Goal: Feedback & Contribution: Contribute content

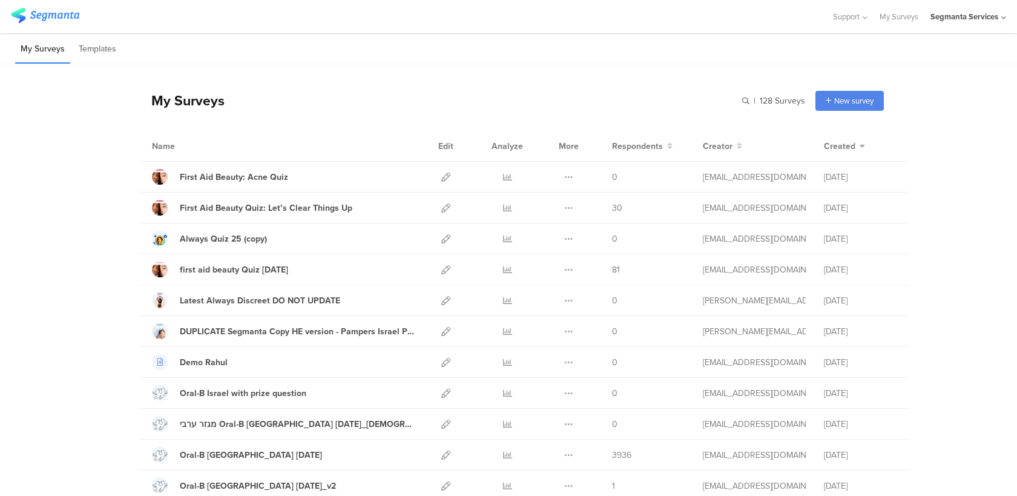
click at [179, 102] on div "My Surveys" at bounding box center [181, 100] width 85 height 21
click at [209, 103] on div "My Surveys" at bounding box center [181, 100] width 85 height 21
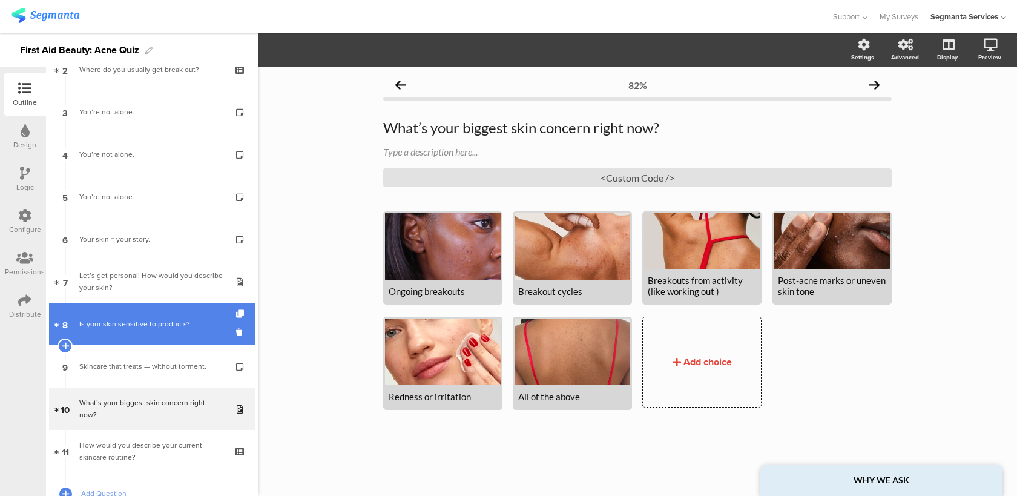
scroll to position [174, 0]
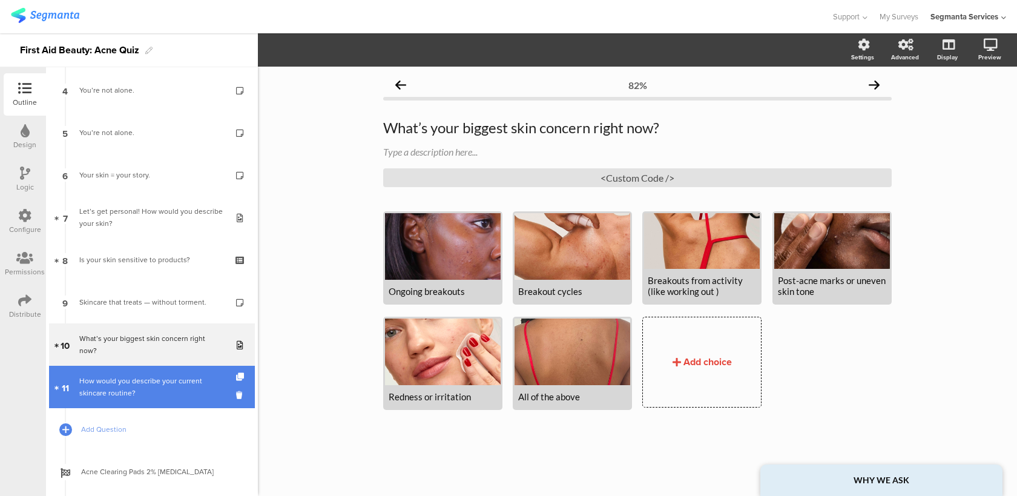
click at [160, 406] on link "11 How would you describe your current skincare routine?" at bounding box center [152, 387] width 206 height 42
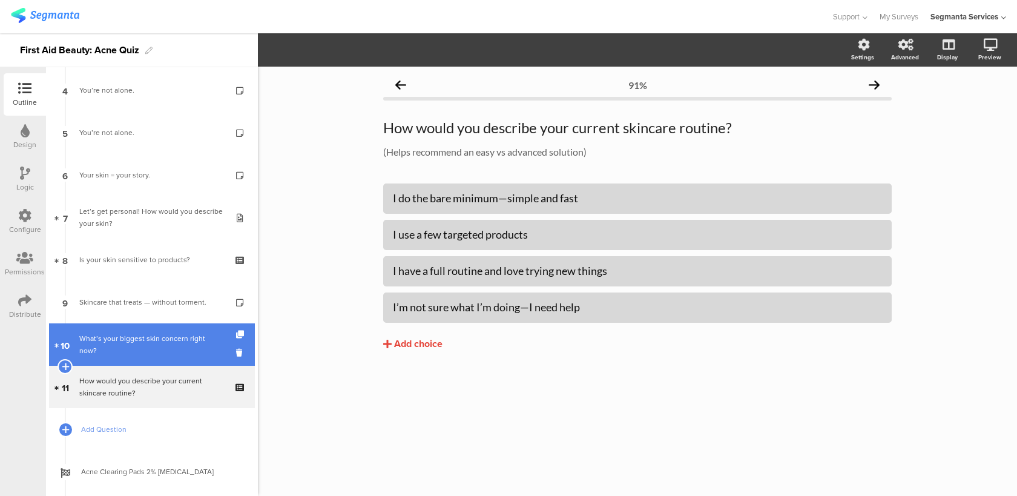
click at [169, 360] on link "10 What’s your biggest skin concern right now?" at bounding box center [152, 344] width 206 height 42
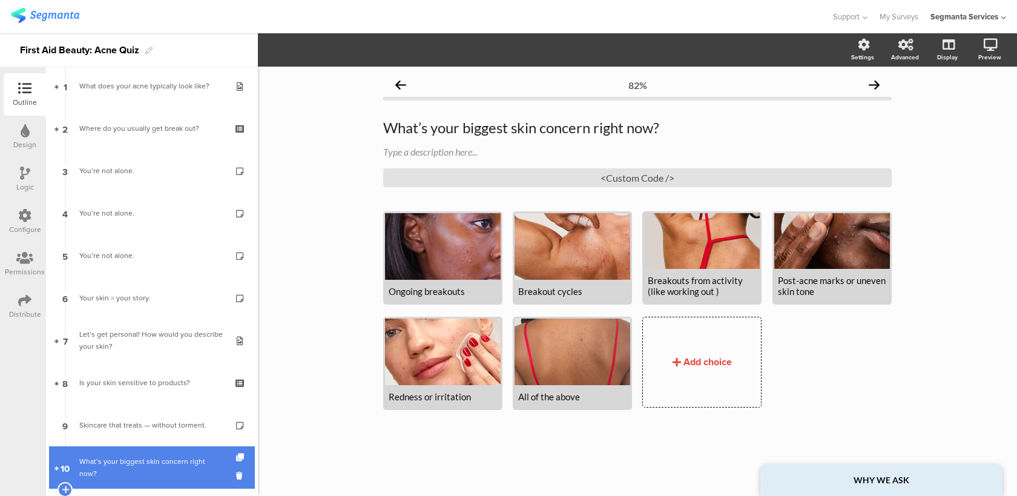
scroll to position [195, 0]
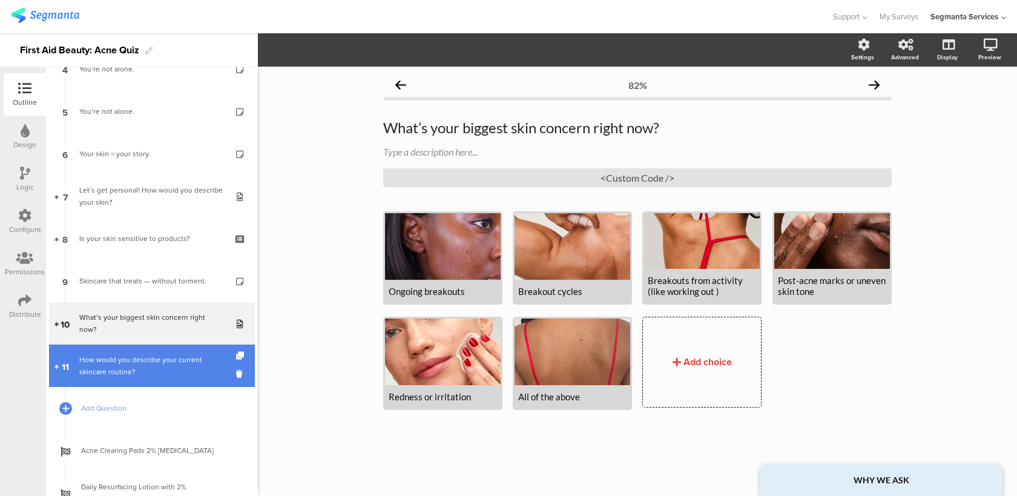
click at [187, 352] on link "11 How would you describe your current skincare routine?" at bounding box center [152, 365] width 206 height 42
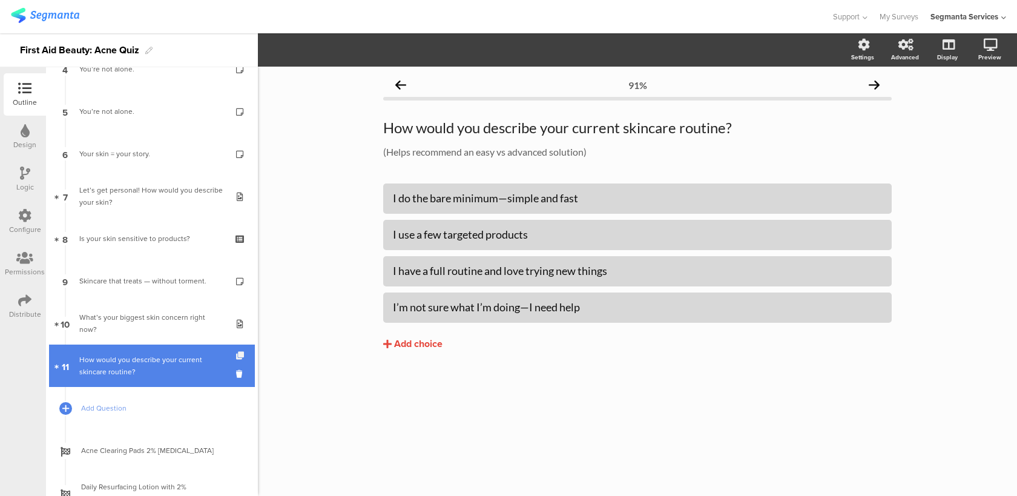
click at [239, 355] on icon at bounding box center [241, 356] width 10 height 8
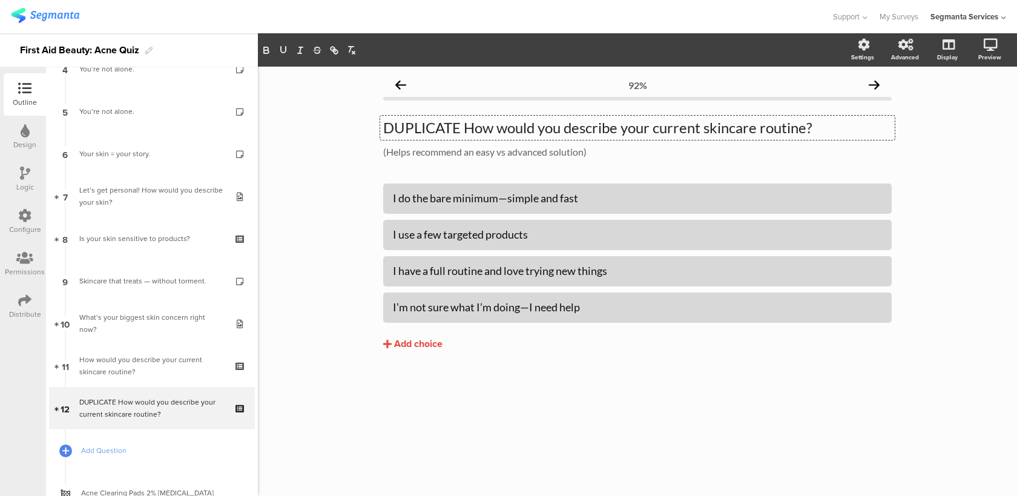
click at [475, 130] on div "DUPLICATE How would you describe your current skincare routine? DUPLICATE How w…" at bounding box center [637, 128] width 514 height 24
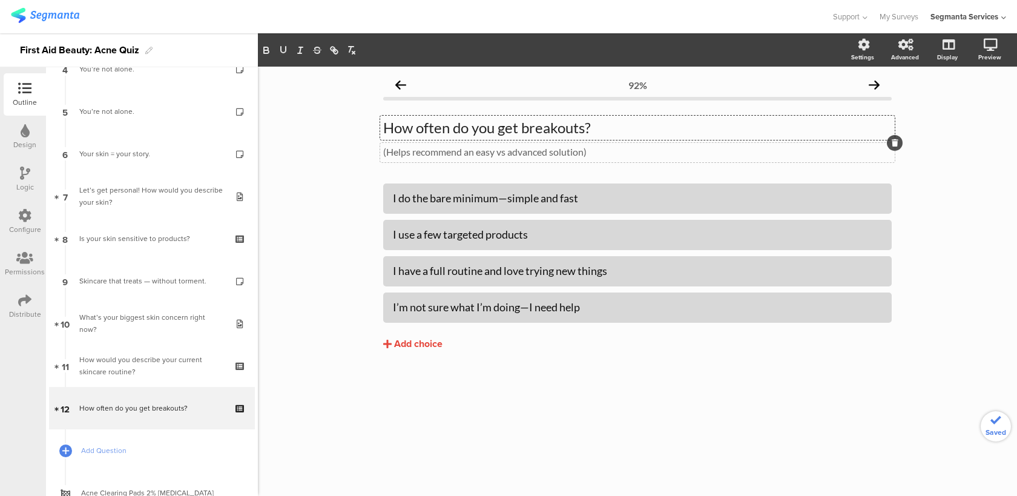
click at [539, 156] on div "(Helps recommend an easy vs advanced solution) (Helps recommend an easy vs adva…" at bounding box center [637, 152] width 514 height 19
click at [538, 192] on div "I do the bare minimum—simple and fast" at bounding box center [637, 198] width 489 height 14
paste div
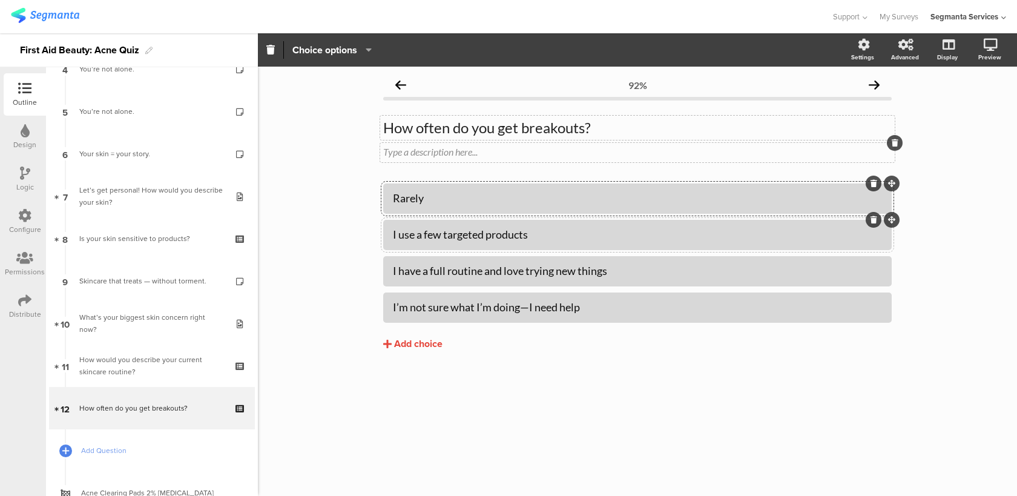
click at [503, 239] on div "I use a few targeted products" at bounding box center [637, 235] width 489 height 14
paste div
click at [545, 281] on div at bounding box center [637, 271] width 508 height 30
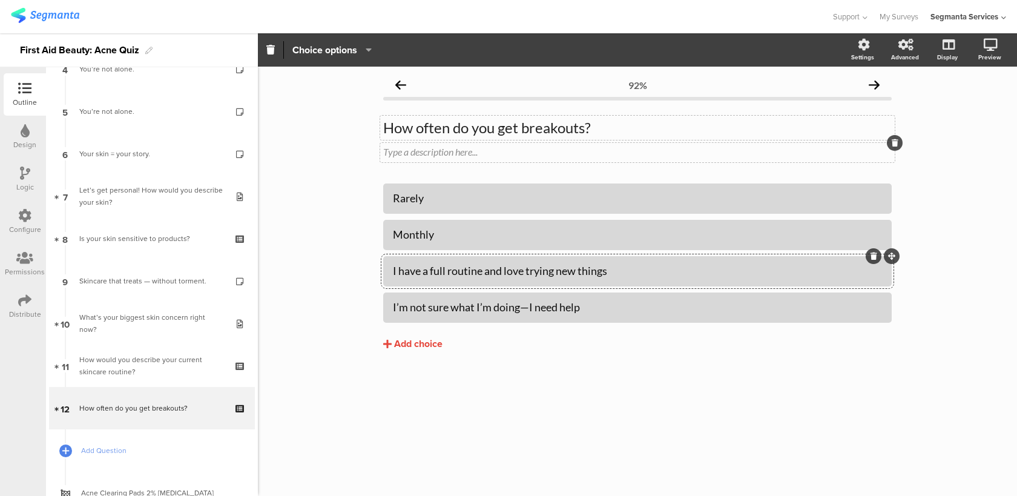
click at [545, 275] on div "I have a full routine and love trying new things" at bounding box center [637, 271] width 489 height 14
paste div
click at [490, 306] on div "I’m not sure what I’m doing—I need help" at bounding box center [637, 307] width 489 height 14
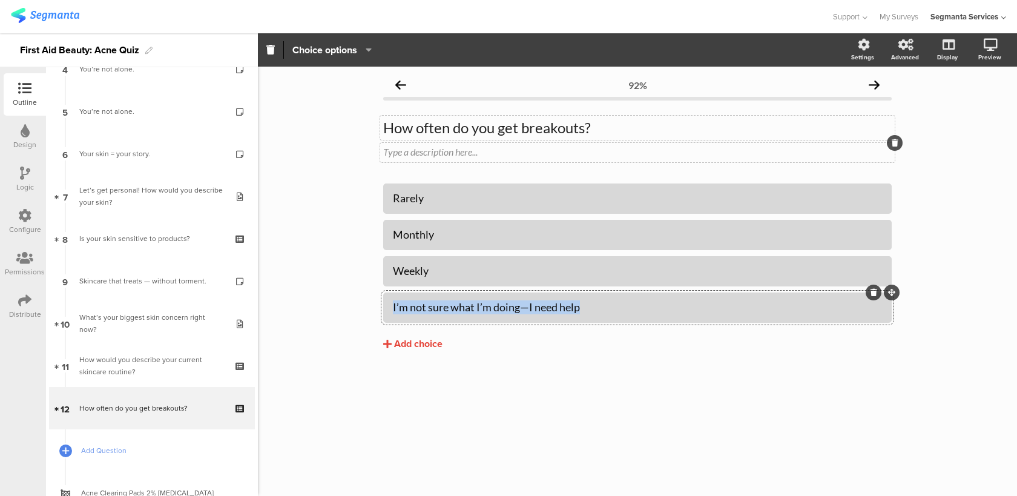
paste div
click at [415, 349] on div "Add choice" at bounding box center [418, 344] width 48 height 13
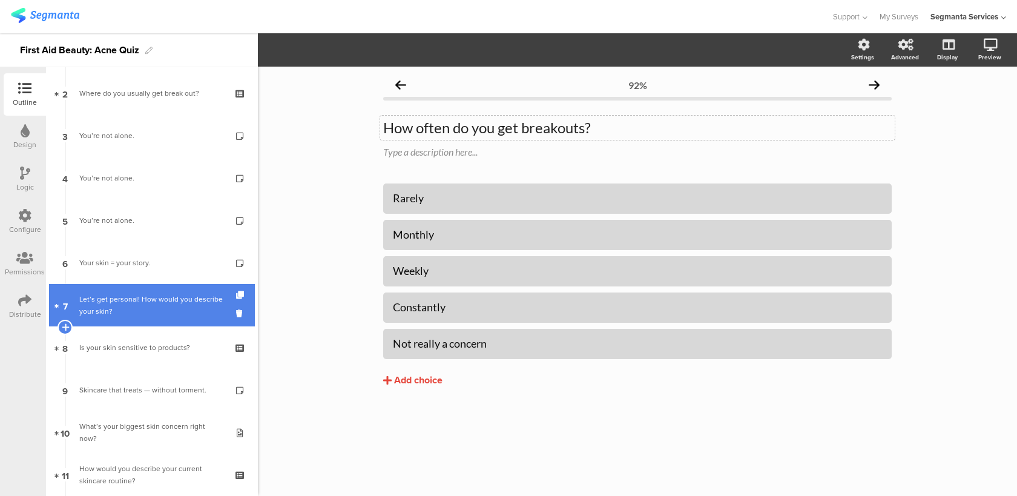
scroll to position [96, 0]
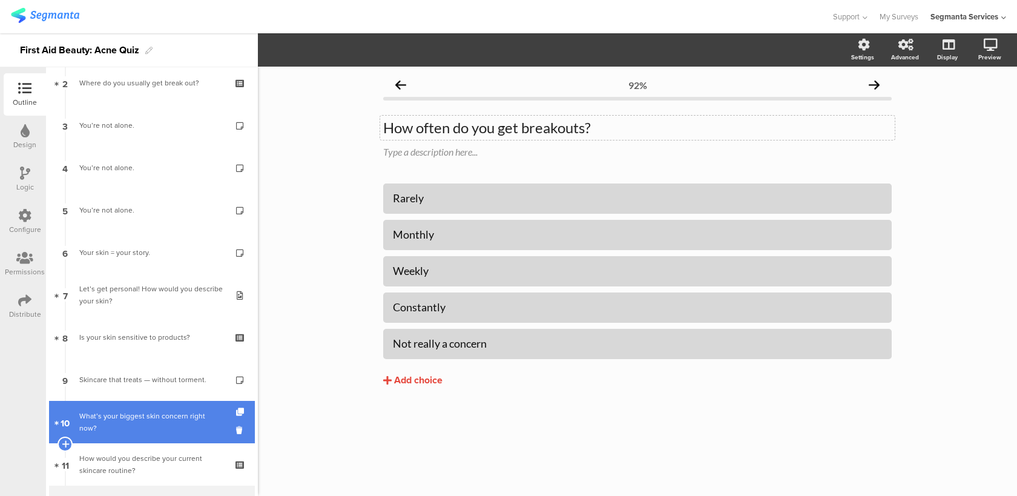
click at [145, 413] on link "10 What’s your biggest skin concern right now?" at bounding box center [152, 422] width 206 height 42
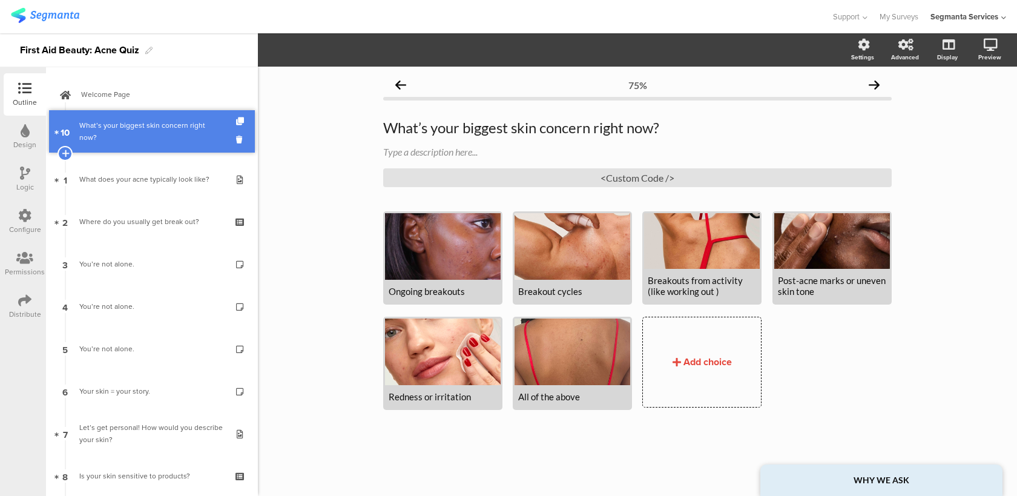
drag, startPoint x: 145, startPoint y: 413, endPoint x: 205, endPoint y: 122, distance: 296.5
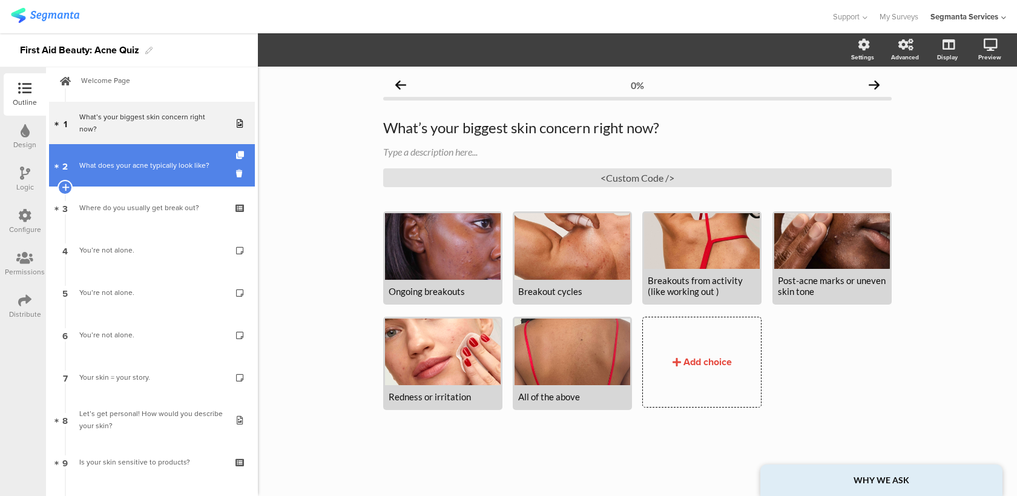
scroll to position [15, 0]
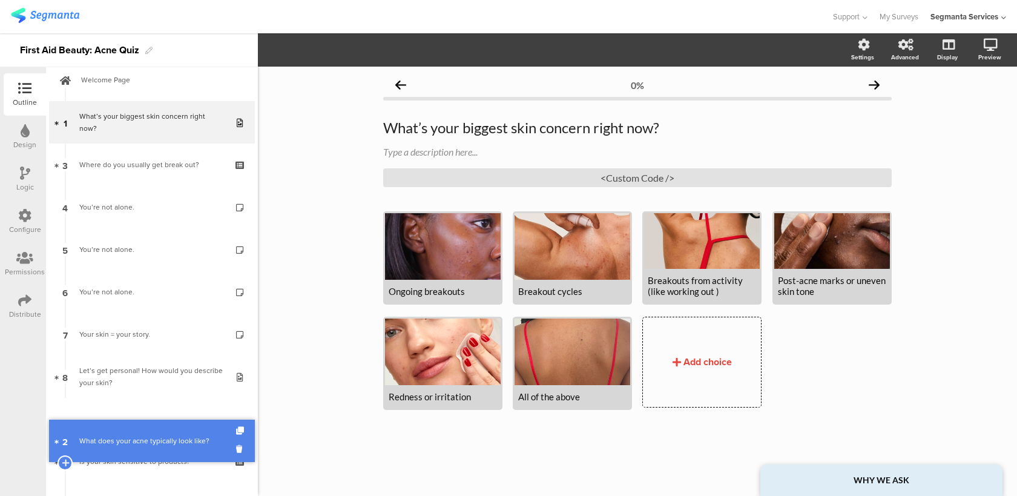
drag, startPoint x: 165, startPoint y: 166, endPoint x: 170, endPoint y: 438, distance: 271.8
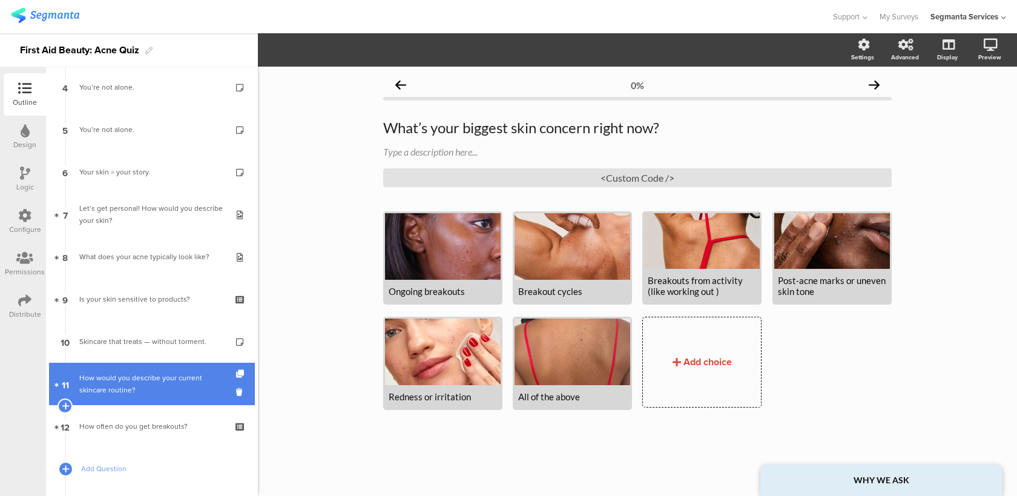
scroll to position [183, 0]
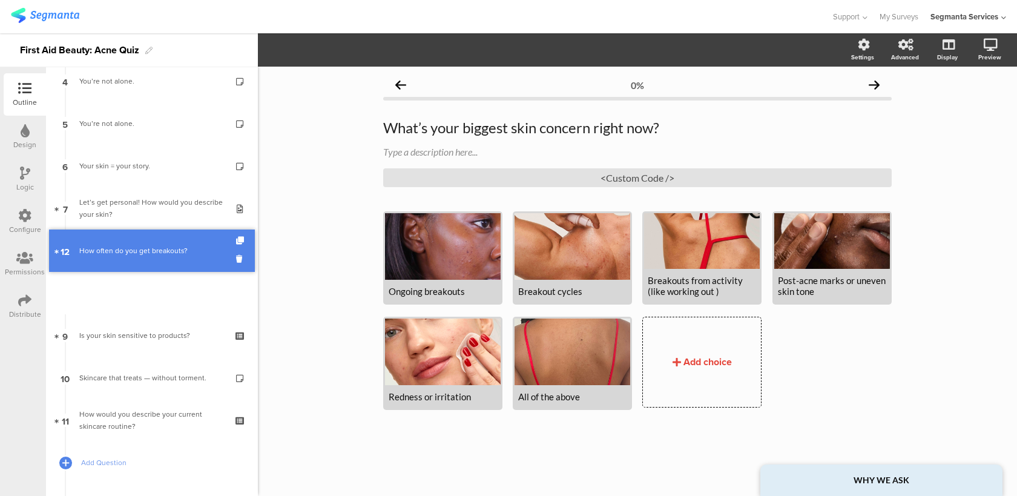
drag, startPoint x: 119, startPoint y: 422, endPoint x: 149, endPoint y: 252, distance: 172.2
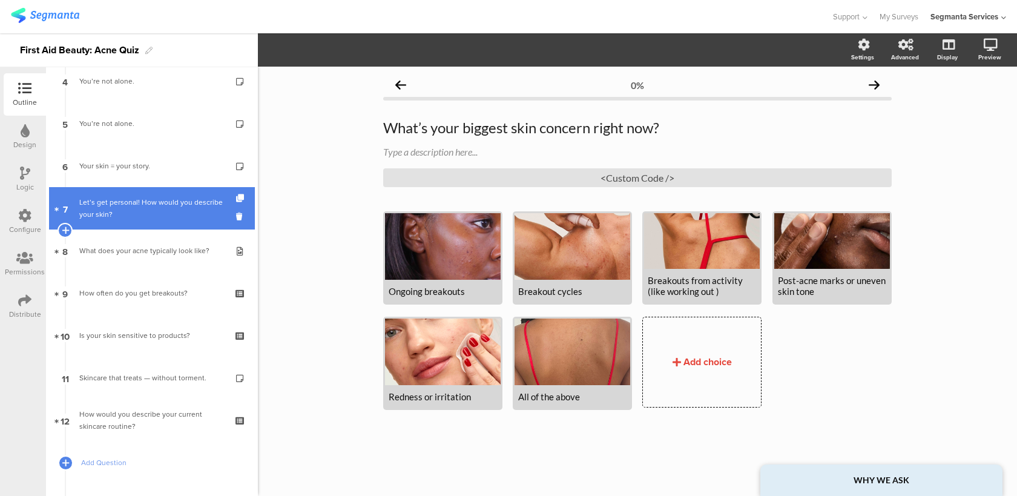
click at [179, 212] on div "Let’s get personal! How would you describe your skin?" at bounding box center [151, 208] width 145 height 24
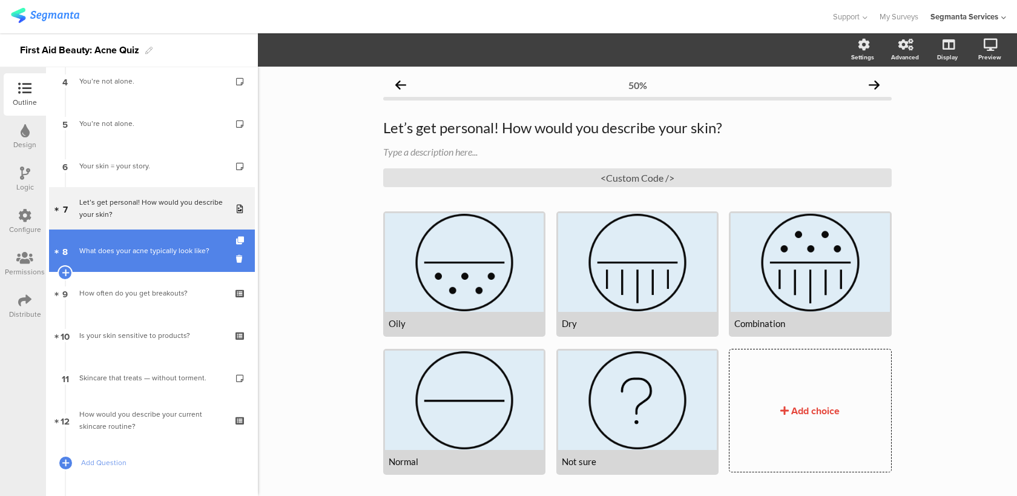
click at [162, 251] on div "What does your acne typically look like?" at bounding box center [151, 251] width 145 height 12
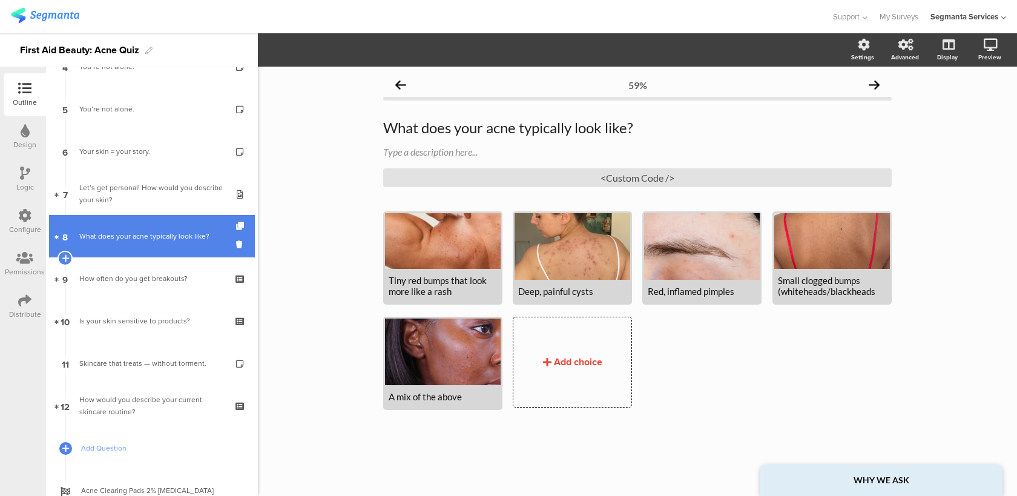
scroll to position [199, 0]
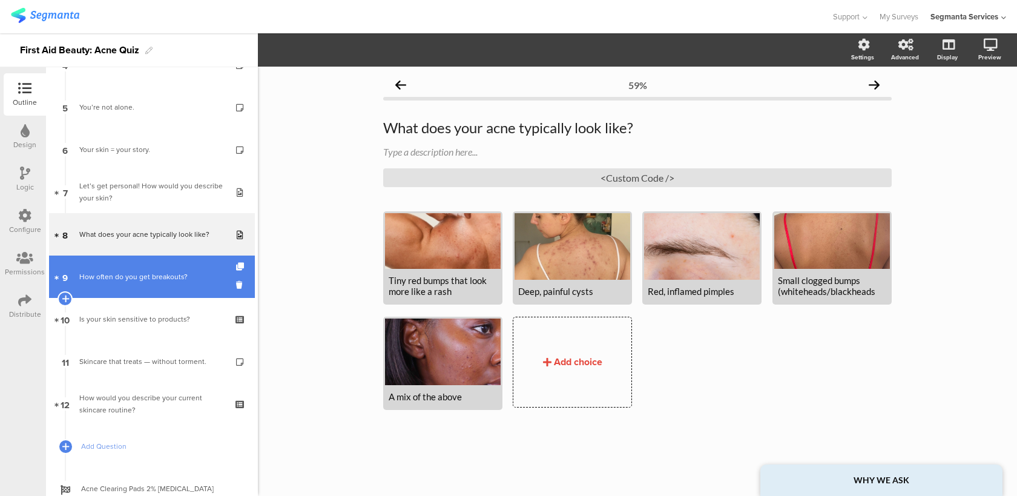
click at [157, 284] on link "9 How often do you get breakouts?" at bounding box center [152, 276] width 206 height 42
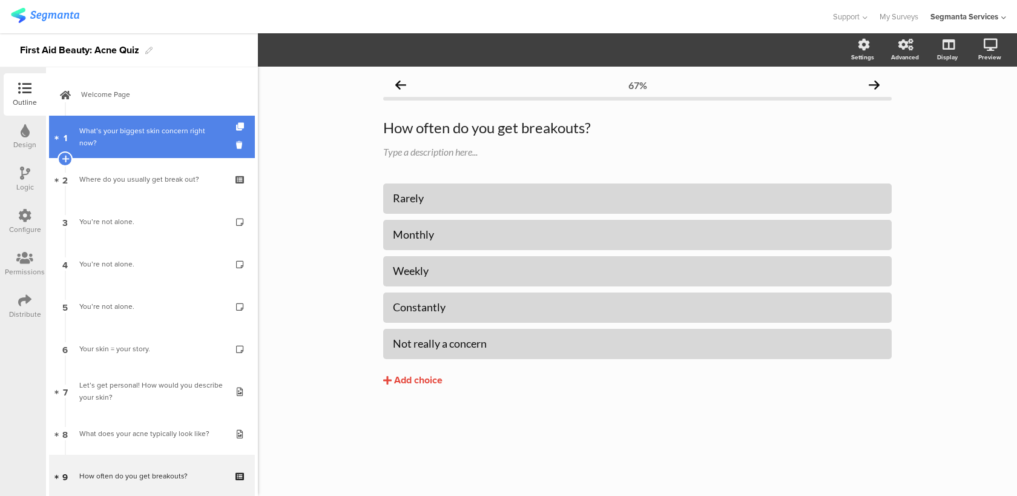
click at [181, 150] on link "1 What’s your biggest skin concern right now?" at bounding box center [152, 137] width 206 height 42
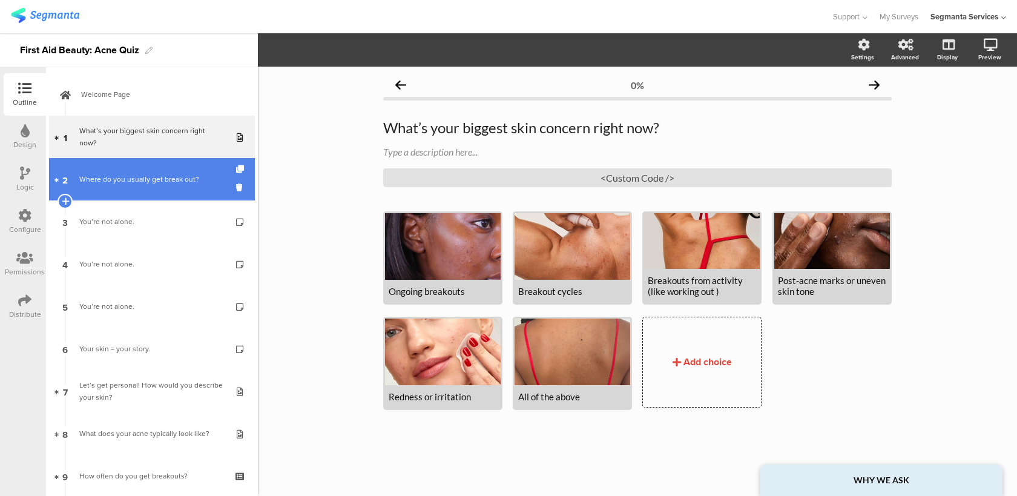
click at [176, 183] on div "Where do you usually get break out?" at bounding box center [151, 179] width 145 height 12
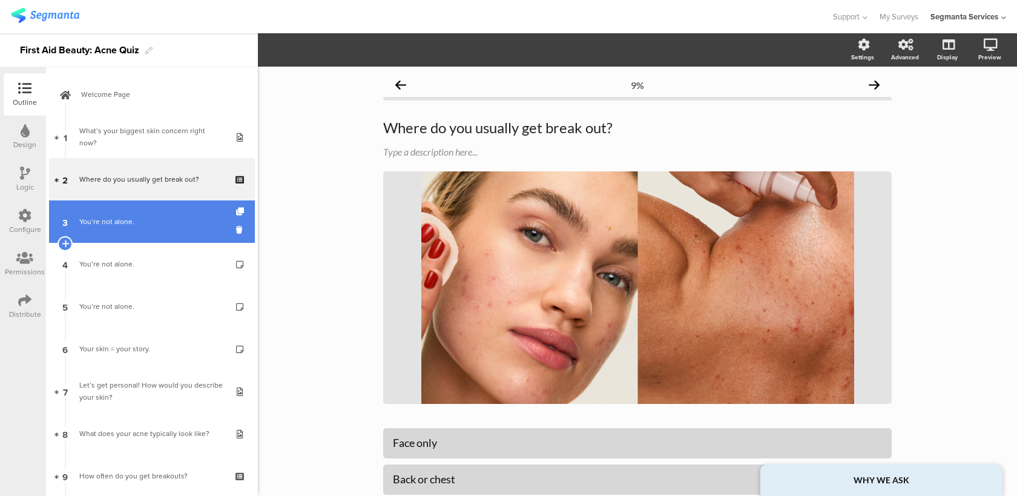
scroll to position [7, 0]
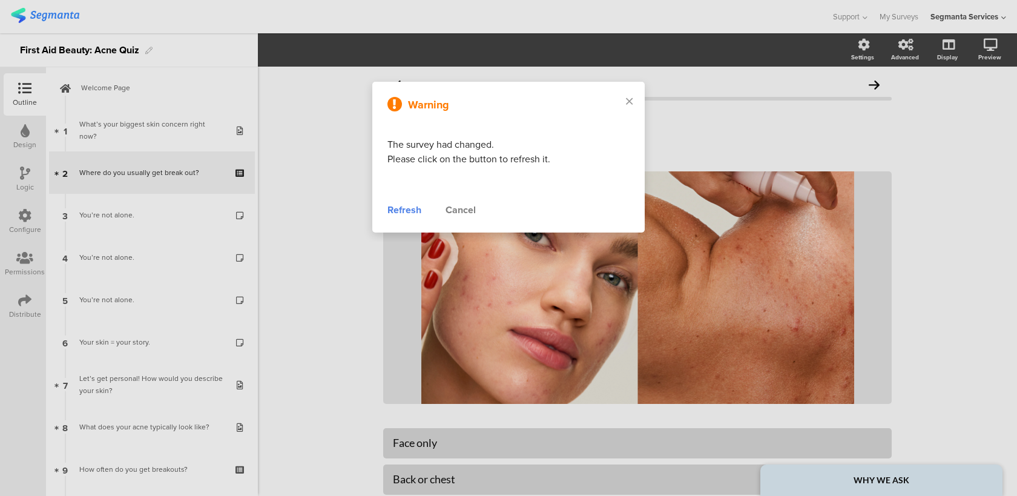
click at [415, 204] on div "Refresh" at bounding box center [404, 210] width 34 height 15
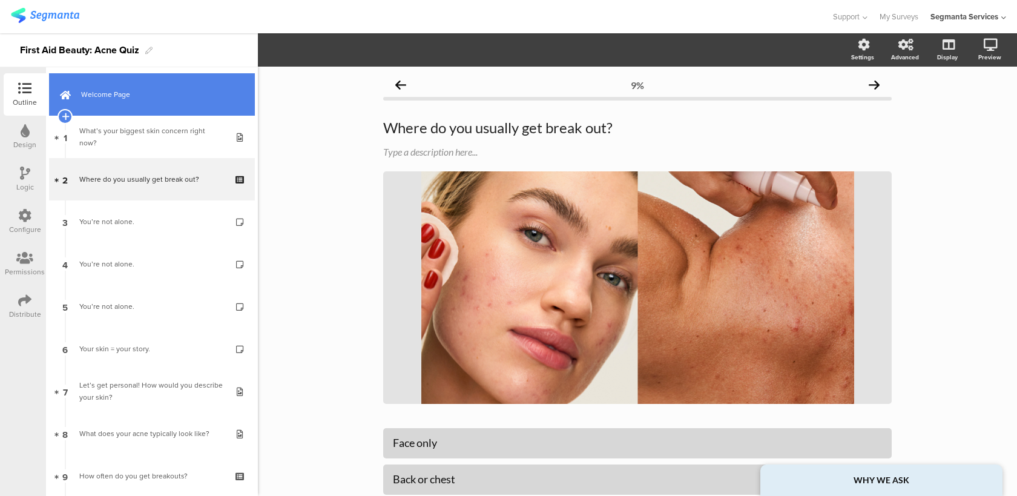
click at [145, 102] on link "Welcome Page" at bounding box center [152, 94] width 206 height 42
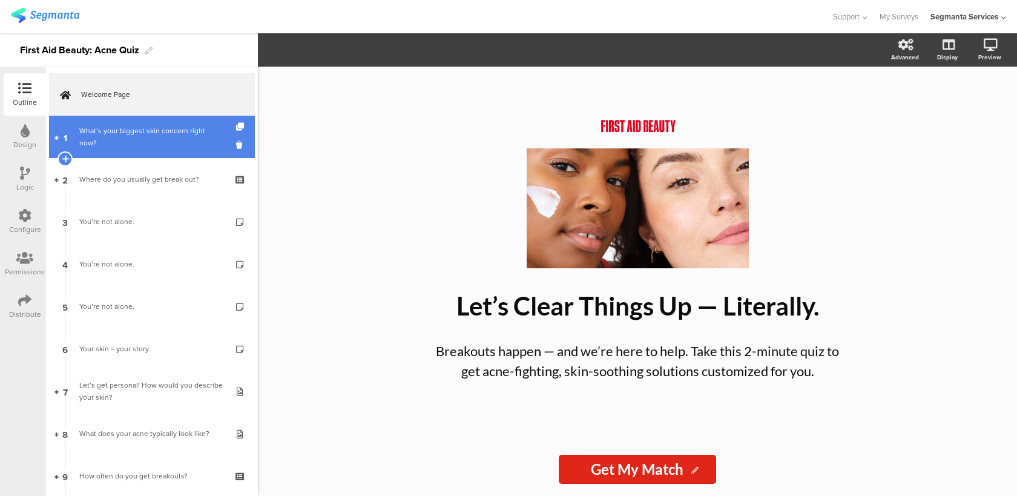
click at [145, 130] on link "1 What’s your biggest skin concern right now?" at bounding box center [152, 137] width 206 height 42
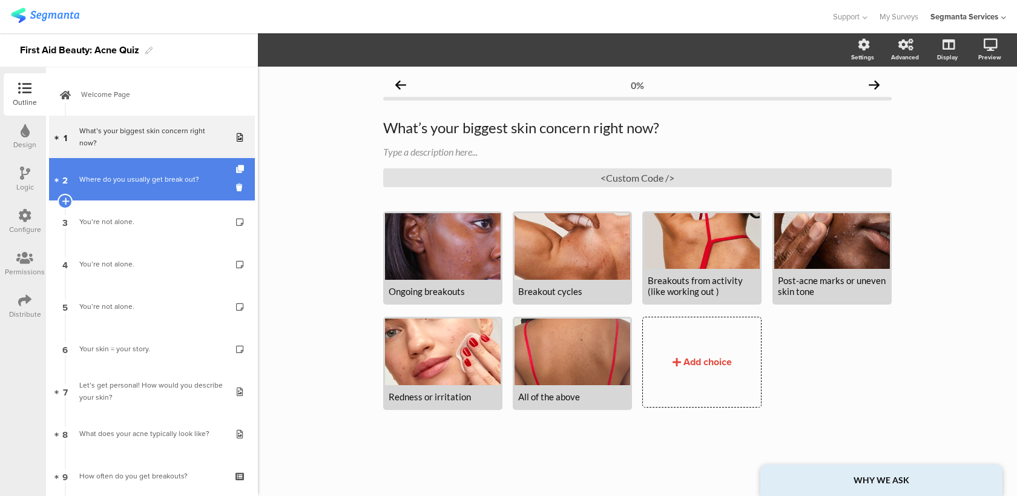
click at [137, 175] on div "Where do you usually get break out?" at bounding box center [151, 179] width 145 height 12
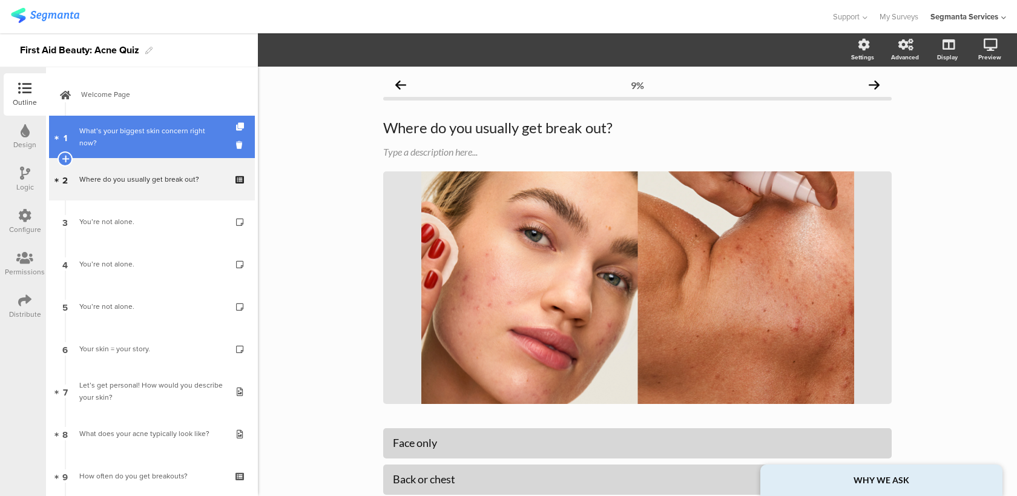
click at [145, 140] on div "What’s your biggest skin concern right now?" at bounding box center [151, 137] width 145 height 24
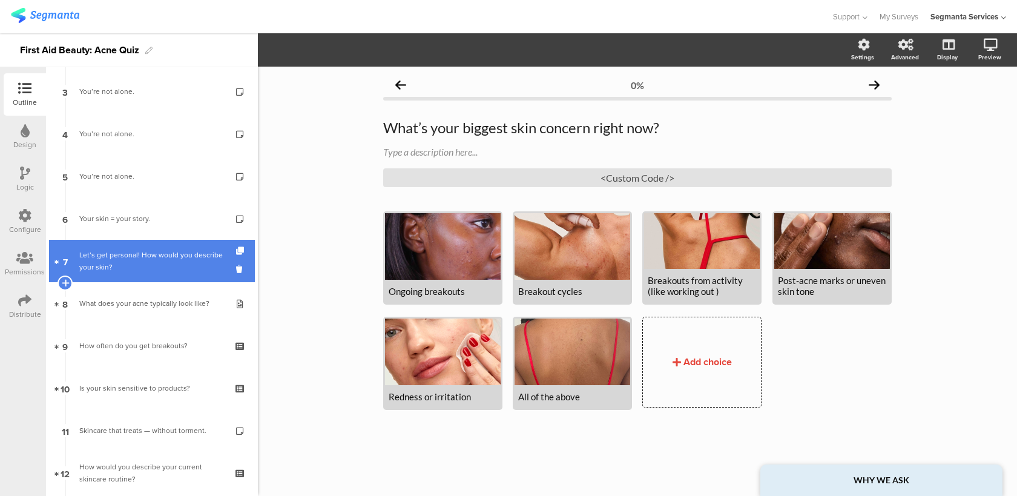
scroll to position [131, 0]
click at [166, 265] on div "Let’s get personal! How would you describe your skin?" at bounding box center [151, 260] width 145 height 24
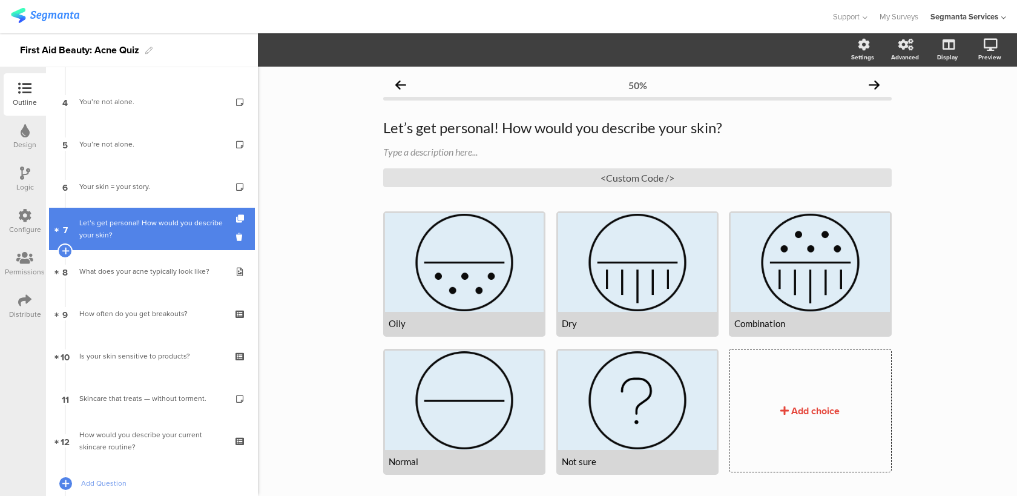
scroll to position [163, 0]
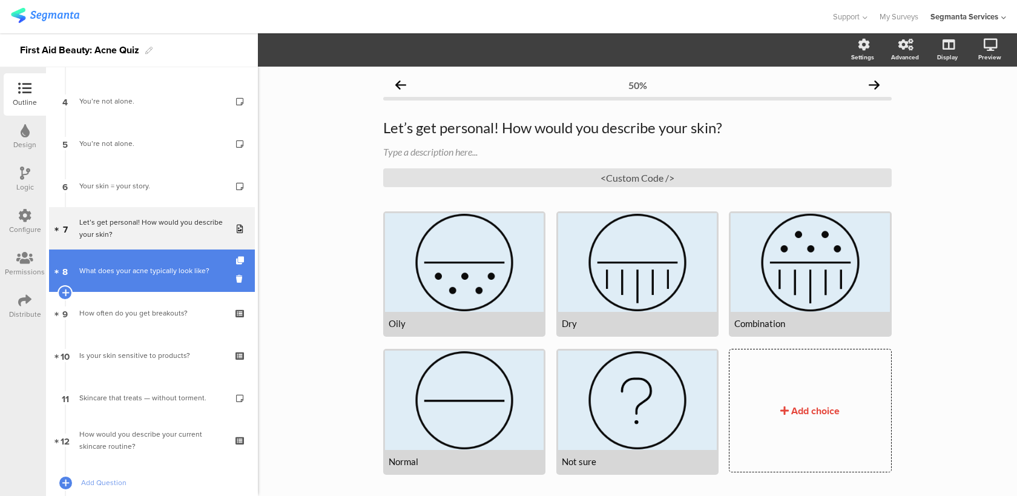
click at [149, 283] on link "8 What does your acne typically look like?" at bounding box center [152, 270] width 206 height 42
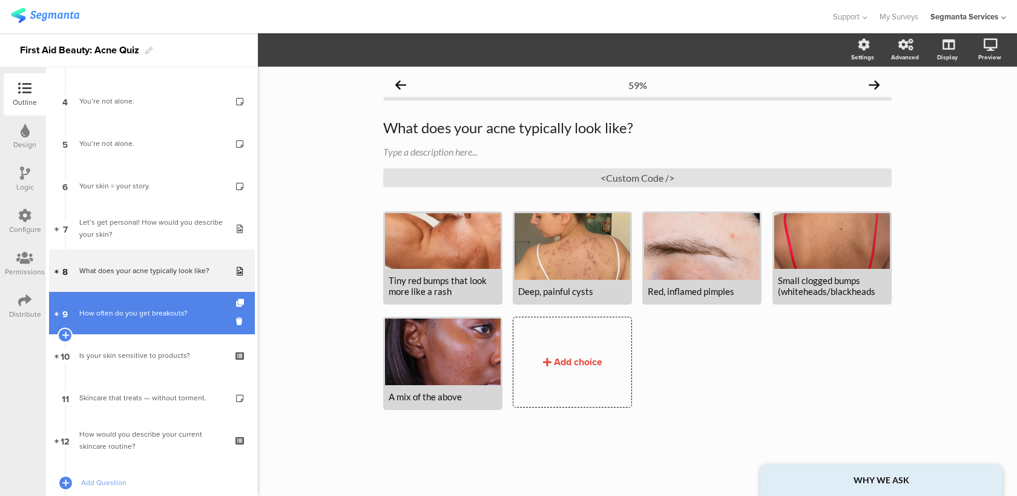
click at [143, 313] on div "How often do you get breakouts?" at bounding box center [151, 313] width 145 height 12
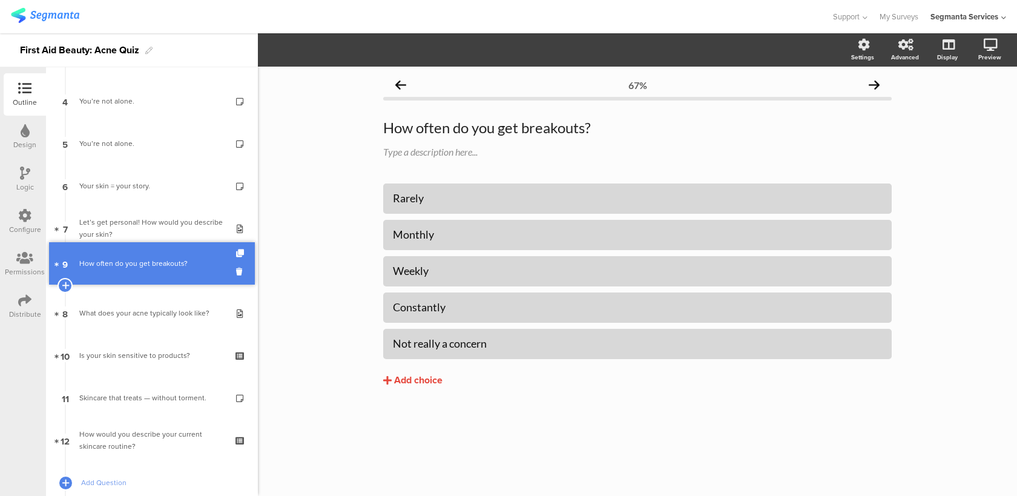
drag, startPoint x: 138, startPoint y: 321, endPoint x: 154, endPoint y: 270, distance: 53.8
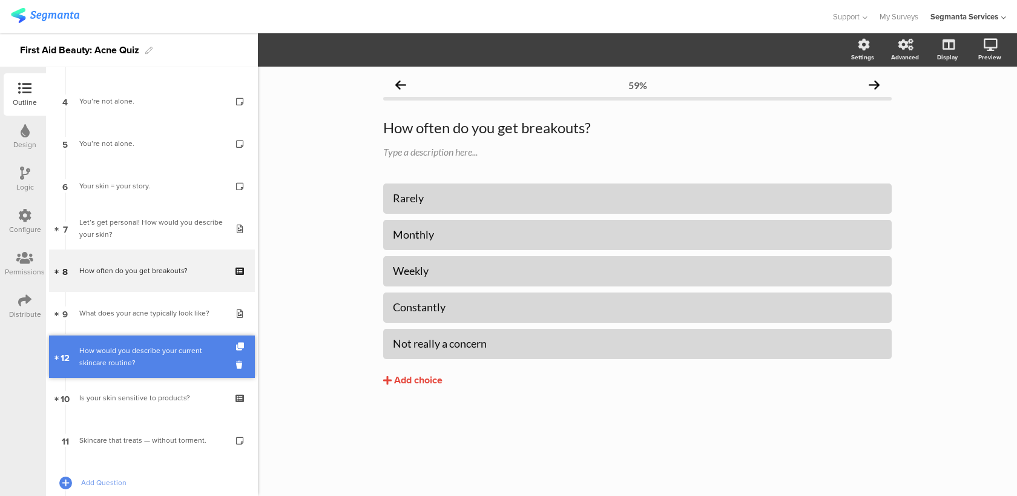
drag, startPoint x: 102, startPoint y: 435, endPoint x: 123, endPoint y: 352, distance: 86.3
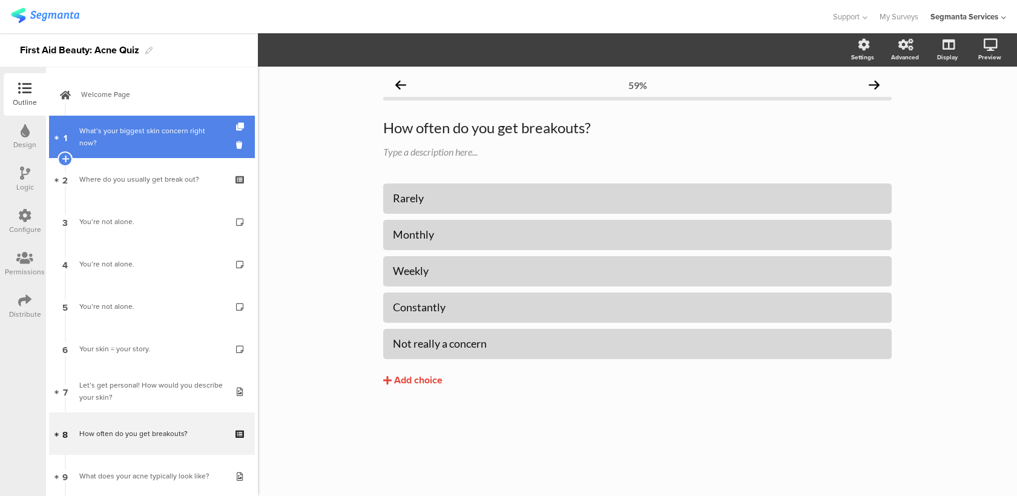
click at [211, 148] on link "1 What’s your biggest skin concern right now?" at bounding box center [152, 137] width 206 height 42
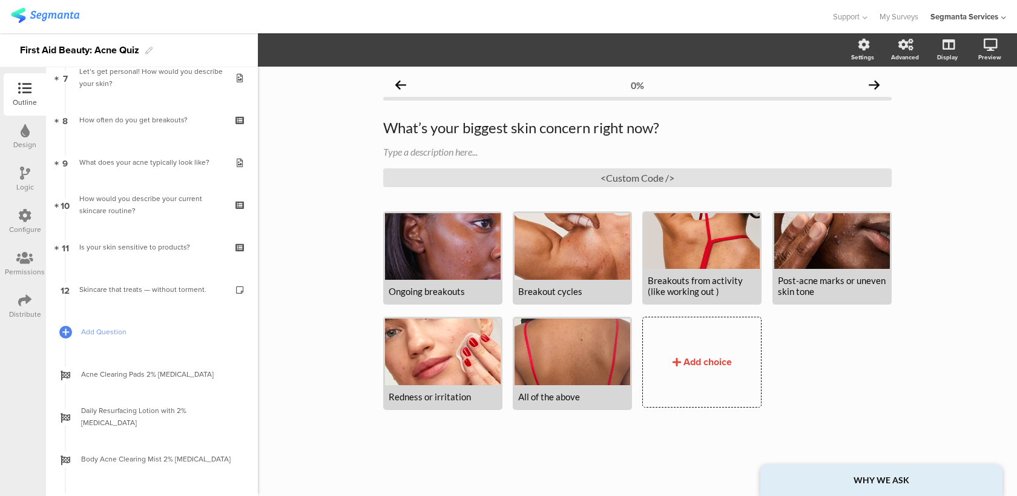
scroll to position [367, 0]
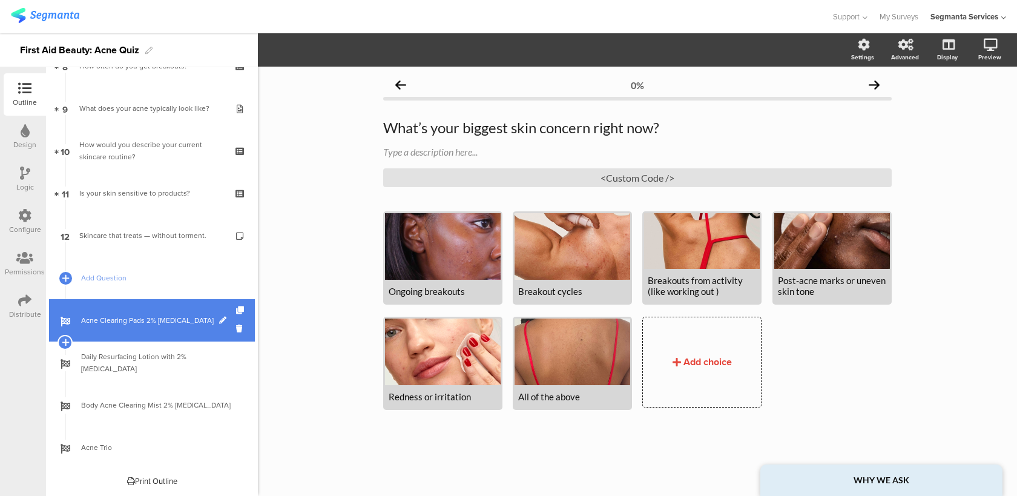
click at [186, 312] on link "Acne Clearing Pads 2% Salicylic Acid" at bounding box center [152, 320] width 206 height 42
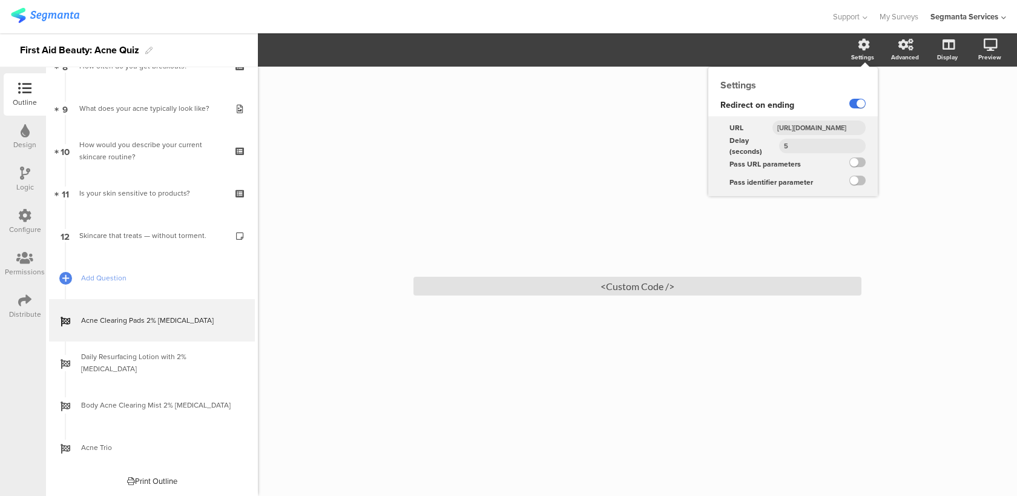
click at [861, 105] on label at bounding box center [857, 104] width 16 height 10
click at [0, 0] on input "checkbox" at bounding box center [0, 0] width 0 height 0
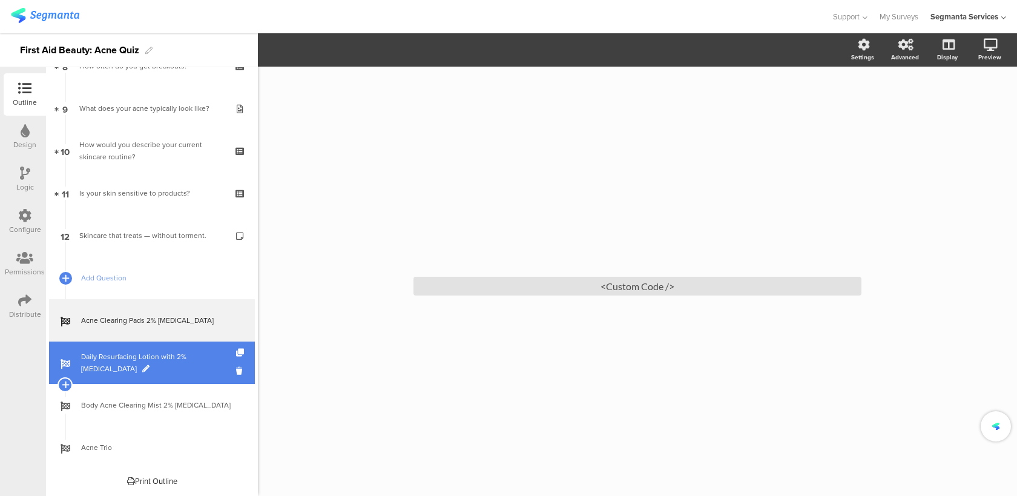
click at [171, 368] on span "Daily Resurfacing Lotion with 2% Niacinamide" at bounding box center [158, 362] width 155 height 24
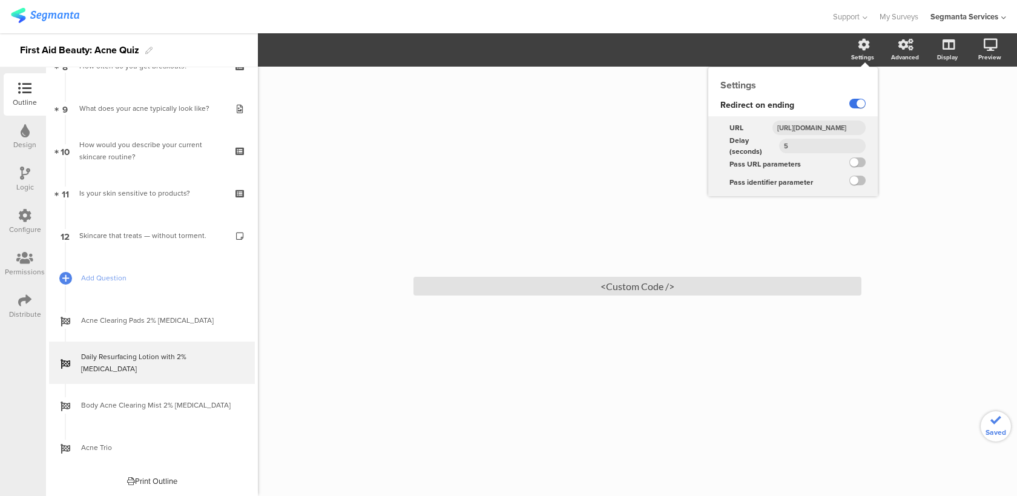
click at [855, 103] on label at bounding box center [857, 104] width 16 height 10
click at [0, 0] on input "checkbox" at bounding box center [0, 0] width 0 height 0
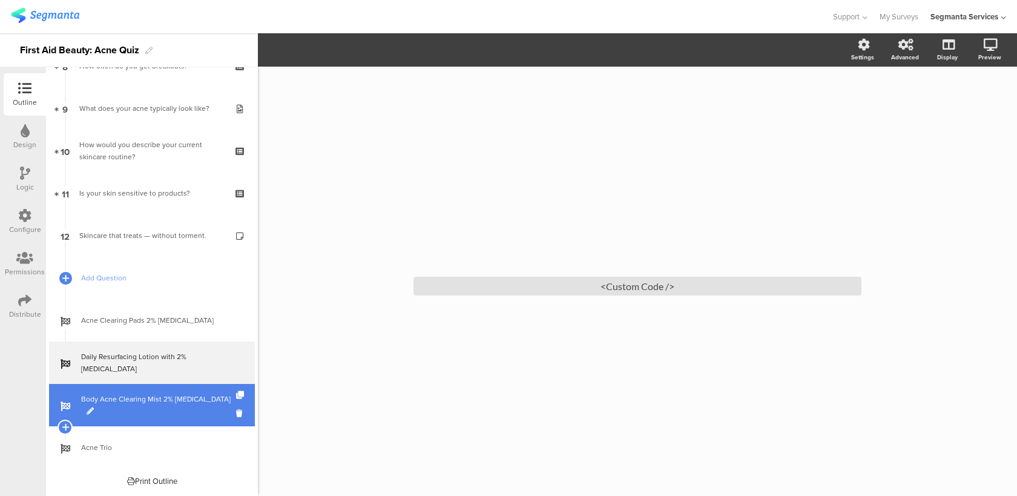
click at [166, 403] on span "Body Acne Clearing Mist 2% Salicylic Acid" at bounding box center [158, 405] width 155 height 24
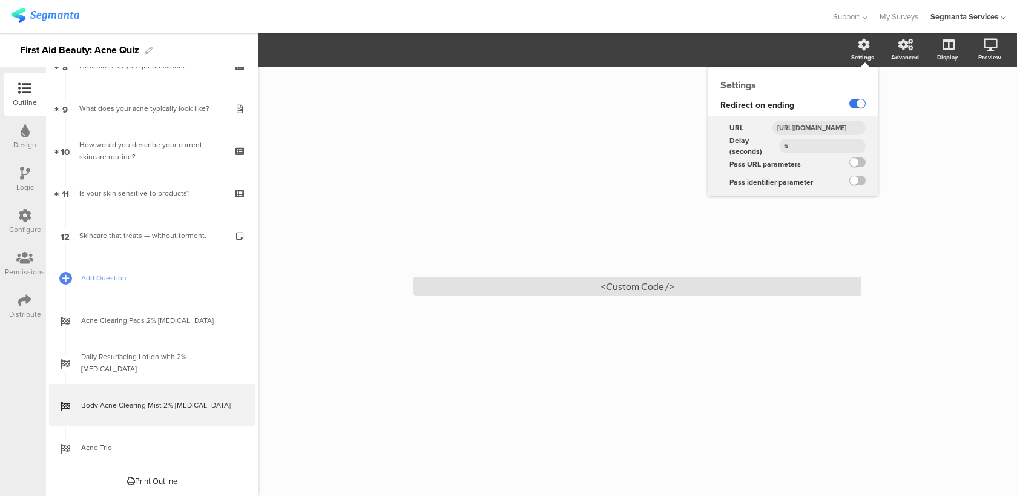
click at [855, 105] on label at bounding box center [857, 104] width 16 height 10
click at [0, 0] on input "checkbox" at bounding box center [0, 0] width 0 height 0
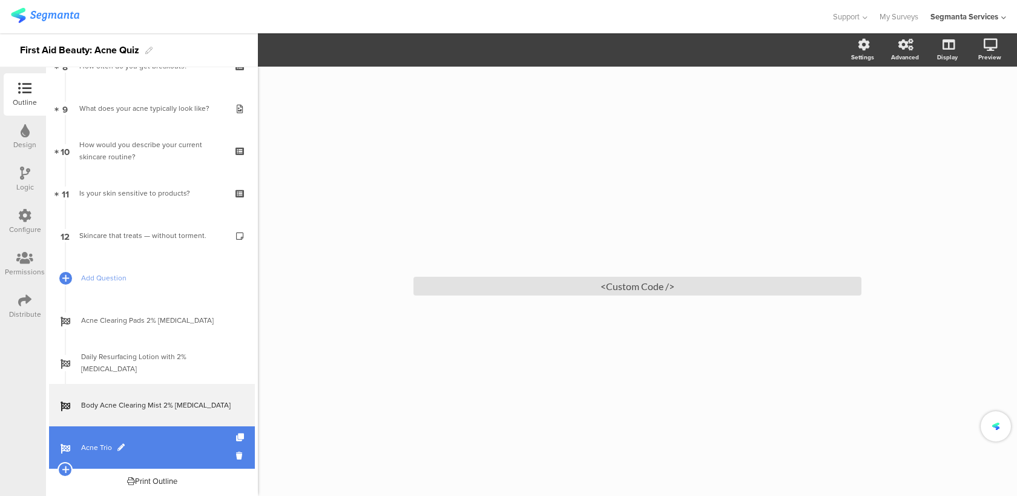
click at [189, 437] on link "Acne Trio" at bounding box center [152, 447] width 206 height 42
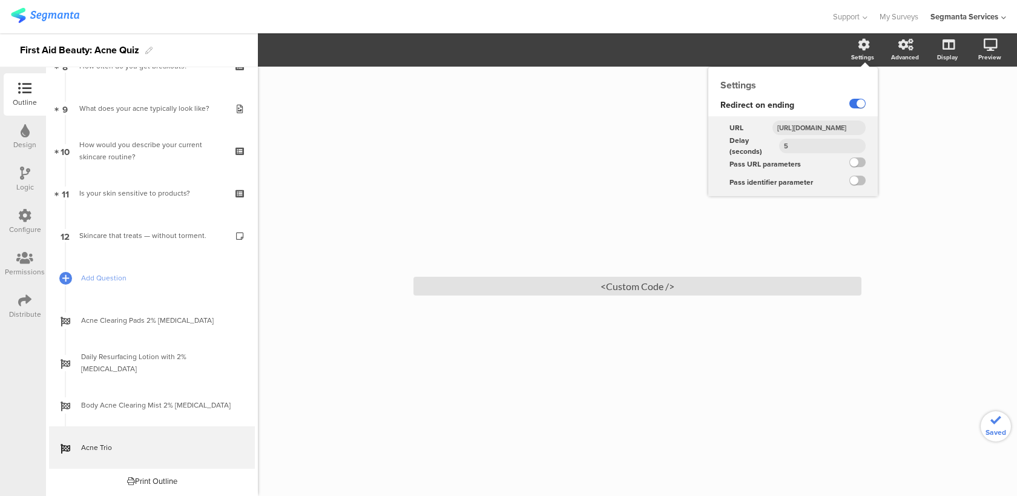
click at [860, 108] on label at bounding box center [857, 104] width 16 height 10
click at [0, 0] on input "checkbox" at bounding box center [0, 0] width 0 height 0
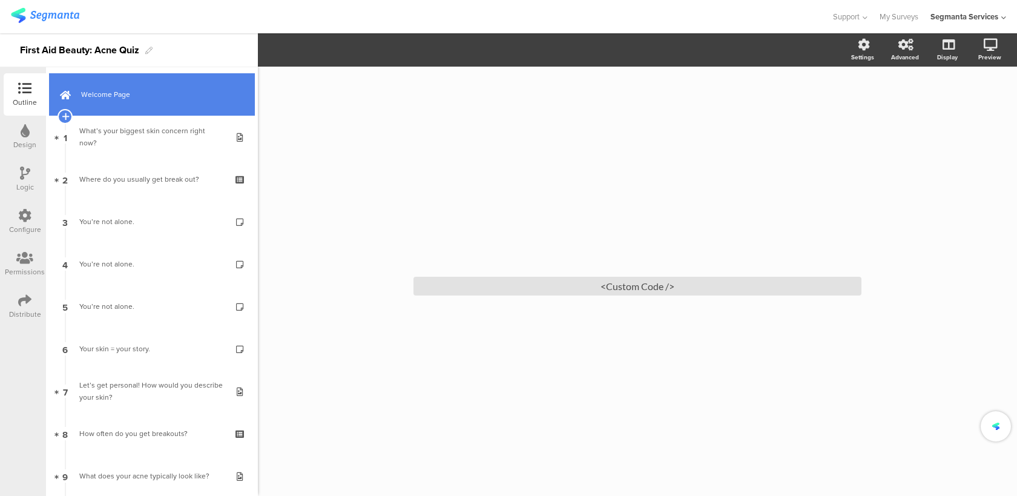
click at [194, 85] on link "Welcome Page" at bounding box center [152, 94] width 206 height 42
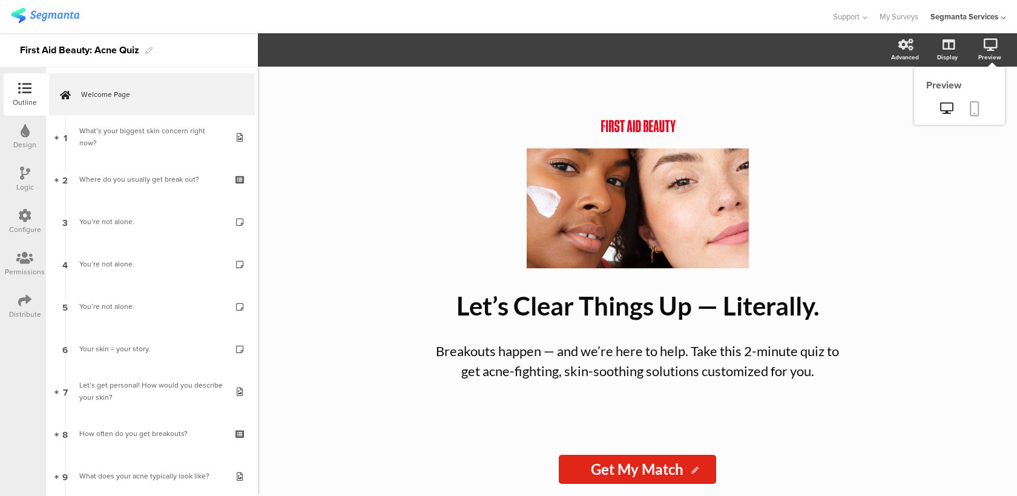
click at [973, 108] on icon at bounding box center [975, 108] width 10 height 15
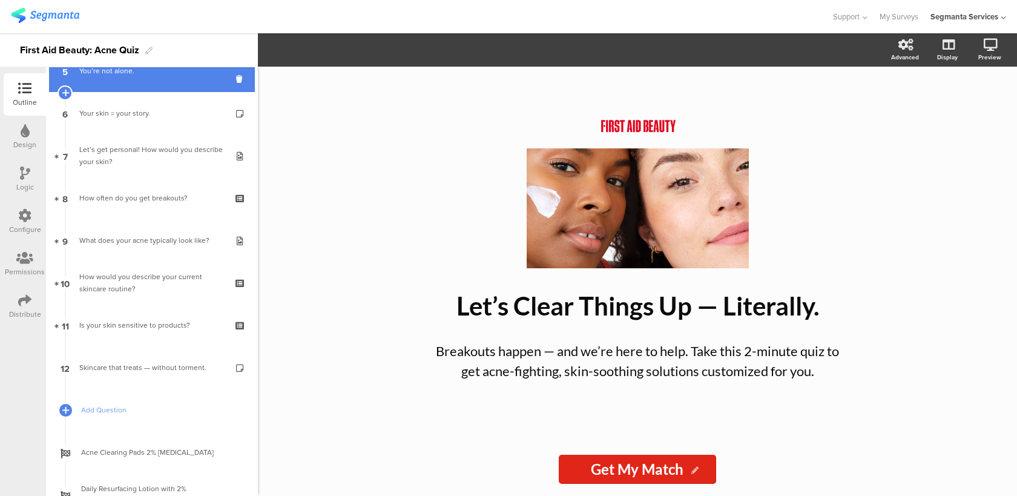
scroll to position [220, 0]
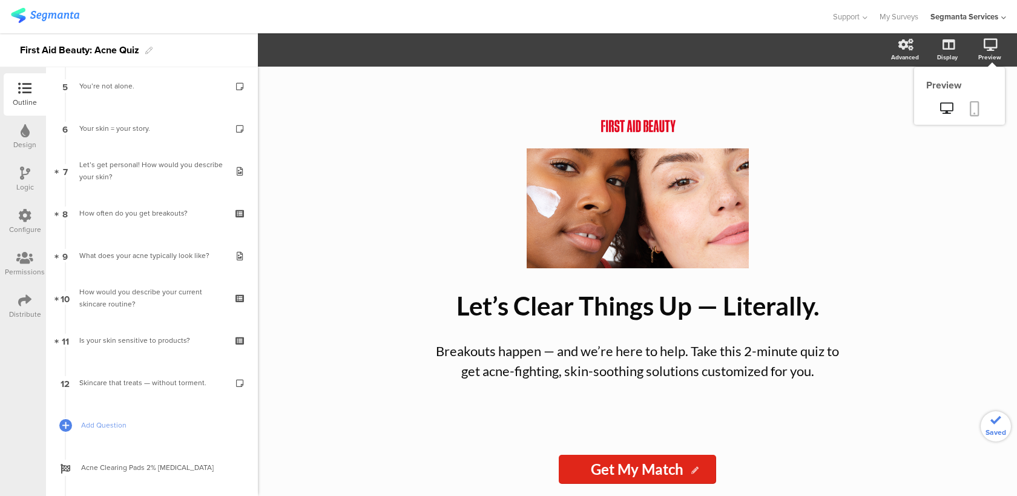
click at [975, 108] on icon at bounding box center [975, 108] width 10 height 15
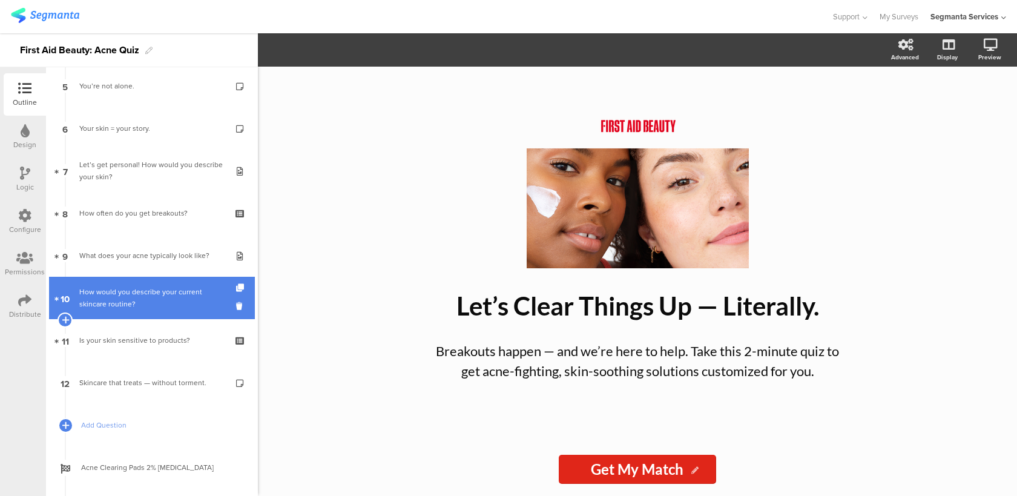
click at [125, 296] on div "How would you describe your current skincare routine?" at bounding box center [151, 298] width 145 height 24
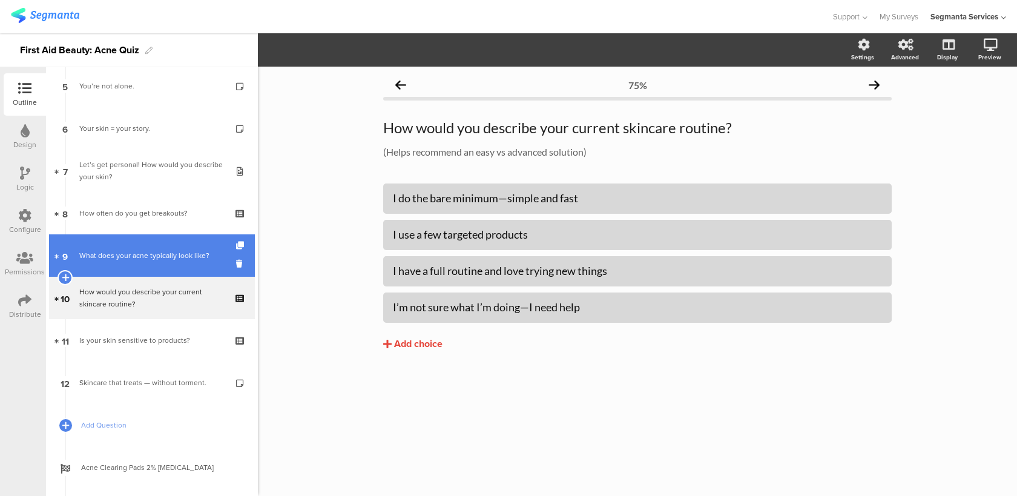
click at [143, 263] on link "9 What does your acne typically look like?" at bounding box center [152, 255] width 206 height 42
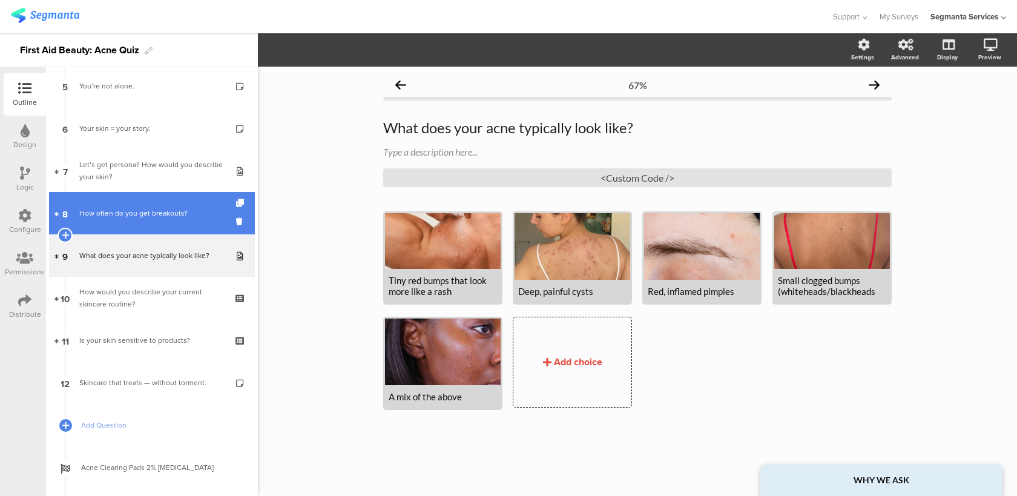
click at [164, 221] on link "8 How often do you get breakouts?" at bounding box center [152, 213] width 206 height 42
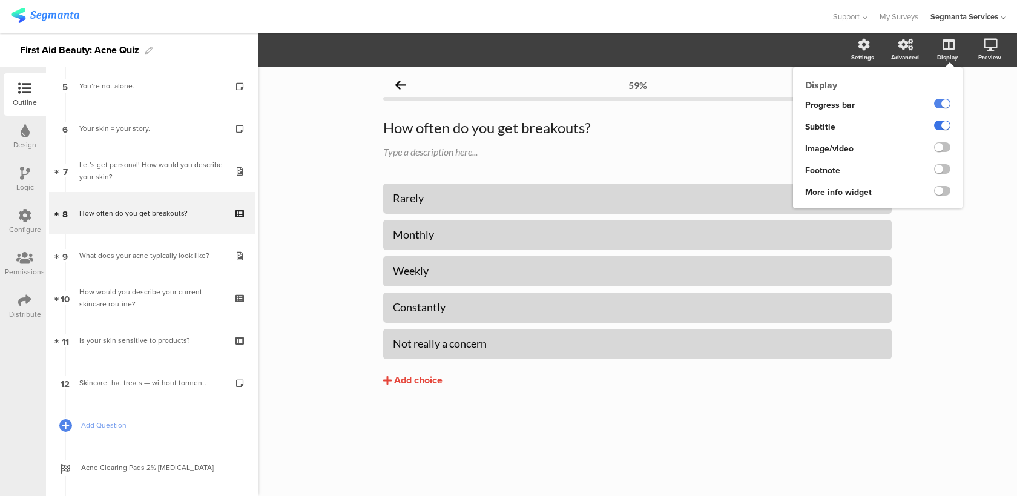
click at [940, 128] on label at bounding box center [942, 125] width 16 height 10
click at [0, 0] on input "checkbox" at bounding box center [0, 0] width 0 height 0
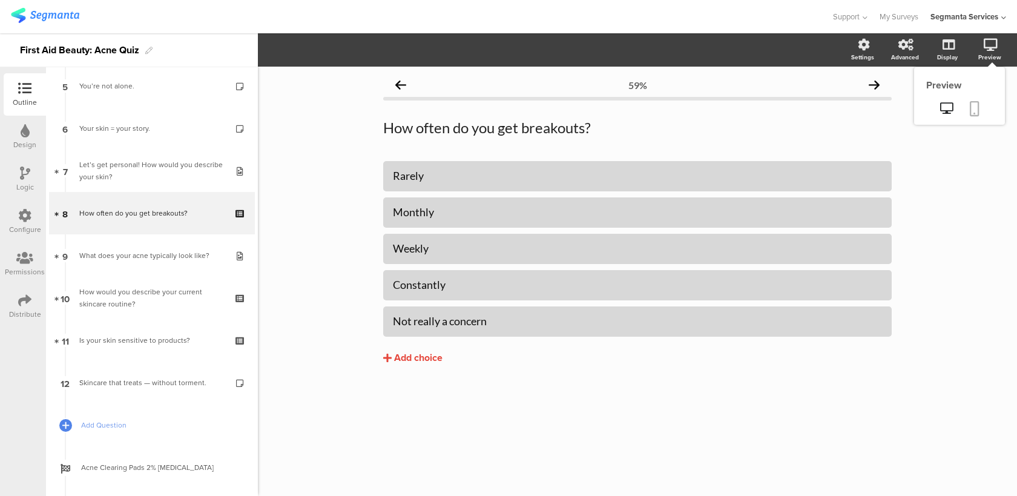
click at [972, 105] on icon at bounding box center [975, 108] width 10 height 15
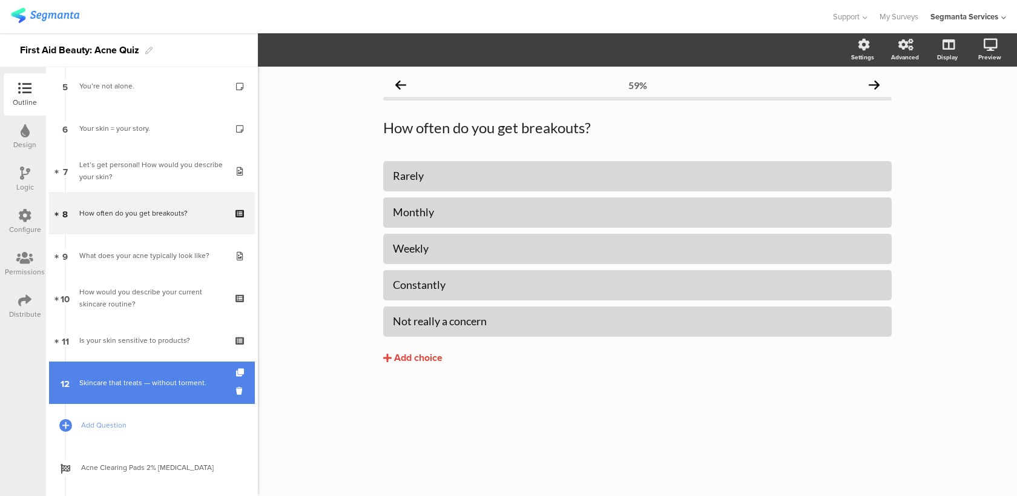
click at [154, 380] on div "Skincare that treats — without torment." at bounding box center [151, 382] width 145 height 12
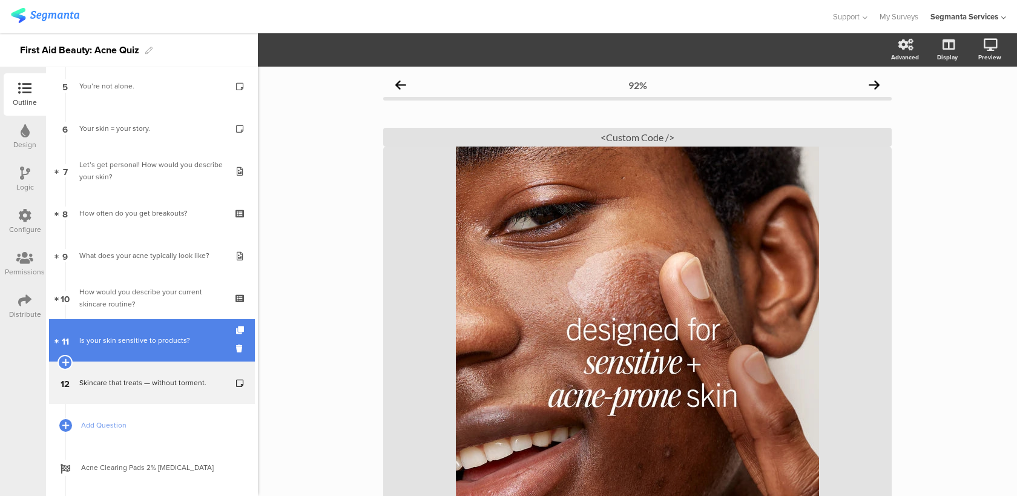
click at [161, 346] on link "11 Is your skin sensitive to products?" at bounding box center [152, 340] width 206 height 42
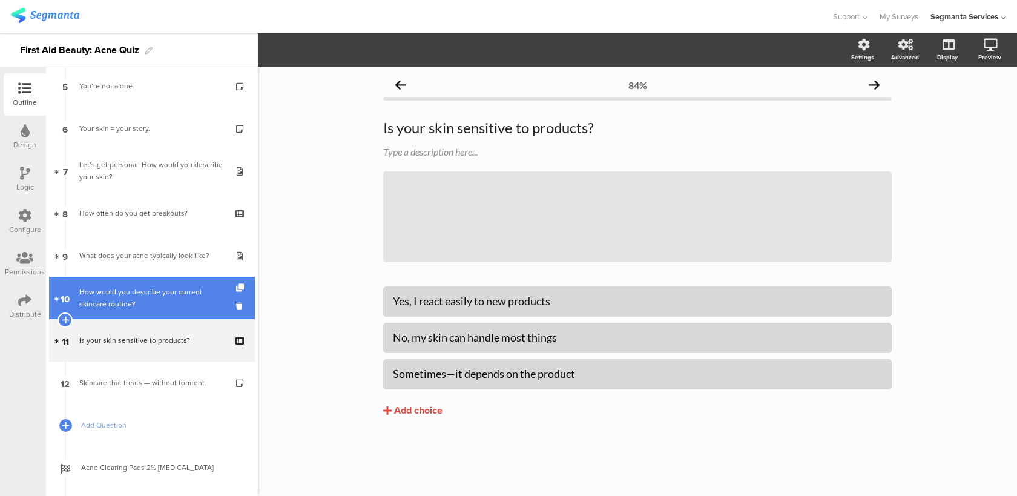
click at [177, 309] on div "How would you describe your current skincare routine?" at bounding box center [151, 298] width 145 height 24
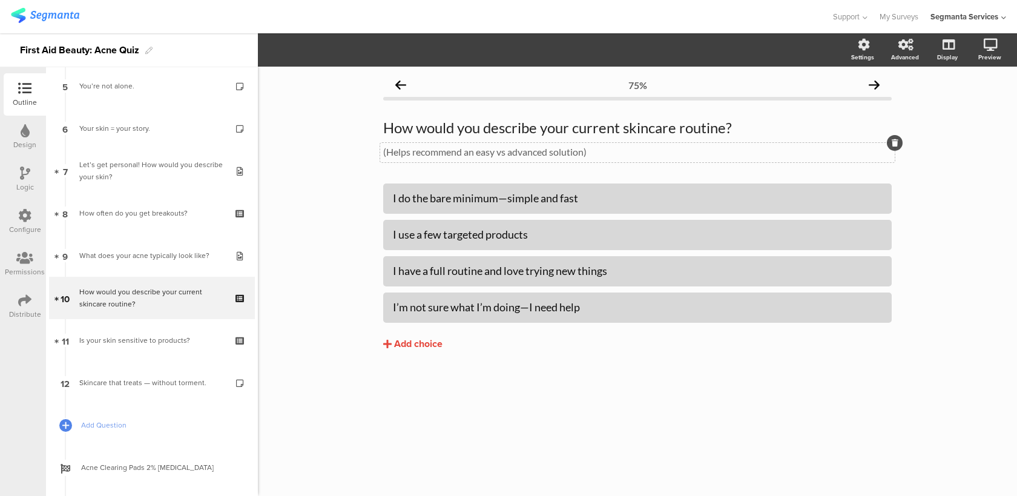
click at [505, 148] on div "(Helps recommend an easy vs advanced solution) (Helps recommend an easy vs adva…" at bounding box center [637, 152] width 514 height 19
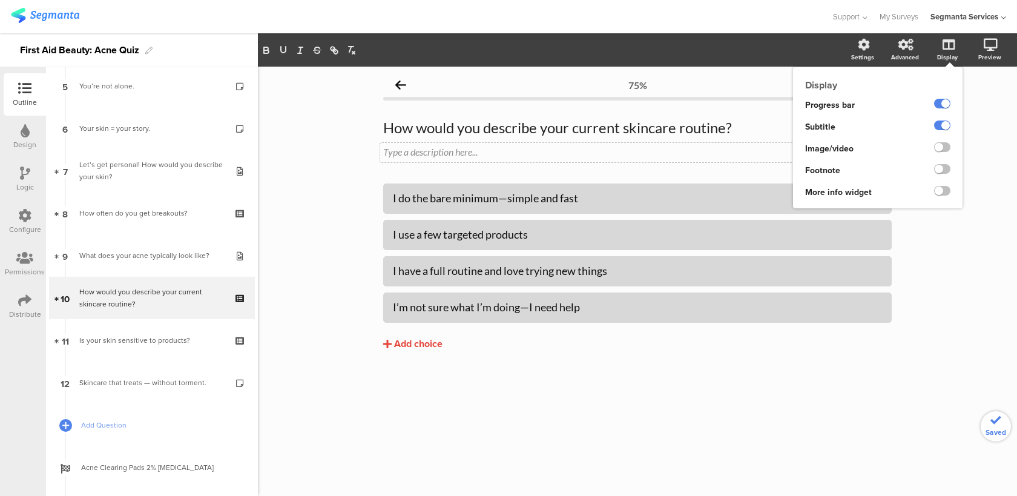
click at [940, 120] on ng-transclude at bounding box center [942, 127] width 16 height 14
click at [942, 125] on label at bounding box center [942, 125] width 16 height 10
click at [0, 0] on input "checkbox" at bounding box center [0, 0] width 0 height 0
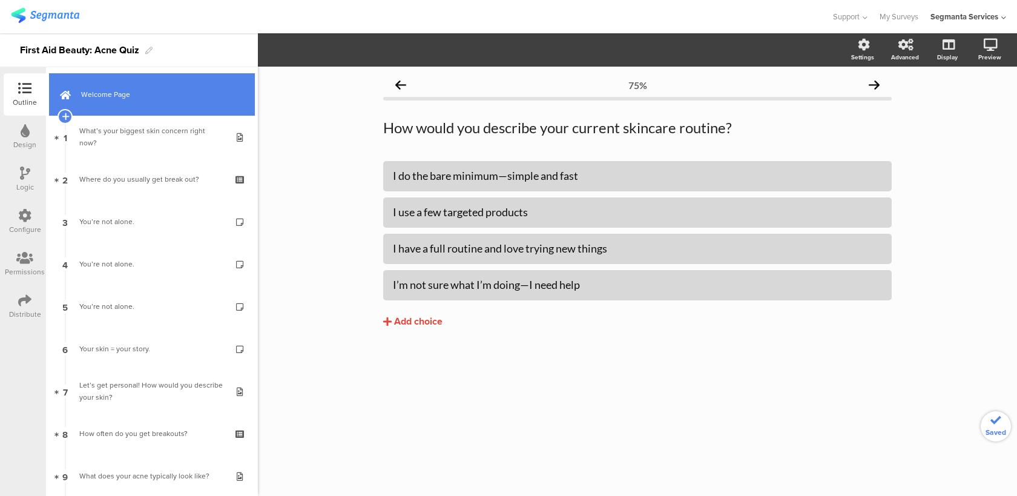
click at [200, 108] on link "Welcome Page" at bounding box center [152, 94] width 206 height 42
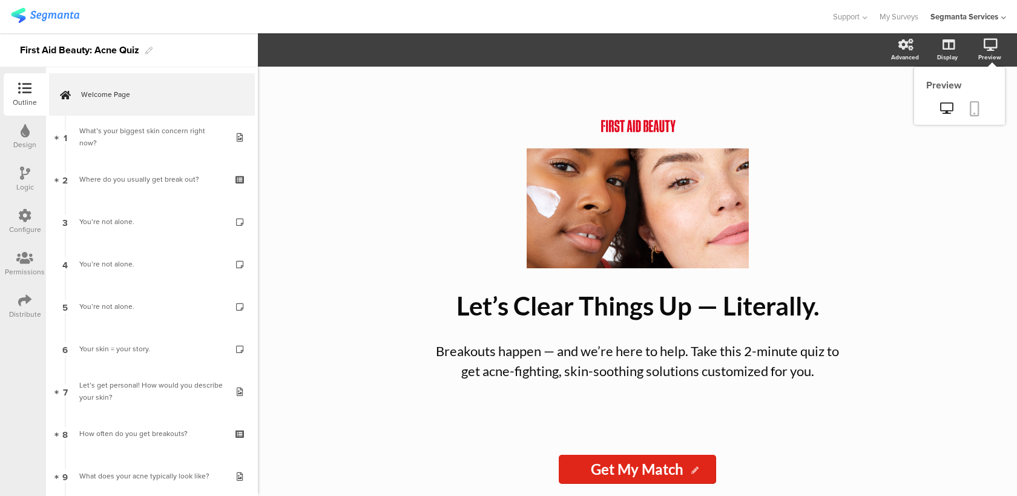
click at [973, 105] on icon at bounding box center [975, 108] width 10 height 15
click at [21, 307] on div at bounding box center [24, 301] width 13 height 15
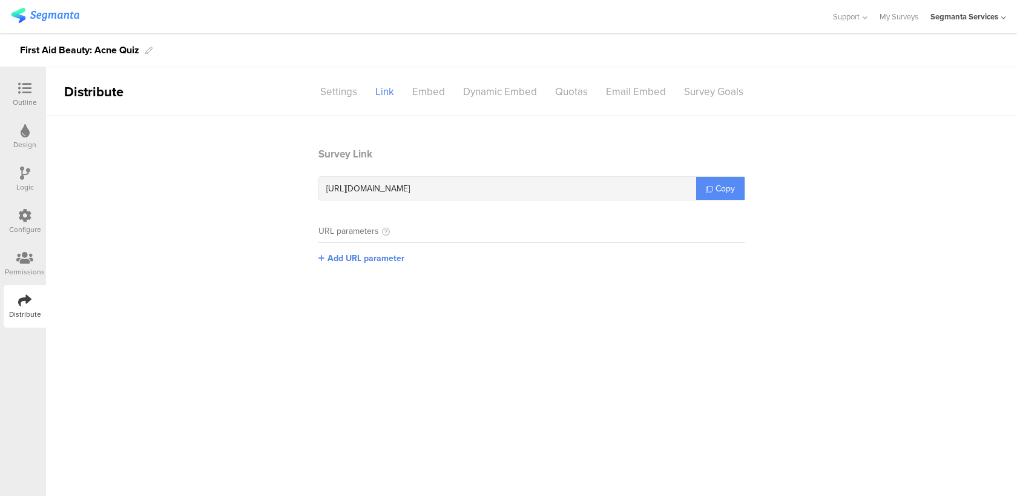
click at [726, 189] on span "Copy" at bounding box center [724, 188] width 19 height 13
click at [22, 76] on div "Outline" at bounding box center [25, 94] width 42 height 42
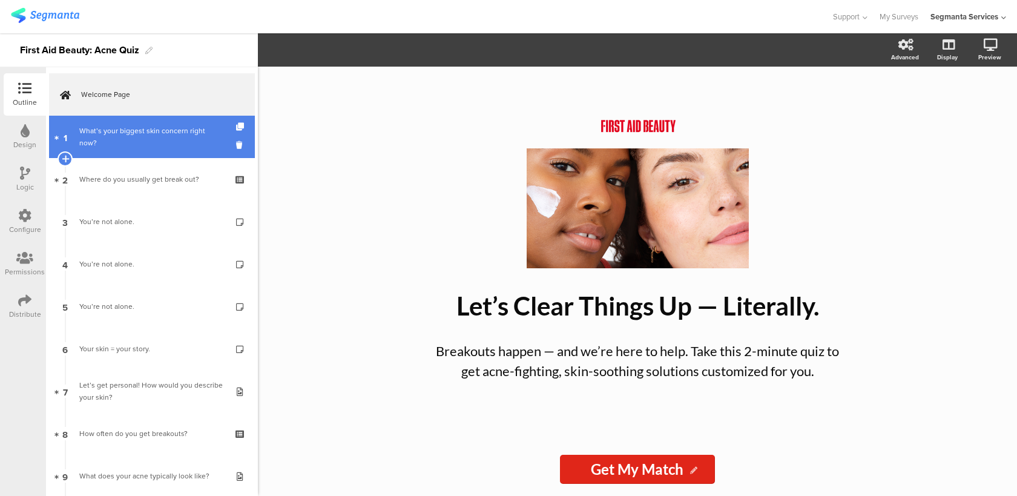
click at [167, 150] on link "1 What’s your biggest skin concern right now?" at bounding box center [152, 137] width 206 height 42
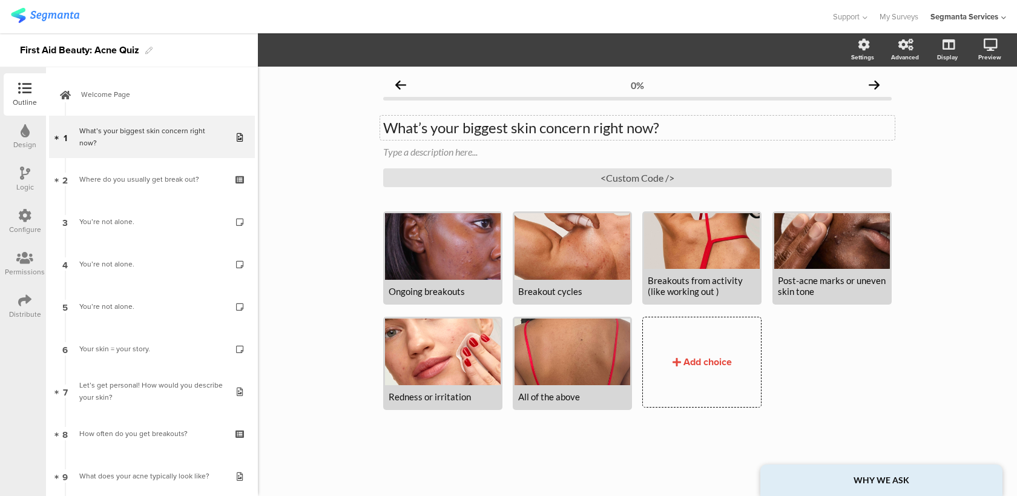
click at [502, 128] on div "What’s your biggest skin concern right now? What’s your biggest skin concern ri…" at bounding box center [637, 128] width 514 height 24
drag, startPoint x: 466, startPoint y: 293, endPoint x: 390, endPoint y: 290, distance: 76.3
click at [390, 290] on div "Ongoing breakouts" at bounding box center [443, 291] width 108 height 11
copy div "Ongoing breakouts"
drag, startPoint x: 588, startPoint y: 291, endPoint x: 521, endPoint y: 287, distance: 67.9
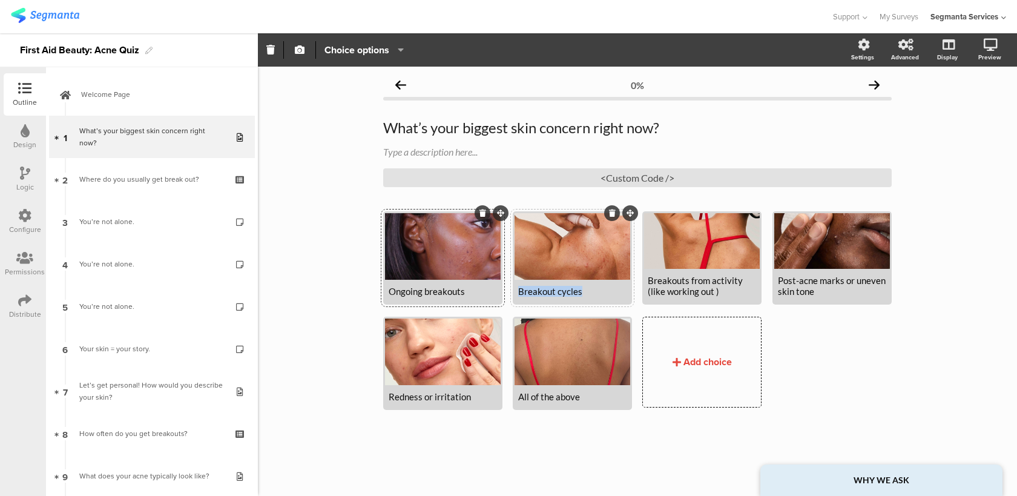
click at [521, 287] on div "Breakout cycles" at bounding box center [572, 291] width 108 height 11
copy div "Breakout cycles"
drag, startPoint x: 723, startPoint y: 288, endPoint x: 648, endPoint y: 281, distance: 75.3
click at [648, 281] on div "Breakouts from activity (like working out )" at bounding box center [702, 286] width 108 height 22
copy div "Breakouts from activity (like working out )"
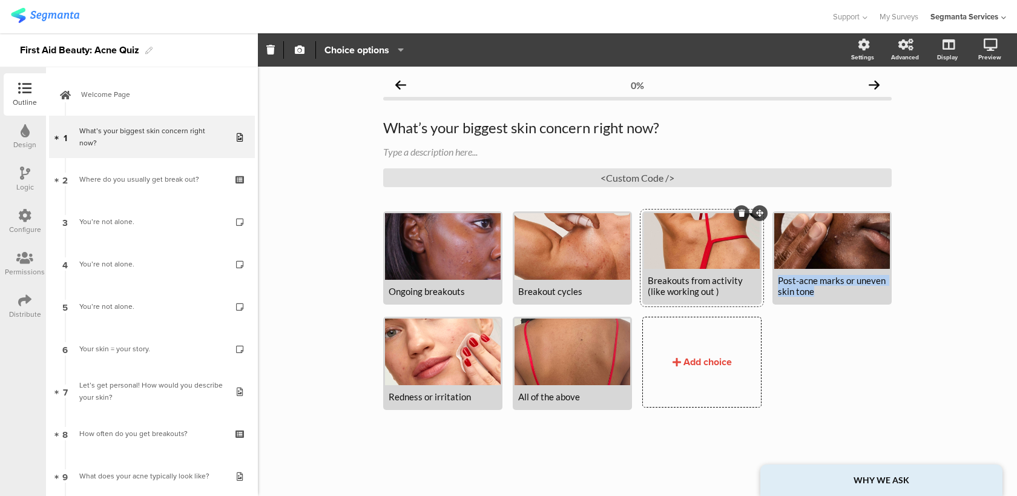
drag, startPoint x: 820, startPoint y: 292, endPoint x: 766, endPoint y: 275, distance: 56.1
click at [766, 275] on div "Ongoing breakouts Breakout cycles" at bounding box center [642, 316] width 519 height 211
copy div "Post-acne marks or uneven skin tone"
drag, startPoint x: 472, startPoint y: 398, endPoint x: 389, endPoint y: 396, distance: 82.4
click at [389, 396] on div "Redness or irritation" at bounding box center [443, 396] width 108 height 11
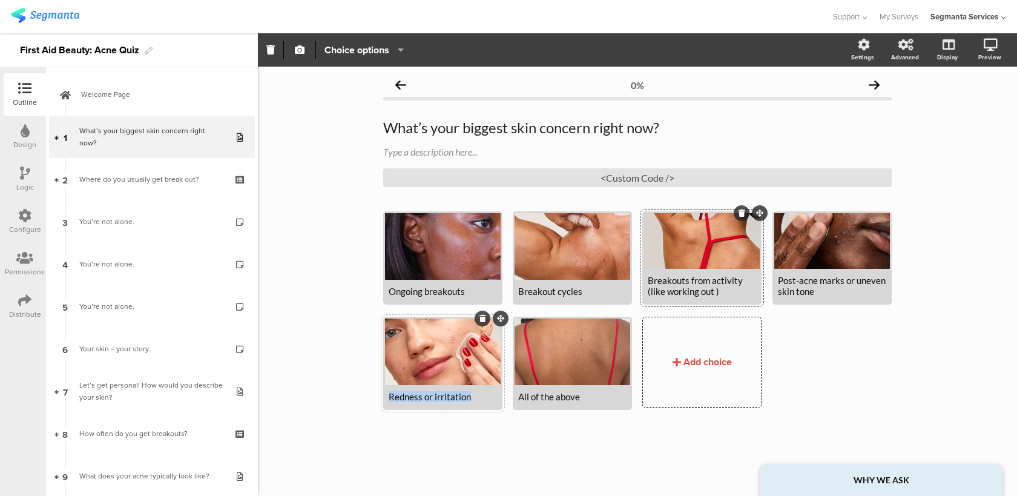
copy div "Redness or irritation"
drag, startPoint x: 602, startPoint y: 391, endPoint x: 526, endPoint y: 393, distance: 76.3
click at [526, 393] on div "All of the above" at bounding box center [572, 396] width 116 height 23
drag, startPoint x: 519, startPoint y: 394, endPoint x: 620, endPoint y: 394, distance: 101.1
click at [620, 394] on div "All of the above" at bounding box center [572, 396] width 108 height 11
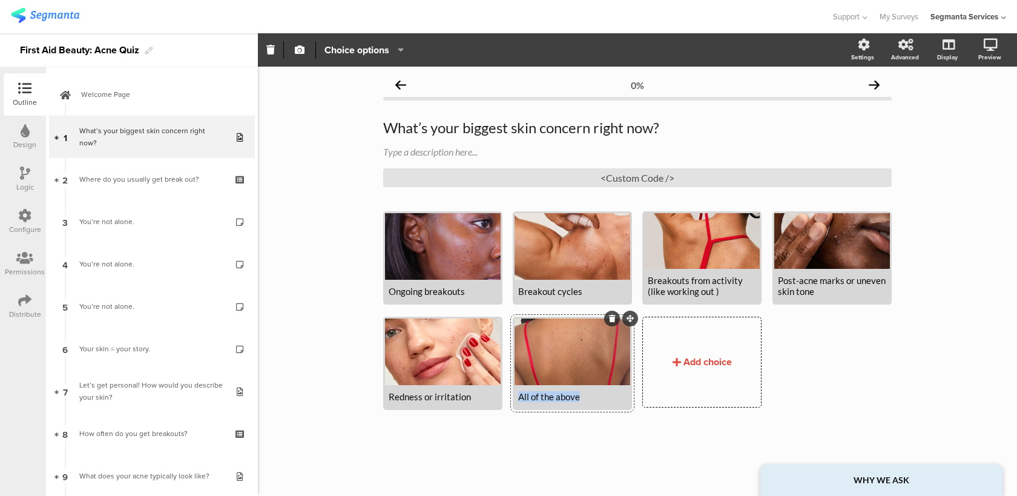
copy div "All of the above"
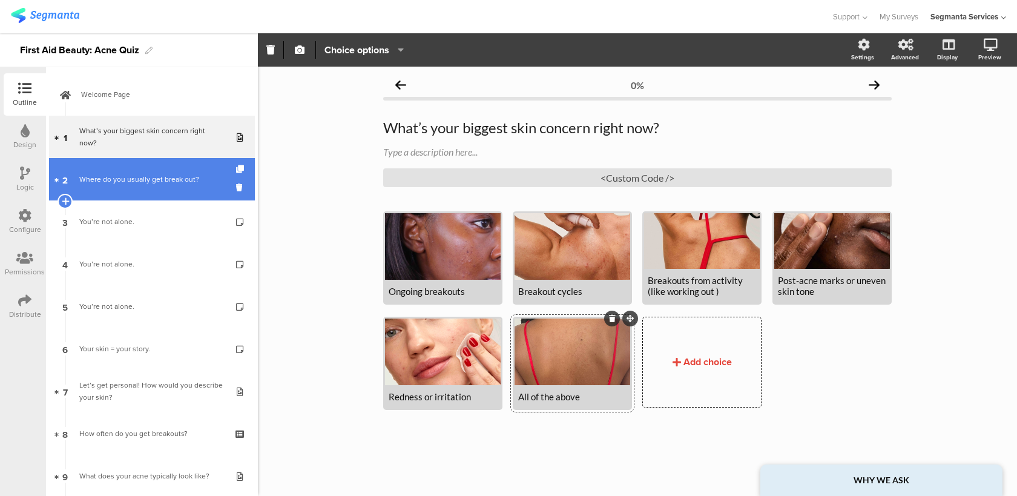
click at [135, 159] on link "2 Where do you usually get break out?" at bounding box center [152, 179] width 206 height 42
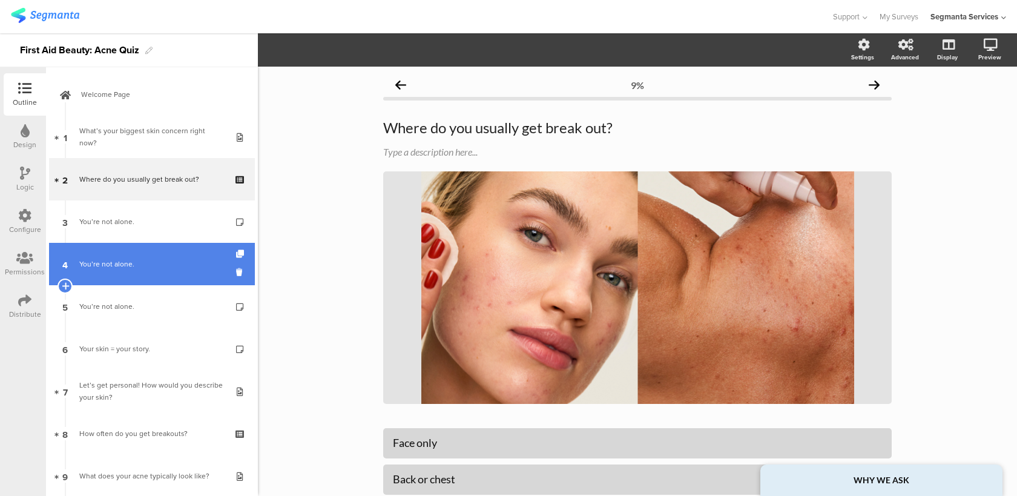
click at [131, 246] on link "4 You’re not alone." at bounding box center [152, 264] width 206 height 42
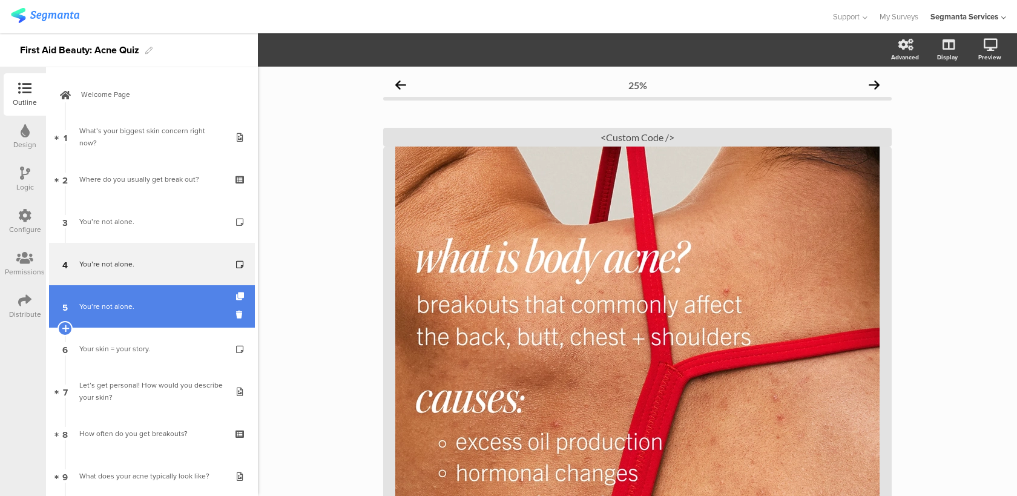
click at [128, 322] on link "5 You’re not alone." at bounding box center [152, 306] width 206 height 42
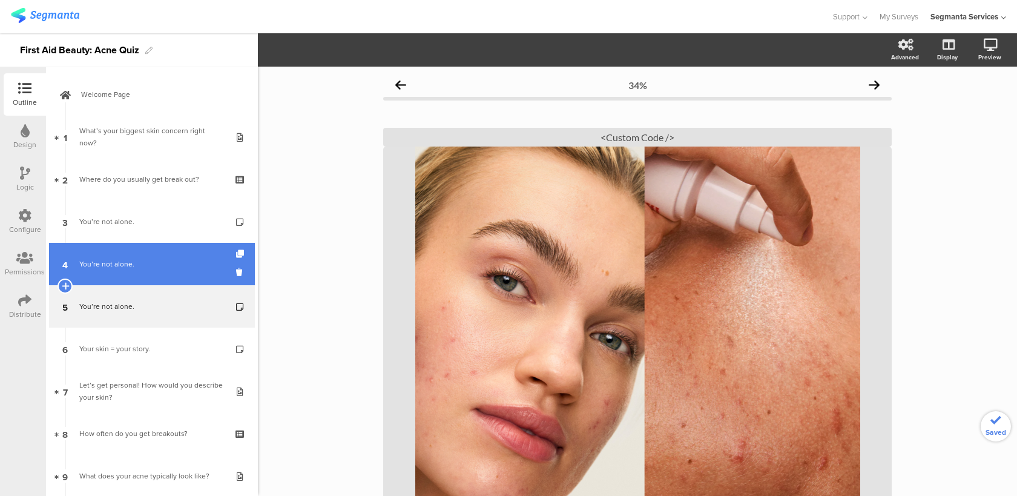
click at [168, 271] on link "4 You’re not alone." at bounding box center [152, 264] width 206 height 42
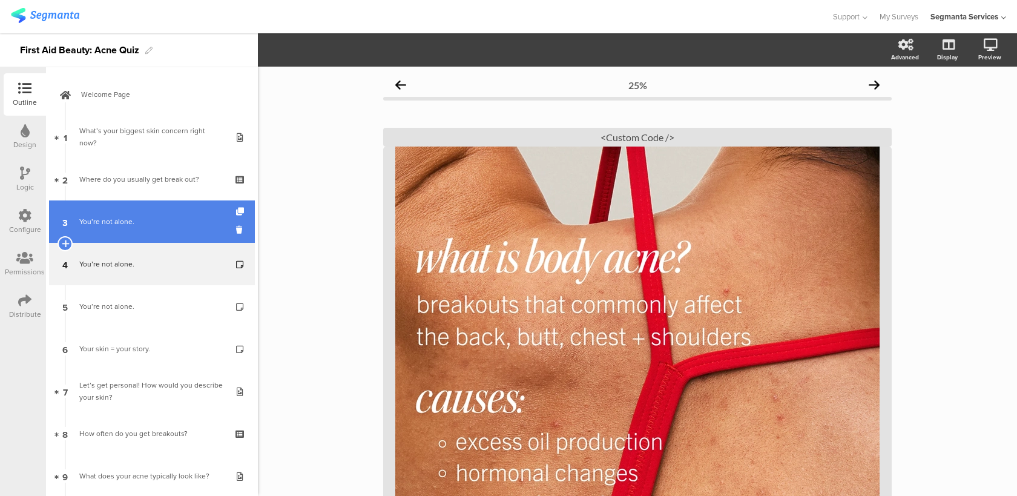
click at [171, 229] on link "3 You’re not alone." at bounding box center [152, 221] width 206 height 42
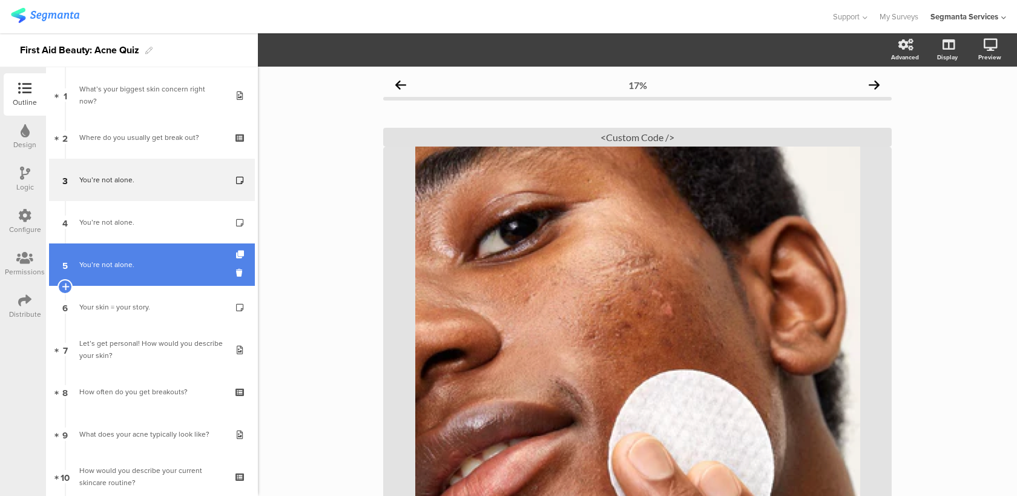
scroll to position [77, 0]
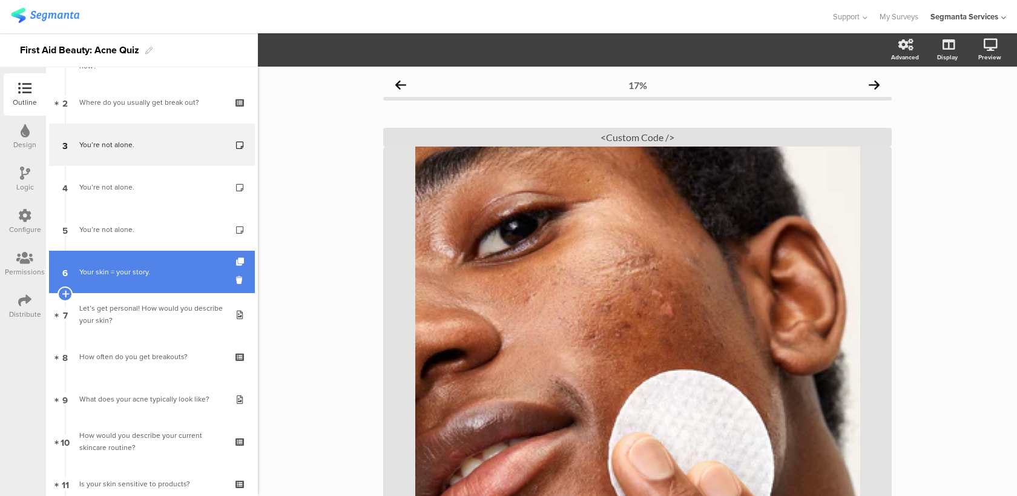
click at [169, 280] on link "6 Your skin = your story." at bounding box center [152, 272] width 206 height 42
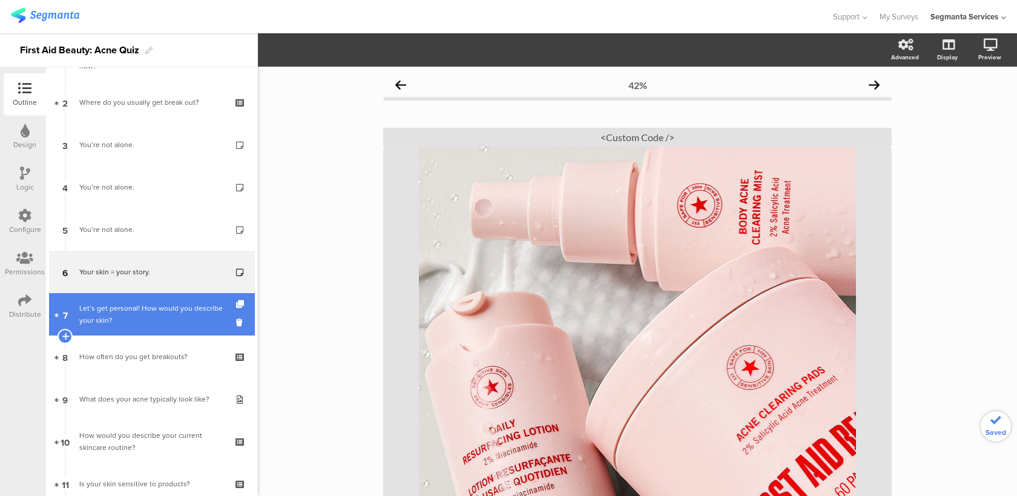
click at [166, 314] on div "Let’s get personal! How would you describe your skin?" at bounding box center [151, 314] width 145 height 24
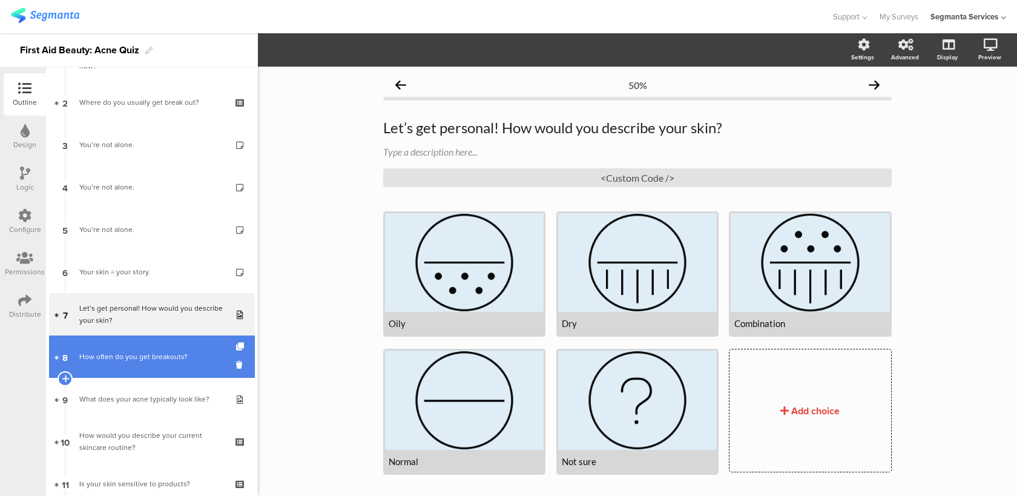
click at [110, 370] on link "8 How often do you get breakouts?" at bounding box center [152, 356] width 206 height 42
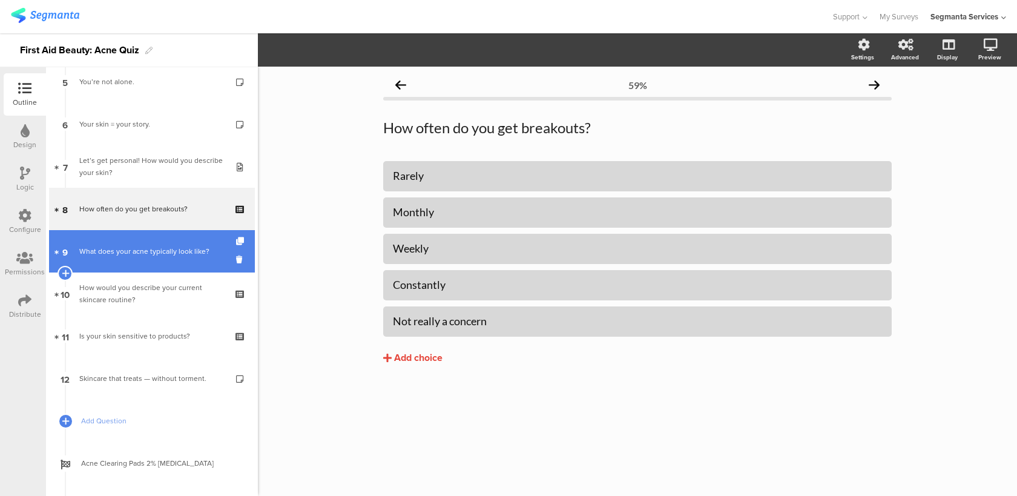
scroll to position [238, 0]
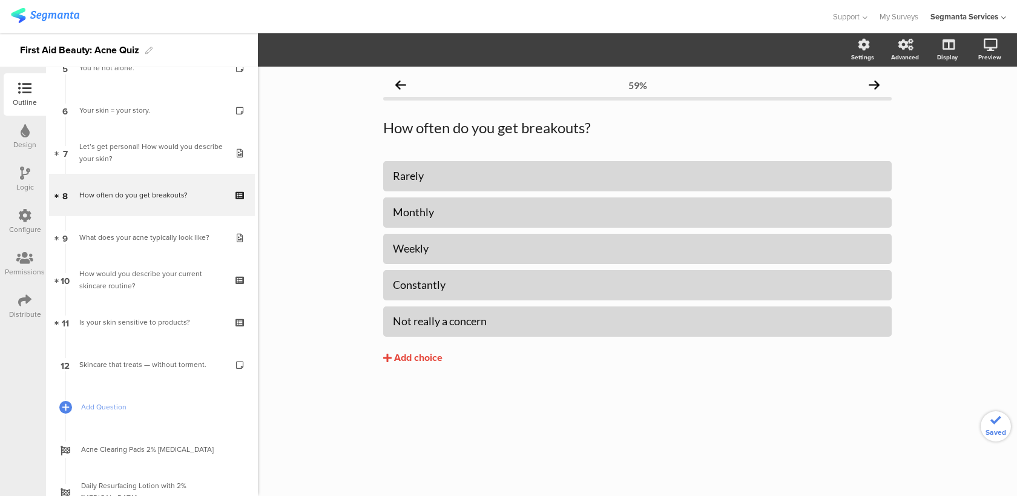
click at [196, 153] on div "Let’s get personal! How would you describe your skin?" at bounding box center [151, 152] width 145 height 24
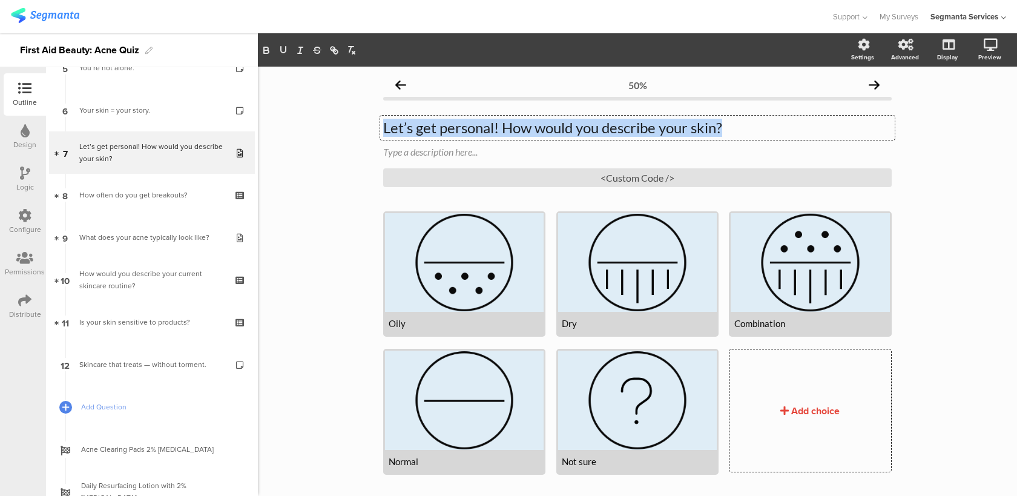
drag, startPoint x: 737, startPoint y: 130, endPoint x: 383, endPoint y: 126, distance: 354.7
click at [383, 126] on div "Let’s get personal! How would you describe your skin? Let’s get personal! How w…" at bounding box center [637, 128] width 514 height 24
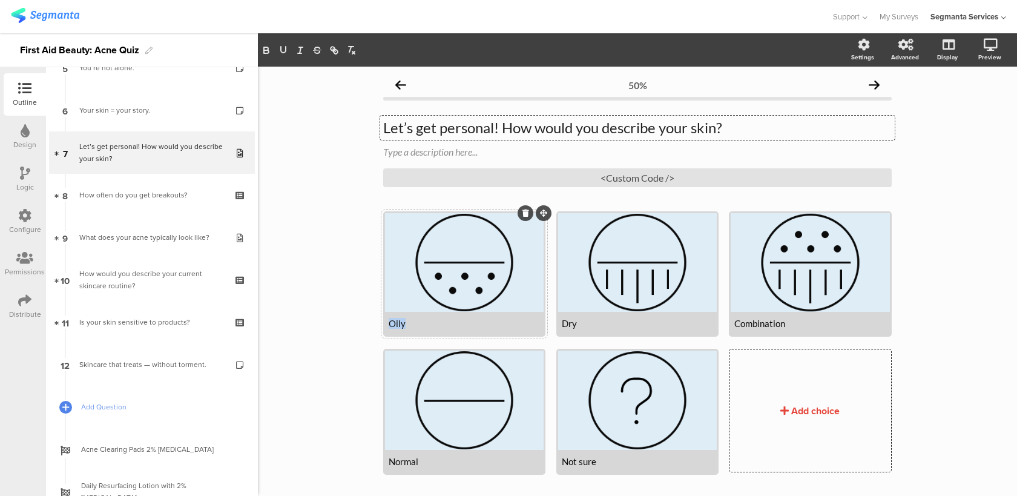
drag, startPoint x: 418, startPoint y: 323, endPoint x: 387, endPoint y: 323, distance: 30.3
click at [387, 323] on div "Oily" at bounding box center [464, 323] width 159 height 23
copy div "Oily"
drag, startPoint x: 577, startPoint y: 321, endPoint x: 563, endPoint y: 321, distance: 13.9
click at [563, 321] on div "Dry" at bounding box center [637, 323] width 151 height 11
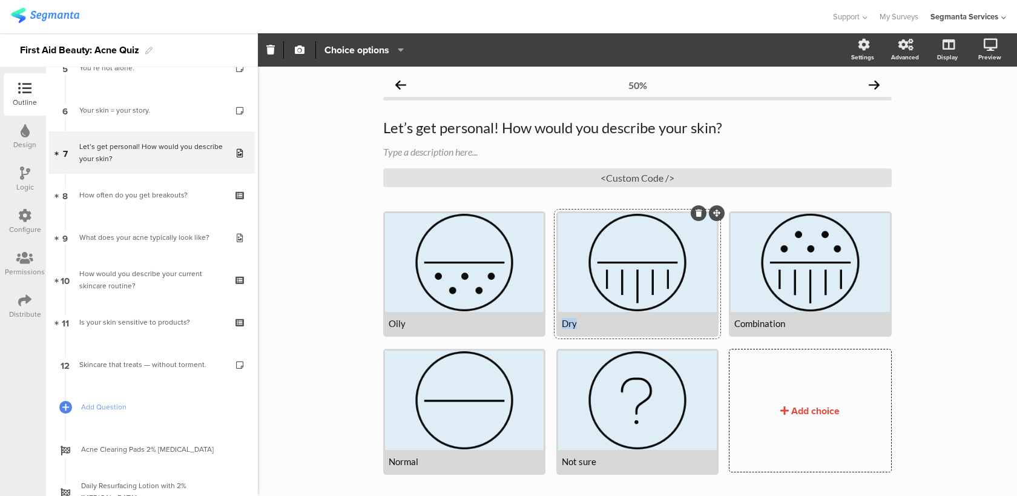
copy div "Dry"
drag, startPoint x: 811, startPoint y: 321, endPoint x: 735, endPoint y: 321, distance: 75.7
click at [735, 321] on div "Combination" at bounding box center [809, 323] width 151 height 11
copy div "Combination"
drag, startPoint x: 424, startPoint y: 463, endPoint x: 389, endPoint y: 461, distance: 35.8
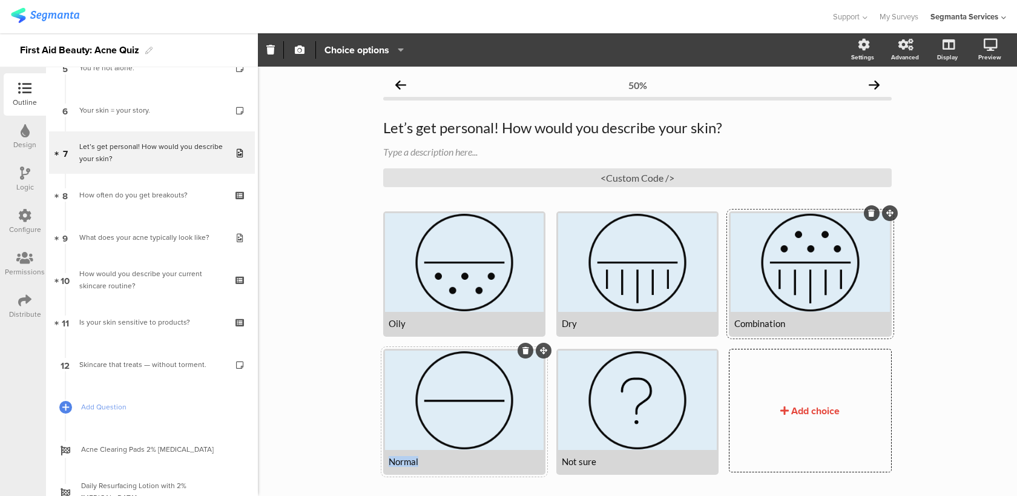
click at [389, 461] on div "Normal" at bounding box center [464, 461] width 151 height 11
copy div "Normal"
drag, startPoint x: 602, startPoint y: 463, endPoint x: 565, endPoint y: 462, distance: 36.9
click at [565, 462] on div "Not sure" at bounding box center [637, 461] width 151 height 11
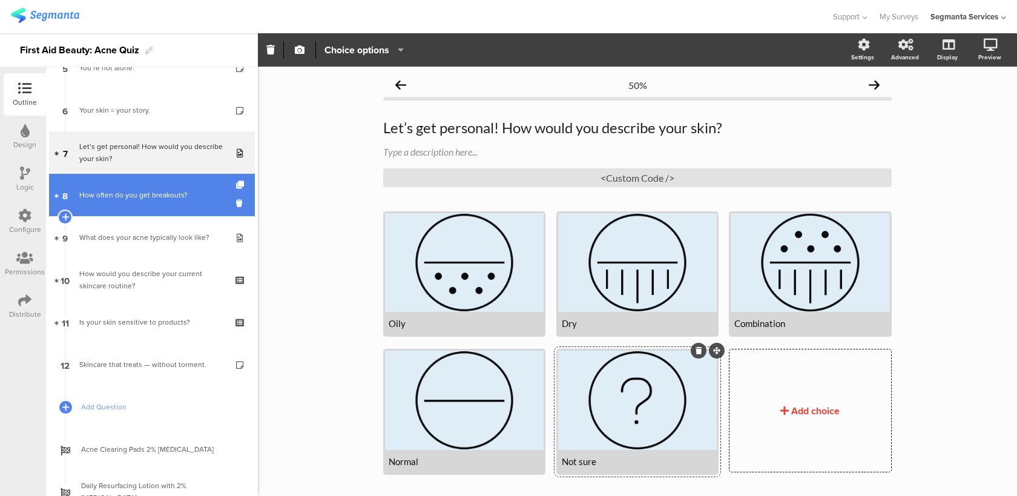
click at [156, 203] on link "8 How often do you get breakouts?" at bounding box center [152, 195] width 206 height 42
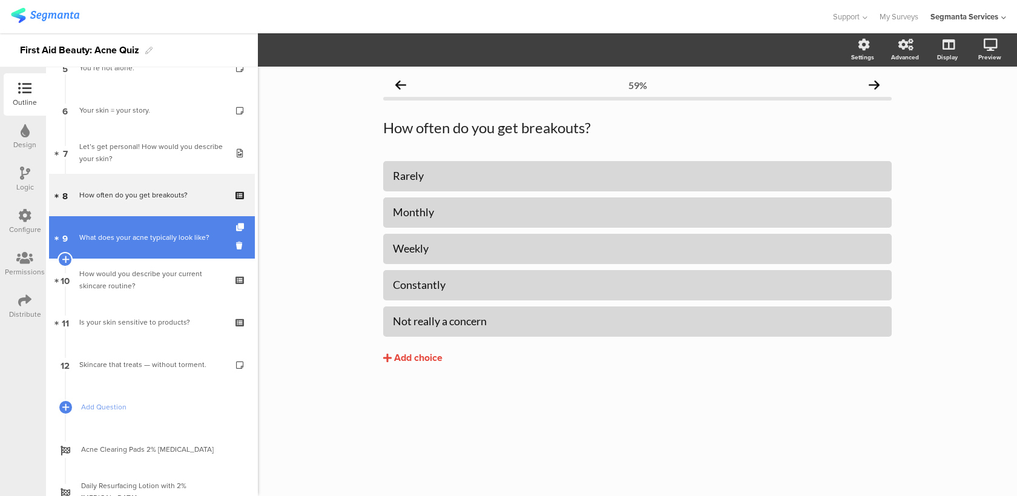
click at [154, 239] on div "What does your acne typically look like?" at bounding box center [151, 237] width 145 height 12
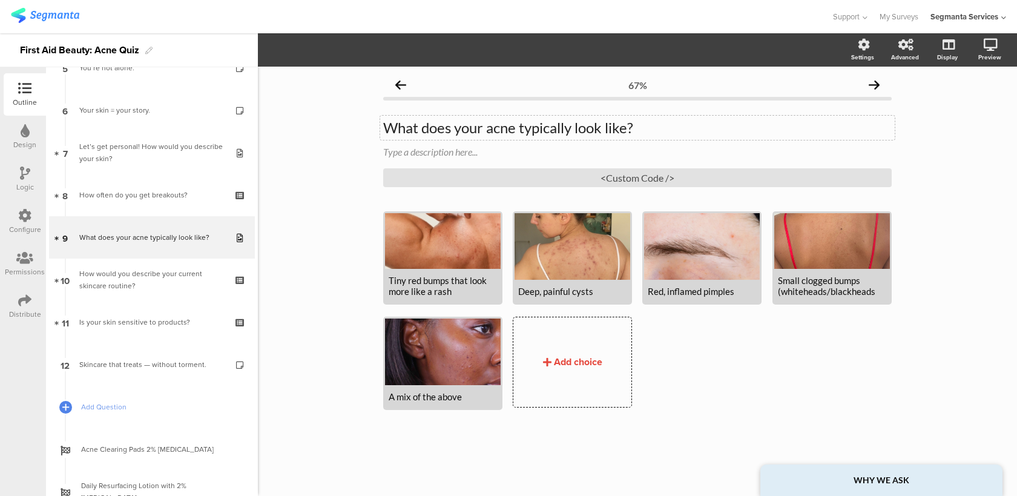
click at [472, 134] on div "What does your acne typically look like? What does your acne typically look lik…" at bounding box center [637, 128] width 514 height 24
click at [448, 285] on div "Tiny red bumps that look more like a rash" at bounding box center [443, 286] width 108 height 22
drag, startPoint x: 597, startPoint y: 291, endPoint x: 518, endPoint y: 289, distance: 79.3
click at [518, 289] on div "Deep, painful cysts" at bounding box center [572, 291] width 108 height 11
drag, startPoint x: 734, startPoint y: 293, endPoint x: 648, endPoint y: 286, distance: 86.3
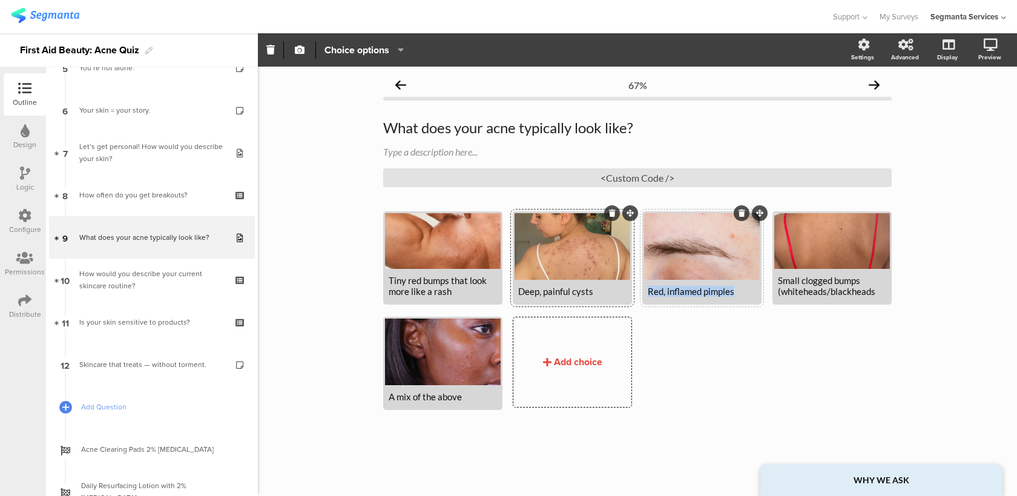
click at [648, 286] on div "Red, inflamed pimples" at bounding box center [702, 291] width 108 height 11
drag, startPoint x: 876, startPoint y: 295, endPoint x: 777, endPoint y: 284, distance: 99.9
click at [778, 284] on div "Small clogged bumps (whiteheads/blackheads" at bounding box center [832, 286] width 108 height 22
drag, startPoint x: 467, startPoint y: 400, endPoint x: 390, endPoint y: 398, distance: 76.9
click at [390, 398] on div "A mix of the above" at bounding box center [443, 396] width 108 height 11
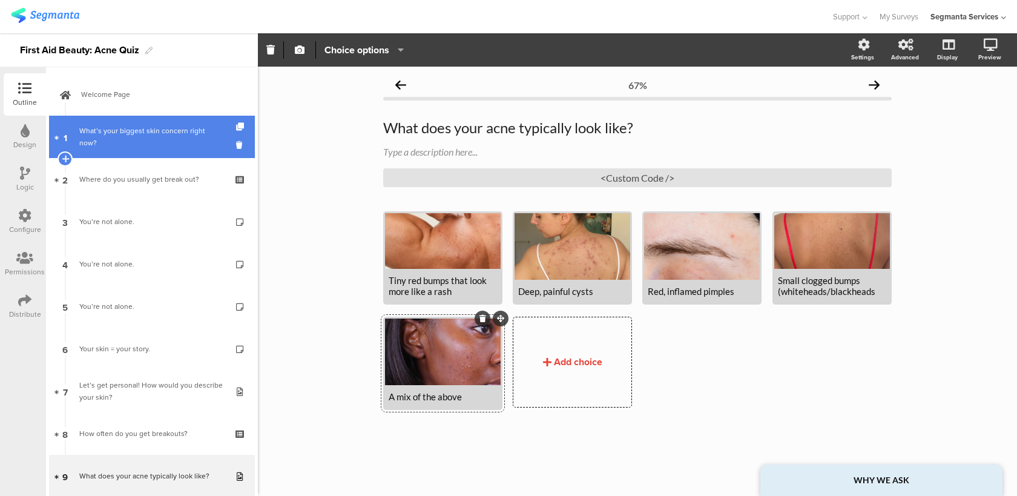
click at [158, 145] on link "1 What’s your biggest skin concern right now?" at bounding box center [152, 137] width 206 height 42
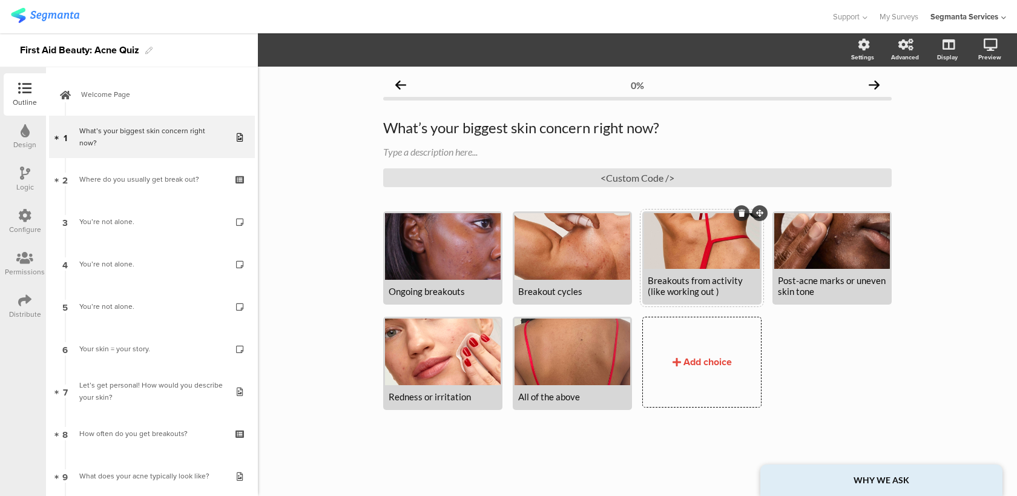
click at [714, 290] on div "Breakouts from activity (like working out )" at bounding box center [702, 286] width 108 height 22
click at [715, 290] on div "Breakouts from activity (like working out )" at bounding box center [702, 286] width 108 height 22
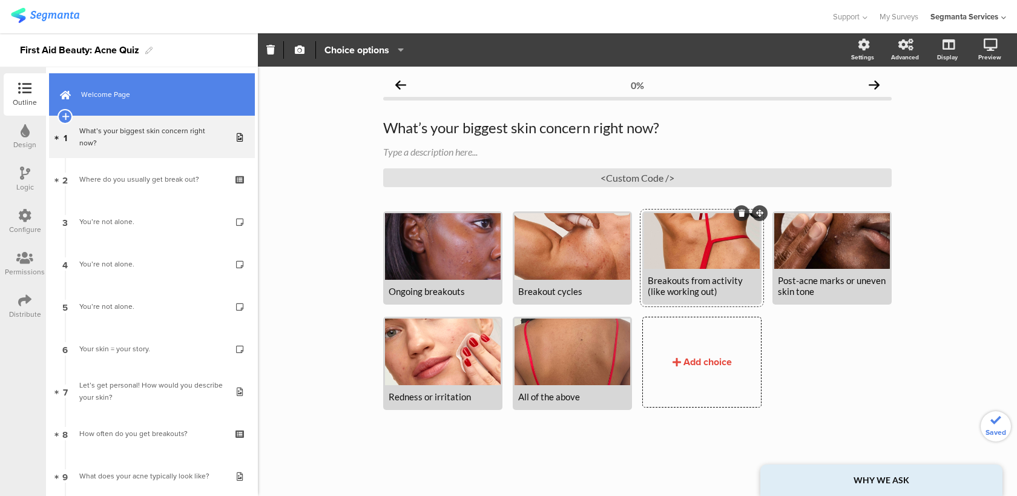
click at [166, 104] on link "Welcome Page" at bounding box center [152, 94] width 206 height 42
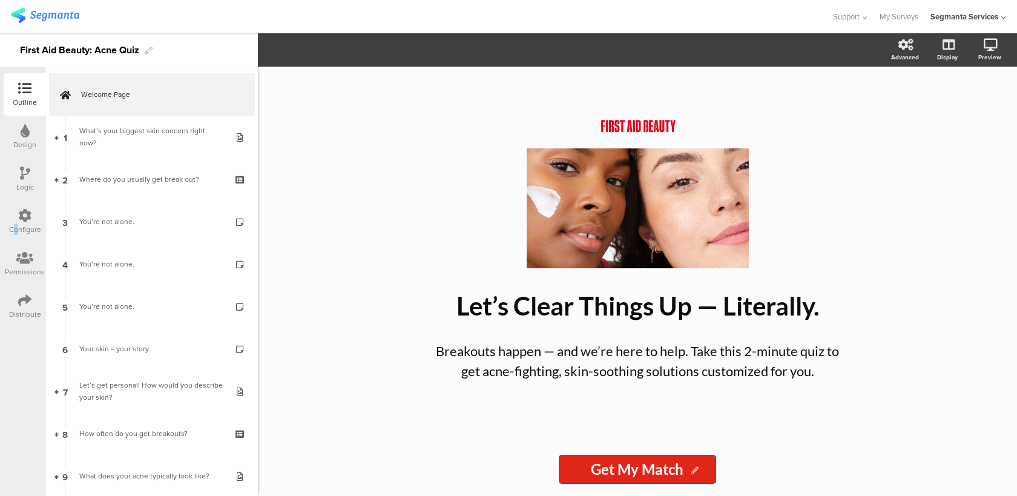
click at [16, 230] on div "Configure" at bounding box center [25, 229] width 32 height 11
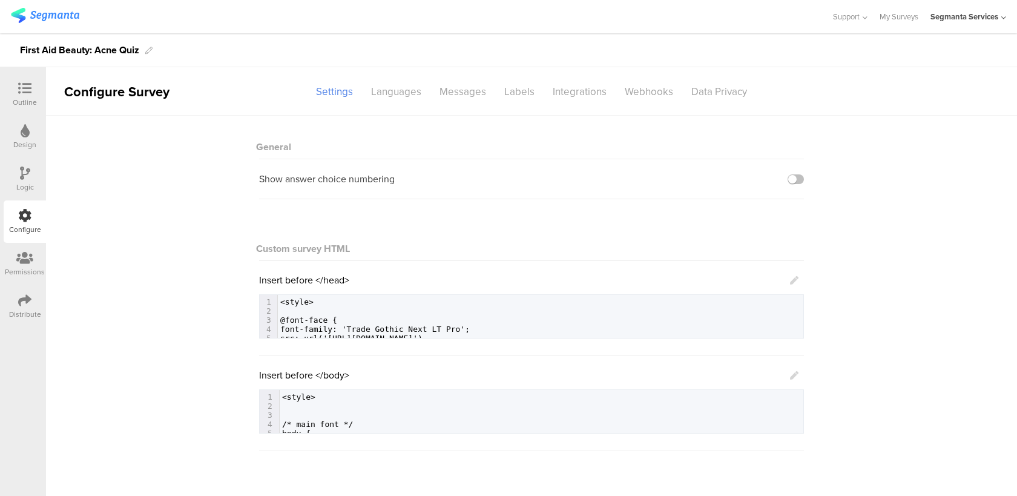
click at [28, 170] on icon at bounding box center [25, 172] width 10 height 13
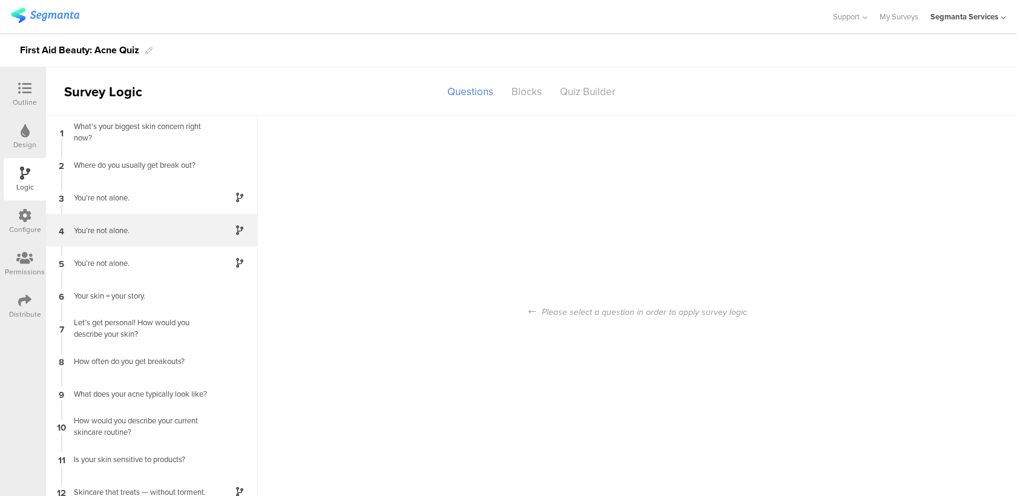
scroll to position [12, 0]
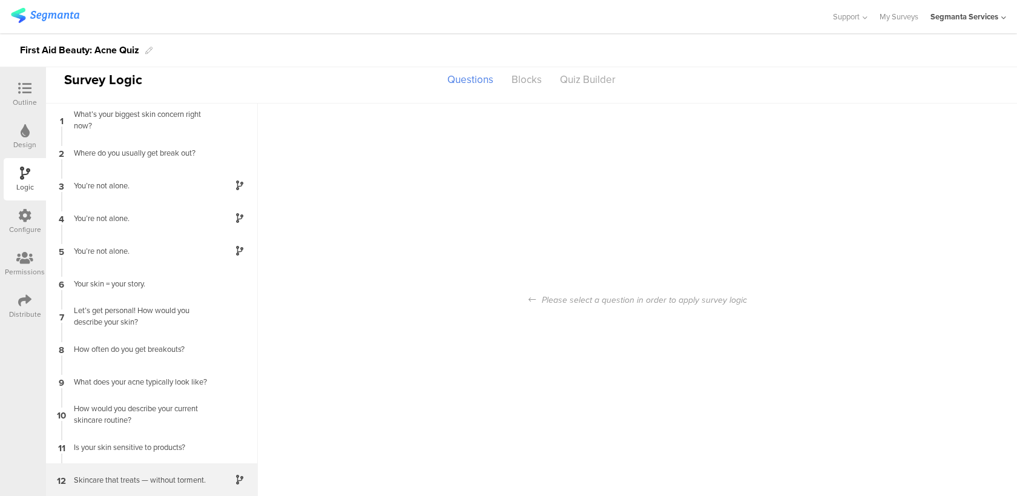
click at [109, 473] on div "12 Skincare that treats — without torment." at bounding box center [152, 479] width 212 height 33
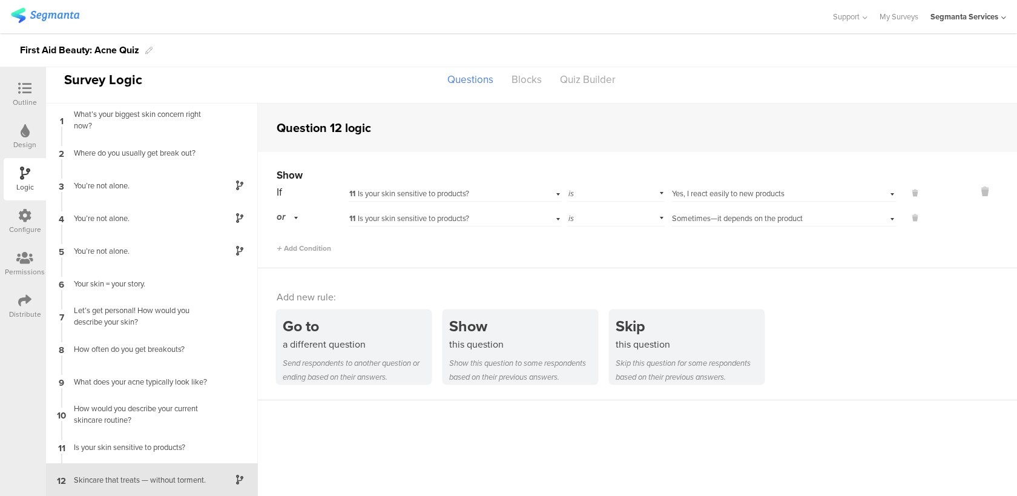
click at [32, 94] on div at bounding box center [25, 89] width 24 height 15
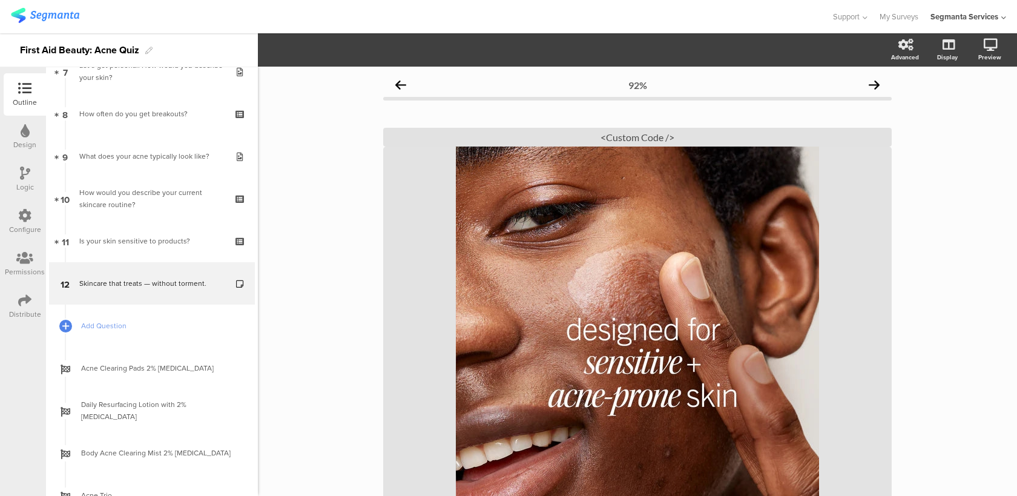
scroll to position [321, 0]
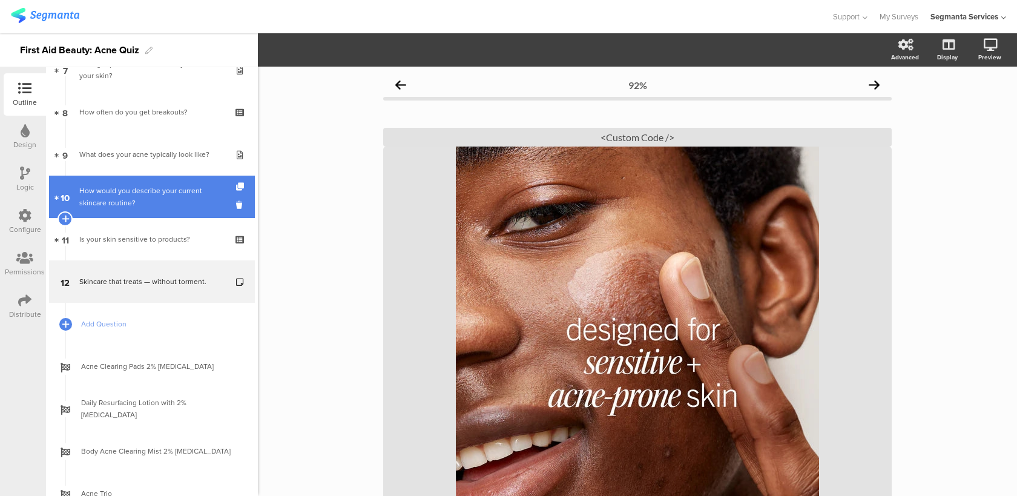
click at [131, 202] on div "How would you describe your current skincare routine?" at bounding box center [151, 197] width 145 height 24
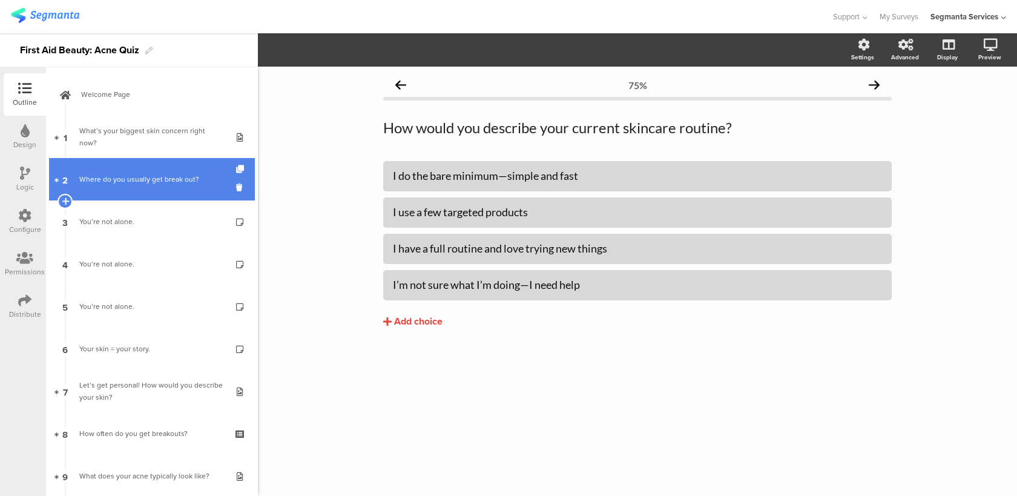
click at [141, 180] on div "Where do you usually get break out?" at bounding box center [151, 179] width 145 height 12
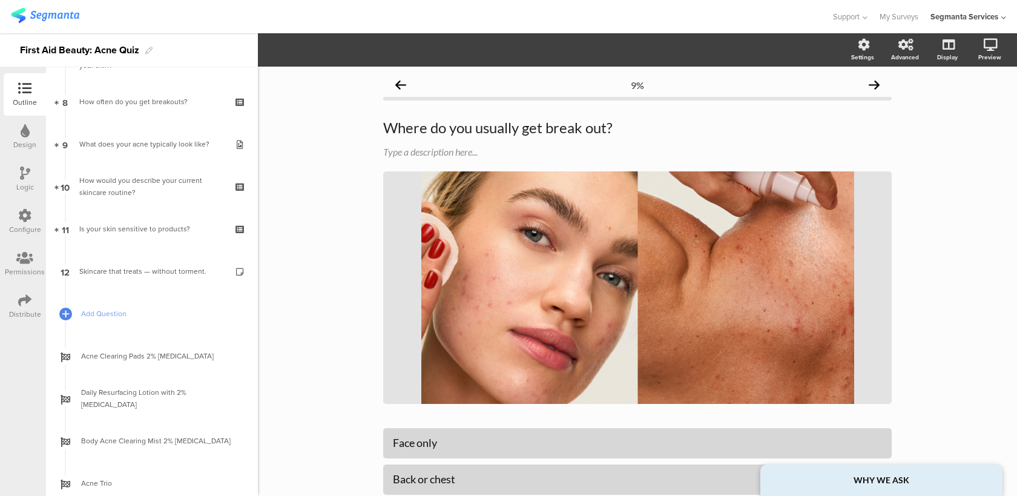
scroll to position [367, 0]
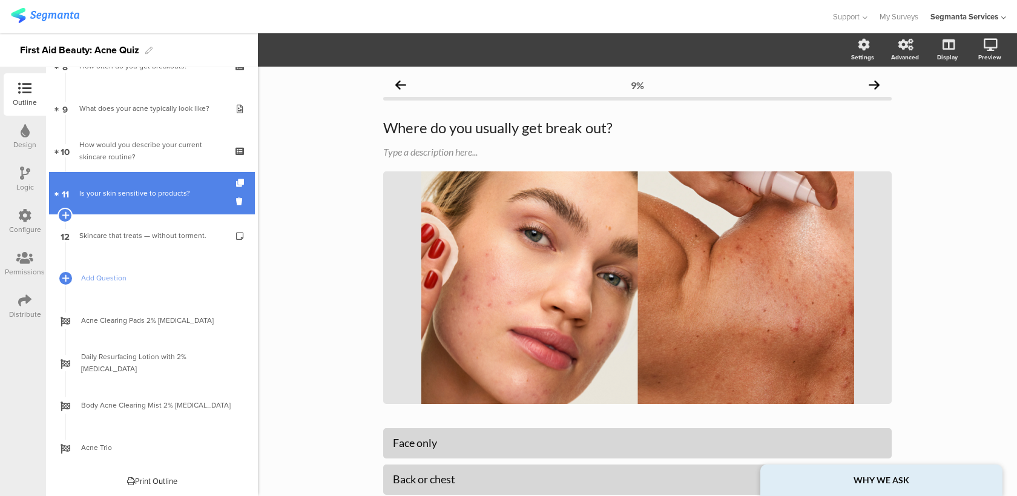
click at [139, 194] on div "Is your skin sensitive to products?" at bounding box center [151, 193] width 145 height 12
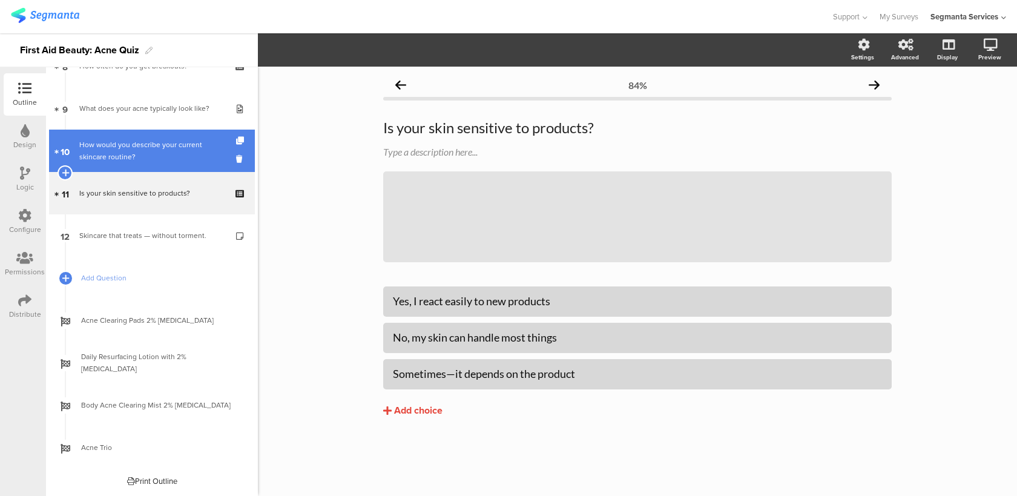
click at [159, 155] on div "How would you describe your current skincare routine?" at bounding box center [151, 151] width 145 height 24
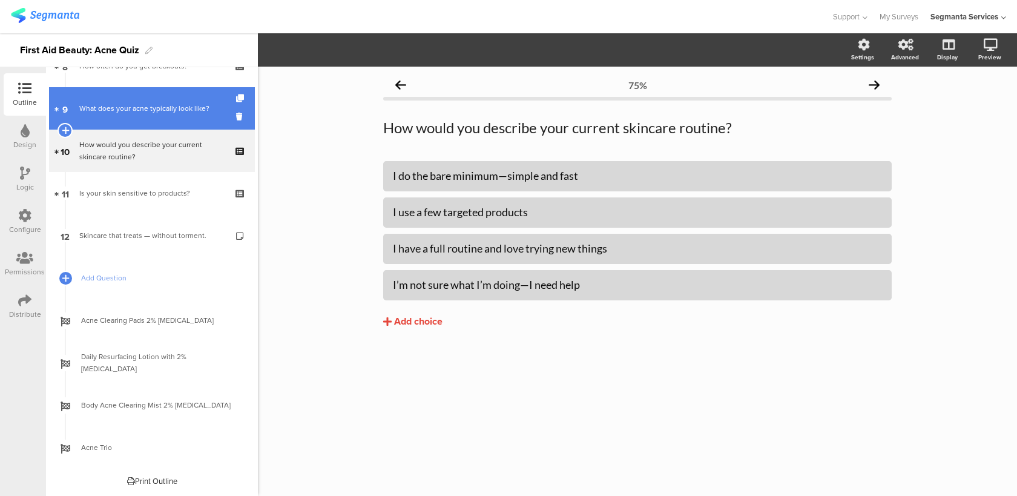
click at [171, 119] on link "9 What does your acne typically look like?" at bounding box center [152, 108] width 206 height 42
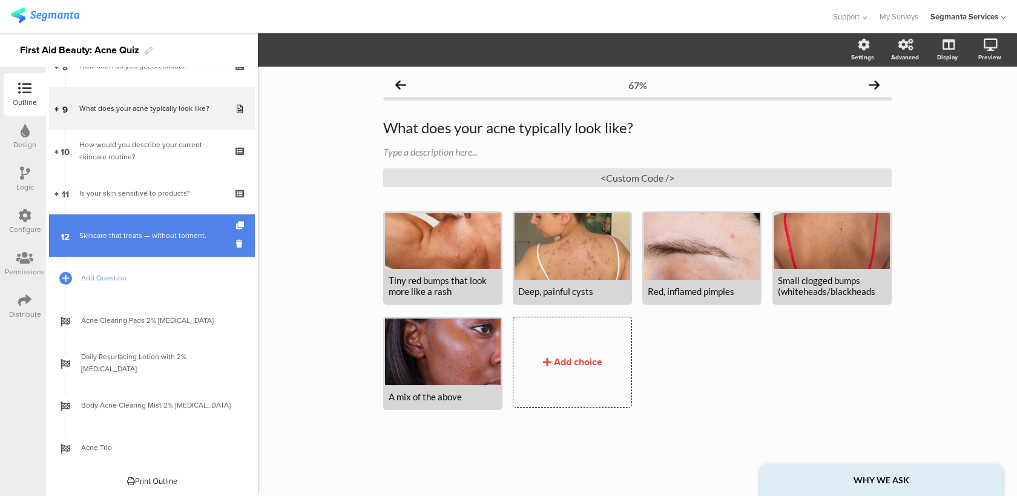
click at [163, 243] on link "12 Skincare that treats — without torment." at bounding box center [152, 235] width 206 height 42
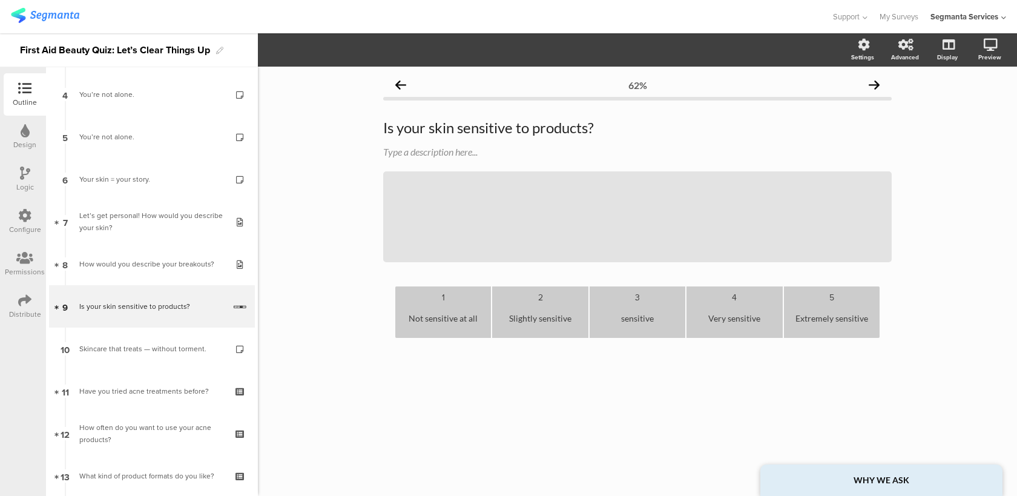
scroll to position [194, 0]
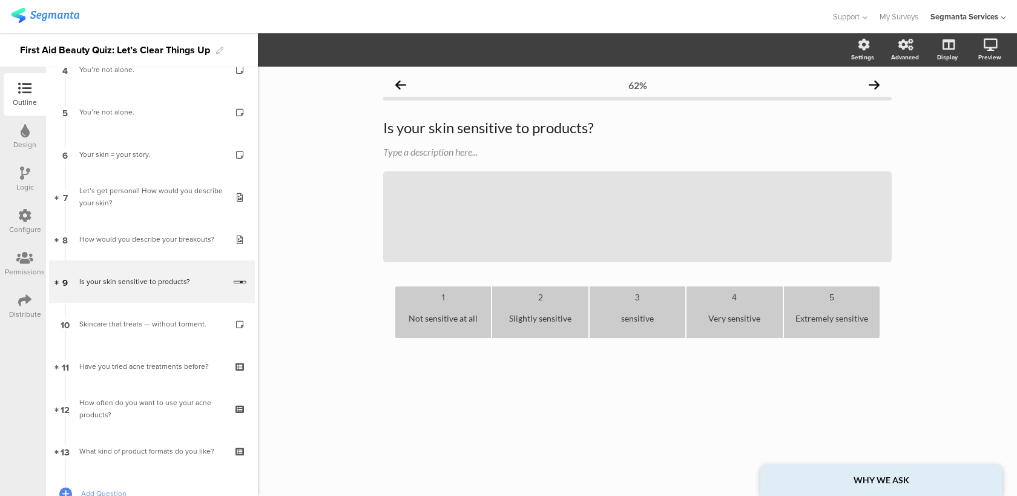
click at [16, 231] on div "Configure" at bounding box center [25, 229] width 32 height 11
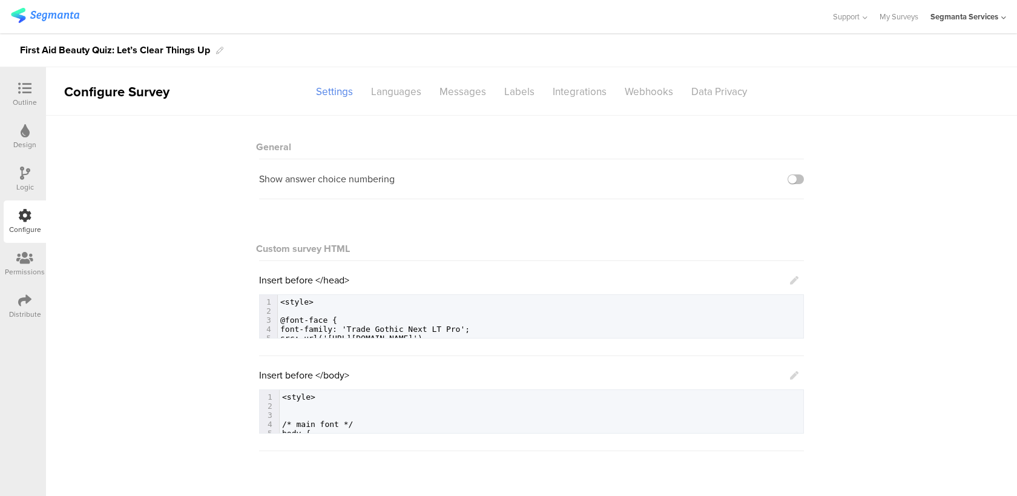
click at [30, 183] on div "Logic" at bounding box center [25, 187] width 18 height 11
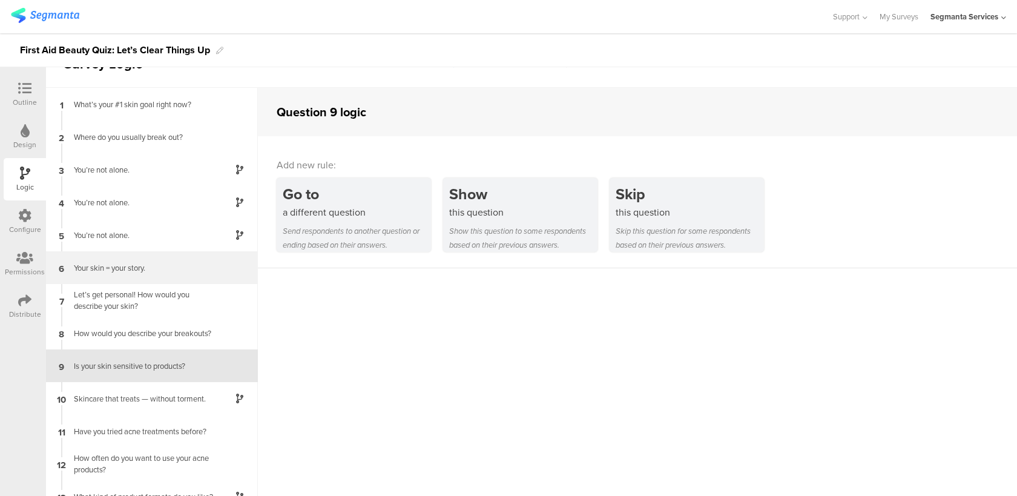
scroll to position [45, 0]
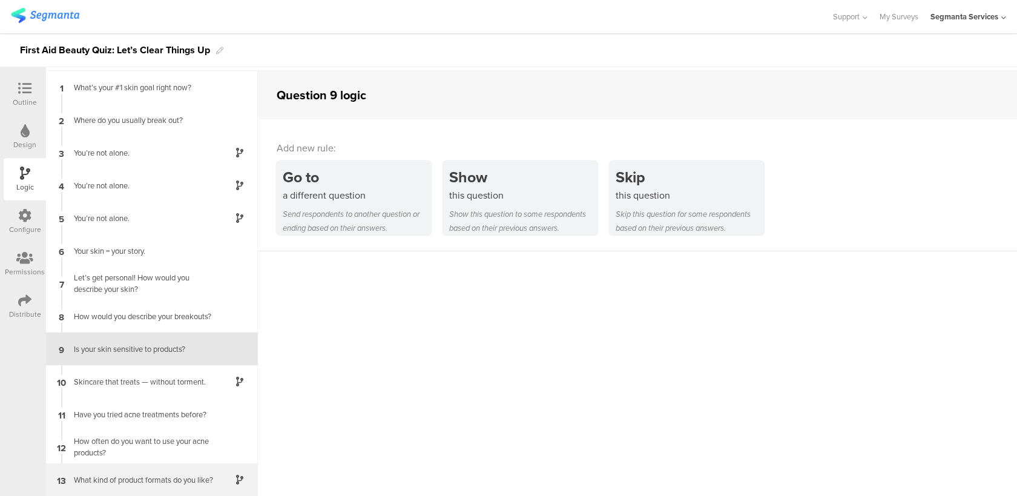
click at [134, 485] on div "13 What kind of product formats do you like?" at bounding box center [152, 479] width 212 height 33
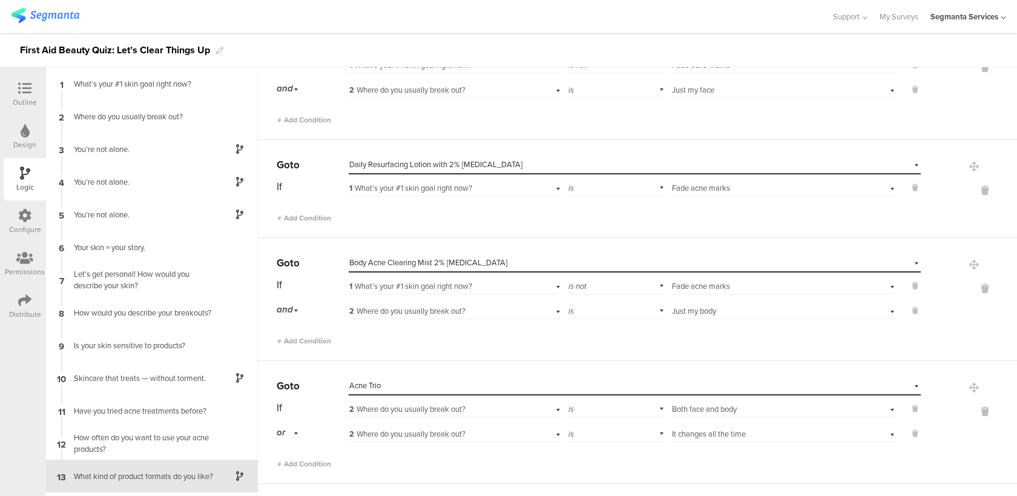
scroll to position [100, 0]
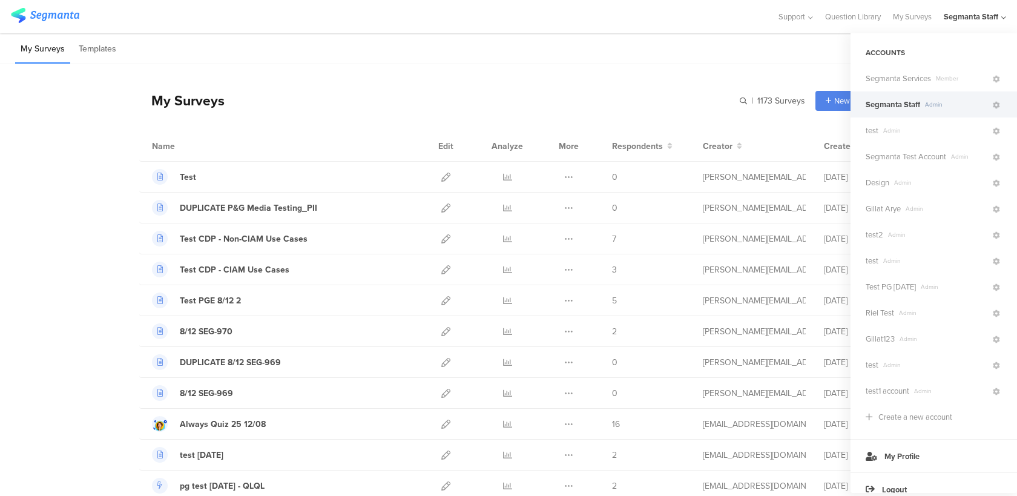
scroll to position [39, 0]
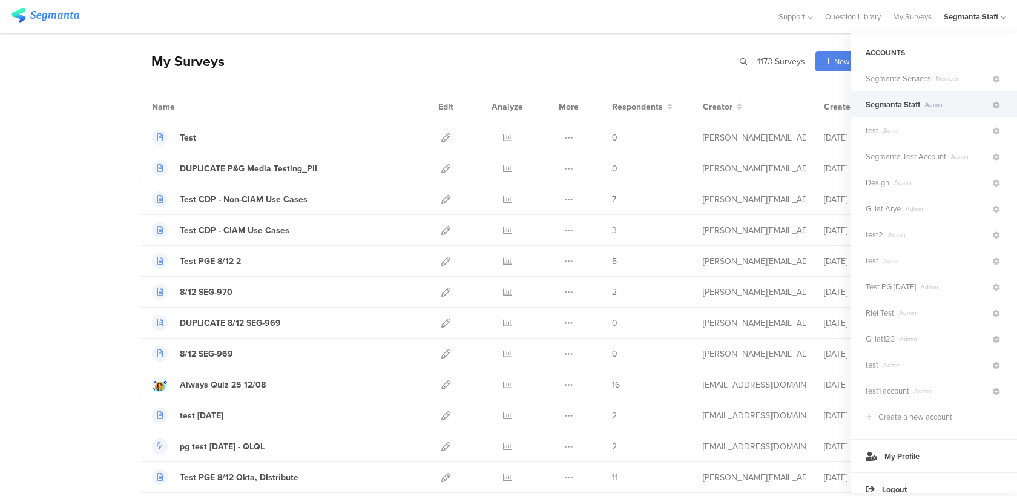
click at [962, 108] on span "Admin" at bounding box center [955, 104] width 71 height 9
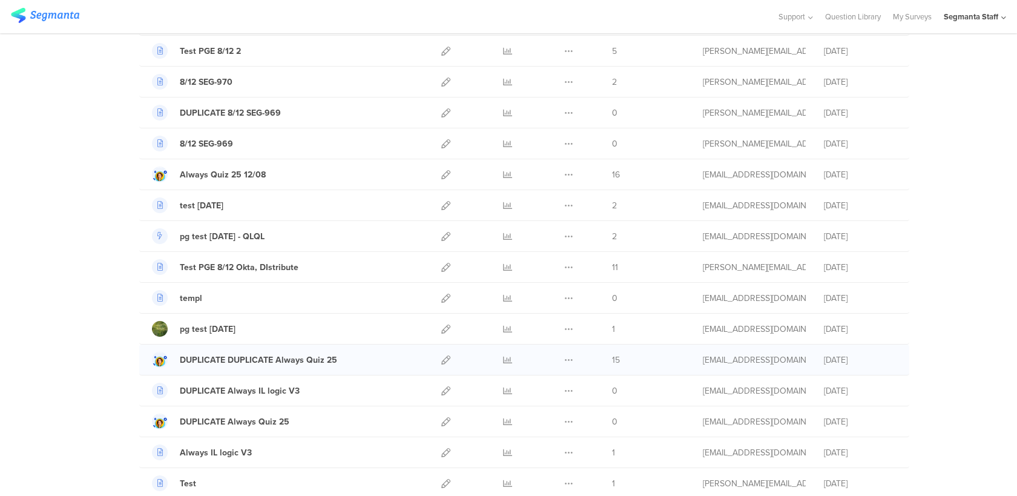
scroll to position [212, 0]
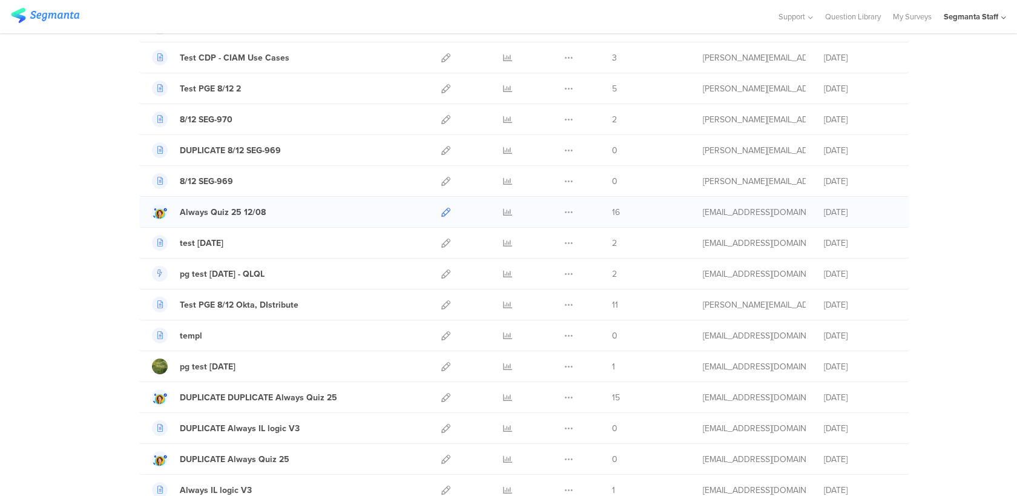
click at [445, 209] on icon at bounding box center [445, 212] width 9 height 9
click at [504, 211] on icon at bounding box center [507, 212] width 9 height 9
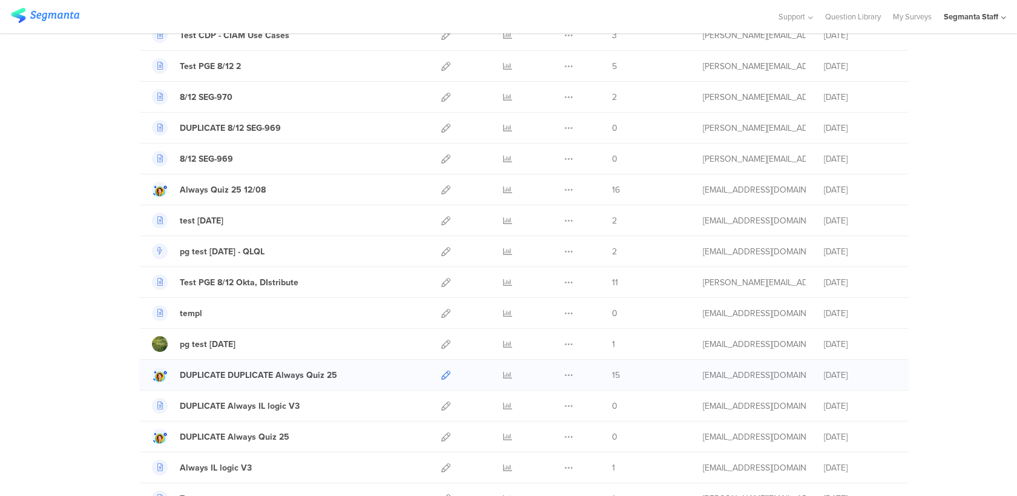
click at [445, 375] on icon at bounding box center [445, 374] width 9 height 9
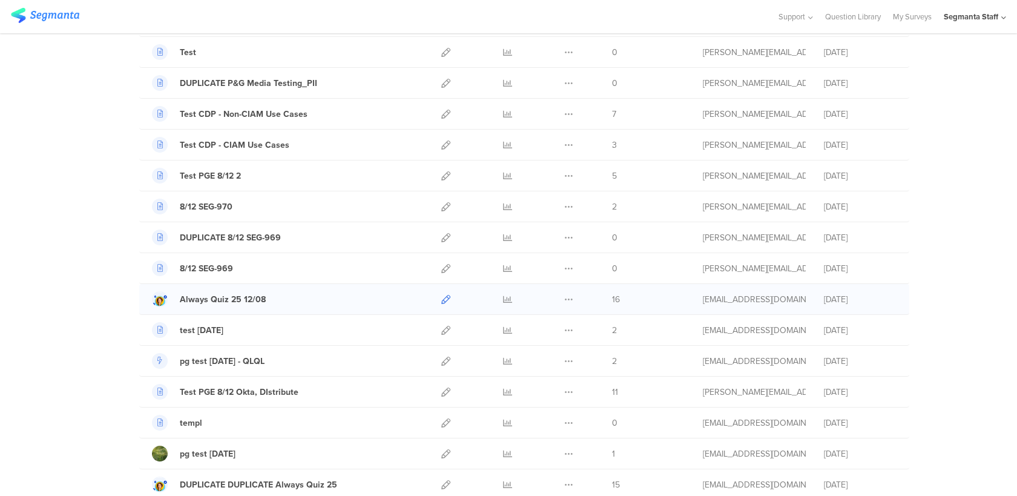
scroll to position [113, 0]
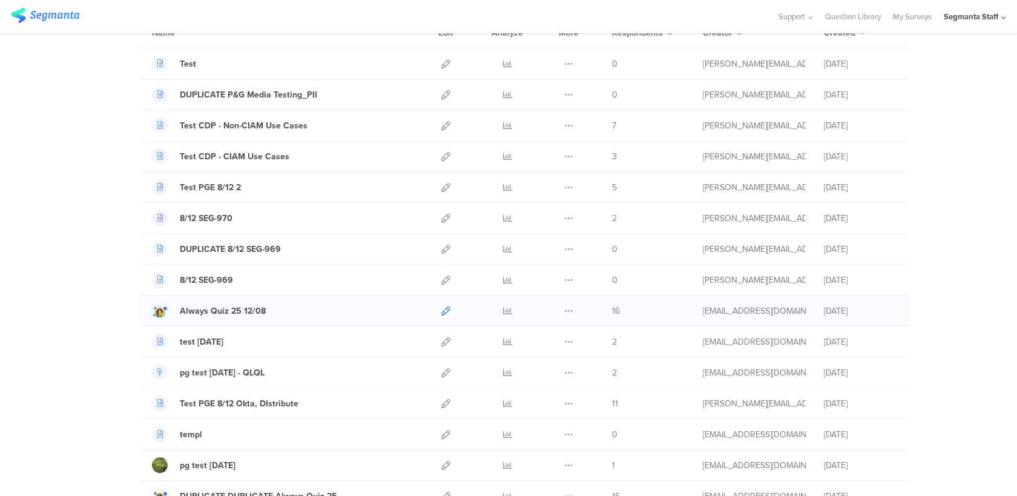
click at [445, 320] on link at bounding box center [445, 310] width 9 height 30
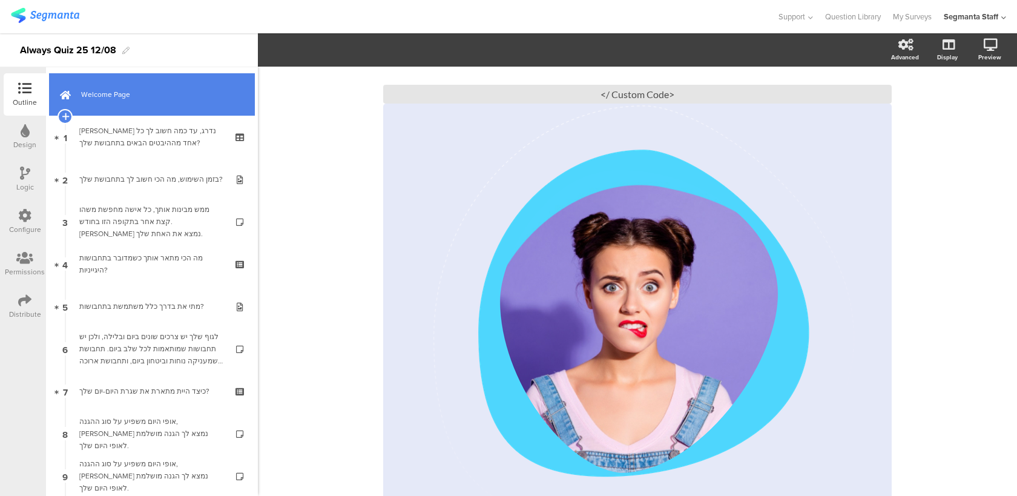
click at [125, 95] on span "Welcome Page" at bounding box center [158, 94] width 155 height 12
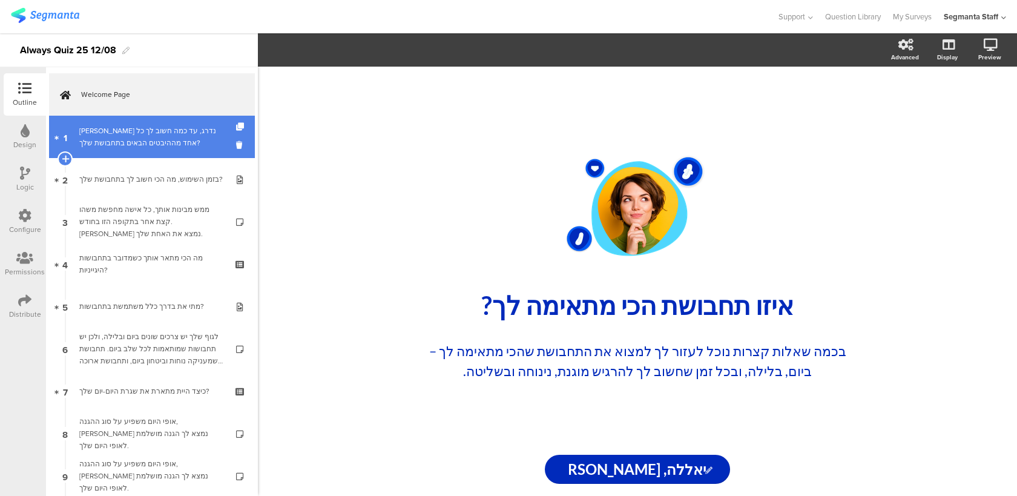
click at [195, 152] on link "1 [PERSON_NAME] נדרג, עד כמה חשוב לך כל אחד מההיבטים הבאים בתחבושת שלך?" at bounding box center [152, 137] width 206 height 42
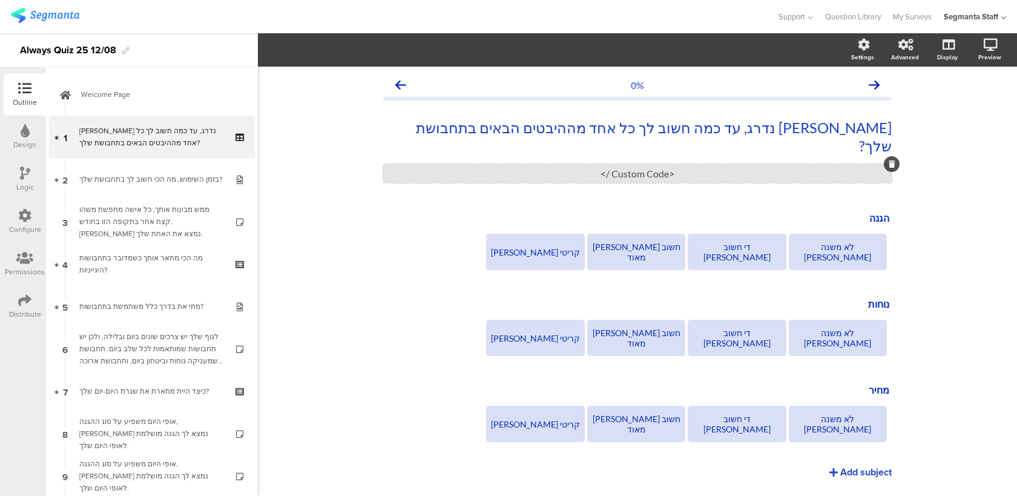
click at [510, 164] on div "<Custom Code />" at bounding box center [637, 173] width 508 height 19
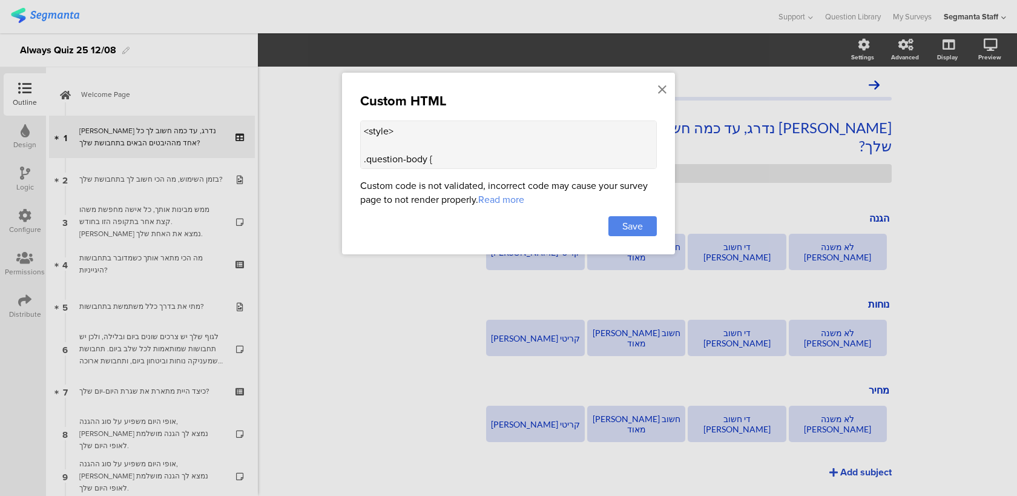
click at [498, 137] on textarea "<style> .question-body { margin-top: -24px; } </style>" at bounding box center [508, 144] width 297 height 48
click at [665, 91] on icon at bounding box center [662, 89] width 8 height 13
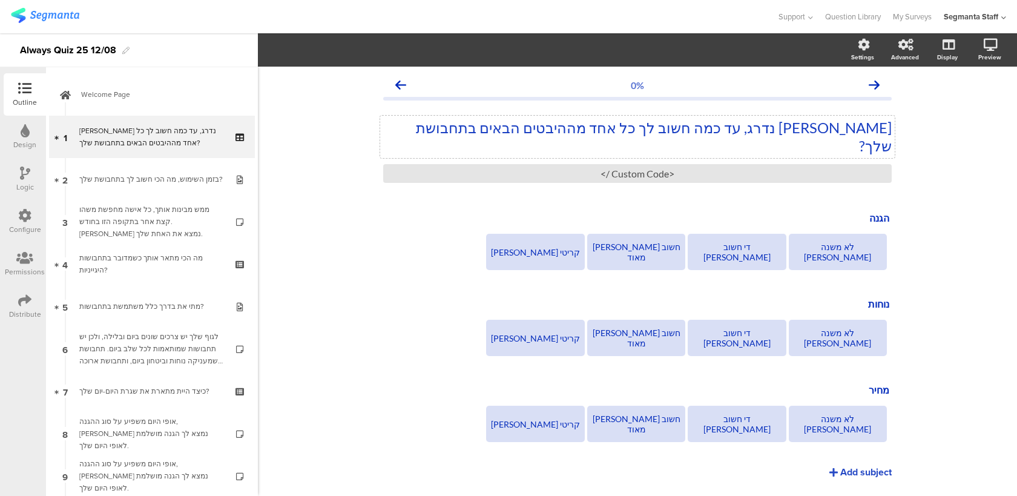
click at [634, 135] on div "[PERSON_NAME] נדרג, עד כמה חשוב לך כל אחד מההיבטים הבאים בתחבושת שלך? [PERSON_N…" at bounding box center [637, 137] width 514 height 42
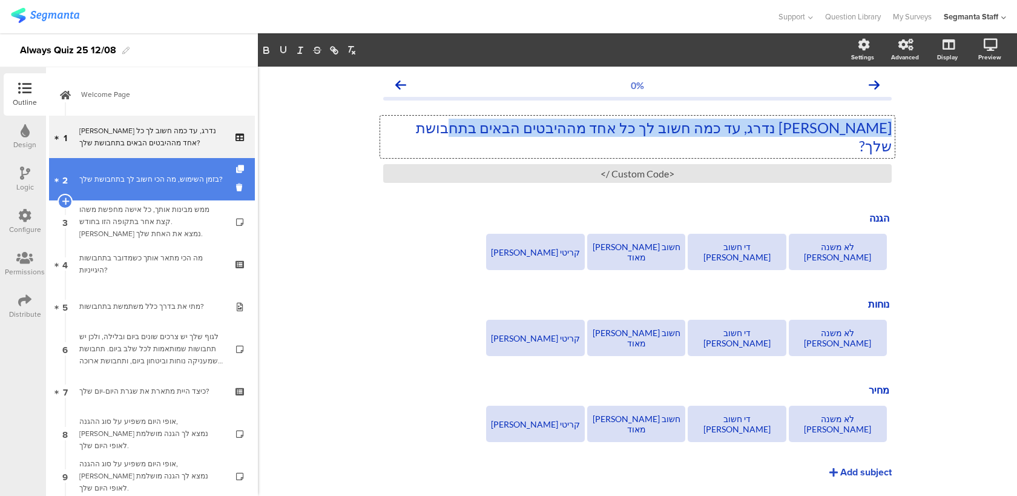
click at [198, 185] on div "בזמן השימוש, מה הכי חשוב לך בתחבושת שלך?" at bounding box center [151, 179] width 145 height 12
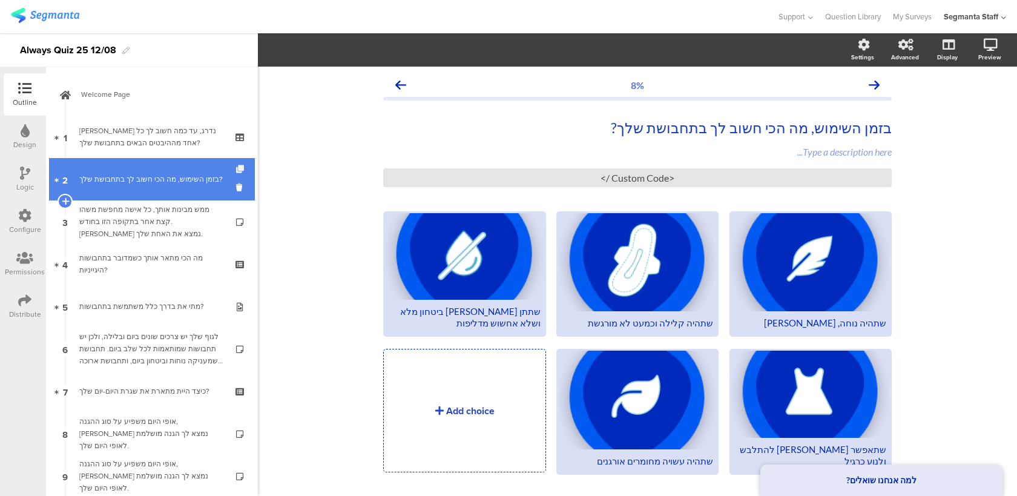
click at [243, 169] on icon at bounding box center [241, 169] width 10 height 8
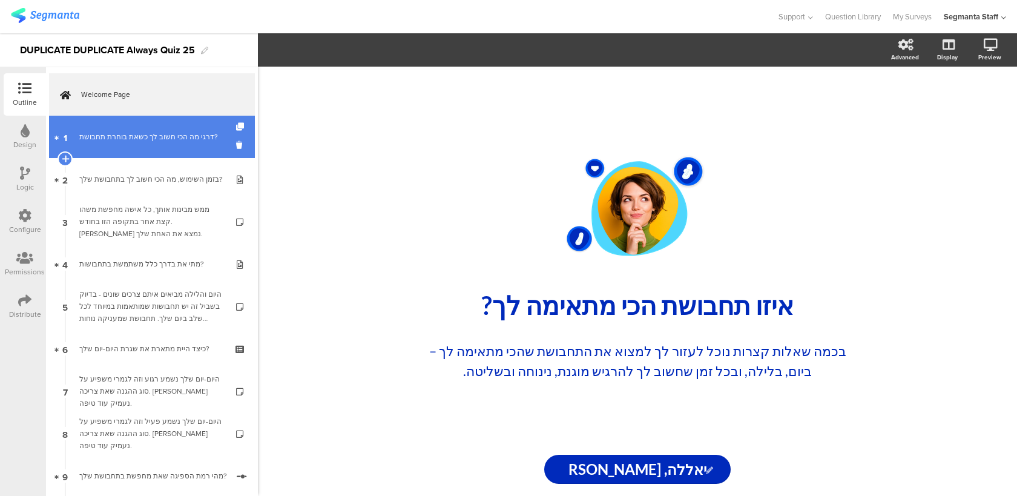
click at [203, 142] on div "דרגי מה הכי חשוב לך כשאת בוחרת תחבושת?" at bounding box center [151, 137] width 145 height 12
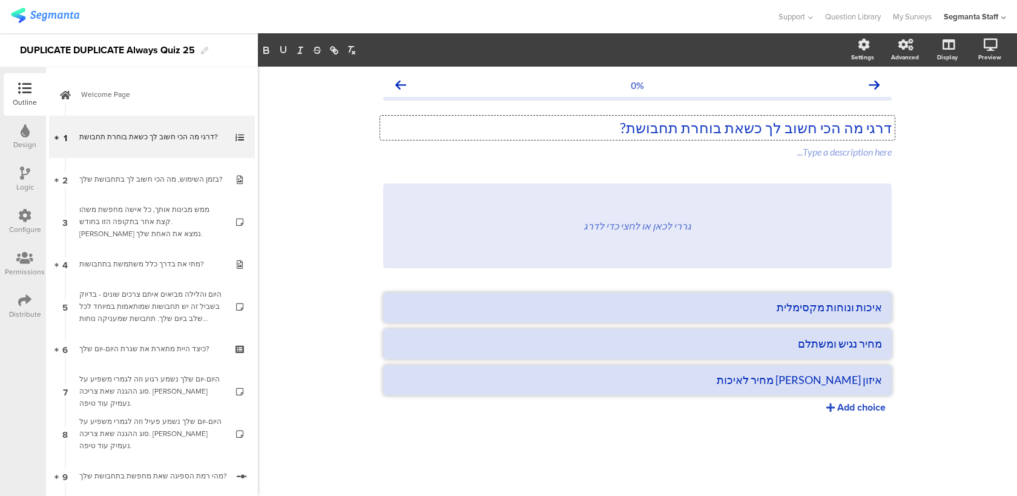
click at [682, 131] on div "דרגי מה הכי חשוב לך כשאת בוחרת תחבושת? דרגי מה הכי חשוב לך כשאת בוחרת תחבושת? ד…" at bounding box center [637, 128] width 514 height 24
copy p "דרגי מה הכי חשוב לך כשאת בוחרת תחבושת?"
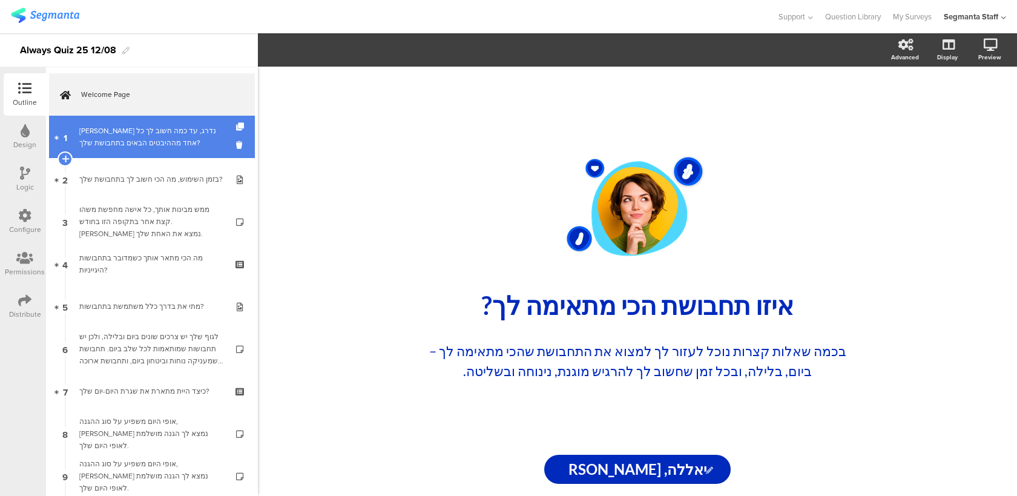
click at [189, 131] on div "[PERSON_NAME] נדרג, עד כמה חשוב לך כל אחד מההיבטים הבאים בתחבושת שלך?" at bounding box center [151, 137] width 145 height 24
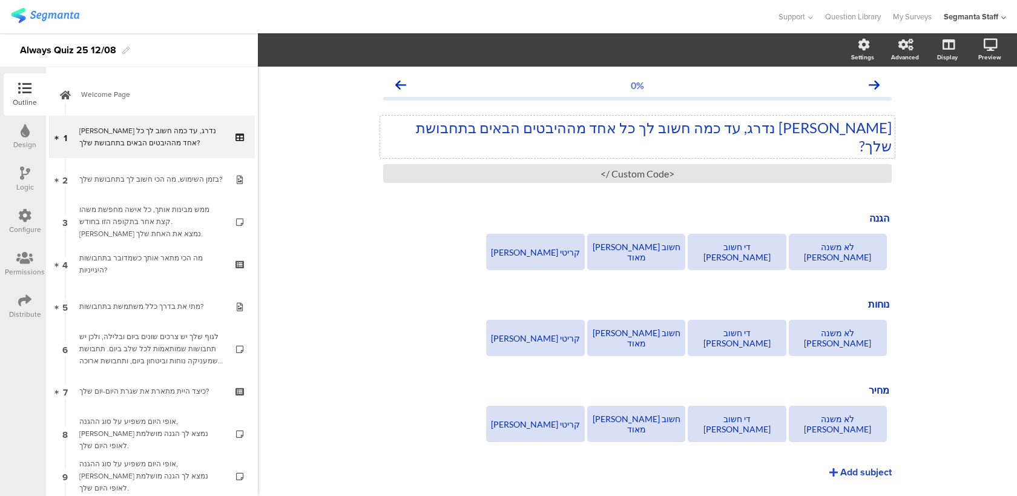
click at [686, 128] on div "[PERSON_NAME] נדרג, עד כמה חשוב לך כל אחד מההיבטים הבאים בתחבושת שלך? [PERSON_N…" at bounding box center [637, 137] width 514 height 42
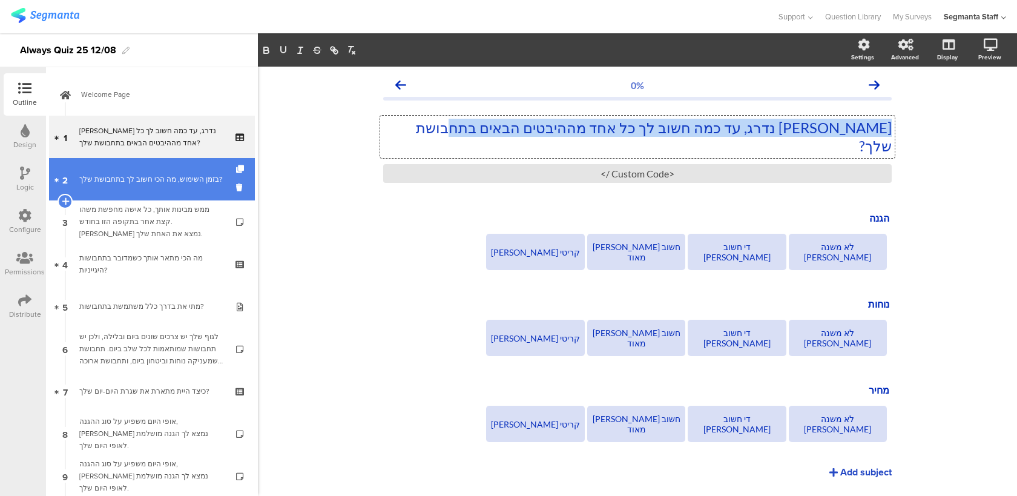
click at [202, 173] on div "בזמן השימוש, מה הכי חשוב לך בתחבושת שלך?" at bounding box center [151, 179] width 145 height 12
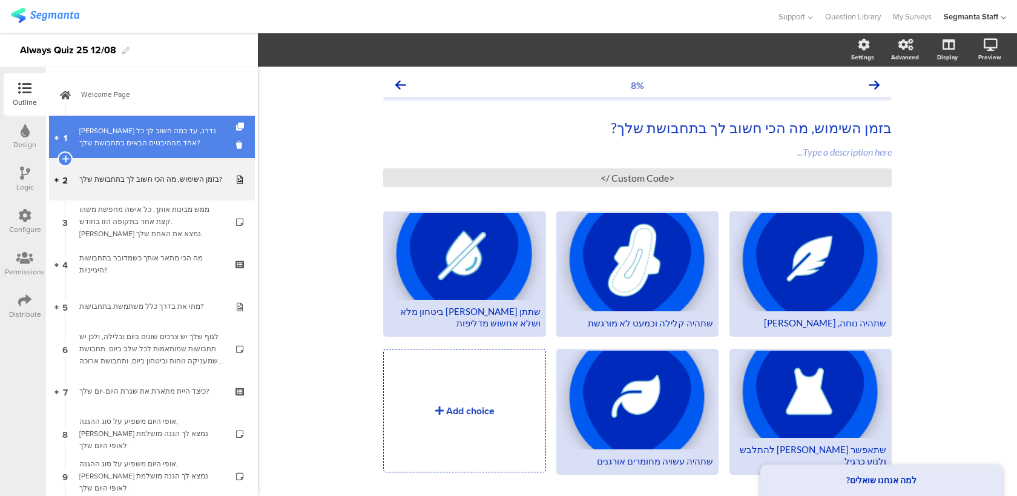
click at [218, 138] on div "[PERSON_NAME] נדרג, עד כמה חשוב לך כל אחד מההיבטים הבאים בתחבושת שלך?" at bounding box center [151, 137] width 145 height 24
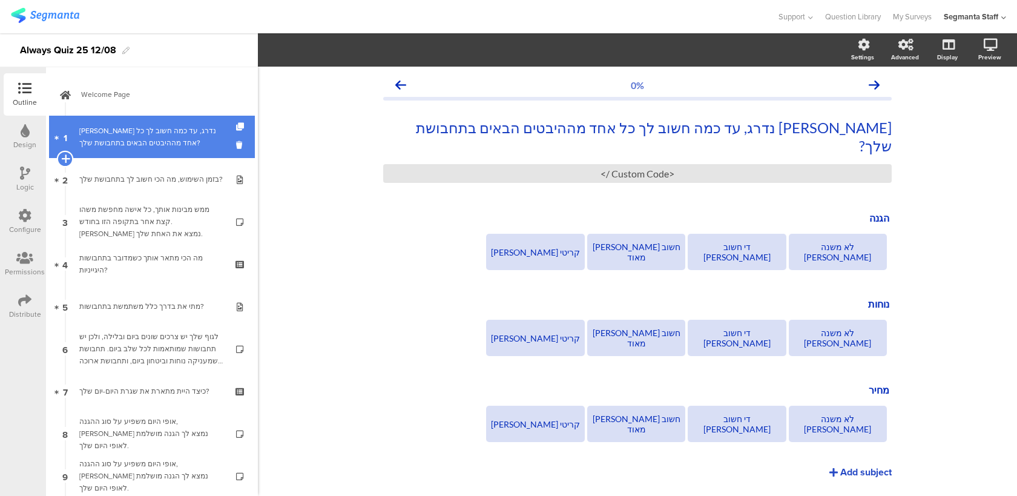
click at [67, 154] on icon at bounding box center [65, 158] width 8 height 11
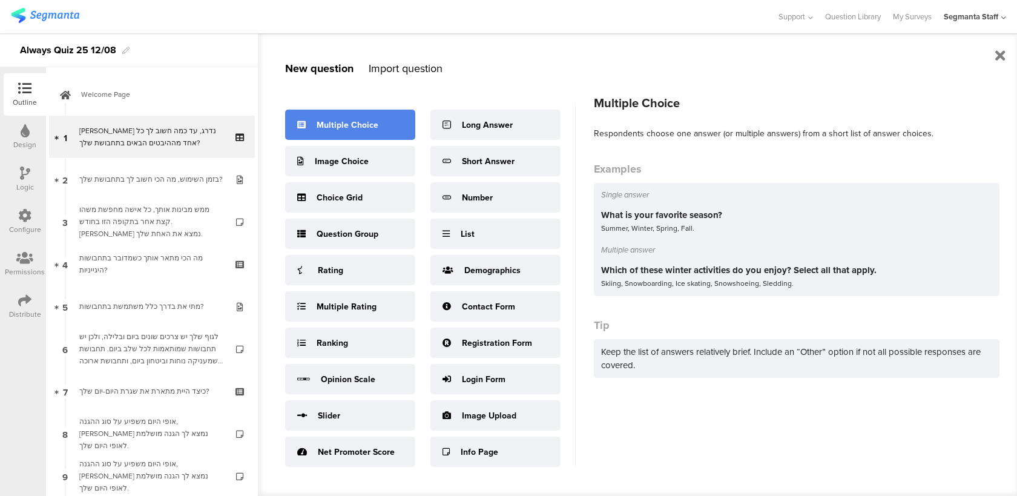
click at [347, 122] on div "Multiple Choice" at bounding box center [348, 125] width 62 height 13
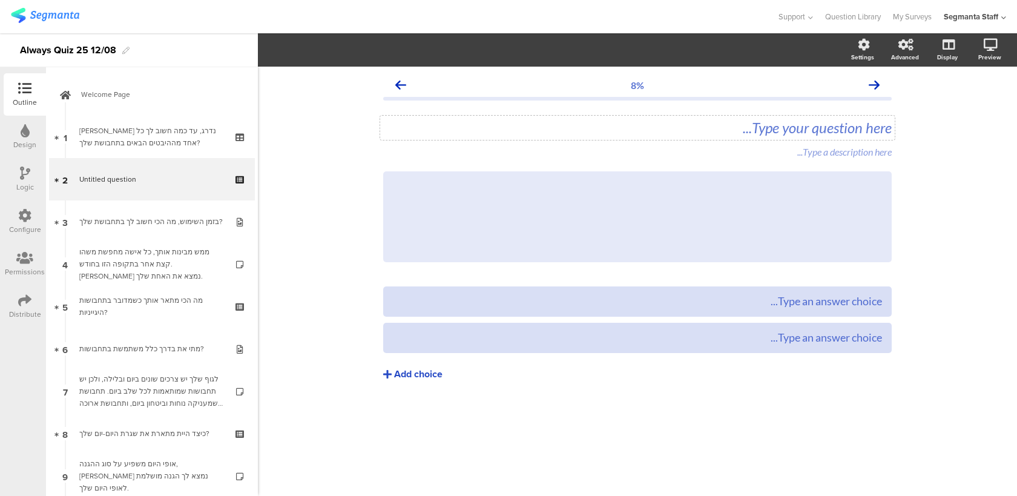
click at [751, 128] on div "Type your question here..." at bounding box center [637, 128] width 514 height 24
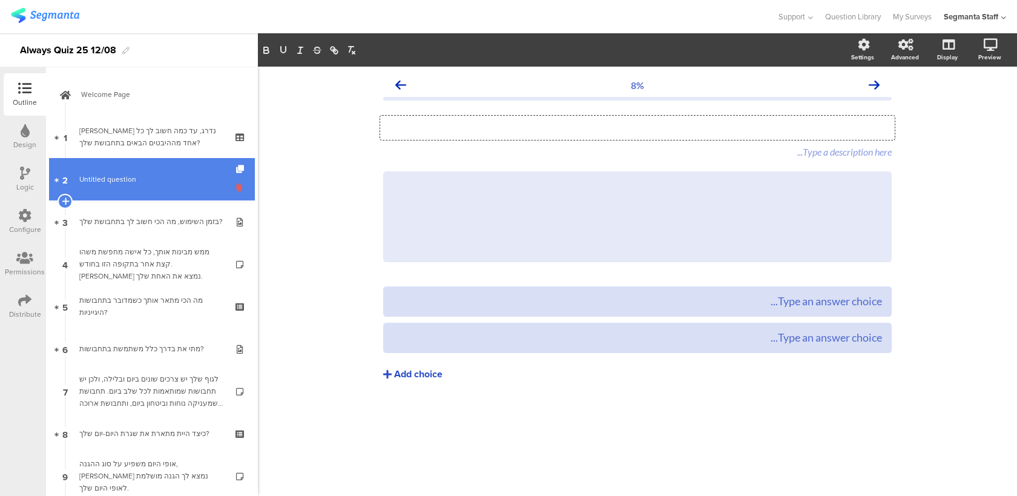
click at [238, 188] on icon at bounding box center [241, 188] width 10 height 12
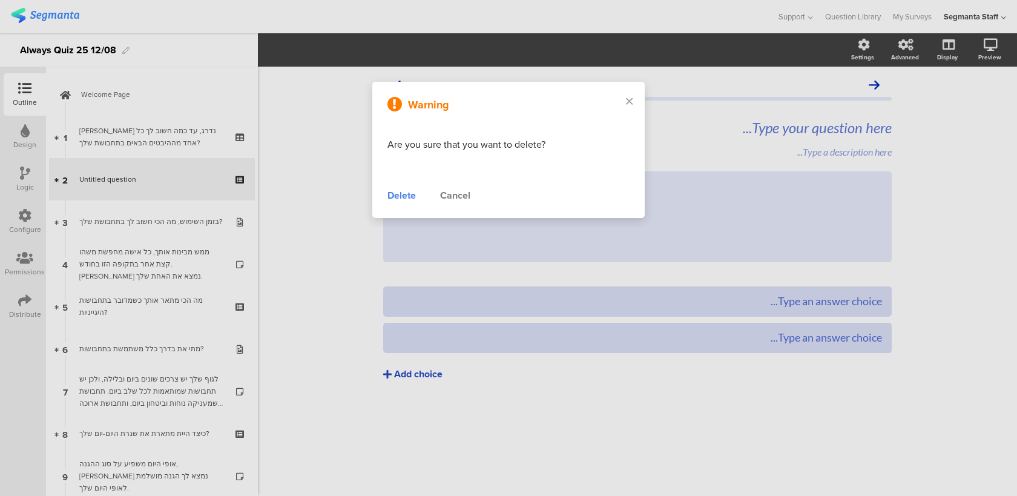
click at [398, 193] on div "Delete" at bounding box center [401, 195] width 28 height 15
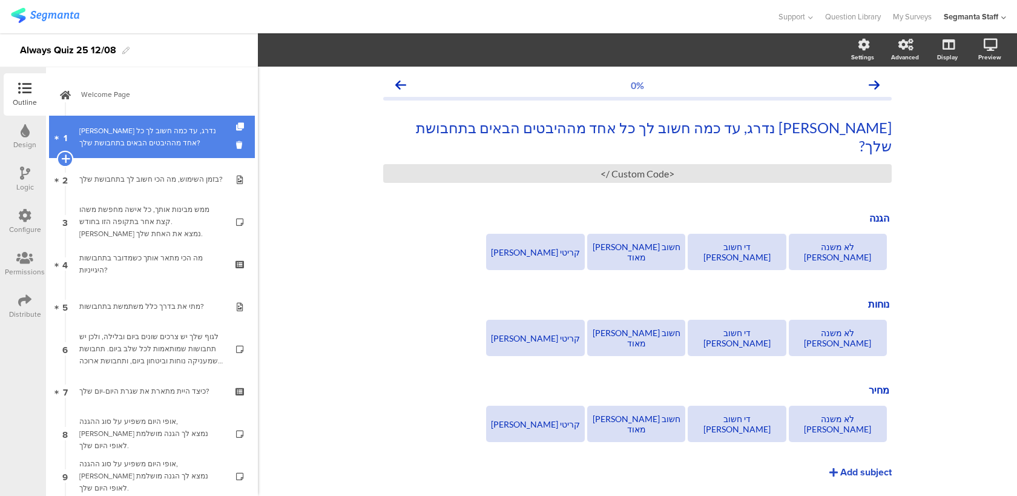
click at [61, 158] on icon at bounding box center [65, 158] width 8 height 11
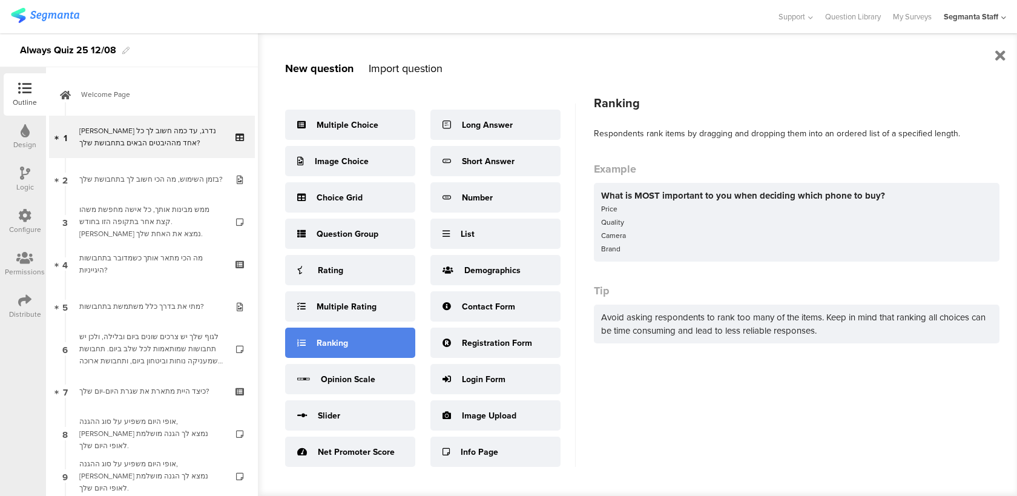
click at [355, 339] on div "Ranking" at bounding box center [350, 342] width 130 height 30
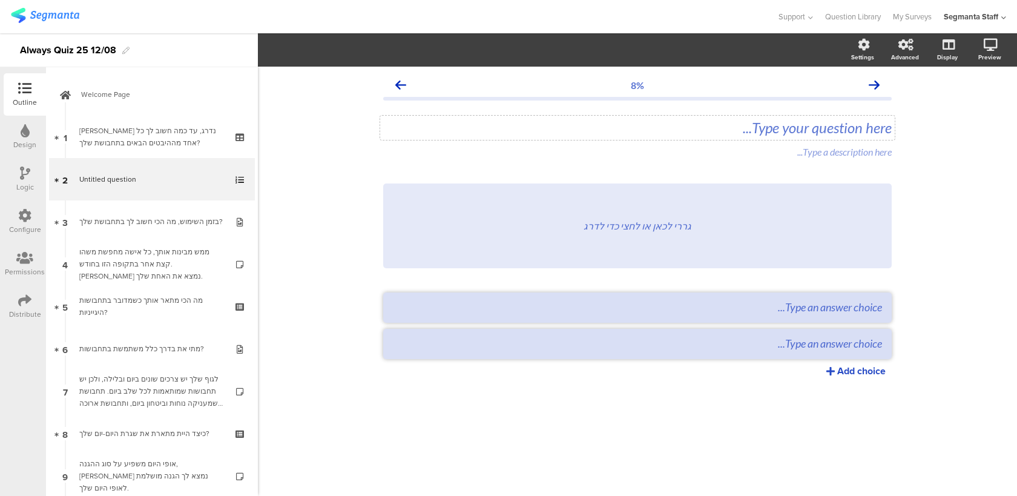
click at [677, 128] on div "Type your question here..." at bounding box center [637, 128] width 514 height 24
click at [715, 217] on div "גררי לכאן או לחצי כדי לדרג" at bounding box center [637, 225] width 508 height 85
click at [878, 199] on div "גררי לכאן או לחצי כדי לדרג" at bounding box center [637, 225] width 508 height 85
click at [697, 301] on textarea at bounding box center [637, 306] width 489 height 13
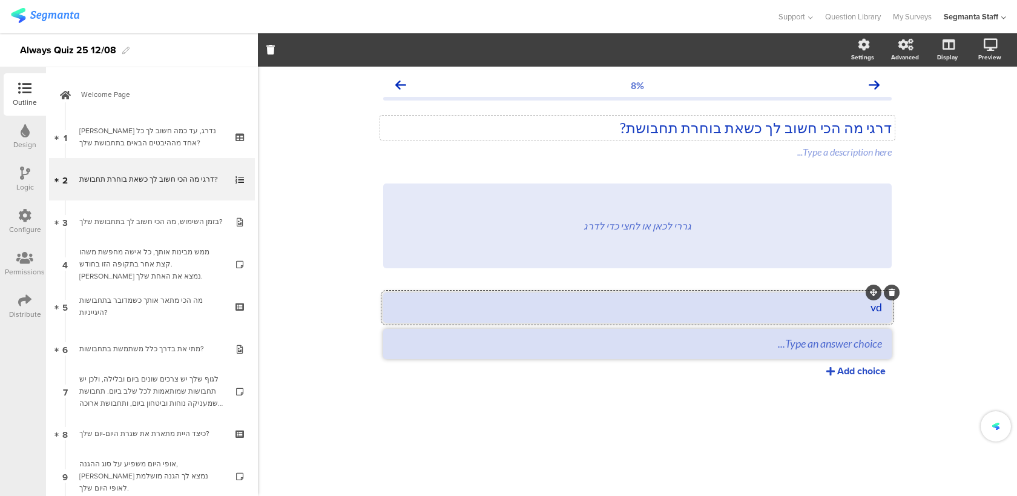
type textarea "v"
type textarea "הגנה"
click at [770, 344] on textarea at bounding box center [637, 343] width 489 height 13
type textarea "נוחות"
click at [851, 368] on div "Add choice" at bounding box center [861, 371] width 48 height 14
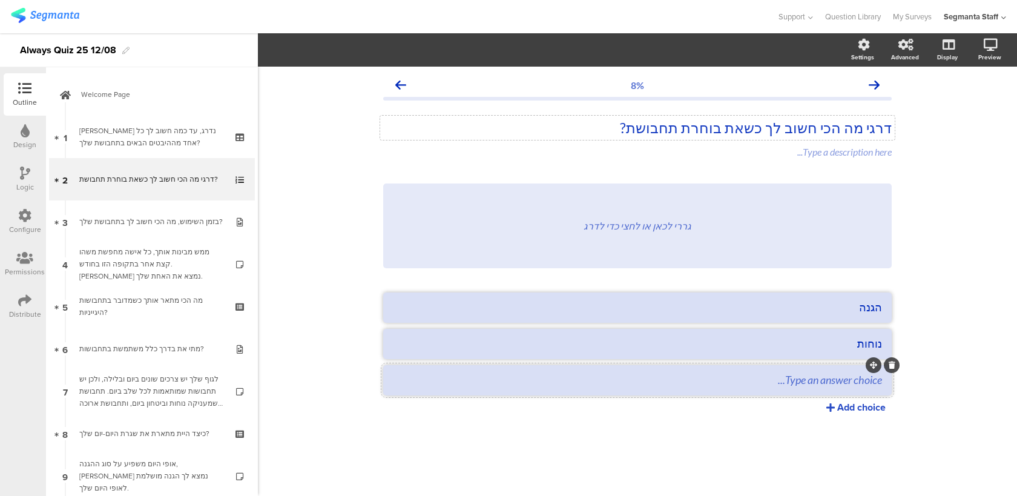
click at [829, 376] on textarea at bounding box center [637, 379] width 489 height 13
type textarea "מחיר"
click at [958, 269] on div "8% דרגי מה הכי חשוב לך כשאת בוחרת תחבושת? דרגי מה הכי חשוב לך כשאת בוחרת תחבושת…" at bounding box center [637, 281] width 759 height 429
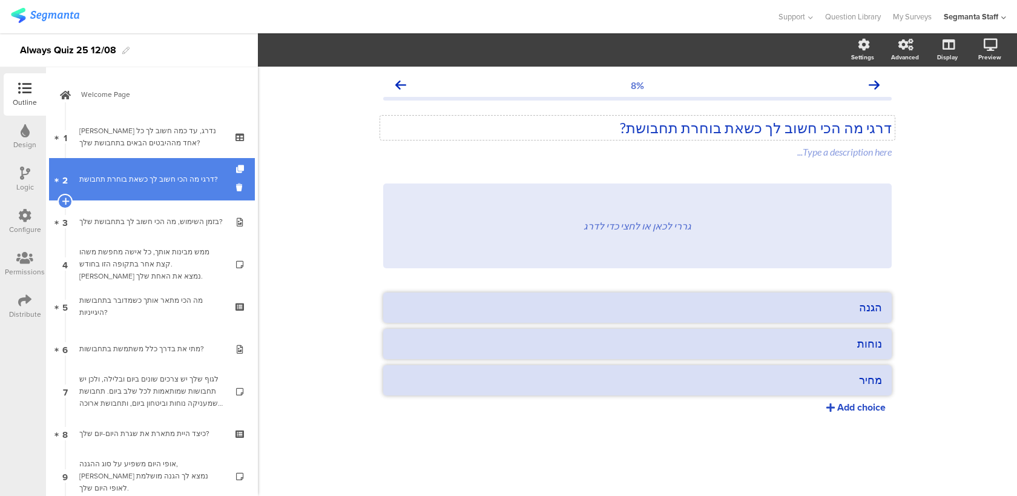
click at [209, 185] on link "2 דרגי מה הכי חשוב לך כשאת בוחרת תחבושת?" at bounding box center [152, 179] width 206 height 42
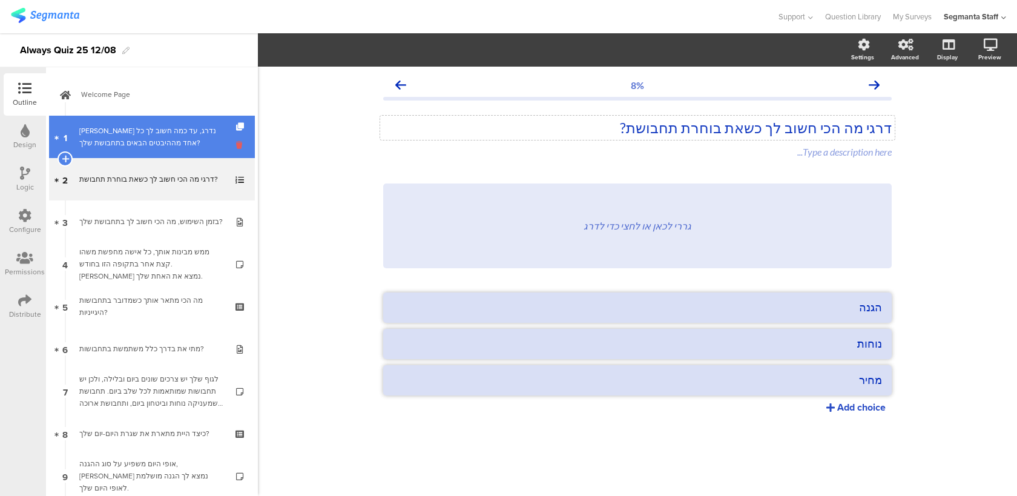
click at [242, 143] on icon at bounding box center [241, 145] width 10 height 12
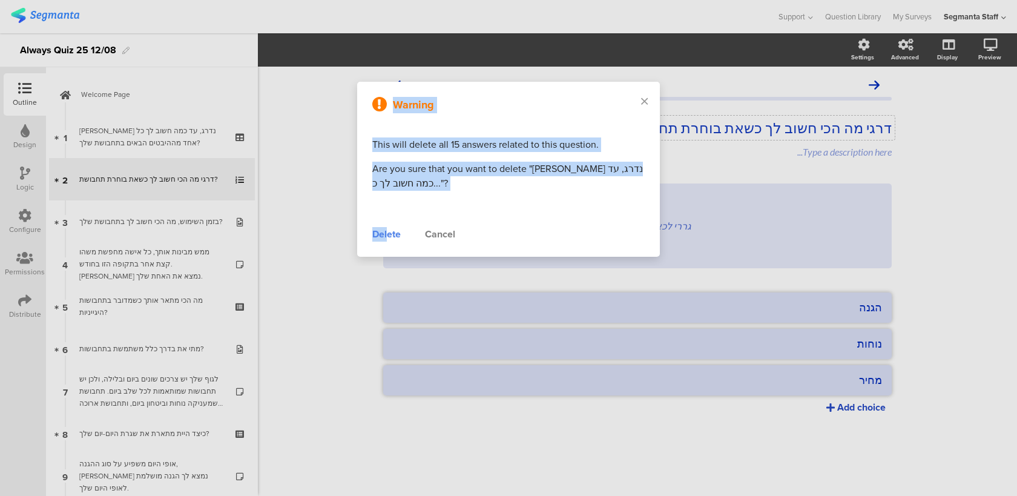
drag, startPoint x: 389, startPoint y: 235, endPoint x: 367, endPoint y: 292, distance: 60.9
click at [367, 292] on div "Warning This will delete all 15 answers related to this question. Are you sure …" at bounding box center [508, 248] width 1017 height 496
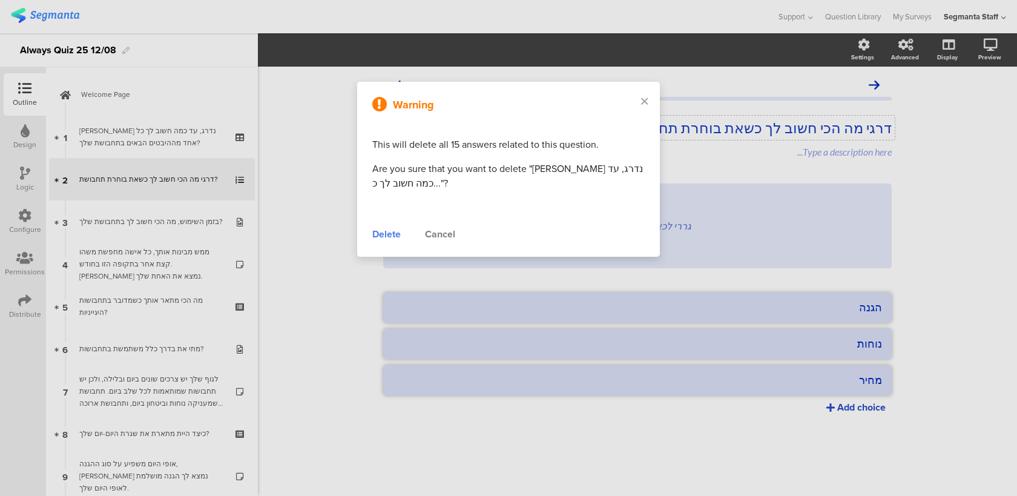
click at [441, 238] on div "Cancel" at bounding box center [440, 234] width 30 height 15
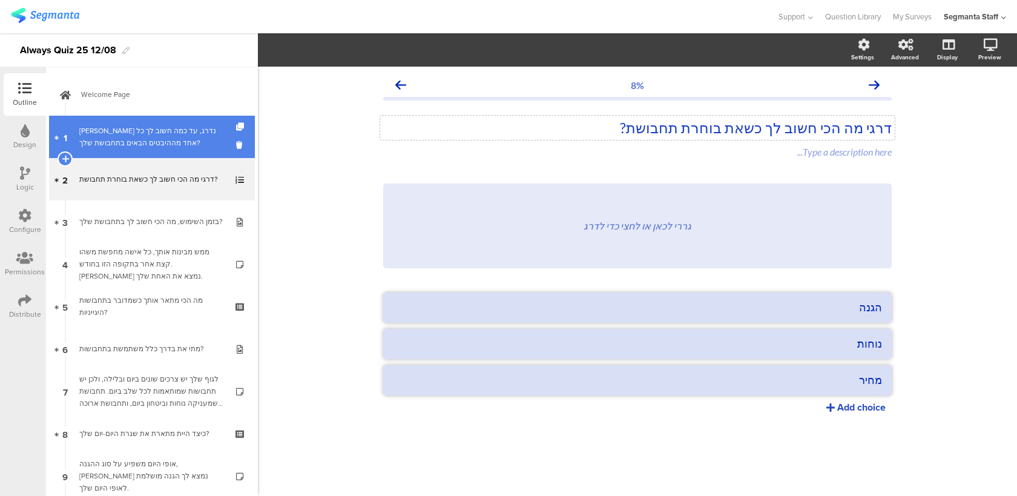
click at [182, 134] on div "[PERSON_NAME] נדרג, עד כמה חשוב לך כל אחד מההיבטים הבאים בתחבושת שלך?" at bounding box center [151, 137] width 145 height 24
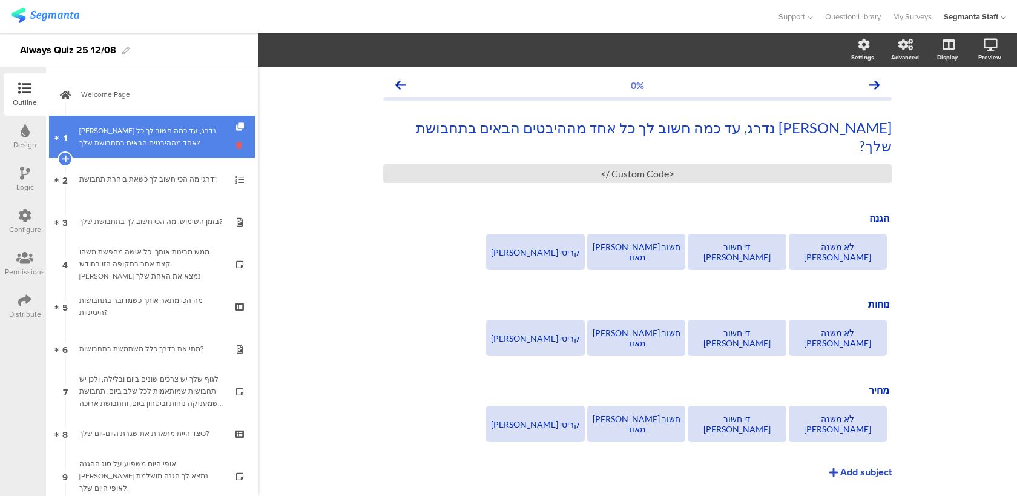
click at [241, 145] on icon at bounding box center [241, 145] width 10 height 12
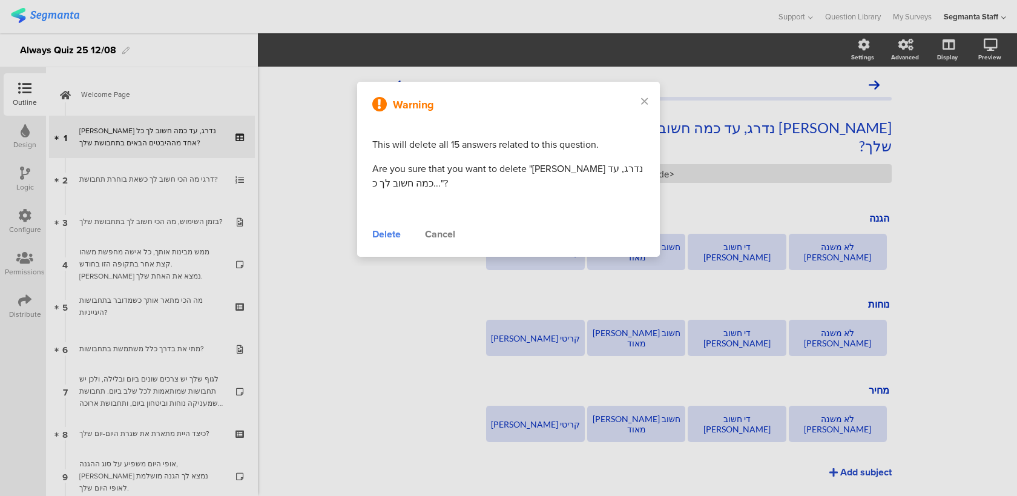
click at [392, 238] on div "Delete" at bounding box center [386, 234] width 28 height 15
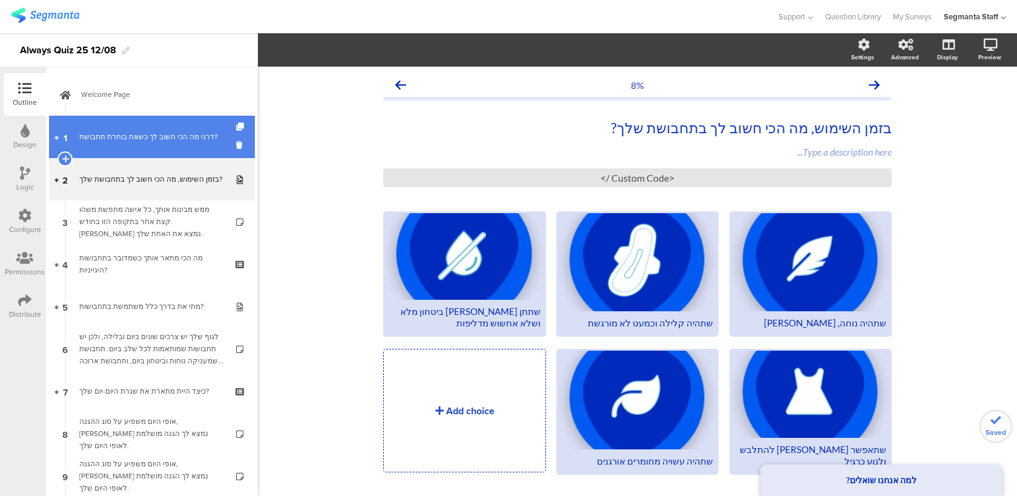
click at [114, 120] on link "1 דרגי מה הכי חשוב לך כשאת בוחרת תחבושת?" at bounding box center [152, 137] width 206 height 42
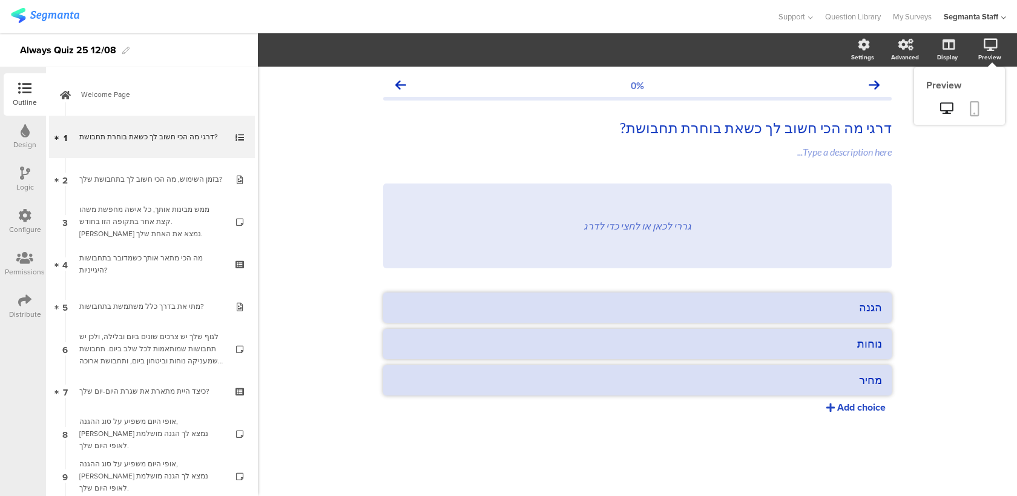
click at [970, 107] on icon at bounding box center [975, 108] width 10 height 15
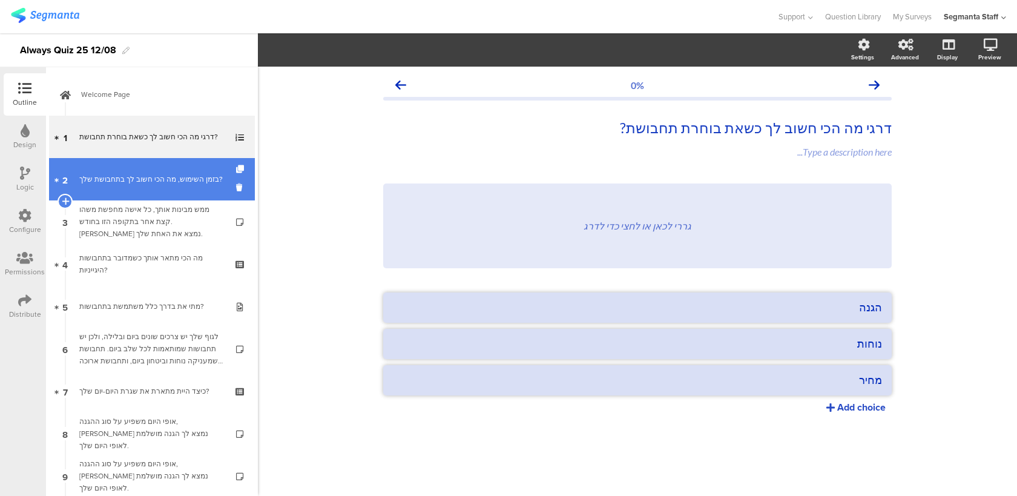
click at [217, 181] on div "בזמן השימוש, מה הכי חשוב לך בתחבושת שלך?" at bounding box center [151, 179] width 145 height 12
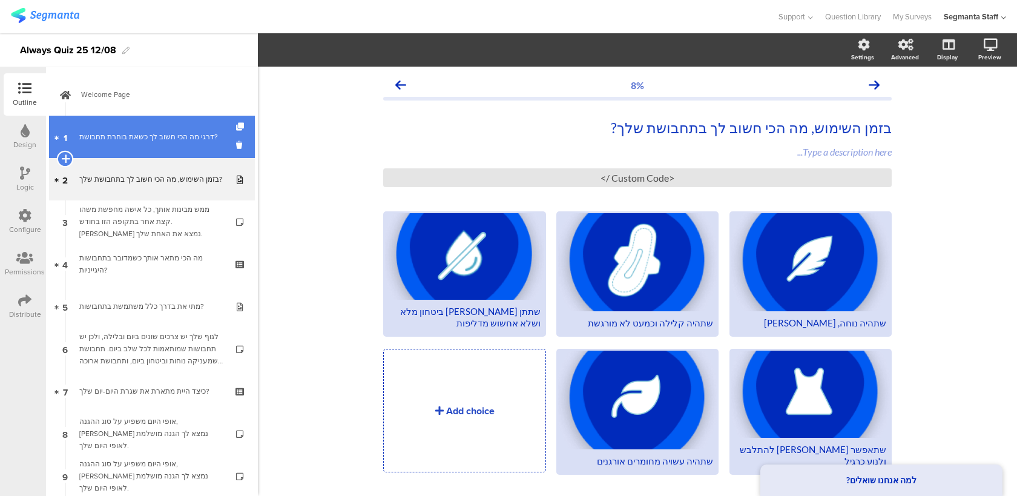
click at [68, 157] on icon at bounding box center [65, 158] width 8 height 11
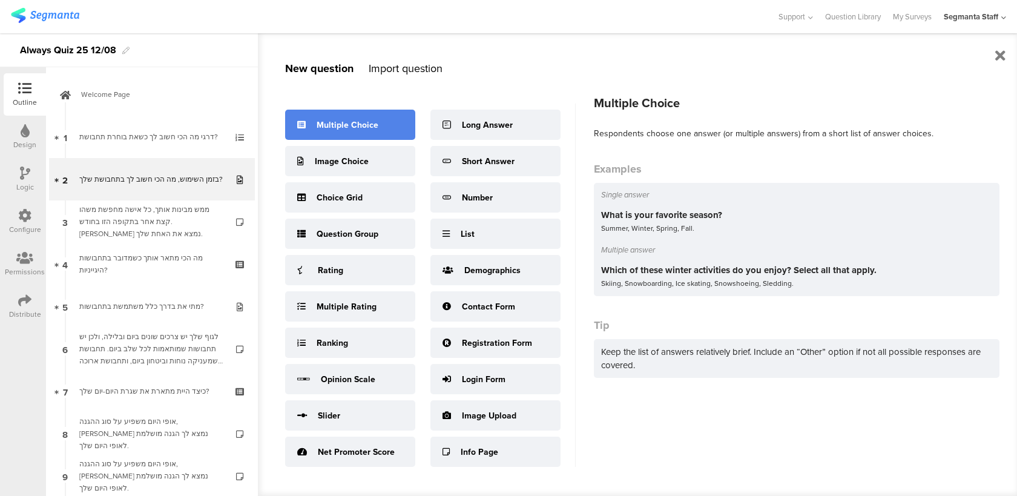
click at [401, 128] on div "Multiple Choice" at bounding box center [350, 125] width 130 height 30
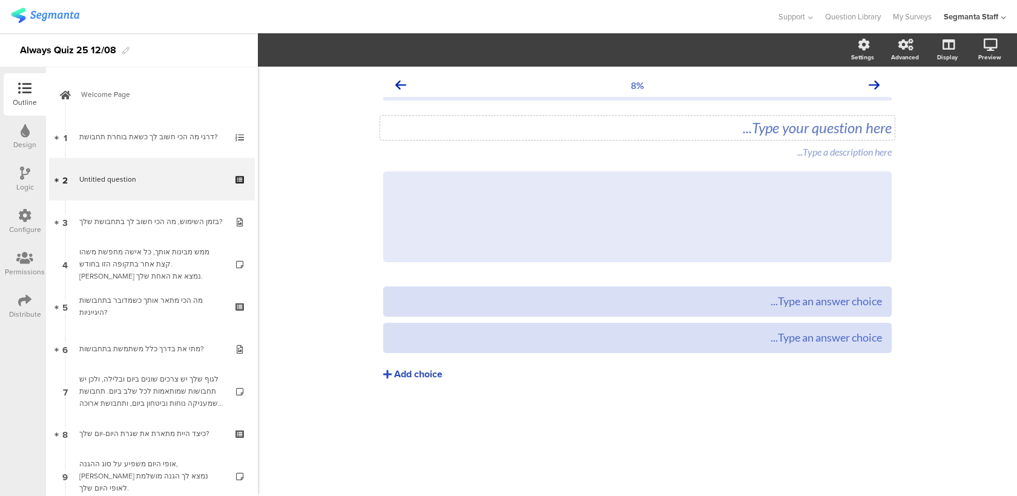
click at [771, 128] on div "Type your question here..." at bounding box center [637, 128] width 514 height 24
click at [743, 304] on div "Type an answer choice..." at bounding box center [637, 301] width 489 height 14
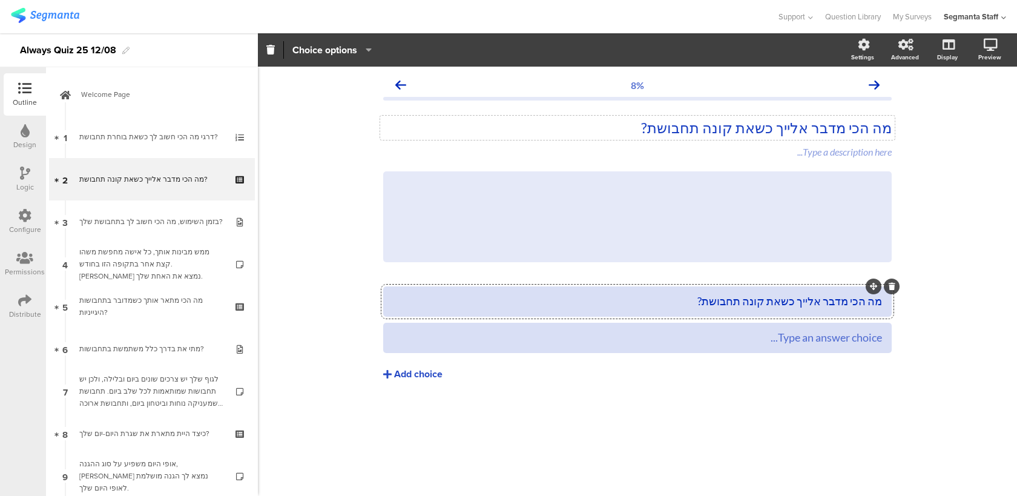
click at [703, 300] on div "מה הכי מדבר אלייך כשאת קונה תחבושת?" at bounding box center [637, 301] width 489 height 14
click at [444, 375] on button "Add choice" at bounding box center [637, 374] width 508 height 30
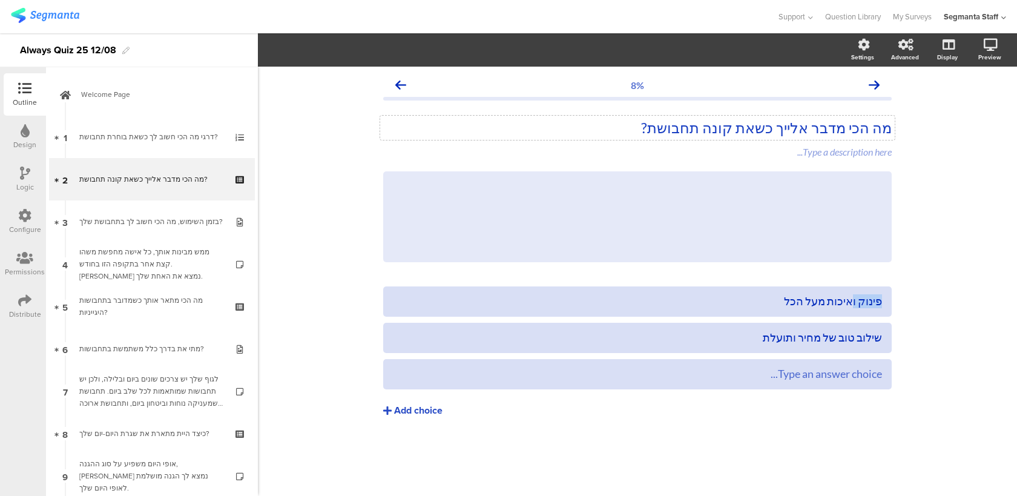
drag, startPoint x: 852, startPoint y: 303, endPoint x: 905, endPoint y: 303, distance: 53.9
click at [905, 303] on div "8% מה הכי מדבר אלייך כשאת קונה תחבושת? מה הכי מדבר אלייך כשאת קונה תחבושת? Type…" at bounding box center [637, 281] width 759 height 429
drag, startPoint x: 852, startPoint y: 339, endPoint x: 899, endPoint y: 338, distance: 46.6
click at [899, 338] on div "8% מה הכי מדבר אלייך כשאת קונה תחבושת? מה הכי מדבר אלייך כשאת קונה תחבושת? Type…" at bounding box center [637, 270] width 533 height 407
drag, startPoint x: 795, startPoint y: 335, endPoint x: 738, endPoint y: 341, distance: 57.2
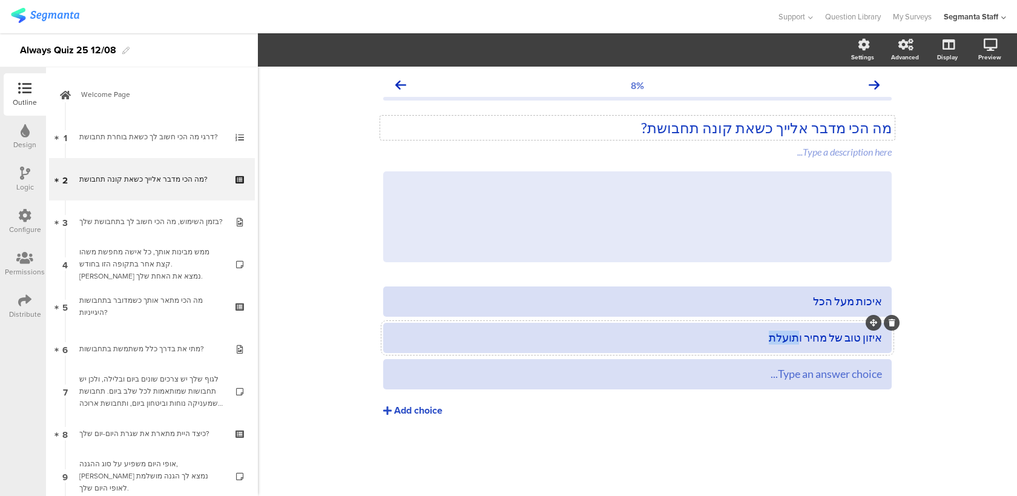
click at [738, 342] on div "איזון טוב של מחיר ותועלת" at bounding box center [637, 337] width 489 height 14
drag, startPoint x: 795, startPoint y: 337, endPoint x: 723, endPoint y: 334, distance: 72.1
click at [723, 334] on div "איזון טוב של מחיר ותועלת" at bounding box center [637, 337] width 489 height 14
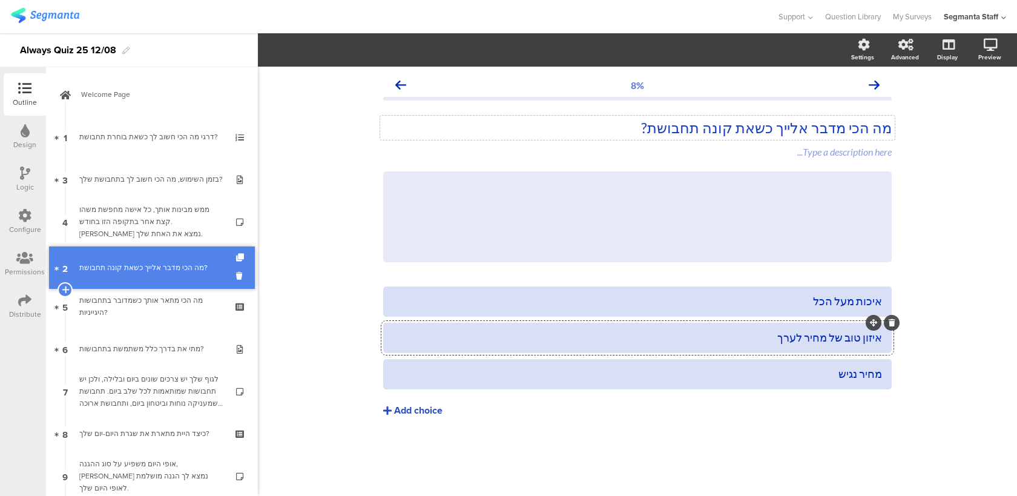
drag, startPoint x: 68, startPoint y: 168, endPoint x: 82, endPoint y: 257, distance: 90.2
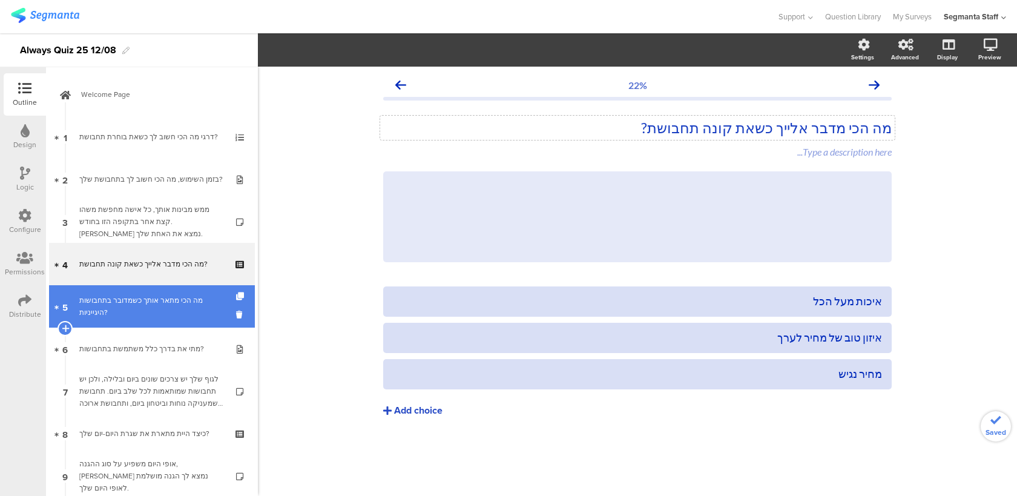
click at [133, 310] on div "מה הכי מתאר אותך כשמדובר בתחבושות היגייניות?" at bounding box center [151, 306] width 145 height 24
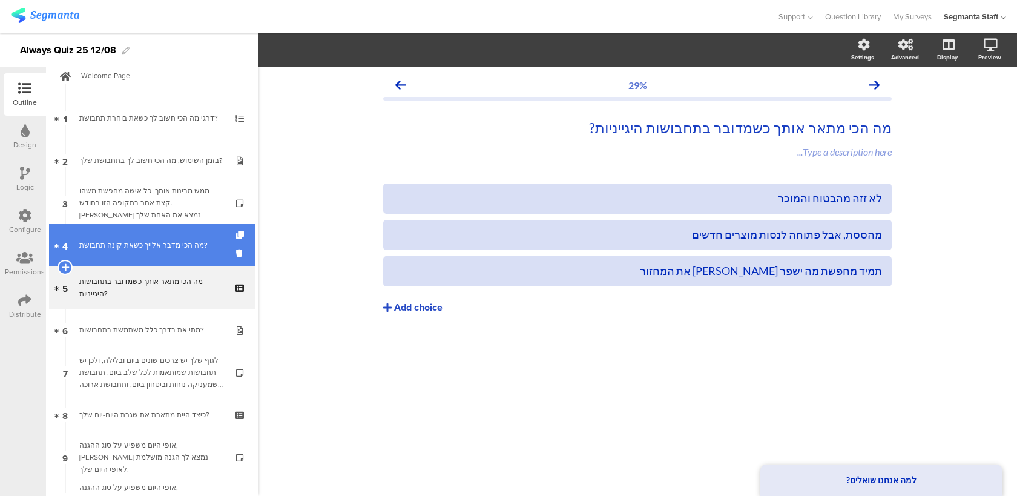
scroll to position [20, 0]
click at [170, 238] on div "מה הכי מדבר אלייך כשאת קונה תחבושת?" at bounding box center [151, 244] width 145 height 12
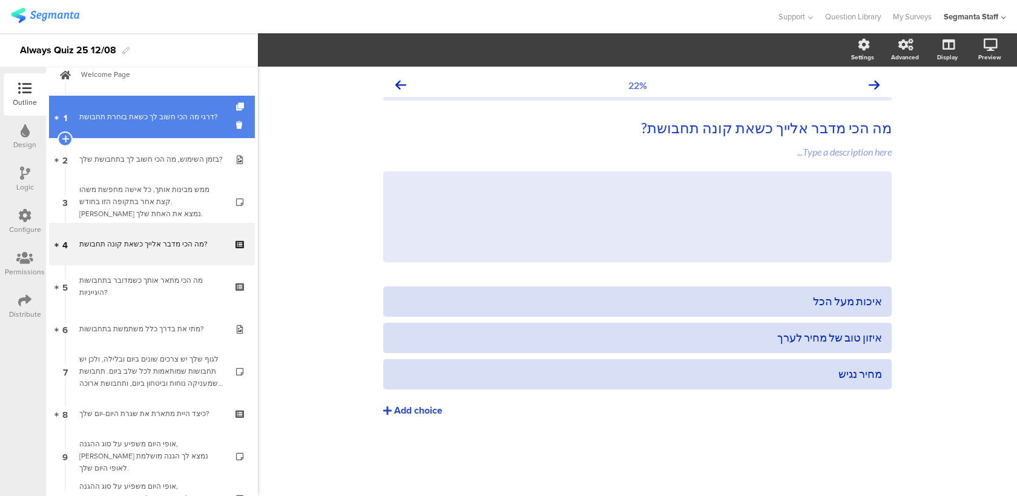
click at [189, 125] on link "1 דרגי מה הכי חשוב לך כשאת בוחרת תחבושת?" at bounding box center [152, 117] width 206 height 42
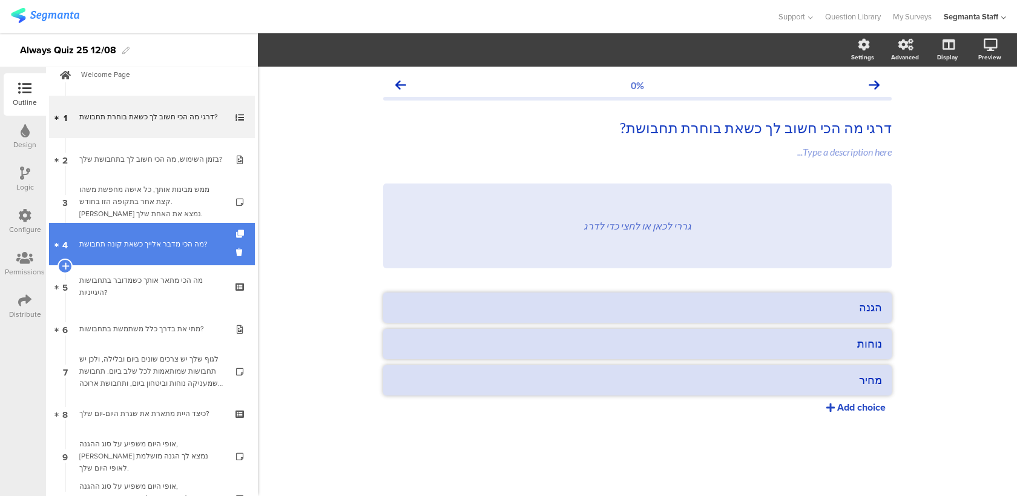
click at [173, 228] on link "4 מה הכי מדבר אלייך כשאת קונה תחבושת?" at bounding box center [152, 244] width 206 height 42
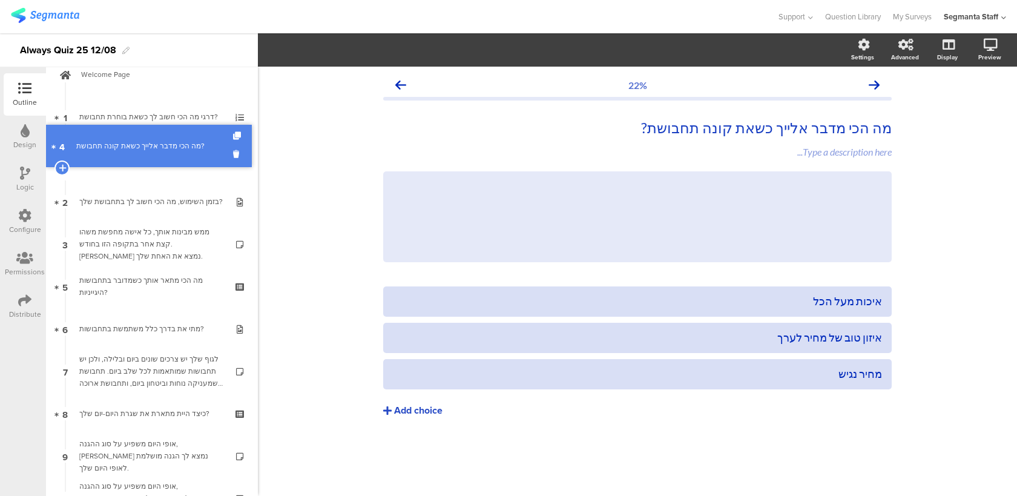
drag, startPoint x: 186, startPoint y: 231, endPoint x: 192, endPoint y: 132, distance: 99.4
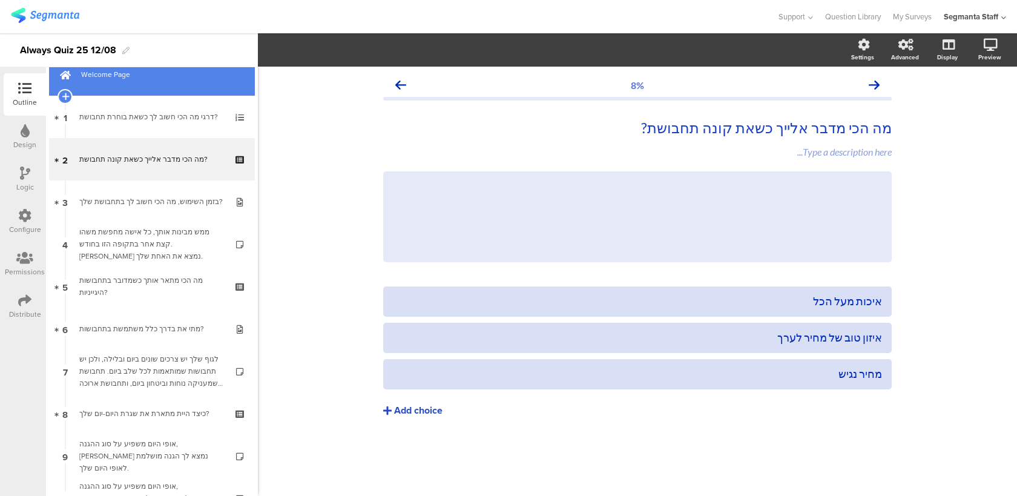
click at [196, 85] on link "Welcome Page" at bounding box center [152, 74] width 206 height 42
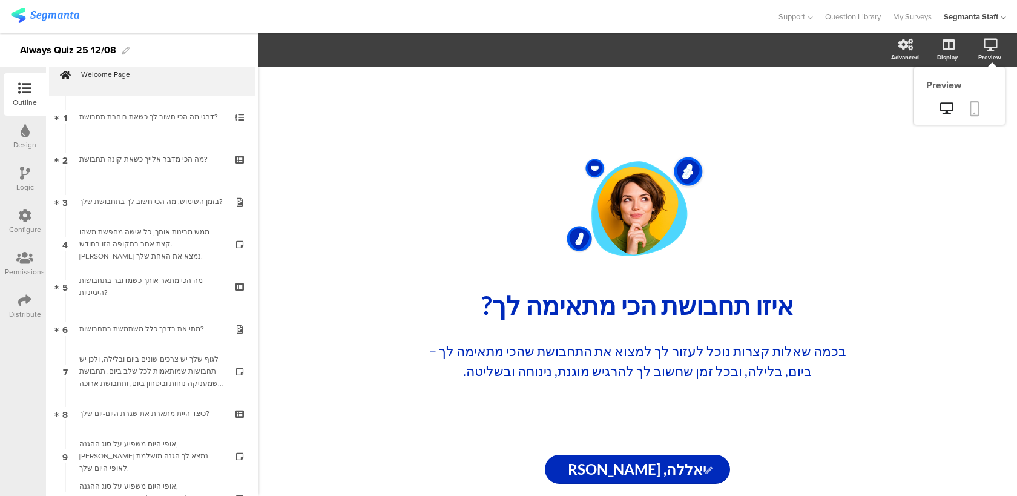
click at [970, 105] on icon at bounding box center [975, 108] width 10 height 15
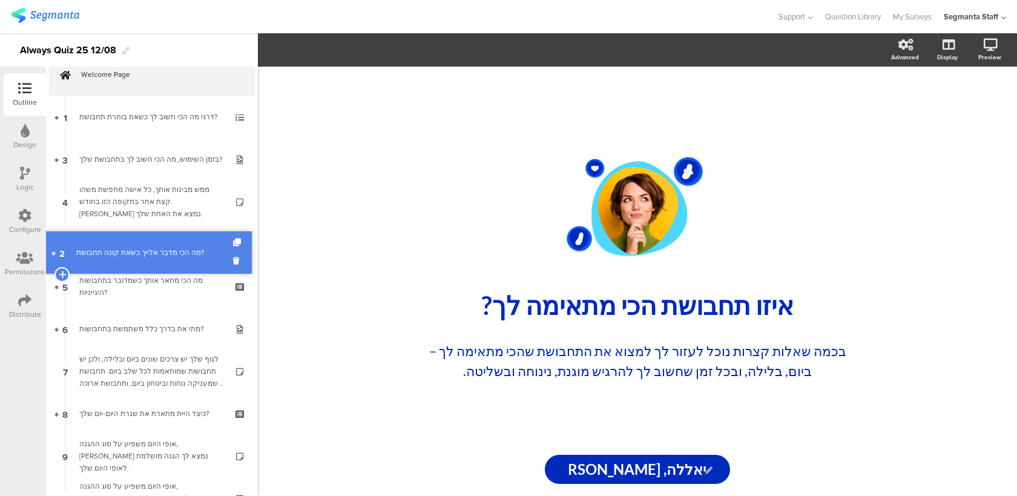
drag, startPoint x: 176, startPoint y: 153, endPoint x: 178, endPoint y: 246, distance: 92.6
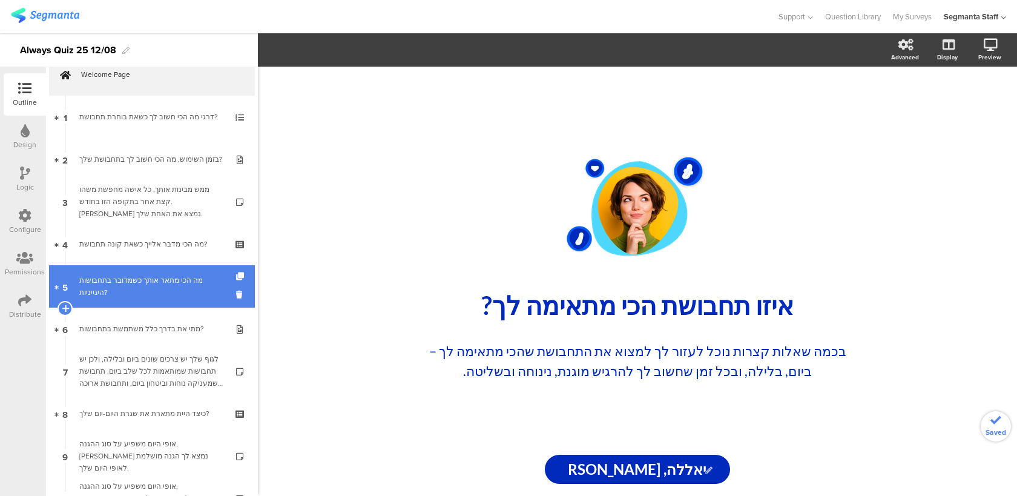
click at [171, 292] on div "מה הכי מתאר אותך כשמדובר בתחבושות היגייניות?" at bounding box center [151, 286] width 145 height 24
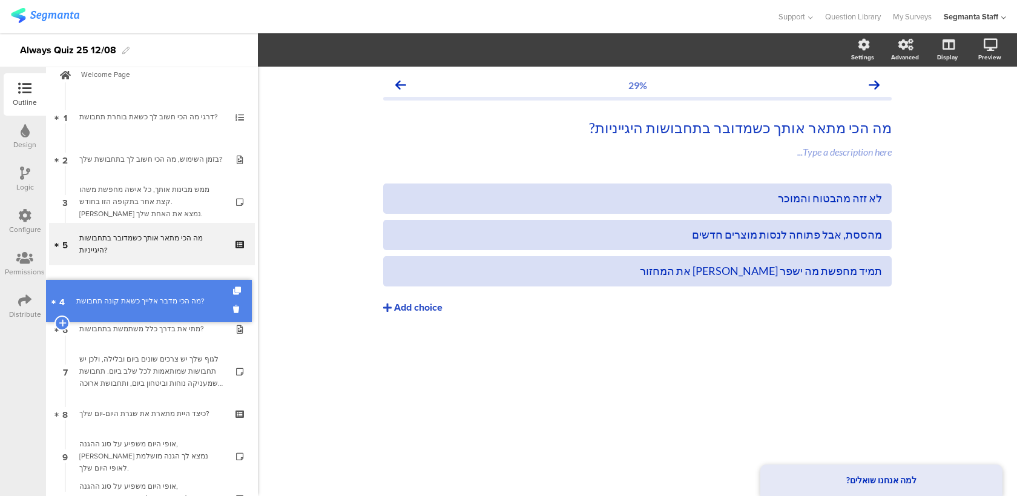
drag, startPoint x: 180, startPoint y: 230, endPoint x: 181, endPoint y: 280, distance: 50.2
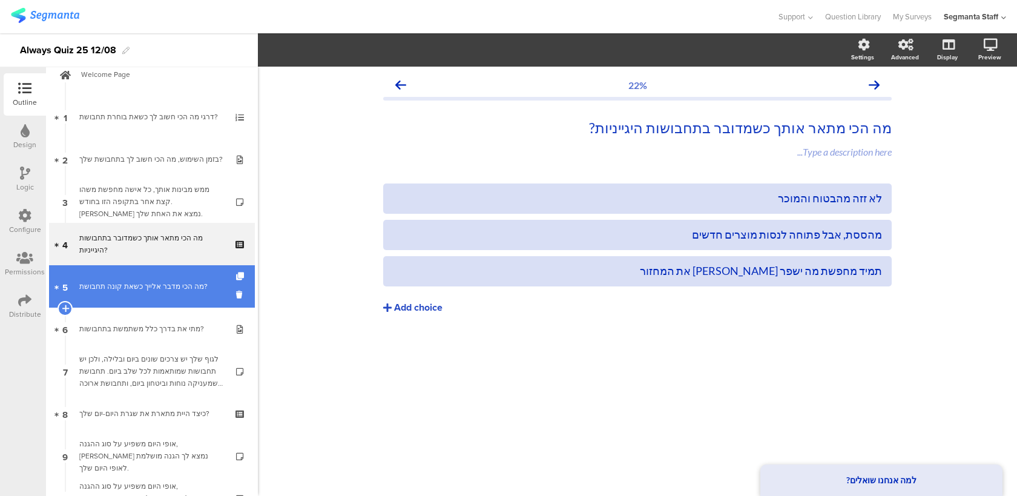
click at [177, 290] on div "מה הכי מדבר אלייך כשאת קונה תחבושת?" at bounding box center [151, 286] width 145 height 12
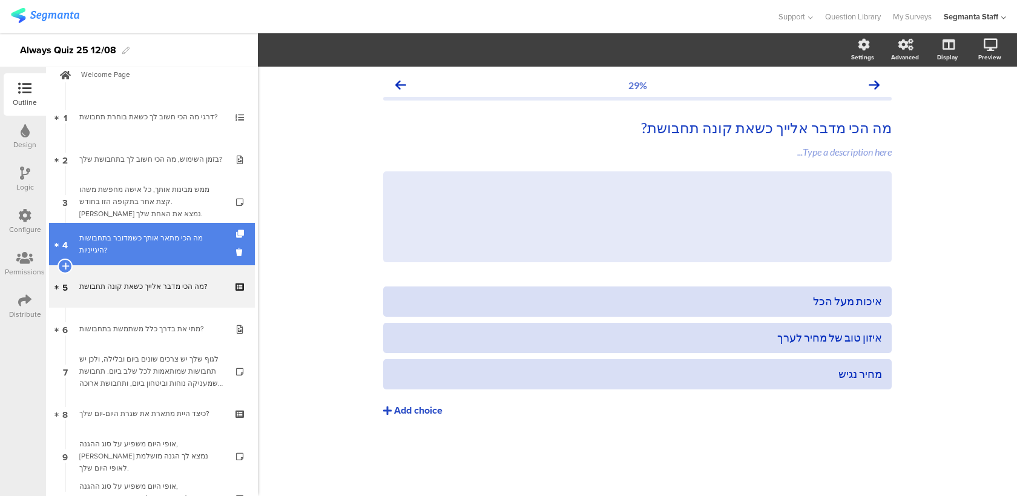
click at [179, 249] on div "מה הכי מתאר אותך כשמדובר בתחבושות היגייניות?" at bounding box center [151, 244] width 145 height 24
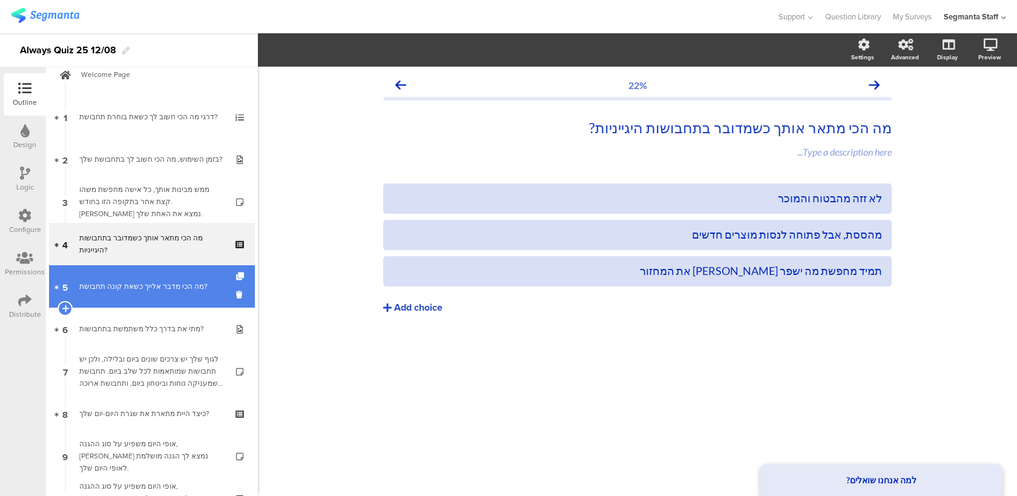
click at [175, 294] on link "5 מה הכי מדבר אלייך כשאת קונה תחבושת?" at bounding box center [152, 286] width 206 height 42
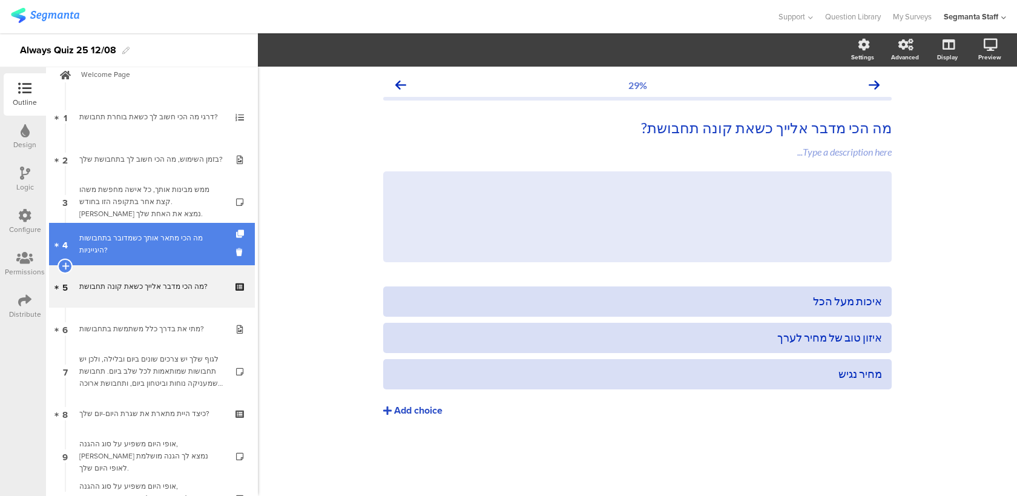
click at [166, 245] on div "מה הכי מתאר אותך כשמדובר בתחבושות היגייניות?" at bounding box center [151, 244] width 145 height 24
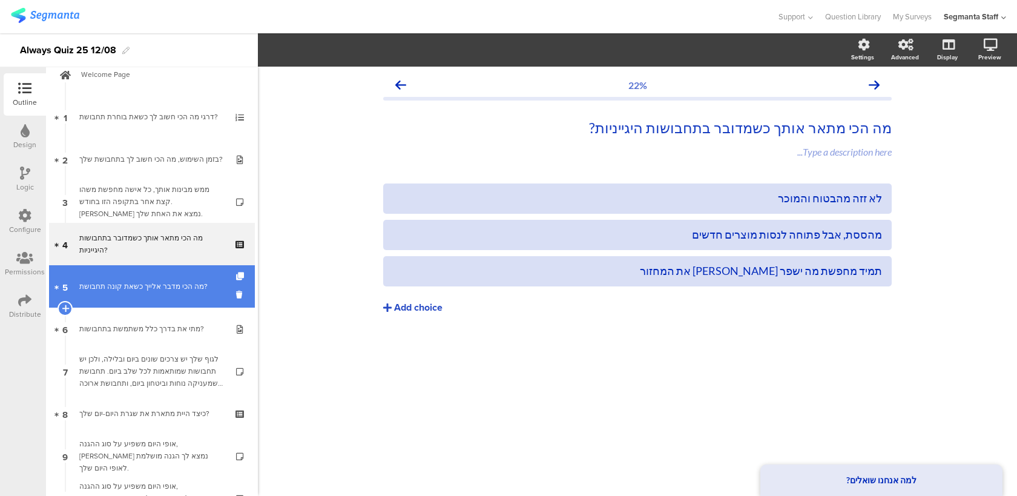
click at [163, 295] on link "5 מה הכי מדבר אלייך כשאת קונה תחבושת?" at bounding box center [152, 286] width 206 height 42
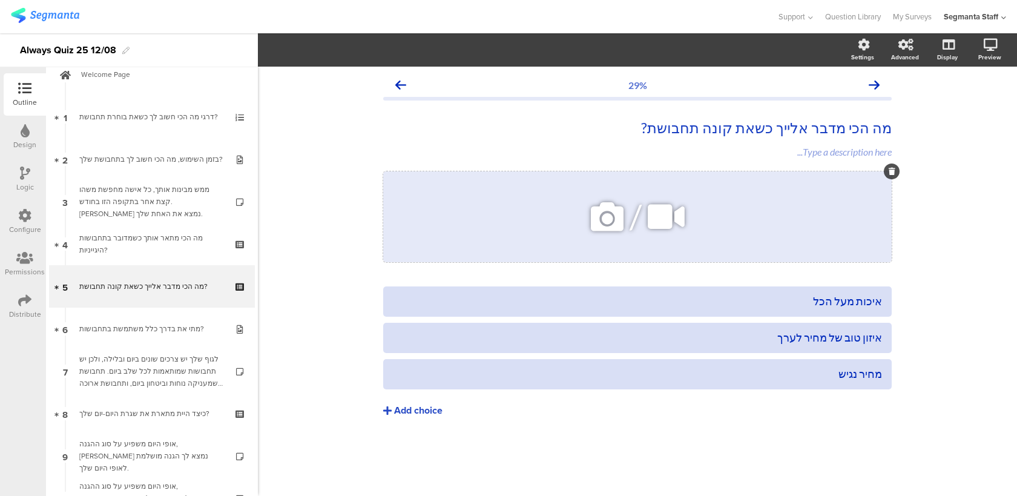
click at [890, 171] on icon at bounding box center [892, 171] width 7 height 7
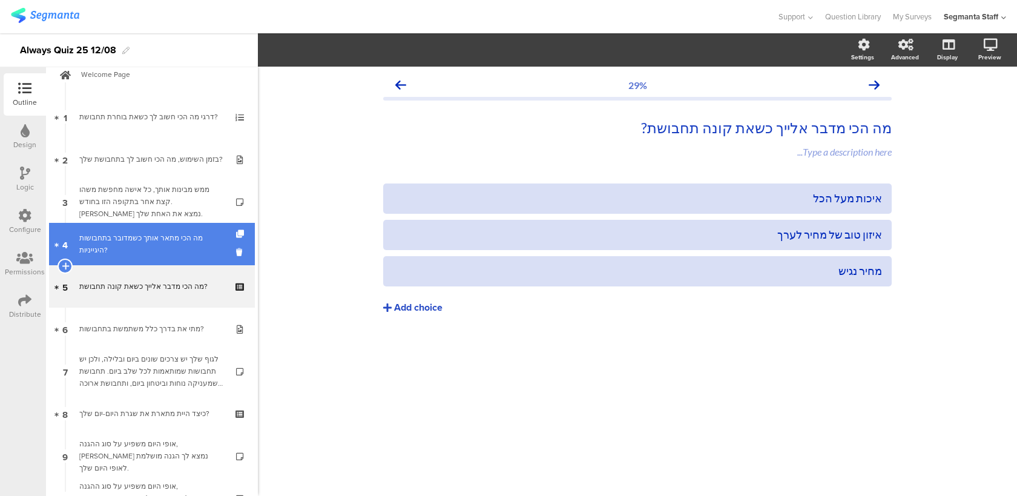
click at [153, 259] on link "4 מה הכי מתאר אותך כשמדובר בתחבושות היגייניות?" at bounding box center [152, 244] width 206 height 42
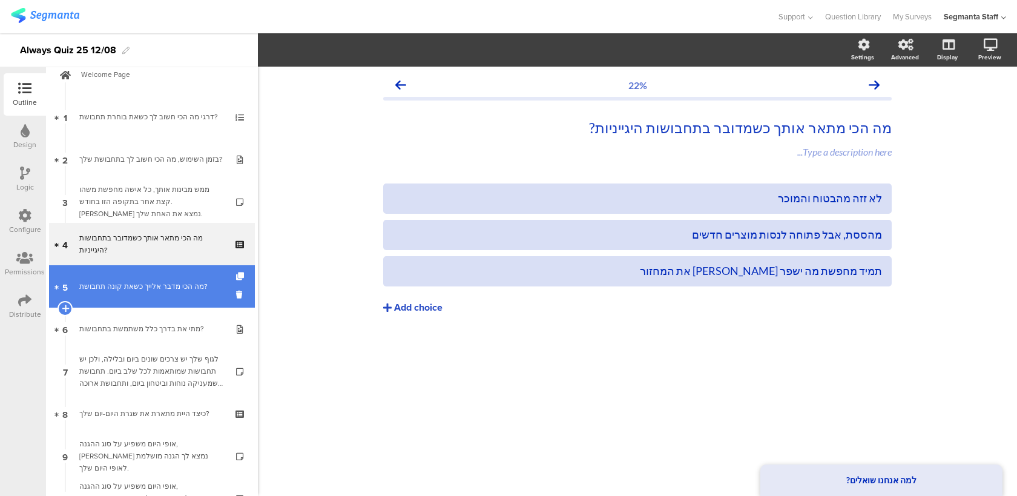
click at [152, 294] on link "5 מה הכי מדבר אלייך כשאת קונה תחבושת?" at bounding box center [152, 286] width 206 height 42
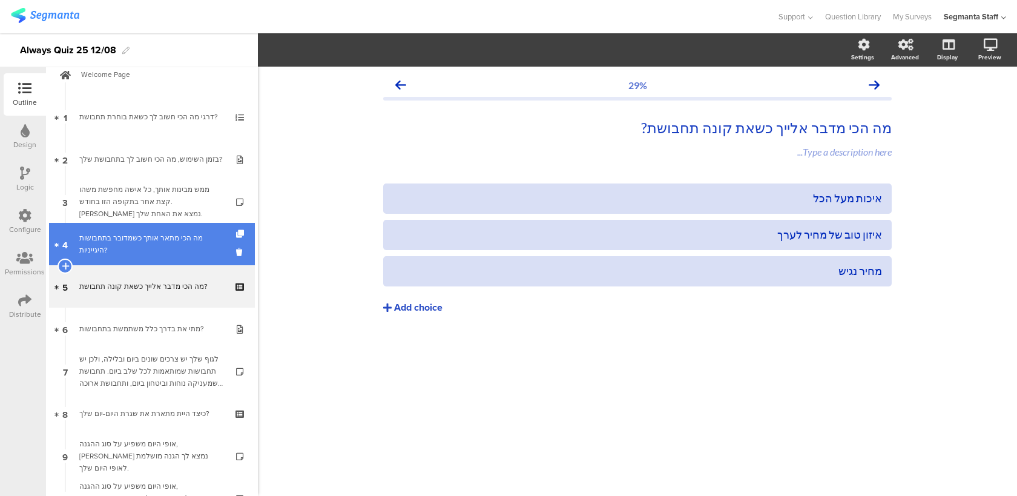
click at [151, 240] on div "מה הכי מתאר אותך כשמדובר בתחבושות היגייניות?" at bounding box center [151, 244] width 145 height 24
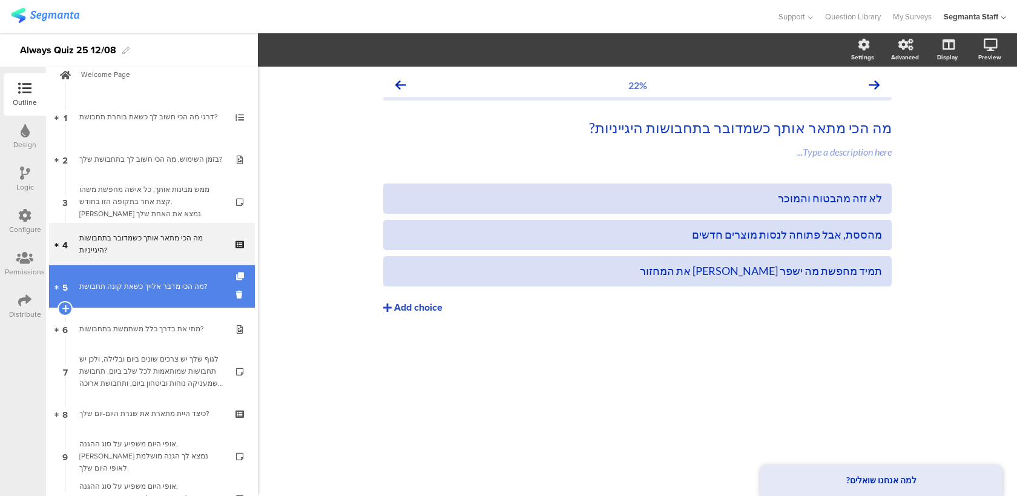
click at [150, 278] on link "5 מה הכי מדבר אלייך כשאת קונה תחבושת?" at bounding box center [152, 286] width 206 height 42
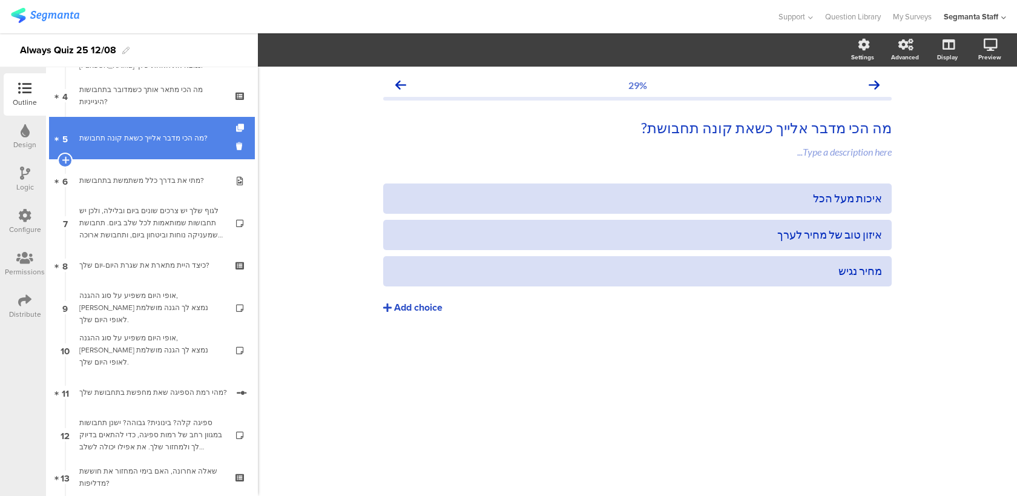
scroll to position [176, 0]
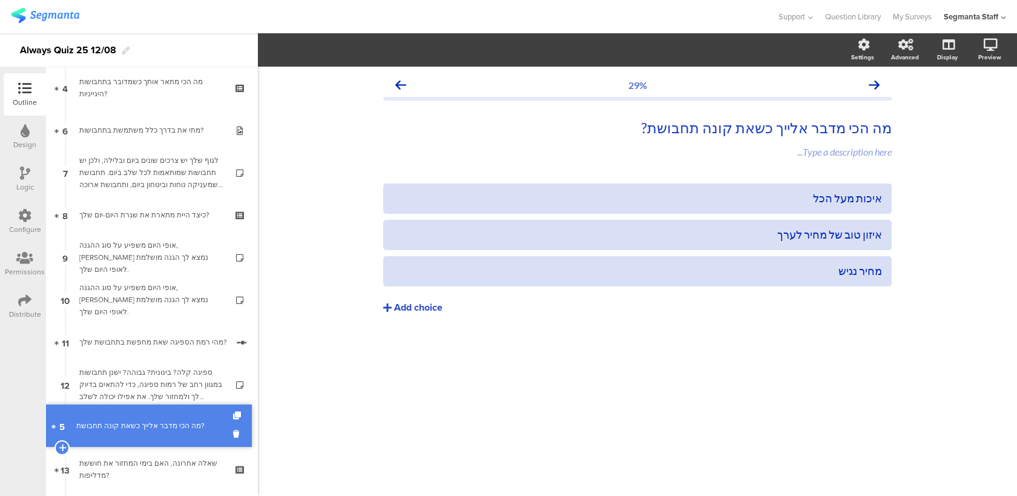
drag, startPoint x: 211, startPoint y: 139, endPoint x: 186, endPoint y: 436, distance: 298.2
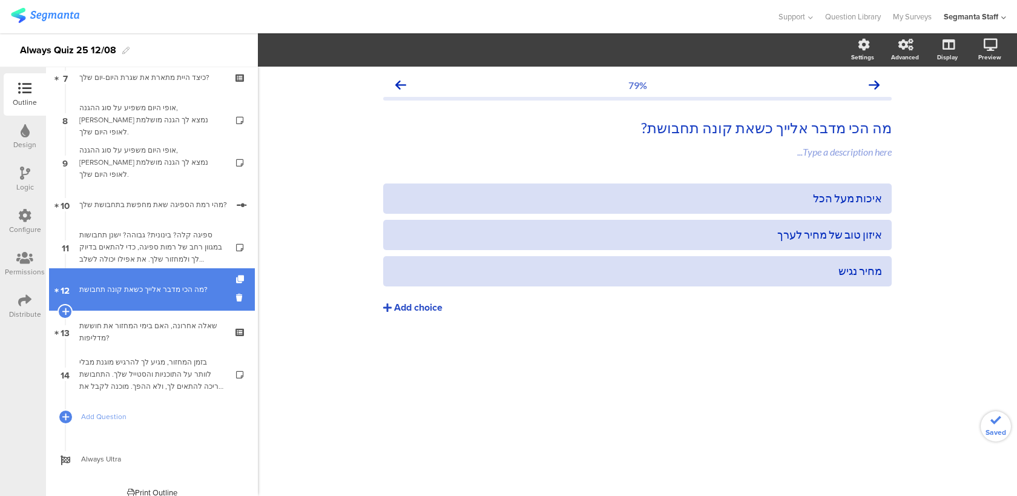
scroll to position [283, 0]
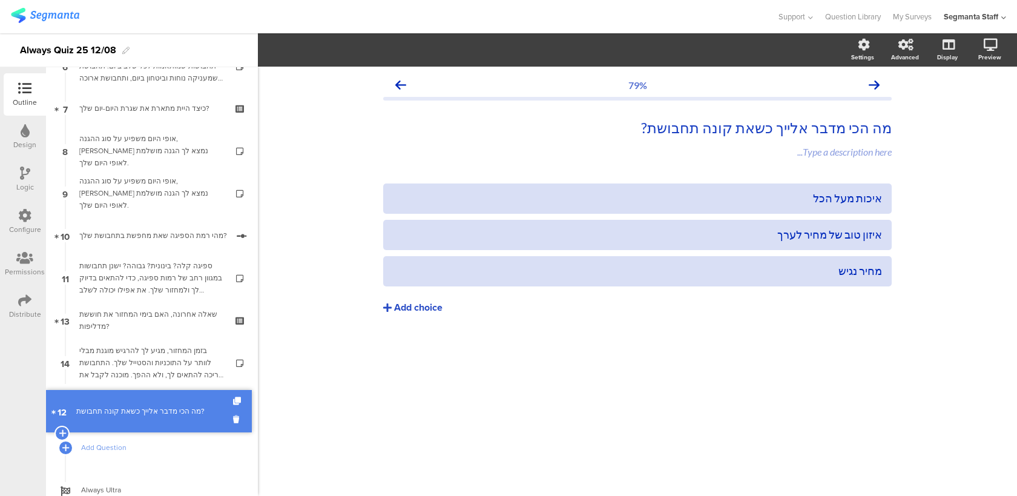
drag, startPoint x: 222, startPoint y: 278, endPoint x: 219, endPoint y: 399, distance: 120.5
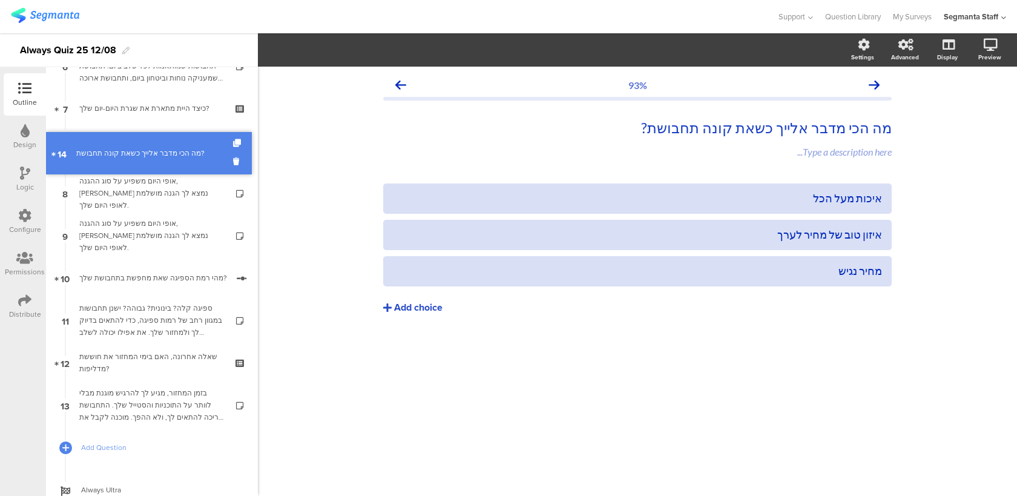
drag, startPoint x: 160, startPoint y: 391, endPoint x: 180, endPoint y: 133, distance: 259.2
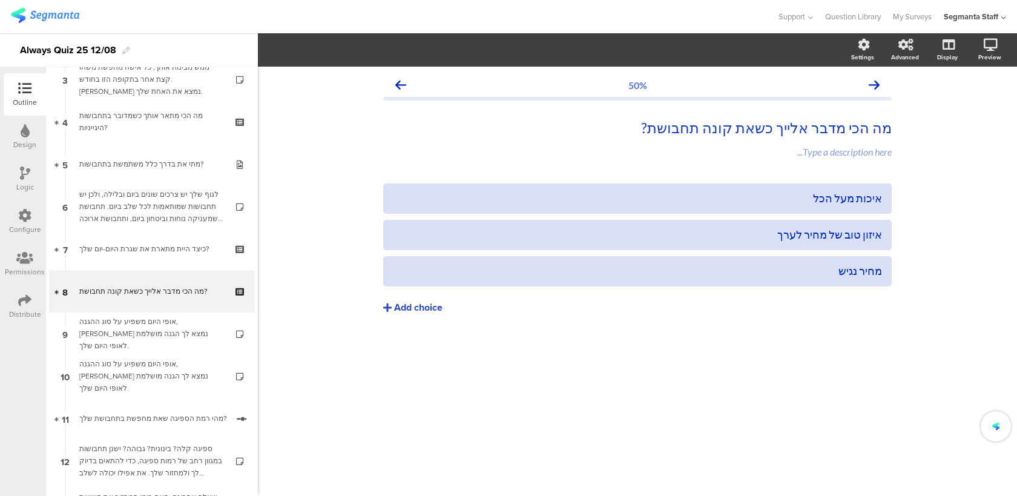
scroll to position [60, 0]
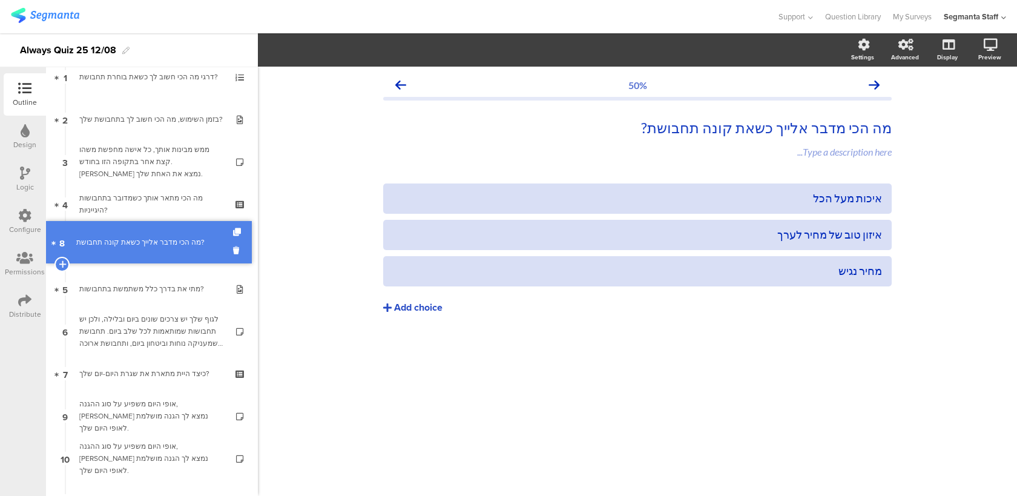
drag, startPoint x: 159, startPoint y: 370, endPoint x: 182, endPoint y: 238, distance: 133.4
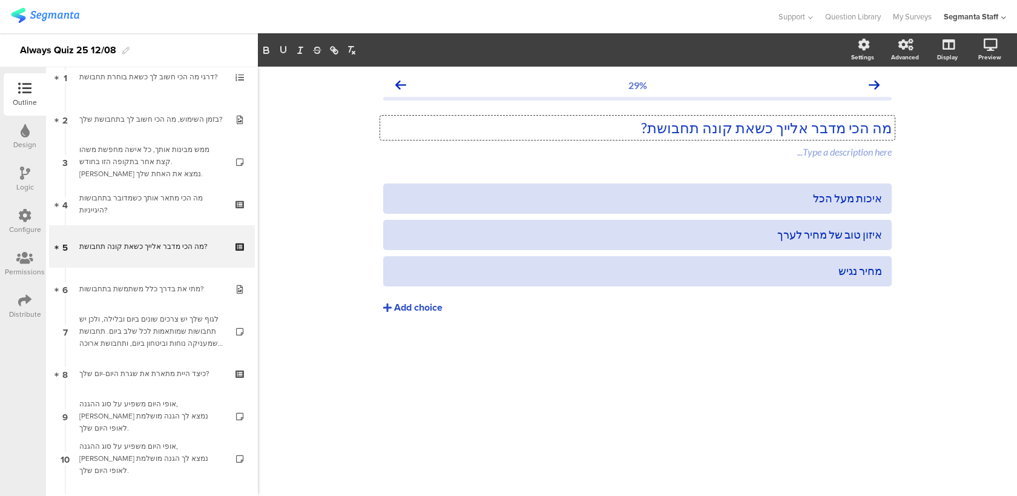
click at [763, 124] on div "מה הכי מדבר אלייך כשאת קונה תחבושת? מה הכי מדבר אלייך כשאת קונה תחבושת? מה הכי …" at bounding box center [637, 128] width 514 height 24
click at [666, 127] on p "מה הגישה שלך בבחירת מוצרי [PERSON_NAME]?" at bounding box center [637, 128] width 508 height 18
click at [614, 127] on p "מה הגישה שלך בבחירת מוצרי היגיינה?" at bounding box center [637, 128] width 508 height 18
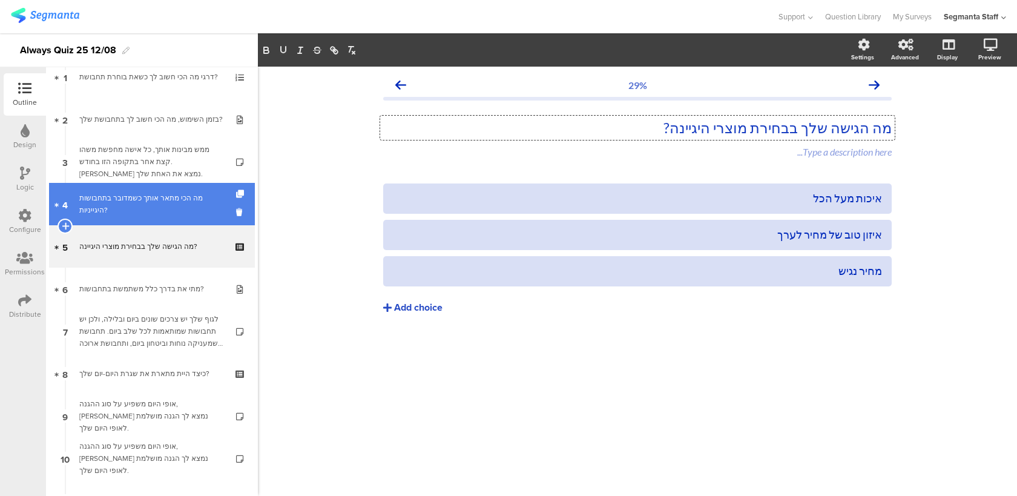
click at [199, 220] on link "4 מה הכי מתאר אותך כשמדובר בתחבושות היגייניות?" at bounding box center [152, 204] width 206 height 42
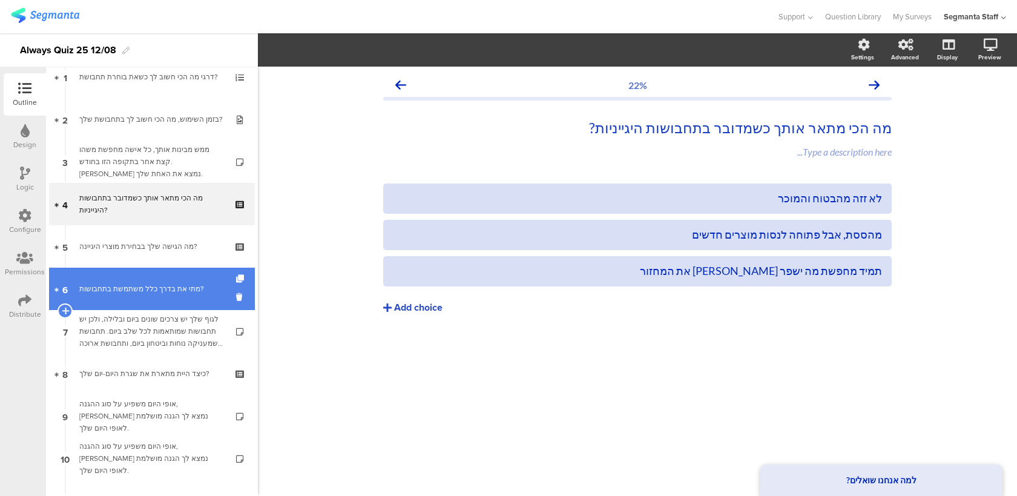
click at [169, 292] on div "מתי את בדרך כלל משתמשת בתחבושות?" at bounding box center [151, 289] width 145 height 12
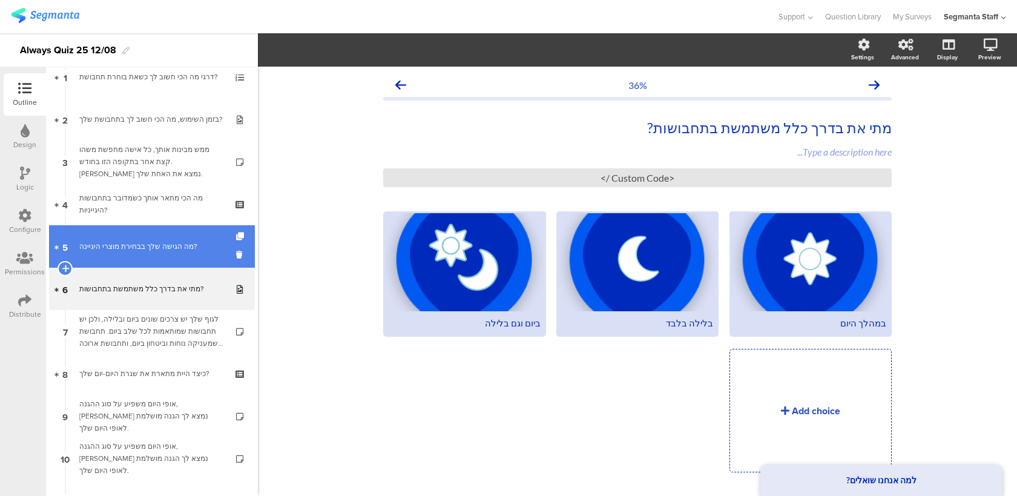
click at [179, 260] on link "5 מה הגישה שלך בבחירת מוצרי היגיינה?" at bounding box center [152, 246] width 206 height 42
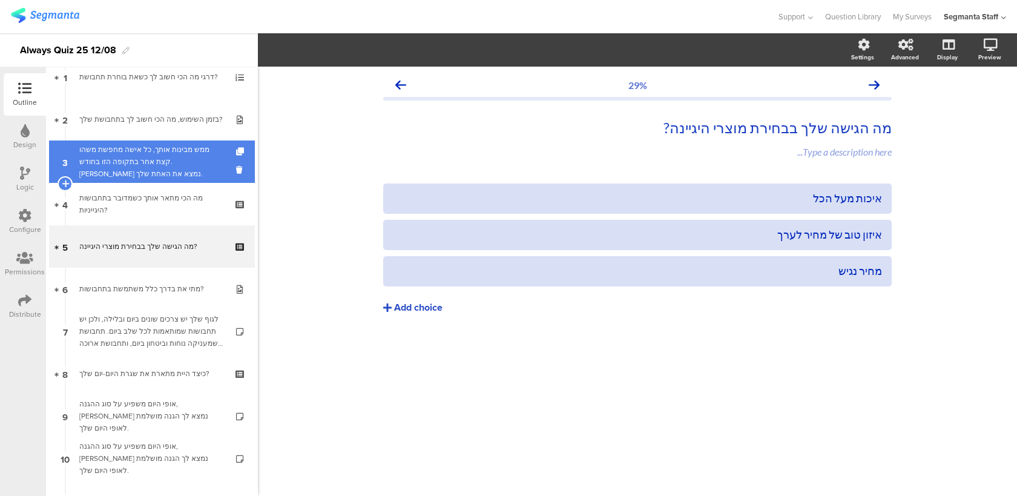
click at [182, 180] on link "3 ממש מבינות אותך, כל אישה מחפשת משהו קצת אחר בתקופה הזו בחודש. [PERSON_NAME] נ…" at bounding box center [152, 161] width 206 height 42
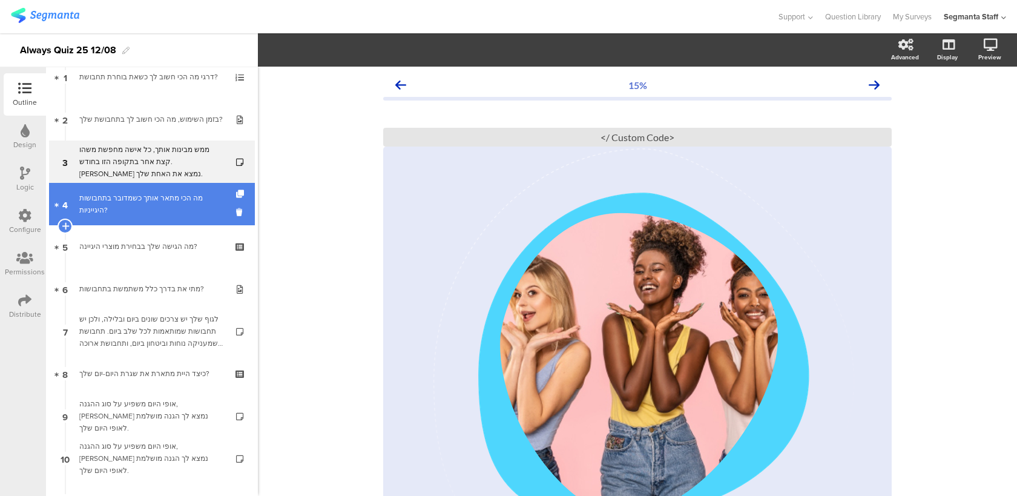
click at [182, 212] on div "מה הכי מתאר אותך כשמדובר בתחבושות היגייניות?" at bounding box center [151, 204] width 145 height 24
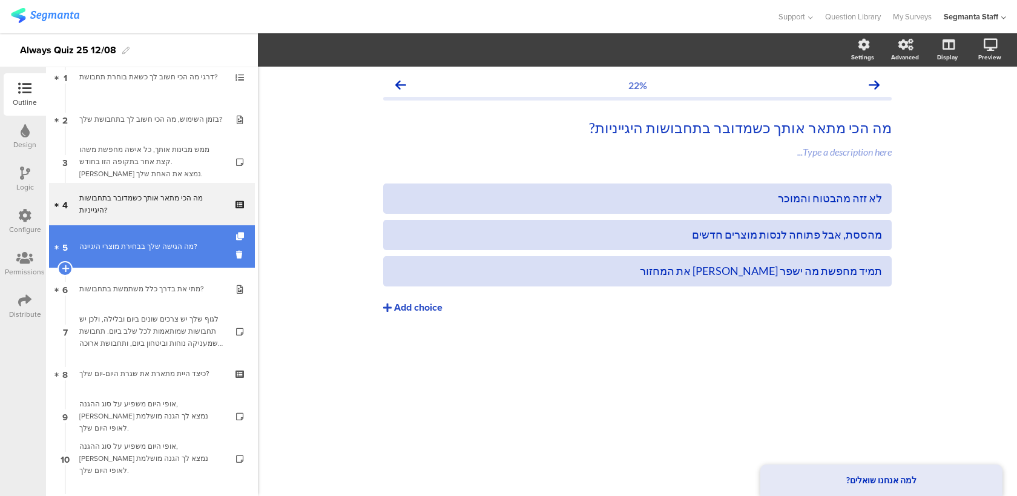
click at [177, 237] on link "5 מה הגישה שלך בבחירת מוצרי היגיינה?" at bounding box center [152, 246] width 206 height 42
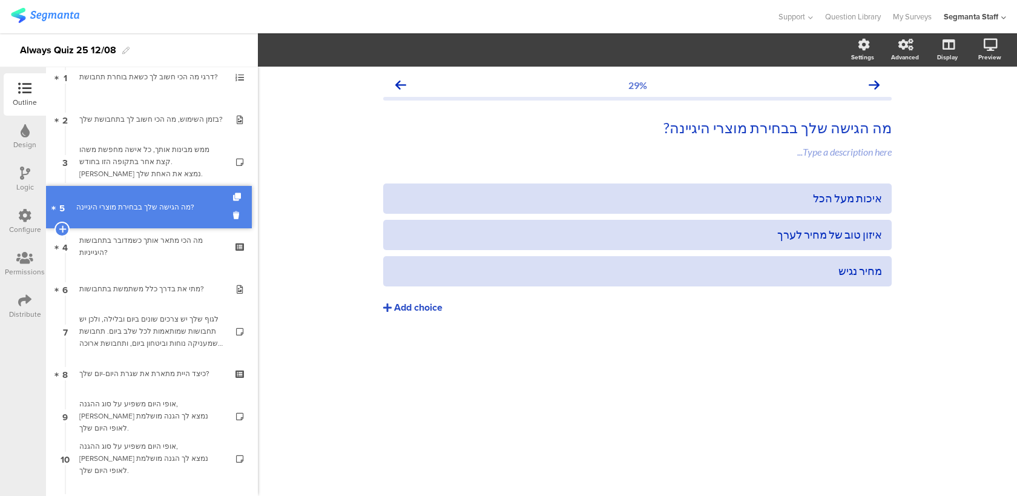
drag, startPoint x: 178, startPoint y: 237, endPoint x: 185, endPoint y: 197, distance: 40.6
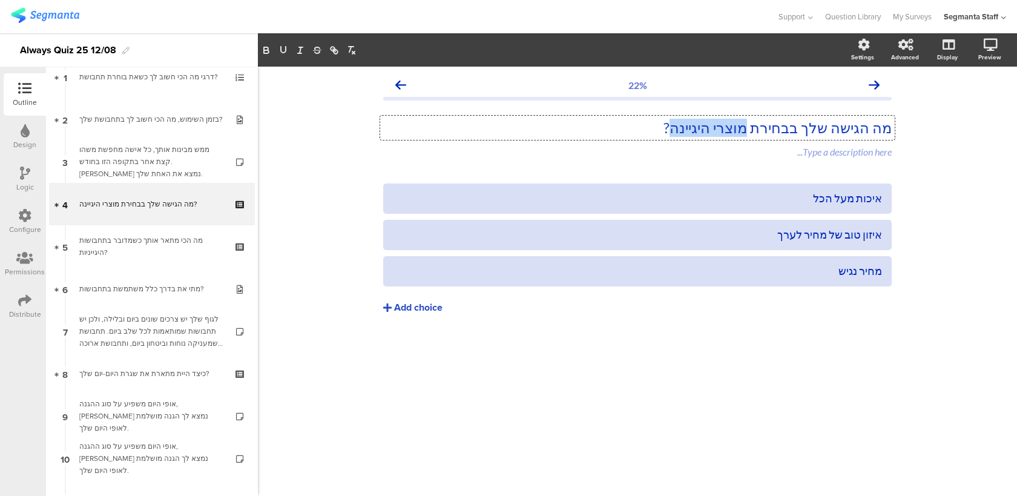
drag, startPoint x: 743, startPoint y: 128, endPoint x: 660, endPoint y: 127, distance: 83.5
click at [660, 127] on div "מה הגישה שלך בבחירת מוצרי היגיינה? מה הגישה שלך בבחירת מוצרי היגיינה? מה הגישה …" at bounding box center [637, 128] width 514 height 24
click at [672, 126] on p "מה הגישה שלך בבחירת תחבושות הגייניות?" at bounding box center [637, 128] width 508 height 18
click at [605, 125] on p "מה הגישה שלך בבחירת תחבושות היגייניות?" at bounding box center [637, 128] width 508 height 18
click at [735, 129] on p "מה הגישה שלך בבחירת תחבושות היגייניות?" at bounding box center [637, 128] width 508 height 18
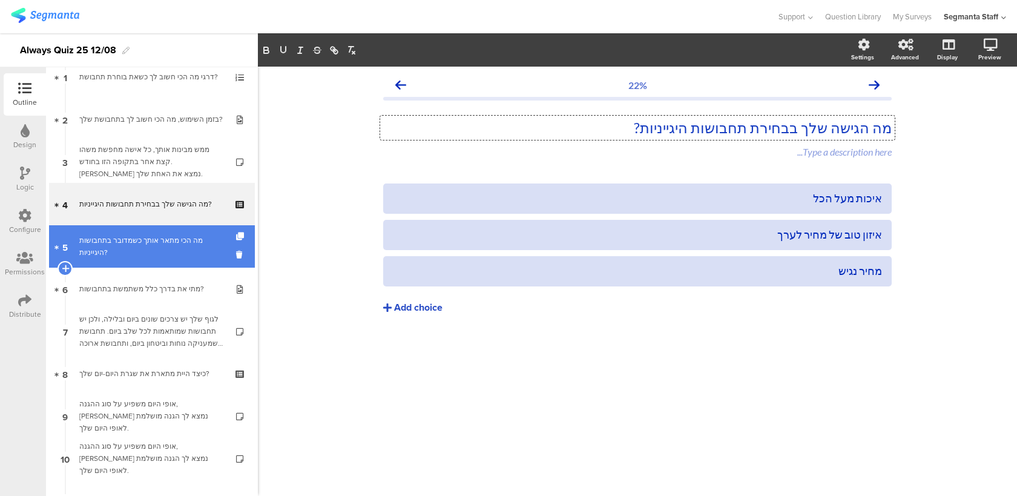
click at [167, 247] on div "מה הכי מתאר אותך כשמדובר בתחבושות היגייניות?" at bounding box center [151, 246] width 145 height 24
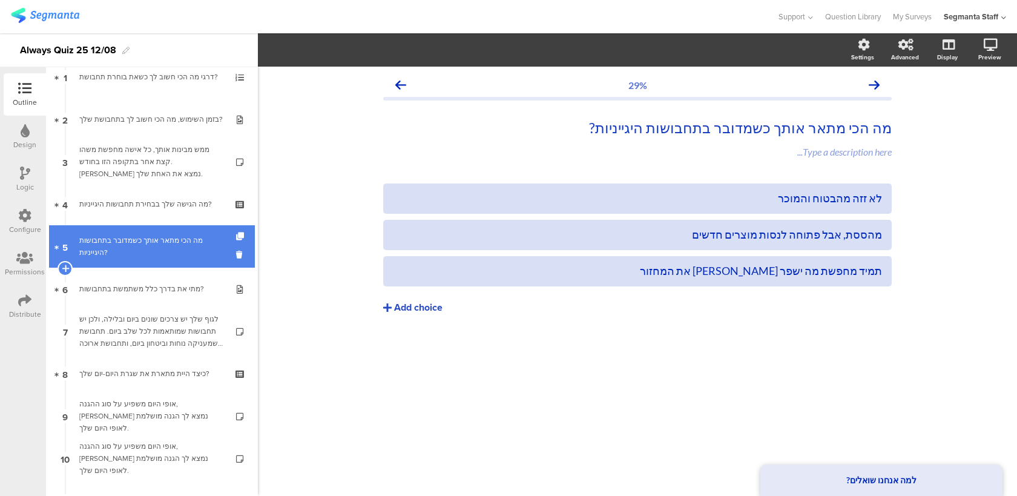
click at [177, 254] on div "מה הכי מתאר אותך כשמדובר בתחבושות היגייניות?" at bounding box center [151, 246] width 145 height 24
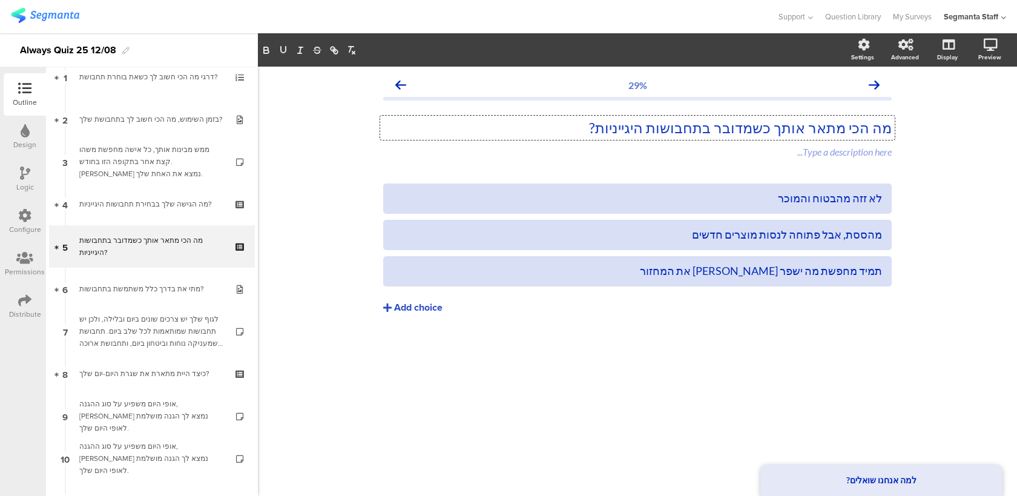
click at [652, 128] on div "מה הכי מתאר אותך כשמדובר בתחבושות היגייניות? מה הכי מתאר אותך כשמדובר בתחבושות …" at bounding box center [637, 128] width 514 height 24
copy p "מה הכי מתאר אותך כשמדובר בתחבושות היגייניות?"
drag, startPoint x: 765, startPoint y: 200, endPoint x: 902, endPoint y: 199, distance: 137.4
click at [902, 199] on div "29% מה הכי מתאר אותך כשמדובר בתחבושות היגייניות? מה הכי מתאר אותך כשמדובר בתחבו…" at bounding box center [637, 219] width 533 height 304
copy div "לא זזה מהבטוח והמוכר"
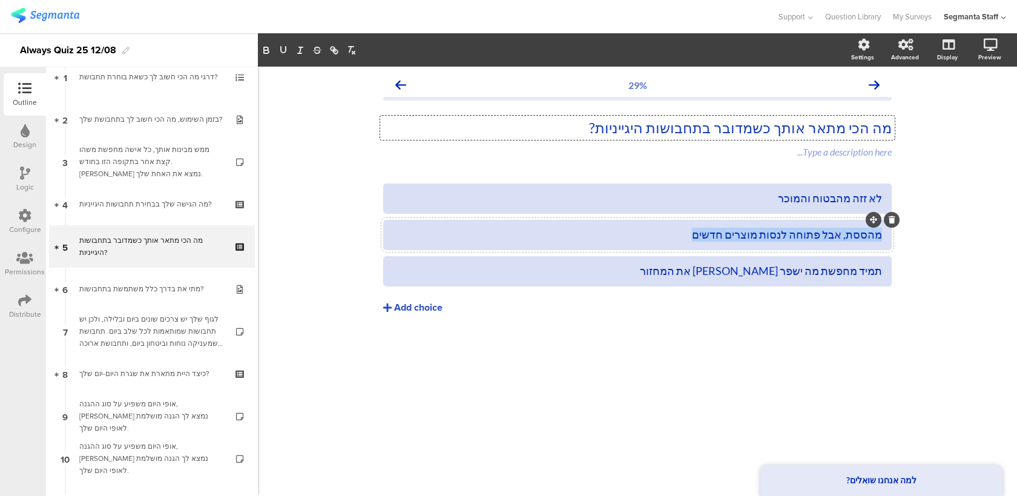
drag, startPoint x: 679, startPoint y: 236, endPoint x: 880, endPoint y: 236, distance: 201.0
click at [880, 236] on div "מהססת, אבל פתוחה לנסות מוצרים חדשים" at bounding box center [637, 235] width 489 height 14
copy div "מהססת, אבל פתוחה לנסות מוצרים חדשים"
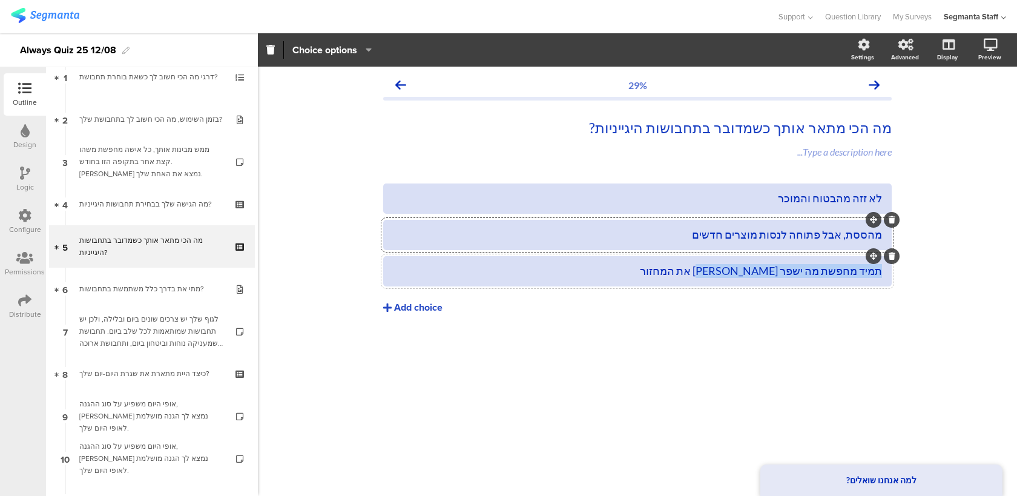
drag, startPoint x: 698, startPoint y: 271, endPoint x: 882, endPoint y: 271, distance: 184.0
click at [882, 271] on div "תמיד מחפשת מה ישפר [PERSON_NAME] את המחזור" at bounding box center [637, 271] width 508 height 30
copy div "תמיד מחפשת מה ישפר [PERSON_NAME] את המחזור"
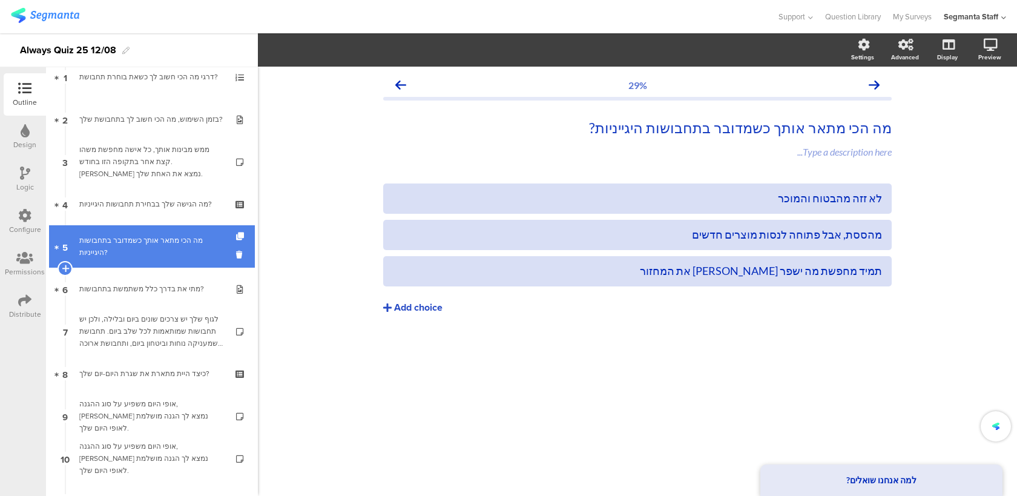
click at [146, 253] on div "מה הכי מתאר אותך כשמדובר בתחבושות היגייניות?" at bounding box center [151, 246] width 145 height 24
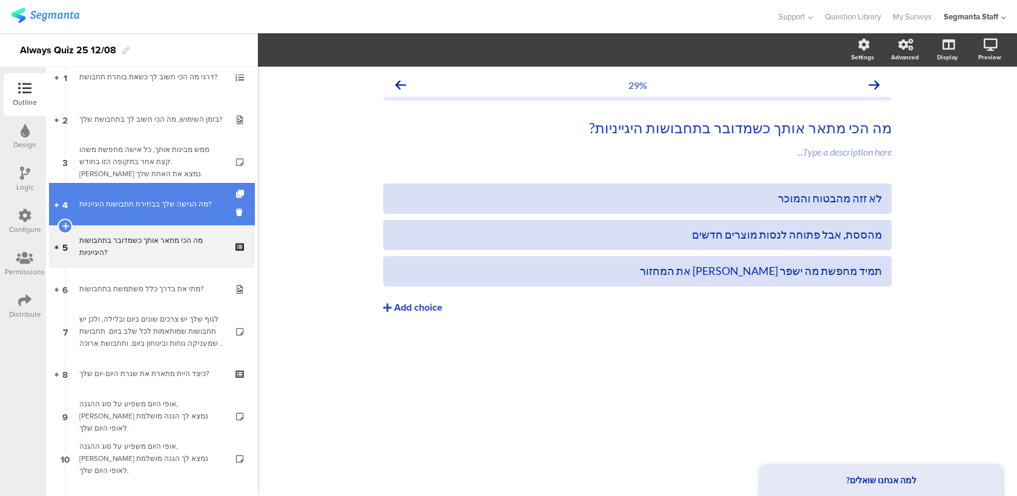
click at [165, 216] on link "4 מה הגישה שלך בבחירת תחבושות היגייניות?" at bounding box center [152, 204] width 206 height 42
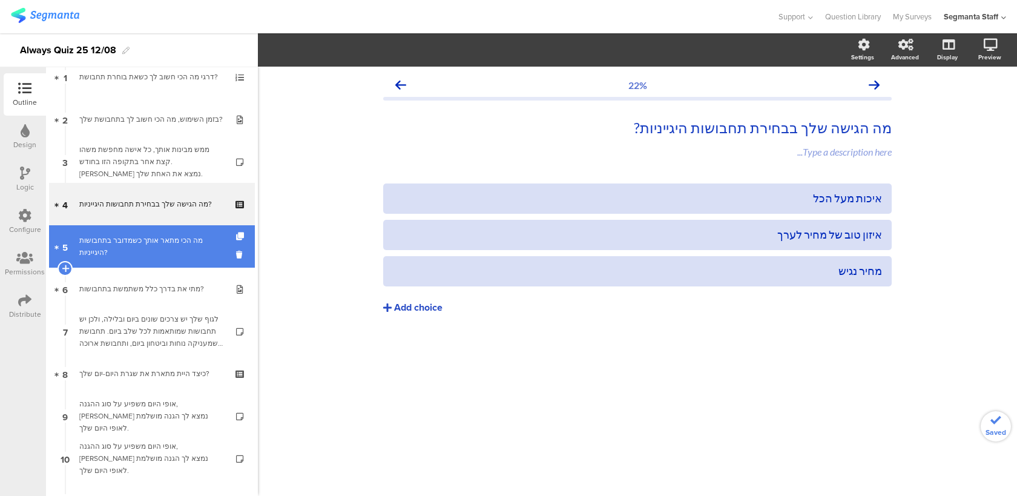
click at [154, 243] on div "מה הכי מתאר אותך כשמדובר בתחבושות היגייניות?" at bounding box center [151, 246] width 145 height 24
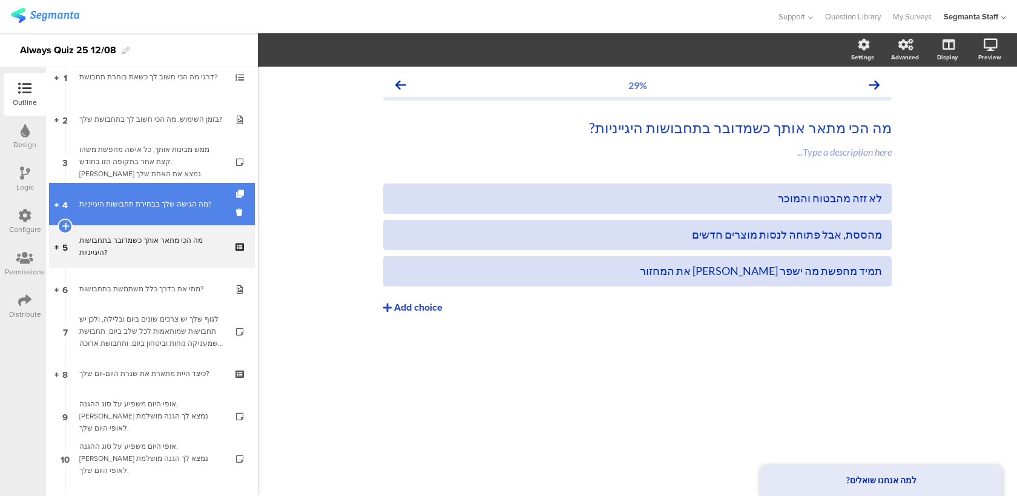
click at [186, 199] on div "מה הגישה שלך בבחירת תחבושות היגייניות?" at bounding box center [151, 204] width 145 height 12
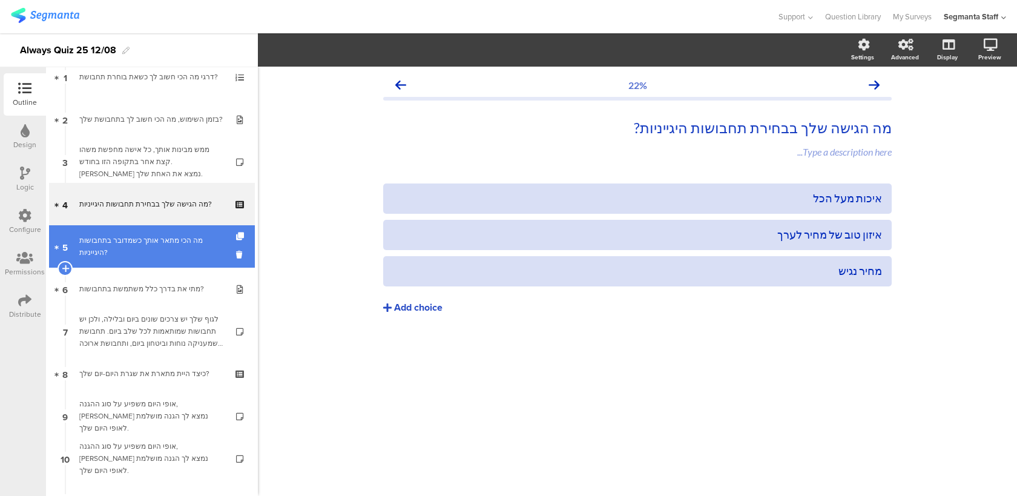
click at [169, 245] on div "מה הכי מתאר אותך כשמדובר בתחבושות היגייניות?" at bounding box center [151, 246] width 145 height 24
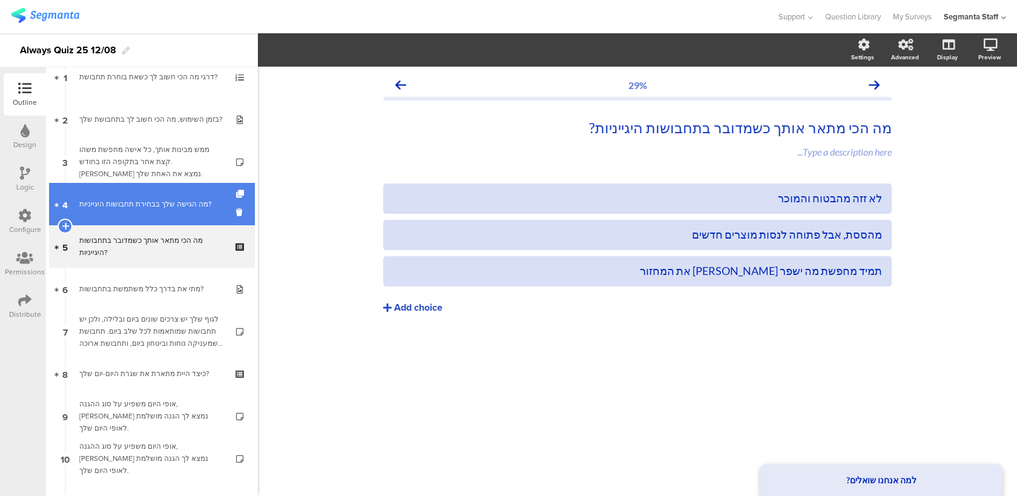
click at [186, 218] on link "4 מה הגישה שלך בבחירת תחבושות היגייניות?" at bounding box center [152, 204] width 206 height 42
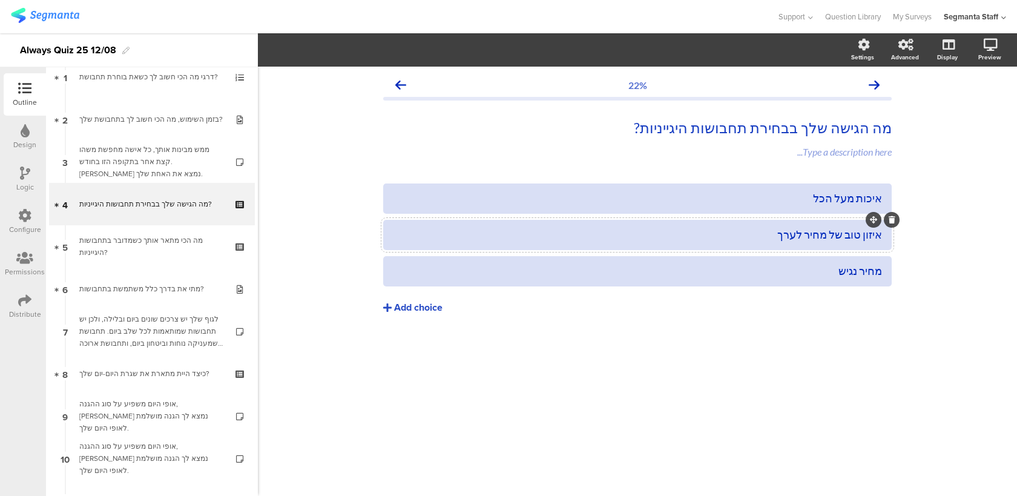
click at [828, 232] on div "איזון טוב של מחיר לערך" at bounding box center [637, 235] width 489 height 14
click at [675, 369] on div "22% מה הגישה שלך בבחירת תחבושות היגייניות? מה הגישה שלך בבחירת תחבושות היגייניו…" at bounding box center [637, 219] width 533 height 304
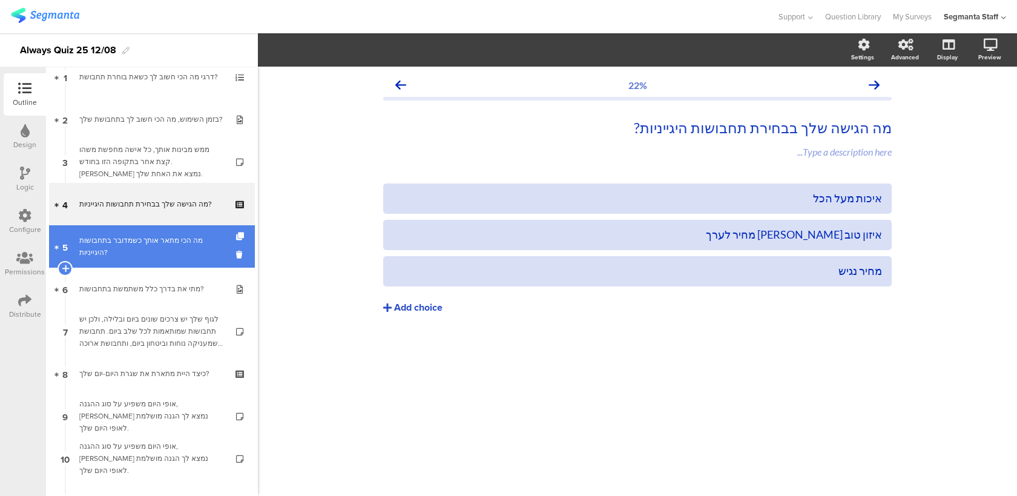
click at [194, 252] on div "מה הכי מתאר אותך כשמדובר בתחבושות היגייניות?" at bounding box center [151, 246] width 145 height 24
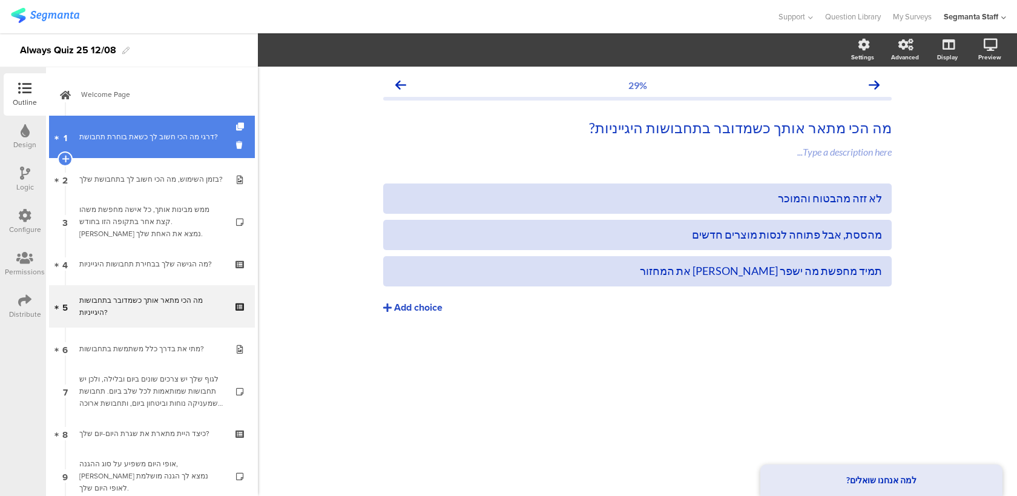
click at [208, 140] on div "דרגי מה הכי חשוב לך כשאת בוחרת תחבושת?" at bounding box center [151, 137] width 145 height 12
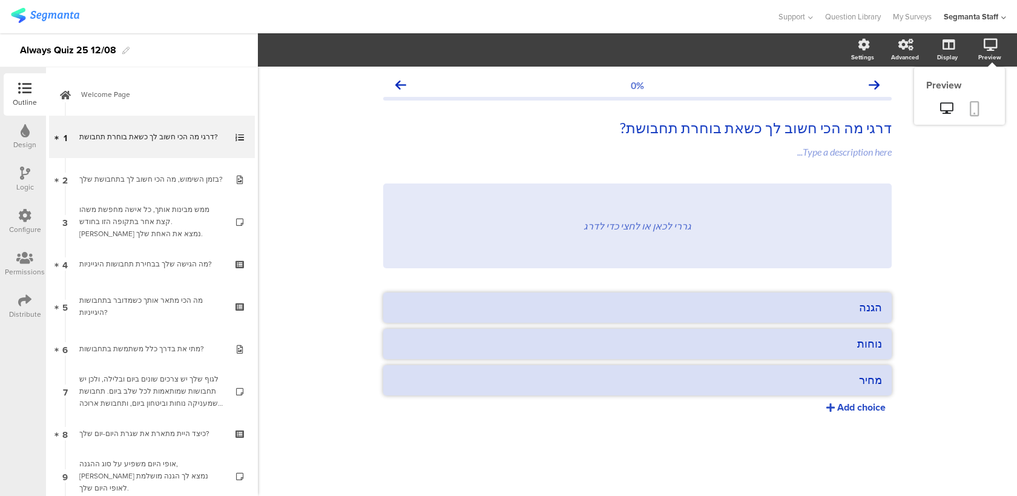
click at [978, 111] on icon at bounding box center [975, 108] width 10 height 15
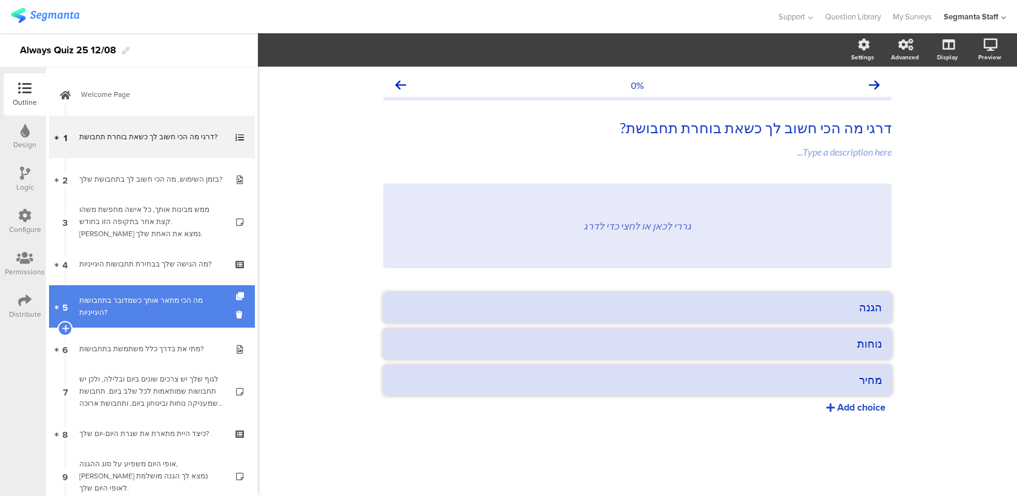
click at [173, 303] on div "מה הכי מתאר אותך כשמדובר בתחבושות היגייניות?" at bounding box center [151, 306] width 145 height 24
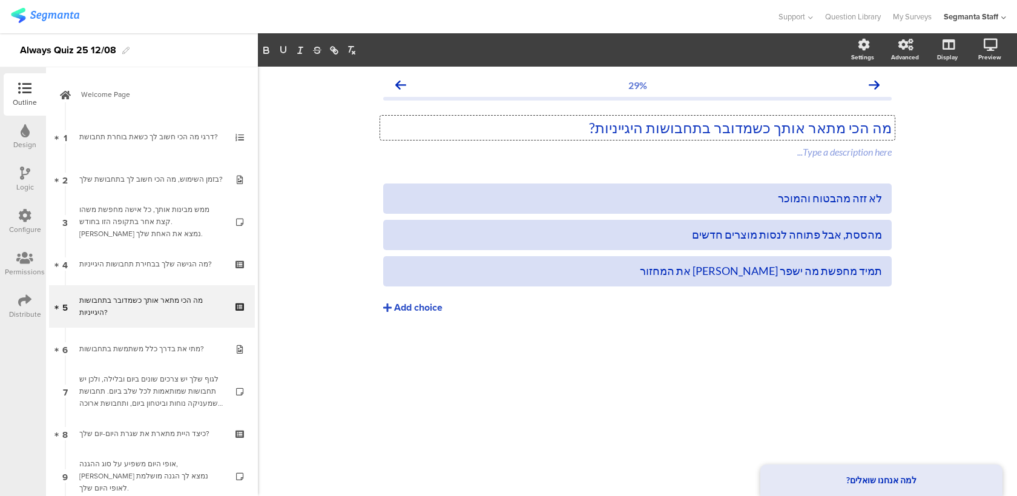
click at [682, 129] on div "מה הכי מתאר אותך כשמדובר בתחבושות היגייניות? מה הכי מתאר אותך כשמדובר בתחבושות …" at bounding box center [637, 128] width 514 height 24
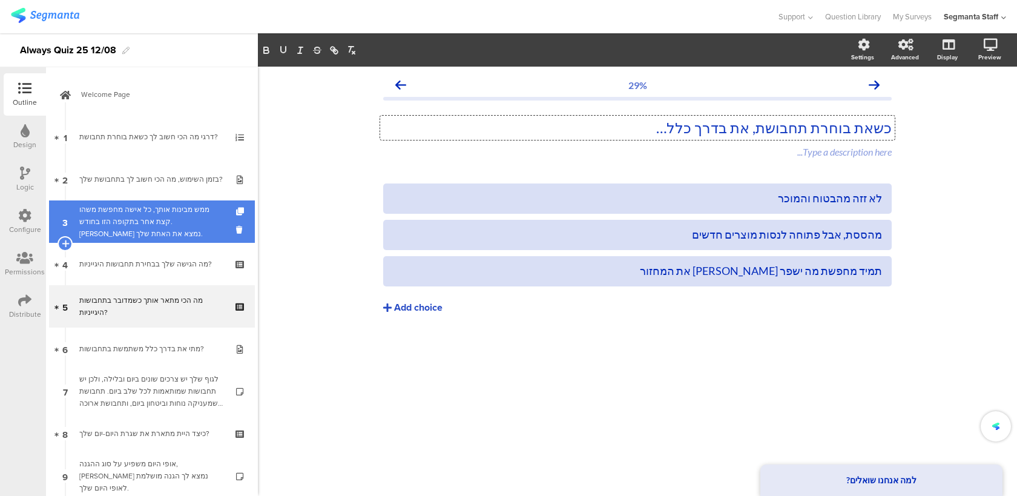
click at [161, 236] on div "ממש מבינות אותך, כל אישה מחפשת משהו קצת אחר בתקופה הזו בחודש. [PERSON_NAME] נמצ…" at bounding box center [151, 221] width 145 height 36
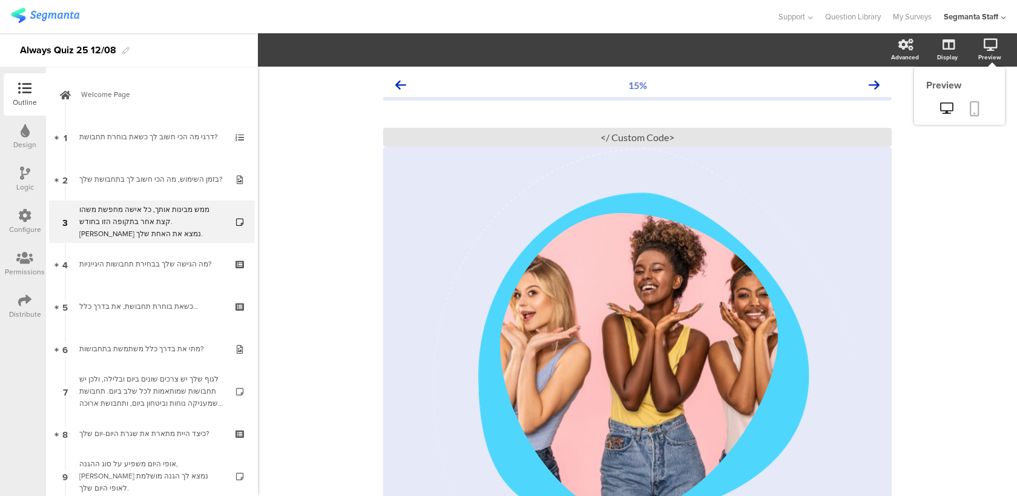
click at [979, 106] on link at bounding box center [974, 109] width 27 height 23
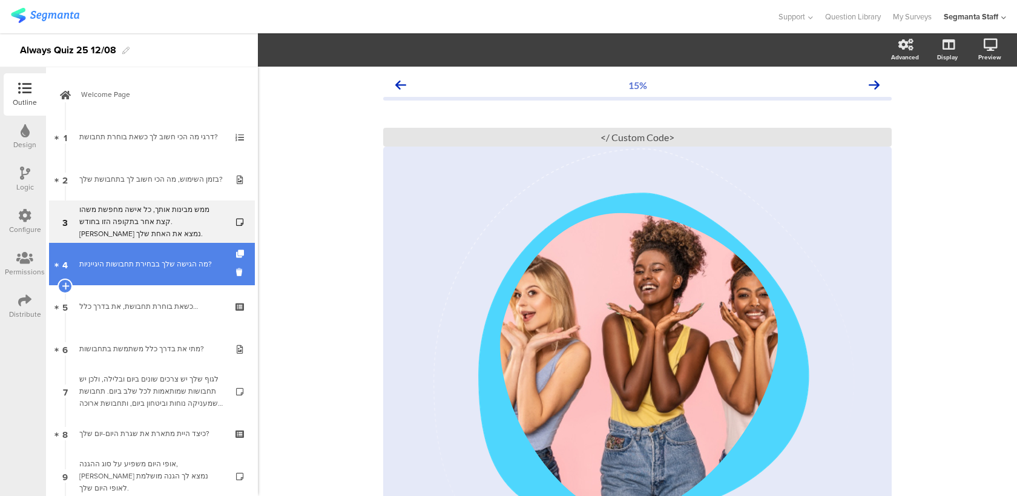
click at [179, 259] on div "מה הגישה שלך בבחירת תחבושות היגייניות?" at bounding box center [151, 264] width 145 height 12
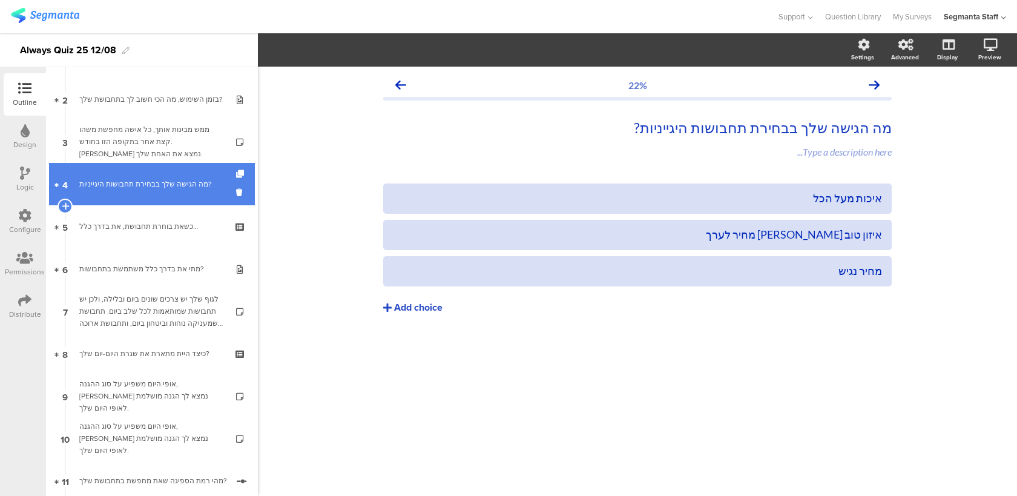
scroll to position [96, 0]
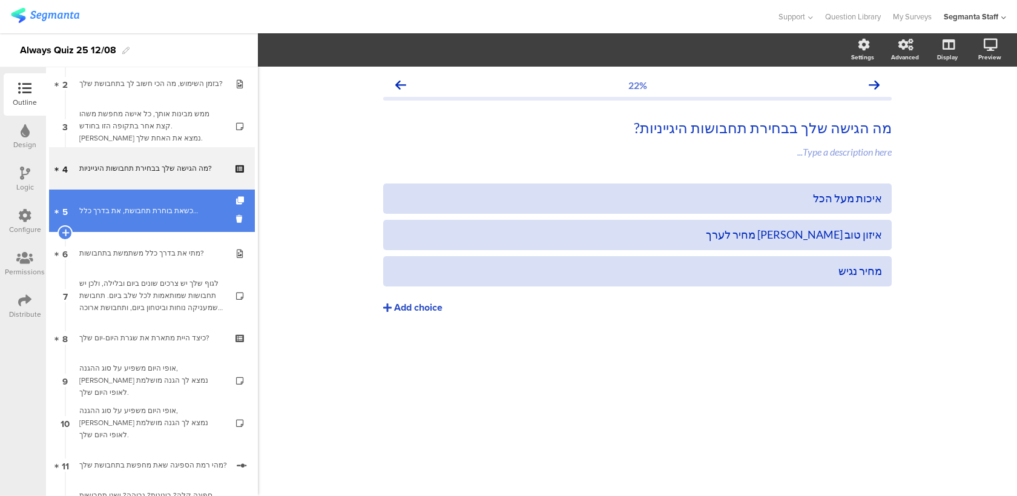
click at [168, 224] on link "5 כשאת בוחרת תחבושת, את בדרך כלל…" at bounding box center [152, 210] width 206 height 42
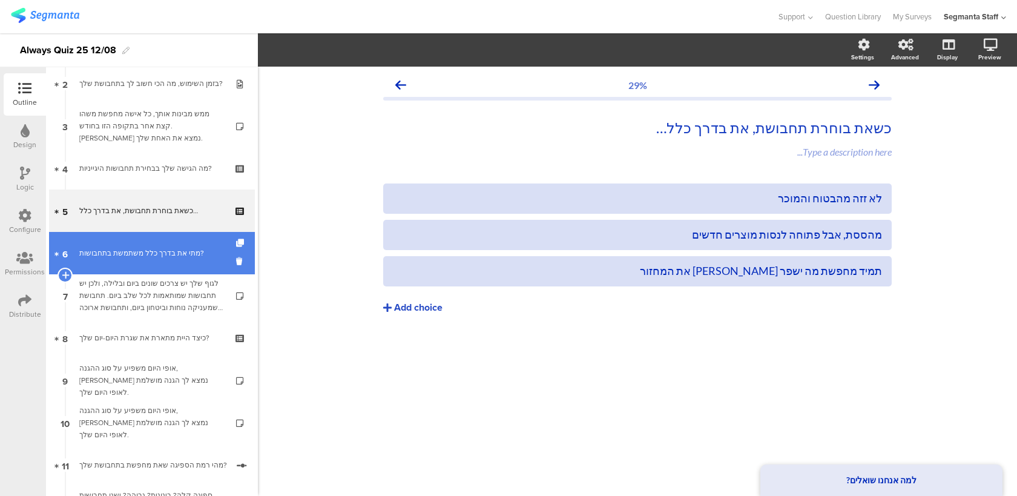
click at [160, 257] on div "מתי את בדרך כלל משתמשת בתחבושות?" at bounding box center [151, 253] width 145 height 12
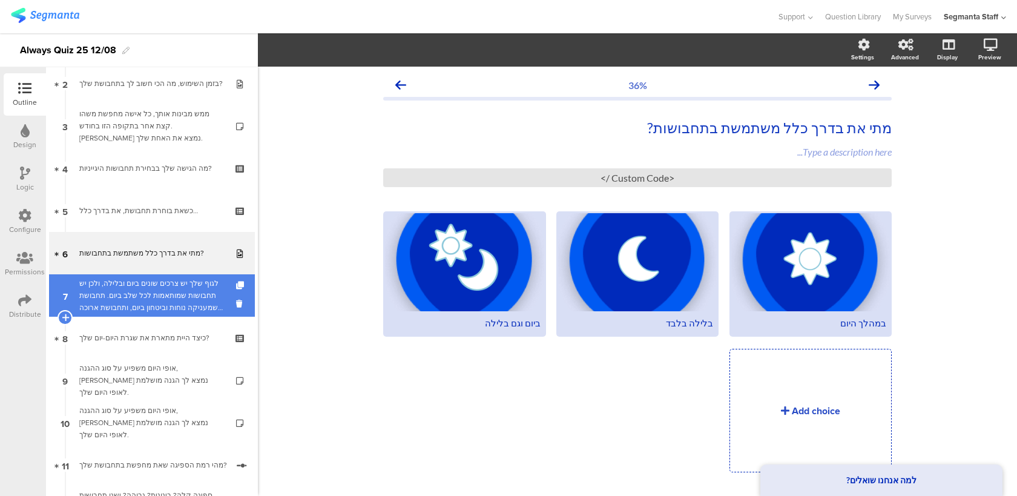
click at [156, 300] on div "לגוף שלך יש צרכים שונים ביום ובלילה, ולכן יש תחבושות שמותאמות לכל שלב ביום. תחב…" at bounding box center [151, 295] width 145 height 36
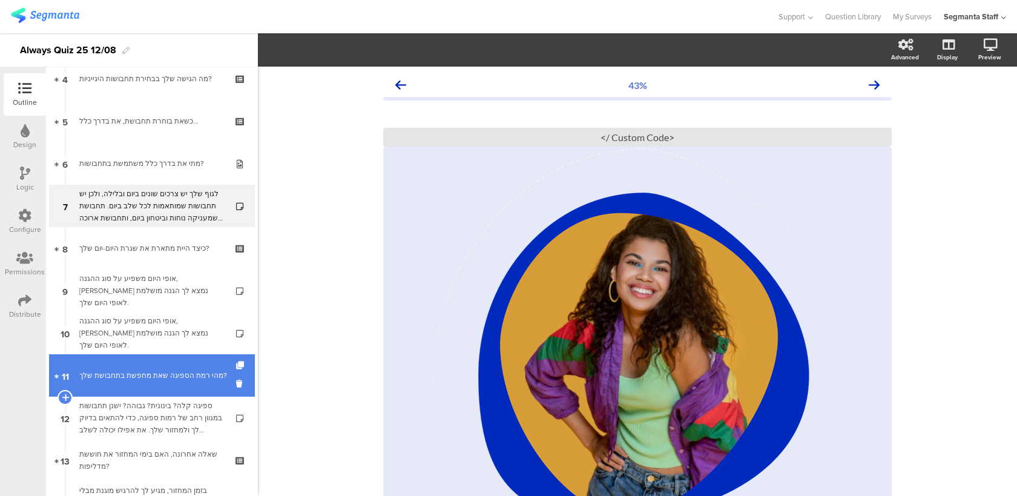
scroll to position [100, 0]
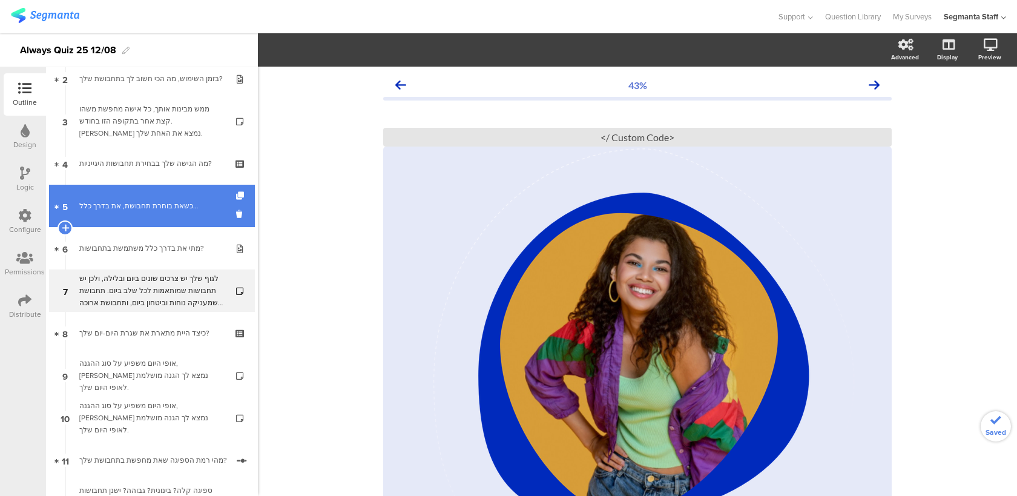
click at [185, 212] on link "5 כשאת בוחרת תחבושת, את בדרך כלל…" at bounding box center [152, 206] width 206 height 42
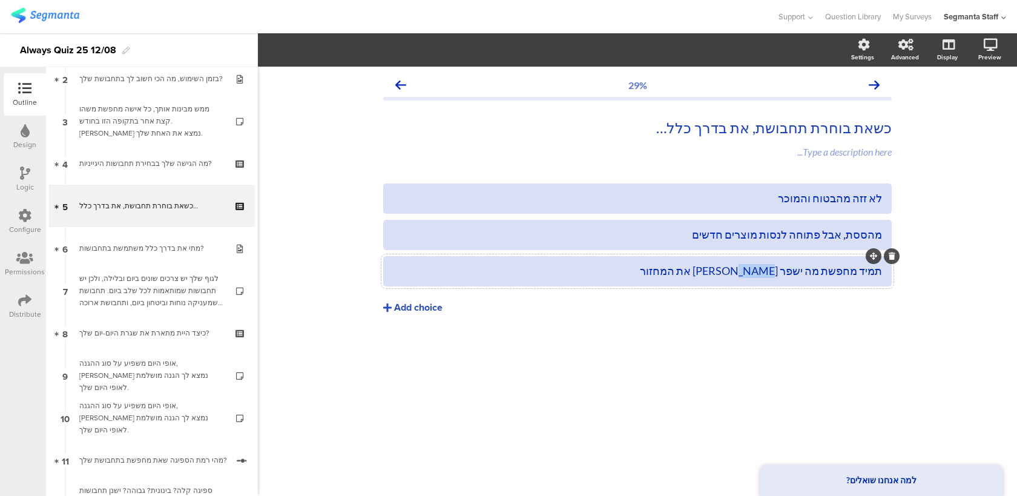
drag, startPoint x: 740, startPoint y: 273, endPoint x: 694, endPoint y: 271, distance: 46.0
click at [694, 271] on div "תמיד מחפשת מה ישפר [PERSON_NAME] את המחזור" at bounding box center [637, 271] width 489 height 14
click at [1013, 107] on div "29% כשאת בוחרת תחבושת, את בדרך כלל… כשאת בוחרת תחבושת, את בדרך כלל… Type a desc…" at bounding box center [637, 281] width 759 height 429
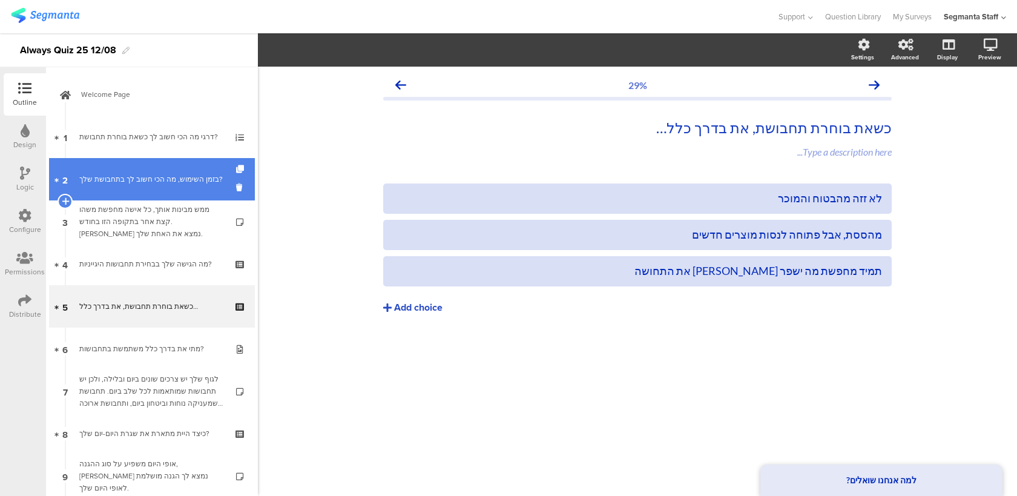
click at [155, 192] on link "2 בזמן השימוש, מה הכי חשוב לך בתחבושת שלך?" at bounding box center [152, 179] width 206 height 42
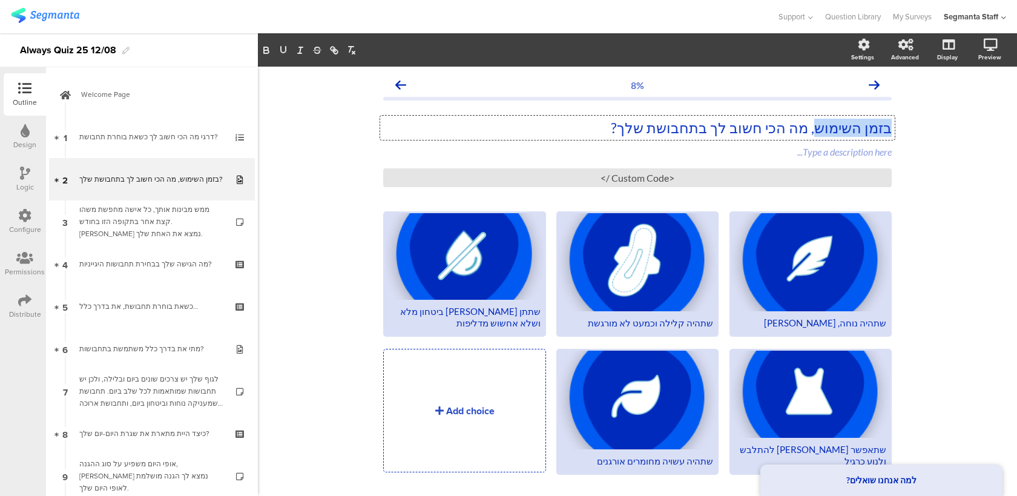
drag, startPoint x: 810, startPoint y: 128, endPoint x: 913, endPoint y: 116, distance: 104.2
click at [913, 116] on div "8% בזמן השימוש, מה הכי חשוב לך בתחבושת שלך? בזמן השימוש, מה הכי חשוב לך בתחבושת…" at bounding box center [637, 296] width 759 height 458
drag, startPoint x: 806, startPoint y: 129, endPoint x: 888, endPoint y: 123, distance: 82.5
click at [888, 123] on p "בזמן השימוש, מה הכי חשוב לך בתחבושת שלך?" at bounding box center [637, 128] width 508 height 18
drag, startPoint x: 888, startPoint y: 123, endPoint x: 812, endPoint y: 126, distance: 75.7
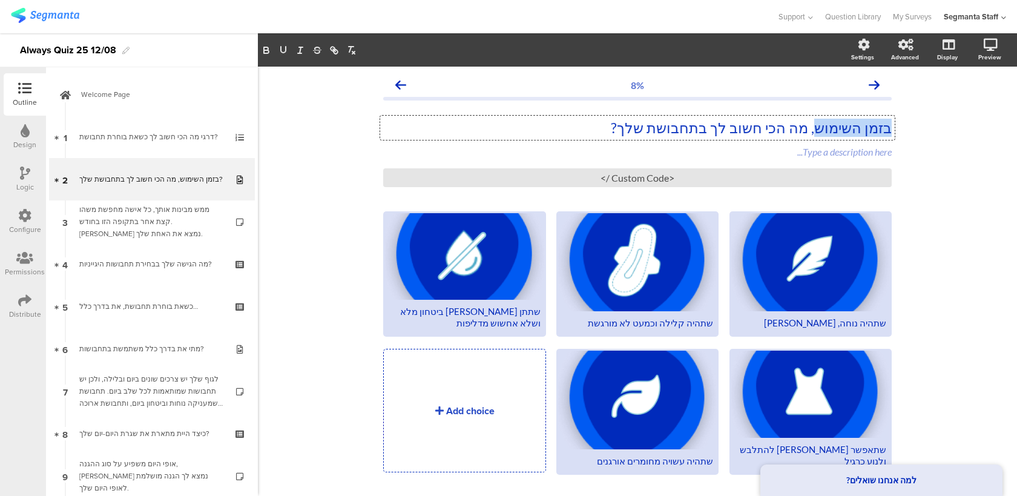
click at [812, 126] on p "בזמן השימוש, מה הכי חשוב לך בתחבושת שלך?" at bounding box center [637, 128] width 508 height 18
drag, startPoint x: 760, startPoint y: 125, endPoint x: 688, endPoint y: 123, distance: 72.1
click at [688, 123] on p "ואם נרד לפרטים, מה הכי חשוב לך בתחבושת שלך?" at bounding box center [637, 128] width 508 height 18
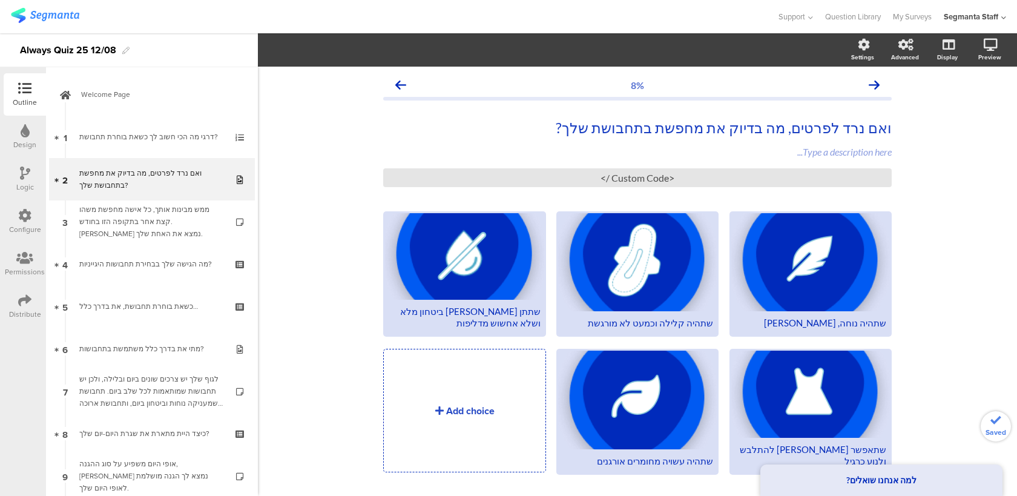
click at [183, 143] on link "1 דרגי מה הכי חשוב לך כשאת בוחרת תחבושת?" at bounding box center [152, 137] width 206 height 42
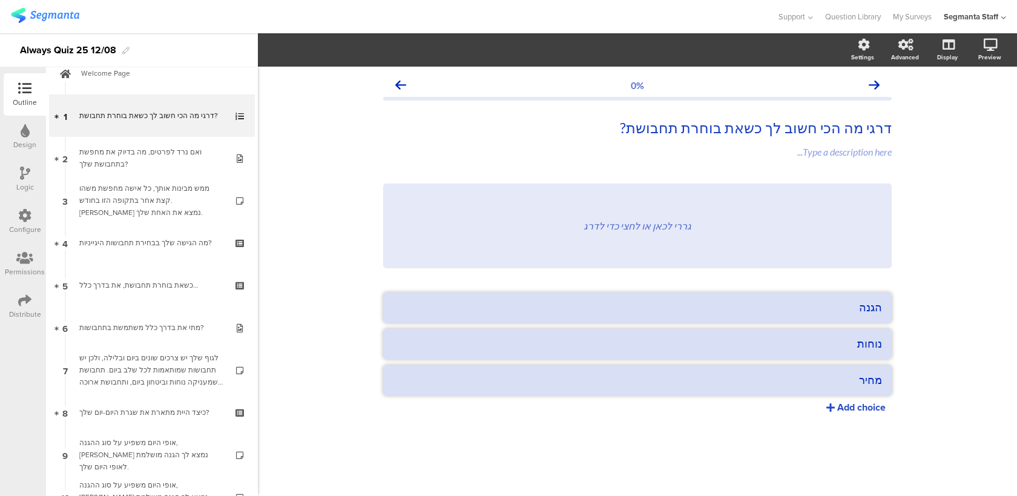
scroll to position [24, 0]
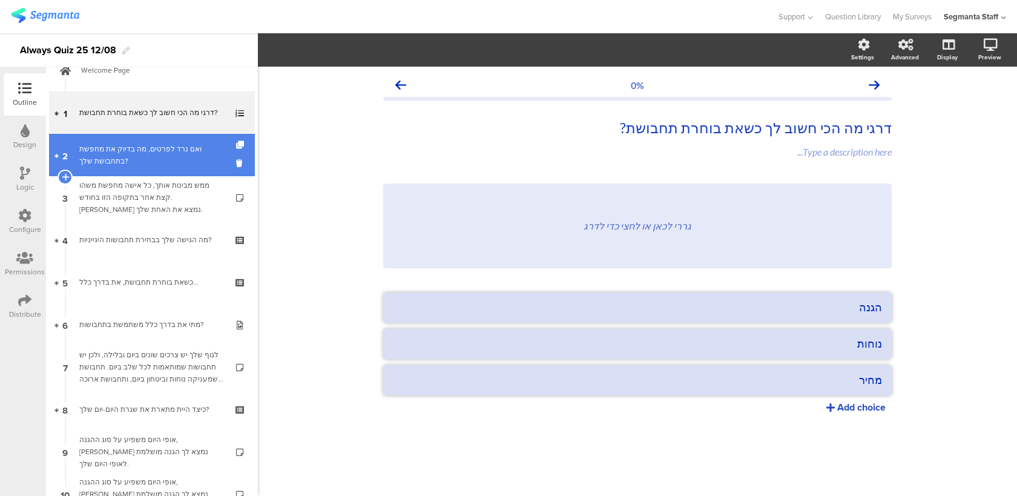
click at [165, 166] on div "ואם נרד לפרטים, מה בדיוק את מחפשת בתחבושת שלך?" at bounding box center [151, 155] width 145 height 24
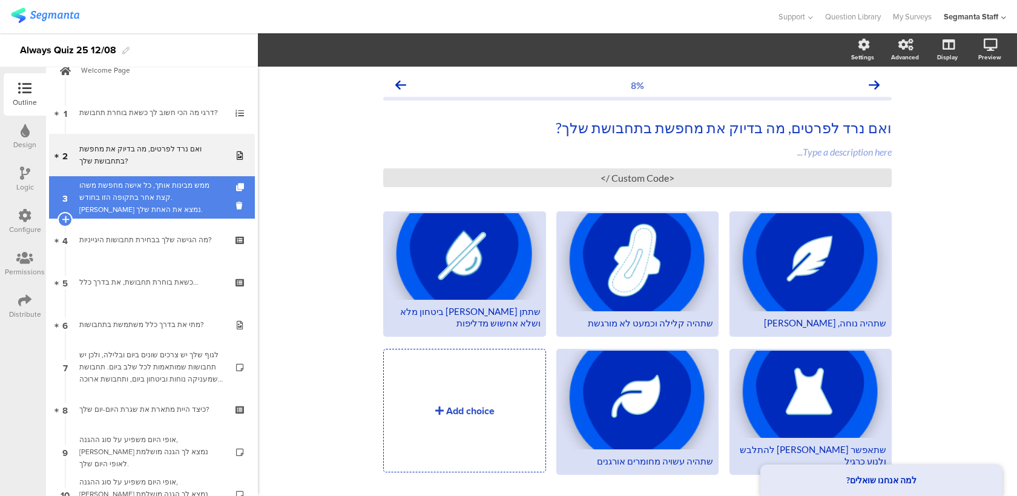
click at [171, 198] on div "ממש מבינות אותך, כל אישה מחפשת משהו קצת אחר בתקופה הזו בחודש. [PERSON_NAME] נמצ…" at bounding box center [151, 197] width 145 height 36
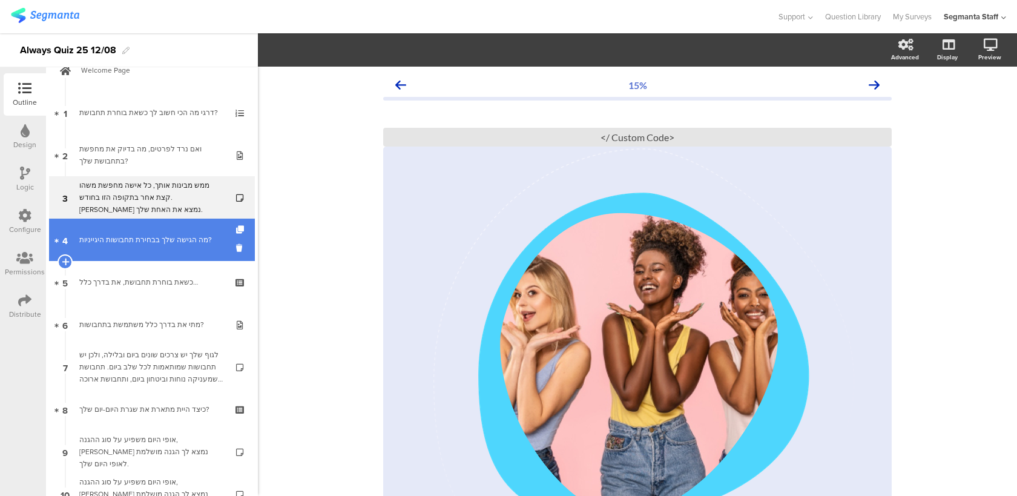
click at [197, 251] on link "4 מה הגישה שלך בבחירת תחבושות היגייניות?" at bounding box center [152, 240] width 206 height 42
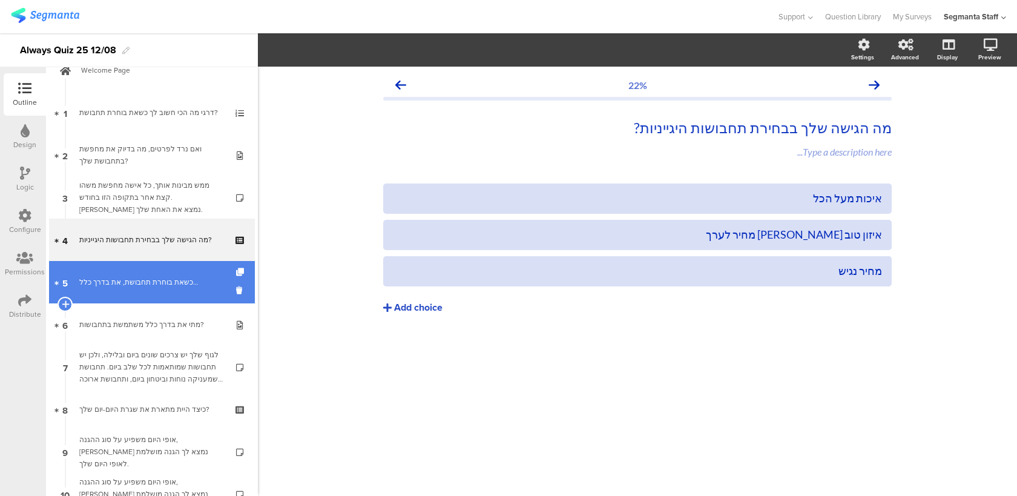
click at [191, 282] on div "כשאת בוחרת תחבושת, את בדרך כלל…" at bounding box center [151, 282] width 145 height 12
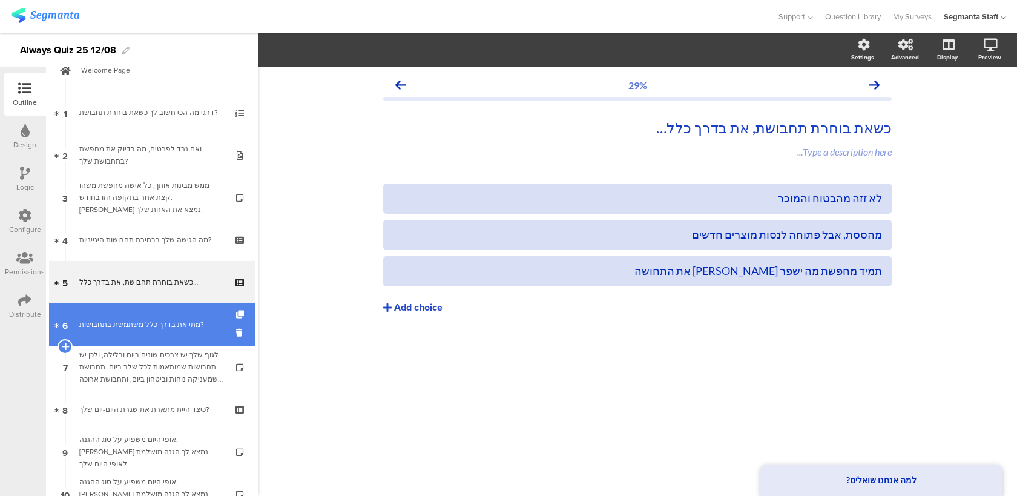
click at [185, 322] on div "מתי את בדרך כלל משתמשת בתחבושות?" at bounding box center [151, 324] width 145 height 12
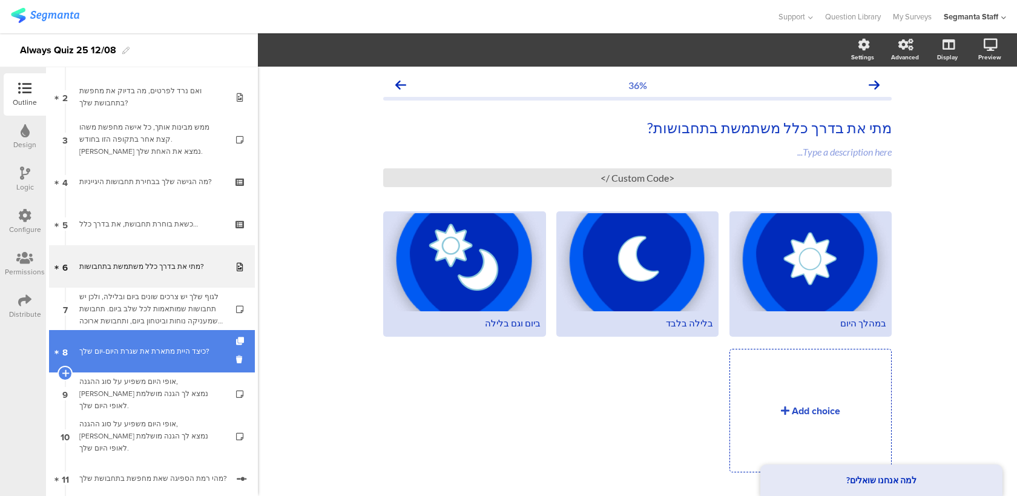
scroll to position [100, 0]
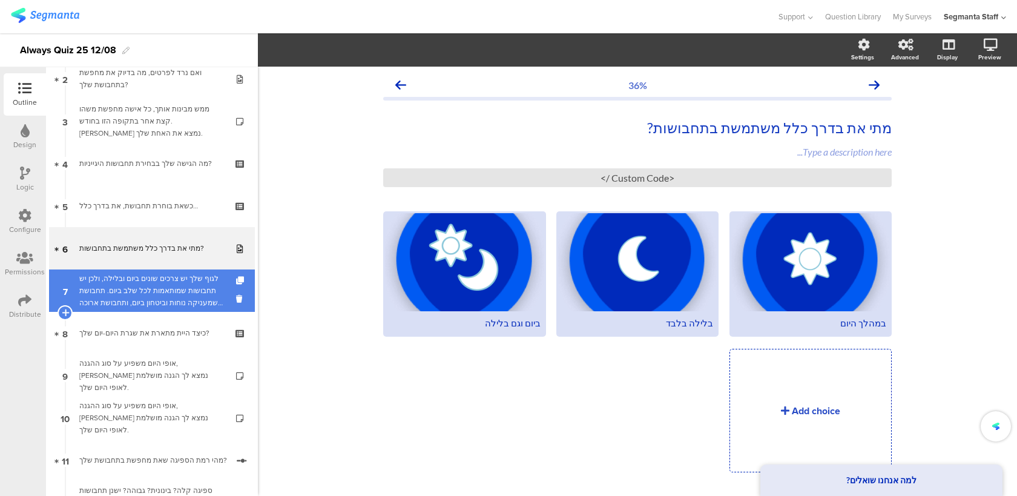
click at [200, 300] on div "לגוף שלך יש צרכים שונים ביום ובלילה, ולכן יש תחבושות שמותאמות לכל שלב ביום. תחב…" at bounding box center [151, 290] width 145 height 36
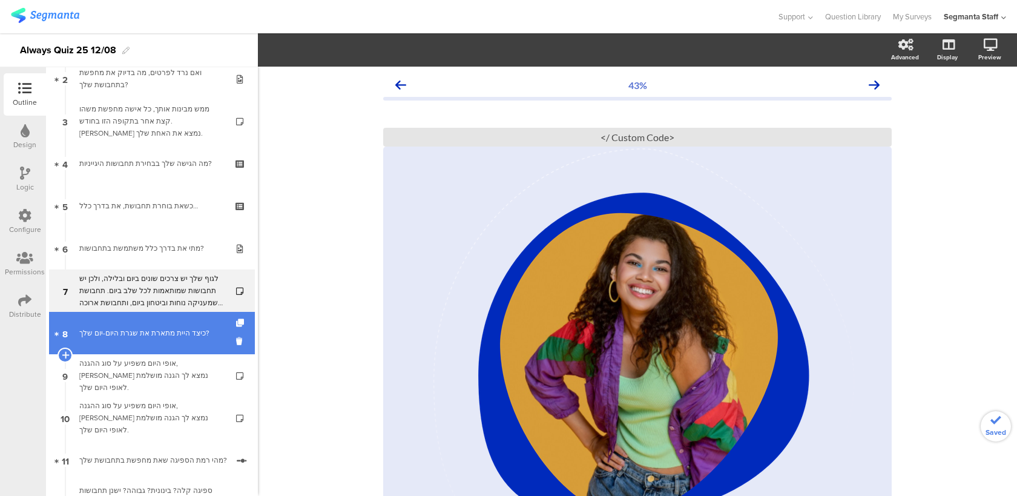
click at [192, 341] on link "8 כיצד היית מתארת את שגרת היום-יום שלך?" at bounding box center [152, 333] width 206 height 42
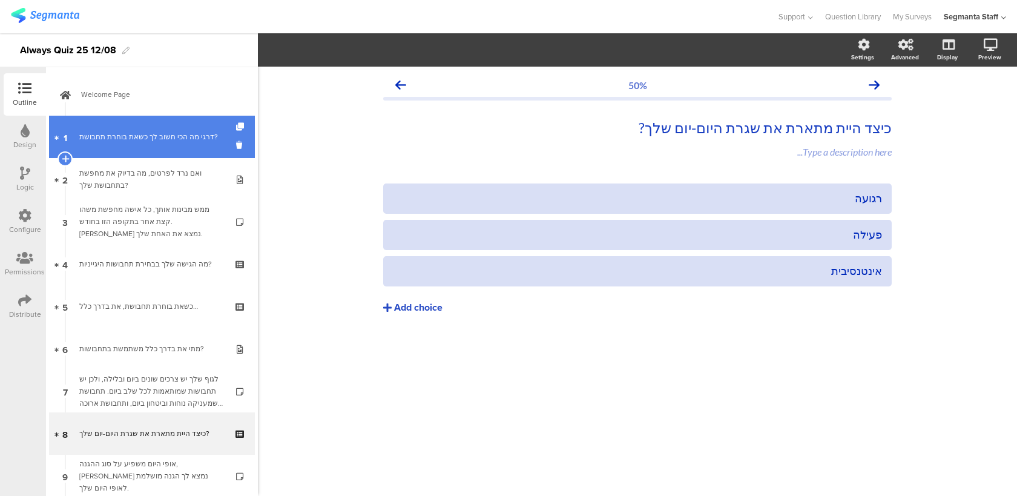
click at [204, 140] on div "דרגי מה הכי חשוב לך כשאת בוחרת תחבושת?" at bounding box center [151, 137] width 145 height 12
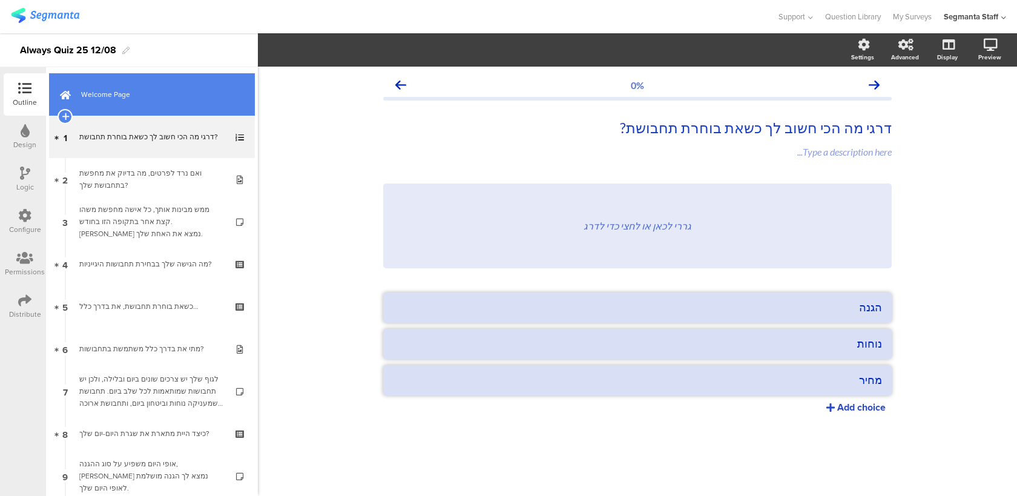
click at [200, 92] on span "Welcome Page" at bounding box center [158, 94] width 155 height 12
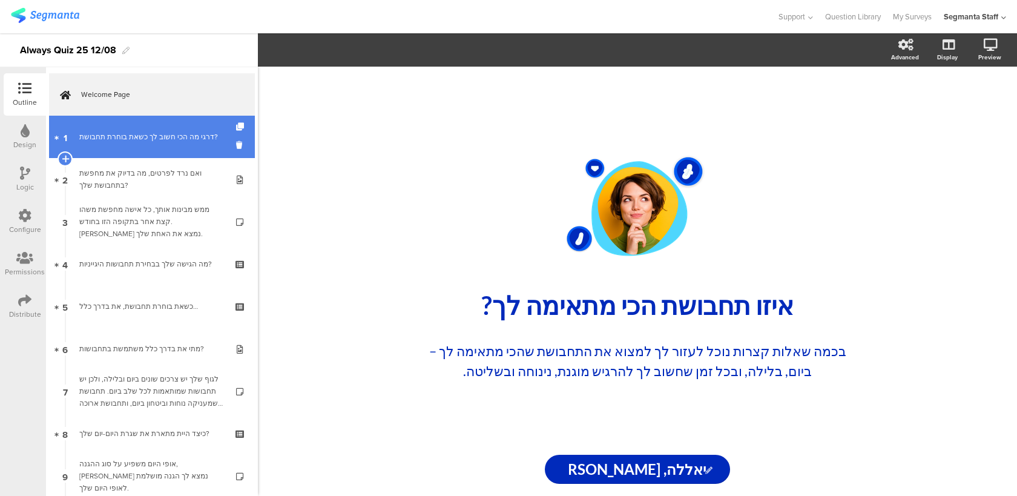
click at [187, 134] on div "דרגי מה הכי חשוב לך כשאת בוחרת תחבושת?" at bounding box center [151, 137] width 145 height 12
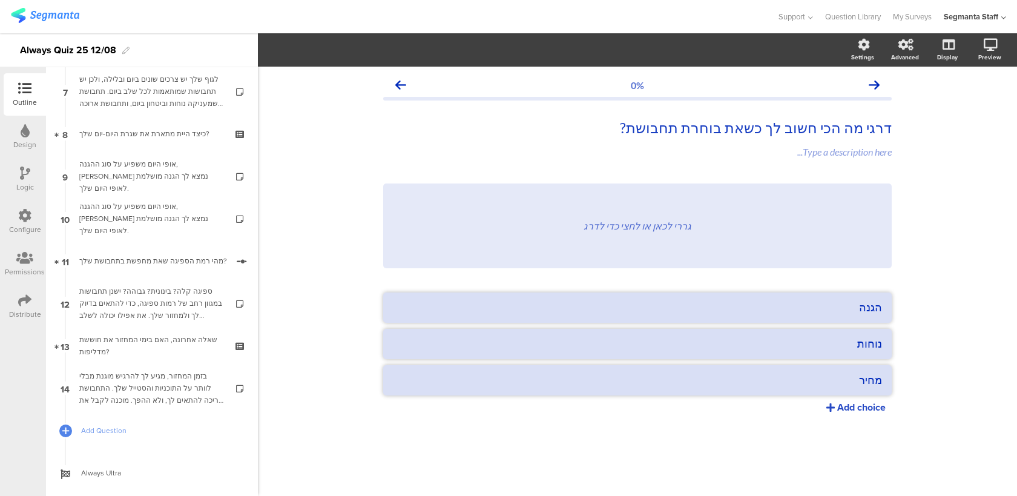
scroll to position [325, 0]
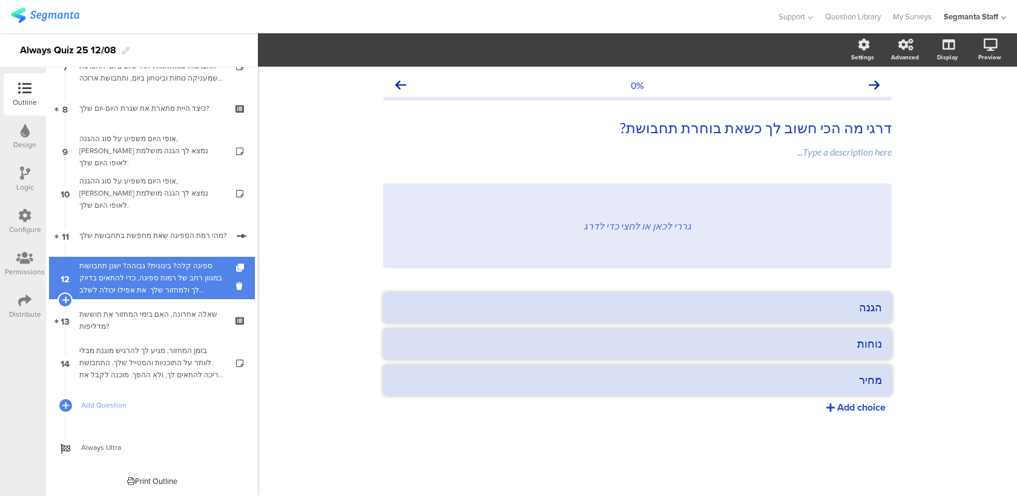
click at [170, 271] on div "ספיגה קלה? בינונית? גבוהה? ישנן תחבושות במגוון רחב של רמות ספיגה, כדי להתאים בד…" at bounding box center [151, 278] width 145 height 36
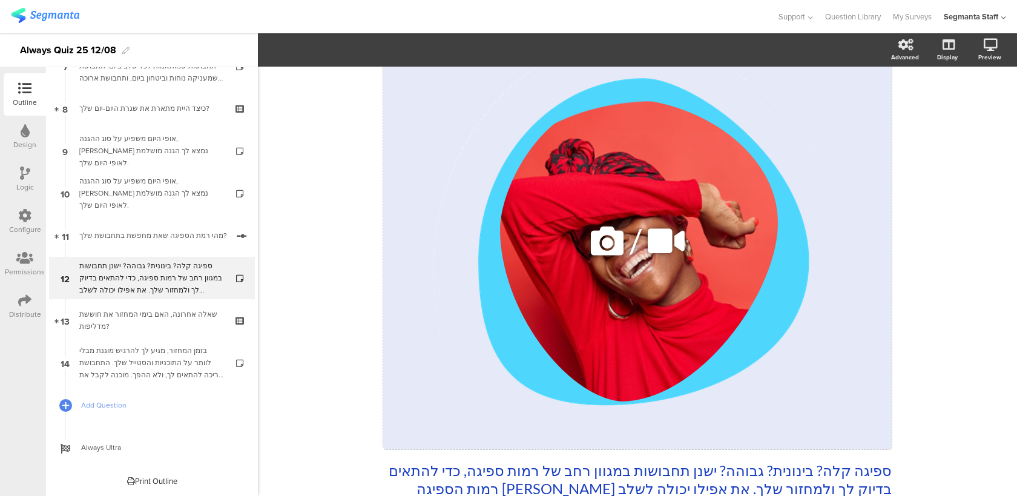
scroll to position [207, 0]
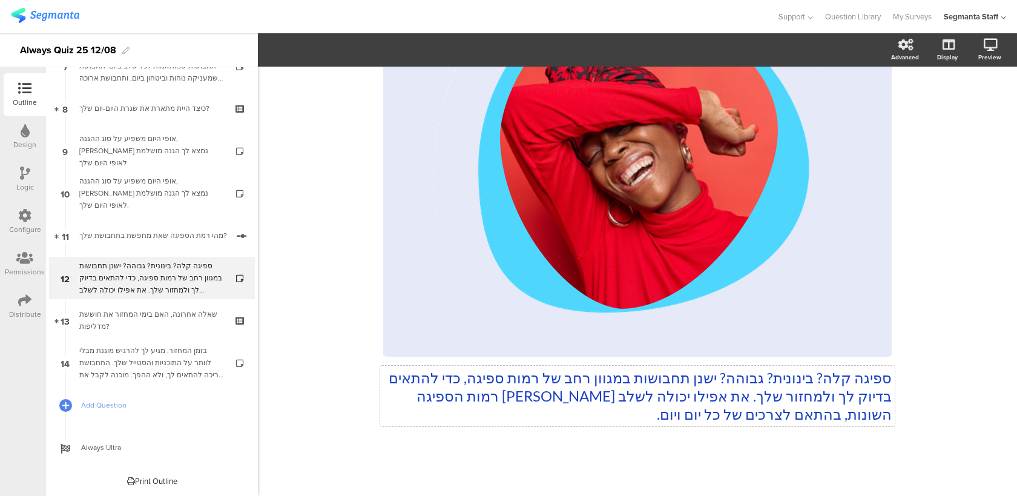
click at [524, 401] on div "ספיגה קלה? בינונית? גבוהה? ישנן תחבושות במגוון רחב של רמות ספיגה, כדי להתאים בד…" at bounding box center [637, 168] width 508 height 536
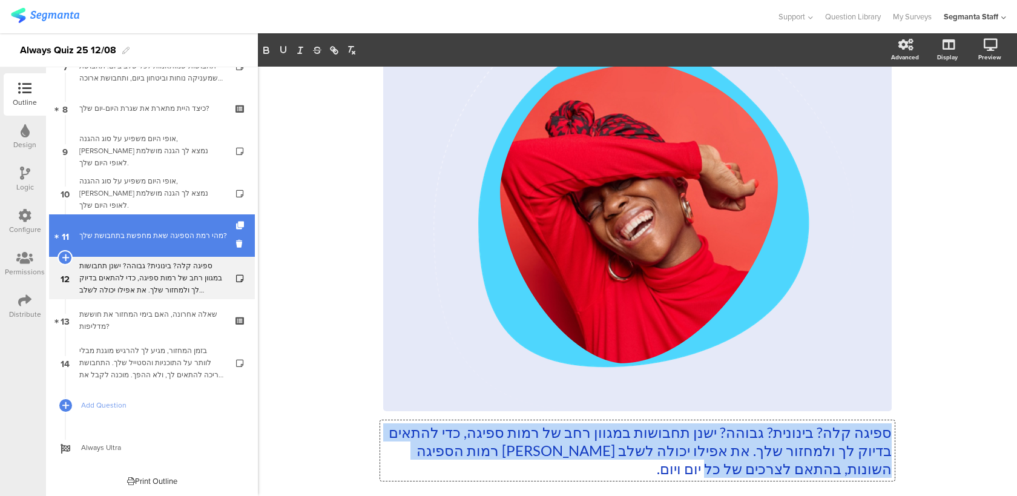
click at [200, 242] on div "מהי רמת הספיגה שאת מחפשת בתחבושת שלך?" at bounding box center [153, 235] width 148 height 12
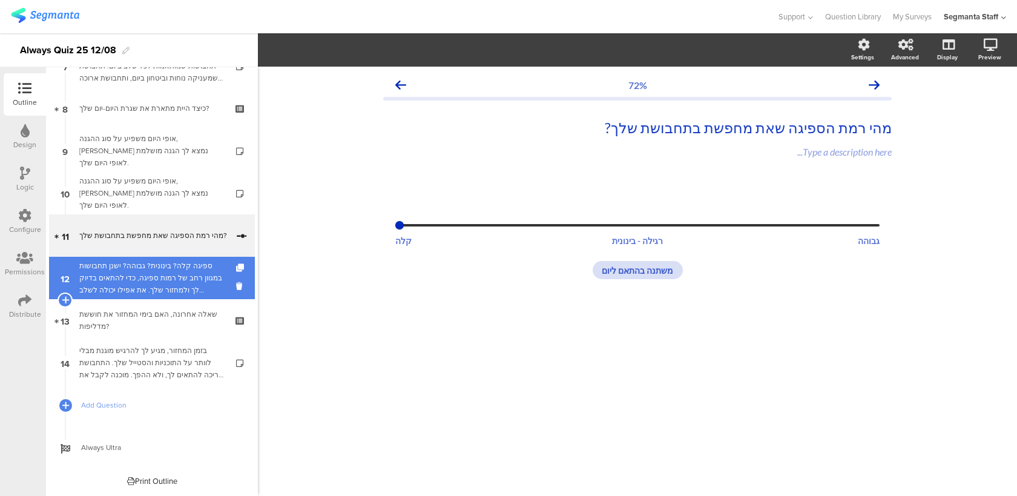
click at [194, 285] on div "ספיגה קלה? בינונית? גבוהה? ישנן תחבושות במגוון רחב של רמות ספיגה, כדי להתאים בד…" at bounding box center [151, 278] width 145 height 36
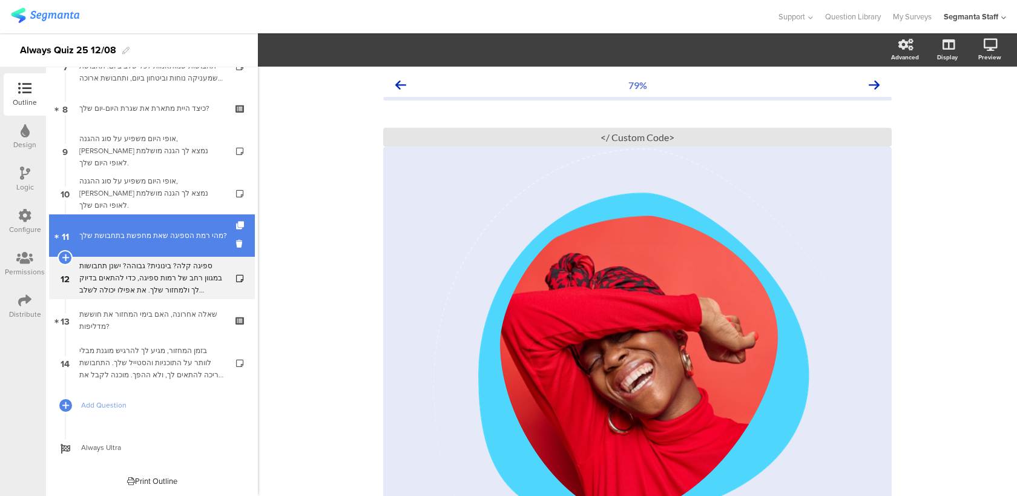
click at [178, 230] on div "מהי רמת הספיגה שאת מחפשת בתחבושת שלך?" at bounding box center [153, 235] width 148 height 12
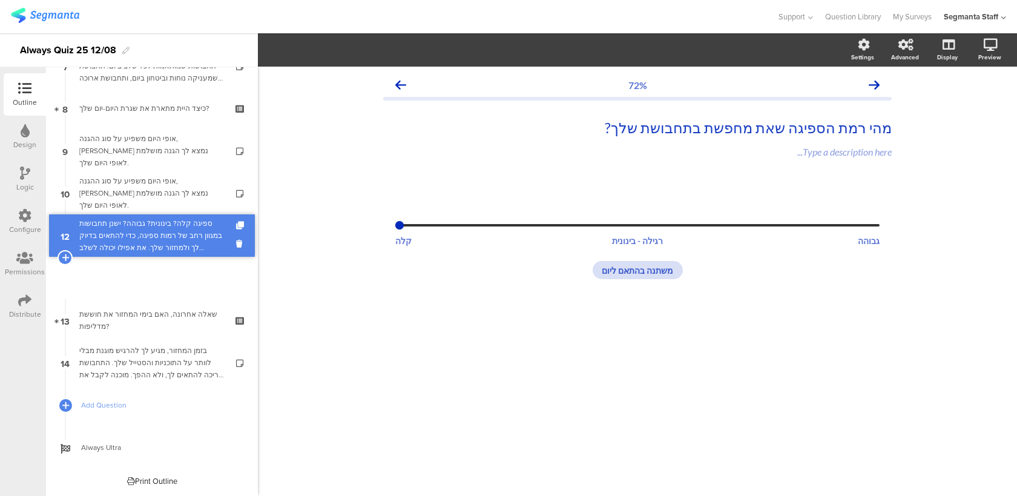
scroll to position [283, 0]
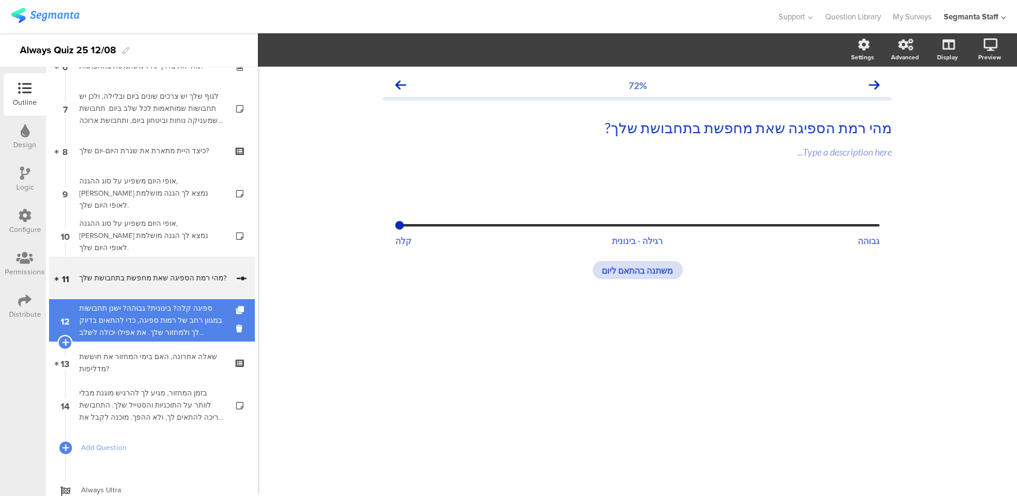
click at [152, 313] on div "ספיגה קלה? בינונית? גבוהה? ישנן תחבושות במגוון רחב של רמות ספיגה, כדי להתאים בד…" at bounding box center [151, 320] width 145 height 36
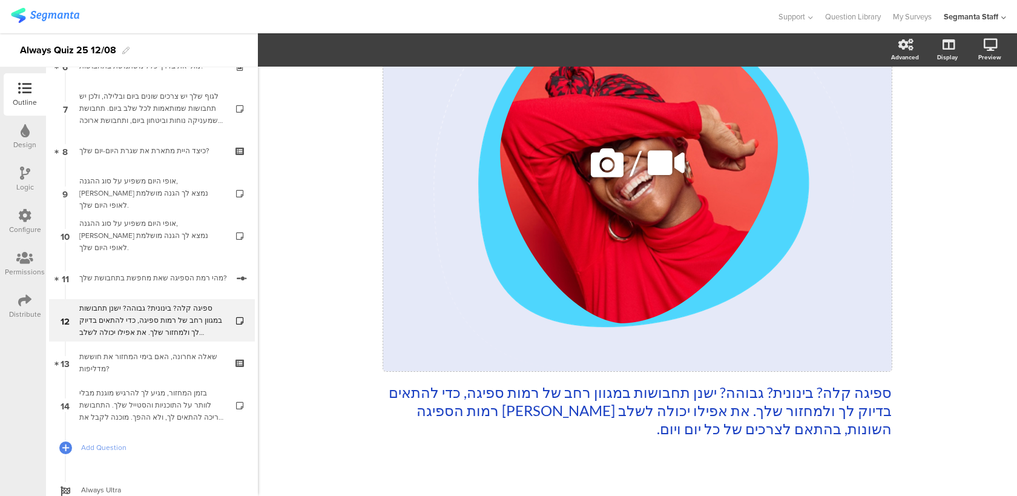
scroll to position [207, 0]
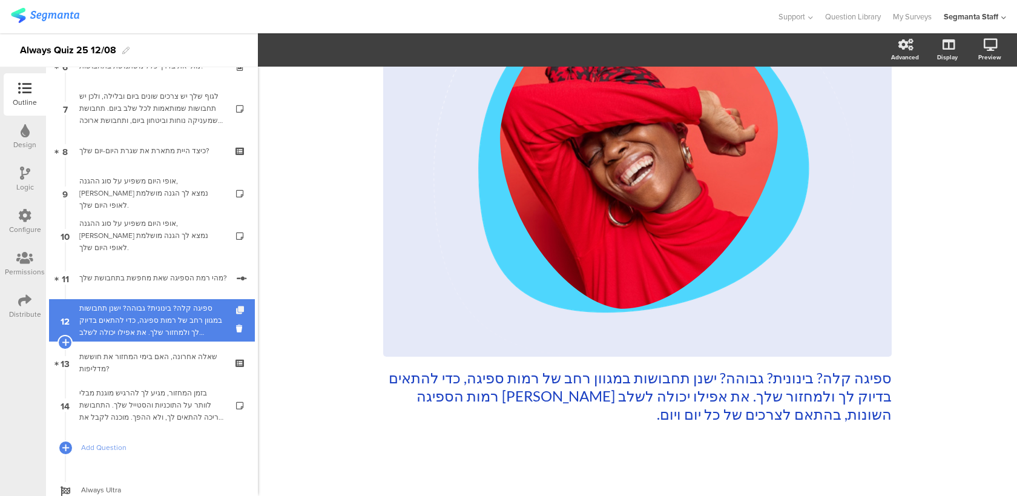
click at [242, 310] on icon at bounding box center [241, 310] width 10 height 8
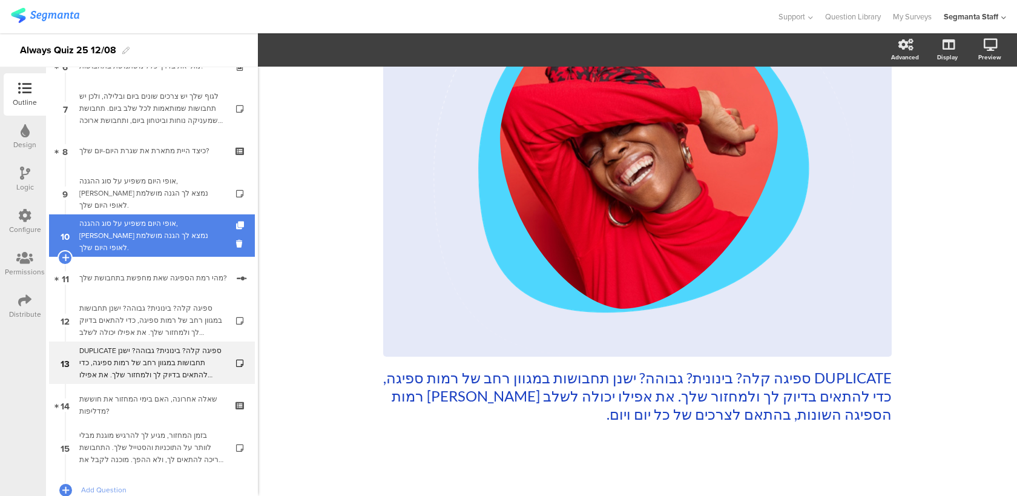
scroll to position [367, 0]
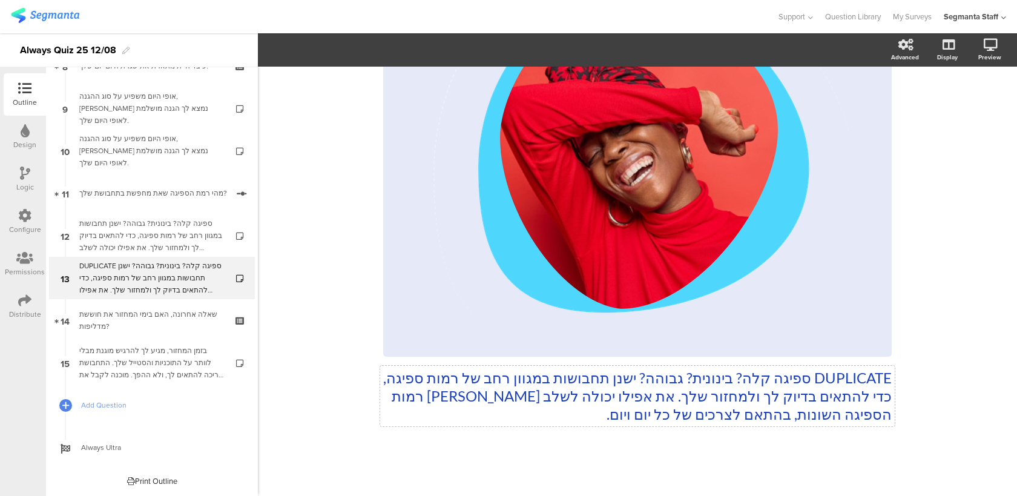
click at [844, 382] on div "DUPLICATE ספיגה קלה? בינונית? גבוהה? ישנן תחבושות במגוון רחב של רמות ספיגה, כדי…" at bounding box center [637, 168] width 508 height 536
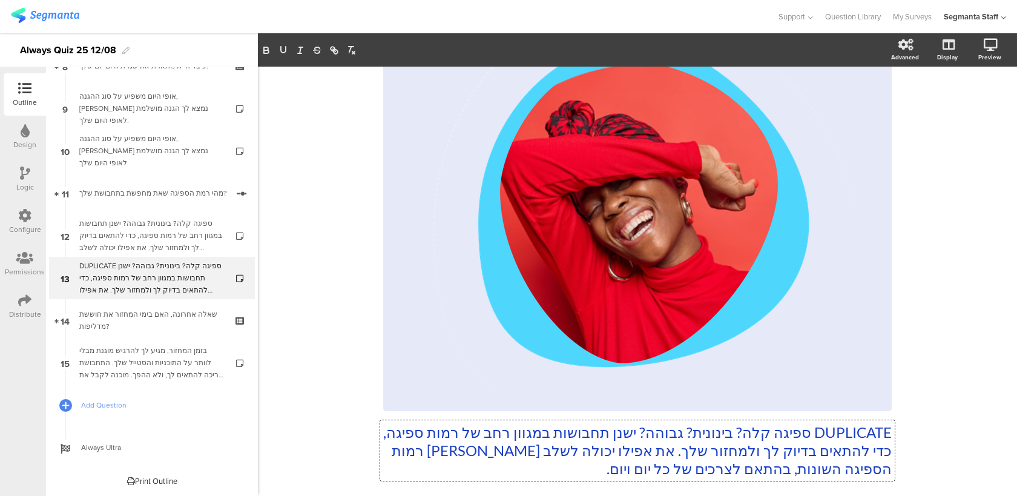
click at [616, 467] on p "DUPLICATE ספיגה קלה? בינונית? גבוהה? ישנן תחבושות במגוון רחב של רמות ספיגה, כדי…" at bounding box center [637, 450] width 508 height 54
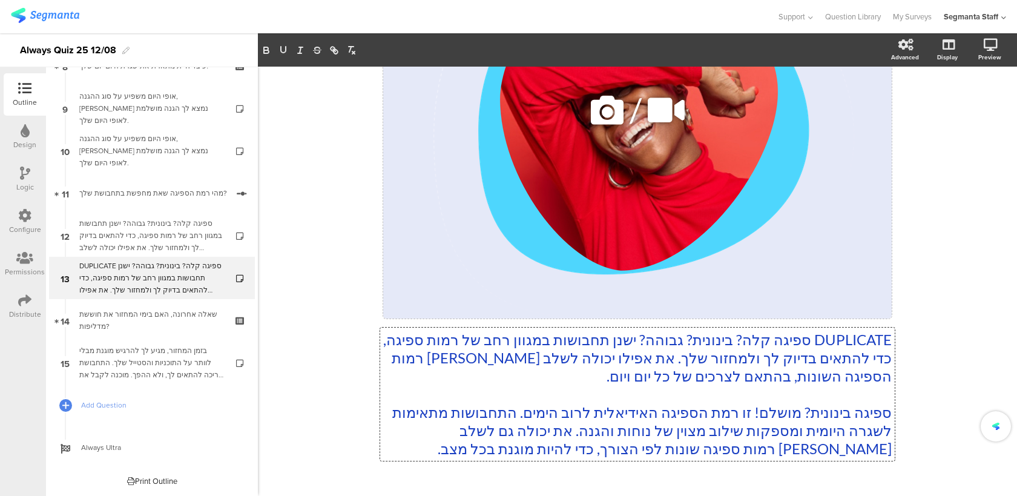
scroll to position [263, 0]
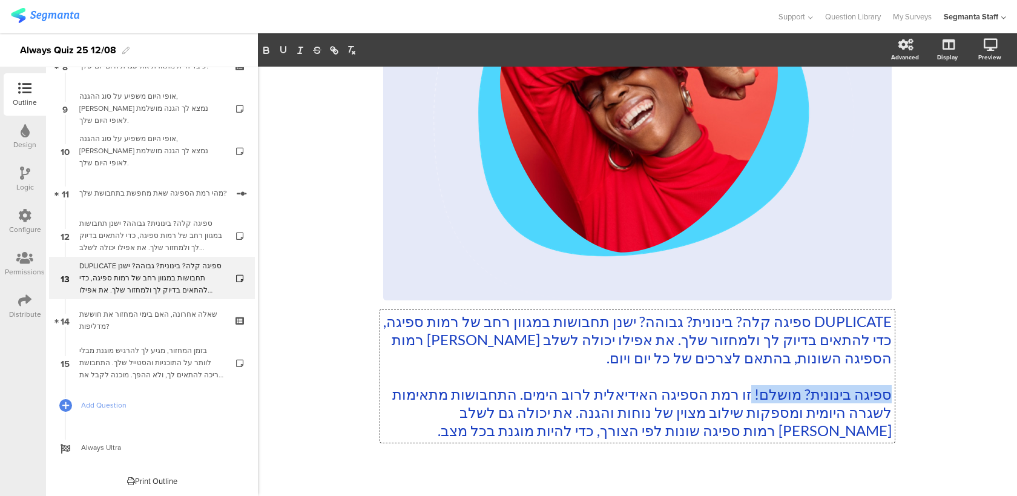
drag, startPoint x: 746, startPoint y: 393, endPoint x: 892, endPoint y: 394, distance: 145.9
click at [892, 394] on div "DUPLICATE ספיגה קלה? בינונית? גבוהה? ישנן תחבושות במגוון רחב של רמות ספיגה, כדי…" at bounding box center [637, 375] width 514 height 133
click at [829, 406] on p "ספיגה בינונית? מושלם! זו רמת הספיגה האידיאלית לרוב הימים. התחבושות מתאימות לשגר…" at bounding box center [637, 412] width 508 height 54
click at [804, 389] on p "ספיגה בינונית? מושלם! זו רמת הספיגה האידיאלית לרוב הימים. התחבושות מתאימות לשגר…" at bounding box center [637, 412] width 508 height 54
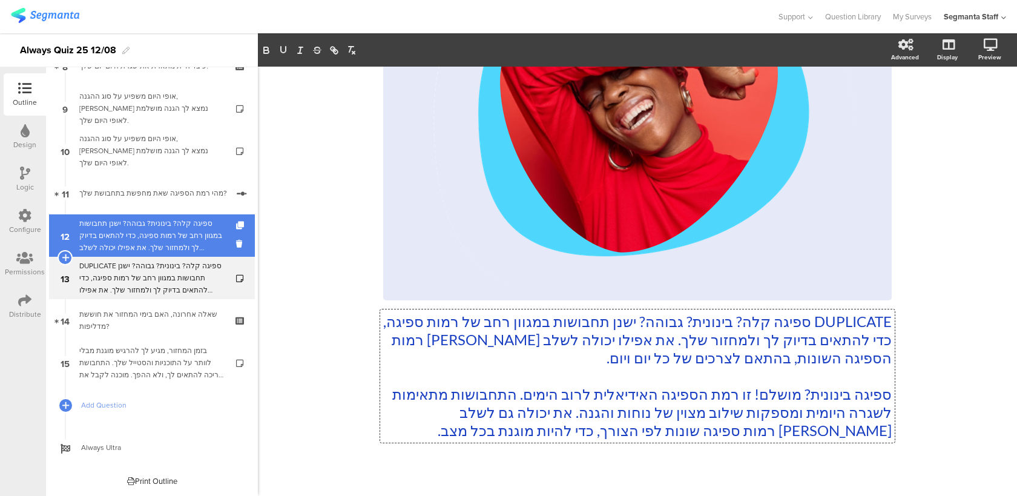
click at [206, 244] on div "ספיגה קלה? בינונית? גבוהה? ישנן תחבושות במגוון רחב של רמות ספיגה, כדי להתאים בד…" at bounding box center [151, 235] width 145 height 36
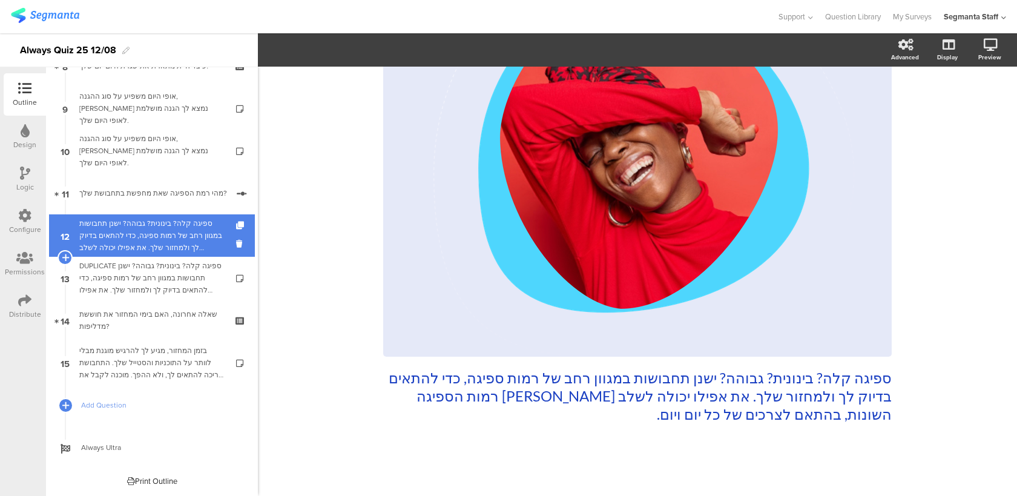
scroll to position [207, 0]
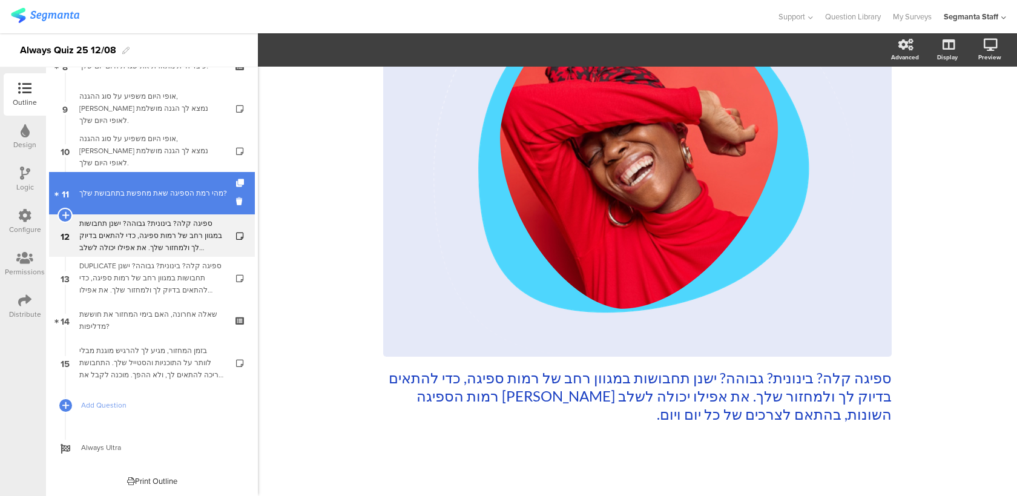
click at [202, 199] on div "מהי רמת הספיגה שאת מחפשת בתחבושת שלך?" at bounding box center [153, 193] width 148 height 12
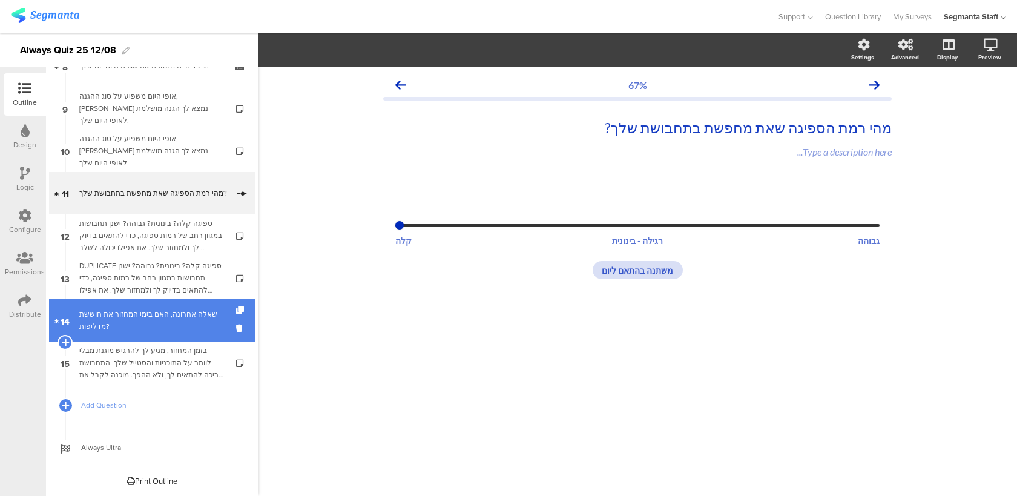
click at [196, 303] on link "14 שאלה אחרונה, האם בימי המחזור את חוששת מדליפות?" at bounding box center [152, 320] width 206 height 42
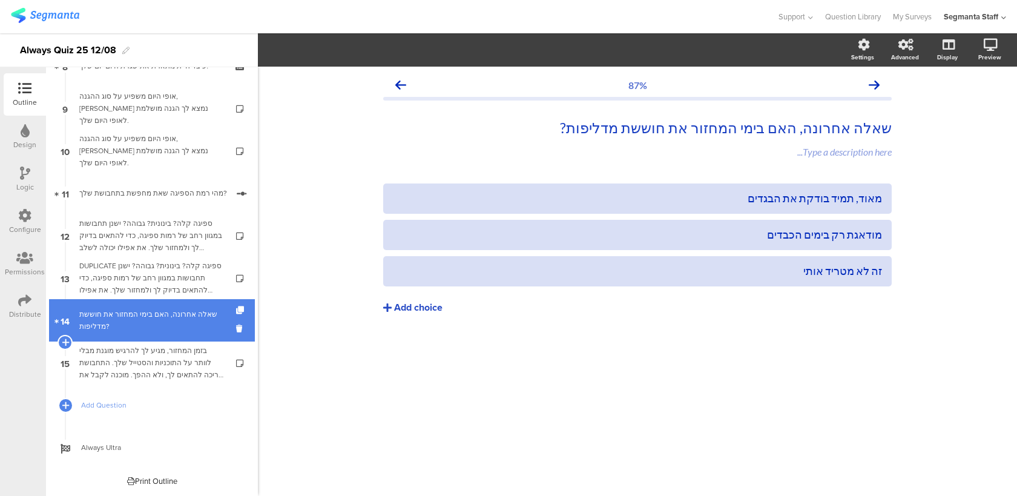
scroll to position [325, 0]
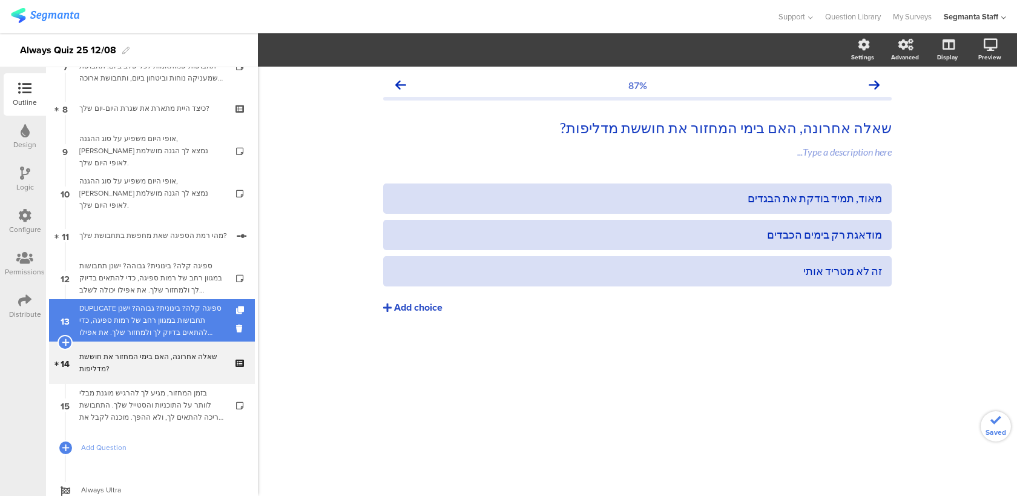
click at [199, 311] on div "DUPLICATE ספיגה קלה? בינונית? גבוהה? ישנן תחבושות במגוון רחב של רמות ספיגה, כדי…" at bounding box center [151, 320] width 145 height 36
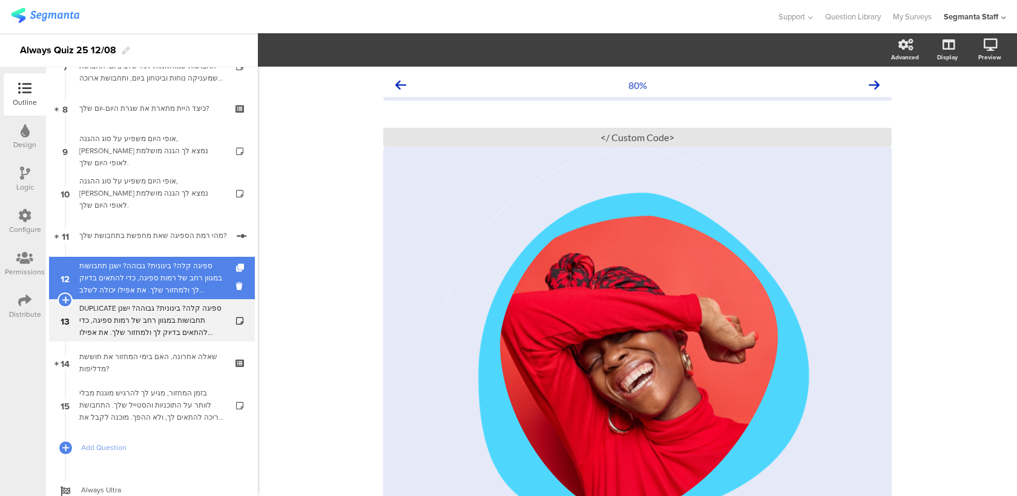
click at [200, 285] on div "ספיגה קלה? בינונית? גבוהה? ישנן תחבושות במגוון רחב של רמות ספיגה, כדי להתאים בד…" at bounding box center [151, 278] width 145 height 36
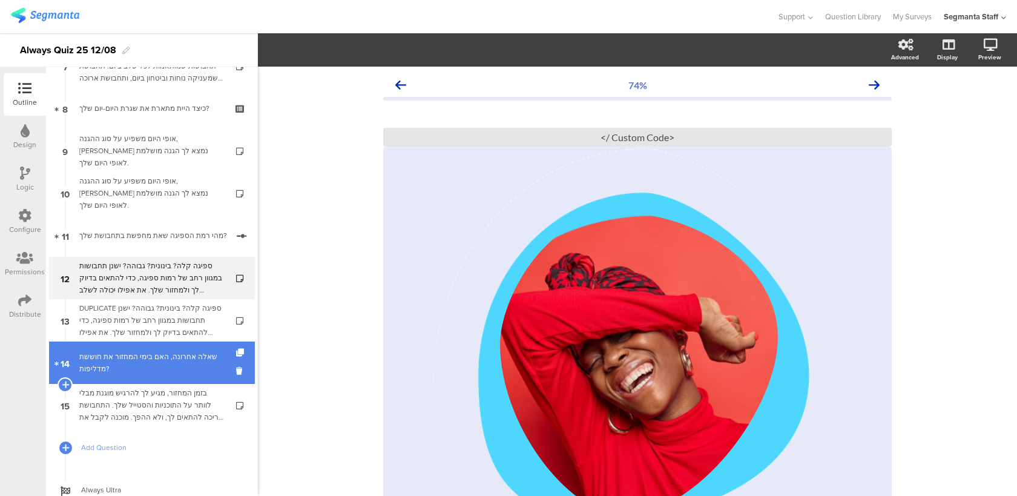
click at [189, 370] on div "שאלה אחרונה, האם בימי המחזור את חוששת מדליפות?" at bounding box center [151, 362] width 145 height 24
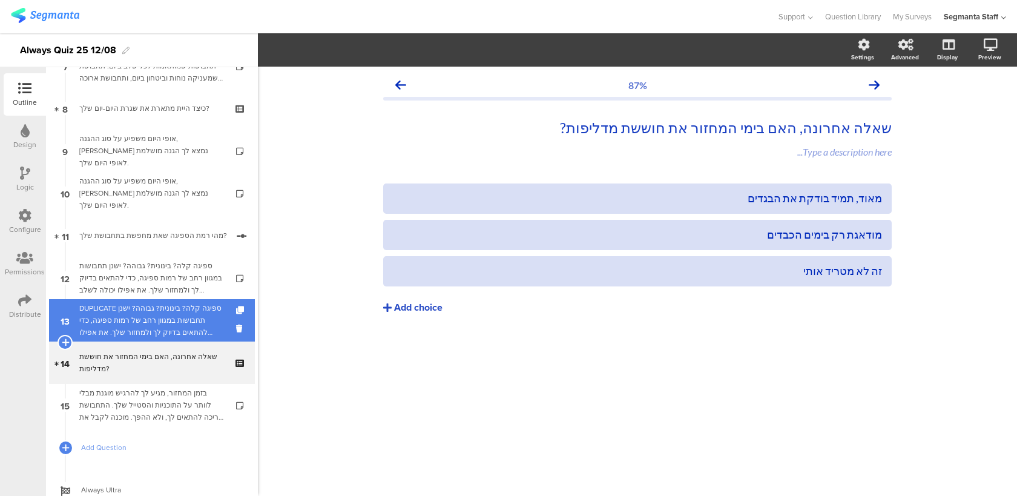
click at [201, 323] on div "DUPLICATE ספיגה קלה? בינונית? גבוהה? ישנן תחבושות במגוון רחב של רמות ספיגה, כדי…" at bounding box center [151, 320] width 145 height 36
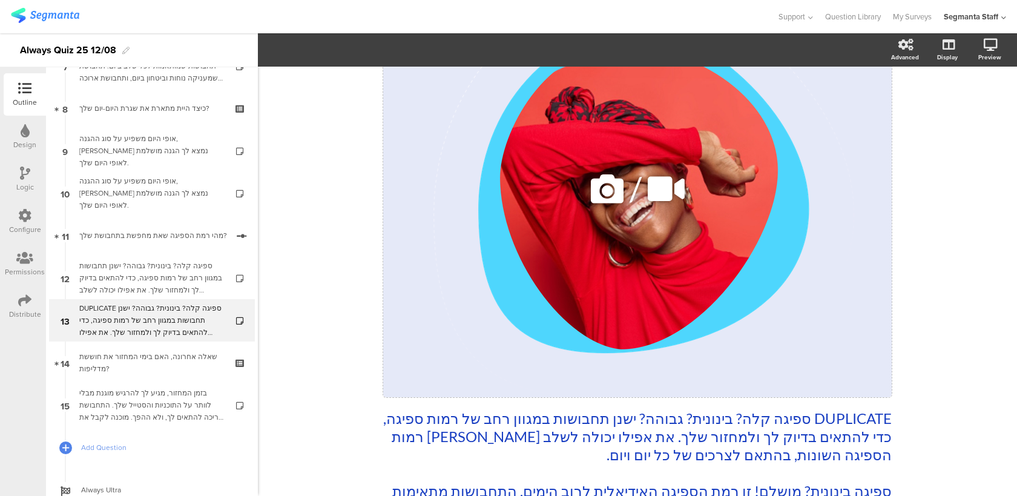
scroll to position [280, 0]
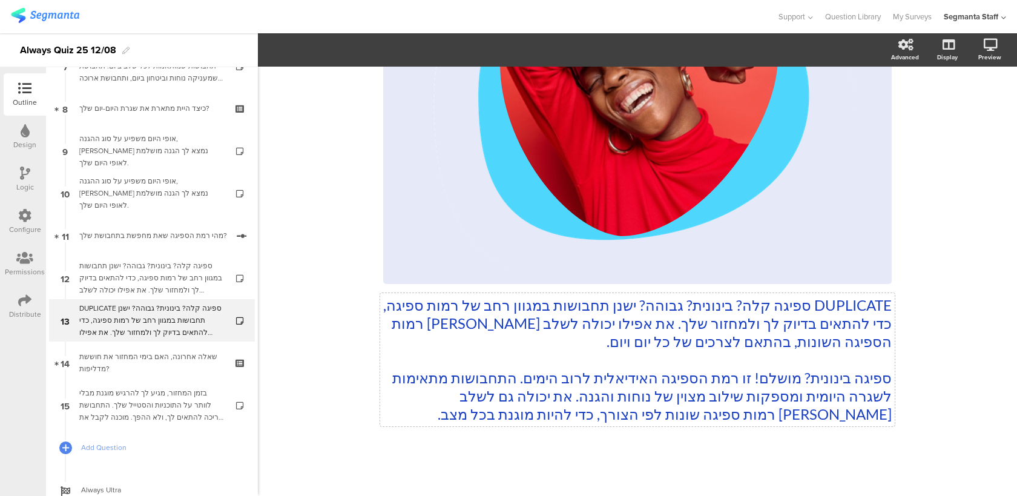
click at [848, 374] on div "DUPLICATE ספיגה קלה? בינונית? גבוהה? ישנן תחבושות במגוון רחב של רמות ספיגה, כדי…" at bounding box center [637, 131] width 508 height 608
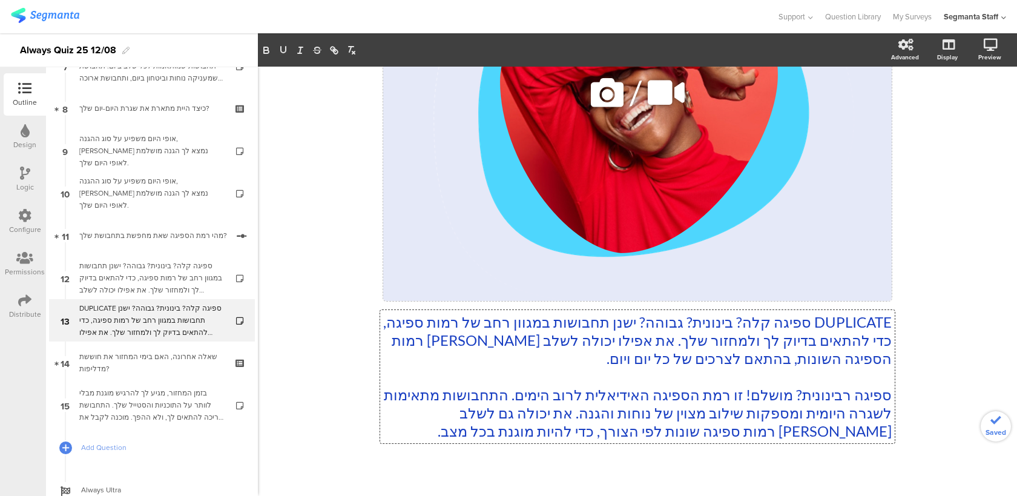
scroll to position [265, 0]
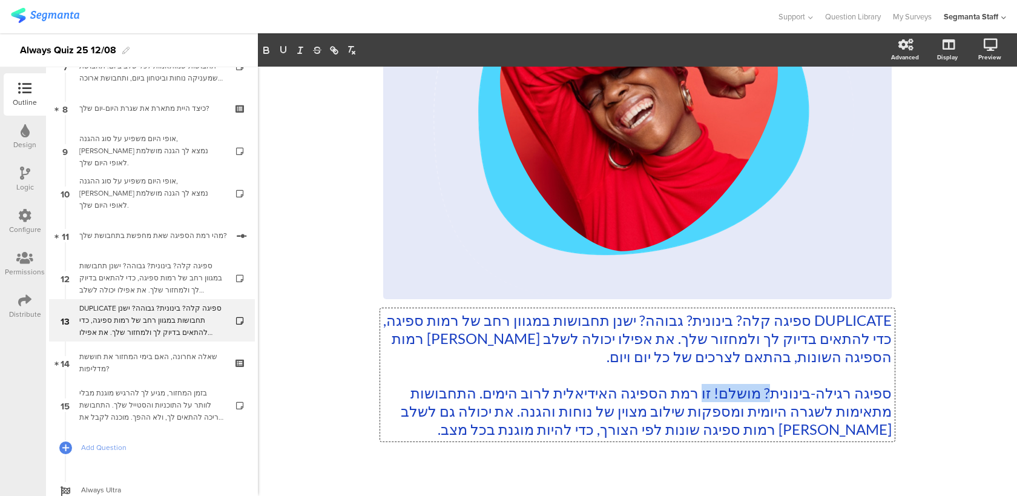
drag, startPoint x: 767, startPoint y: 393, endPoint x: 695, endPoint y: 389, distance: 72.2
click at [695, 389] on p "ספיגה רגילה-בינונית? מושלם! זו רמת הספיגה האידיאלית לרוב הימים. התחבושות מתאימו…" at bounding box center [637, 411] width 508 height 54
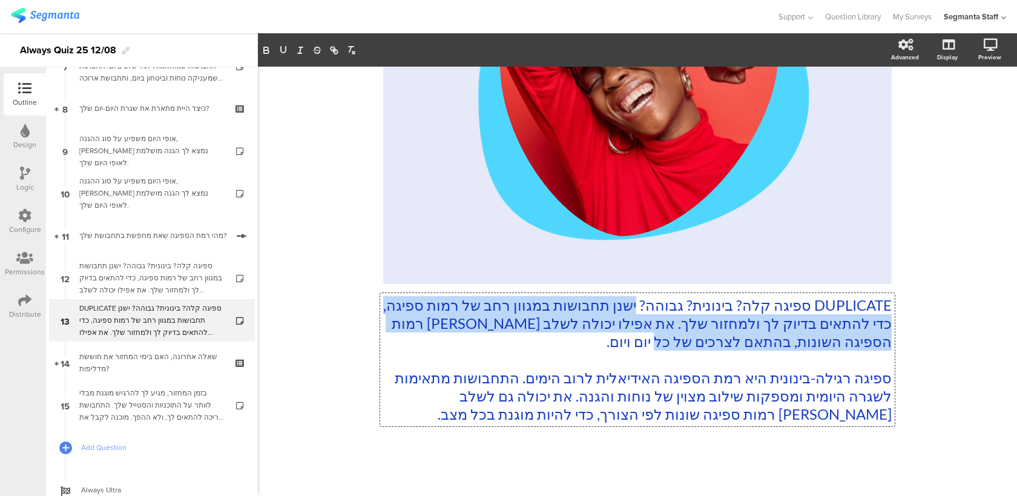
drag, startPoint x: 639, startPoint y: 340, endPoint x: 630, endPoint y: 302, distance: 39.2
click at [630, 302] on p "DUPLICATE ספיגה קלה? בינונית? גבוהה? ישנן תחבושות במגוון רחב של רמות ספיגה, כדי…" at bounding box center [637, 323] width 508 height 54
copy p "ישנן תחבושות במגוון רחב של רמות ספיגה, כדי להתאים בדיוק לך ולמחזור שלך. את אפיל…"
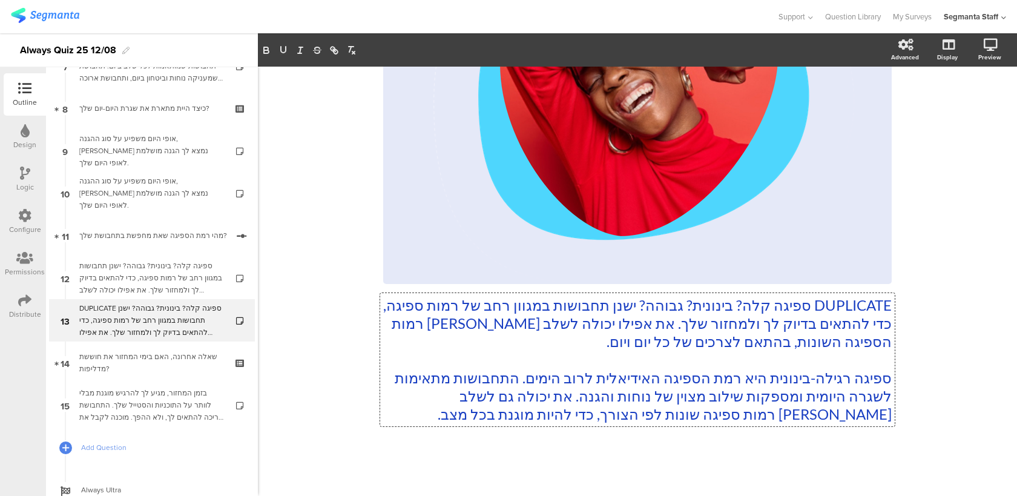
click at [557, 411] on p "ספיגה רגילה-בינונית היא רמת הספיגה האידיאלית לרוב הימים. התחבושות מתאימות לשגרה…" at bounding box center [637, 396] width 508 height 54
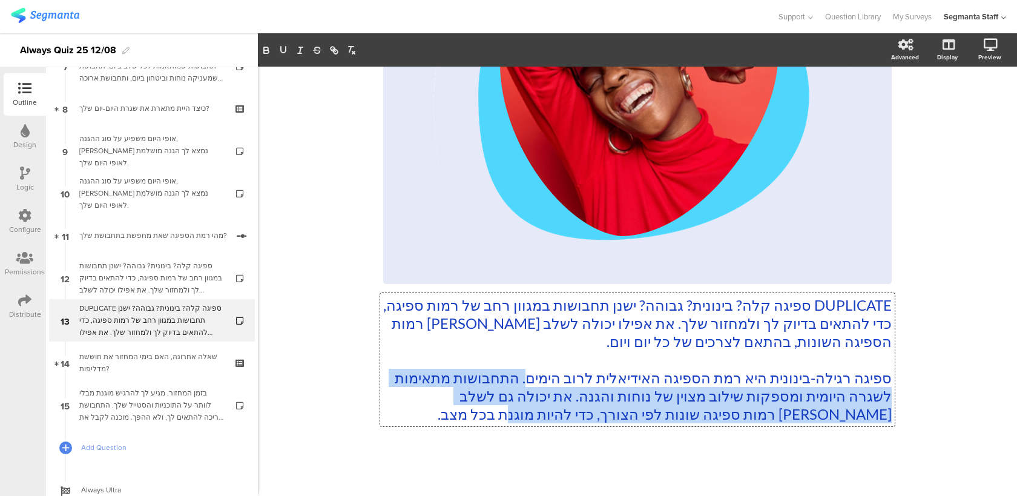
drag, startPoint x: 510, startPoint y: 413, endPoint x: 513, endPoint y: 379, distance: 34.0
click at [513, 379] on p "ספיגה רגילה-בינונית היא רמת הספיגה האידיאלית לרוב הימים. התחבושות מתאימות לשגרה…" at bounding box center [637, 396] width 508 height 54
click at [501, 376] on p "ספיגה רגילה-בינונית היא רמת הספיגה האידיאלית לרוב הימים. התחבושות מתאימות לשגרה…" at bounding box center [637, 396] width 508 height 54
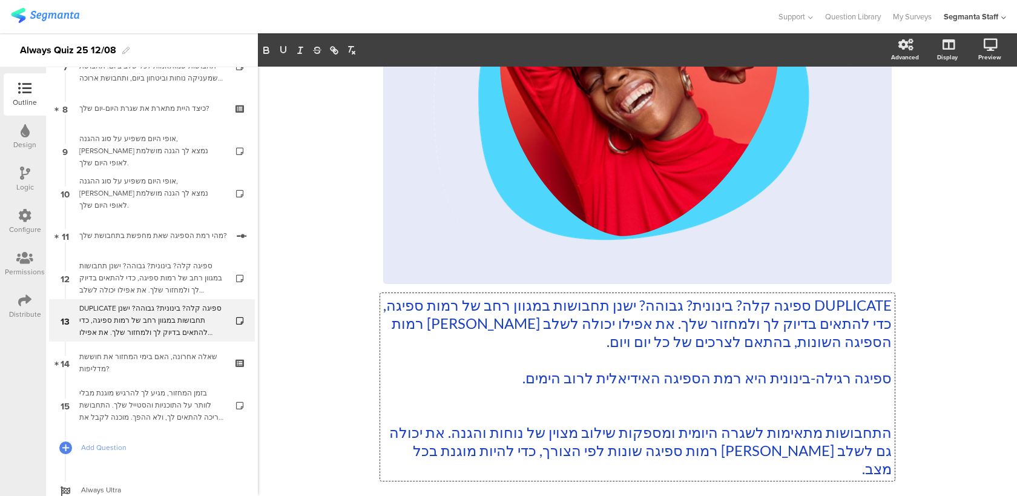
click at [489, 375] on p "ספיגה רגילה-בינונית היא רמת הספיגה האידיאלית לרוב הימים." at bounding box center [637, 378] width 508 height 18
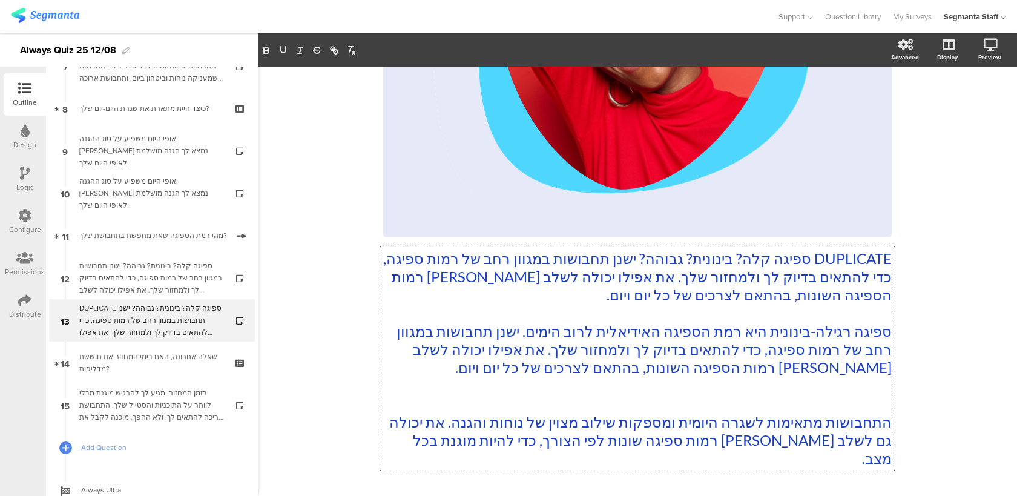
scroll to position [308, 0]
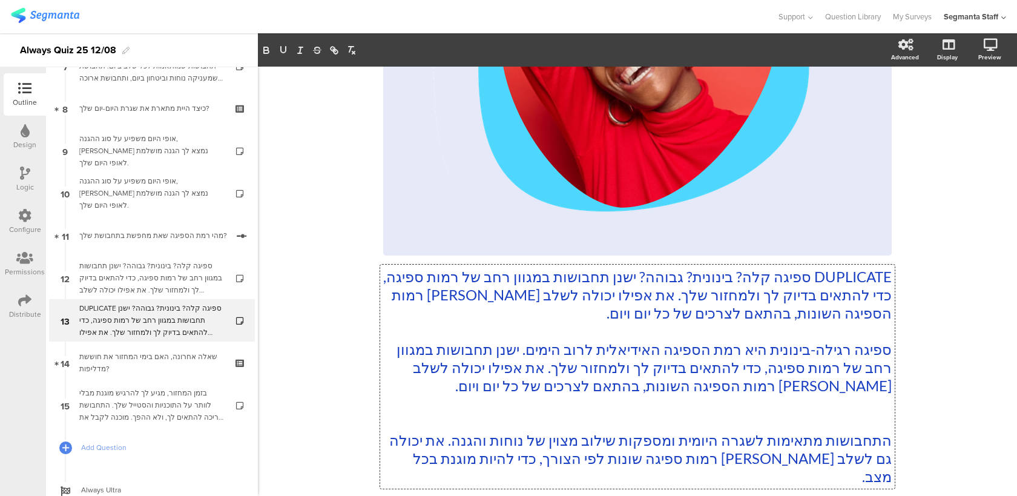
click at [505, 347] on p "ספיגה רגילה-בינונית היא רמת הספיגה האידיאלית לרוב הימים. ישנן תחבושות במגוון רח…" at bounding box center [637, 367] width 508 height 54
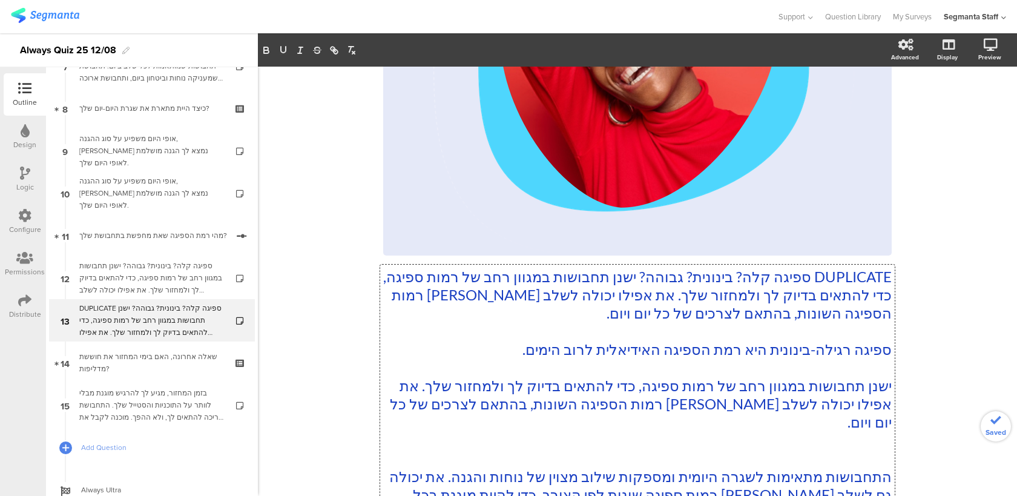
click at [486, 350] on p "ספיגה רגילה-בינונית היא רמת הספיגה האידיאלית לרוב הימים." at bounding box center [637, 349] width 508 height 18
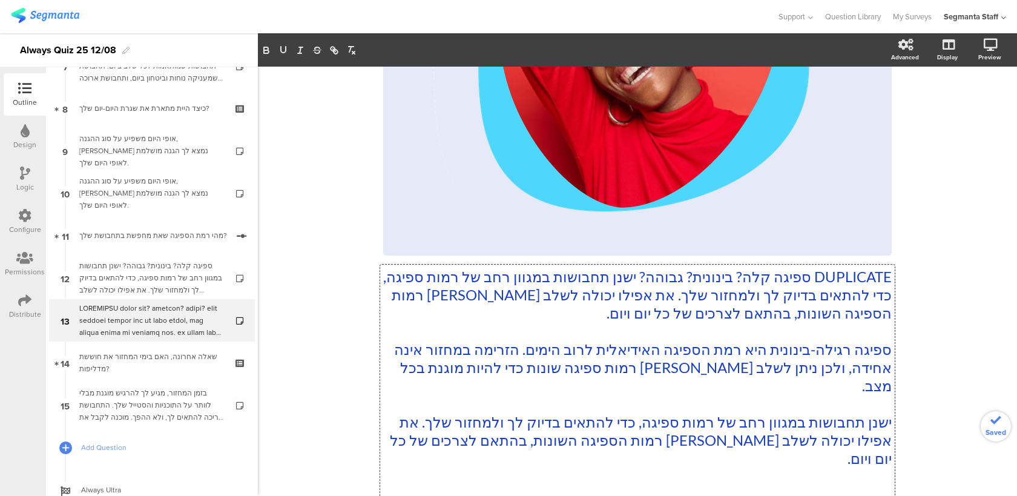
click at [504, 352] on p "ספיגה רגילה-בינונית היא רמת הספיגה האידיאלית לרוב הימים. הזרימה במחזור אינה אחי…" at bounding box center [637, 367] width 508 height 54
click at [432, 348] on p "ספיגה רגילה-בינונית היא רמת הספיגה האידיאלית לרוב הימים. אך הזרימה במחזור אינה …" at bounding box center [637, 367] width 508 height 54
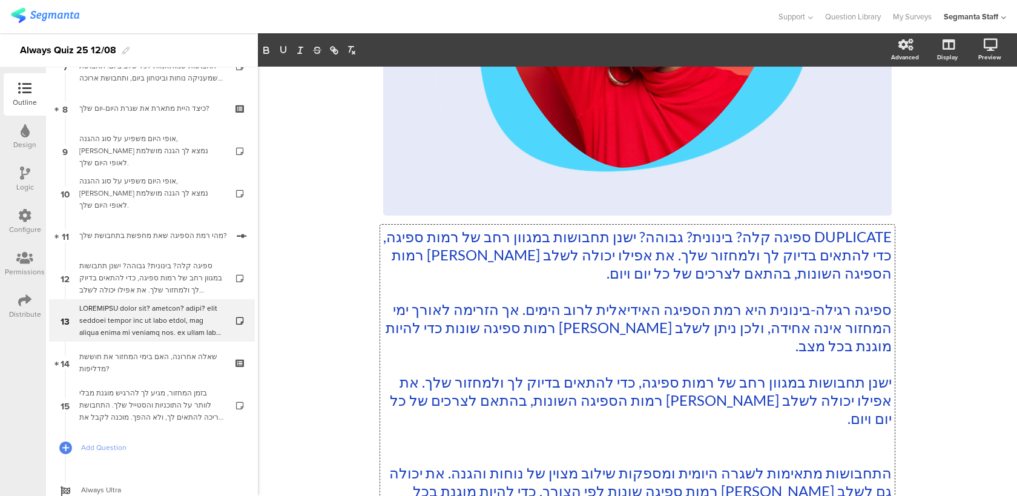
scroll to position [366, 0]
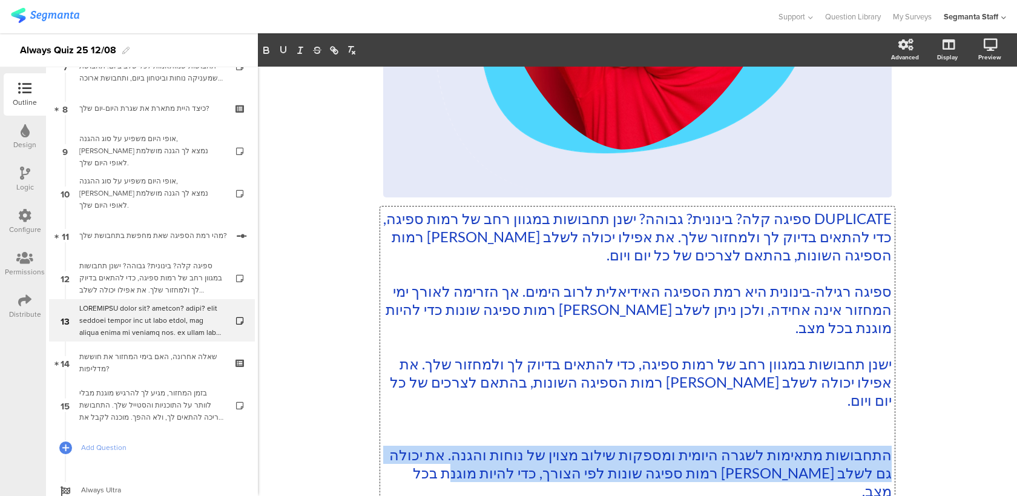
drag, startPoint x: 426, startPoint y: 458, endPoint x: 902, endPoint y: 436, distance: 476.8
click at [902, 436] on div "80% DUPLICATE ספיגה קלה? בינונית? גבוהה? ישנן תחבושות במגוון רחב של רמות ספיגה,…" at bounding box center [637, 136] width 533 height 872
copy p "התחבושות מתאימות לשגרה היומית ומספקות שילוב מצוין של נוחות והגנה. את יכולה גם ל…"
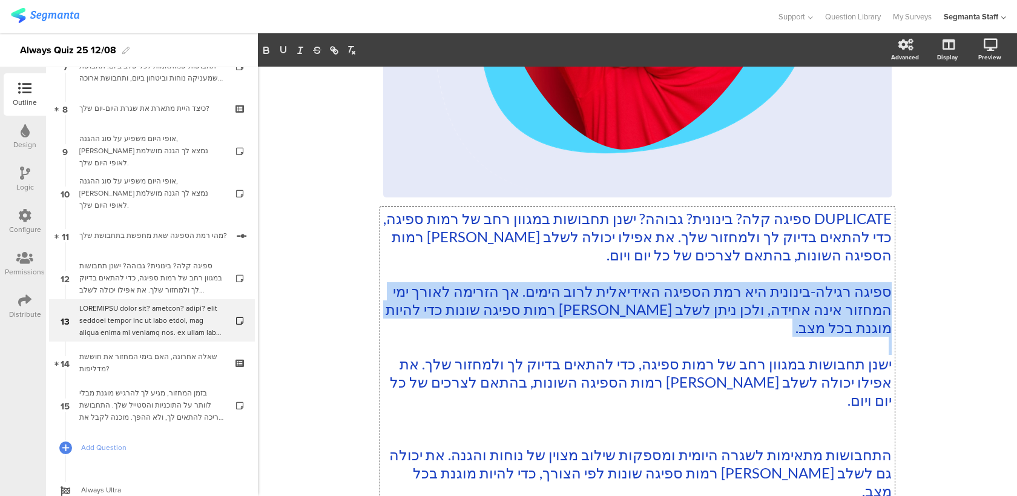
drag, startPoint x: 827, startPoint y: 342, endPoint x: 899, endPoint y: 294, distance: 86.8
click at [899, 294] on div "80% DUPLICATE ספיגה קלה? בינונית? גבוהה? ישנן תחבושות במגוון רחב של רמות ספיגה,…" at bounding box center [637, 136] width 533 height 872
copy p "ספיגה רגילה-בינונית היא רמת הספיגה האידיאלית לרוב הימים. אך הזרימה לאורך ימי המ…"
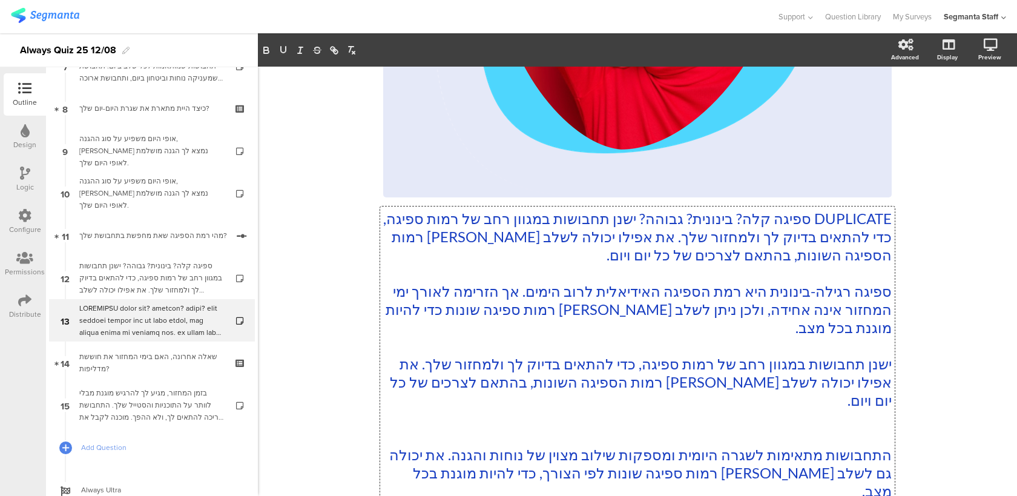
click at [823, 270] on p at bounding box center [637, 273] width 508 height 18
click at [889, 218] on p "DUPLICATE ספיגה קלה? בינונית? גבוהה? ישנן תחבושות במגוון רחב של רמות ספיגה, כדי…" at bounding box center [637, 236] width 508 height 54
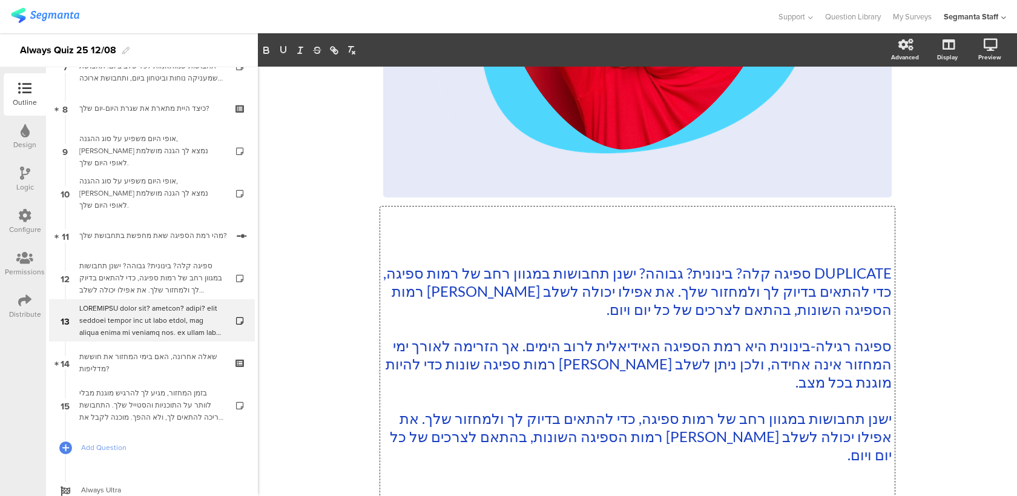
click at [872, 210] on p at bounding box center [637, 218] width 508 height 18
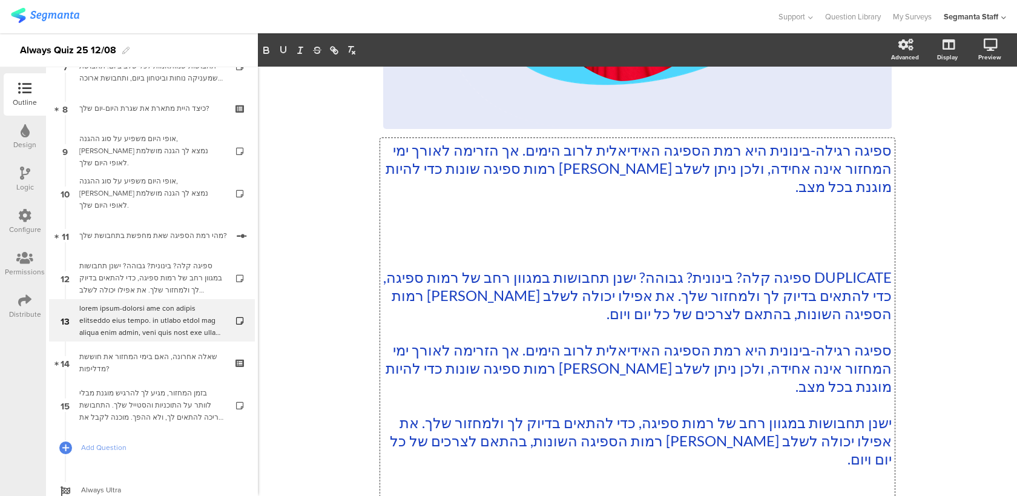
scroll to position [440, 0]
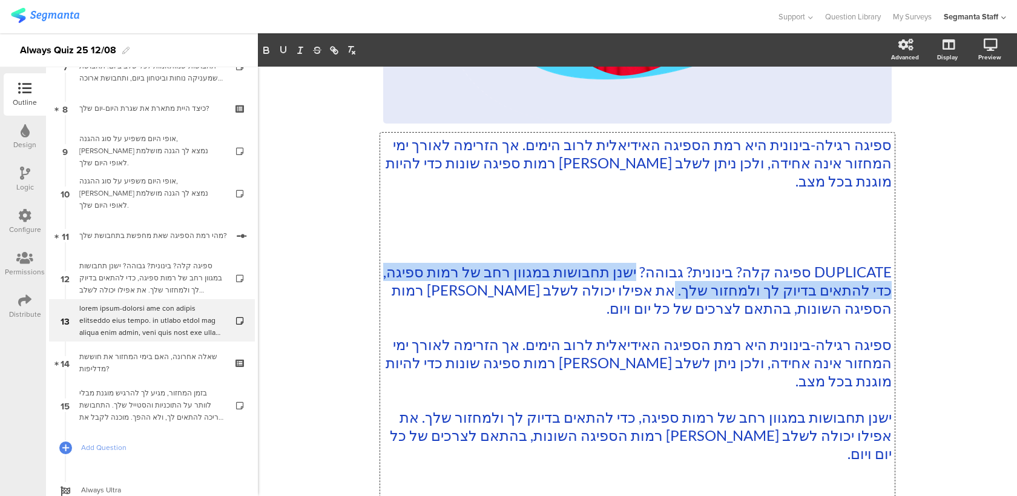
drag, startPoint x: 631, startPoint y: 268, endPoint x: 625, endPoint y: 294, distance: 26.6
click at [625, 294] on p "DUPLICATE ספיגה קלה? בינונית? גבוהה? ישנן תחבושות במגוון רחב של רמות ספיגה, כדי…" at bounding box center [637, 290] width 508 height 54
copy p "ישנן תחבושות במגוון רחב של רמות ספיגה, כדי להתאים בדיוק לך ולמחזור שלך."
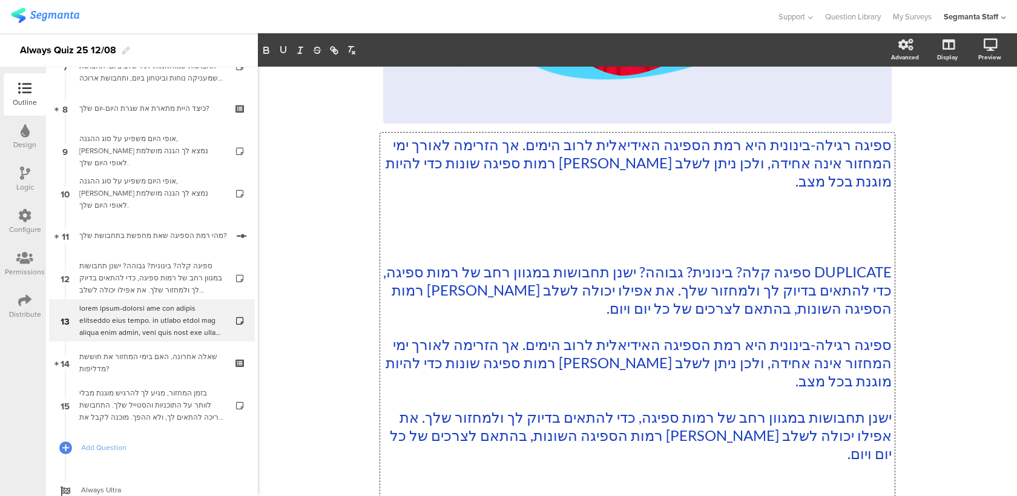
click at [503, 142] on p "ספיגה רגילה-בינונית היא רמת הספיגה האידיאלית לרוב הימים. אך הזרימה לאורך ימי המ…" at bounding box center [637, 163] width 508 height 54
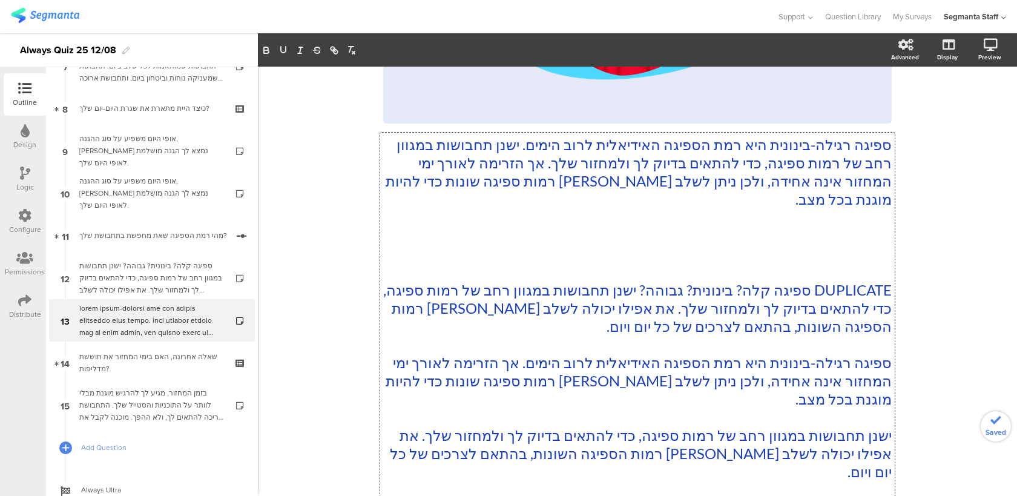
click at [507, 145] on p "ספיגה רגילה-בינונית היא רמת הספיגה האידיאלית לרוב הימים. ישנן תחבושות במגוון רח…" at bounding box center [637, 172] width 508 height 73
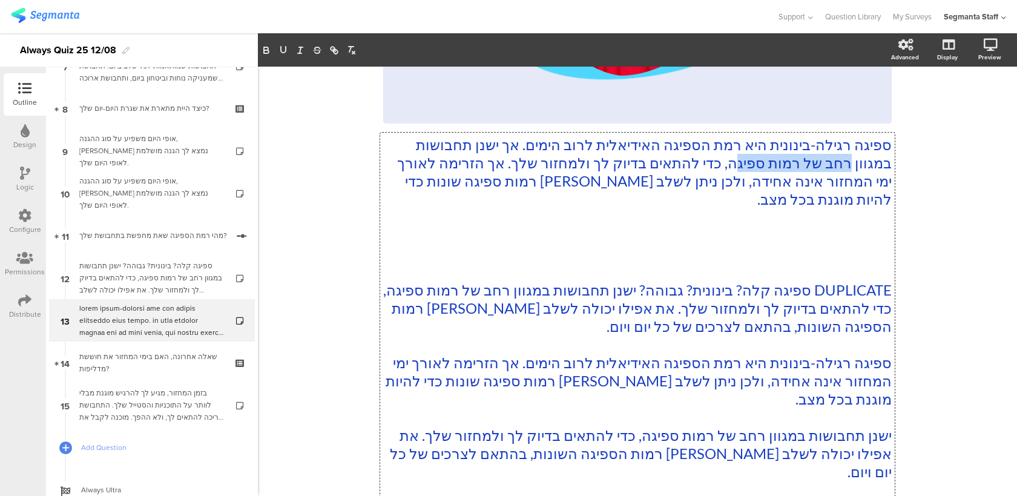
drag, startPoint x: 849, startPoint y: 161, endPoint x: 736, endPoint y: 162, distance: 112.6
click at [736, 162] on p "ספיגה רגילה-בינונית היא רמת הספיגה האידיאלית לרוב הימים. אך ישנן תחבושות במגוון…" at bounding box center [637, 172] width 508 height 73
drag, startPoint x: 821, startPoint y: 161, endPoint x: 729, endPoint y: 162, distance: 91.4
click at [729, 162] on p "ספיגה רגילה-בינונית היא רמת הספיגה האידיאלית לרוב הימים. אך ישנן תחבושות במגוון…" at bounding box center [637, 172] width 508 height 73
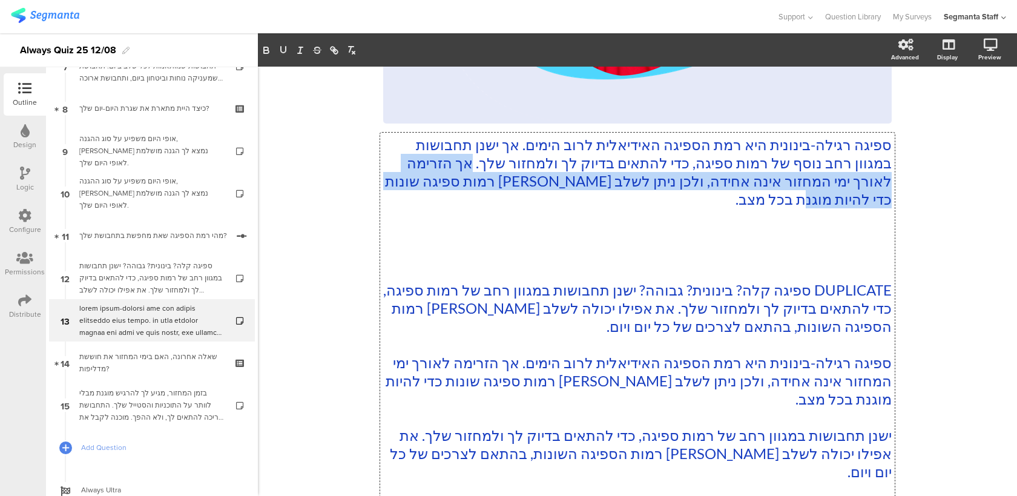
drag, startPoint x: 709, startPoint y: 201, endPoint x: 468, endPoint y: 167, distance: 243.3
click at [468, 167] on p "ספיגה רגילה-בינונית היא רמת הספיגה האידיאלית לרוב הימים. אך ישנן תחבושות במגוון…" at bounding box center [637, 172] width 508 height 73
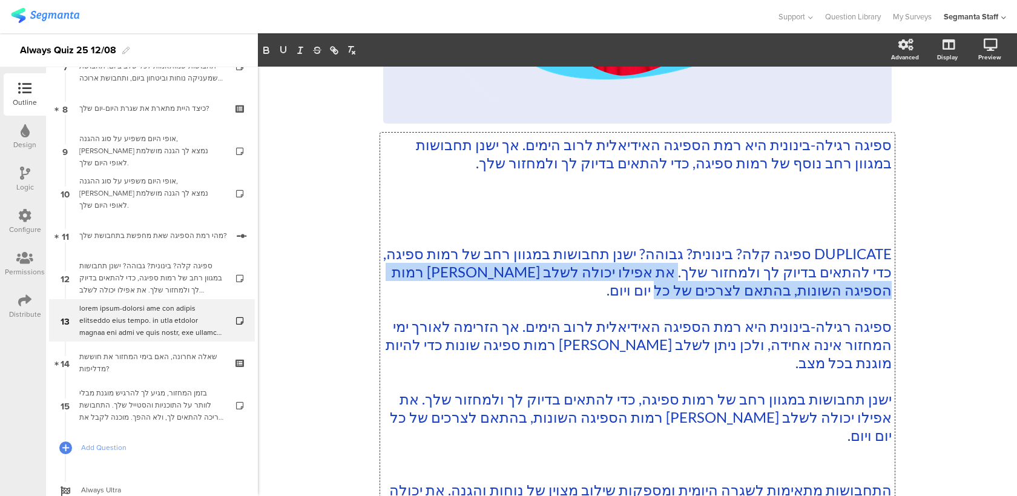
drag, startPoint x: 583, startPoint y: 293, endPoint x: 631, endPoint y: 266, distance: 54.2
click at [631, 266] on p "DUPLICATE ספיגה קלה? בינונית? גבוהה? ישנן תחבושות במגוון רחב של רמות ספיגה, כדי…" at bounding box center [637, 272] width 508 height 54
copy p "את אפילו יכולה לשלב [PERSON_NAME] רמות הספיגה השונות, בהתאם לצרכים של כל יום וי…"
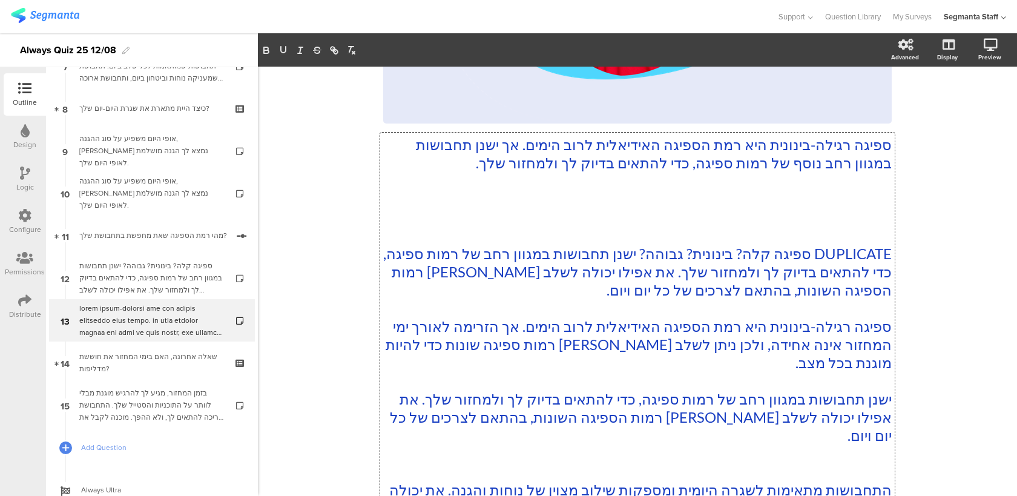
click at [436, 162] on p "ספיגה רגילה-בינונית היא רמת הספיגה האידיאלית לרוב הימים. אך ישנן תחבושות במגוון…" at bounding box center [637, 154] width 508 height 36
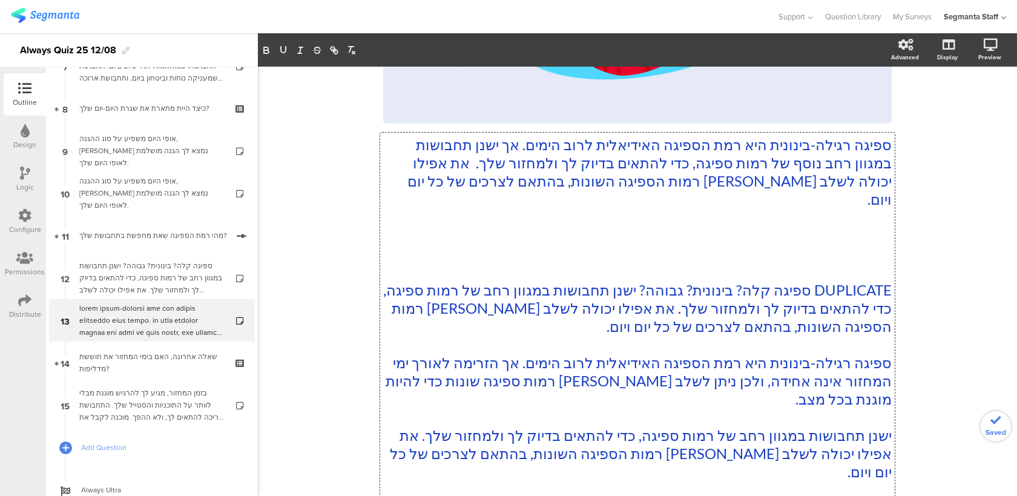
click at [473, 158] on p "ספיגה רגילה-בינונית היא רמת הספיגה האידיאלית לרוב הימים. אך ישנן תחבושות במגוון…" at bounding box center [637, 172] width 508 height 73
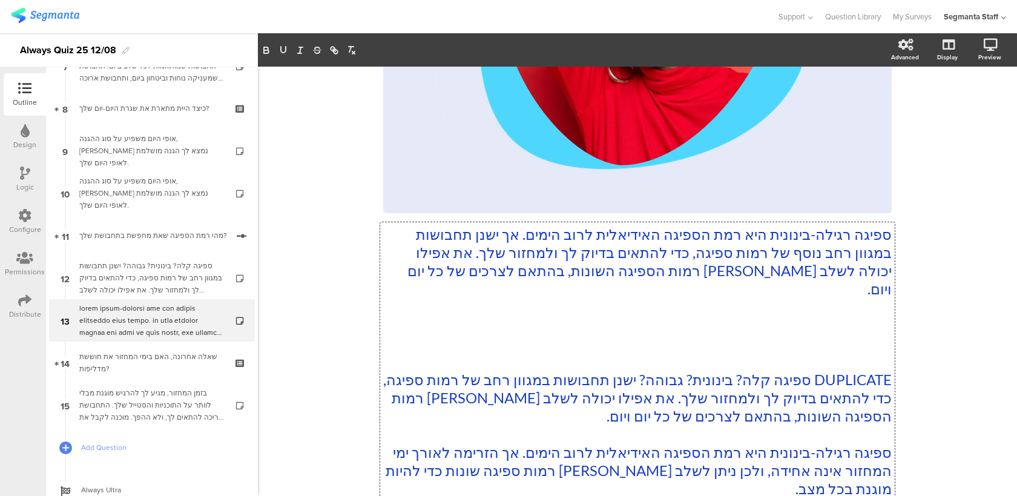
scroll to position [355, 0]
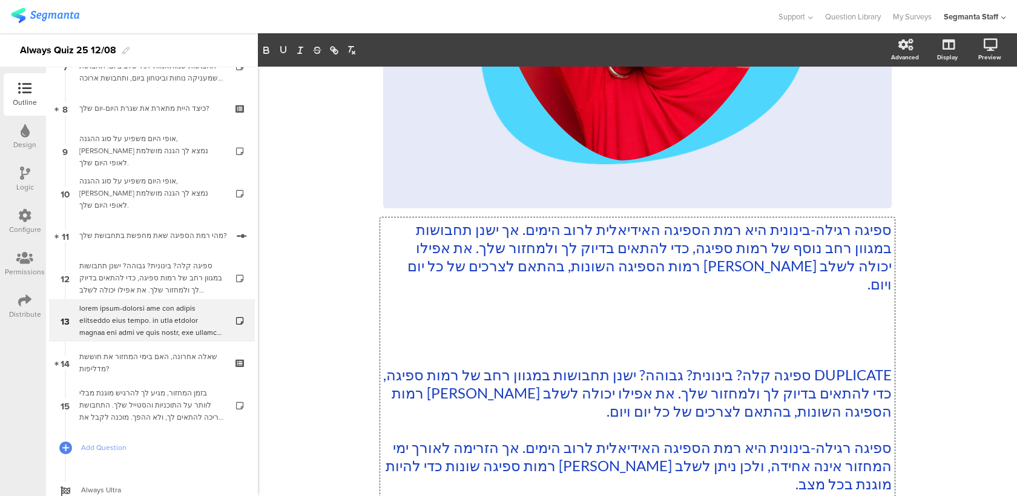
click at [484, 229] on p "ספיגה רגילה-בינונית היא רמת הספיגה האידיאלית לרוב הימים. אך ישנן תחבושות במגוון…" at bounding box center [637, 256] width 508 height 73
drag, startPoint x: 724, startPoint y: 247, endPoint x: 692, endPoint y: 247, distance: 32.1
click at [692, 247] on p "ספיגה רגילה-בינונית היא רמת הספיגה האידיאלית לרוב הימים. אך כדאי לדעת שישנן תחב…" at bounding box center [637, 256] width 508 height 73
click at [675, 312] on p at bounding box center [637, 320] width 508 height 18
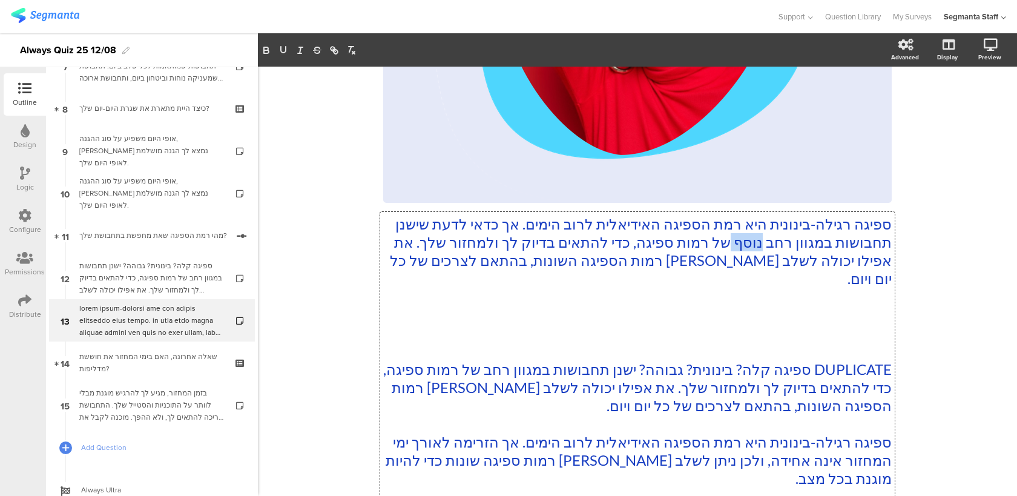
drag, startPoint x: 720, startPoint y: 238, endPoint x: 691, endPoint y: 241, distance: 29.2
click at [691, 241] on p "ספיגה רגילה-בינונית היא רמת הספיגה האידיאלית לרוב הימים. אך כדאי לדעת שישנן תחב…" at bounding box center [637, 251] width 508 height 73
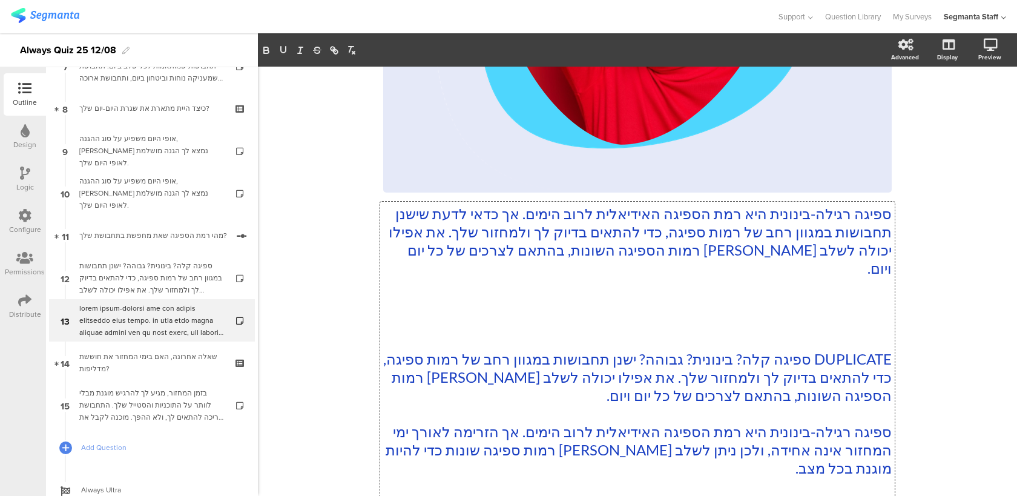
scroll to position [375, 0]
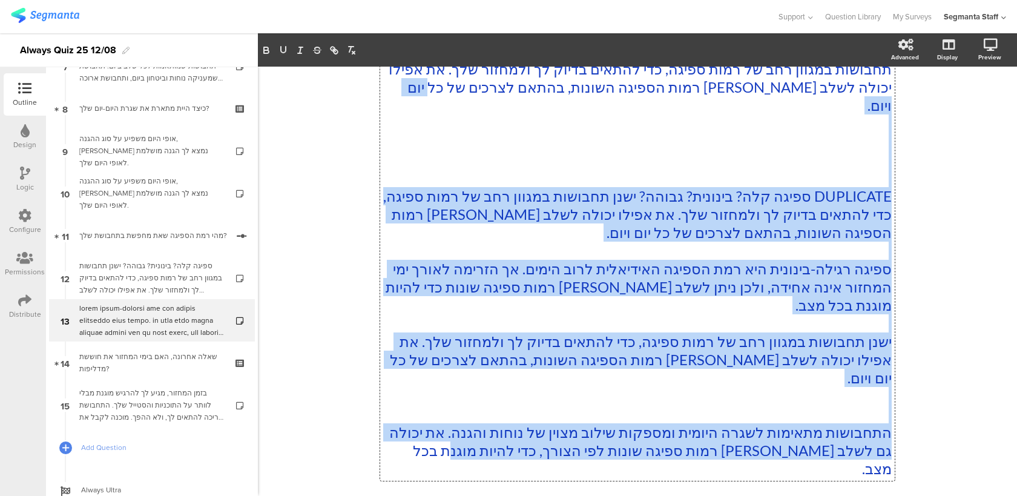
drag, startPoint x: 427, startPoint y: 248, endPoint x: 335, endPoint y: 544, distance: 310.7
click at [335, 495] on html "You are using an unsupported version of Internet Explorer. Unsupported browsers…" at bounding box center [508, 248] width 1017 height 496
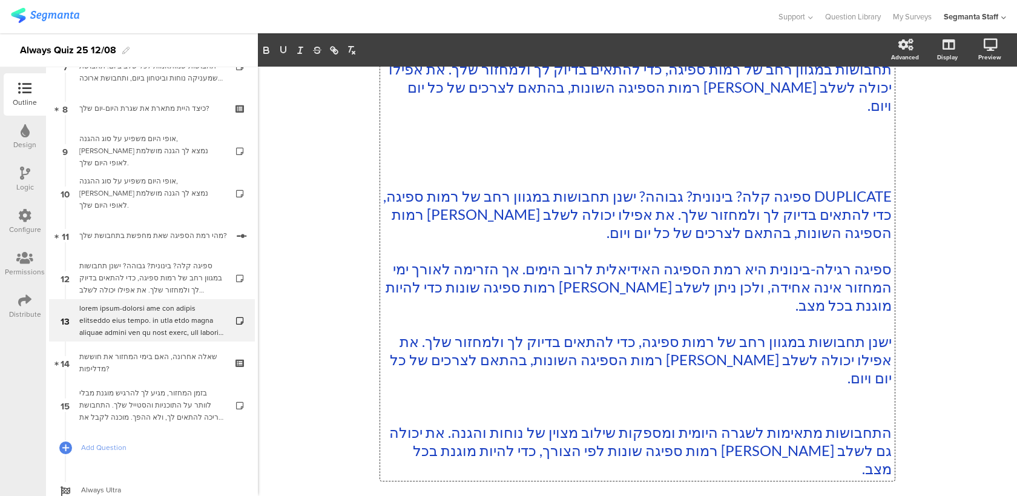
scroll to position [207, 0]
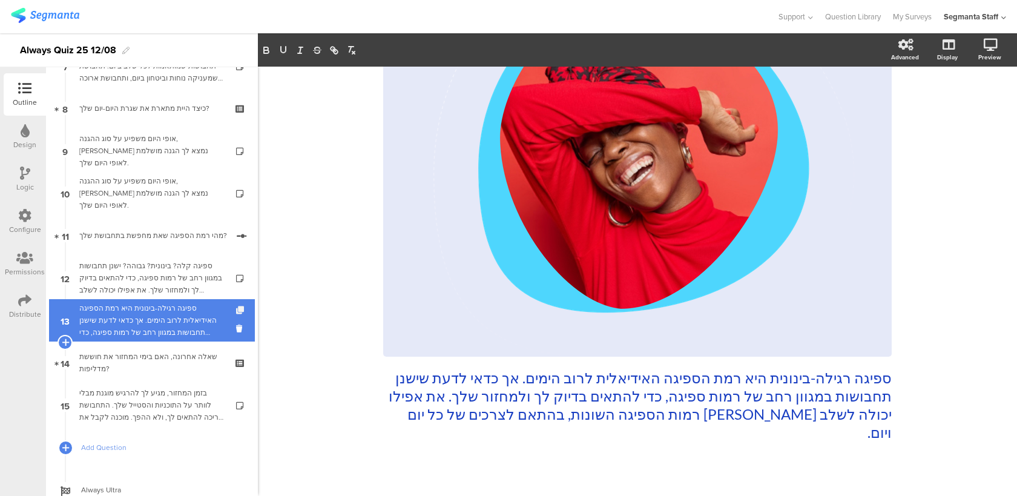
click at [240, 309] on icon at bounding box center [241, 310] width 10 height 8
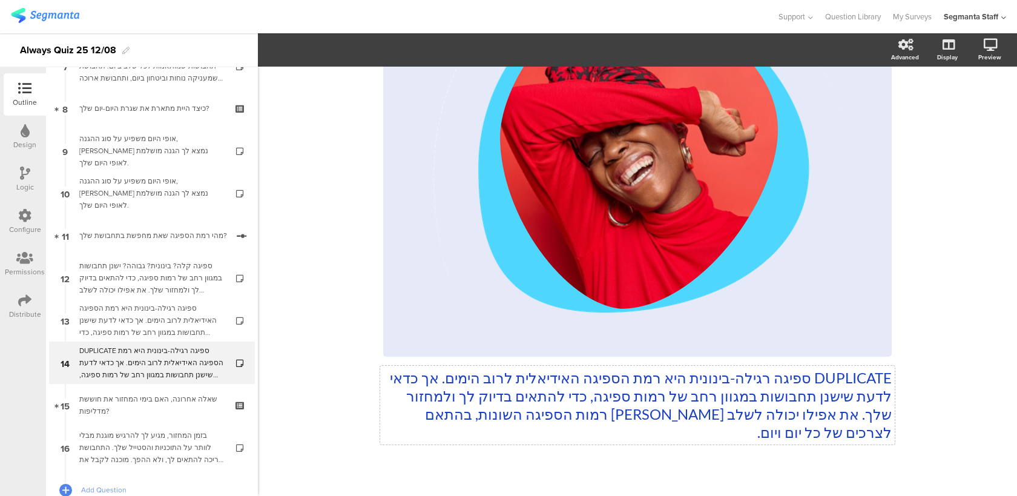
click at [777, 399] on p "DUPLICATE ספיגה רגילה-בינונית היא רמת הספיגה האידיאלית לרוב הימים. אך כדאי לדעת…" at bounding box center [637, 405] width 508 height 73
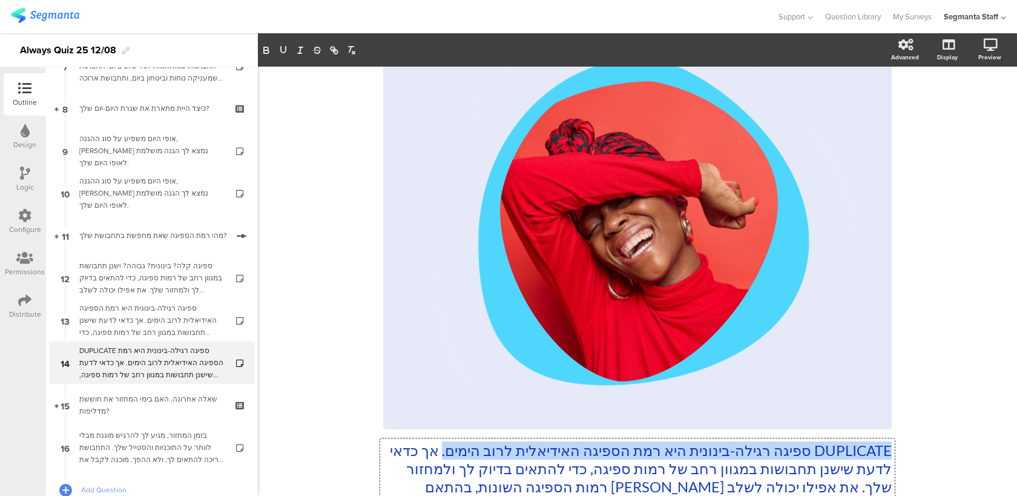
drag, startPoint x: 427, startPoint y: 450, endPoint x: 984, endPoint y: 446, distance: 556.9
click at [984, 446] on div "82% DUPLICATE ספיגה רגילה-בינונית היא רמת הספיגה האידיאלית לרוב הימים. אך כדאי …" at bounding box center [637, 259] width 759 height 654
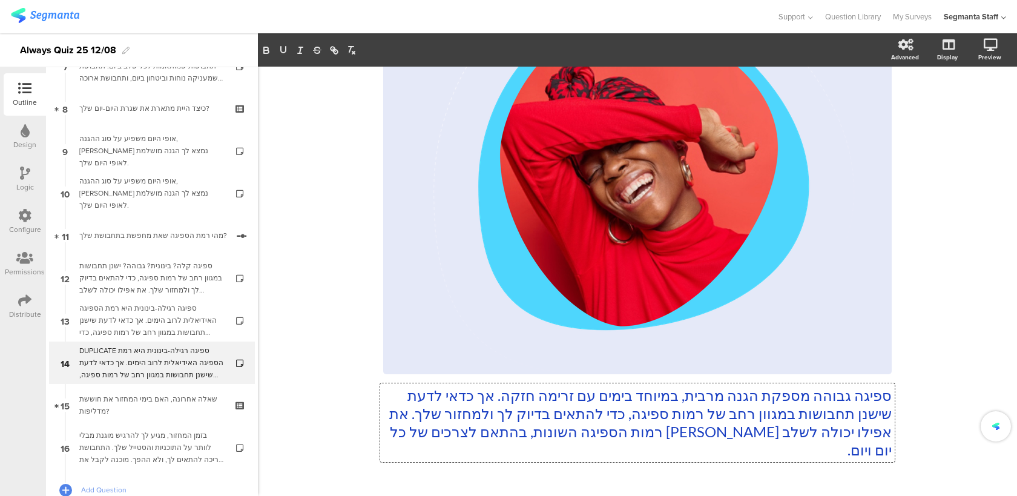
scroll to position [207, 0]
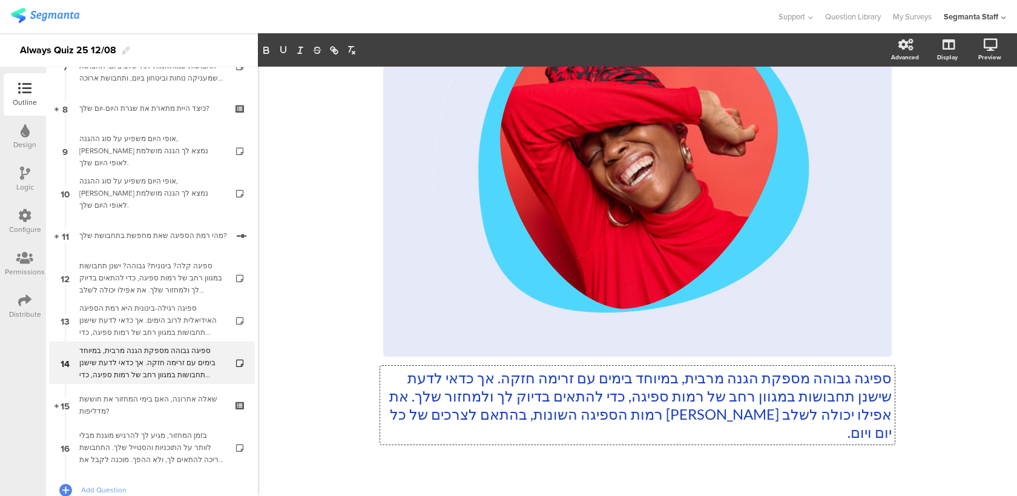
click at [400, 374] on p "ספיגה גבוהה מספקת הגנה מרבית, במיוחד בימים עם זרימה חזקה. אך כדאי לדעת שישנן תח…" at bounding box center [637, 405] width 508 height 73
click at [623, 394] on p "ספיגה גבוהה מספקת הגנה מרבית, במיוחד בימים עם זרימה חזקה. אך כדאי לדעת שישנן תח…" at bounding box center [637, 405] width 508 height 73
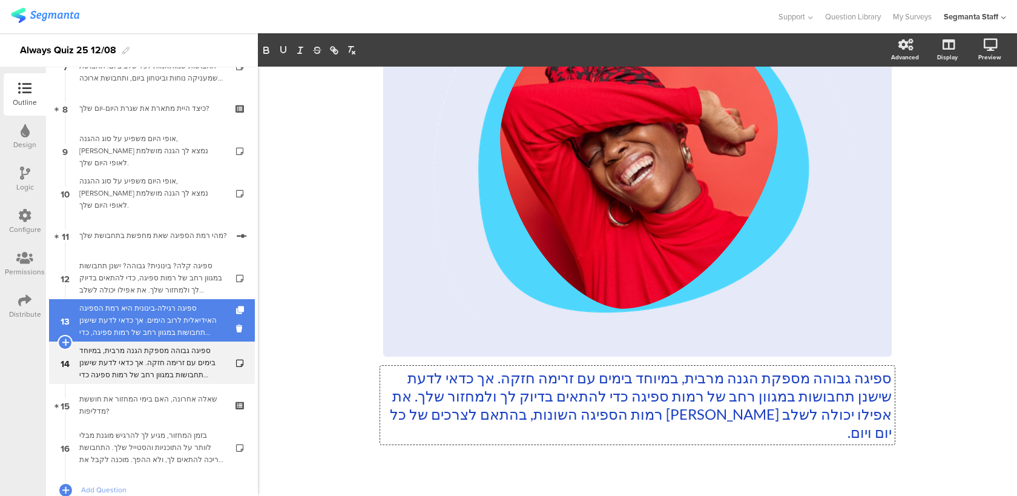
click at [189, 329] on div "ספיגה רגילה-בינונית היא רמת הספיגה האידיאלית לרוב הימים. אך כדאי לדעת שישנן תחב…" at bounding box center [151, 320] width 145 height 36
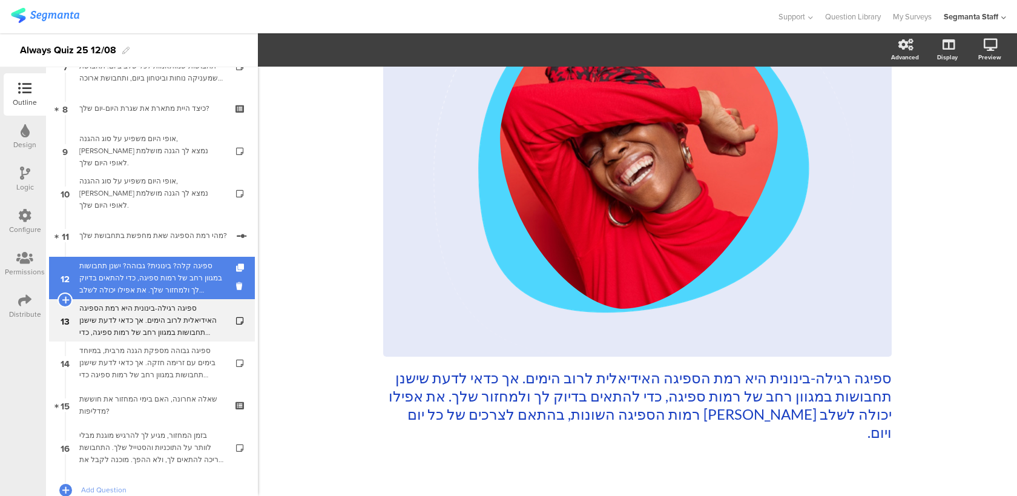
click at [182, 269] on div "ספיגה קלה? בינונית? גבוהה? ישנן תחבושות במגוון רחב של רמות ספיגה, כדי להתאים בד…" at bounding box center [151, 278] width 145 height 36
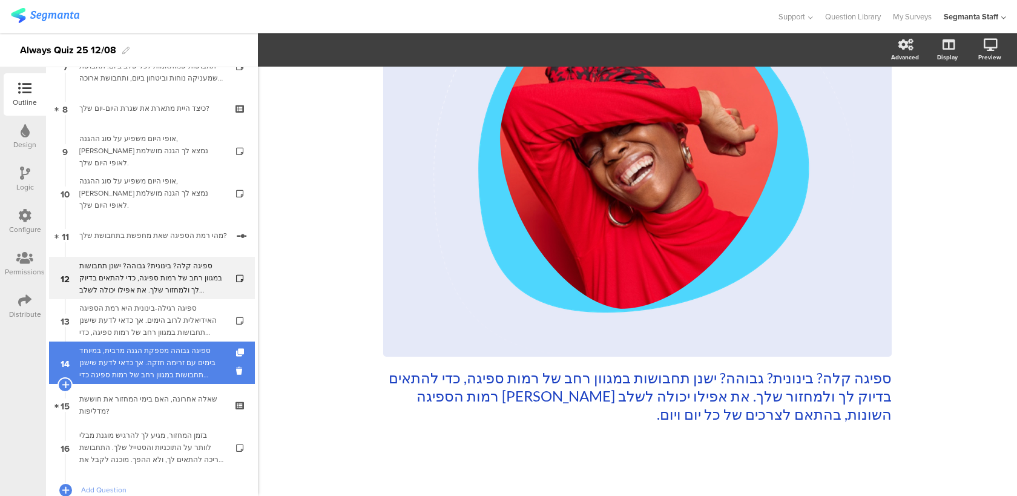
click at [178, 371] on div "ספיגה גבוהה מספקת הגנה מרבית, במיוחד בימים עם זרימה חזקה. אך כדאי לדעת שישנן תח…" at bounding box center [151, 362] width 145 height 36
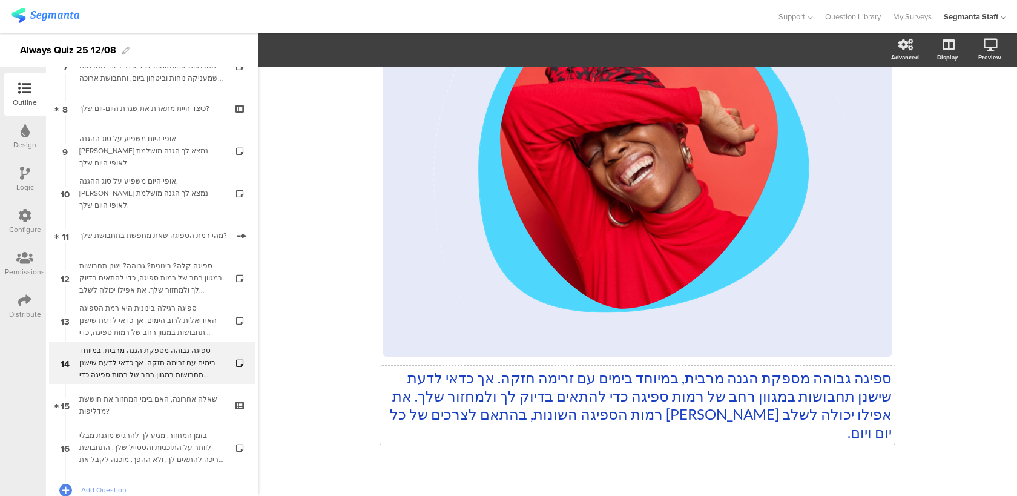
scroll to position [153, 0]
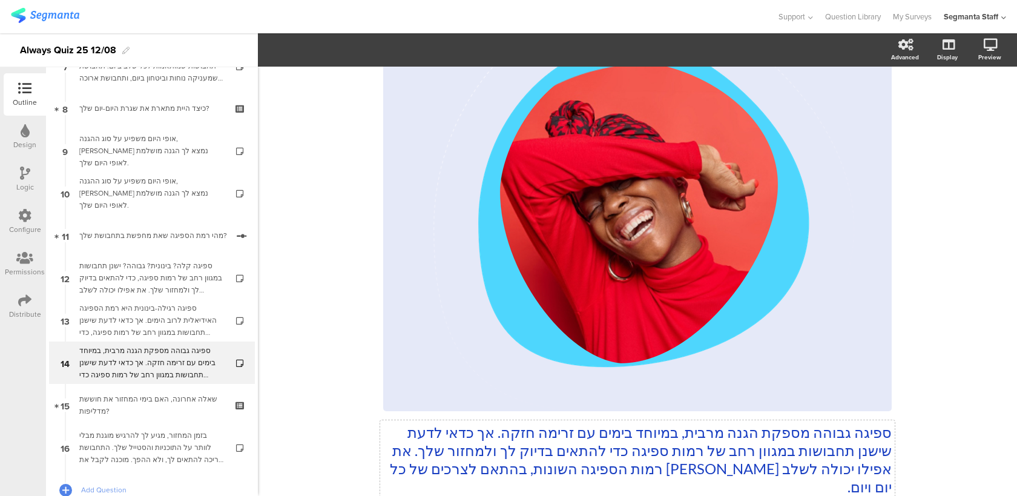
click at [628, 392] on div "ספיגה גבוהה מספקת הגנה מרבית, במיוחד בימים עם זרימה חזקה. אך כדאי לדעת שישנן תח…" at bounding box center [637, 231] width 508 height 554
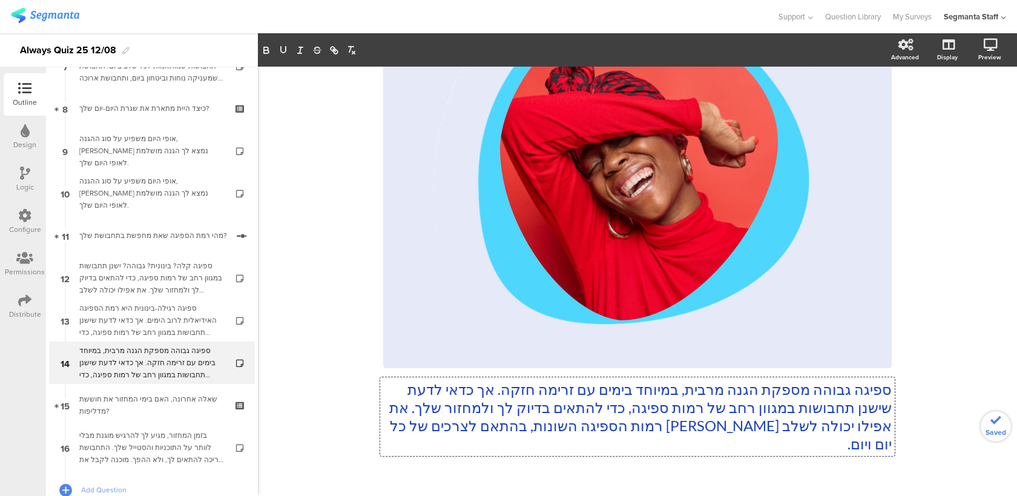
scroll to position [207, 0]
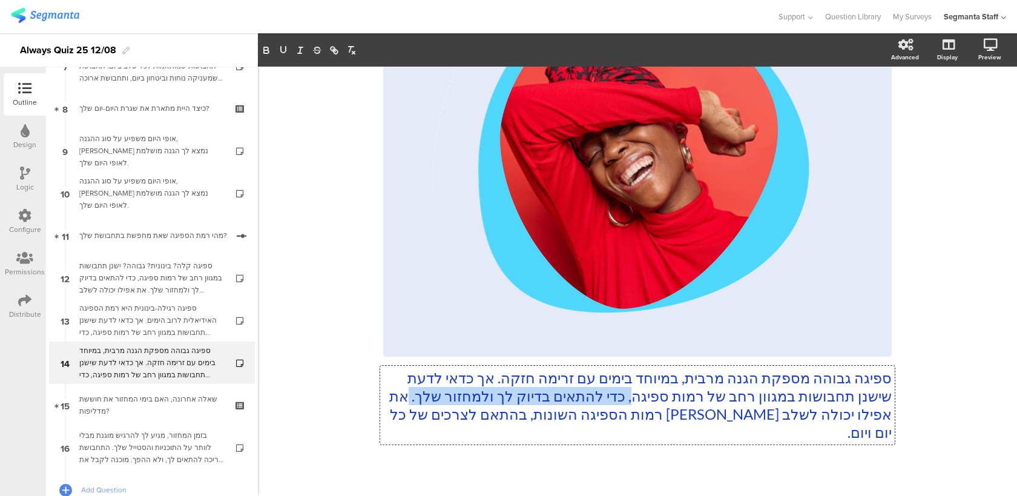
drag, startPoint x: 626, startPoint y: 398, endPoint x: 401, endPoint y: 393, distance: 225.8
click at [401, 393] on p "ספיגה גבוהה מספקת הגנה מרבית, במיוחד בימים עם זרימה חזקה. אך כדאי לדעת שישנן תח…" at bounding box center [637, 405] width 508 height 73
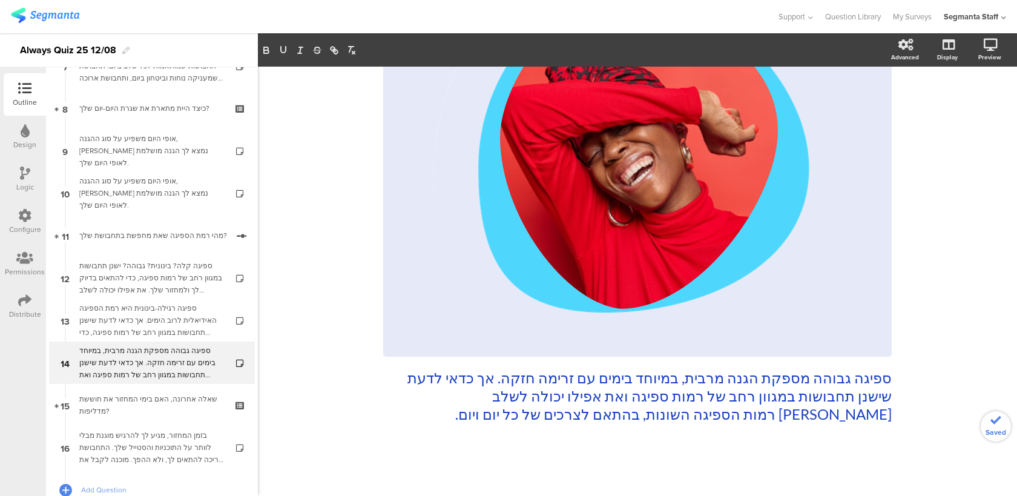
click at [386, 437] on div "82% ספיגה גבוהה מספקת הגנה מרבית, במיוחד בימים עם זרימה חזקה. אך כדאי לדעת שישנ…" at bounding box center [637, 178] width 508 height 624
click at [398, 378] on div "ספיגה גבוהה מספקת הגנה מרבית, במיוחד בימים עם זרימה חזקה. אך כדאי לדעת שישנן תח…" at bounding box center [637, 168] width 508 height 536
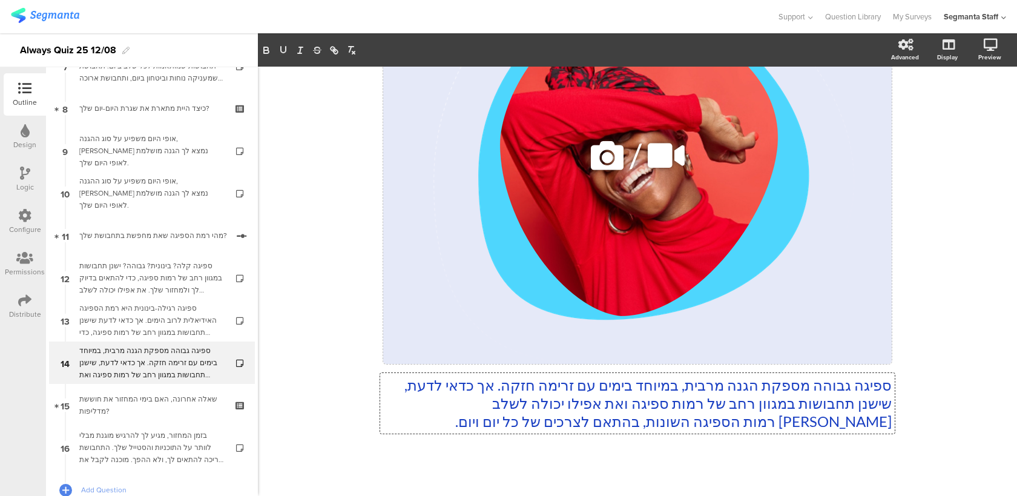
scroll to position [202, 0]
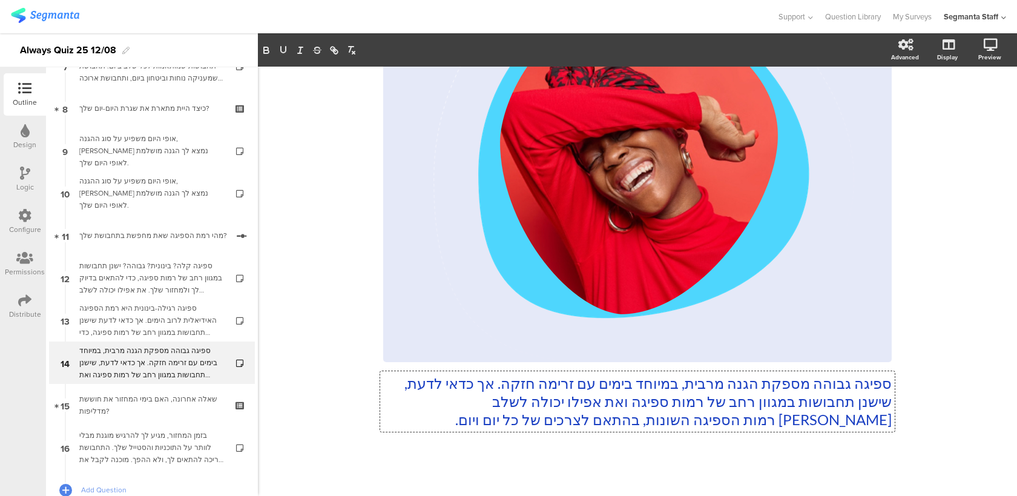
click at [470, 399] on p "ספיגה גבוהה מספקת הגנה מרבית, במיוחד בימים עם זרימה חזקה. אך כדאי לדעת, שישנן ת…" at bounding box center [637, 401] width 508 height 54
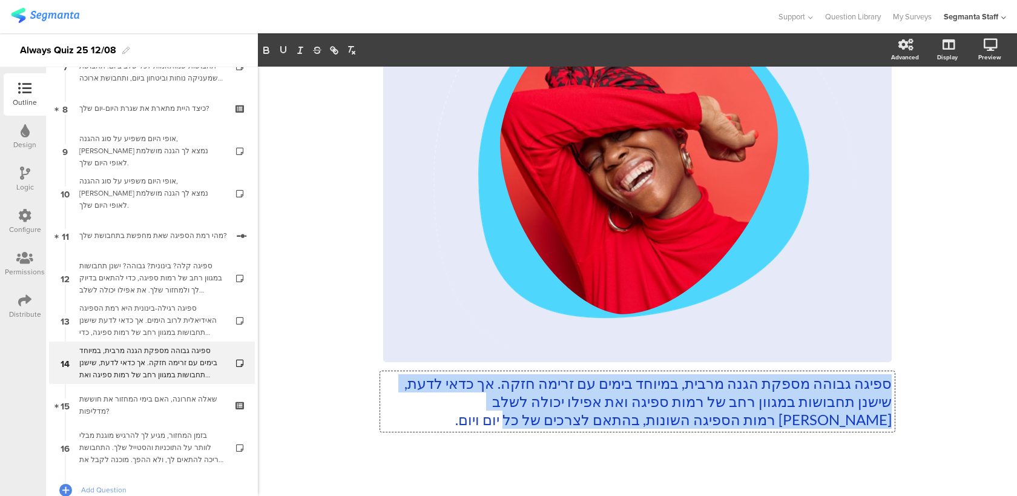
copy p "ספיגה גבוהה מספקת הגנה מרבית, במיוחד בימים עם זרימה חזקה. אך כדאי לדעת, שישנן ת…"
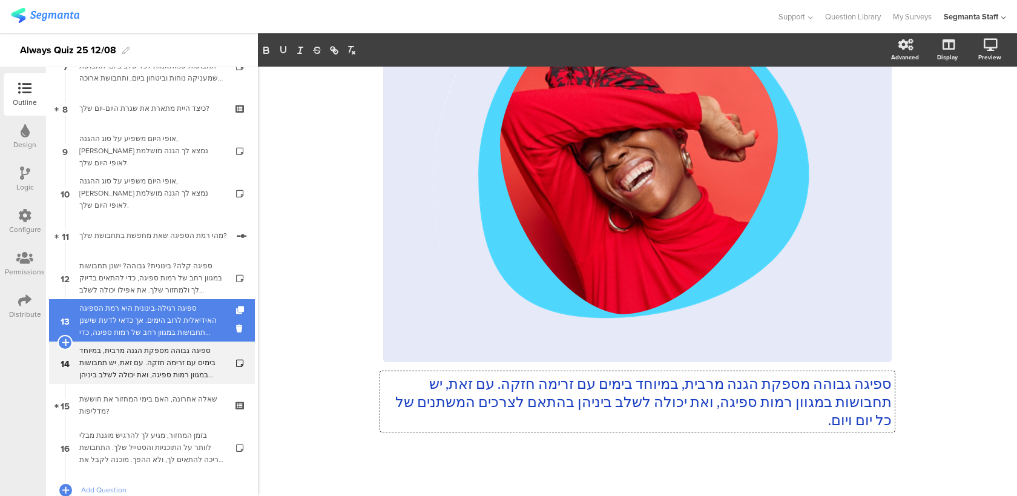
click at [193, 316] on div "ספיגה רגילה-בינונית היא רמת הספיגה האידיאלית לרוב הימים. אך כדאי לדעת שישנן תחב…" at bounding box center [151, 320] width 145 height 36
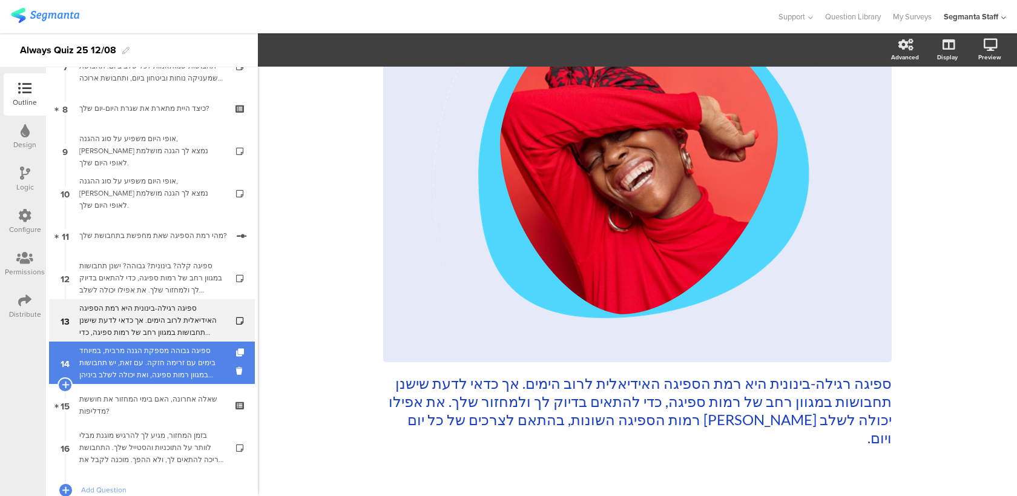
click at [178, 368] on div "ספיגה גבוהה מספקת הגנה מרבית, במיוחד בימים עם זרימה חזקה. עם זאת, יש תחבושות במ…" at bounding box center [151, 362] width 145 height 36
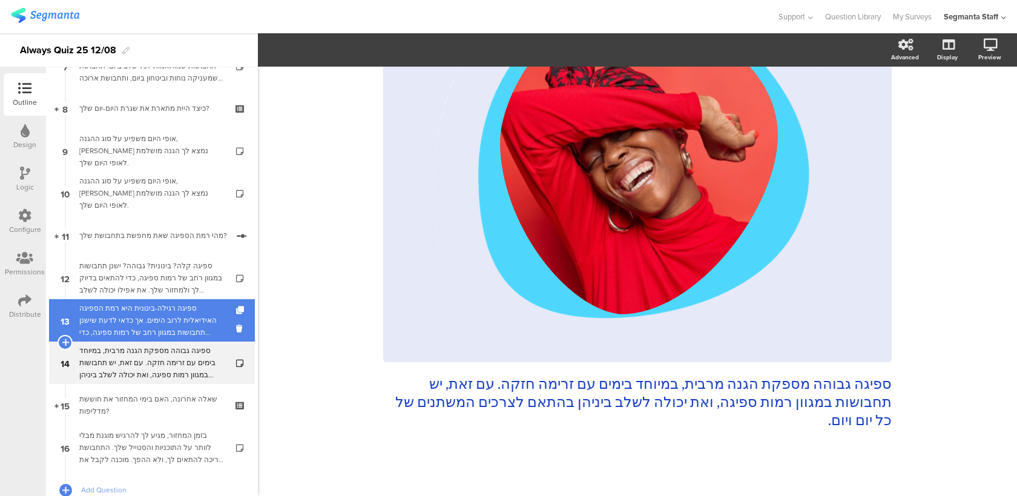
click at [186, 318] on div "ספיגה רגילה-בינונית היא רמת הספיגה האידיאלית לרוב הימים. אך כדאי לדעת שישנן תחב…" at bounding box center [151, 320] width 145 height 36
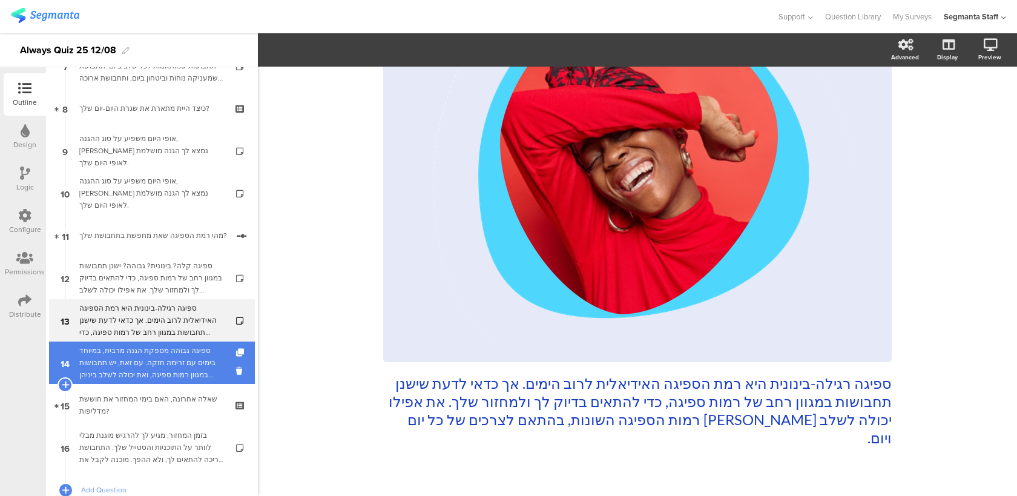
click at [185, 347] on div "ספיגה גבוהה מספקת הגנה מרבית, במיוחד בימים עם זרימה חזקה. עם זאת, יש תחבושות במ…" at bounding box center [151, 362] width 145 height 36
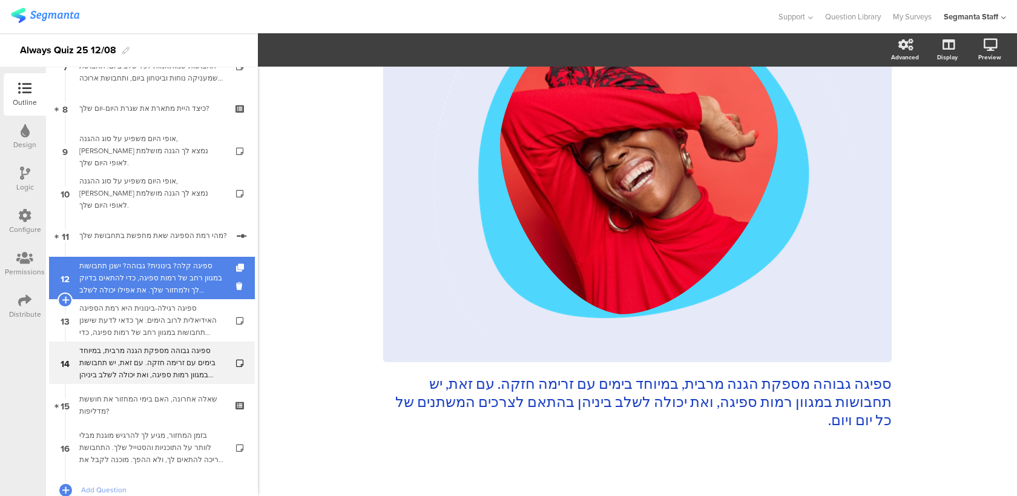
click at [192, 278] on div "ספיגה קלה? בינונית? גבוהה? ישנן תחבושות במגוון רחב של רמות ספיגה, כדי להתאים בד…" at bounding box center [151, 278] width 145 height 36
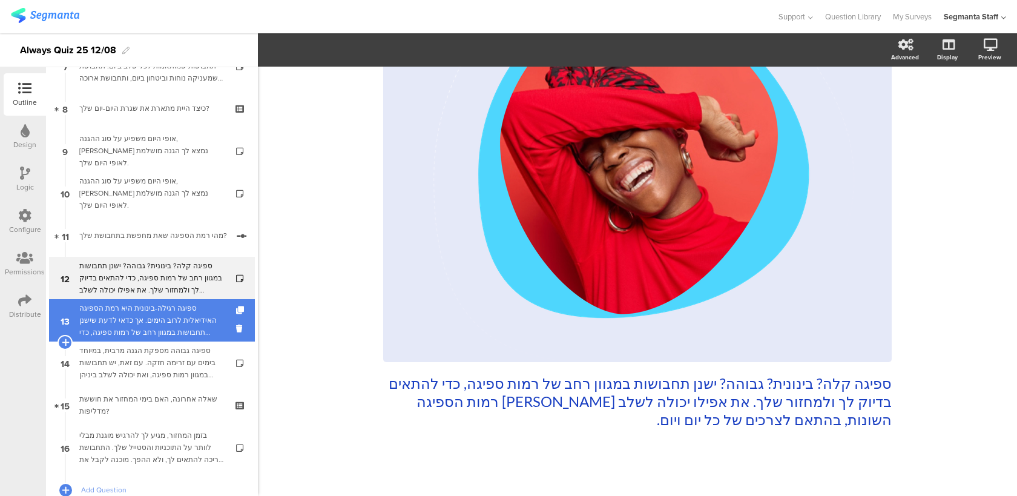
click at [182, 321] on div "ספיגה רגילה-בינונית היא רמת הספיגה האידיאלית לרוב הימים. אך כדאי לדעת שישנן תחב…" at bounding box center [151, 320] width 145 height 36
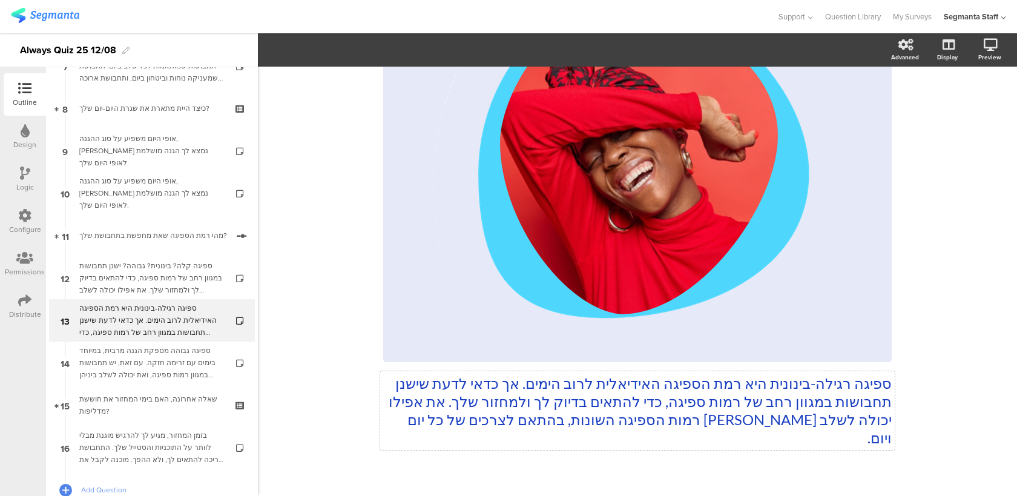
click at [470, 411] on div "ספיגה רגילה-בינונית היא רמת הספיגה האידיאלית לרוב הימים. אך כדאי לדעת שישנן תחב…" at bounding box center [637, 182] width 508 height 554
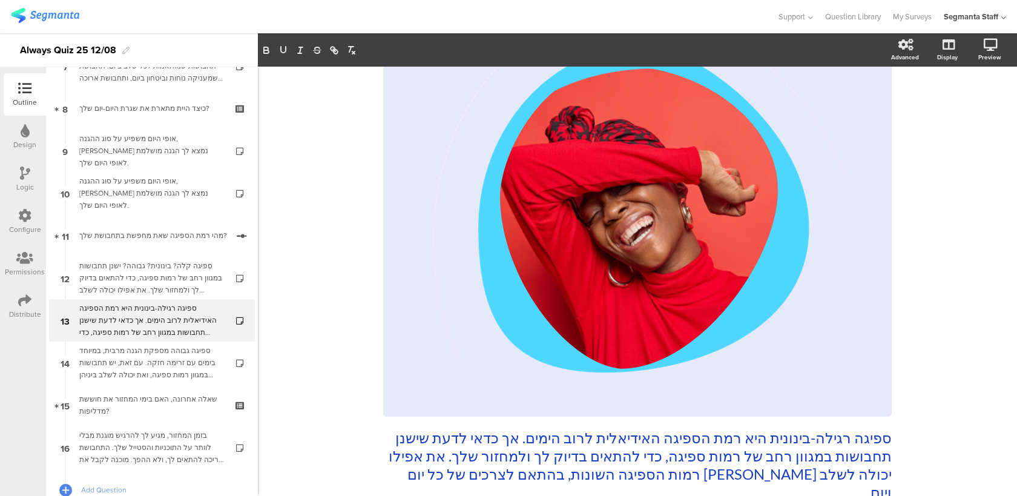
click at [320, 413] on div "75% ספיגה רגילה-בינונית היא רמת הספיגה האידיאלית לרוב הימים. אך כדאי לדעת שישנן…" at bounding box center [637, 246] width 759 height 654
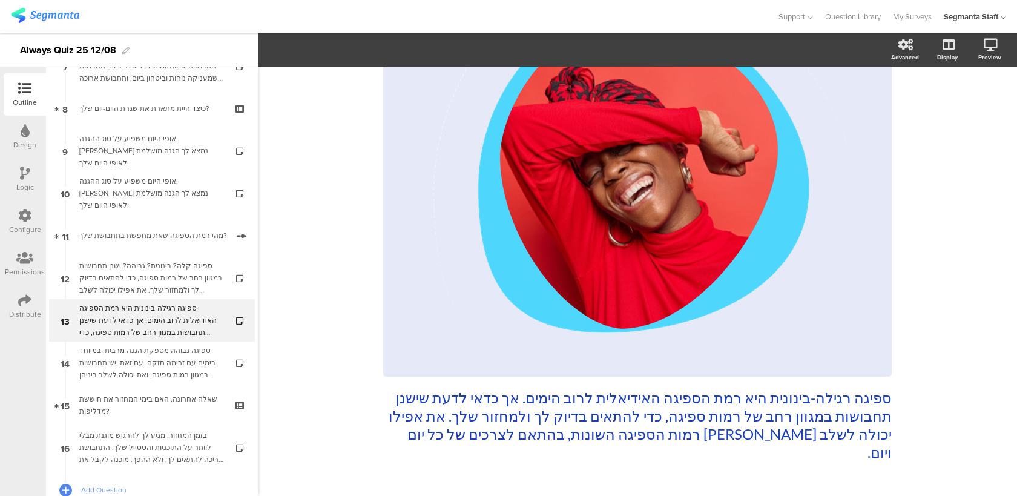
scroll to position [207, 0]
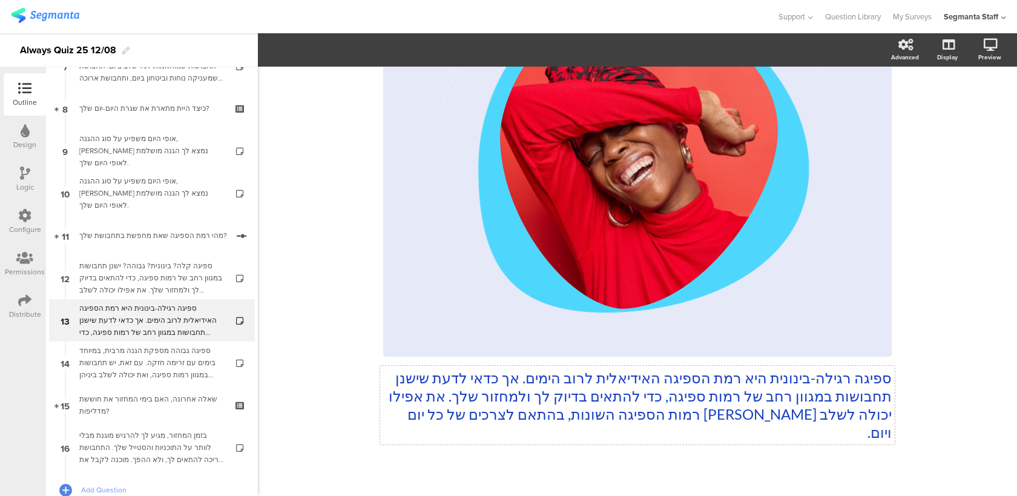
click at [478, 414] on div "ספיגה רגילה-בינונית היא רמת הספיגה האידיאלית לרוב הימים. אך כדאי לדעת שישנן תחב…" at bounding box center [637, 177] width 508 height 554
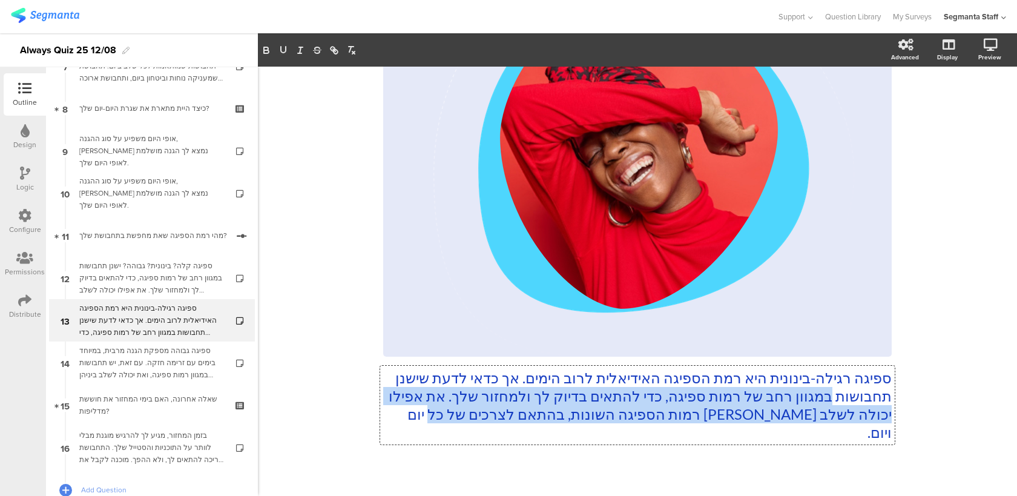
drag, startPoint x: 424, startPoint y: 415, endPoint x: 792, endPoint y: 393, distance: 368.7
click at [792, 393] on p "ספיגה רגילה-בינונית היא רמת הספיגה האידיאלית לרוב הימים. אך כדאי לדעת שישנן תחב…" at bounding box center [637, 405] width 508 height 73
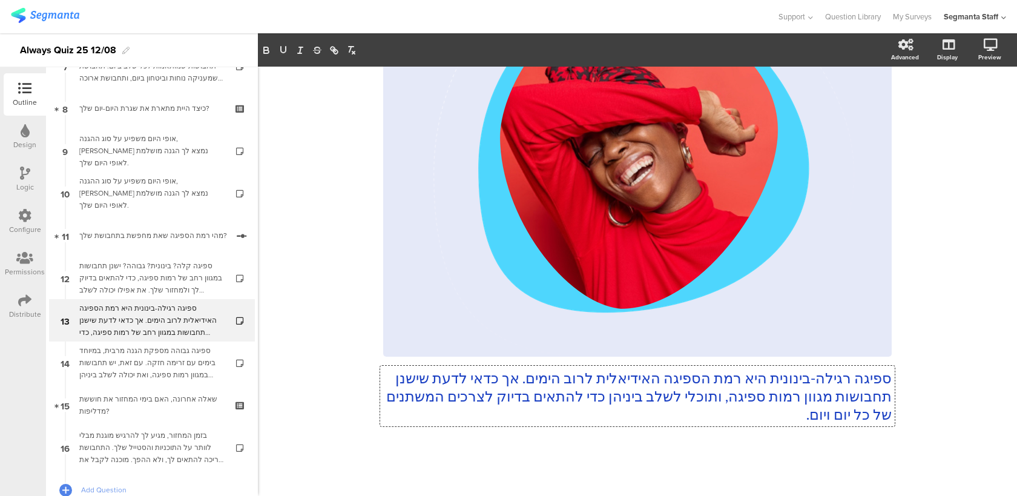
click at [792, 393] on p "ספיגה רגילה-בינונית היא רמת הספיגה האידיאלית לרוב הימים. אך כדאי לדעת שישנן תחב…" at bounding box center [637, 396] width 508 height 54
click at [970, 341] on div "75% ספיגה רגילה-בינונית היא רמת הספיגה האידיאלית לרוב הימים. אך כדאי לדעת שישנן…" at bounding box center [637, 178] width 759 height 636
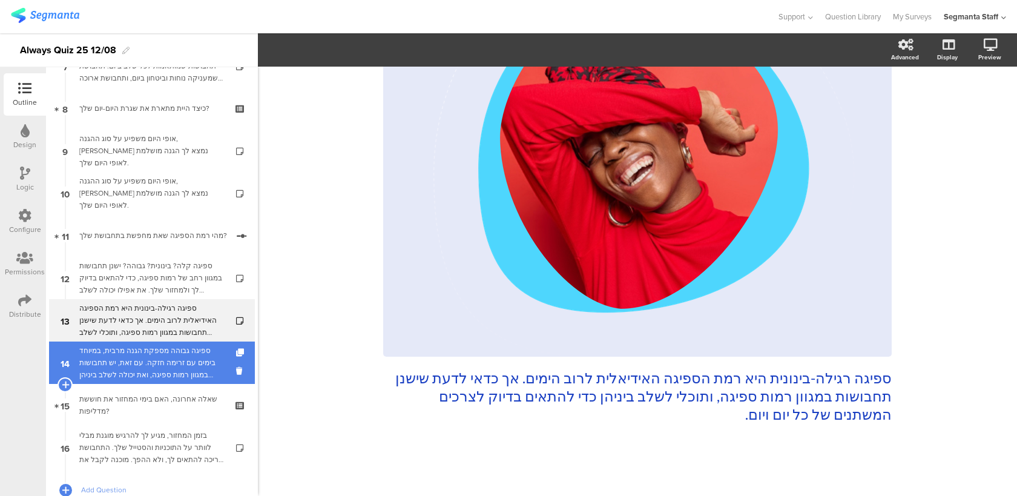
click at [182, 360] on div "ספיגה גבוהה מספקת הגנה מרבית, במיוחד בימים עם זרימה חזקה. עם זאת, יש תחבושות במ…" at bounding box center [151, 362] width 145 height 36
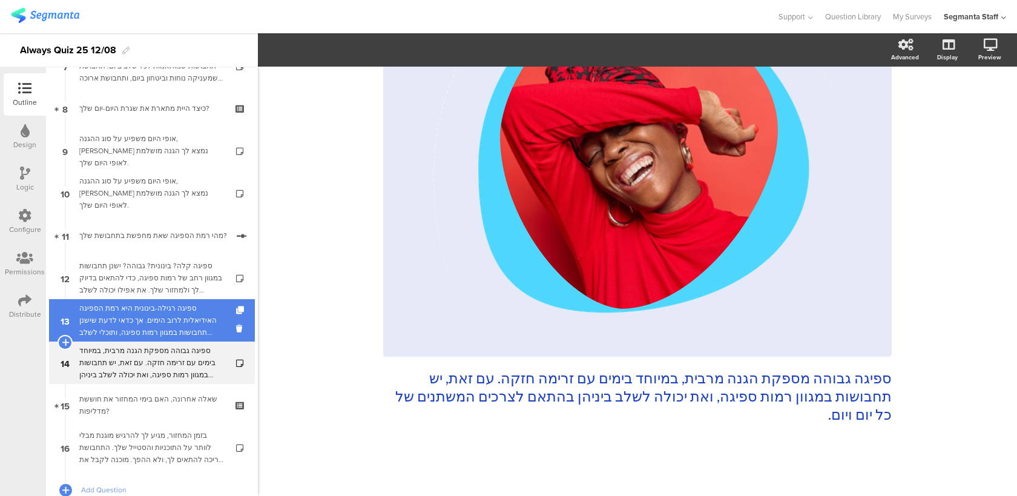
click at [182, 327] on div "ספיגה רגילה-בינונית היא רמת הספיגה האידיאלית לרוב הימים. אך כדאי לדעת שישנן תחב…" at bounding box center [151, 320] width 145 height 36
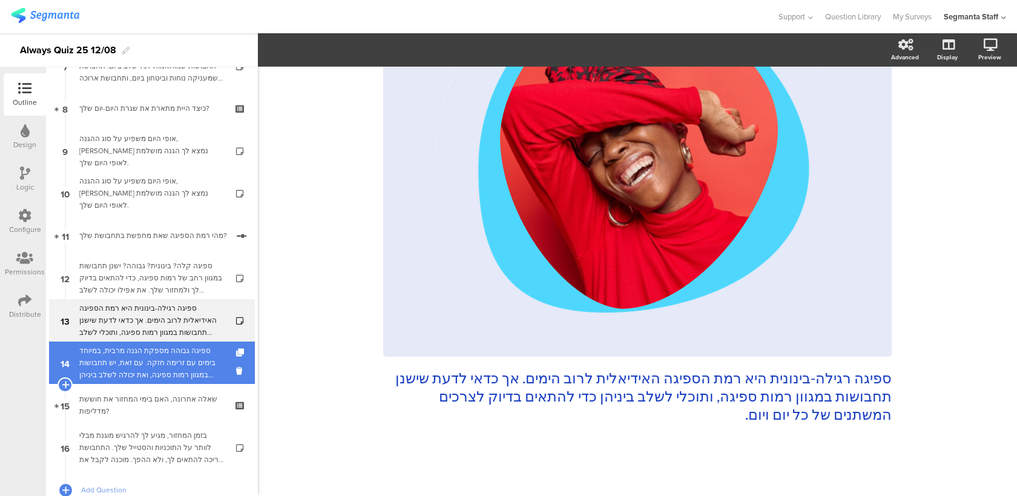
click at [176, 369] on div "ספיגה גבוהה מספקת הגנה מרבית, במיוחד בימים עם זרימה חזקה. עם זאת, יש תחבושות במ…" at bounding box center [151, 362] width 145 height 36
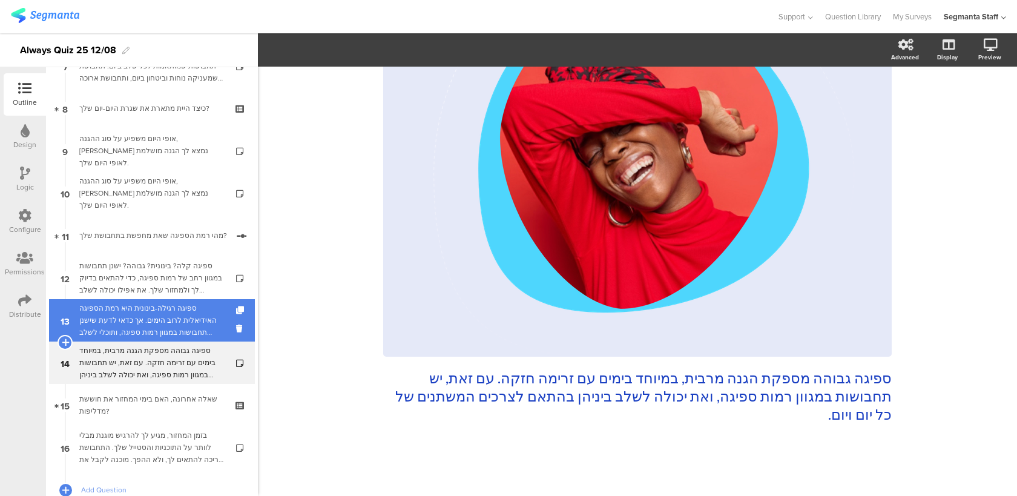
click at [182, 328] on div "ספיגה רגילה-בינונית היא רמת הספיגה האידיאלית לרוב הימים. אך כדאי לדעת שישנן תחב…" at bounding box center [151, 320] width 145 height 36
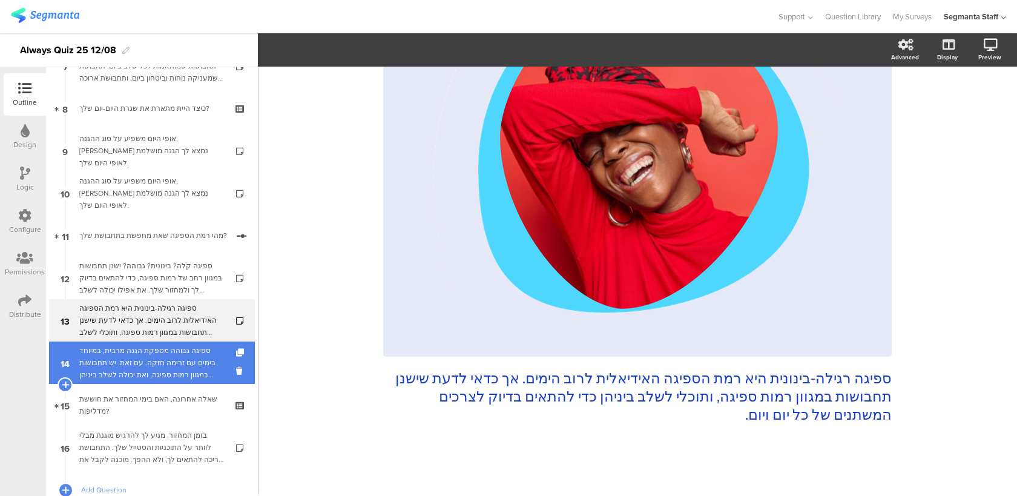
click at [179, 370] on div "ספיגה גבוהה מספקת הגנה מרבית, במיוחד בימים עם זרימה חזקה. עם זאת, יש תחבושות במ…" at bounding box center [151, 362] width 145 height 36
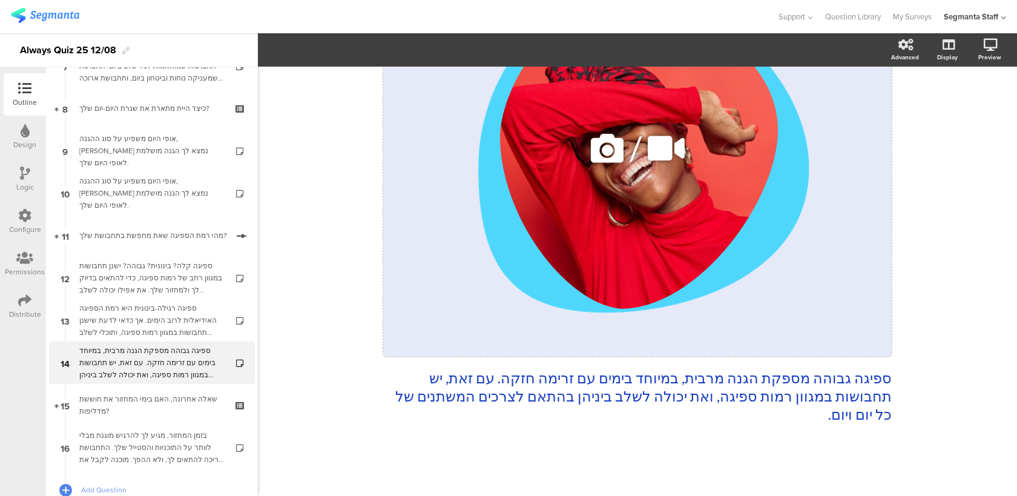
scroll to position [153, 0]
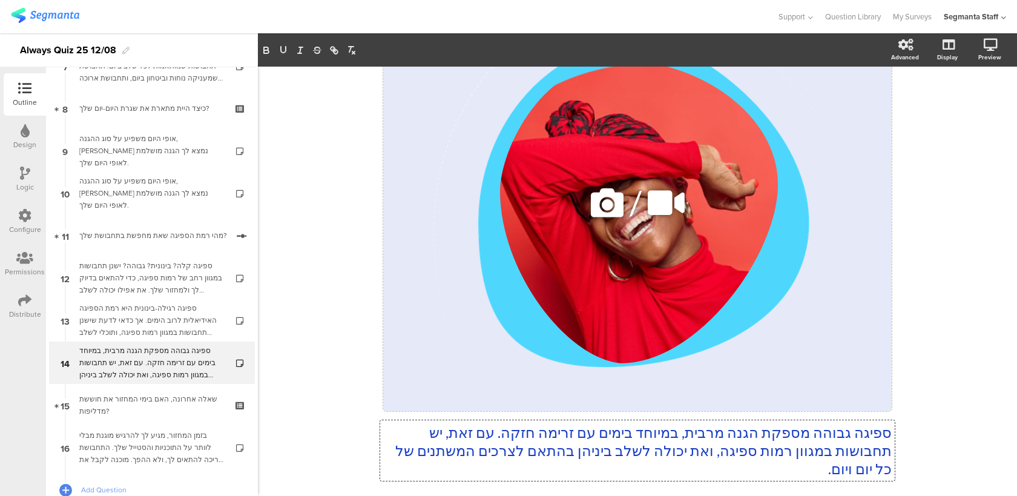
drag, startPoint x: 662, startPoint y: 422, endPoint x: 576, endPoint y: 387, distance: 93.2
click at [576, 387] on div "ספיגה גבוהה מספקת הגנה מרבית, במיוחד בימים עם זרימה חזקה. עם זאת, יש תחבושות במ…" at bounding box center [637, 222] width 508 height 536
click at [562, 449] on p "ספיגה גבוהה מספקת הגנה מרבית, במיוחד בימים עם זרימה חזקה. עם זאת, יש תחבושות במ…" at bounding box center [637, 450] width 508 height 54
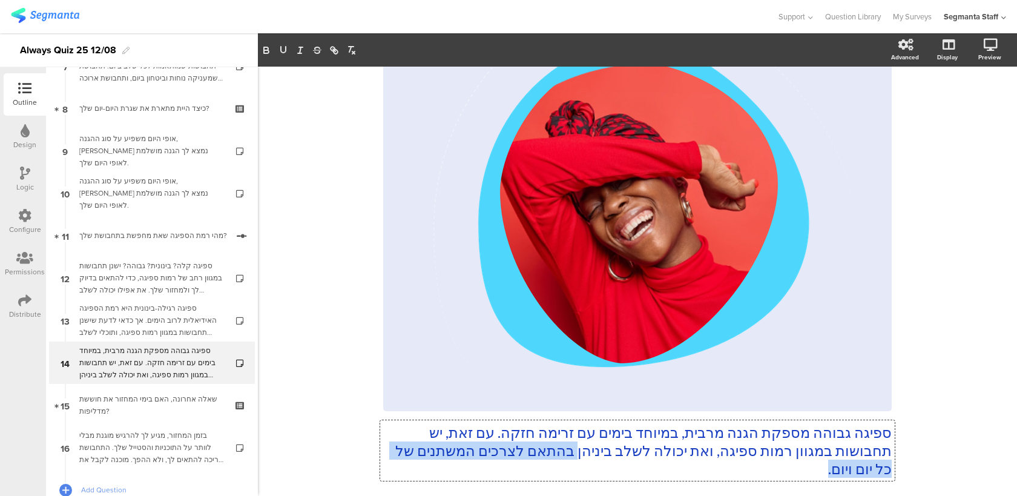
drag, startPoint x: 568, startPoint y: 450, endPoint x: 556, endPoint y: 472, distance: 24.9
click at [556, 472] on p "ספיגה גבוהה מספקת הגנה מרבית, במיוחד בימים עם זרימה חזקה. עם זאת, יש תחבושות במ…" at bounding box center [637, 450] width 508 height 54
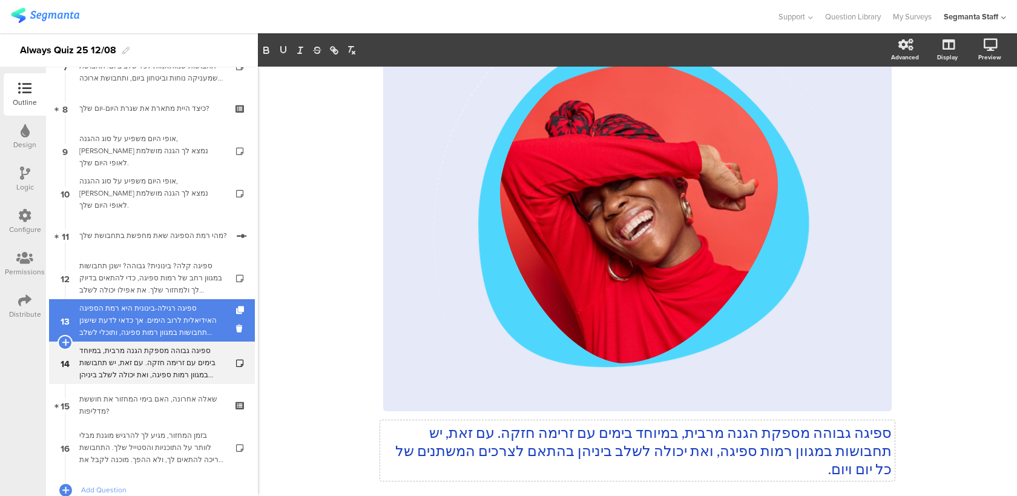
click at [179, 310] on div "ספיגה רגילה-בינונית היא רמת הספיגה האידיאלית לרוב הימים. אך כדאי לדעת שישנן תחב…" at bounding box center [151, 320] width 145 height 36
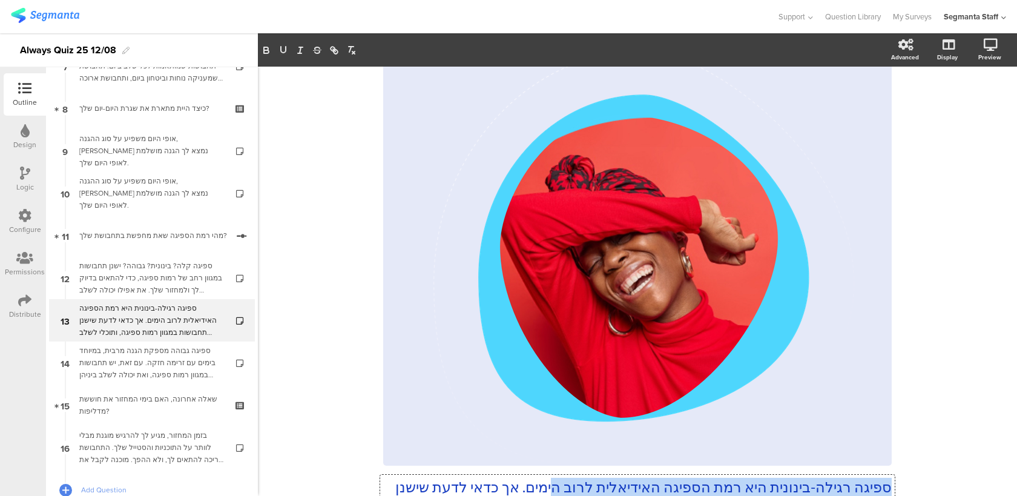
drag, startPoint x: 549, startPoint y: 450, endPoint x: 542, endPoint y: 479, distance: 29.9
click at [542, 480] on div "ספיגה רגילה-בינונית היא רמת הספיגה האידיאלית לרוב הימים. אך כדאי לדעת שישנן תחב…" at bounding box center [637, 505] width 514 height 61
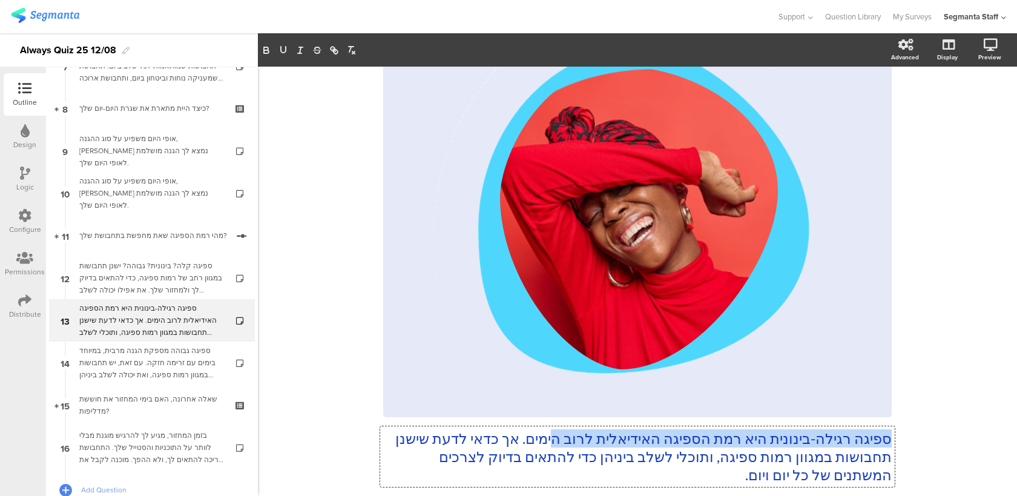
scroll to position [207, 0]
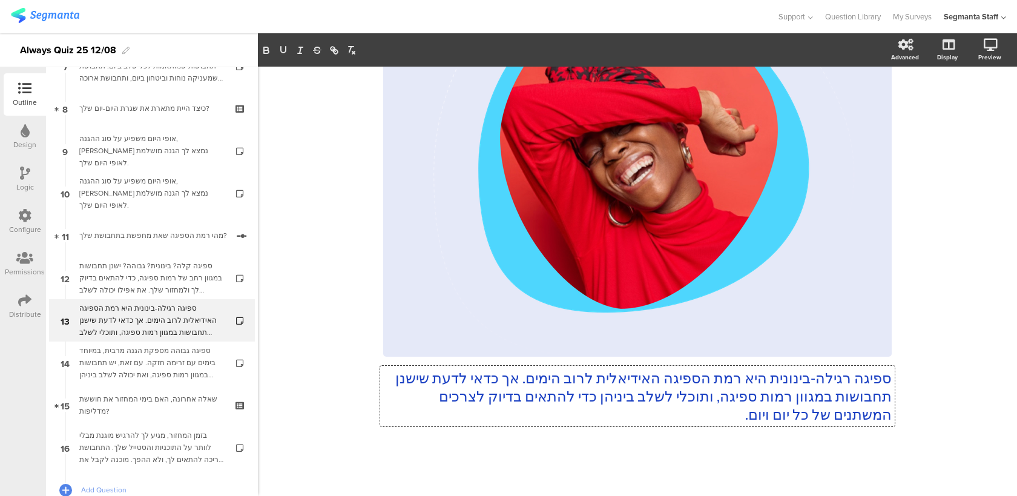
click at [550, 396] on p "ספיגה רגילה-בינונית היא רמת הספיגה האידיאלית לרוב הימים. אך כדאי לדעת שישנן תחב…" at bounding box center [637, 396] width 508 height 54
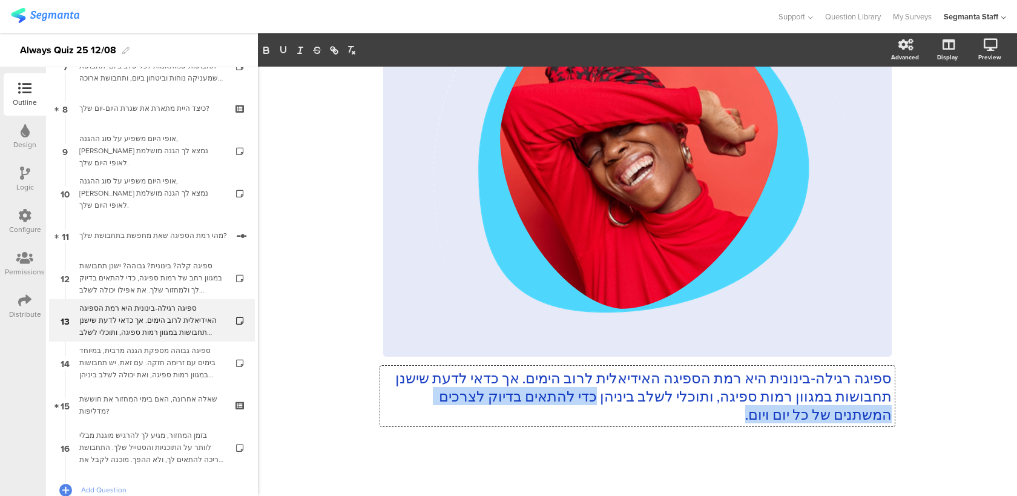
drag, startPoint x: 548, startPoint y: 396, endPoint x: 534, endPoint y: 422, distance: 29.3
click at [534, 422] on p "ספיגה רגילה-בינונית היא רמת הספיגה האידיאלית לרוב הימים. אך כדאי לדעת שישנן תחב…" at bounding box center [637, 396] width 508 height 54
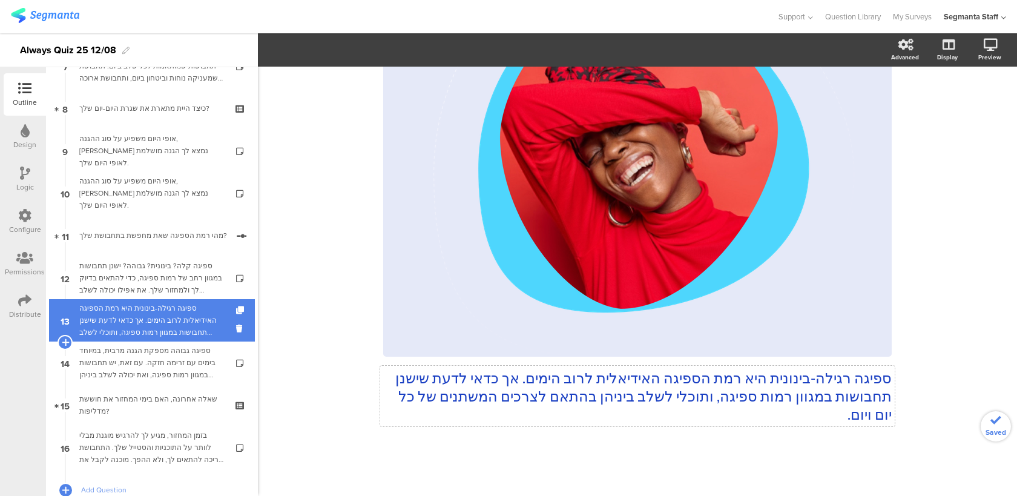
click at [195, 327] on div "ספיגה רגילה-בינונית היא רמת הספיגה האידיאלית לרוב הימים. אך כדאי לדעת שישנן תחב…" at bounding box center [151, 320] width 145 height 36
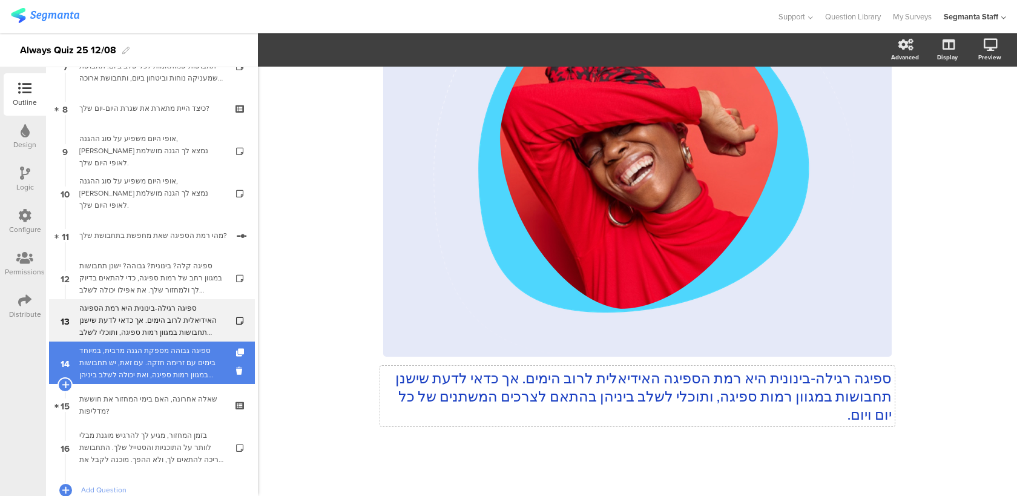
click at [188, 364] on div "ספיגה גבוהה מספקת הגנה מרבית, במיוחד בימים עם זרימה חזקה. עם זאת, יש תחבושות במ…" at bounding box center [151, 362] width 145 height 36
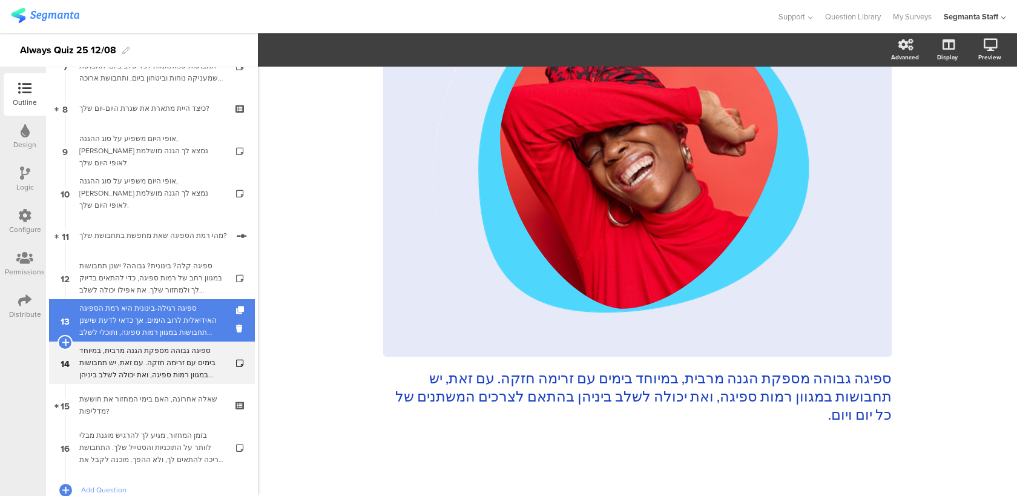
click at [191, 328] on div "ספיגה רגילה-בינונית היא רמת הספיגה האידיאלית לרוב הימים. אך כדאי לדעת שישנן תחב…" at bounding box center [151, 320] width 145 height 36
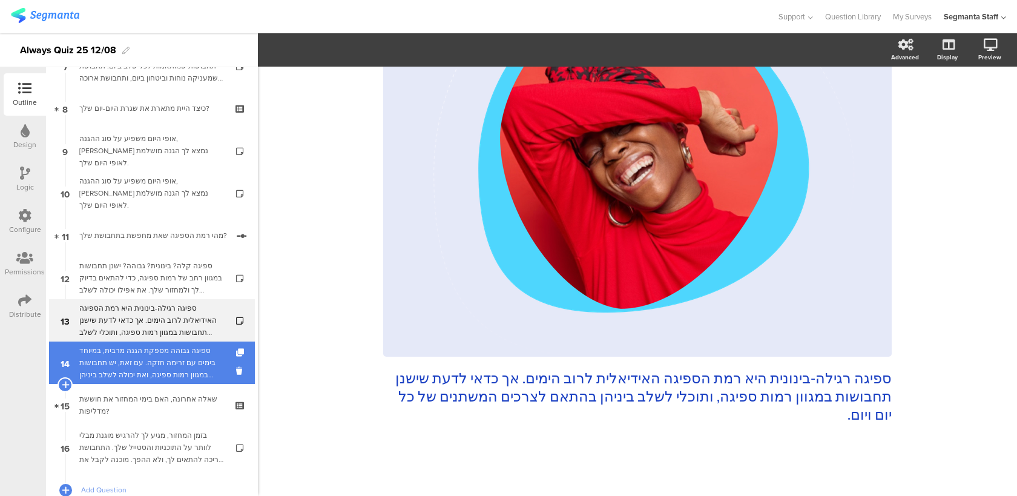
click at [186, 376] on div "ספיגה גבוהה מספקת הגנה מרבית, במיוחד בימים עם זרימה חזקה. עם זאת, יש תחבושות במ…" at bounding box center [151, 362] width 145 height 36
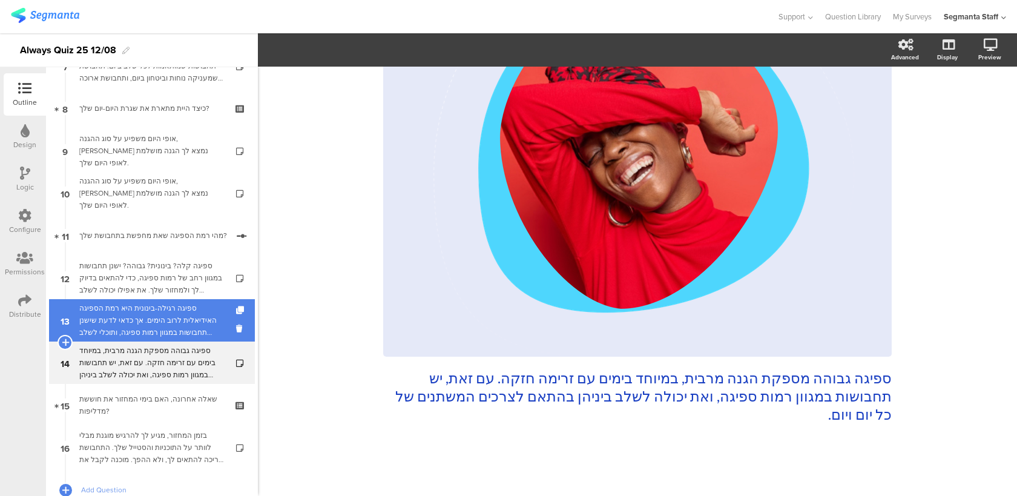
click at [188, 331] on div "ספיגה רגילה-בינונית היא רמת הספיגה האידיאלית לרוב הימים. אך כדאי לדעת שישנן תחב…" at bounding box center [151, 320] width 145 height 36
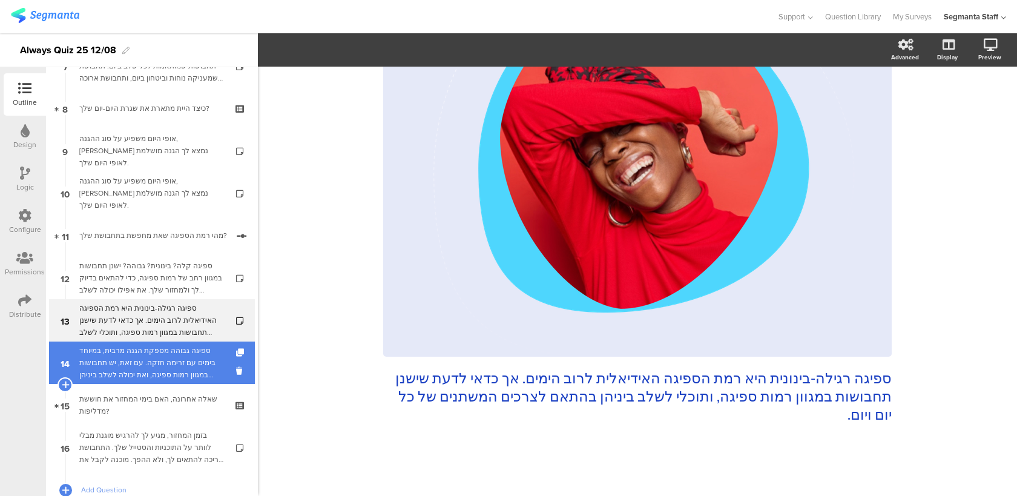
click at [175, 365] on div "ספיגה גבוהה מספקת הגנה מרבית, במיוחד בימים עם זרימה חזקה. עם זאת, יש תחבושות במ…" at bounding box center [151, 362] width 145 height 36
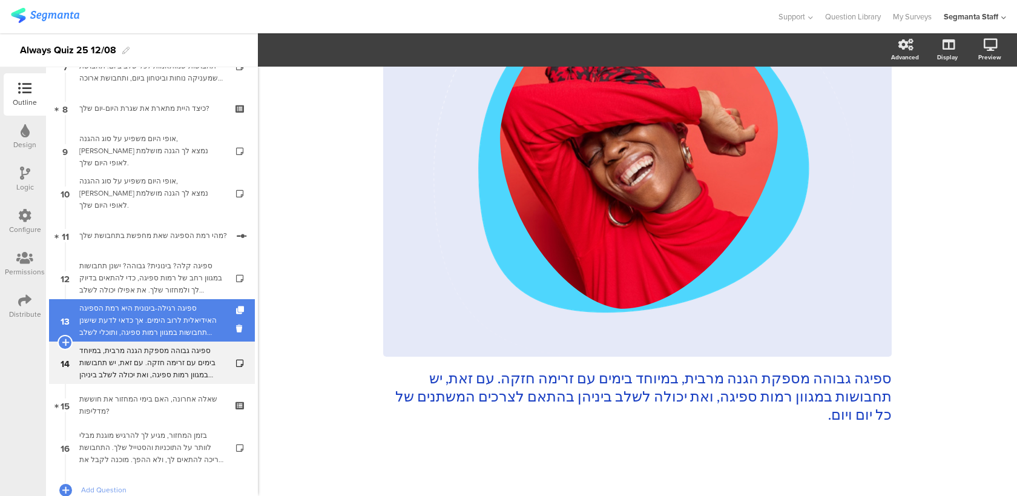
click at [183, 323] on div "ספיגה רגילה-בינונית היא רמת הספיגה האידיאלית לרוב הימים. אך כדאי לדעת שישנן תחב…" at bounding box center [151, 320] width 145 height 36
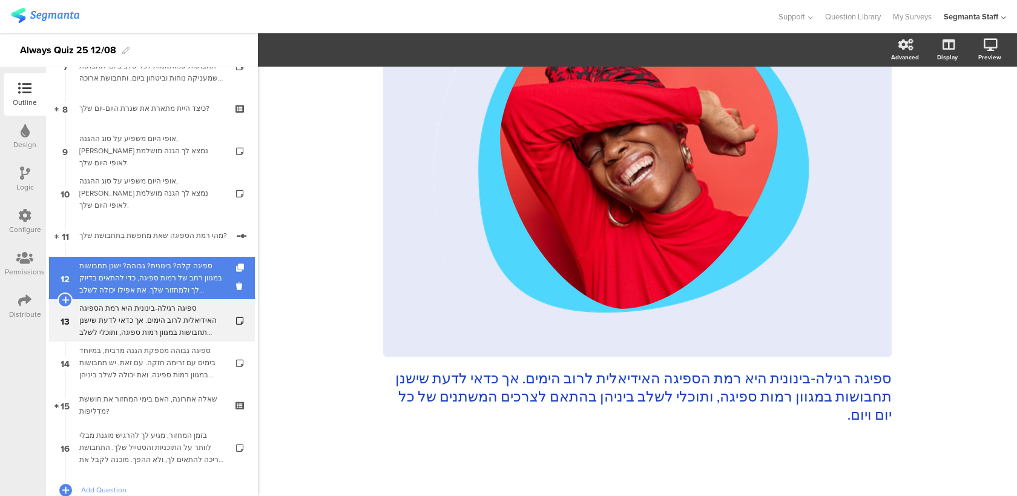
click at [180, 289] on div "ספיגה קלה? בינונית? גבוהה? ישנן תחבושות במגוון רחב של רמות ספיגה, כדי להתאים בד…" at bounding box center [151, 278] width 145 height 36
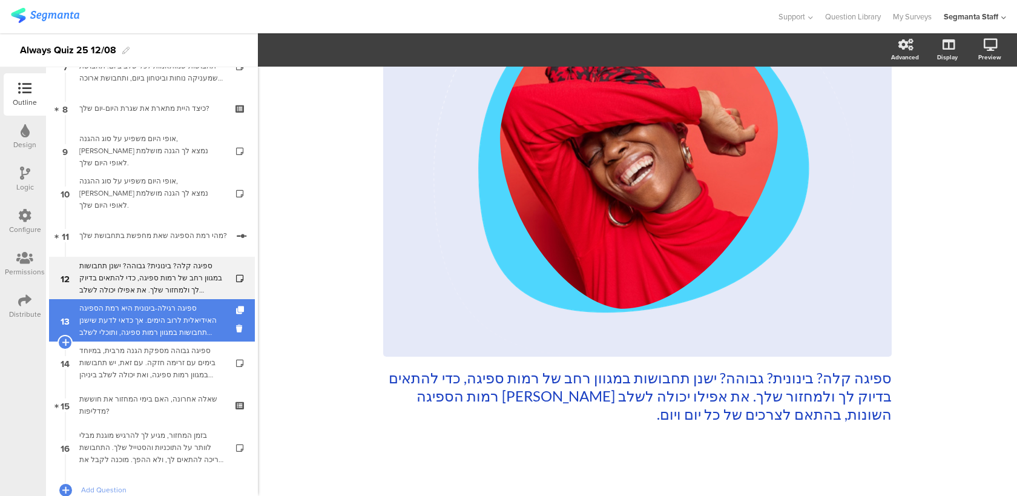
click at [162, 325] on div "ספיגה רגילה-בינונית היא רמת הספיגה האידיאלית לרוב הימים. אך כדאי לדעת שישנן תחב…" at bounding box center [151, 320] width 145 height 36
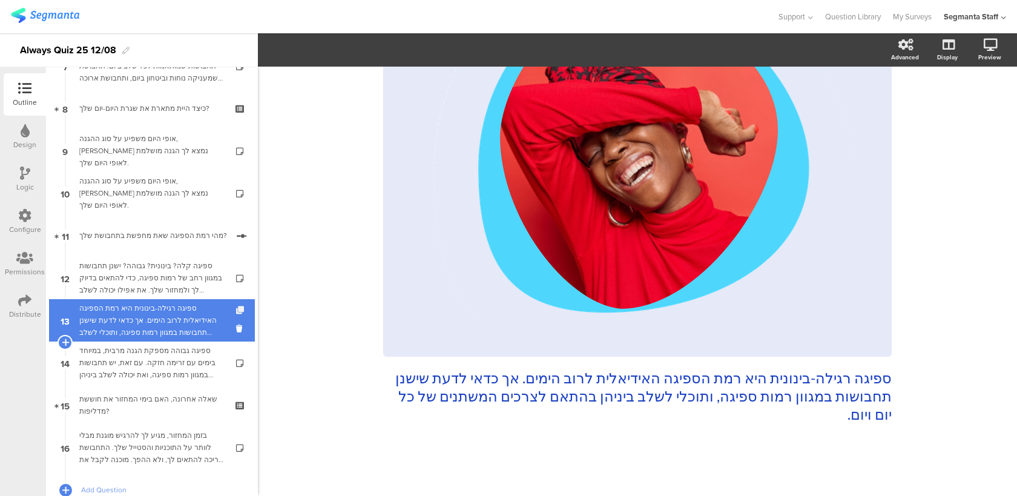
click at [241, 311] on icon at bounding box center [241, 310] width 10 height 8
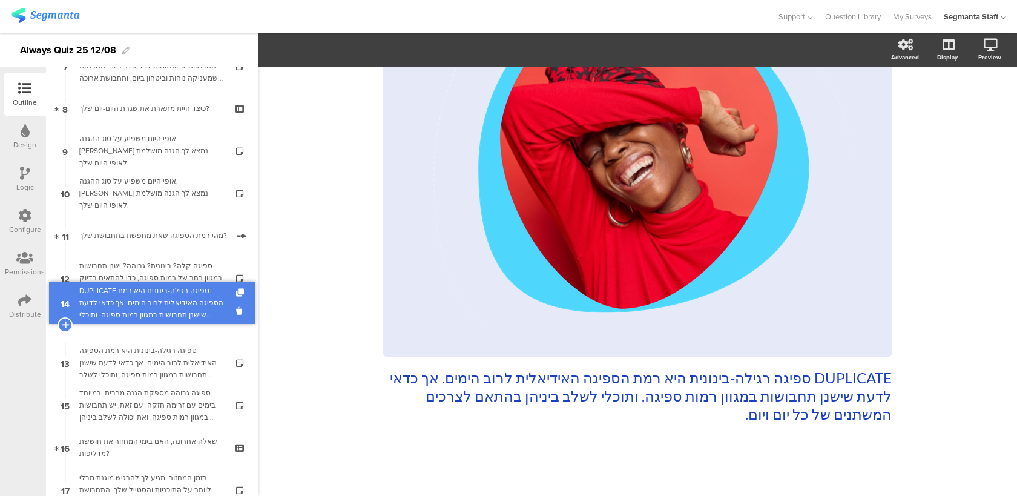
drag, startPoint x: 184, startPoint y: 350, endPoint x: 196, endPoint y: 291, distance: 61.0
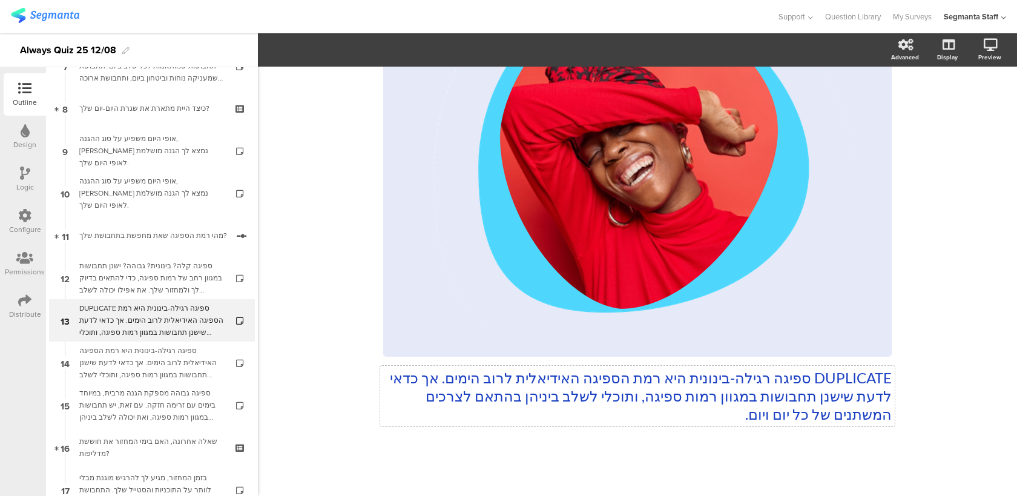
click at [657, 409] on div "DUPLICATE ספיגה רגילה-בינונית היא רמת הספיגה האידיאלית לרוב הימים. אך כדאי לדעת…" at bounding box center [637, 168] width 508 height 536
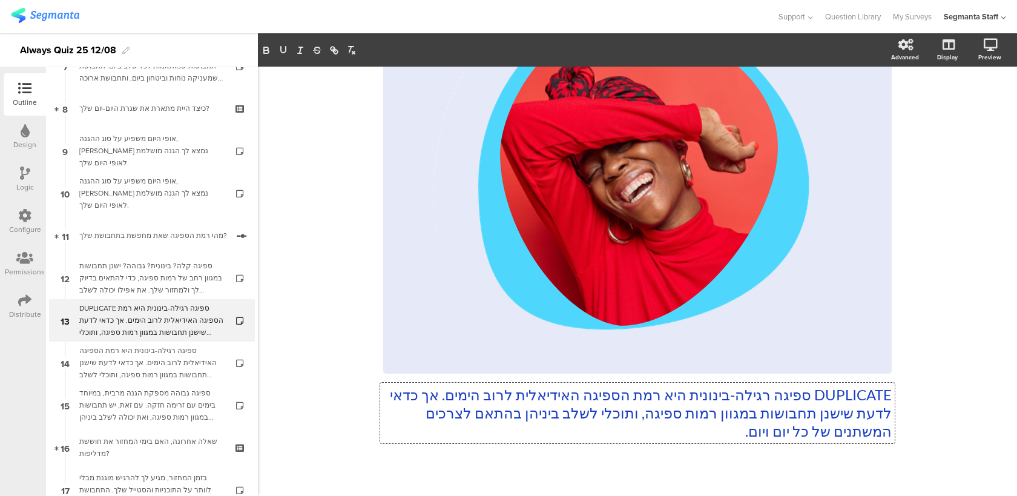
scroll to position [192, 0]
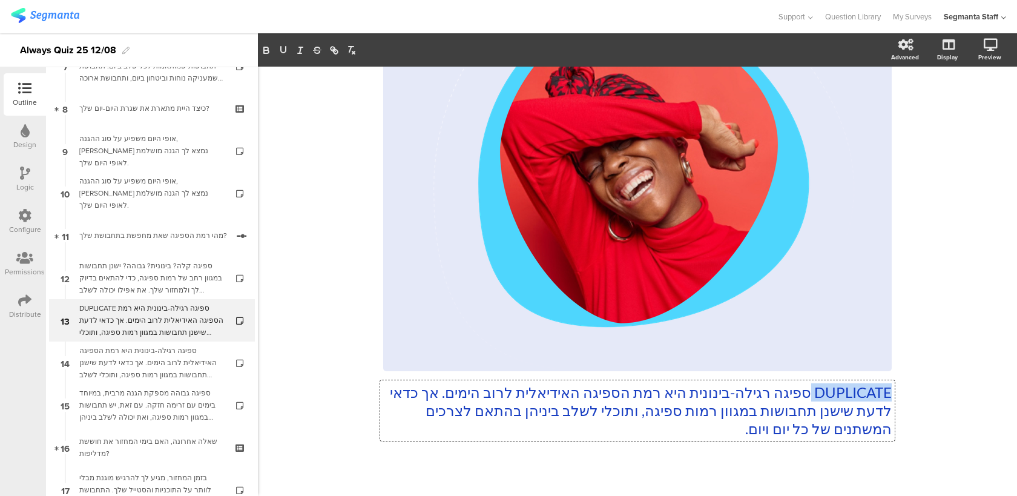
drag, startPoint x: 808, startPoint y: 393, endPoint x: 901, endPoint y: 393, distance: 93.2
click at [901, 393] on div "71% DUPLICATE ספיגה רגילה-בינונית היא רמת הספיגה האידיאלית לרוב הימים. אך כדאי …" at bounding box center [637, 192] width 533 height 636
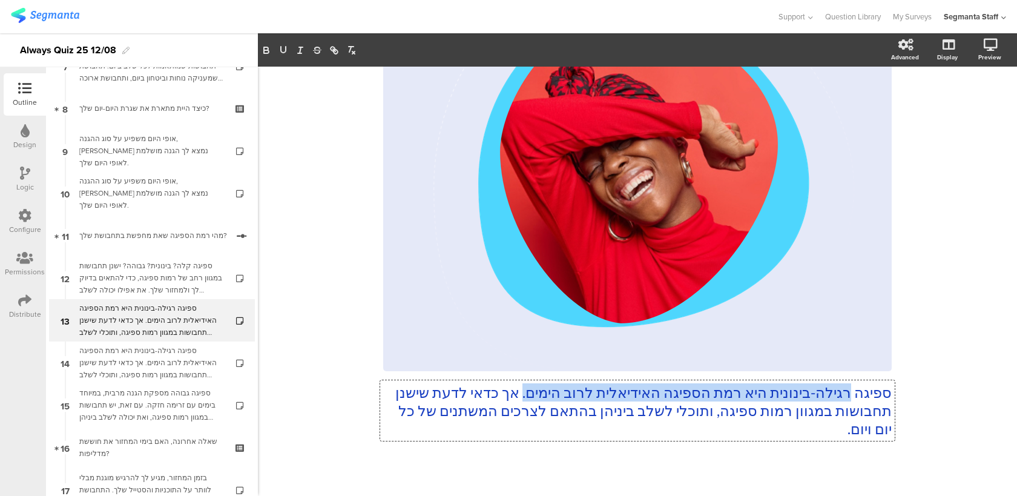
drag, startPoint x: 848, startPoint y: 390, endPoint x: 507, endPoint y: 395, distance: 340.8
click at [507, 395] on p "ספיגה רגילה-בינונית היא רמת הספיגה האידיאלית לרוב הימים. אך כדאי לדעת שישנן תחב…" at bounding box center [637, 410] width 508 height 54
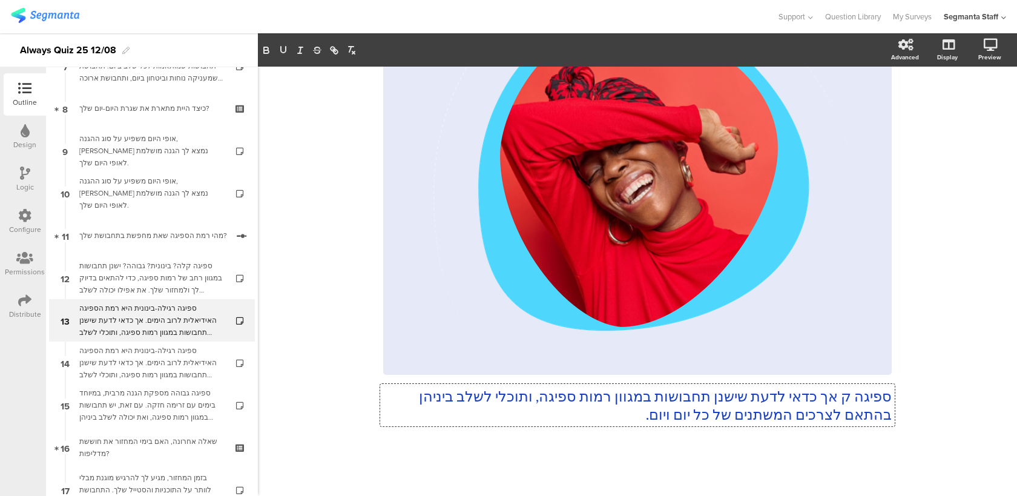
scroll to position [189, 0]
click at [539, 407] on p "ספיגה קלה? נהדר! אך כדאי לדעת שישנן תחבושות במגוון רמות ספיגה, ותוכלי לשלב ביני…" at bounding box center [637, 405] width 508 height 36
click at [888, 394] on p "ספיגה קלה? נהדר! אך כדאי לדעת שישנן תחבושות במגוון רמות ספיגה, ותוכלי לשלב ביני…" at bounding box center [637, 405] width 508 height 36
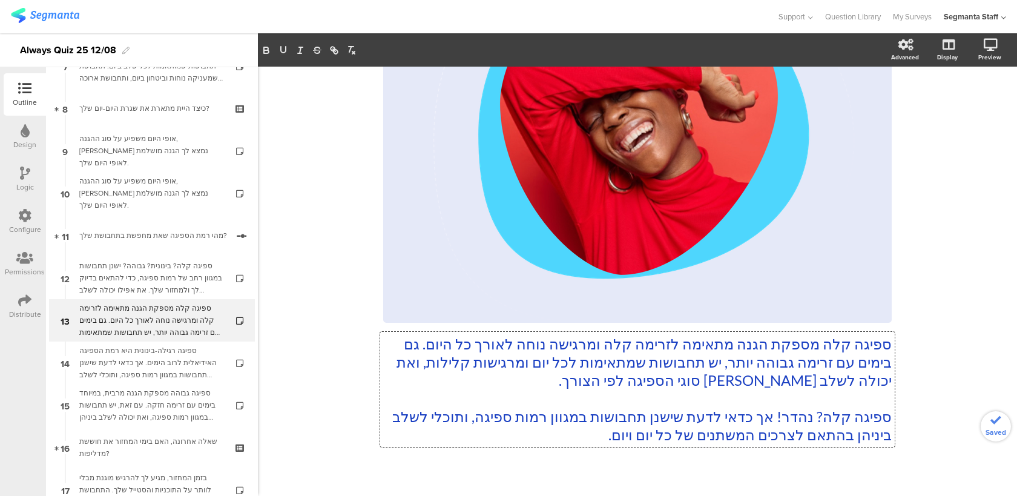
scroll to position [242, 0]
click at [473, 417] on p "ספיגה קלה? נהדר! אך כדאי לדעת שישנן תחבושות במגוון רמות ספיגה, ותוכלי לשלב ביני…" at bounding box center [637, 425] width 508 height 36
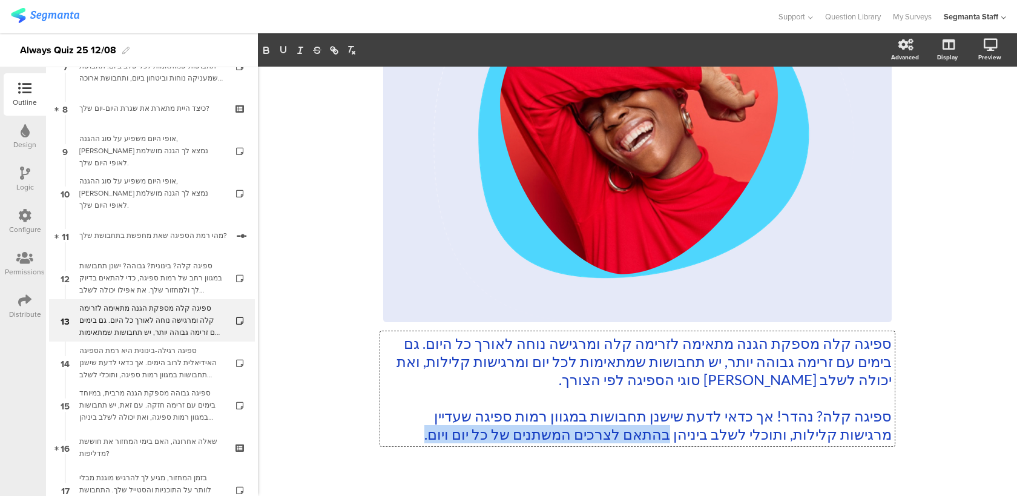
drag, startPoint x: 661, startPoint y: 432, endPoint x: 409, endPoint y: 442, distance: 252.6
click at [409, 442] on p "ספיגה קלה? נהדר! אך כדאי לדעת שישנן תחבושות במגוון רמות ספיגה שעדיין מרגישות קל…" at bounding box center [637, 425] width 508 height 36
click at [858, 411] on p "ספיגה קלה? נהדר! אך כדאי לדעת שישנן תחבושות במגוון רמות ספיגה שעדיין מרגישות קל…" at bounding box center [637, 425] width 508 height 36
click at [888, 341] on p "ספיגה קלה מספקת הגנה מתאימה לזרימה קלה ומרגישה נוחה לאורך כל היום. גם בימים עם …" at bounding box center [637, 361] width 508 height 54
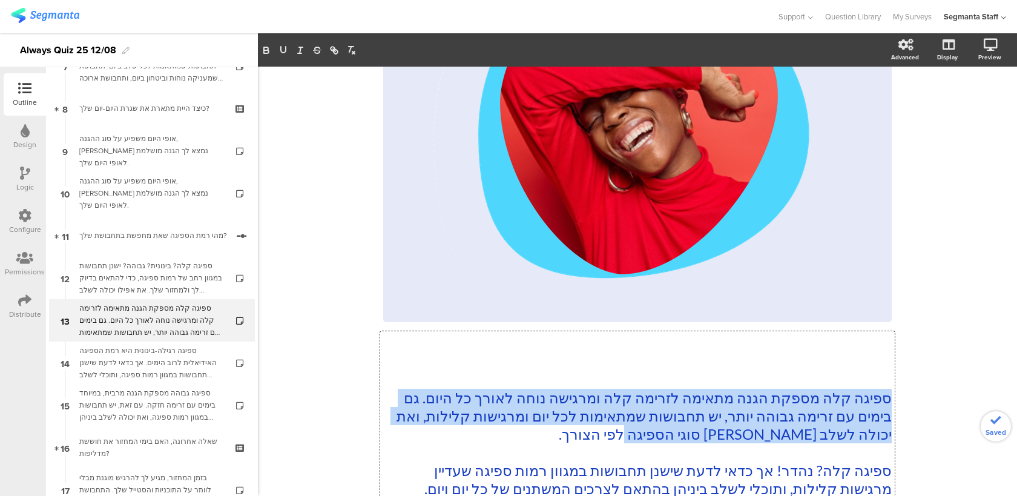
drag, startPoint x: 618, startPoint y: 430, endPoint x: 892, endPoint y: 396, distance: 276.2
click at [892, 396] on div "ספיגה קלה מספקת הגנה מתאימה לזרימה קלה ומרגישה נוחה לאורך כל היום. גם בימים עם …" at bounding box center [637, 415] width 514 height 169
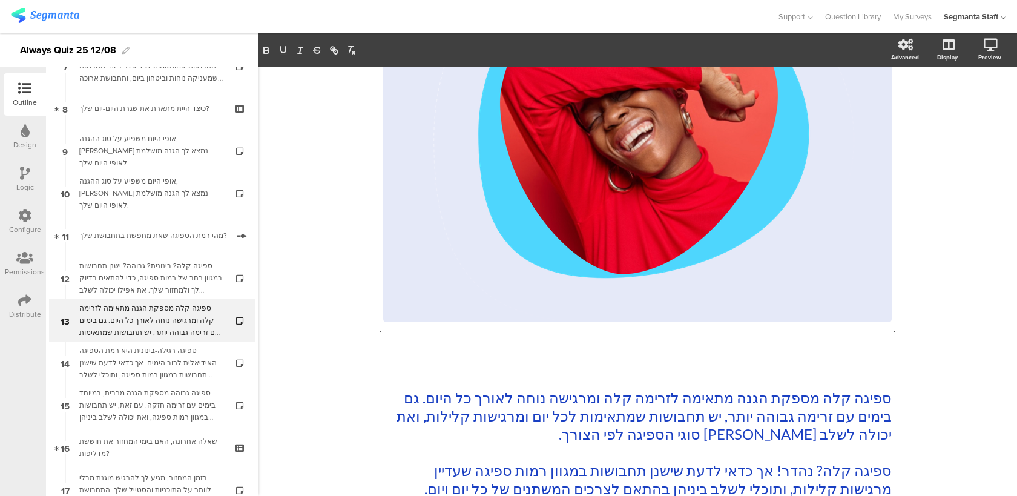
click at [864, 346] on p at bounding box center [637, 343] width 508 height 18
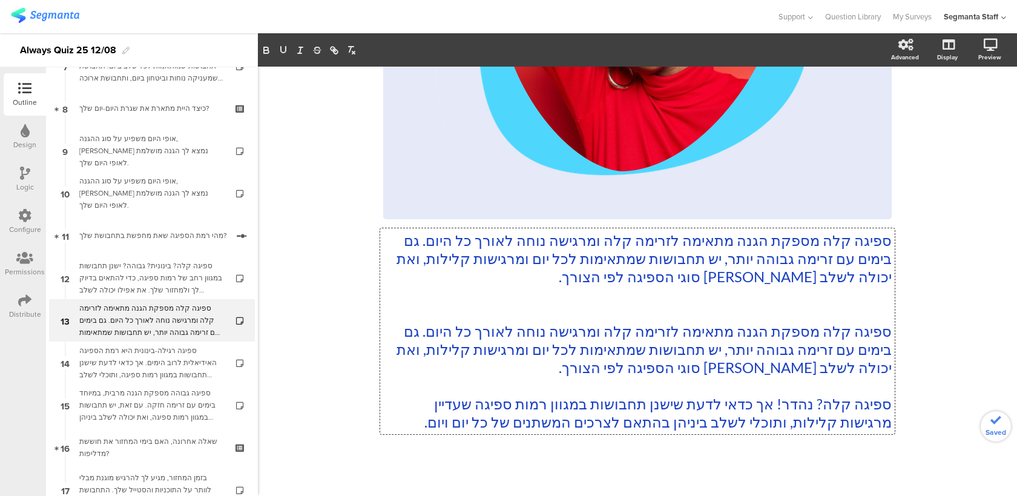
scroll to position [352, 0]
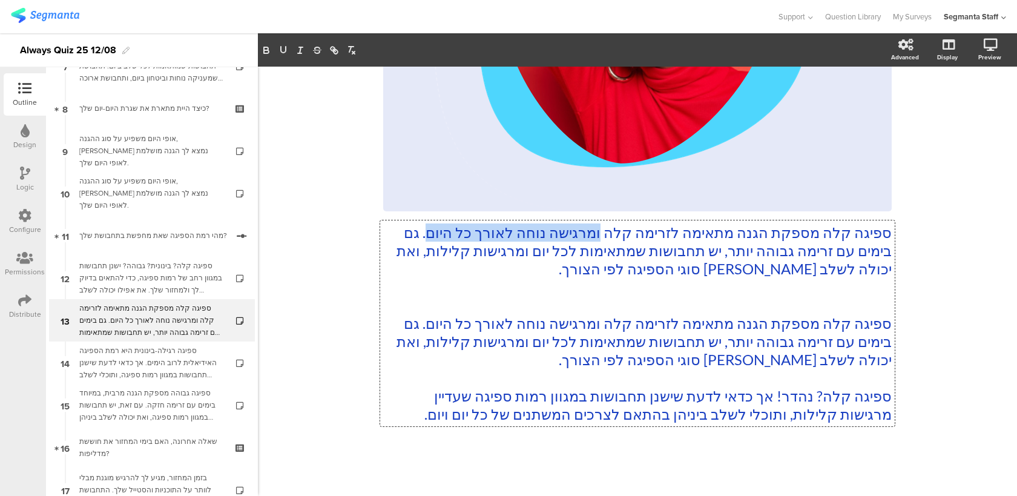
drag, startPoint x: 597, startPoint y: 231, endPoint x: 418, endPoint y: 231, distance: 179.2
click at [418, 231] on p "ספיגה קלה מספקת הגנה מתאימה לזרימה קלה ומרגישה נוחה לאורך כל היום. גם בימים עם …" at bounding box center [637, 250] width 508 height 54
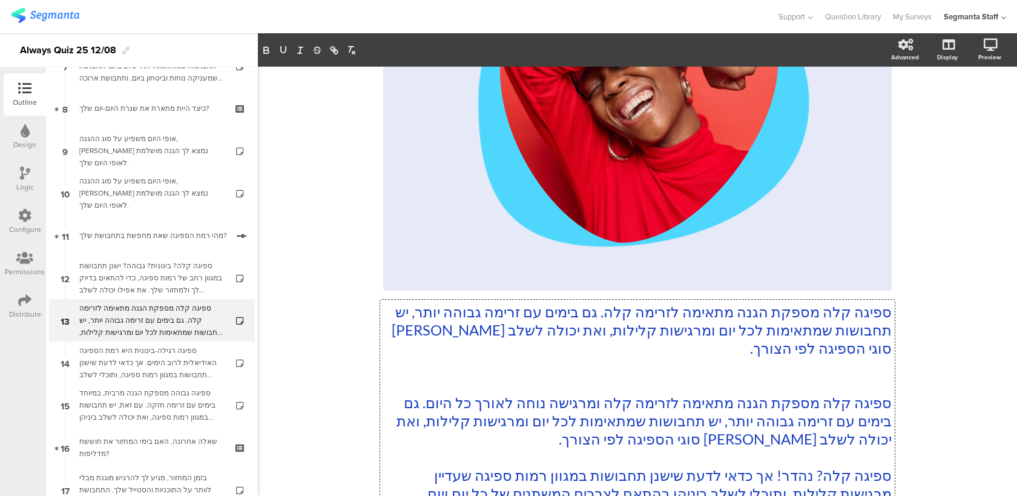
scroll to position [303, 0]
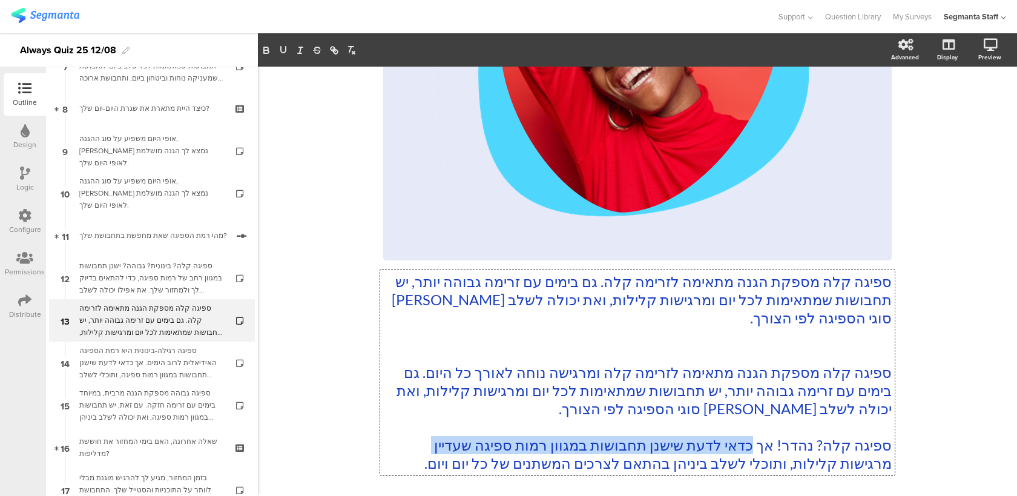
drag, startPoint x: 752, startPoint y: 445, endPoint x: 422, endPoint y: 448, distance: 329.3
click at [422, 448] on p "ספיגה קלה? נהדר! אך כדאי לדעת שישנן תחבושות במגוון רמות ספיגה שעדיין מרגישות קל…" at bounding box center [637, 454] width 508 height 36
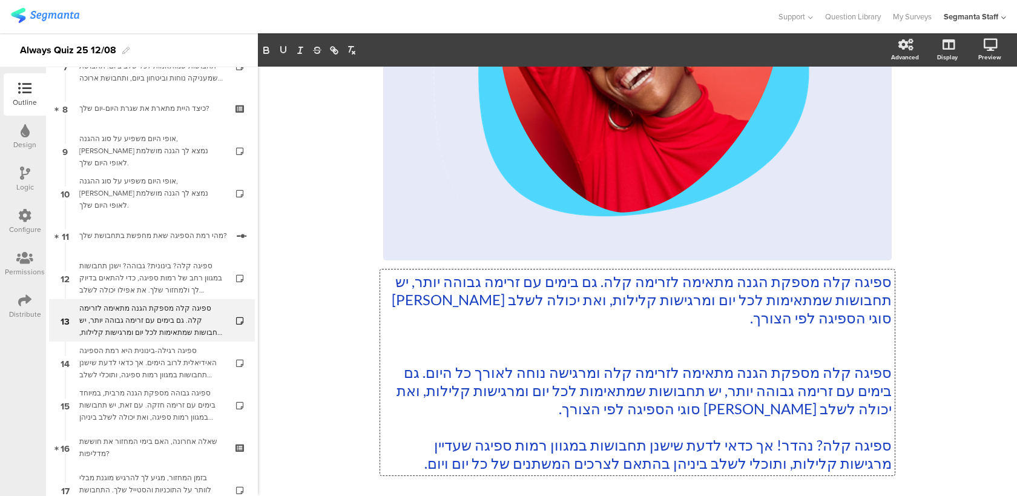
click at [595, 283] on p "ספיגה קלה מספקת הגנה מתאימה לזרימה קלה. גם בימים עם זרימה גבוהה יותר, יש תחבושו…" at bounding box center [637, 299] width 508 height 54
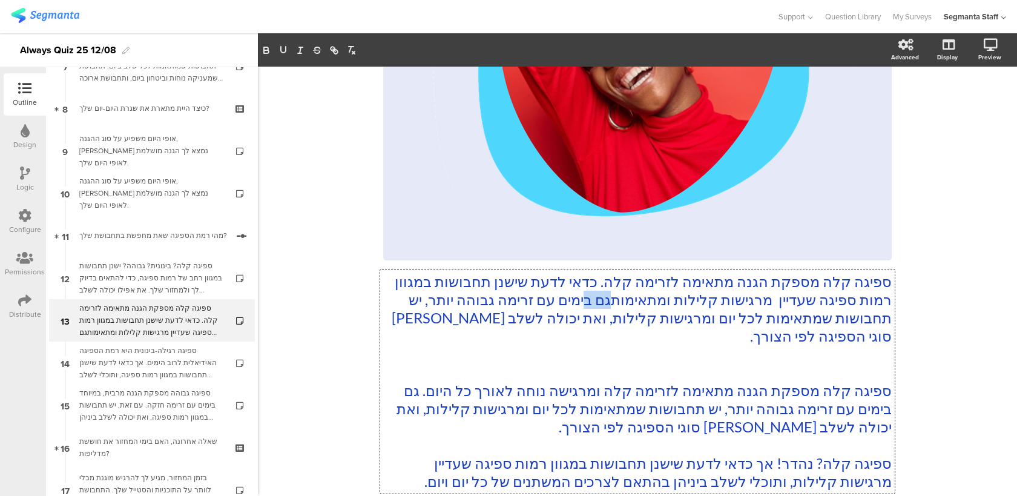
drag, startPoint x: 600, startPoint y: 301, endPoint x: 574, endPoint y: 303, distance: 25.5
click at [574, 303] on p "ספיגה קלה מספקת הגנה מתאימה לזרימה קלה. כדאי לדעת שישנן תחבושות במגוון רמות ספי…" at bounding box center [637, 308] width 508 height 73
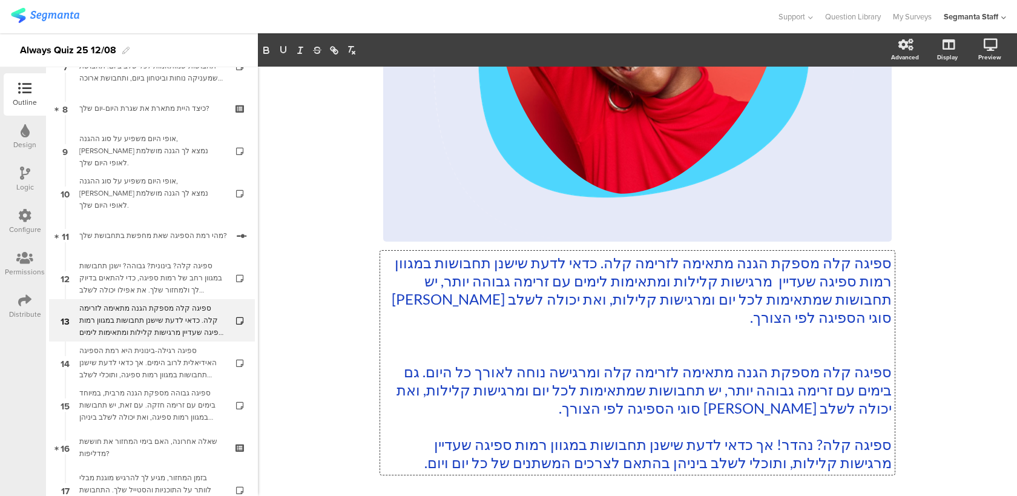
scroll to position [324, 0]
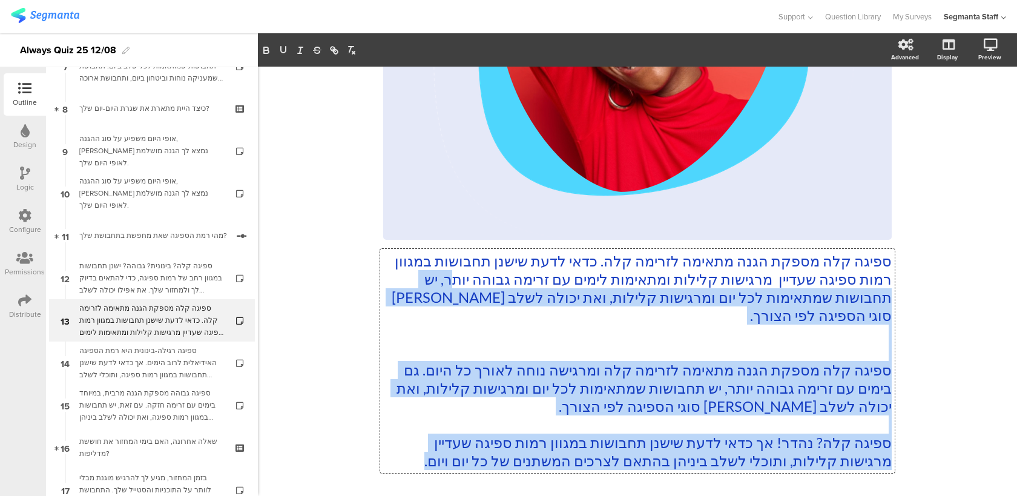
drag, startPoint x: 403, startPoint y: 461, endPoint x: 432, endPoint y: 276, distance: 187.4
click at [432, 276] on div "ספיגה קלה מספקת הגנה מתאימה לזרימה קלה. כדאי לדעת שישנן תחבושות במגוון רמות ספי…" at bounding box center [637, 361] width 508 height 218
click at [518, 430] on p at bounding box center [637, 424] width 508 height 18
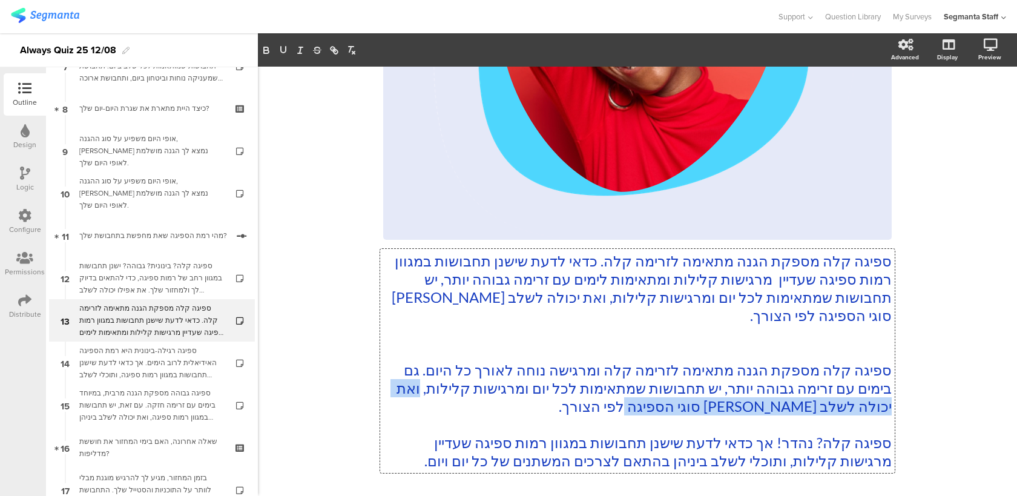
drag, startPoint x: 593, startPoint y: 409, endPoint x: 893, endPoint y: 409, distance: 299.6
click at [893, 409] on div "ספיגה קלה מספקת הגנה מתאימה לזרימה קלה. כדאי לדעת שישנן תחבושות במגוון רמות ספי…" at bounding box center [637, 361] width 514 height 224
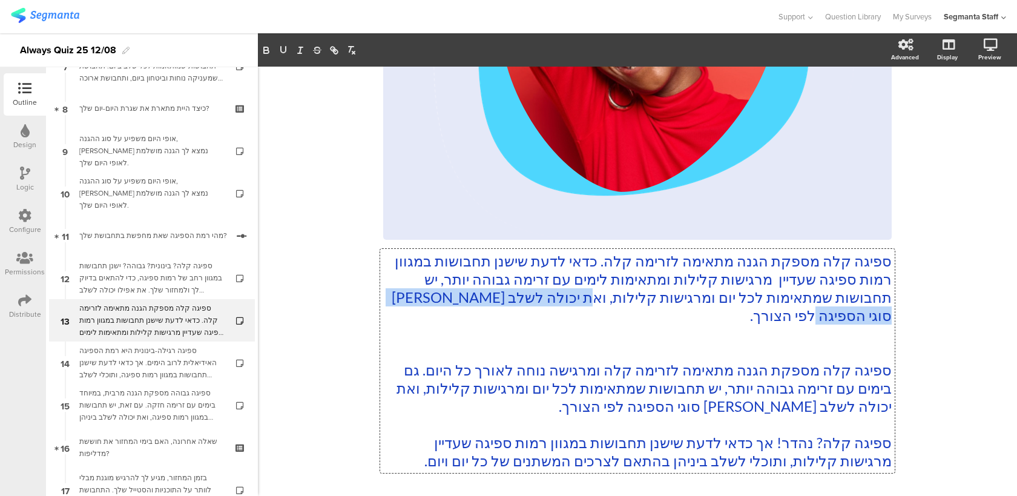
drag, startPoint x: 761, startPoint y: 316, endPoint x: 586, endPoint y: 294, distance: 176.4
click at [586, 294] on p "ספיגה קלה מספקת הגנה מתאימה לזרימה קלה. כדאי לדעת שישנן תחבושות במגוון רמות ספי…" at bounding box center [637, 288] width 508 height 73
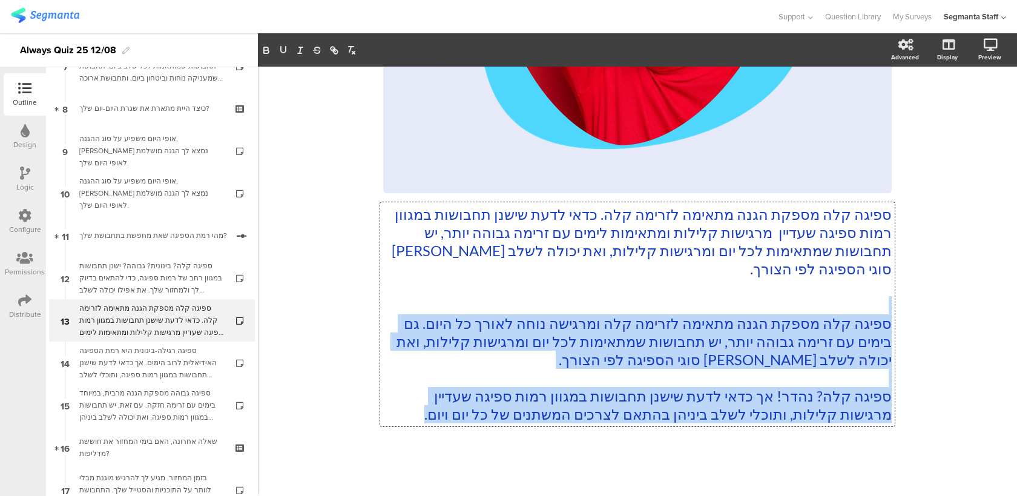
drag, startPoint x: 720, startPoint y: 360, endPoint x: 554, endPoint y: 518, distance: 229.5
click at [554, 495] on html "You are using an unsupported version of Internet Explorer. Unsupported browsers…" at bounding box center [508, 248] width 1017 height 496
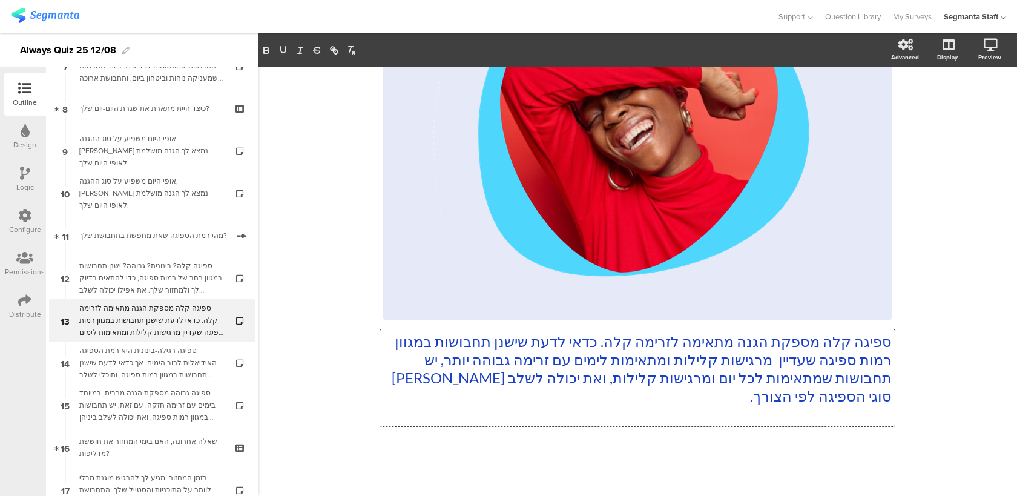
scroll to position [225, 0]
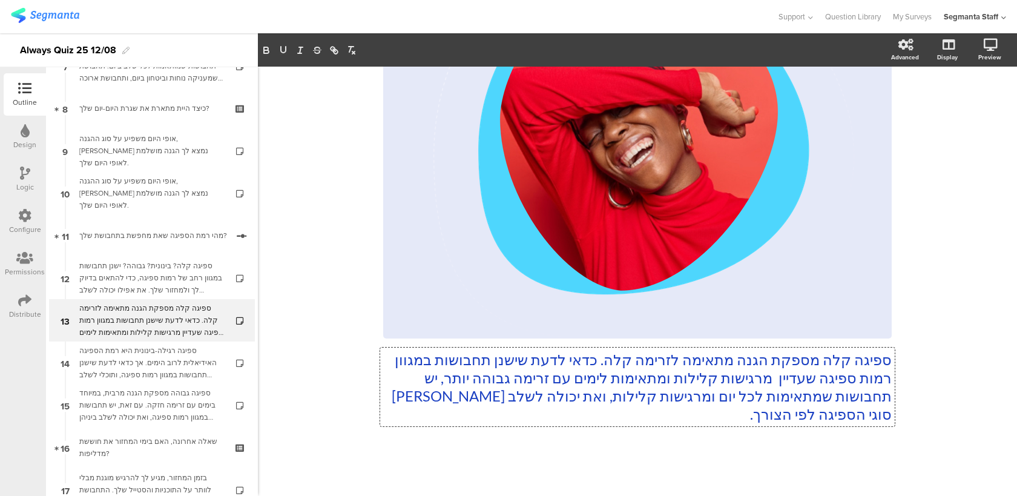
click at [556, 464] on div at bounding box center [637, 468] width 508 height 42
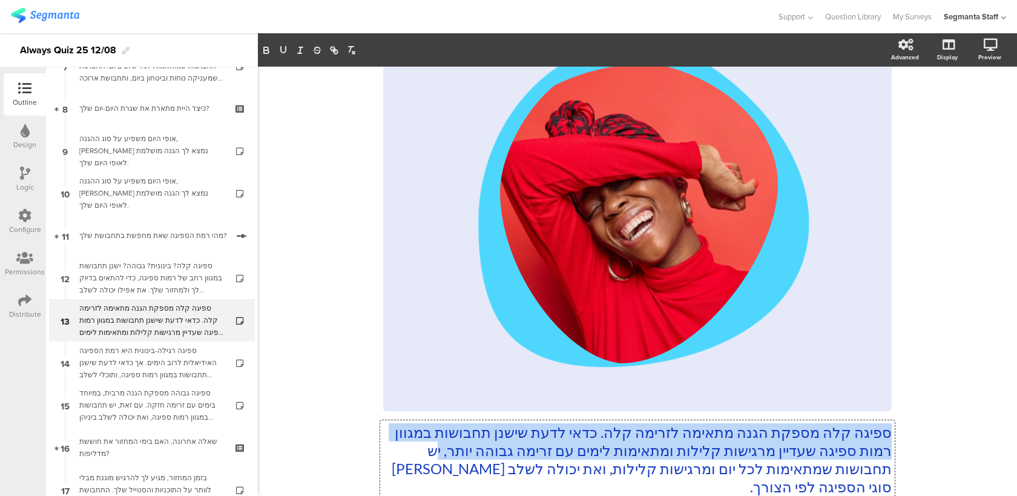
drag, startPoint x: 719, startPoint y: 377, endPoint x: 418, endPoint y: 442, distance: 308.4
click at [418, 442] on div "ספיגה קלה מספקת הגנה מתאימה לזרימה קלה. כדאי לדעת שישנן תחבושות במגוון רמות ספי…" at bounding box center [637, 459] width 514 height 79
click at [418, 442] on p "ספיגה קלה מספקת הגנה מתאימה לזרימה קלה. כדאי לדעת שישנן תחבושות במגוון רמות ספי…" at bounding box center [637, 459] width 508 height 73
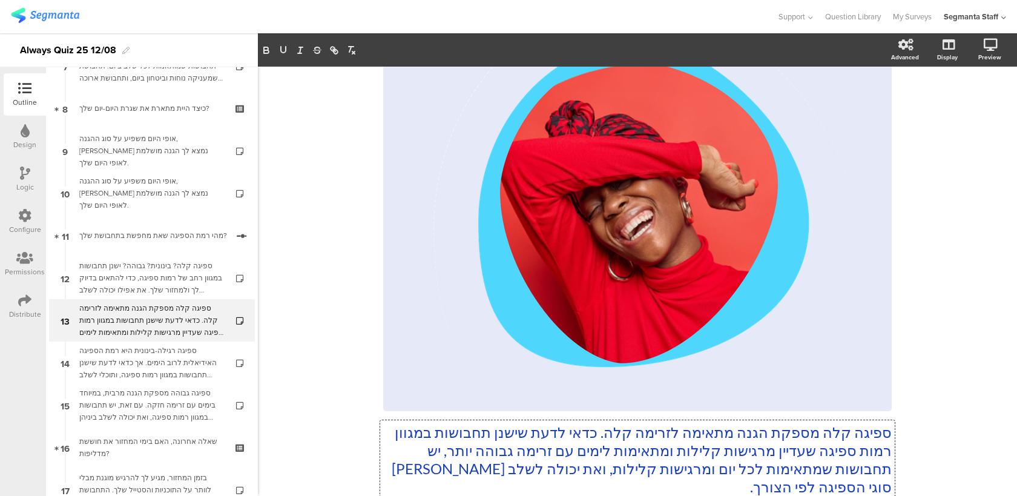
scroll to position [196, 0]
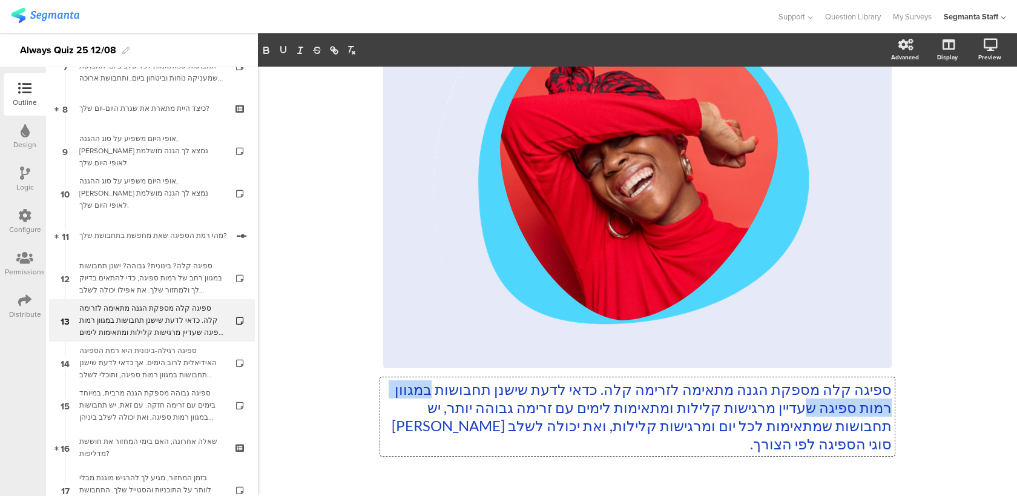
drag, startPoint x: 424, startPoint y: 390, endPoint x: 809, endPoint y: 409, distance: 385.4
click at [809, 409] on p "ספיגה קלה מספקת הגנה מתאימה לזרימה קלה. כדאי לדעת שישנן תחבושות במגוון רמות ספי…" at bounding box center [637, 416] width 508 height 73
drag, startPoint x: 802, startPoint y: 412, endPoint x: 769, endPoint y: 412, distance: 32.7
click at [769, 412] on p "ספיגה קלה מספקת הגנה מתאימה לזרימה קלה. כדאי לדעת שישנן תחבושות במגוון רמות ספי…" at bounding box center [637, 416] width 508 height 73
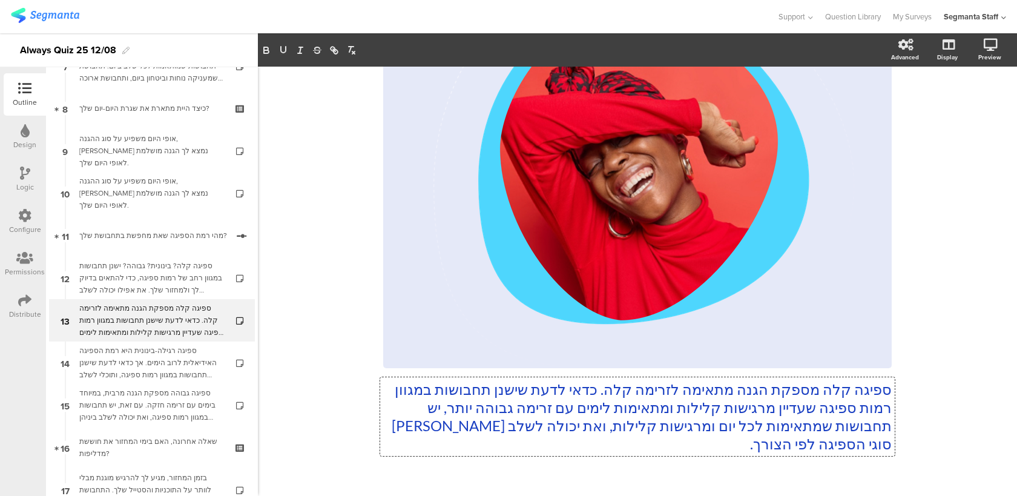
click at [787, 429] on p "ספיגה קלה מספקת הגנה מתאימה לזרימה קלה. כדאי לדעת שישנן תחבושות במגוון רמות ספי…" at bounding box center [637, 416] width 508 height 73
drag, startPoint x: 660, startPoint y: 407, endPoint x: 801, endPoint y: 401, distance: 141.2
click at [801, 401] on p "ספיגה קלה מספקת הגנה מתאימה לזרימה קלה. כדאי לדעת שישנן תחבושות במגוון רמות ספי…" at bounding box center [637, 416] width 508 height 73
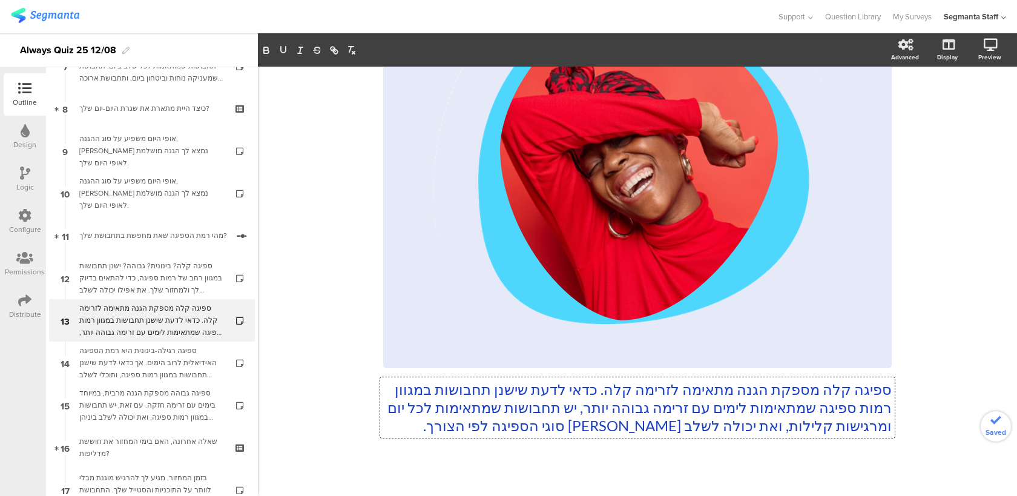
click at [571, 404] on p "ספיגה קלה מספקת הגנה מתאימה לזרימה קלה. כדאי לדעת שישנן תחבושות במגוון רמות ספי…" at bounding box center [637, 407] width 508 height 54
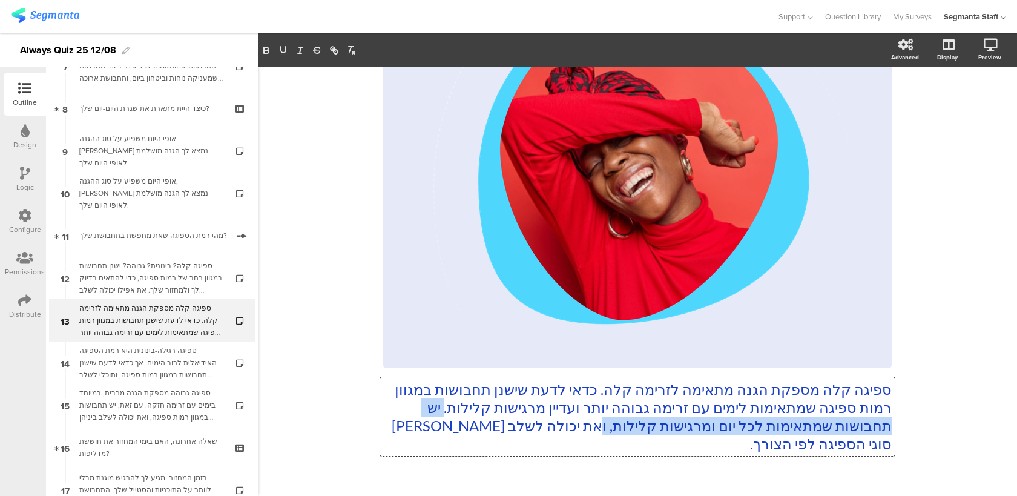
drag, startPoint x: 594, startPoint y: 426, endPoint x: 427, endPoint y: 409, distance: 167.3
click at [427, 409] on p "ספיגה קלה מספקת הגנה מתאימה לזרימה קלה. כדאי לדעת שישנן תחבושות במגוון רמות ספי…" at bounding box center [637, 416] width 508 height 73
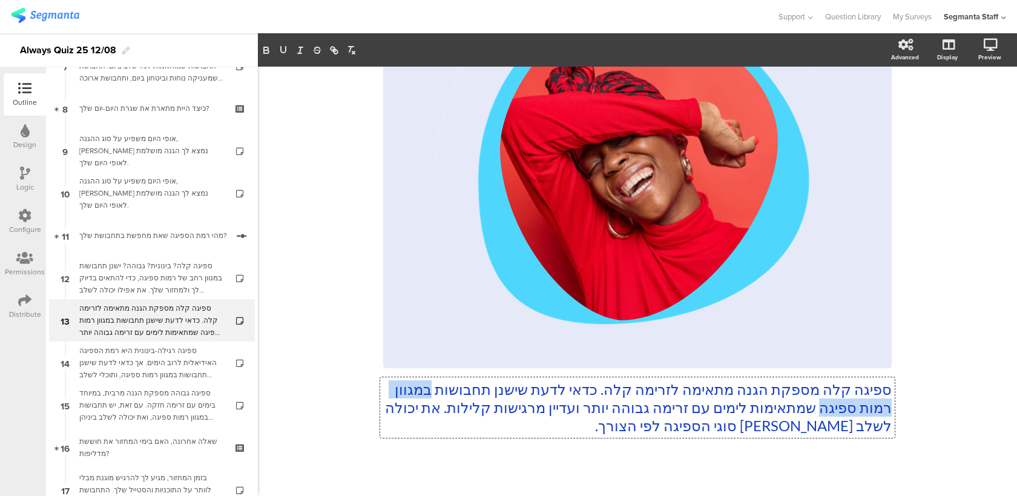
drag, startPoint x: 820, startPoint y: 411, endPoint x: 423, endPoint y: 390, distance: 397.6
click at [423, 390] on p "ספיגה קלה מספקת הגנה מתאימה לזרימה קלה. כדאי לדעת שישנן תחבושות במגוון רמות ספי…" at bounding box center [637, 407] width 508 height 54
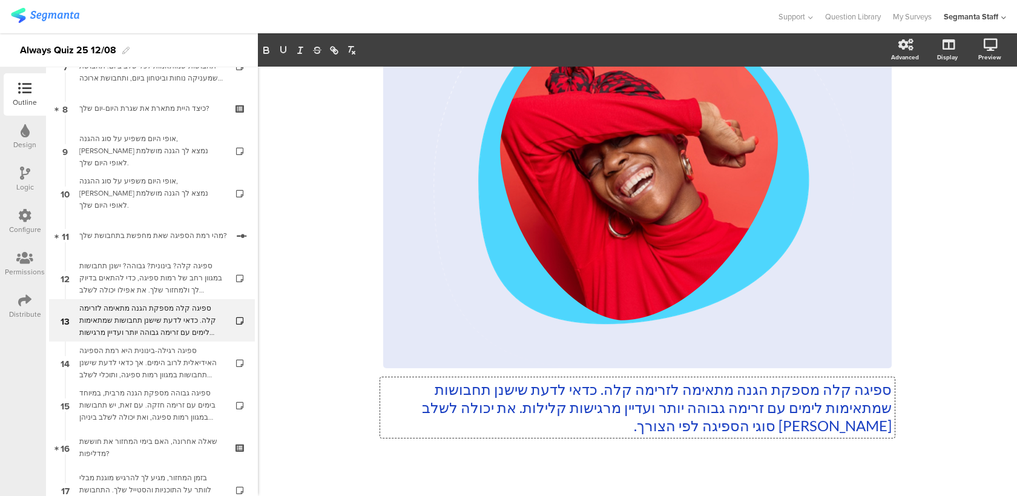
click at [889, 411] on p "ספיגה קלה מספקת הגנה מתאימה לזרימה קלה. כדאי לדעת שישנן תחבושות שמתאימות לימים …" at bounding box center [637, 407] width 508 height 54
click at [724, 423] on p "ספיגה קלה מספקת הגנה מתאימה לזרימה קלה. כדאי לדעת שישנן תחבושות שמתאימות לימים …" at bounding box center [637, 407] width 508 height 54
click at [527, 408] on p "ספיגה קלה מספקת הגנה מתאימה לזרימה קלה. כדאי לדעת שישנן תחבושות שמתאימות לימים …" at bounding box center [637, 407] width 508 height 54
click at [485, 389] on p "ספיגה קלה מספקת הגנה מתאימה לזרימה קלה. כדאי לדעת שישנן תחבושות שמתאימות לימים …" at bounding box center [637, 407] width 508 height 54
click at [271, 409] on div "71% ספיגה קלה מספקת הגנה מתאימה לזרימה קלה. כדאי לדעת שיש תחבושות שמתאימות לימי…" at bounding box center [637, 189] width 759 height 636
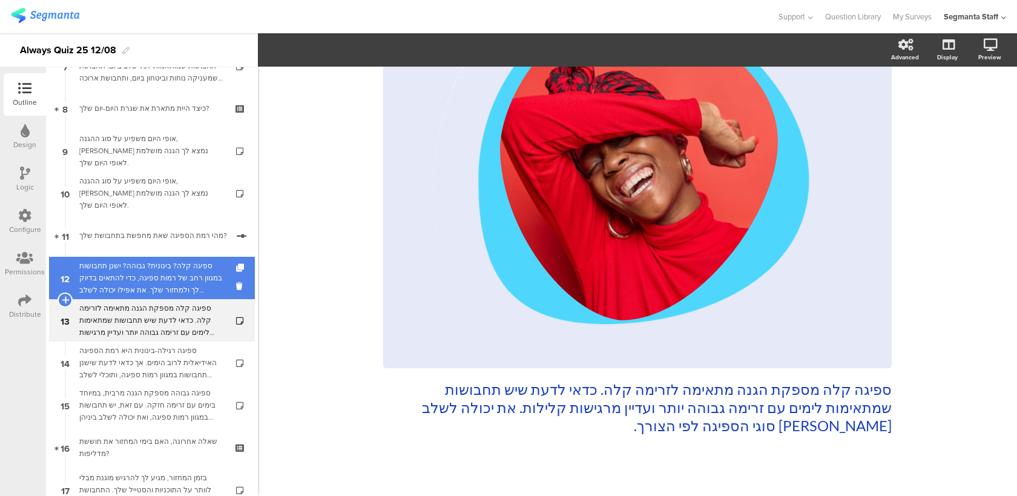
click at [196, 278] on div "ספיגה קלה? בינונית? גבוהה? ישנן תחבושות במגוון רחב של רמות ספיגה, כדי להתאים בד…" at bounding box center [151, 278] width 145 height 36
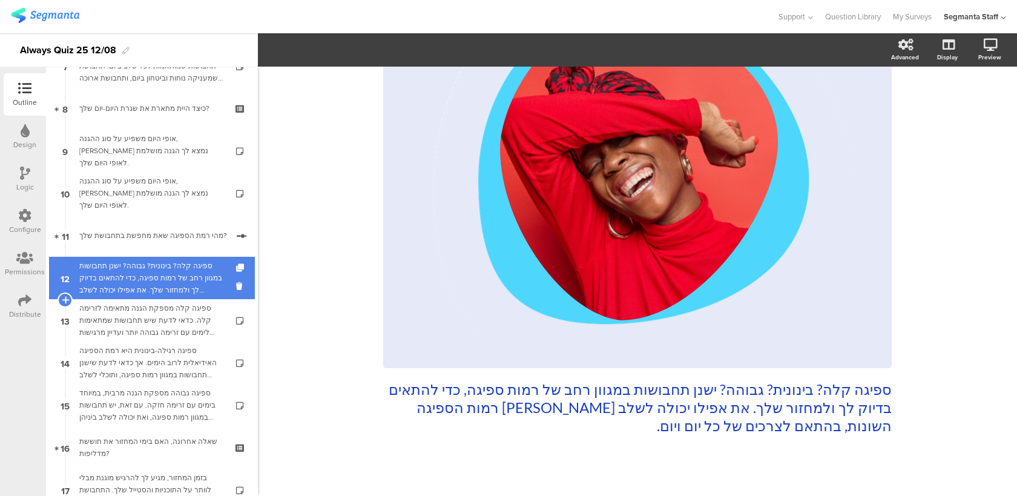
click at [199, 279] on div "ספיגה קלה? בינונית? גבוהה? ישנן תחבושות במגוון רחב של רמות ספיגה, כדי להתאים בד…" at bounding box center [151, 278] width 145 height 36
click at [199, 280] on div "ספיגה קלה? בינונית? גבוהה? ישנן תחבושות במגוון רחב של רמות ספיגה, כדי להתאים בד…" at bounding box center [151, 278] width 145 height 36
click at [238, 283] on icon at bounding box center [241, 286] width 10 height 12
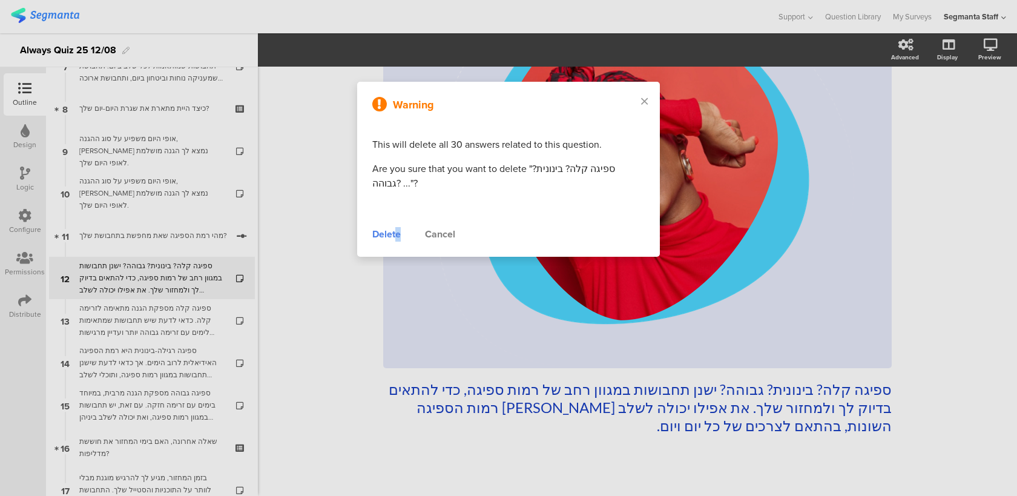
click at [398, 234] on div "Delete" at bounding box center [386, 234] width 28 height 15
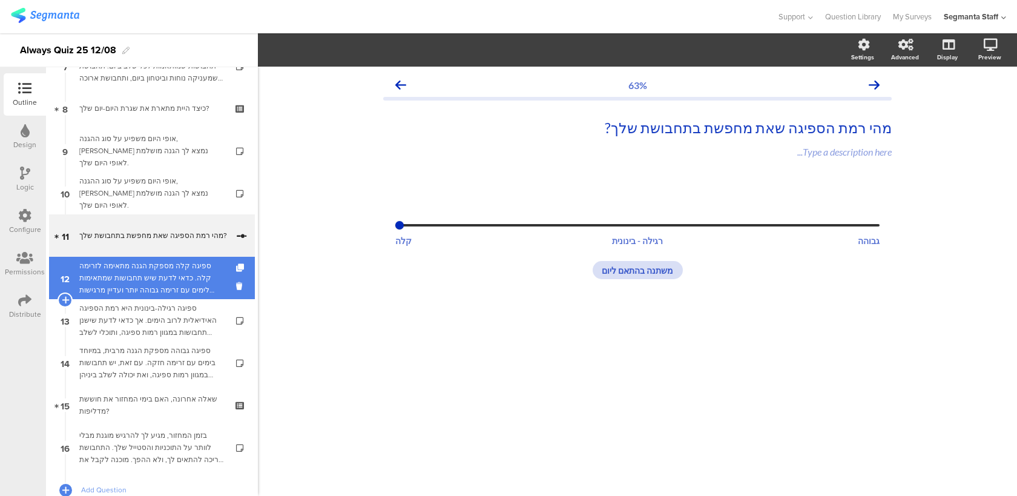
click at [192, 289] on div "ספיגה קלה מספקת הגנה מתאימה לזרימה קלה. כדאי לדעת שיש תחבושות שמתאימות לימים עם…" at bounding box center [151, 278] width 145 height 36
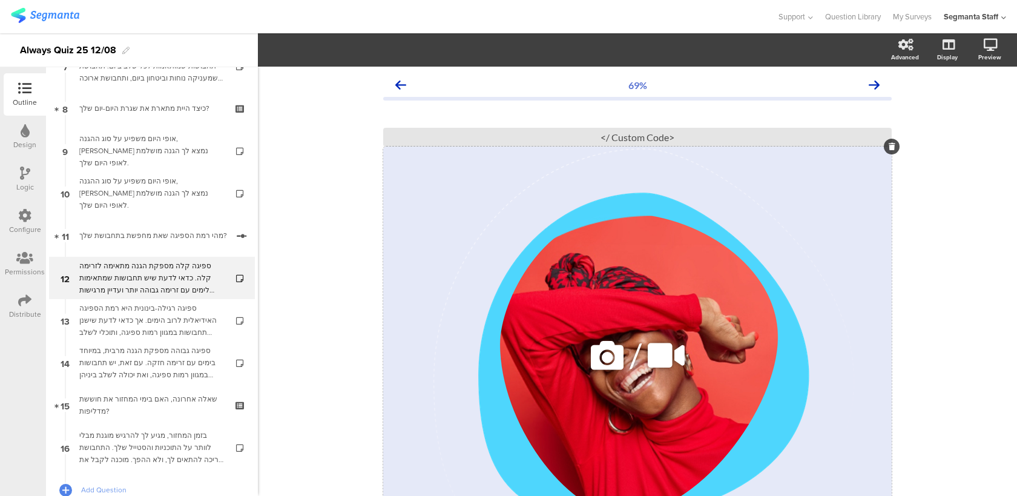
scroll to position [207, 0]
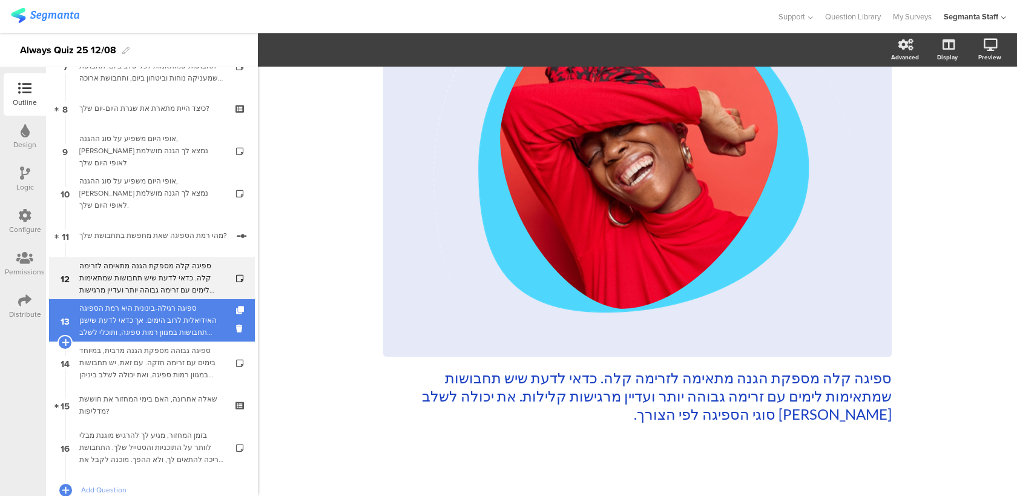
click at [160, 326] on div "ספיגה רגילה-בינונית היא רמת הספיגה האידיאלית לרוב הימים. אך כדאי לדעת שישנן תחב…" at bounding box center [151, 320] width 145 height 36
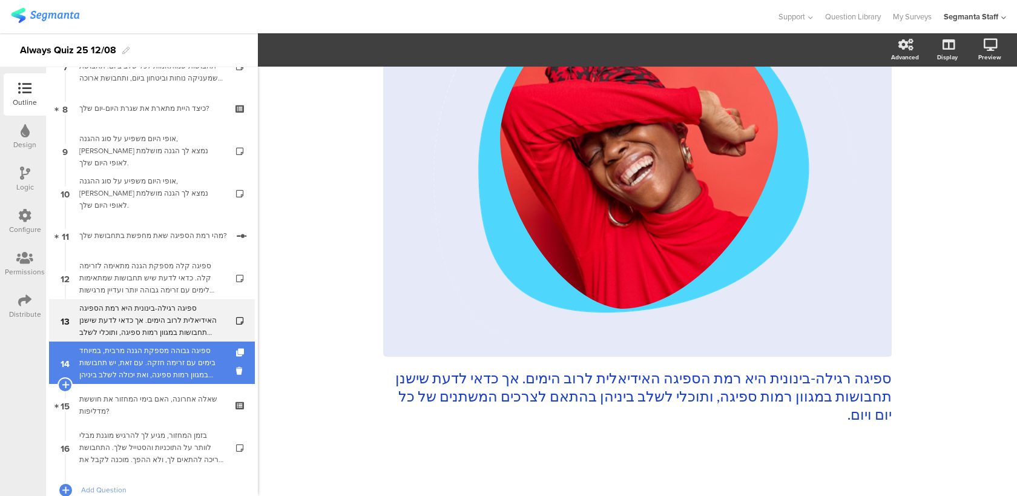
click at [165, 375] on div "ספיגה גבוהה מספקת הגנה מרבית, במיוחד בימים עם זרימה חזקה. עם זאת, יש תחבושות במ…" at bounding box center [151, 362] width 145 height 36
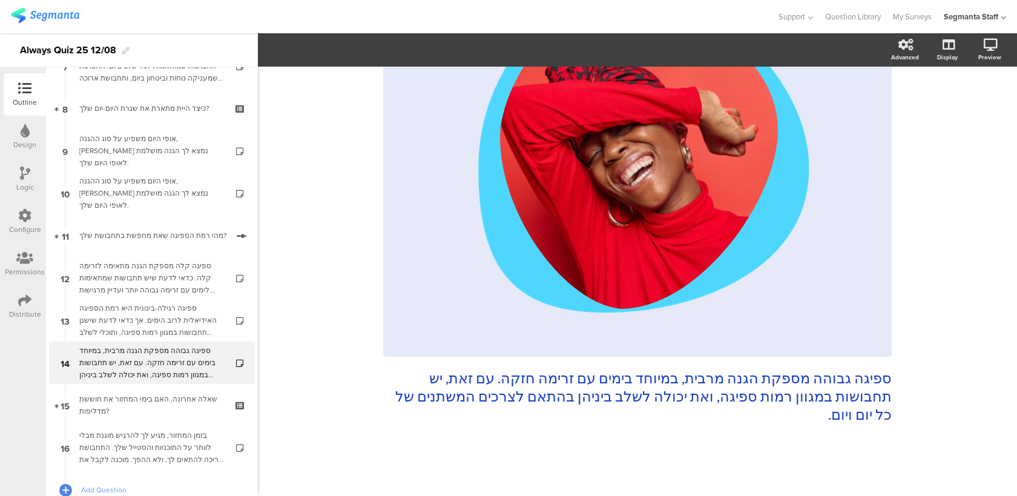
click at [24, 210] on icon at bounding box center [24, 215] width 13 height 13
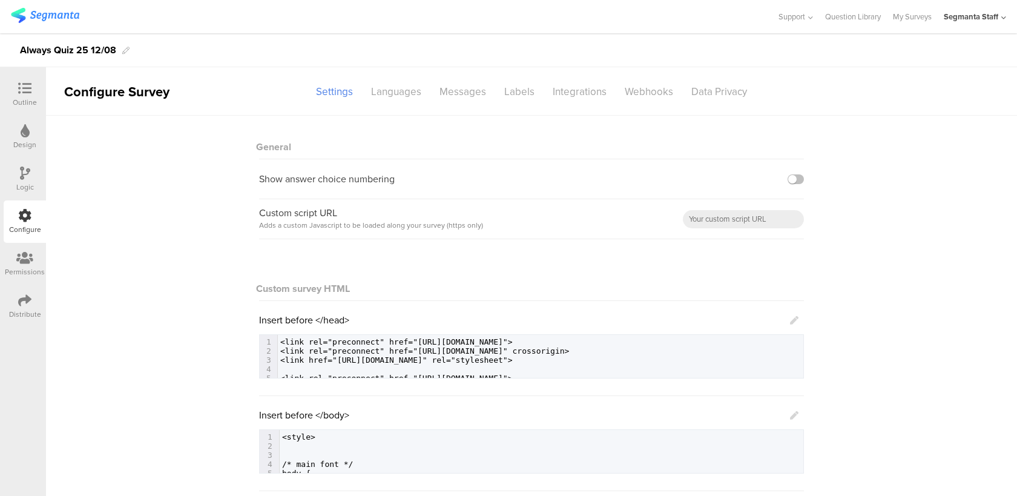
click at [23, 177] on icon at bounding box center [25, 172] width 10 height 13
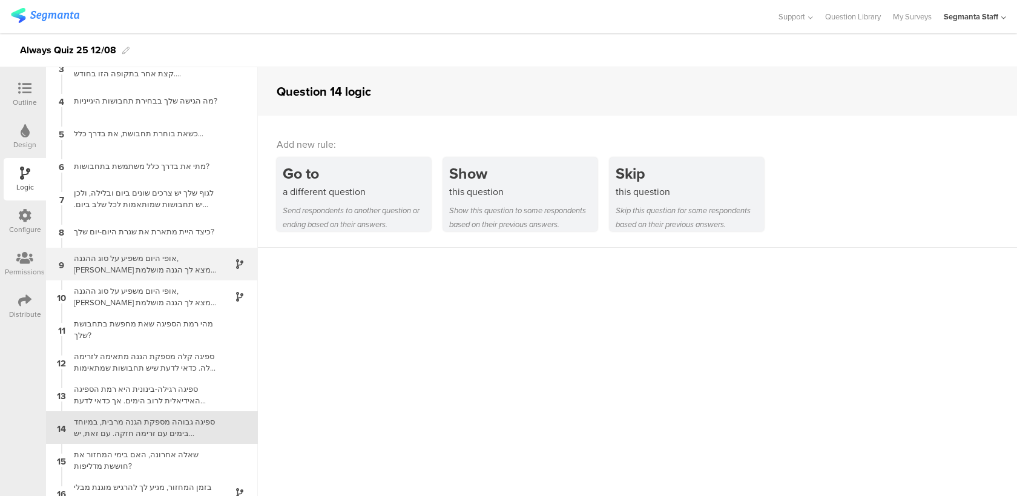
scroll to position [94, 0]
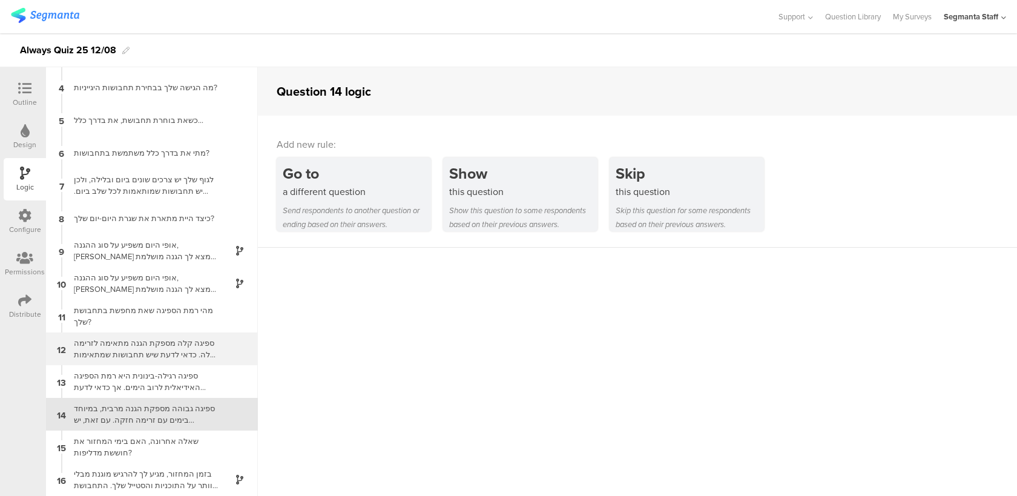
click at [154, 354] on div "ספיגה קלה מספקת הגנה מתאימה לזרימה קלה. כדאי לדעת שיש תחבושות שמתאימות לימים עם…" at bounding box center [142, 348] width 151 height 23
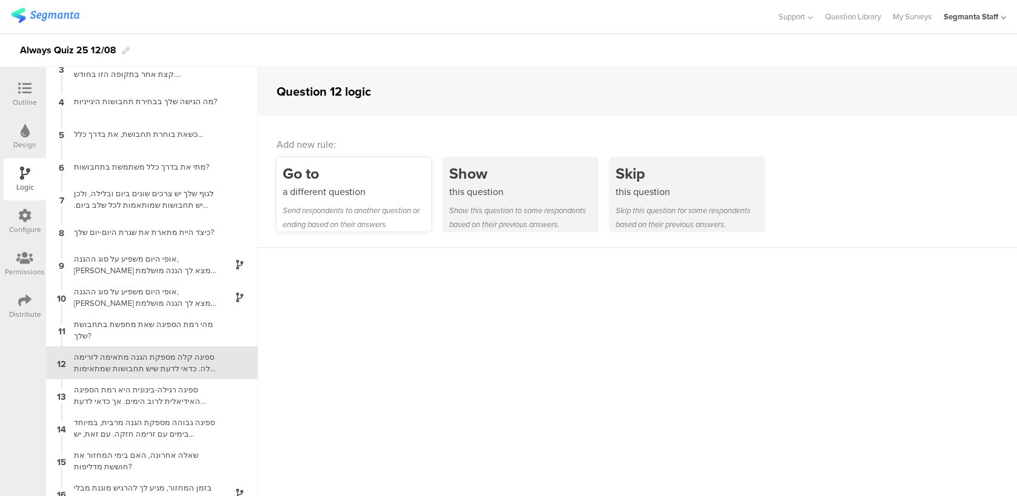
scroll to position [94, 0]
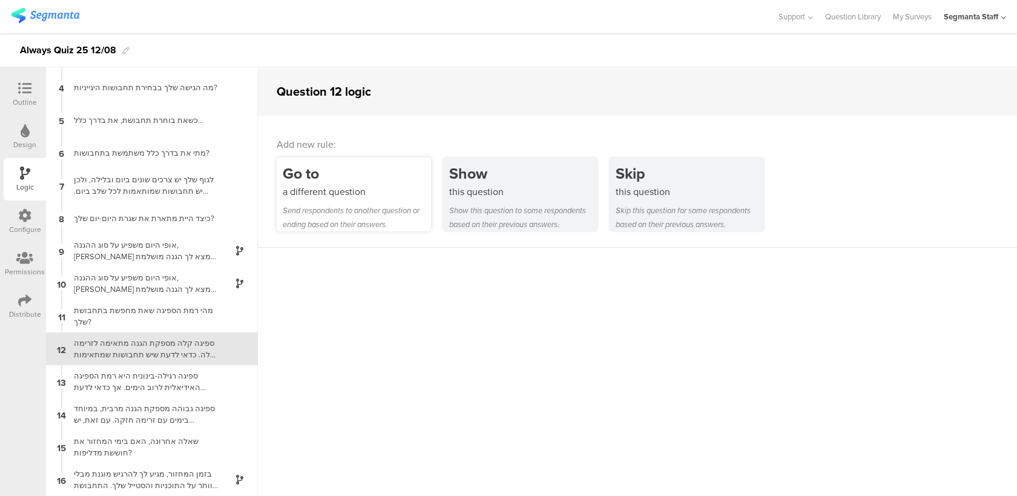
click at [364, 175] on div "Go to" at bounding box center [357, 173] width 148 height 22
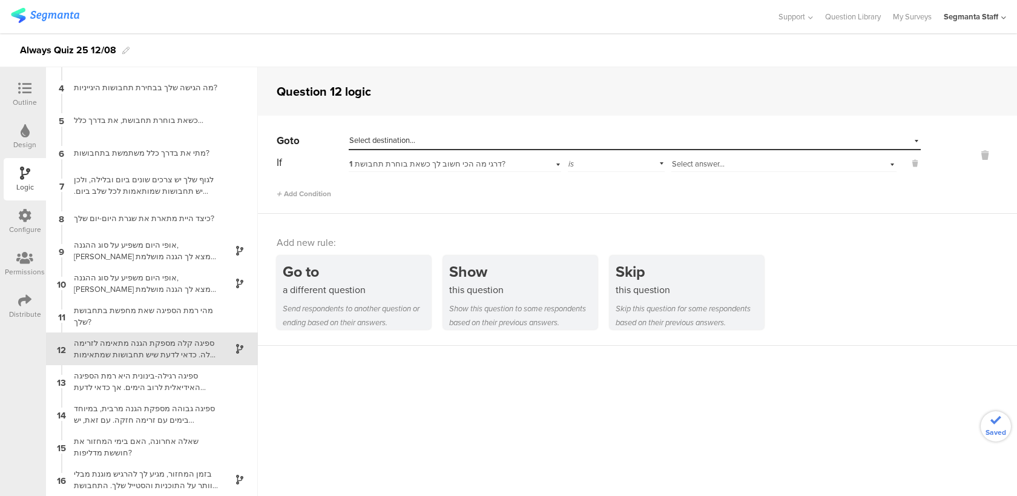
click at [406, 143] on span "Select destination..." at bounding box center [382, 140] width 66 height 12
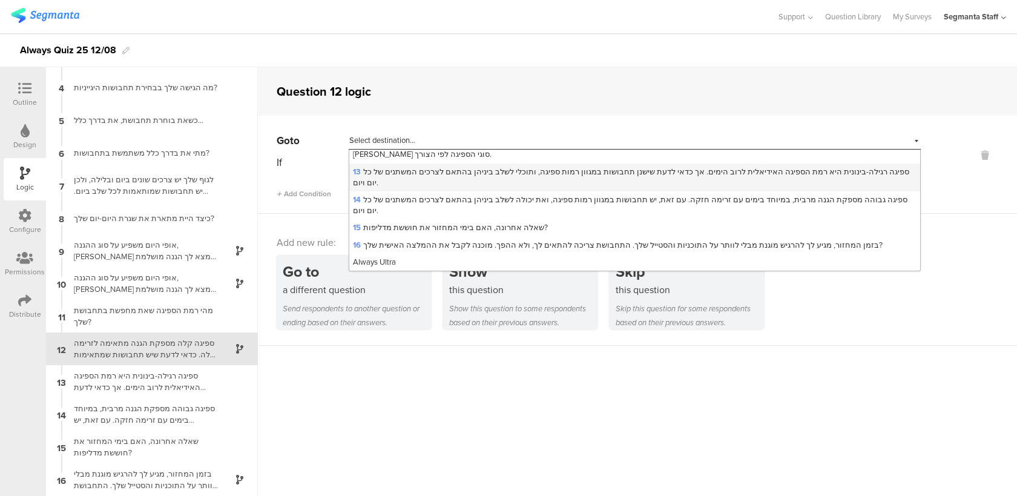
scroll to position [190, 0]
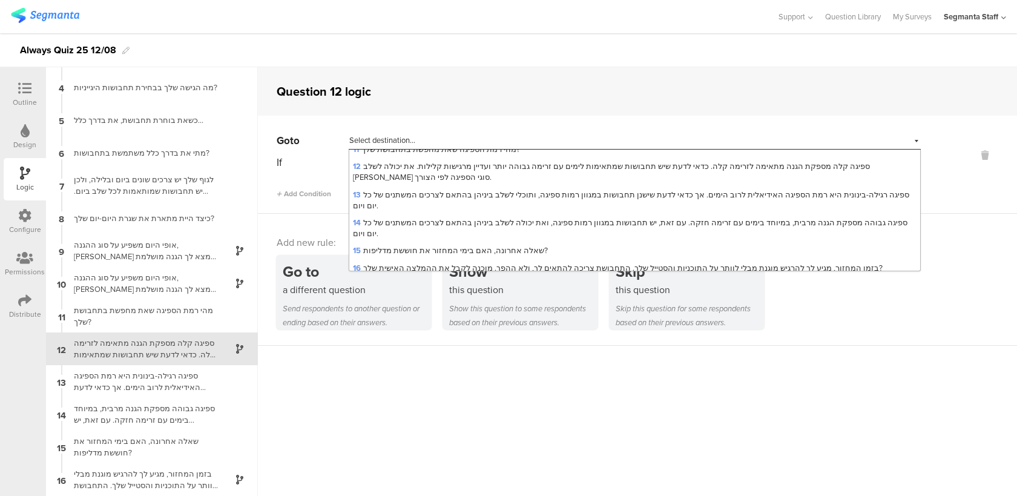
click at [394, 123] on div "Go to Select destination... 1 דרגי מה הכי חשוב לך כשאת בוחרת תחבושת? 2 ואם נרד …" at bounding box center [637, 165] width 759 height 98
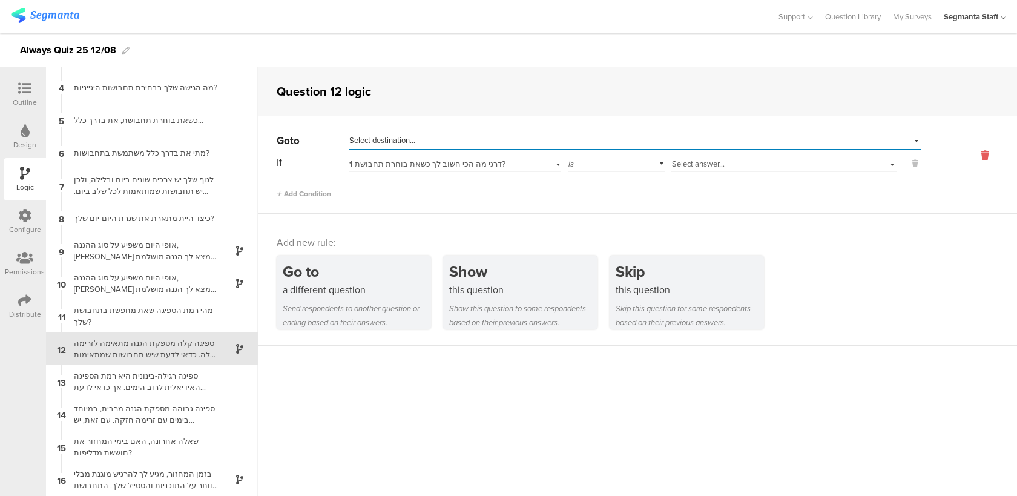
click at [982, 154] on icon at bounding box center [984, 155] width 29 height 14
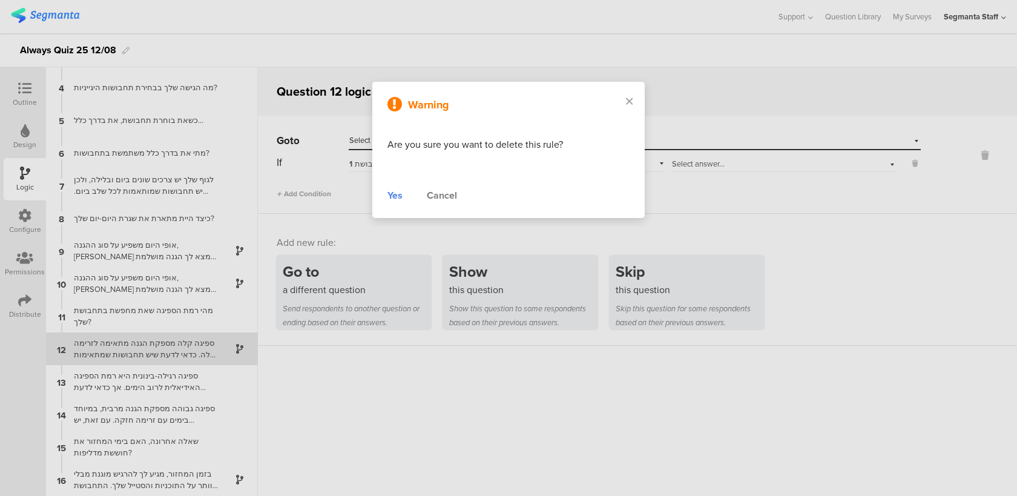
click at [391, 194] on div "Yes" at bounding box center [394, 195] width 15 height 15
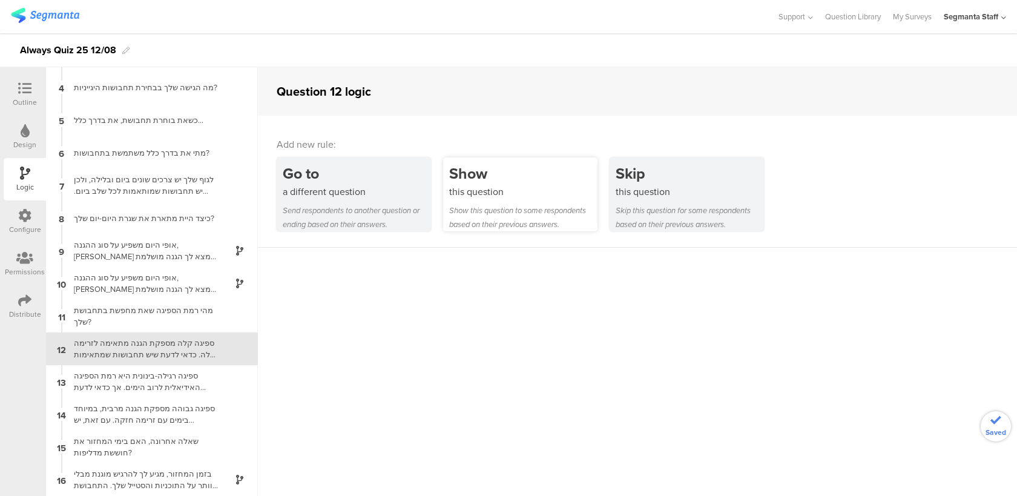
click at [486, 219] on div "Show this question to some respondents based on their previous answers." at bounding box center [523, 217] width 148 height 28
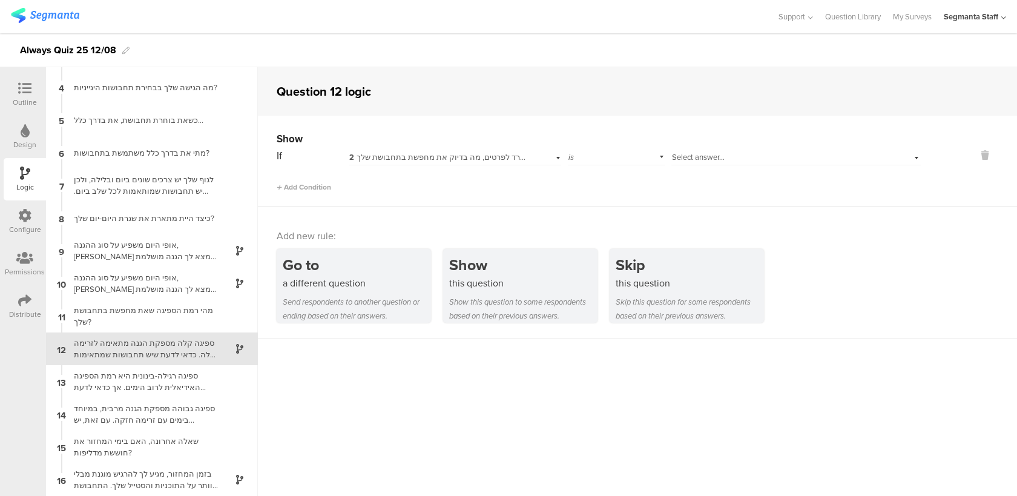
click at [451, 156] on span "2 ואם נרד לפרטים, מה בדיוק את מחפשת בתחבושת שלך?" at bounding box center [445, 157] width 192 height 12
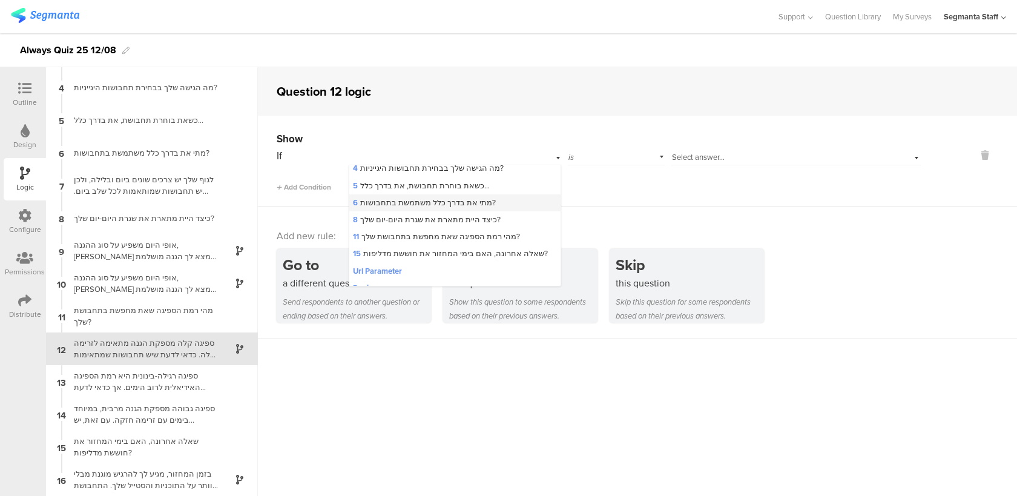
scroll to position [41, 0]
click at [436, 237] on span "11 מהי רמת הספיגה שאת מחפשת בתחבושת שלך?" at bounding box center [436, 234] width 167 height 12
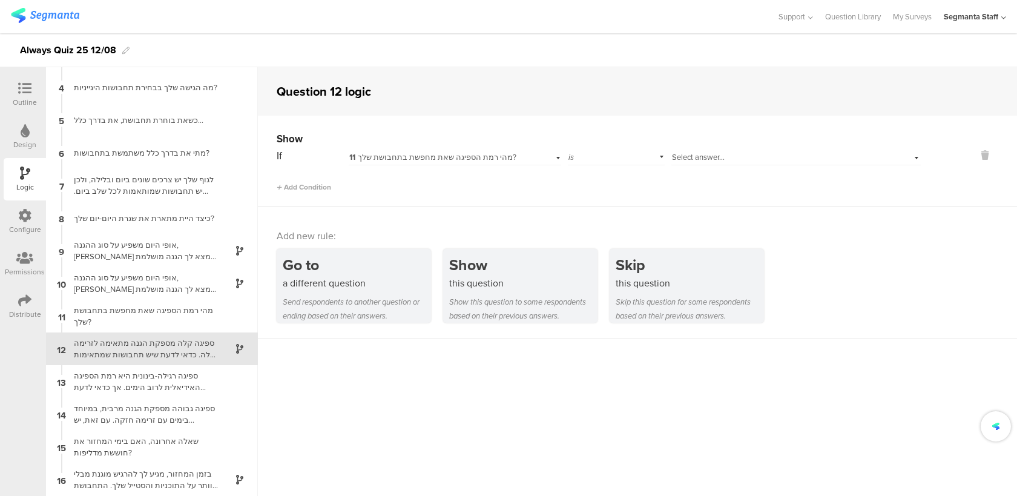
click at [708, 150] on div "Select answer..." at bounding box center [795, 155] width 249 height 19
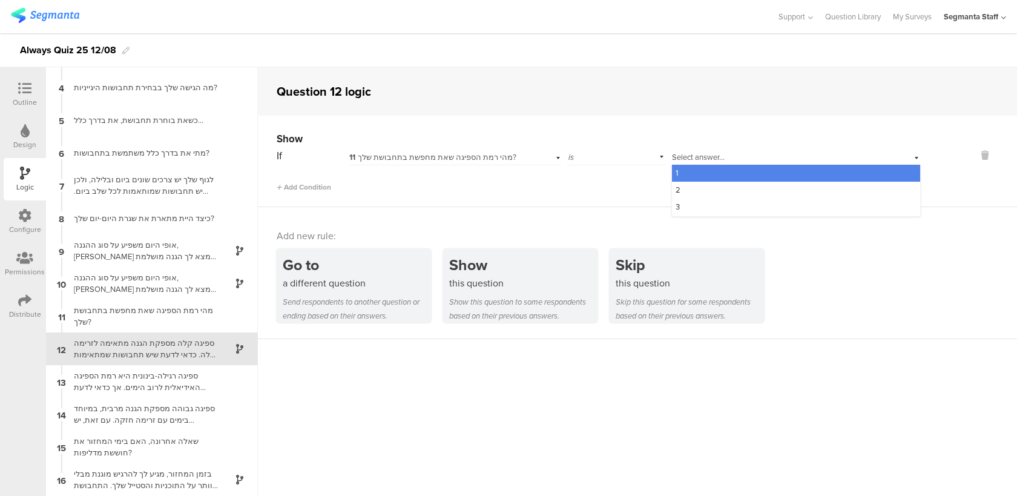
click at [701, 170] on div "1" at bounding box center [796, 173] width 248 height 17
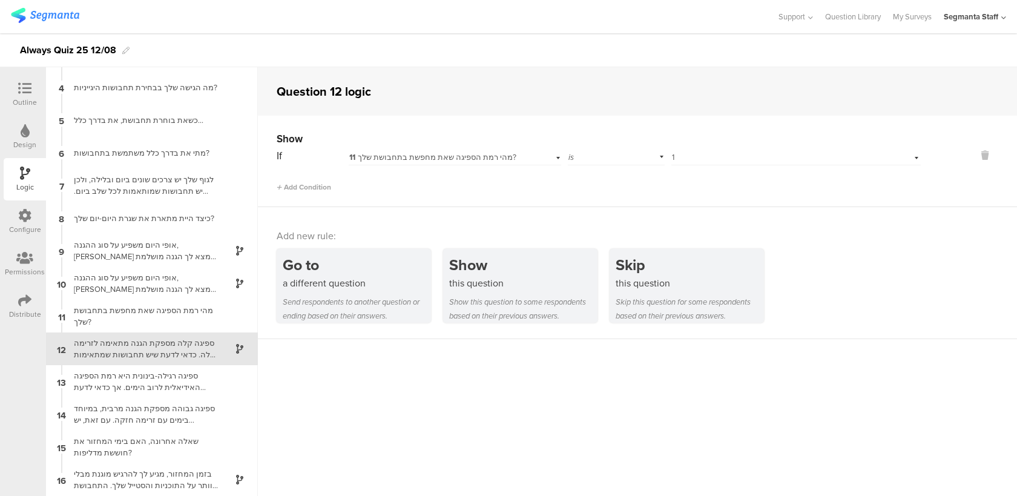
click at [29, 102] on div "Outline" at bounding box center [25, 102] width 24 height 11
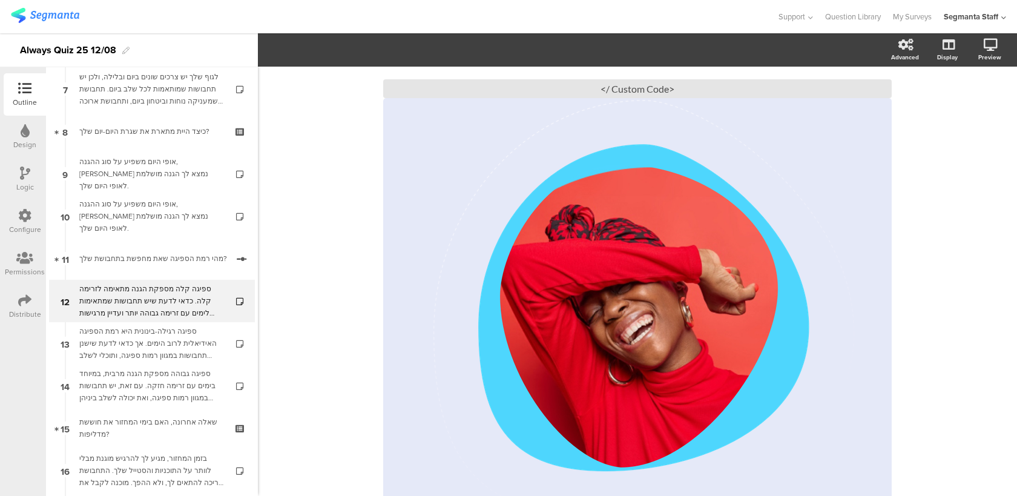
scroll to position [321, 0]
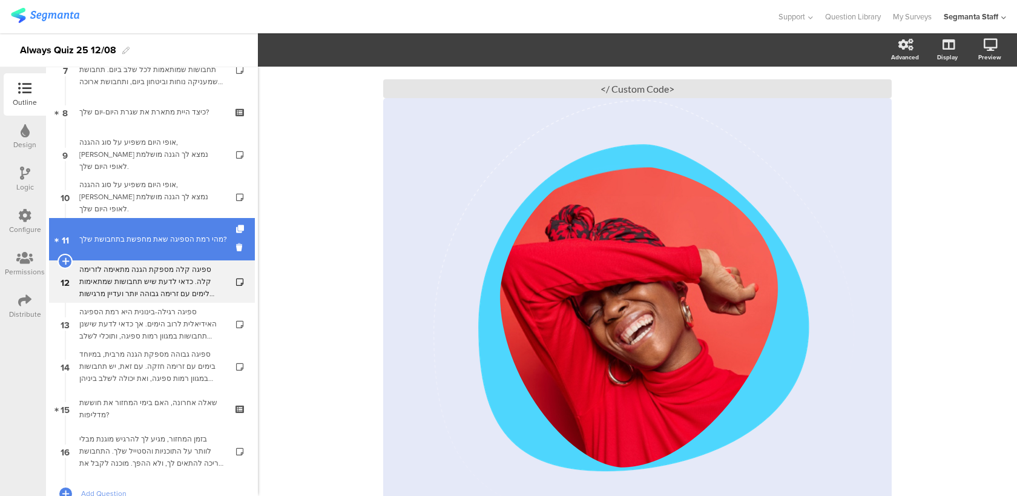
click at [105, 243] on div "מהי רמת הספיגה שאת מחפשת בתחבושת שלך?" at bounding box center [153, 239] width 148 height 12
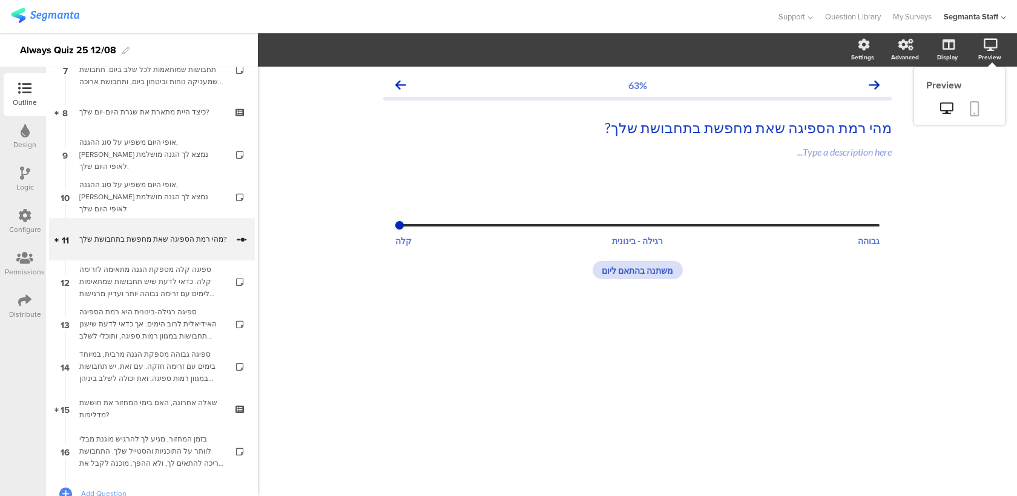
click at [982, 101] on link at bounding box center [974, 109] width 27 height 23
click at [524, 242] on span "גבוהה רגילה - בינונית קלה" at bounding box center [637, 240] width 484 height 10
click at [501, 56] on span "Off" at bounding box center [507, 50] width 25 height 13
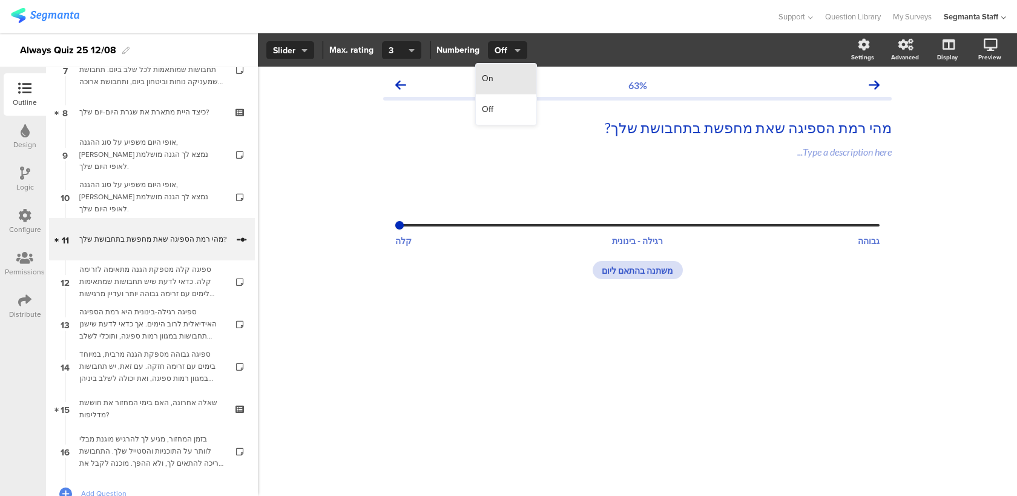
click at [502, 74] on div "On" at bounding box center [506, 79] width 61 height 31
click at [506, 44] on span "On" at bounding box center [507, 50] width 24 height 13
click at [507, 105] on div "Off" at bounding box center [506, 109] width 61 height 30
click at [28, 216] on icon at bounding box center [24, 215] width 13 height 13
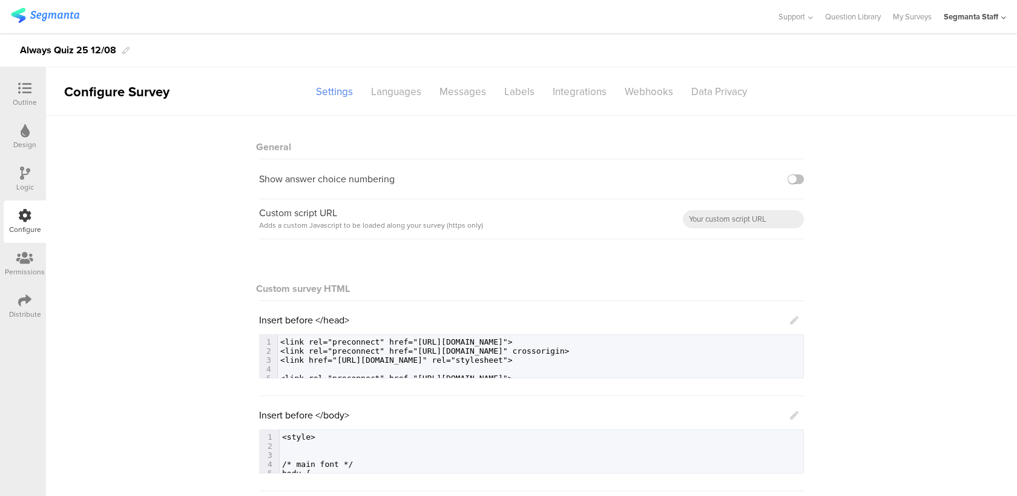
click at [25, 185] on div "Logic" at bounding box center [25, 187] width 18 height 11
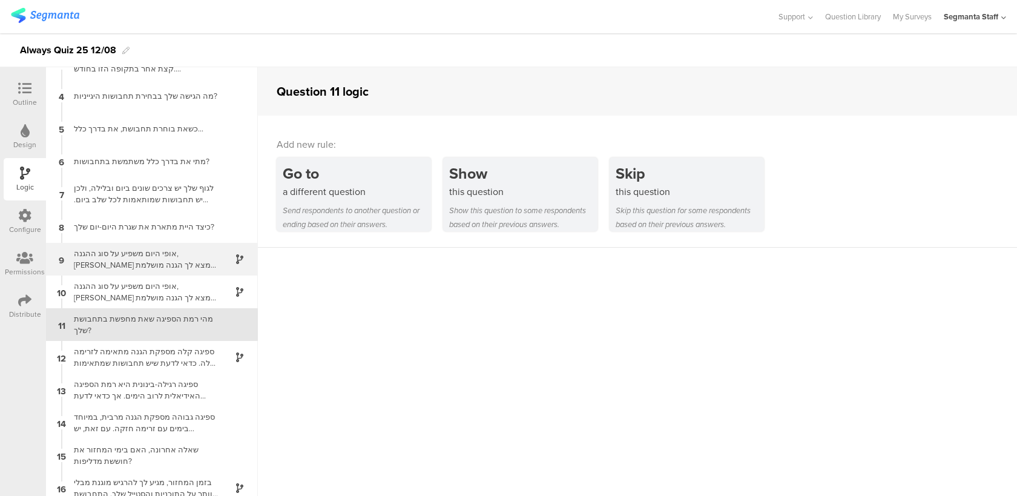
scroll to position [94, 0]
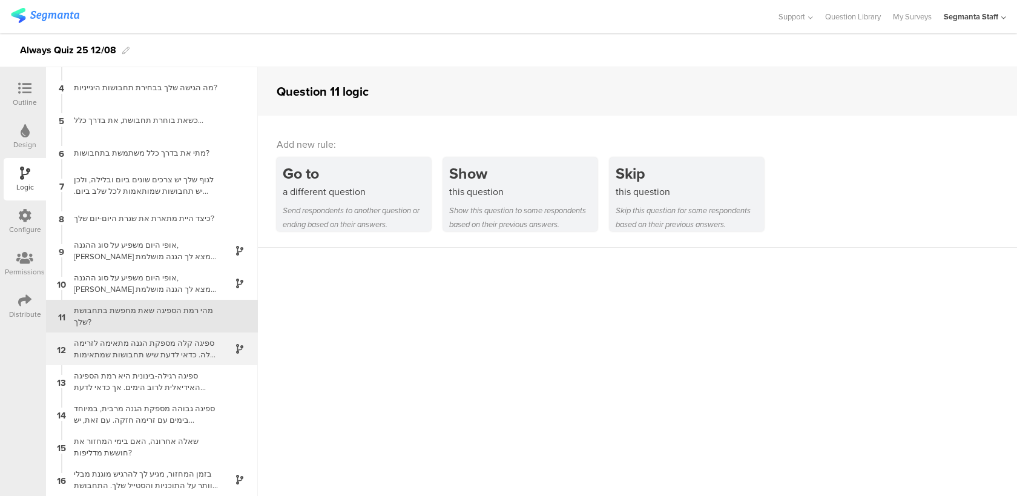
click at [191, 345] on div "ספיגה קלה מספקת הגנה מתאימה לזרימה קלה. כדאי לדעת שיש תחבושות שמתאימות לימים עם…" at bounding box center [142, 348] width 151 height 23
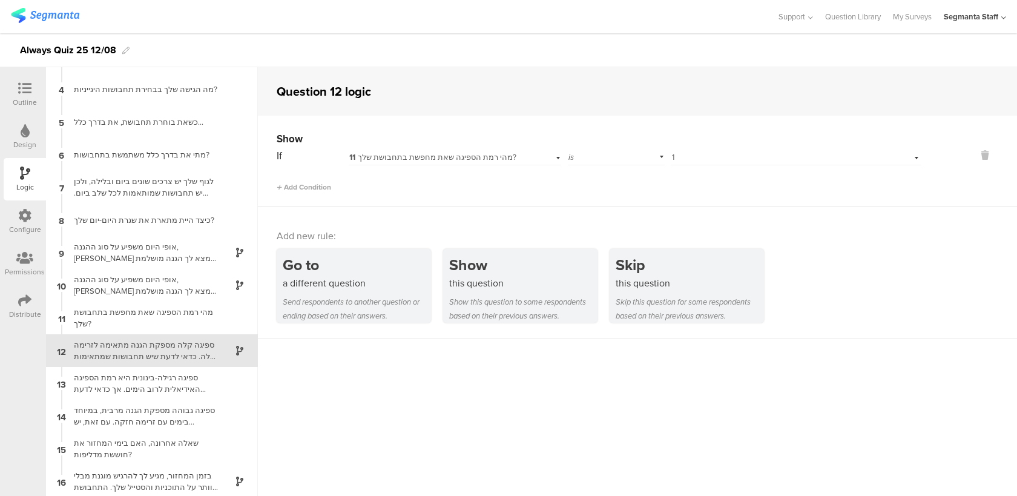
scroll to position [94, 0]
click at [181, 372] on div "ספיגה רגילה-בינונית היא רמת הספיגה האידיאלית לרוב הימים. אך כדאי לדעת שישנן תחב…" at bounding box center [142, 381] width 151 height 23
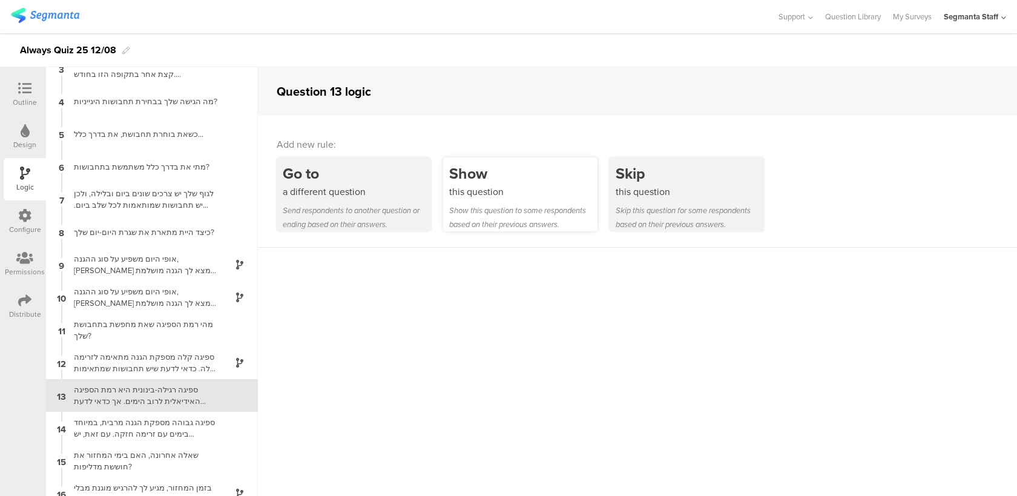
scroll to position [94, 0]
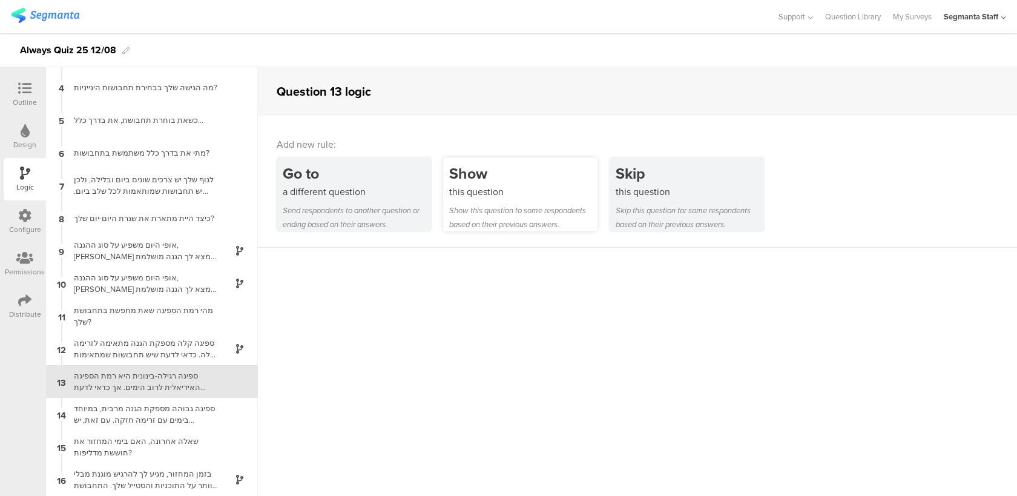
click at [508, 179] on div "Show" at bounding box center [523, 173] width 148 height 22
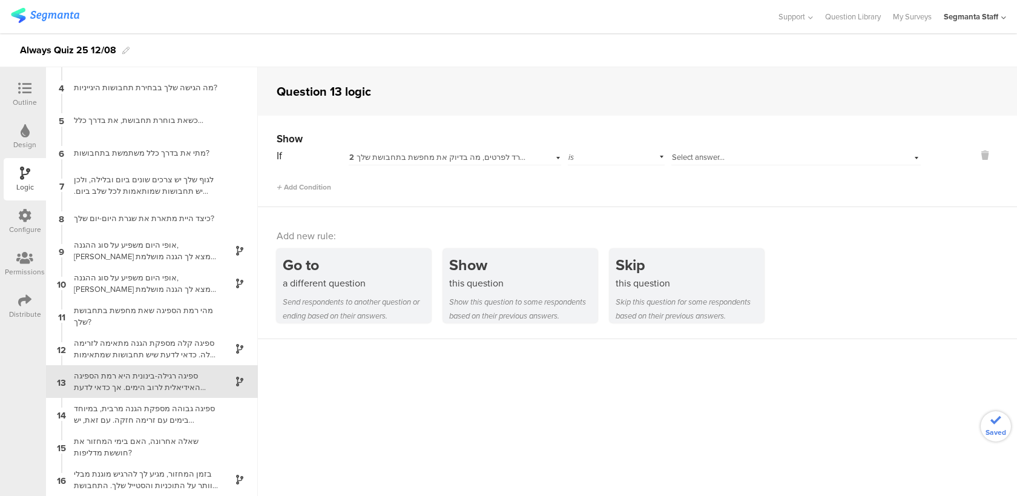
click at [428, 157] on span "2 ואם נרד לפרטים, מה בדיוק את מחפשת בתחבושת שלך?" at bounding box center [445, 157] width 192 height 12
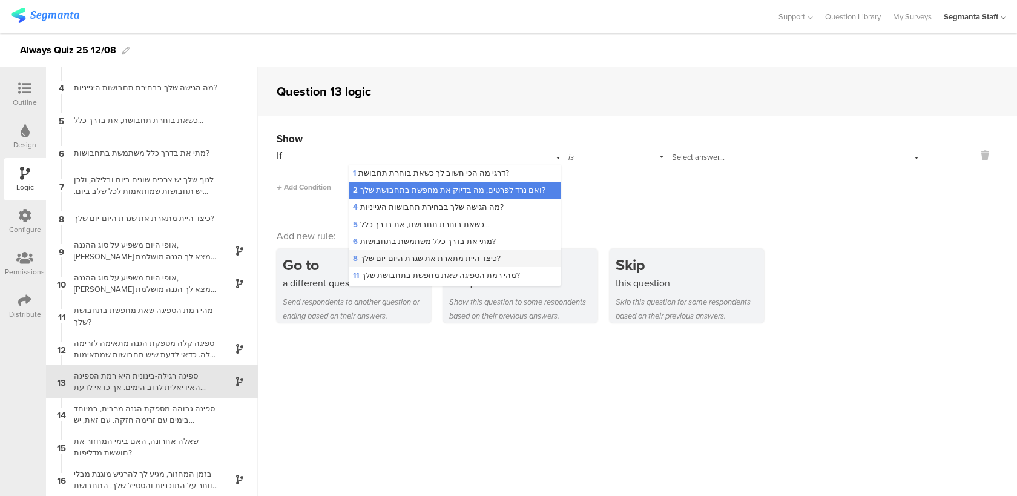
scroll to position [53, 0]
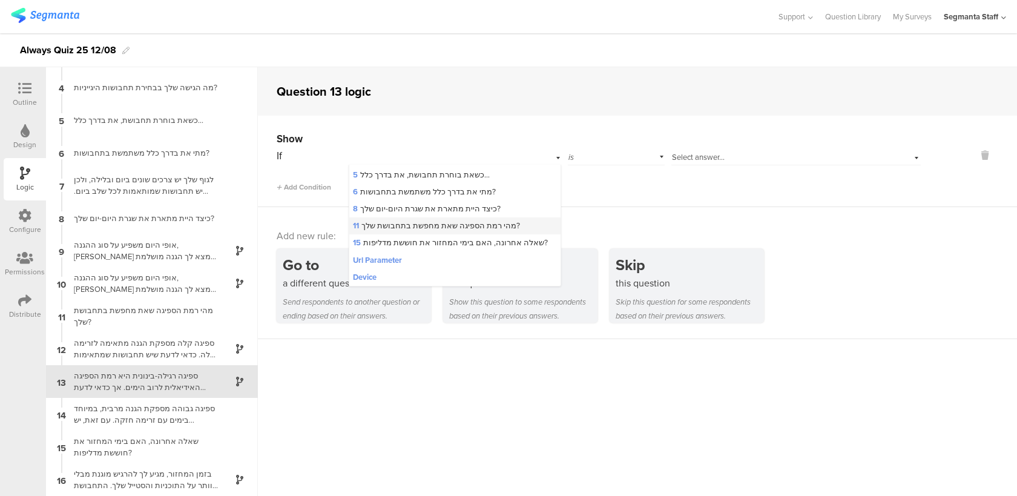
click at [466, 225] on span "11 מהי רמת הספיגה שאת מחפשת בתחבושת שלך?" at bounding box center [436, 226] width 167 height 12
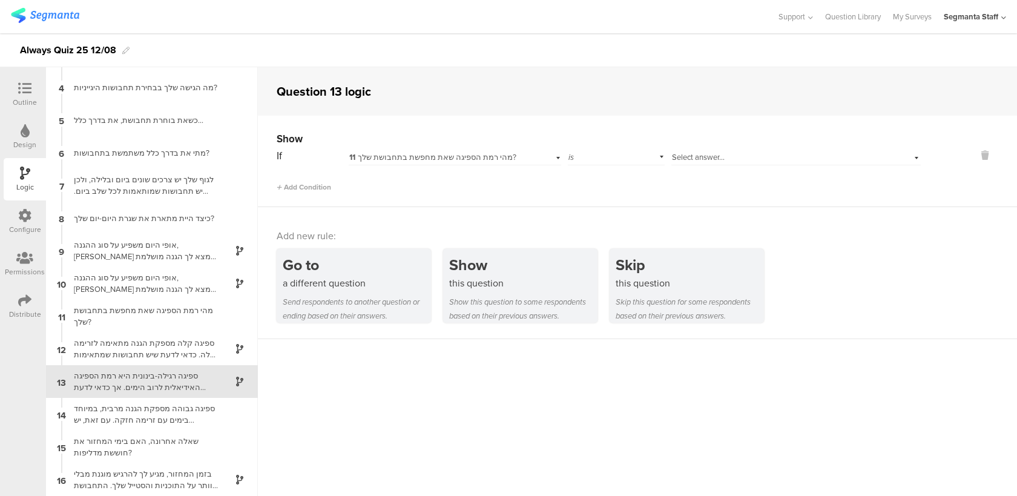
click at [721, 161] on span "Select answer..." at bounding box center [698, 157] width 53 height 12
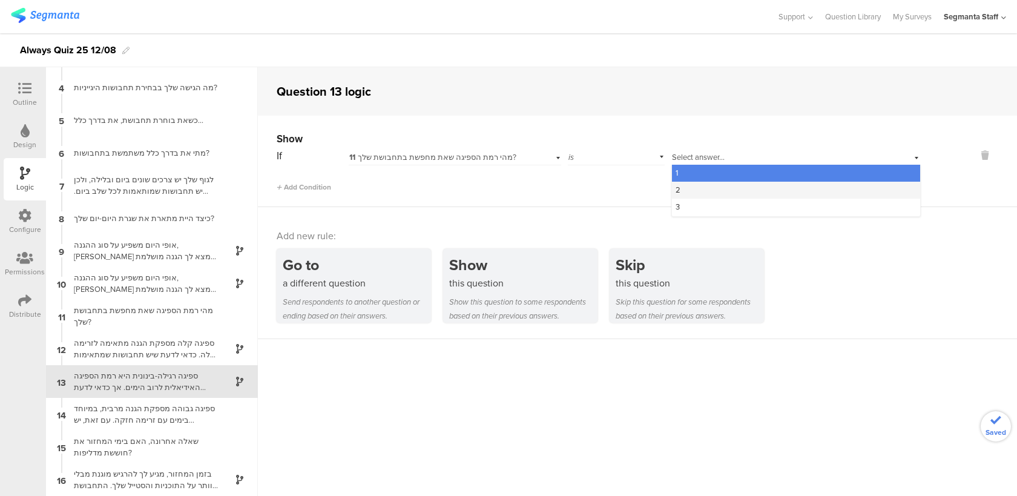
click at [715, 189] on div "2" at bounding box center [796, 190] width 248 height 17
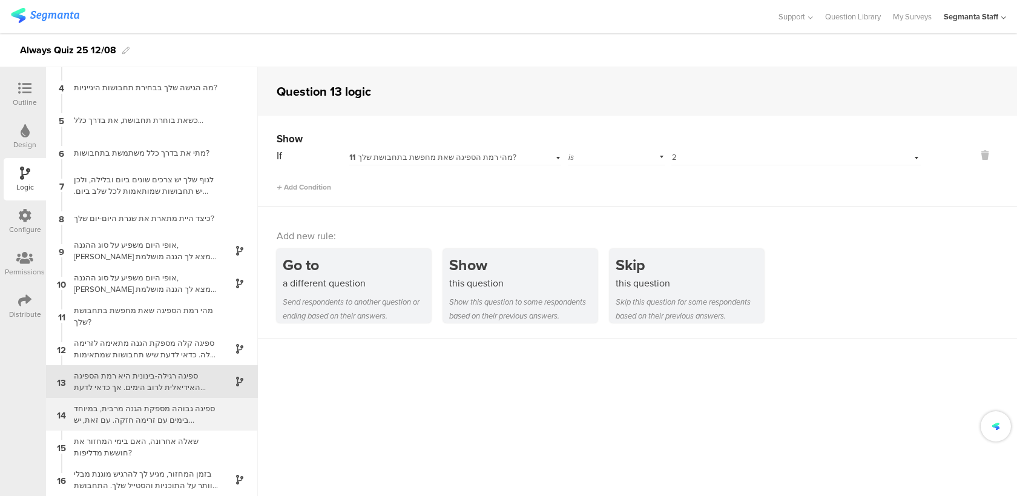
click at [179, 424] on div "ספיגה גבוהה מספקת הגנה מרבית, במיוחד בימים עם זרימה חזקה. עם זאת, יש תחבושות במ…" at bounding box center [142, 414] width 151 height 23
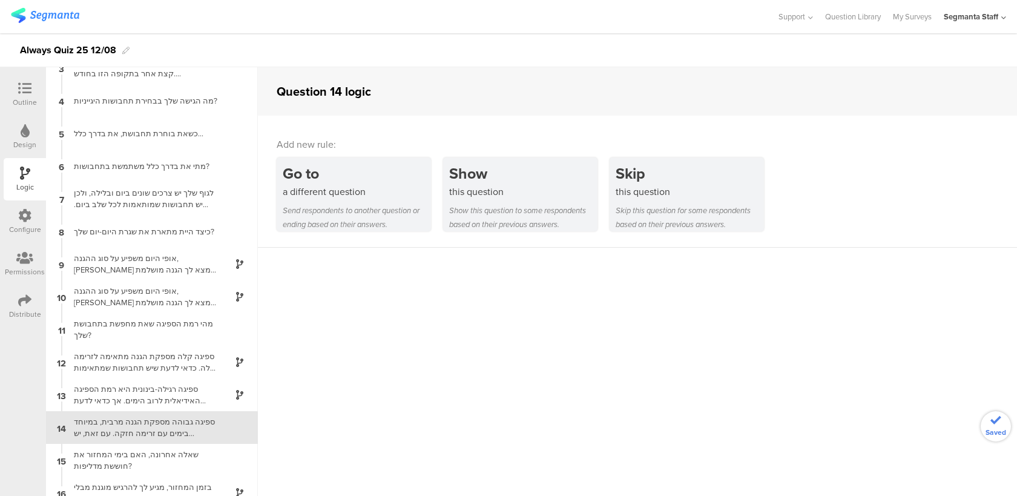
scroll to position [94, 0]
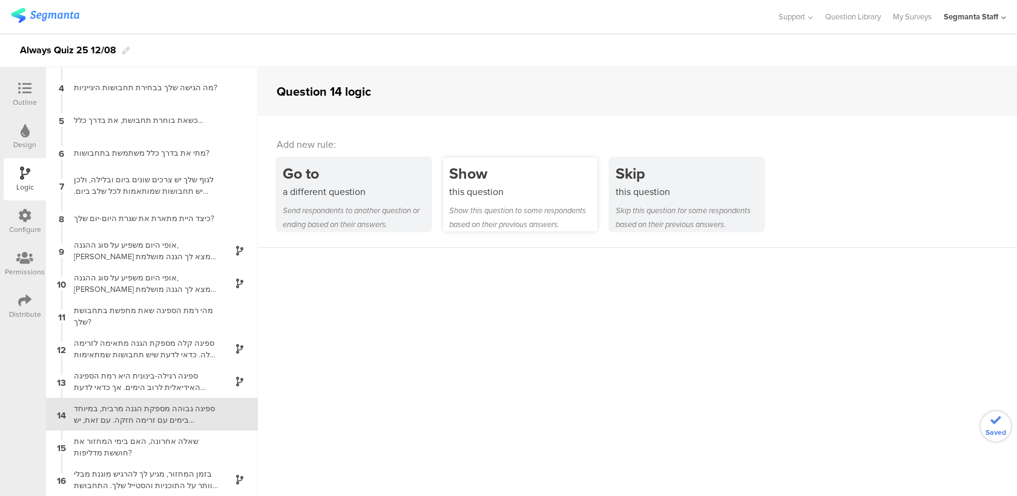
click at [514, 188] on div "this question" at bounding box center [523, 192] width 148 height 14
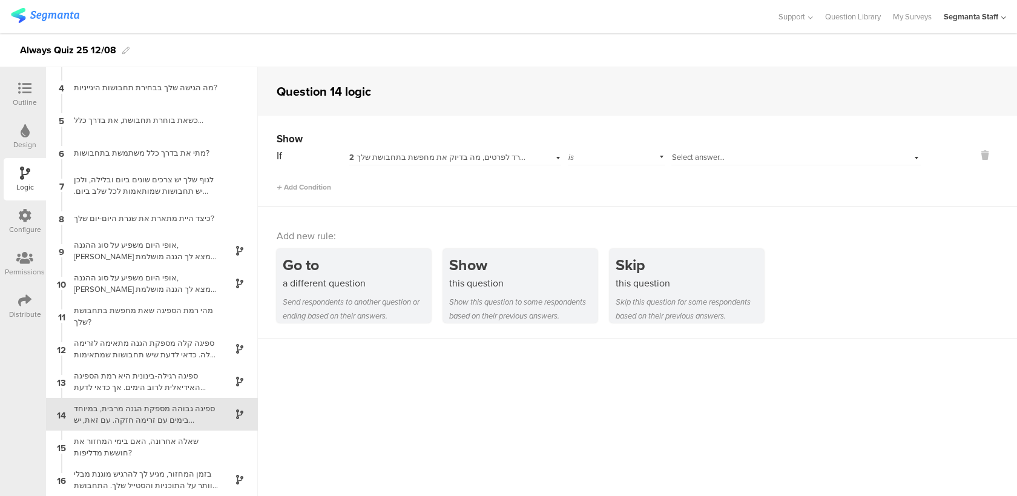
click at [529, 152] on div "2 ואם נרד לפרטים, מה בדיוק את מחפשת בתחבושת שלך?" at bounding box center [455, 155] width 212 height 19
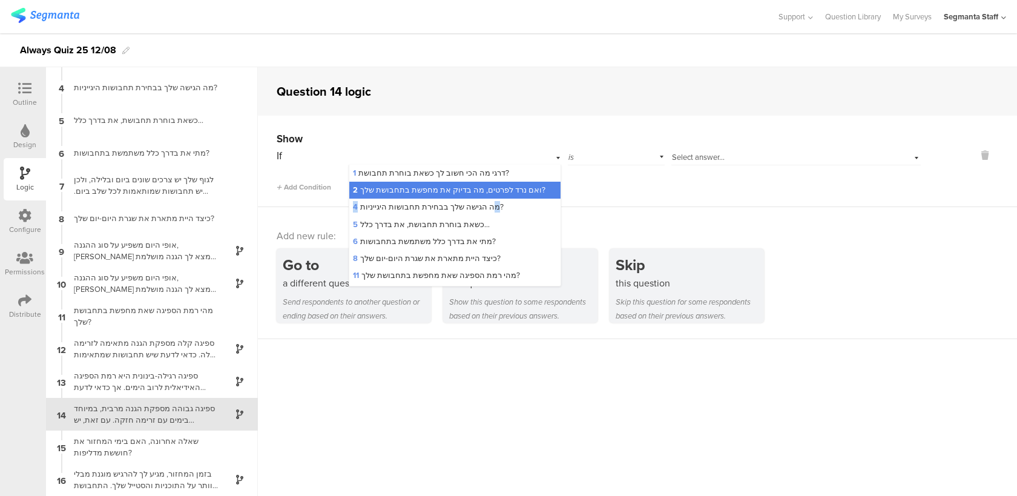
click at [502, 199] on div "4 מה הגישה שלך בבחירת תחבושות היגייניות?" at bounding box center [454, 207] width 211 height 17
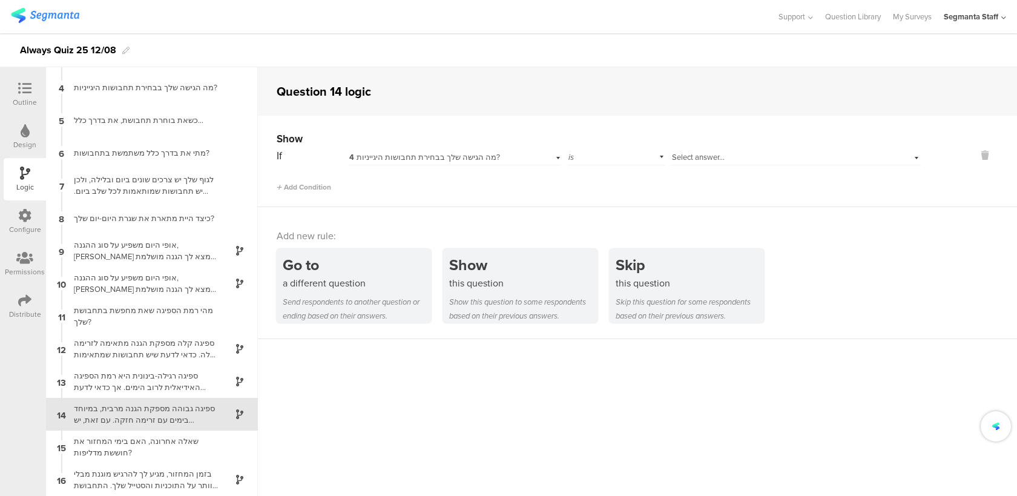
click at [497, 165] on div "4 מה הגישה שלך בבחירת תחבושות היגייניות?" at bounding box center [455, 155] width 212 height 19
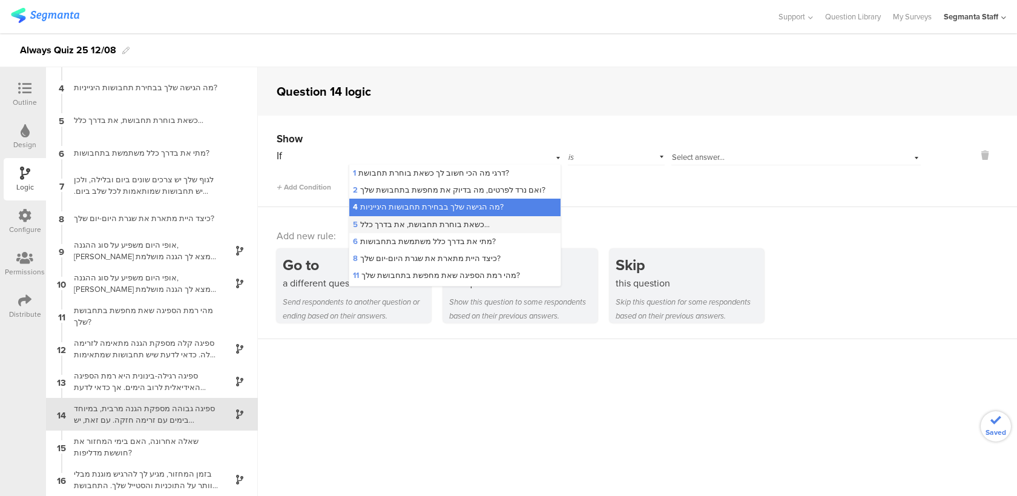
scroll to position [53, 0]
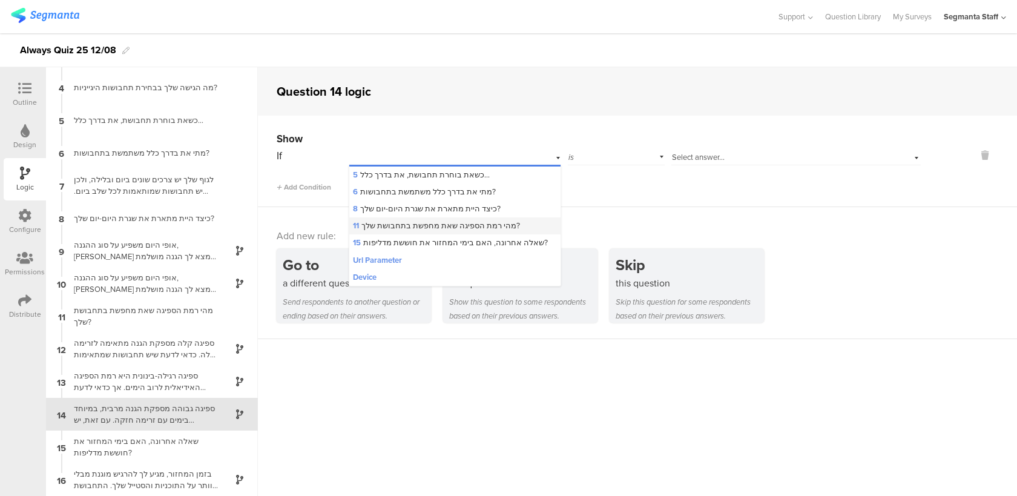
click at [482, 229] on span "11 מהי רמת הספיגה שאת מחפשת בתחבושת שלך?" at bounding box center [436, 226] width 167 height 12
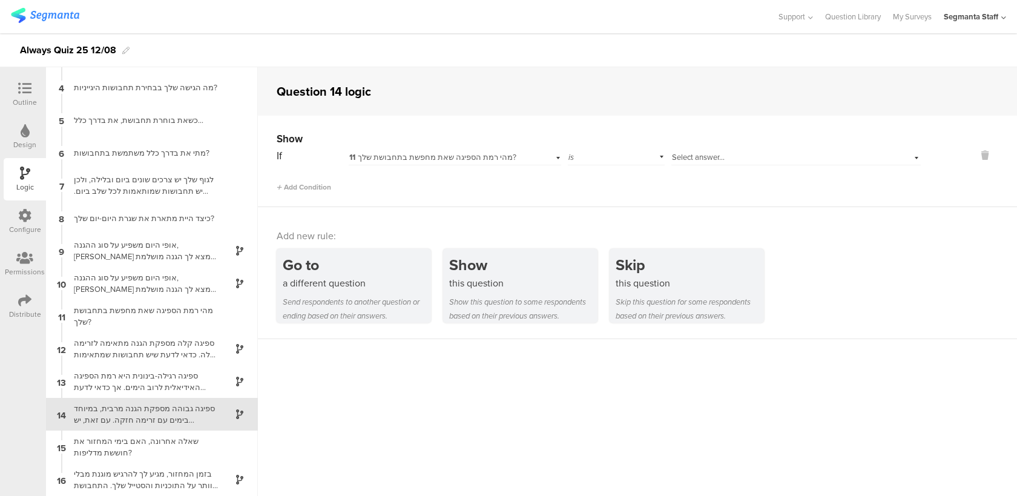
click at [675, 165] on div "If 11 מהי רמת הספיגה שאת מחפשת בתחבושת שלך? is Select answer... Add Condition" at bounding box center [599, 169] width 644 height 46
click at [686, 157] on span "Select answer..." at bounding box center [698, 157] width 53 height 12
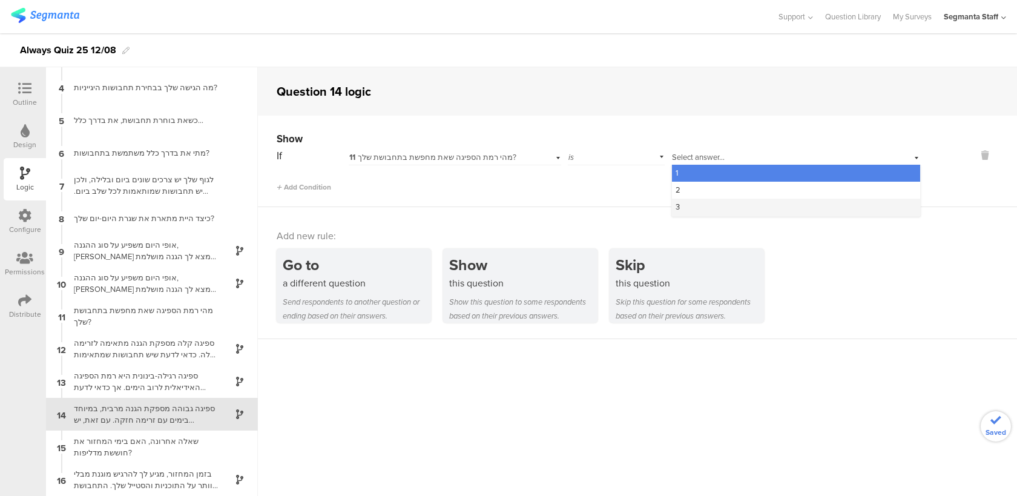
click at [689, 211] on div "3" at bounding box center [796, 207] width 248 height 17
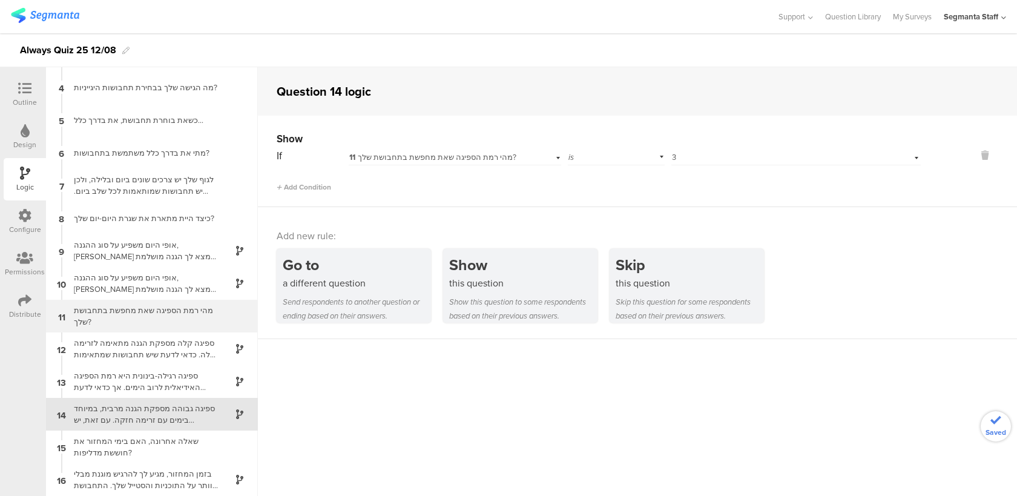
click at [196, 319] on div "מהי רמת הספיגה שאת מחפשת בתחבושת שלך?" at bounding box center [142, 315] width 151 height 23
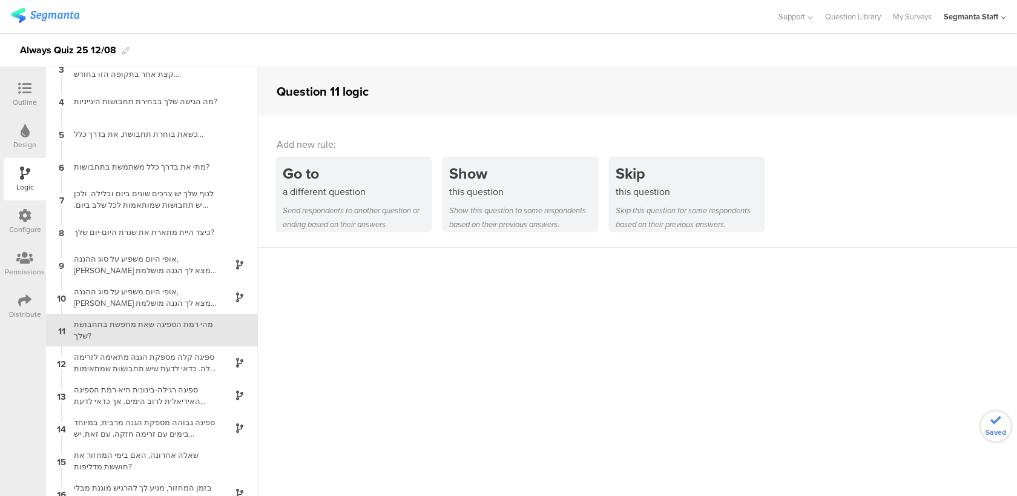
scroll to position [94, 0]
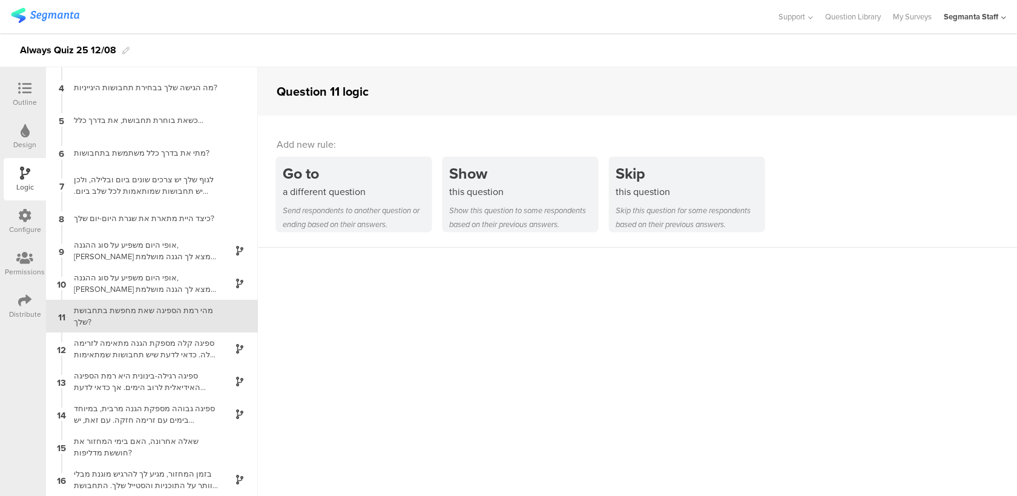
click at [10, 306] on div "Distribute" at bounding box center [25, 306] width 42 height 42
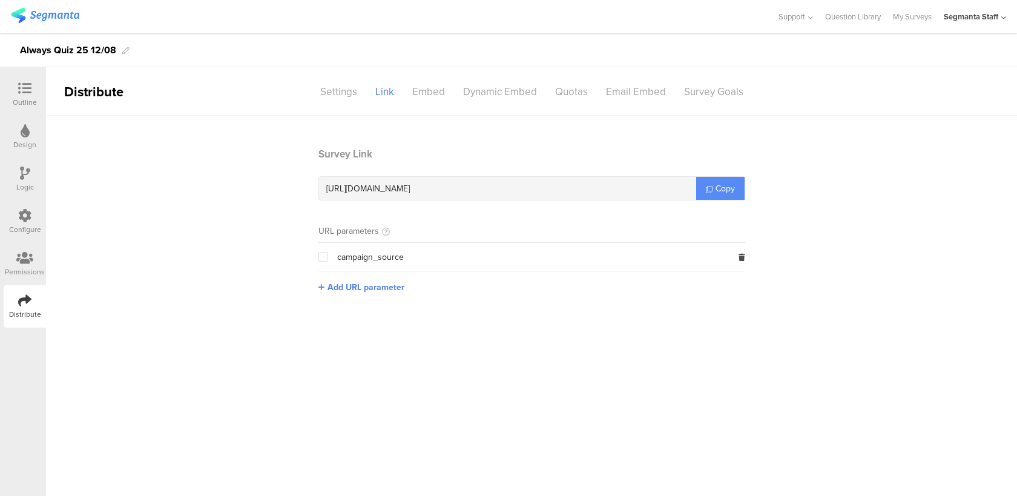
click at [725, 196] on link "Copy" at bounding box center [720, 188] width 48 height 23
click at [31, 183] on div "Logic" at bounding box center [25, 187] width 18 height 11
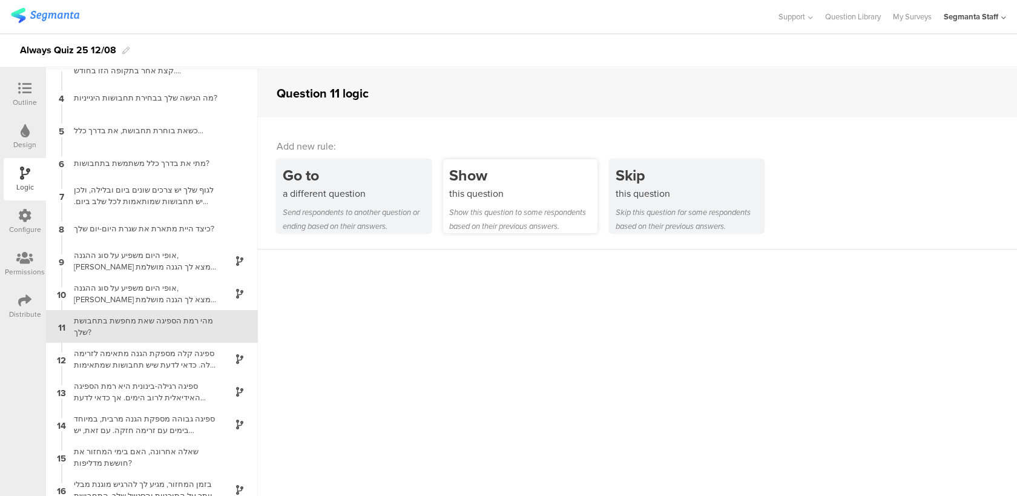
scroll to position [94, 0]
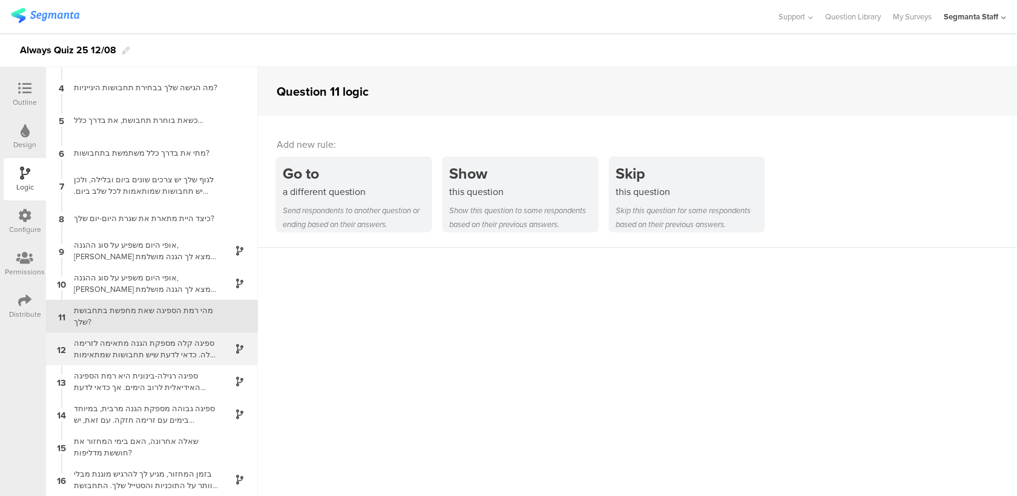
click at [184, 350] on div "ספיגה קלה מספקת הגנה מתאימה לזרימה קלה. כדאי לדעת שיש תחבושות שמתאימות לימים עם…" at bounding box center [142, 348] width 151 height 23
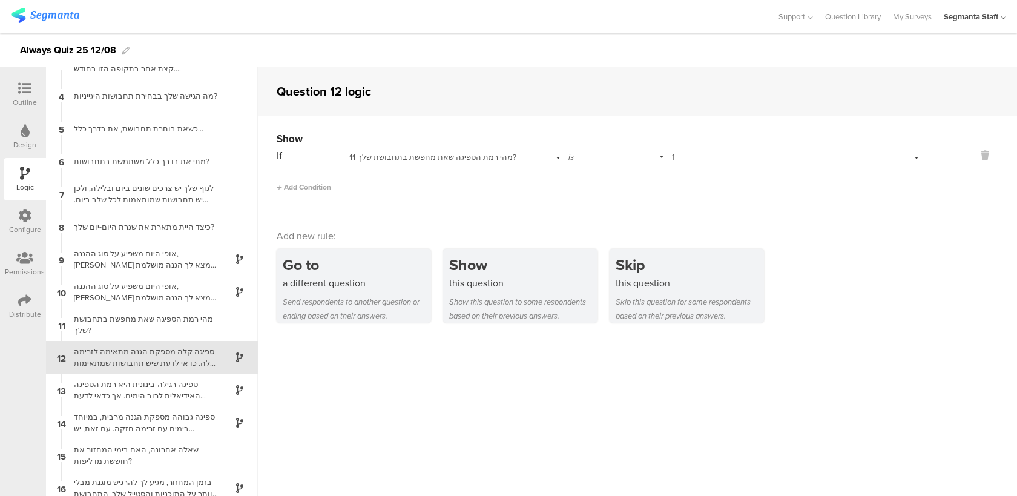
scroll to position [94, 0]
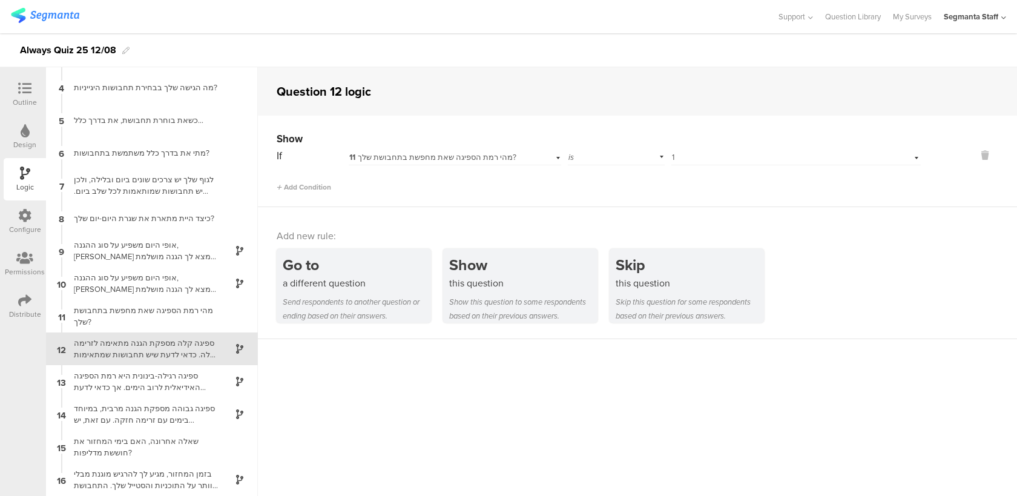
click at [754, 157] on div "Select answer... 1" at bounding box center [777, 157] width 210 height 11
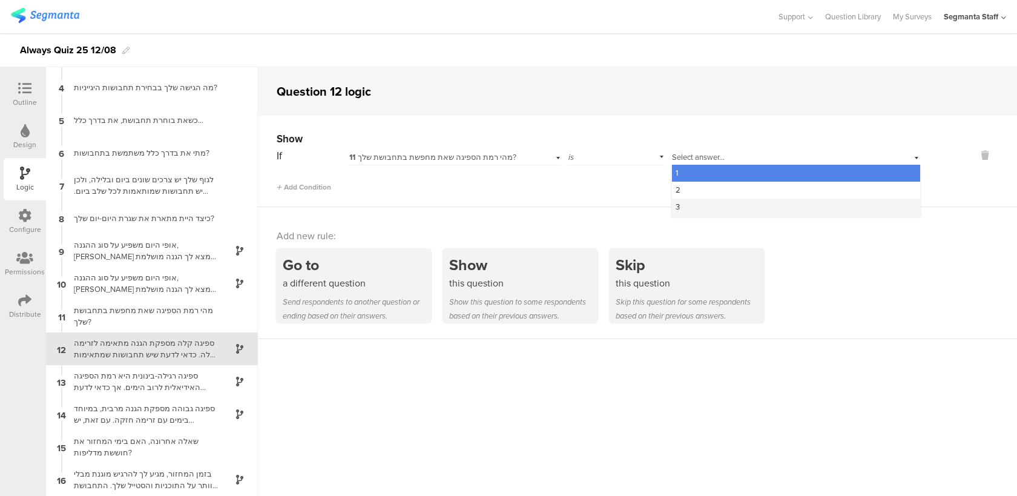
click at [717, 208] on div "3" at bounding box center [796, 207] width 248 height 17
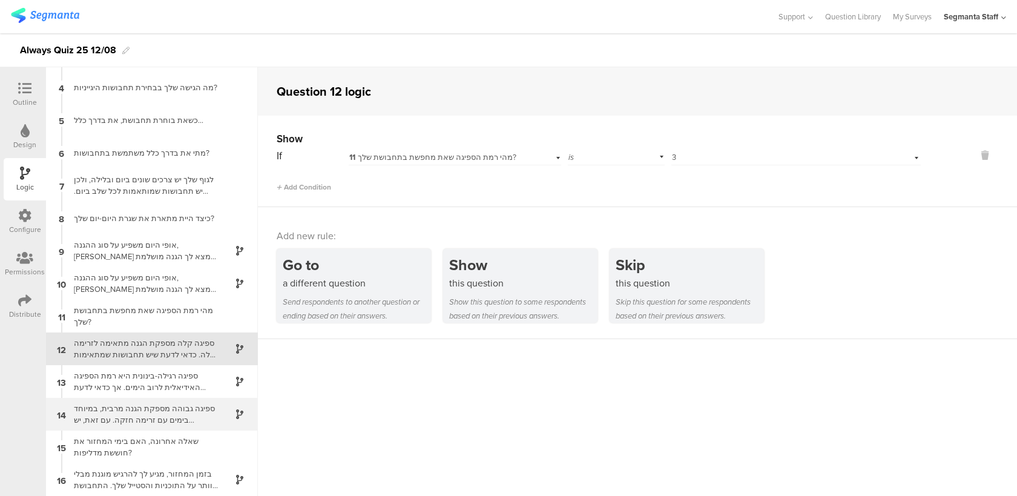
click at [182, 418] on div "ספיגה גבוהה מספקת הגנה מרבית, במיוחד בימים עם זרימה חזקה. עם זאת, יש תחבושות במ…" at bounding box center [142, 414] width 151 height 23
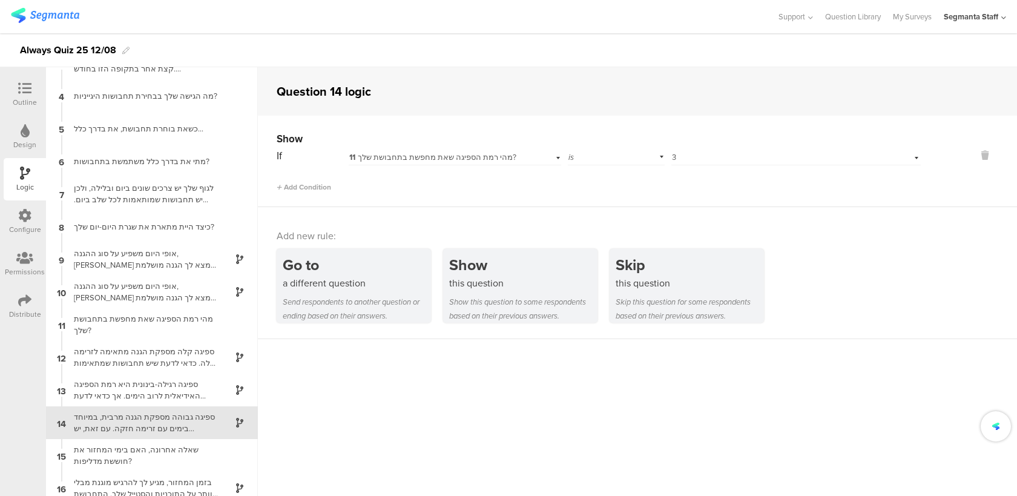
scroll to position [94, 0]
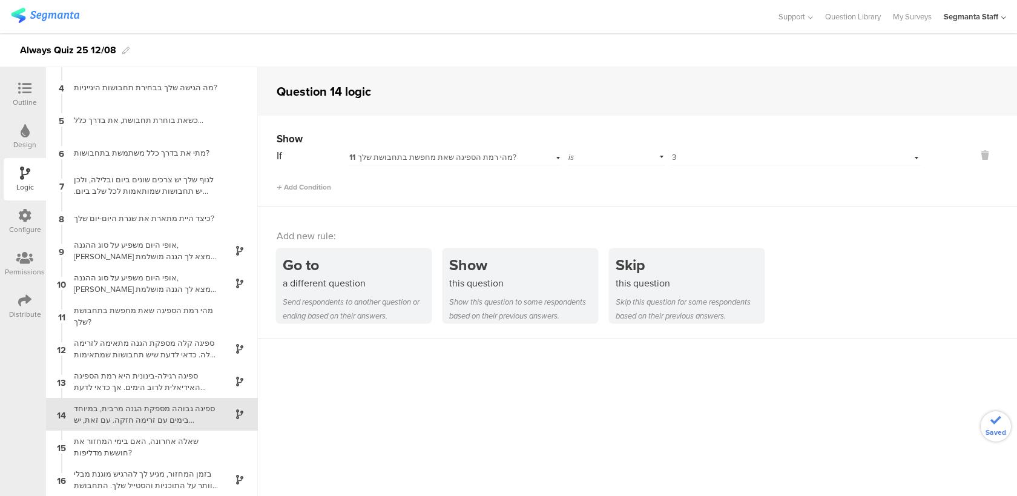
click at [700, 157] on div "Select answer... 3" at bounding box center [777, 157] width 210 height 11
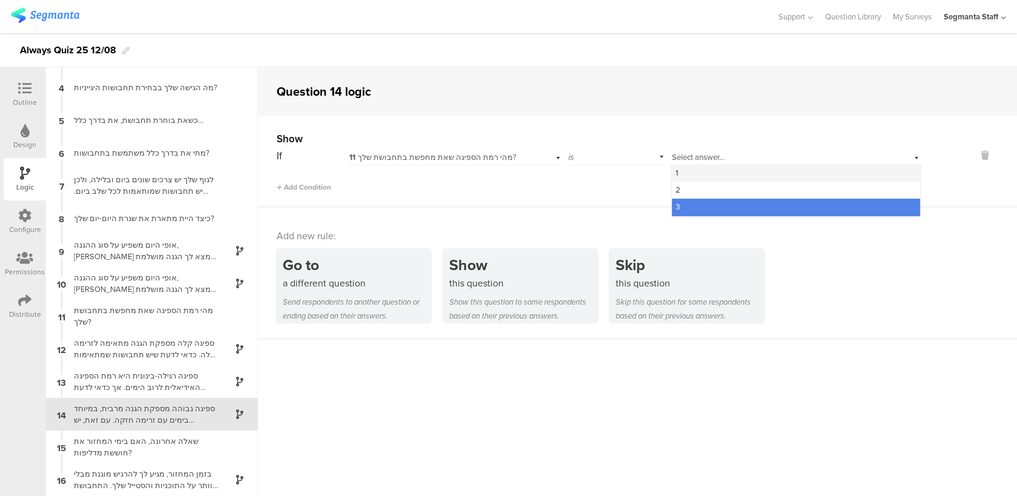
click at [689, 174] on div "1" at bounding box center [796, 173] width 248 height 17
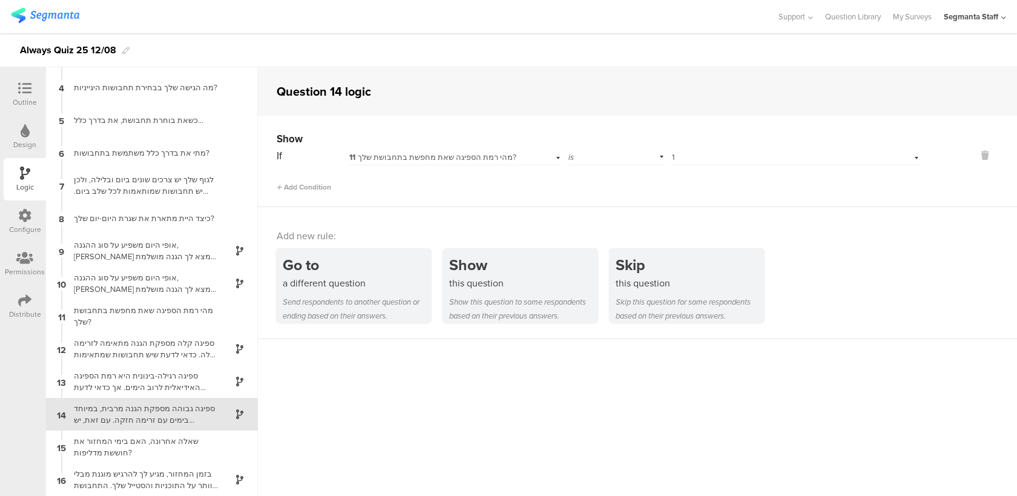
click at [26, 105] on div "Outline" at bounding box center [25, 102] width 24 height 11
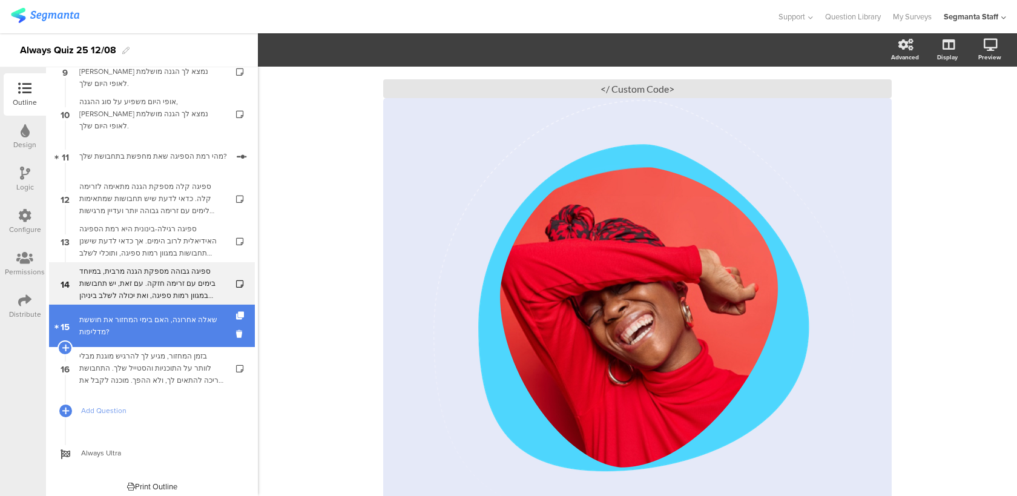
scroll to position [406, 0]
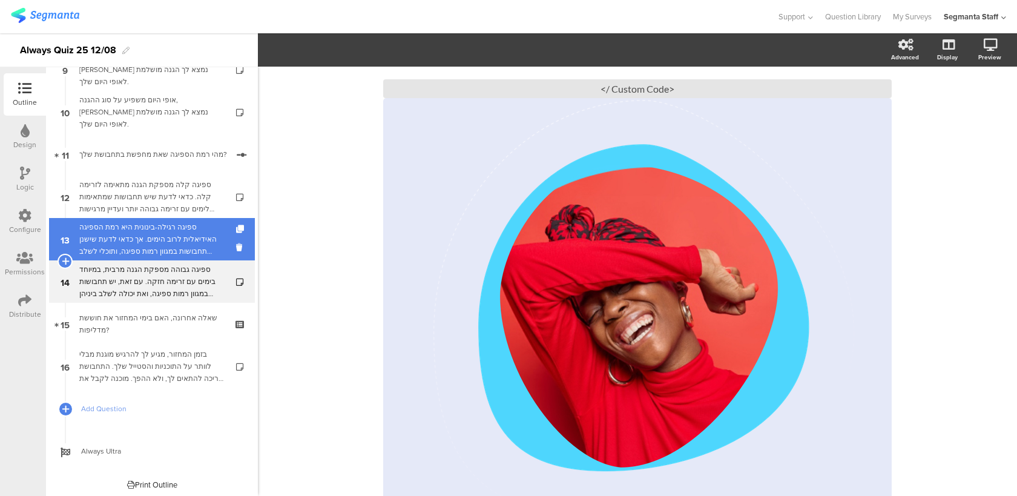
click at [194, 252] on div "ספיגה רגילה-בינונית היא רמת הספיגה האידיאלית לרוב הימים. אך כדאי לדעת שישנן תחב…" at bounding box center [151, 239] width 145 height 36
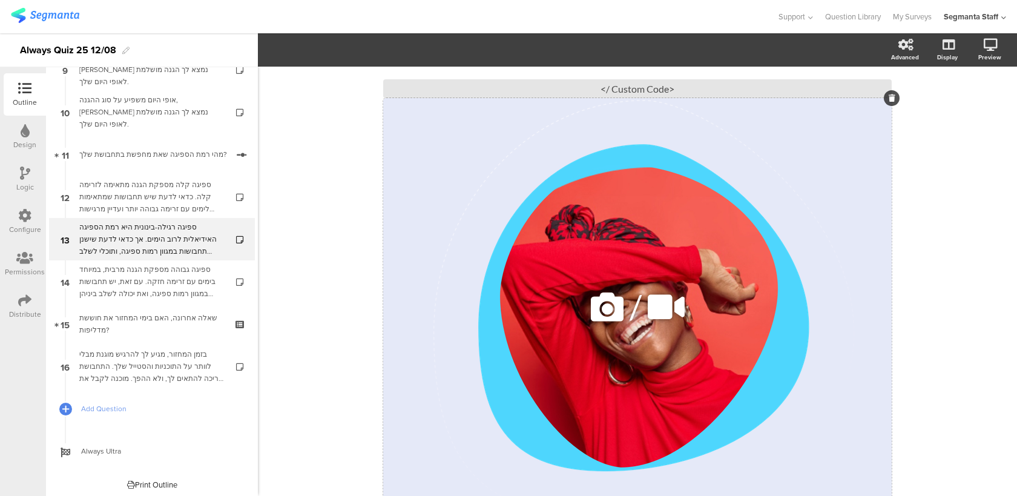
scroll to position [207, 0]
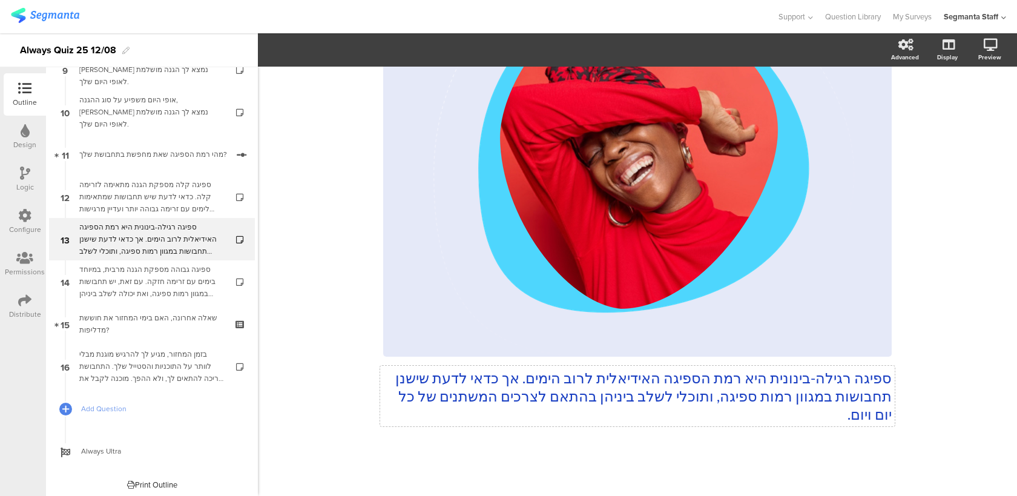
click at [855, 396] on div "ספיגה רגילה-בינונית היא רמת הספיגה האידיאלית לרוב הימים. אך כדאי לדעת שישנן תחב…" at bounding box center [637, 168] width 508 height 536
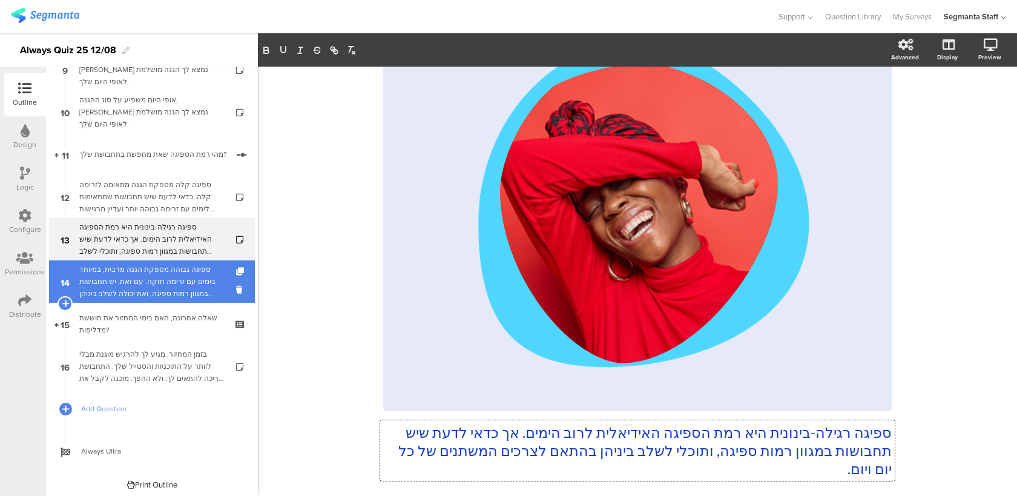
click at [94, 276] on div "ספיגה גבוהה מספקת הגנה מרבית, במיוחד בימים עם זרימה חזקה. עם זאת, יש תחבושות במ…" at bounding box center [151, 281] width 145 height 36
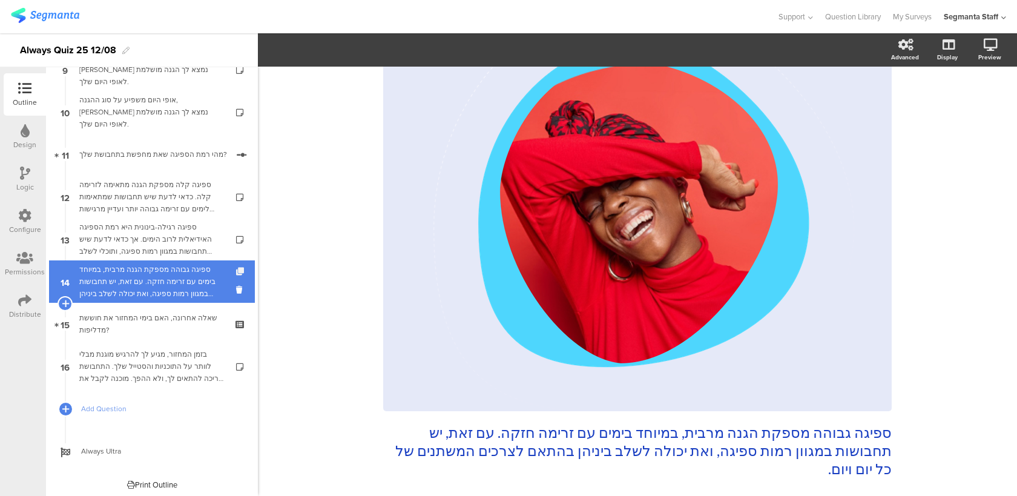
click at [240, 269] on icon at bounding box center [241, 272] width 10 height 8
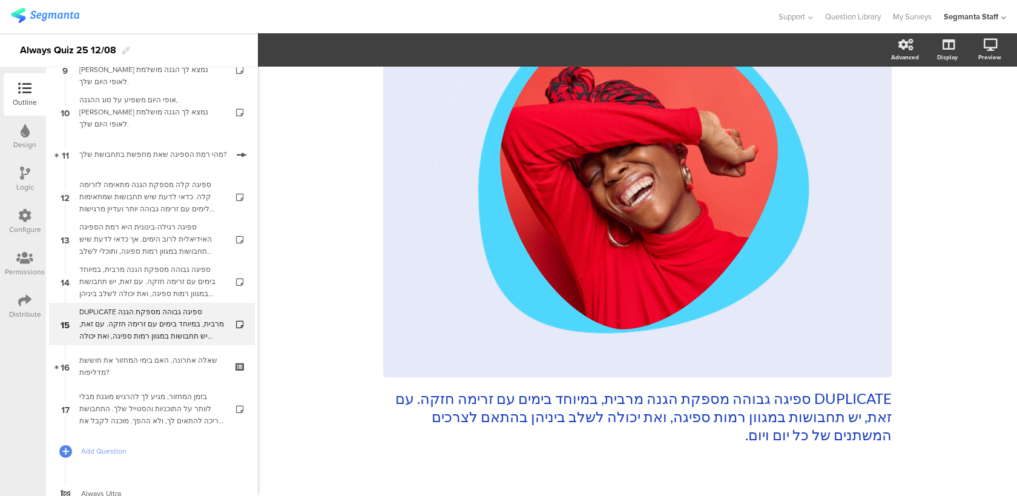
scroll to position [207, 0]
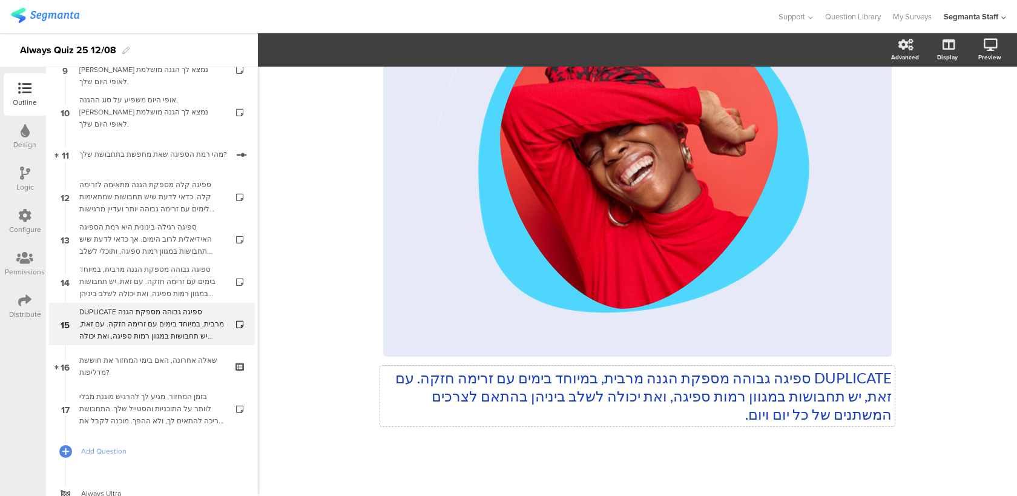
click at [412, 380] on div "DUPLICATE ספיגה גבוהה מספקת הגנה מרבית, במיוחד בימים עם זרימה חזקה. עם זאת, יש …" at bounding box center [637, 168] width 508 height 536
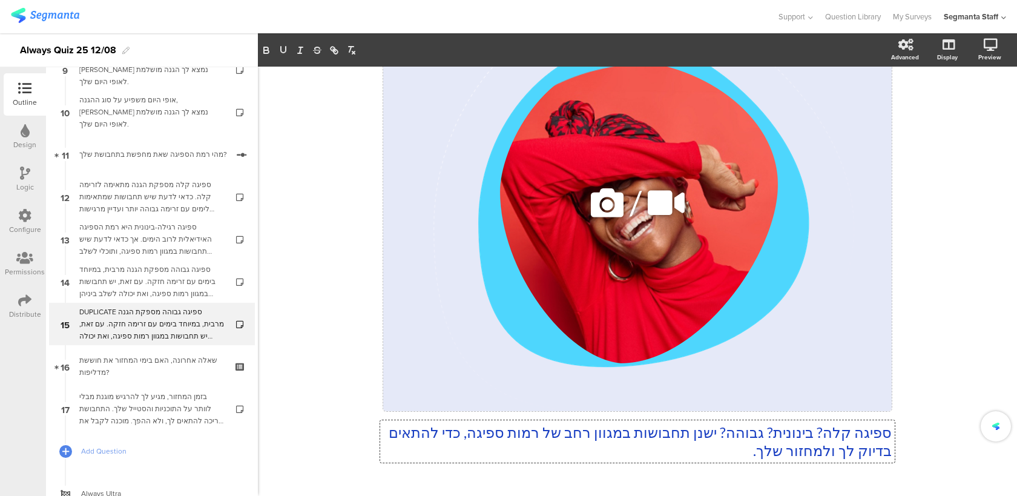
scroll to position [189, 0]
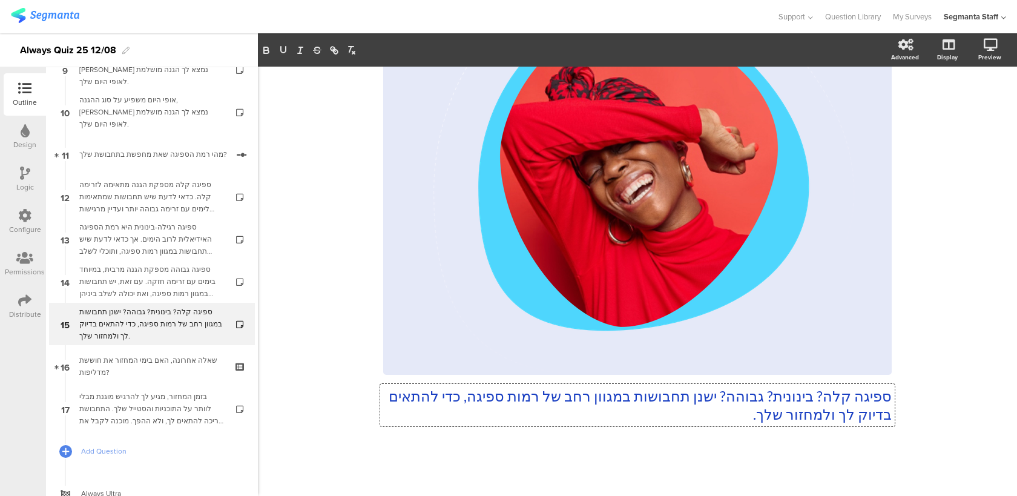
click at [889, 395] on p "ספיגה קלה? בינונית? גבוהה? ישנן תחבושות במגוון רחב של רמות ספיגה, כדי להתאים בד…" at bounding box center [637, 405] width 508 height 36
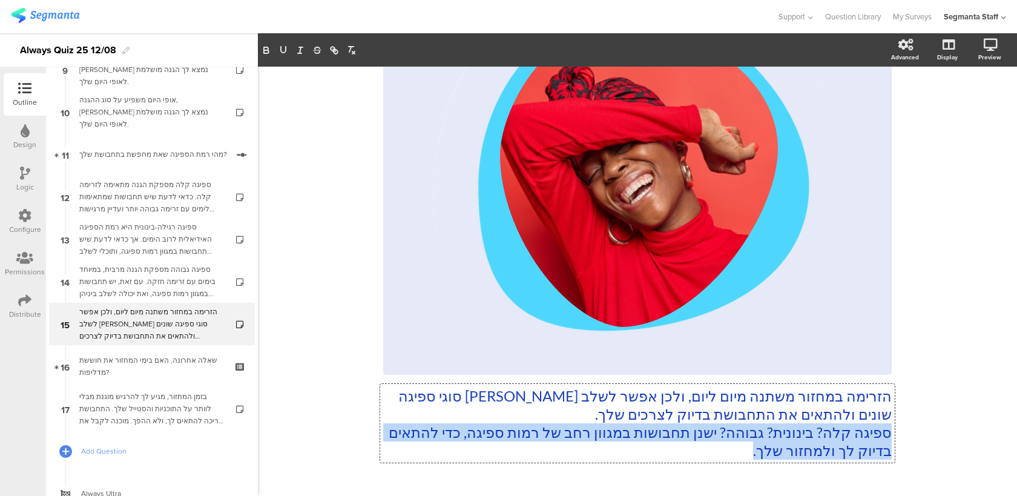
drag, startPoint x: 695, startPoint y: 451, endPoint x: 915, endPoint y: 427, distance: 221.6
click at [915, 427] on div "83% הזרימה במחזור משתנה מיום ליום, ולכן אפשר לשלב [PERSON_NAME] סוגי ספיגה שוני…" at bounding box center [637, 205] width 759 height 654
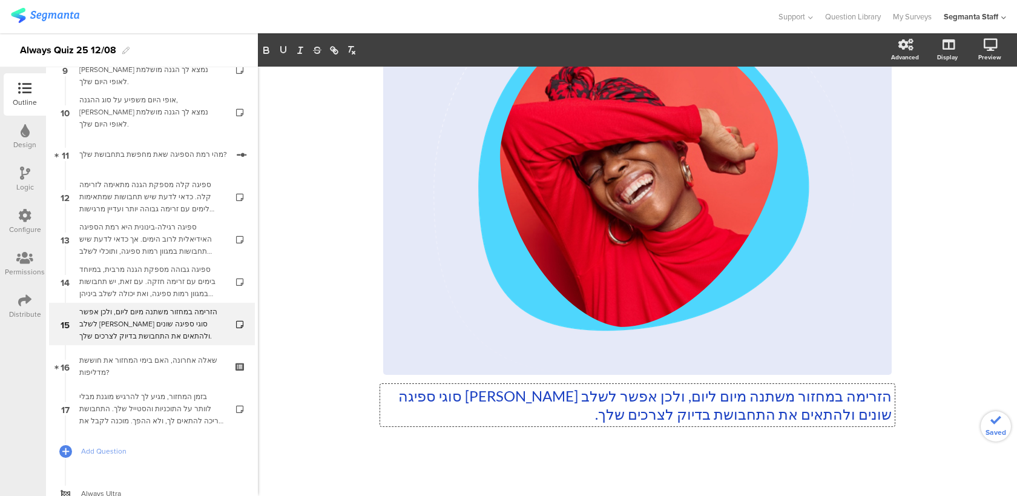
click at [878, 461] on div at bounding box center [637, 468] width 508 height 42
click at [26, 184] on div "Logic" at bounding box center [25, 187] width 18 height 11
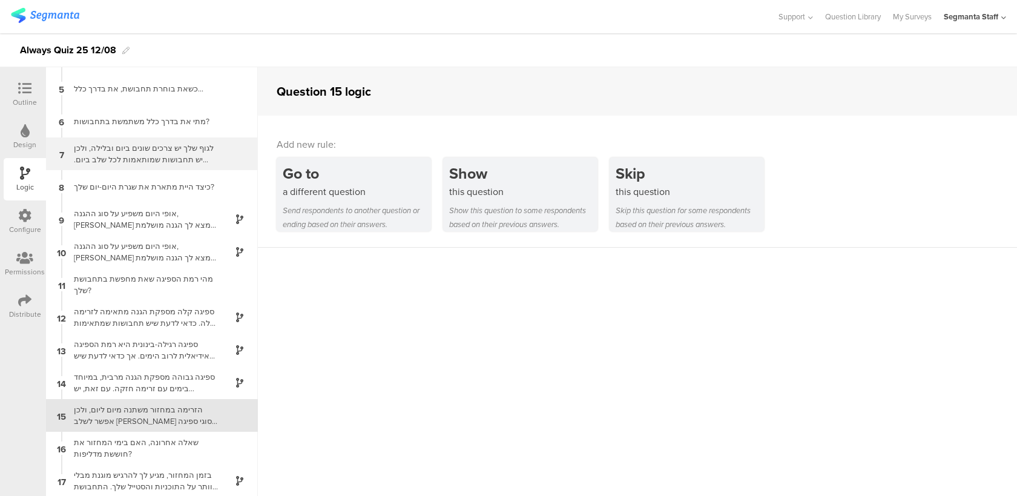
scroll to position [127, 0]
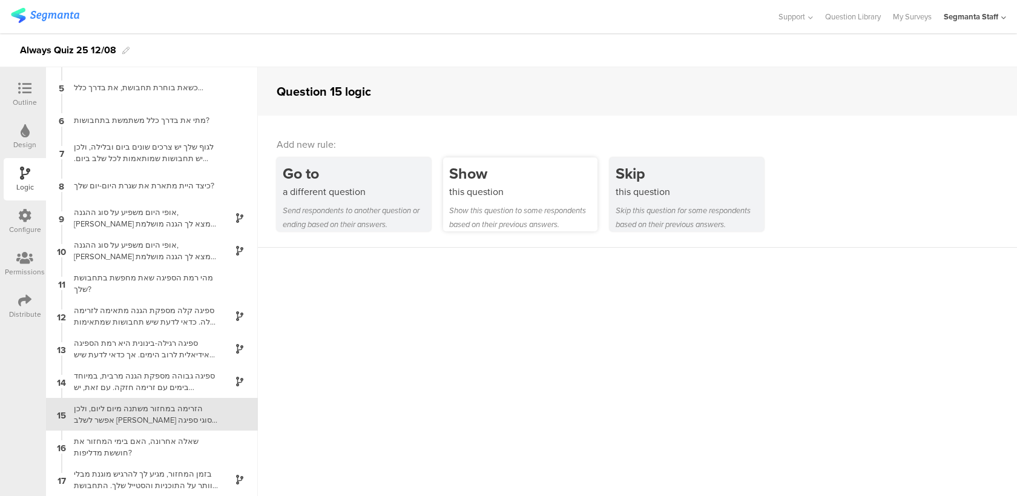
click at [510, 200] on div "Show this question Show this question to some respondents based on their previo…" at bounding box center [520, 194] width 154 height 74
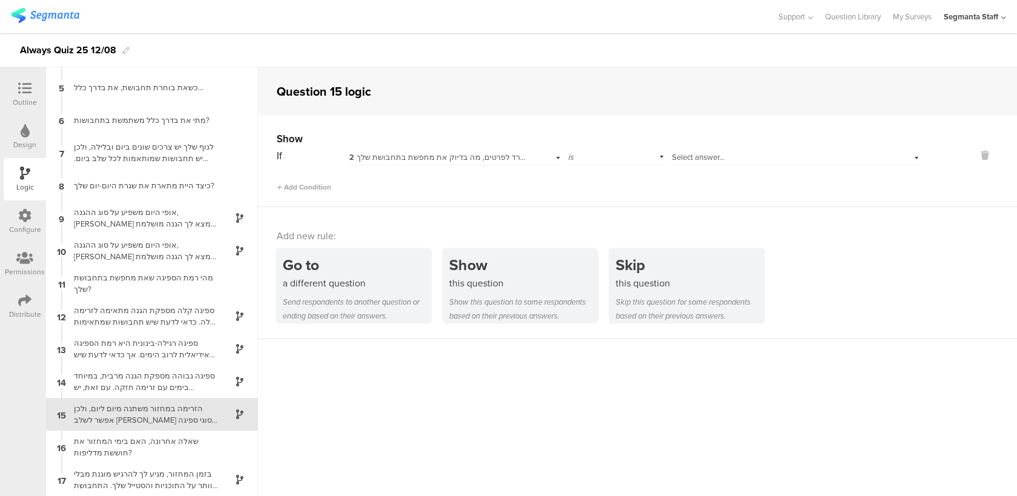
click at [366, 163] on div "2 ואם נרד לפרטים, מה בדיוק את מחפשת בתחבושת שלך?" at bounding box center [455, 155] width 212 height 19
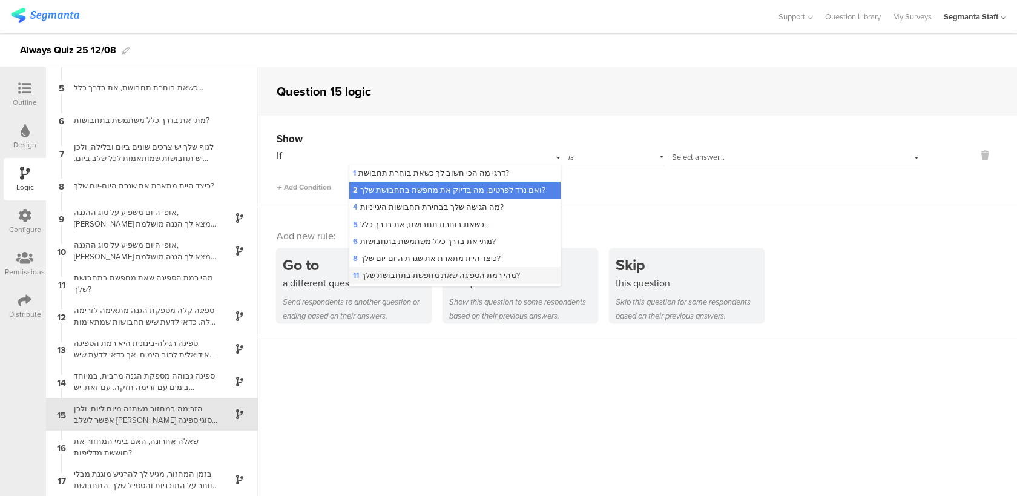
click at [398, 274] on span "11 מהי רמת הספיגה שאת מחפשת בתחבושת שלך?" at bounding box center [436, 275] width 167 height 12
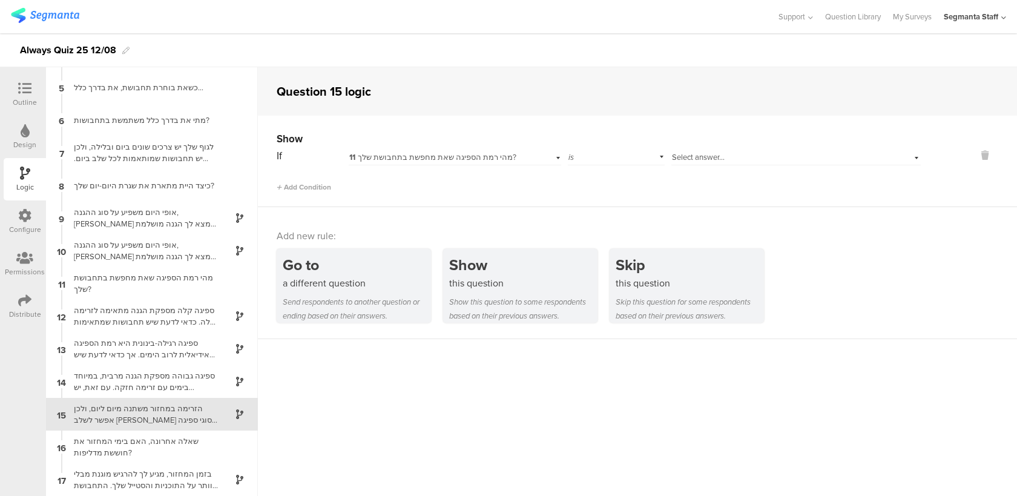
click at [626, 153] on div "is" at bounding box center [616, 155] width 97 height 19
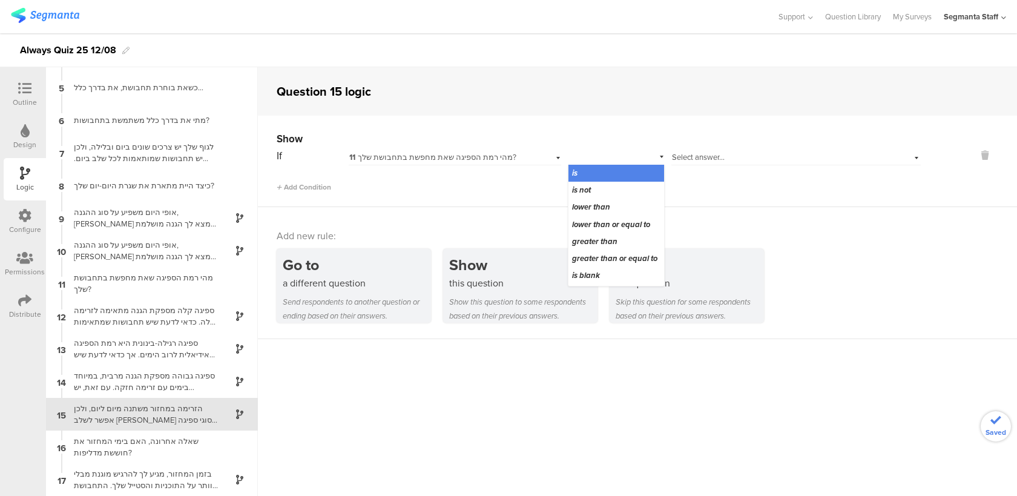
click at [623, 188] on div "is not" at bounding box center [616, 190] width 96 height 17
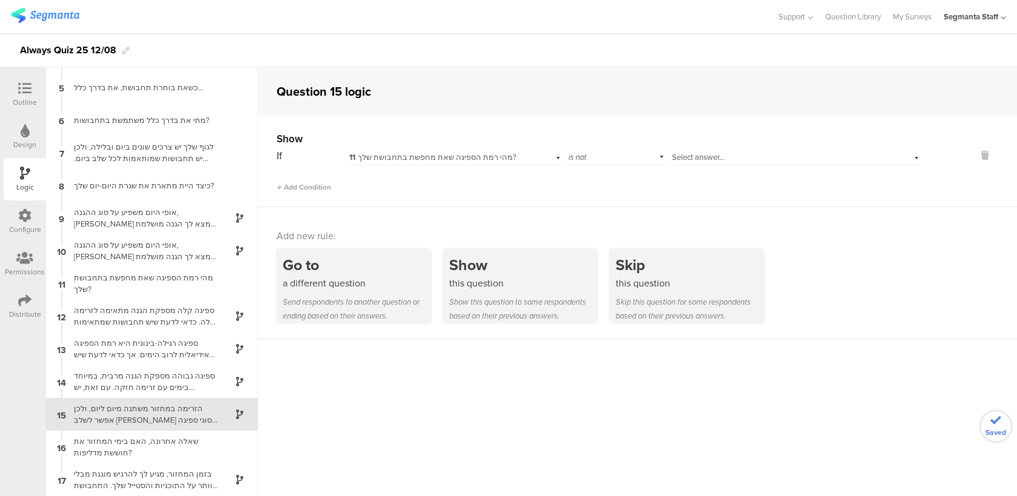
click at [708, 156] on span "Select answer..." at bounding box center [698, 157] width 53 height 12
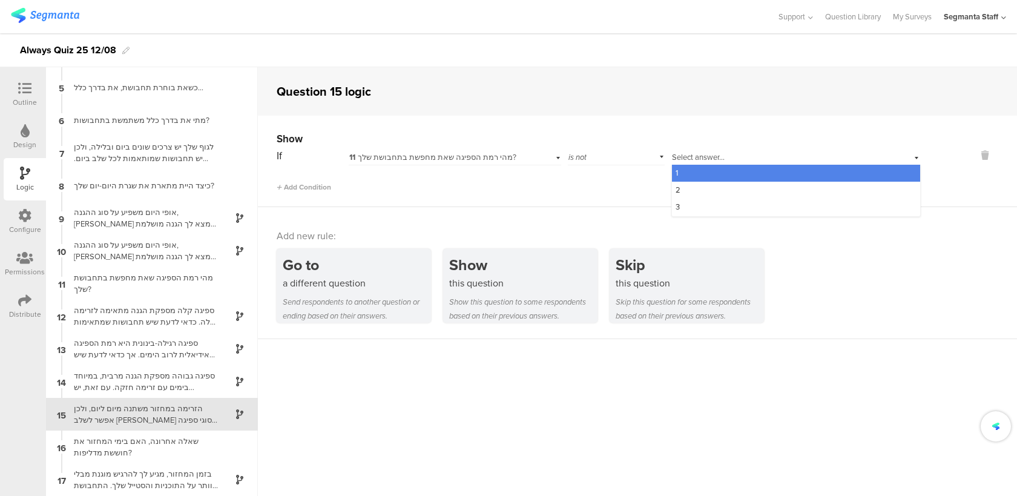
click at [705, 174] on div "1" at bounding box center [796, 173] width 248 height 17
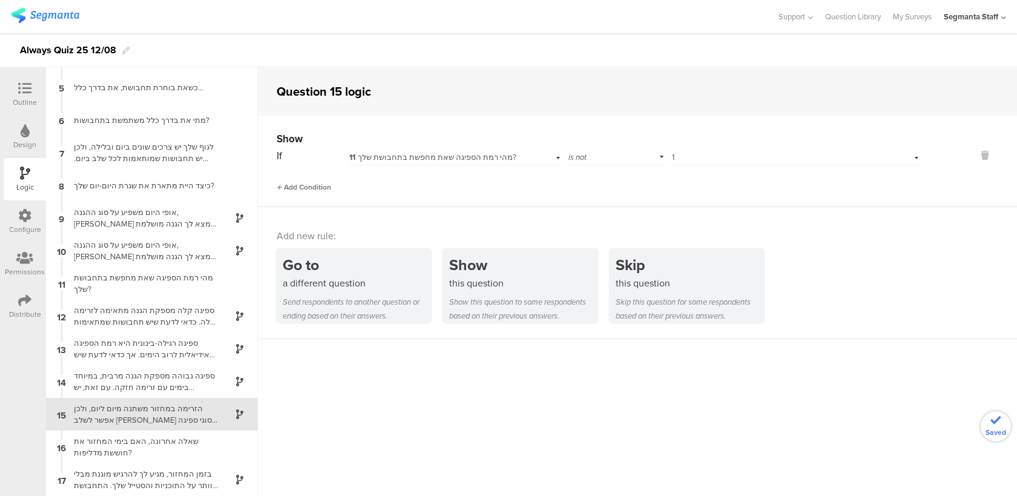
click at [321, 189] on span "Add Condition" at bounding box center [304, 187] width 54 height 11
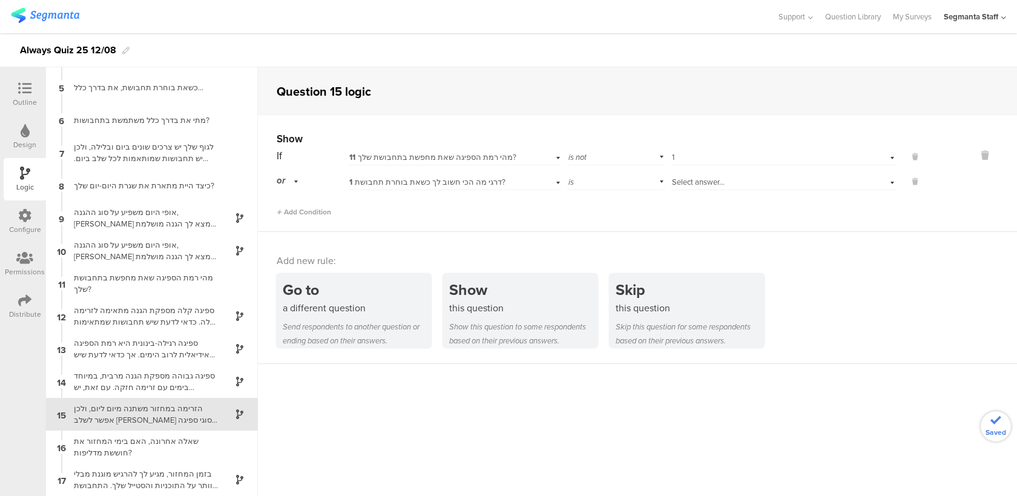
click at [398, 189] on div "1 דרגי מה הכי חשוב לך כשאת בוחרת תחבושת?" at bounding box center [455, 180] width 212 height 19
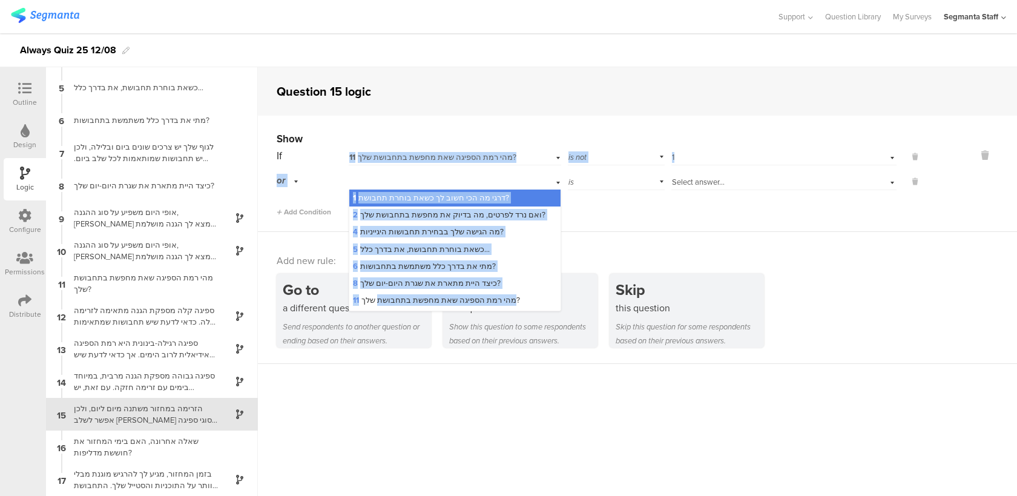
drag, startPoint x: 377, startPoint y: 302, endPoint x: 286, endPoint y: 148, distance: 179.1
click at [286, 148] on div "If 11 מהי רמת הספיגה שאת מחפשת בתחבושת שלך? is not Select answer... 1 or 1 דרגי…" at bounding box center [599, 168] width 644 height 44
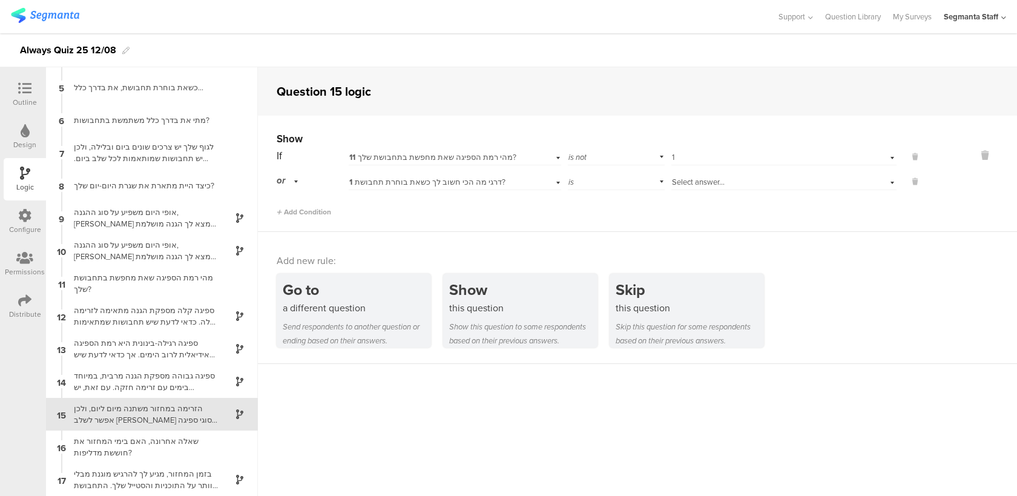
click at [289, 183] on div "or" at bounding box center [289, 180] width 25 height 19
click at [298, 214] on div "and" at bounding box center [312, 214] width 70 height 17
click at [501, 184] on span "1 דרגי מה הכי חשוב לך כשאת בוחרת תחבושת?" at bounding box center [427, 182] width 156 height 12
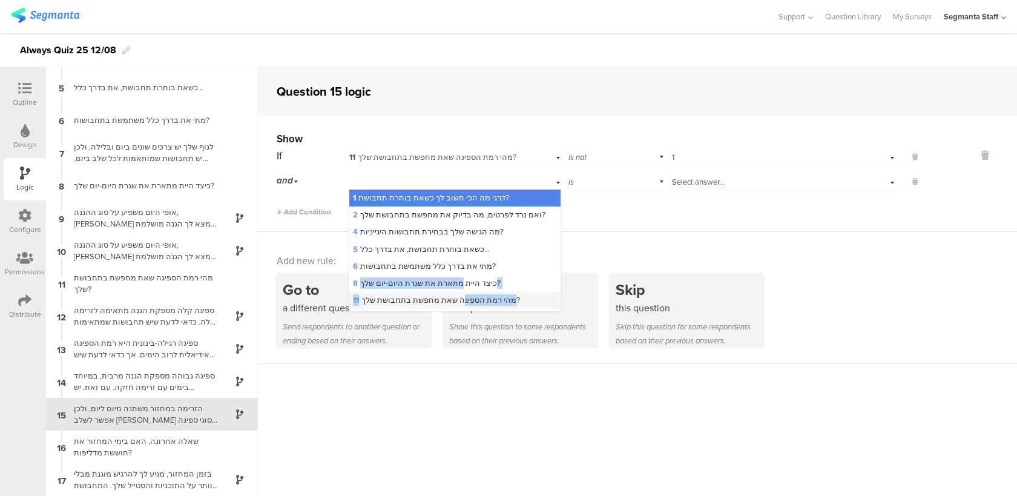
drag, startPoint x: 465, startPoint y: 289, endPoint x: 465, endPoint y: 297, distance: 7.9
click at [465, 297] on div "1 דרגי מה הכי חשוב לך כשאת בוחרת תחבושת? 2 ואם נרד לפרטים, מה בדיוק את מחפשת בת…" at bounding box center [454, 274] width 211 height 171
click at [465, 297] on span "11 מהי רמת הספיגה שאת מחפשת בתחבושת שלך?" at bounding box center [436, 300] width 167 height 12
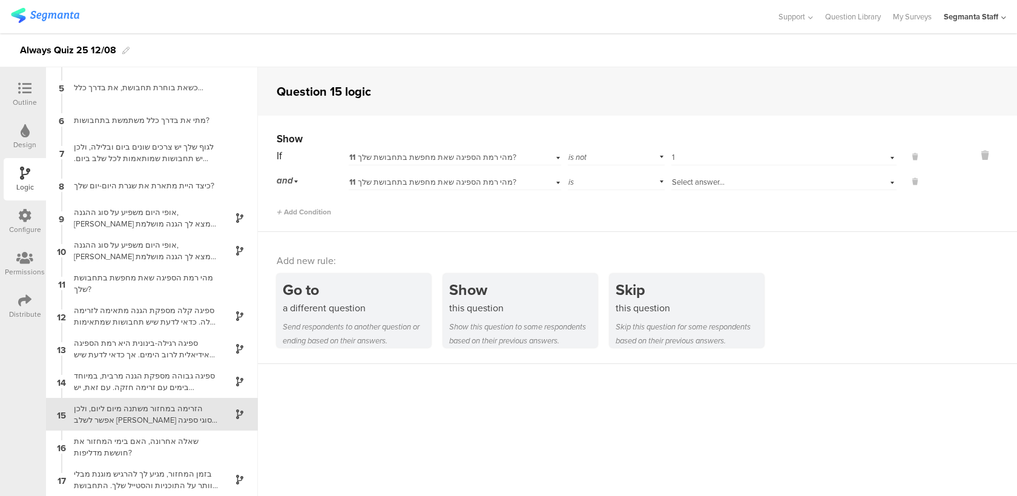
click at [595, 183] on div "is" at bounding box center [616, 180] width 97 height 19
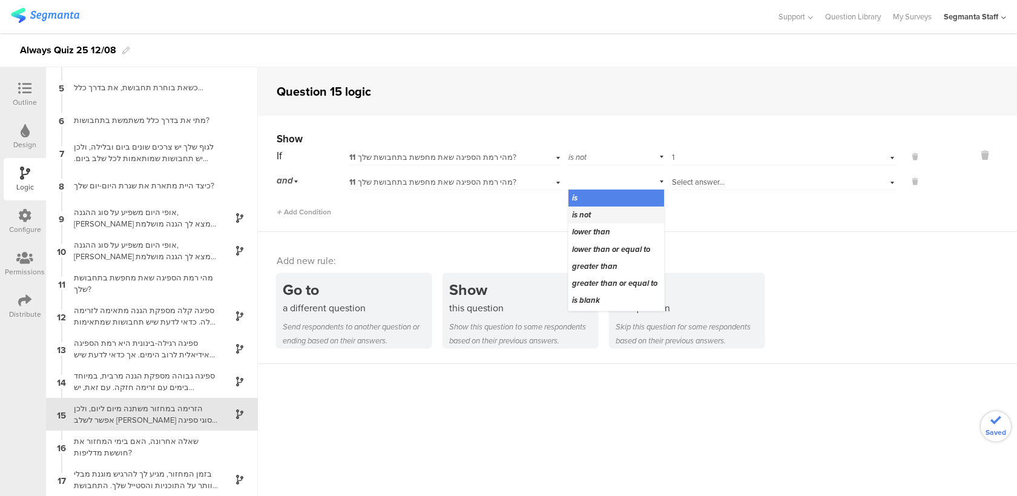
click at [599, 218] on div "is not" at bounding box center [616, 214] width 96 height 17
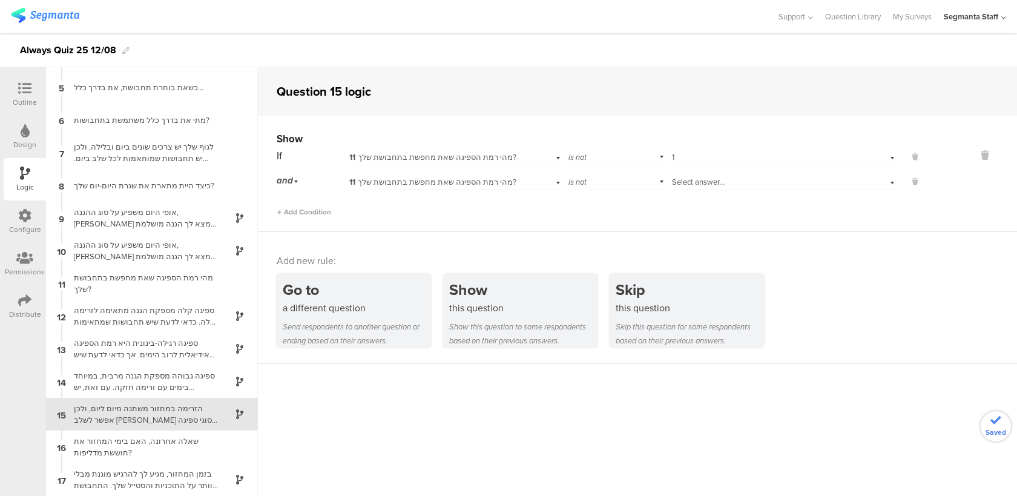
click at [697, 179] on span "Select answer..." at bounding box center [698, 182] width 53 height 12
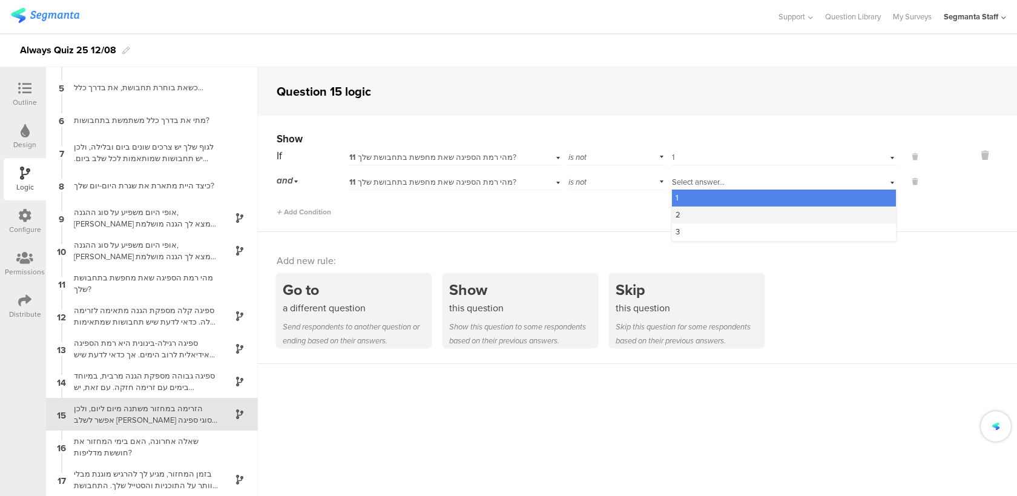
click at [693, 220] on div "2" at bounding box center [784, 214] width 224 height 17
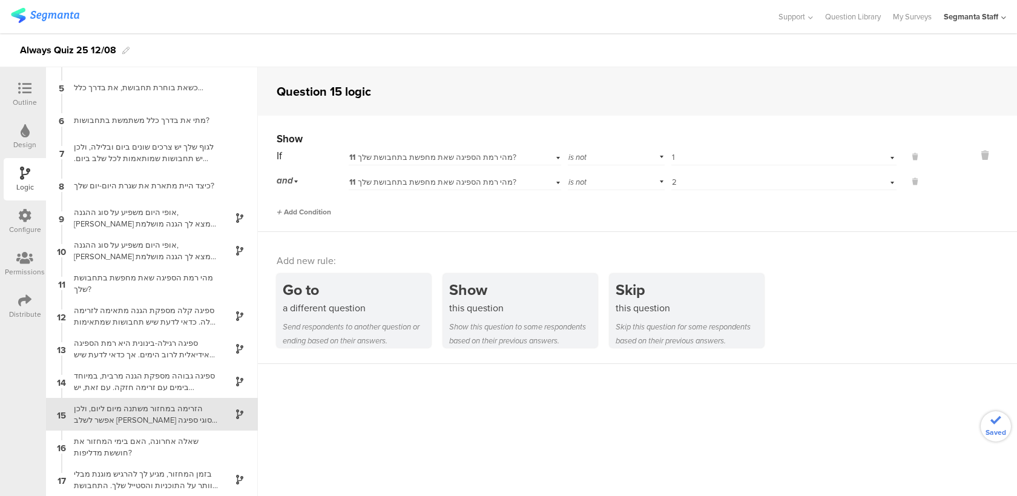
click at [312, 215] on span "Add Condition" at bounding box center [304, 211] width 54 height 11
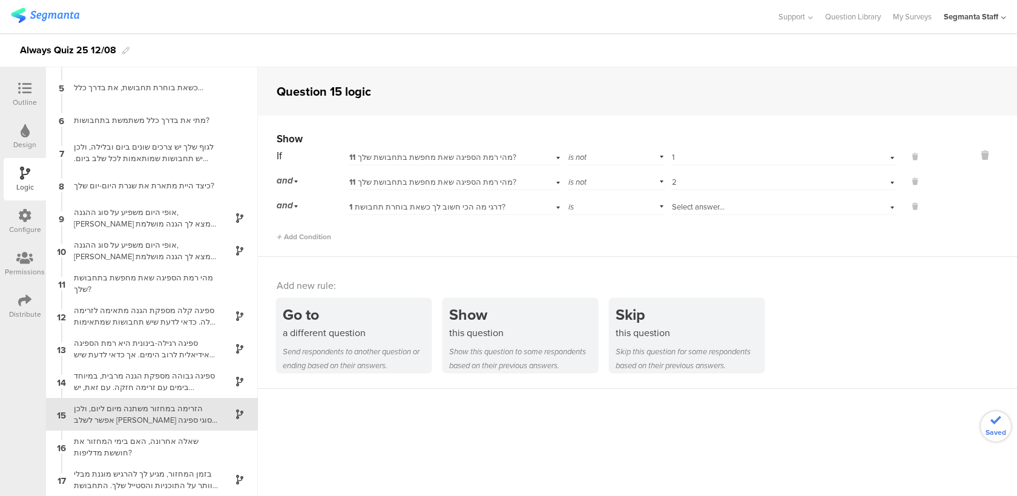
click at [288, 205] on span "and" at bounding box center [285, 205] width 16 height 13
click at [361, 211] on span "1 דרגי מה הכי חשוב לך כשאת בוחרת תחבושת?" at bounding box center [427, 207] width 156 height 12
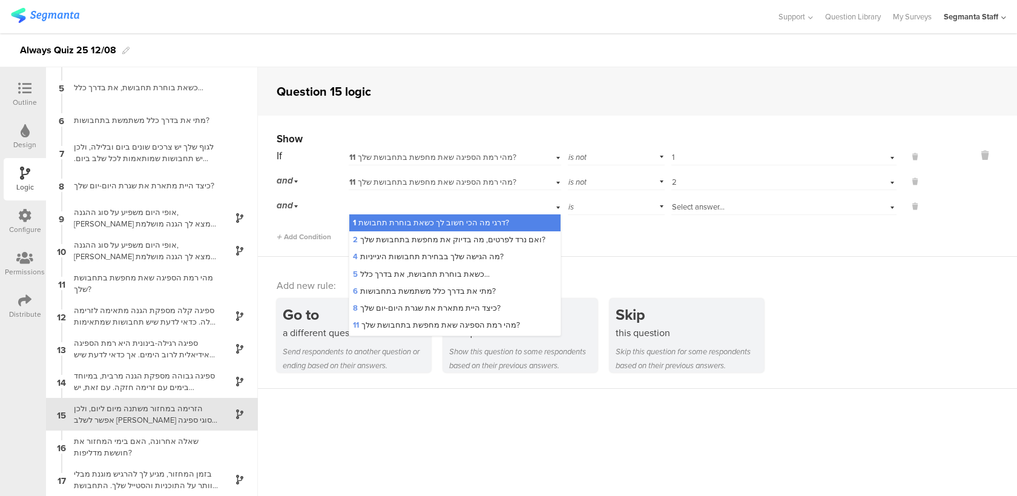
click at [296, 206] on div "and" at bounding box center [289, 205] width 25 height 19
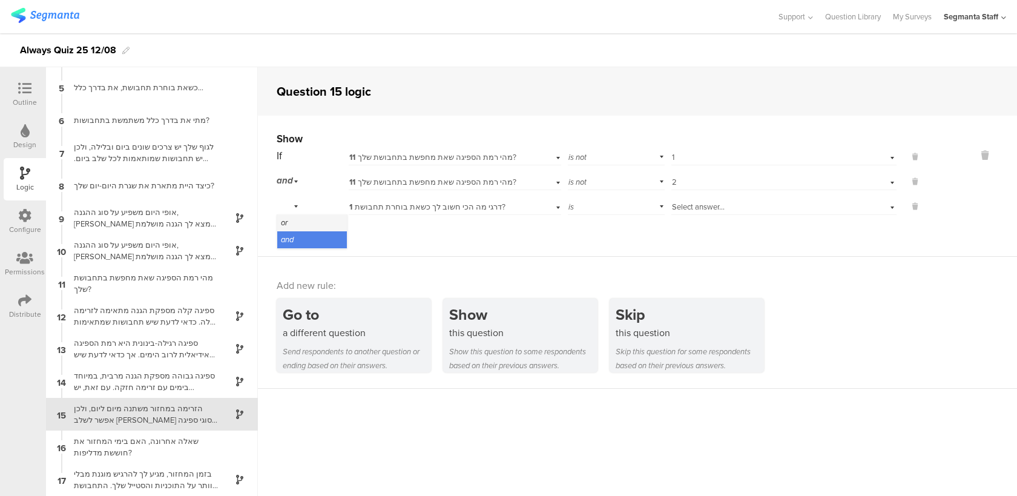
click at [298, 226] on div "or" at bounding box center [312, 222] width 70 height 17
click at [286, 197] on div "or" at bounding box center [289, 205] width 25 height 19
click at [301, 250] on div "Show If 11 מהי רמת הספיגה שאת מחפשת בתחבושת שלך? is not Select answer... 1 or 1…" at bounding box center [637, 186] width 759 height 141
click at [295, 206] on div "or" at bounding box center [289, 205] width 25 height 19
click at [305, 245] on div "and" at bounding box center [312, 239] width 70 height 17
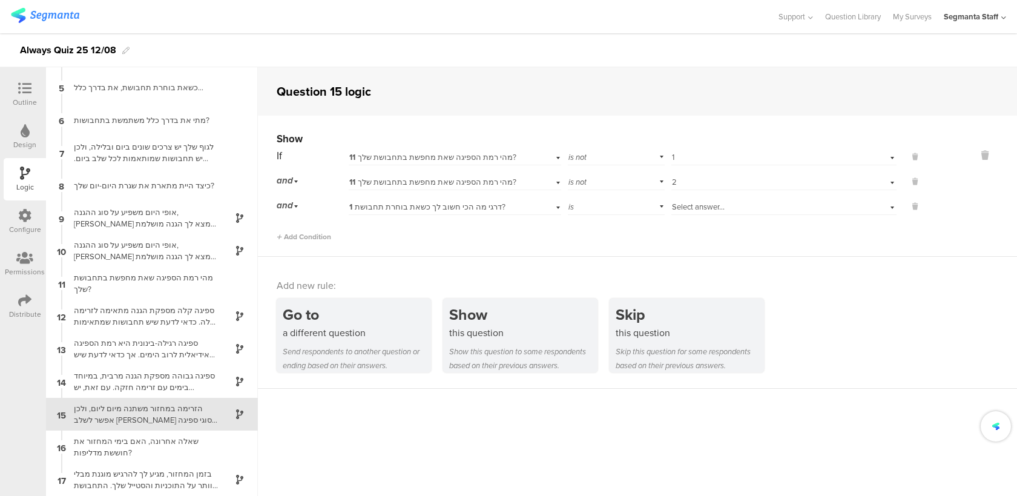
click at [377, 210] on span "1 דרגי מה הכי חשוב לך כשאת בוחרת תחבושת?" at bounding box center [427, 207] width 156 height 12
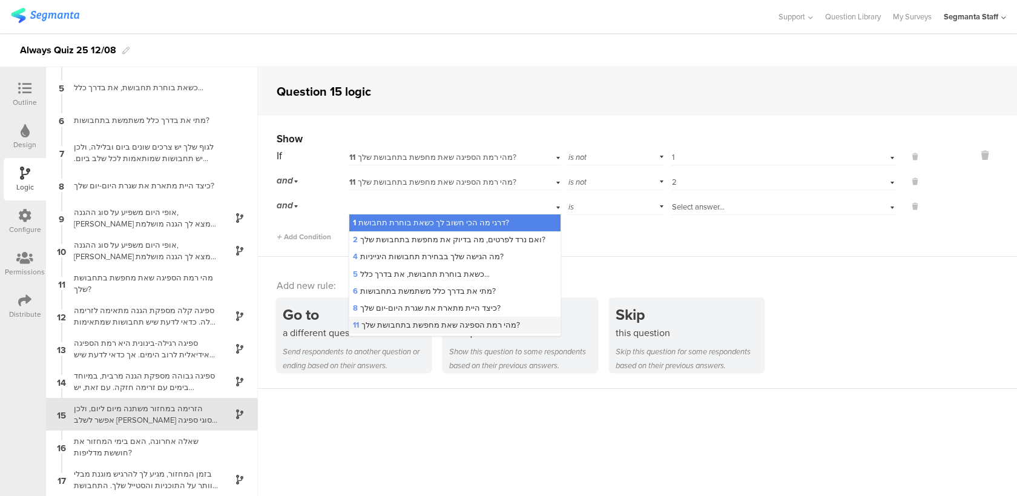
click at [376, 324] on span "11 מהי רמת הספיגה שאת מחפשת בתחבושת שלך?" at bounding box center [436, 325] width 167 height 12
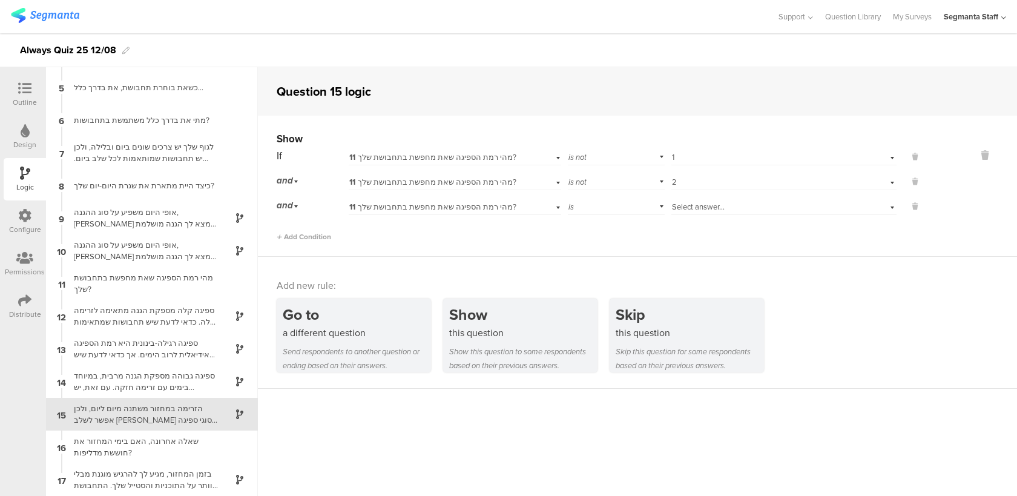
click at [616, 209] on div "is" at bounding box center [616, 205] width 97 height 19
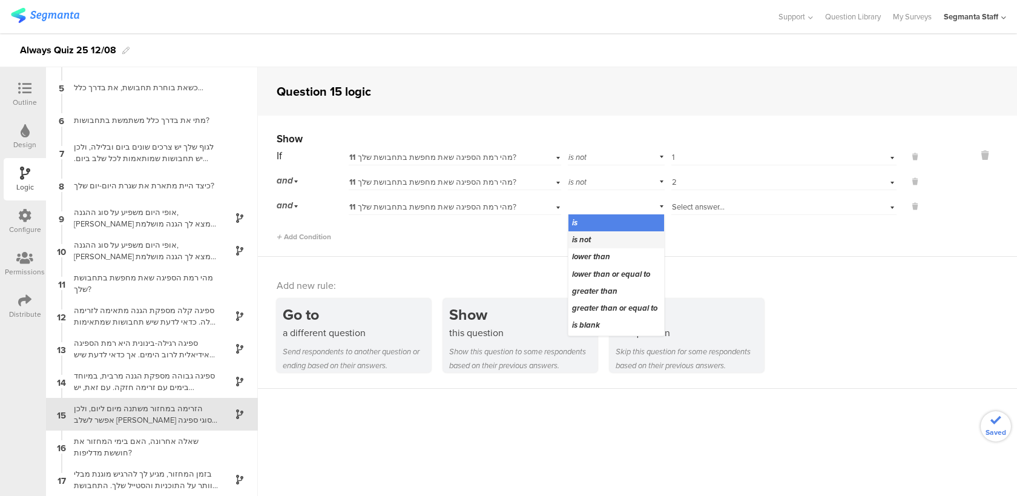
click at [608, 242] on div "is not" at bounding box center [616, 239] width 96 height 17
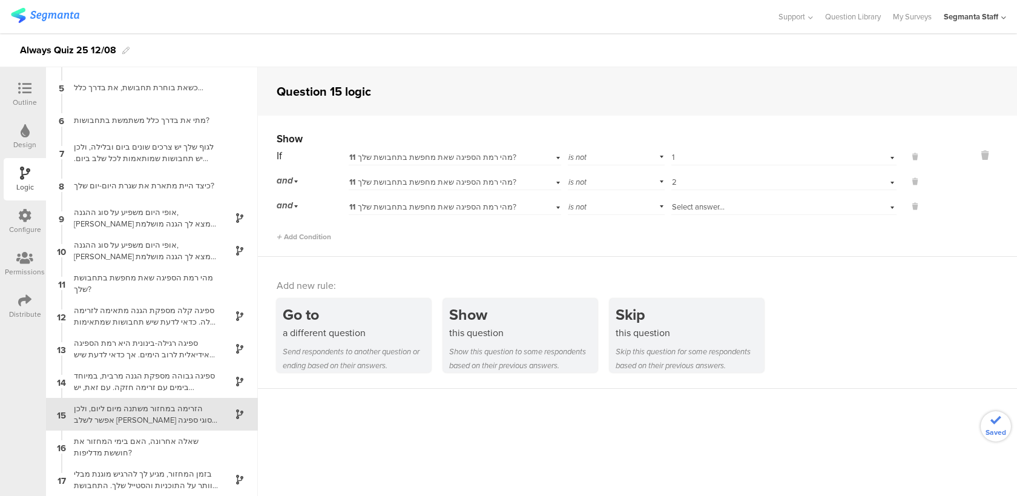
click at [702, 207] on span "Select answer..." at bounding box center [698, 207] width 53 height 12
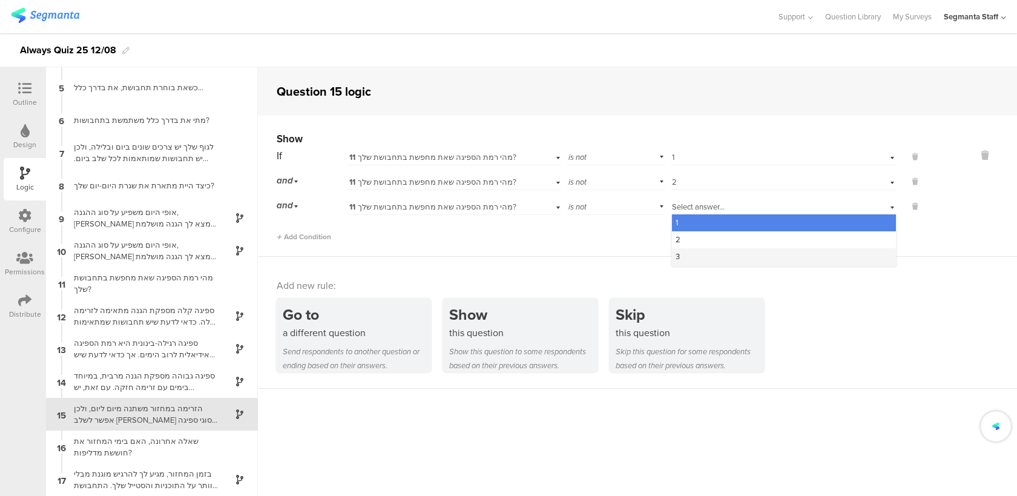
click at [690, 255] on div "3" at bounding box center [784, 256] width 224 height 17
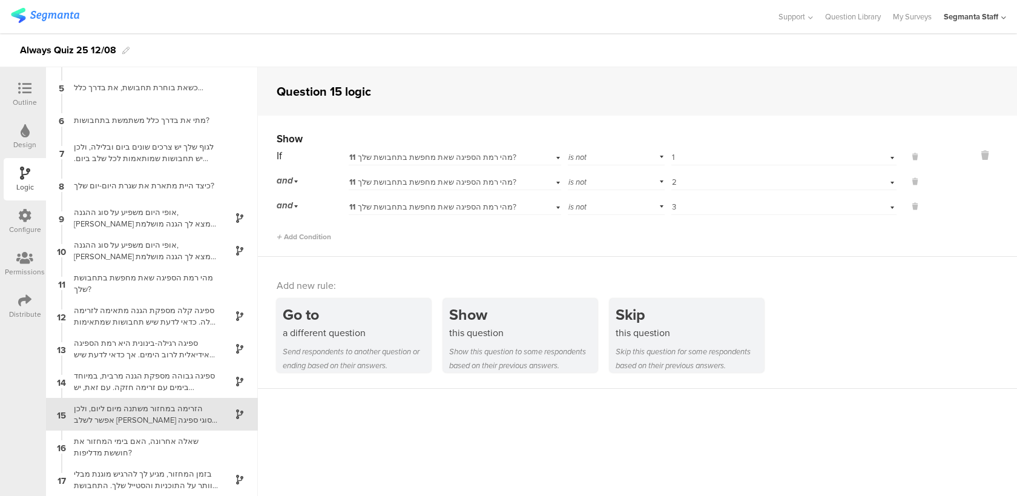
click at [24, 94] on icon at bounding box center [24, 88] width 13 height 13
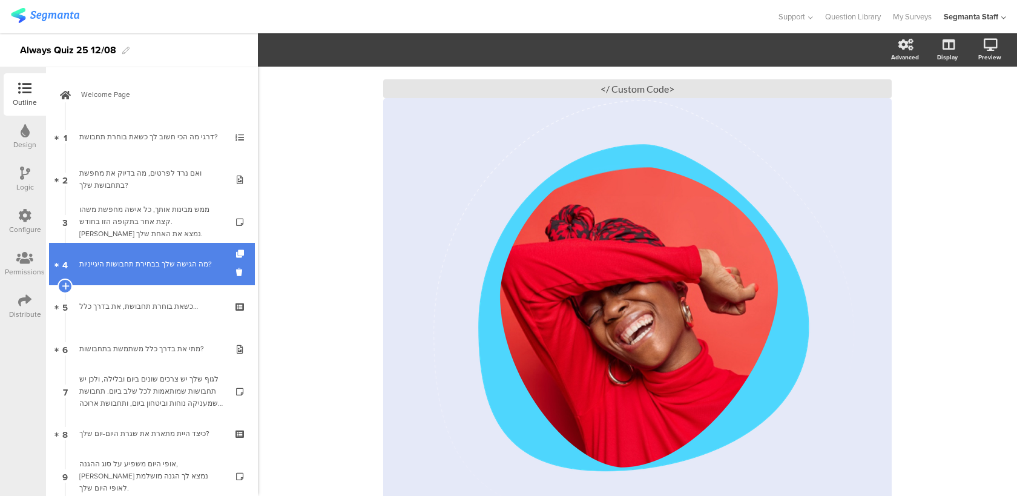
click at [173, 268] on div "מה הגישה שלך בבחירת תחבושות היגייניות?" at bounding box center [151, 264] width 145 height 12
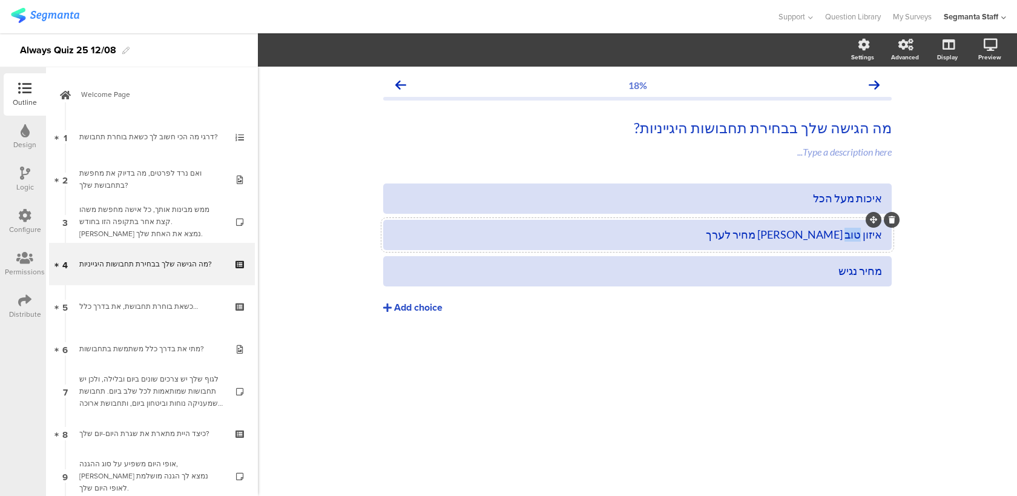
drag, startPoint x: 857, startPoint y: 233, endPoint x: 841, endPoint y: 233, distance: 15.7
click at [841, 233] on div "איזון טוב [PERSON_NAME] מחיר לערך" at bounding box center [637, 235] width 489 height 14
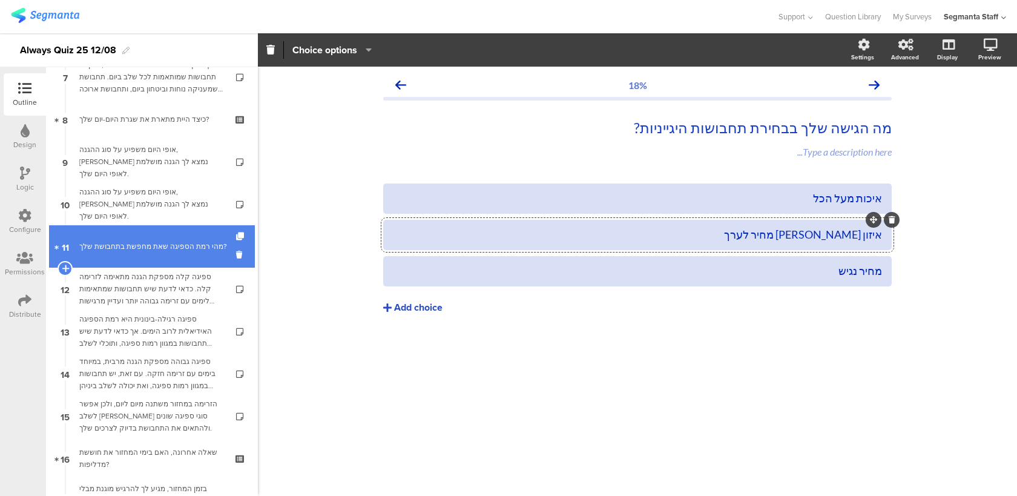
scroll to position [308, 0]
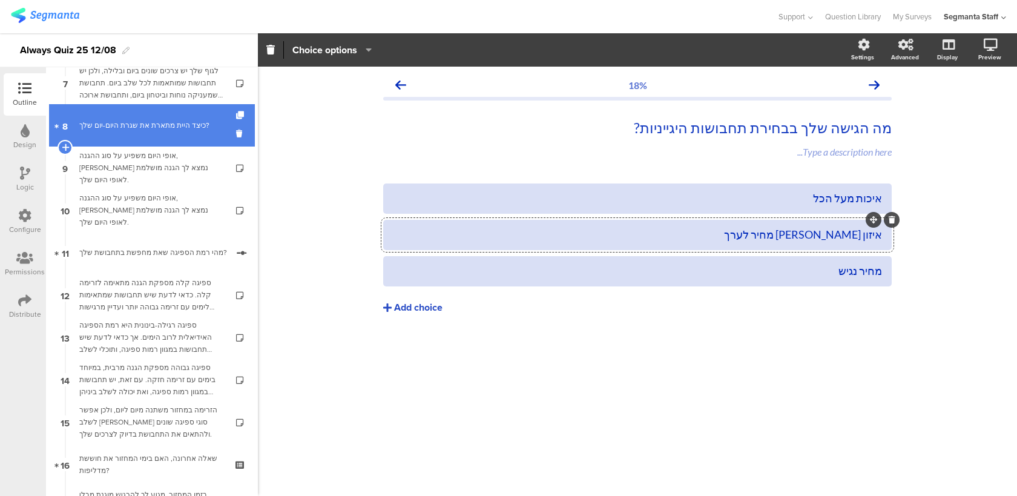
click at [176, 135] on link "8 כיצד היית מתארת את שגרת היום-יום שלך?" at bounding box center [152, 125] width 206 height 42
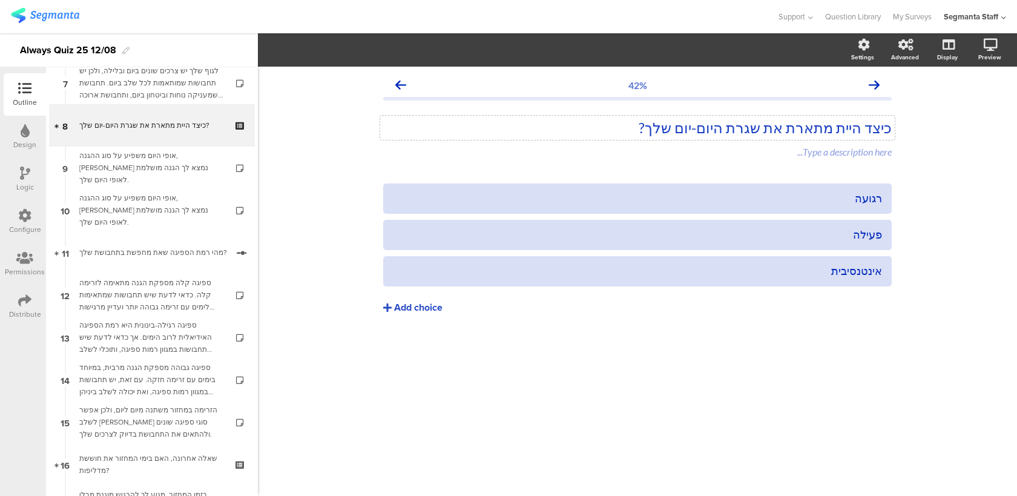
click at [700, 123] on div "כיצד היית מתארת את שגרת היום-יום שלך? כיצד היית מתארת את שגרת היום-יום שלך?" at bounding box center [637, 128] width 514 height 24
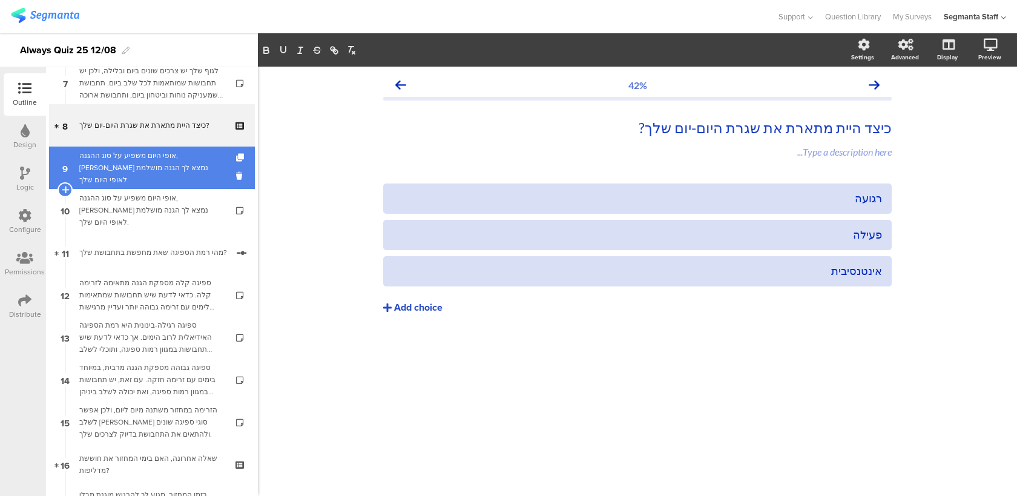
click at [187, 188] on link "9 אופי היום משפיע על סוג ההגנה, [PERSON_NAME] נמצא לך הגנה מושלמת לאופי היום של…" at bounding box center [152, 167] width 206 height 42
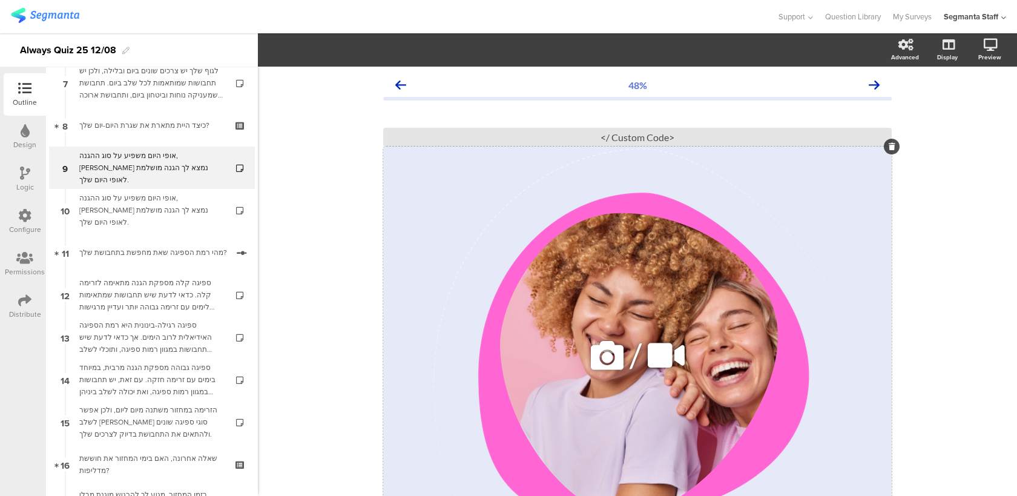
click at [606, 174] on div "/" at bounding box center [637, 354] width 508 height 417
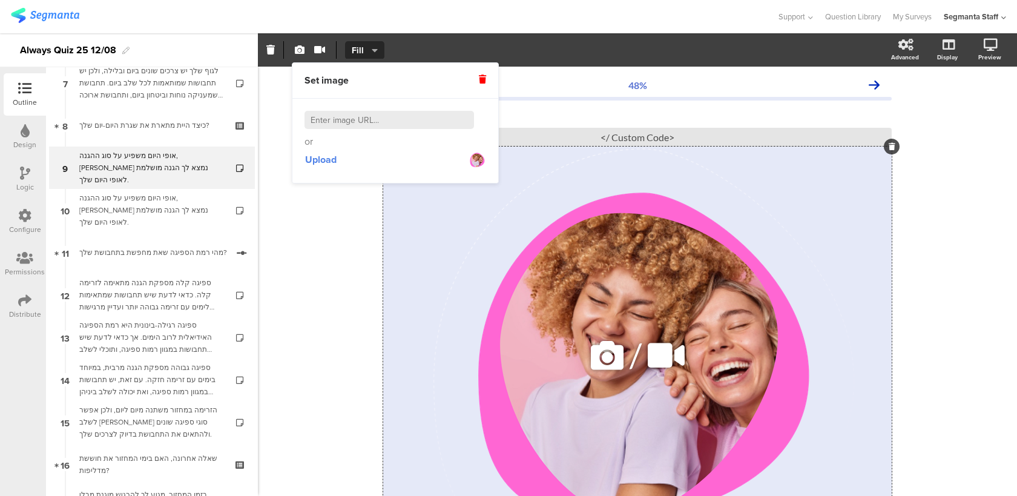
scroll to position [171, 0]
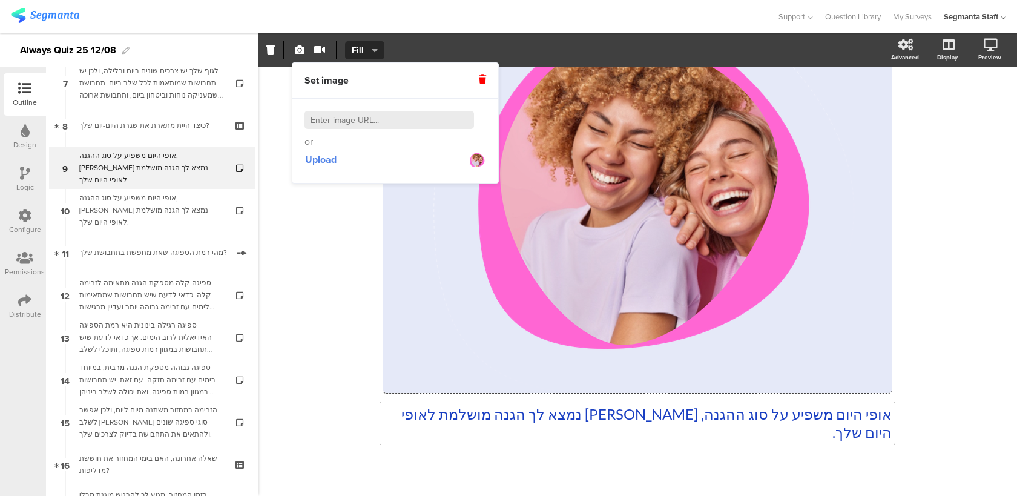
click at [513, 414] on div "אופי היום משפיע על סוג ההגנה, [PERSON_NAME] נמצא לך הגנה מושלמת לאופי היום שלך.…" at bounding box center [637, 423] width 514 height 42
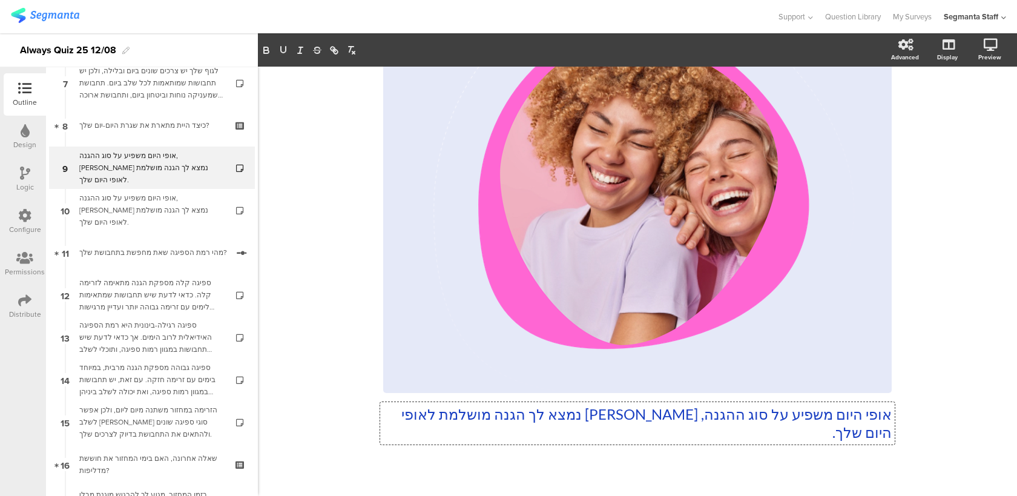
click at [711, 405] on p "אופי היום משפיע על סוג ההגנה, [PERSON_NAME] נמצא לך הגנה מושלמת לאופי היום שלך." at bounding box center [637, 423] width 508 height 36
click at [407, 415] on p "אופי היום משפיע על סוג ההגנה, [PERSON_NAME] נמצא לך הגנה מושלמת לאופי היום שלך." at bounding box center [637, 423] width 508 height 36
drag, startPoint x: 890, startPoint y: 413, endPoint x: 701, endPoint y: 413, distance: 188.8
click at [701, 413] on p "אופי היום משפיע על סוג ההגנה, [PERSON_NAME] נמצא לך הגנה מושלמת לאופי היום שלך." at bounding box center [637, 423] width 508 height 36
click at [686, 465] on div at bounding box center [637, 486] width 508 height 42
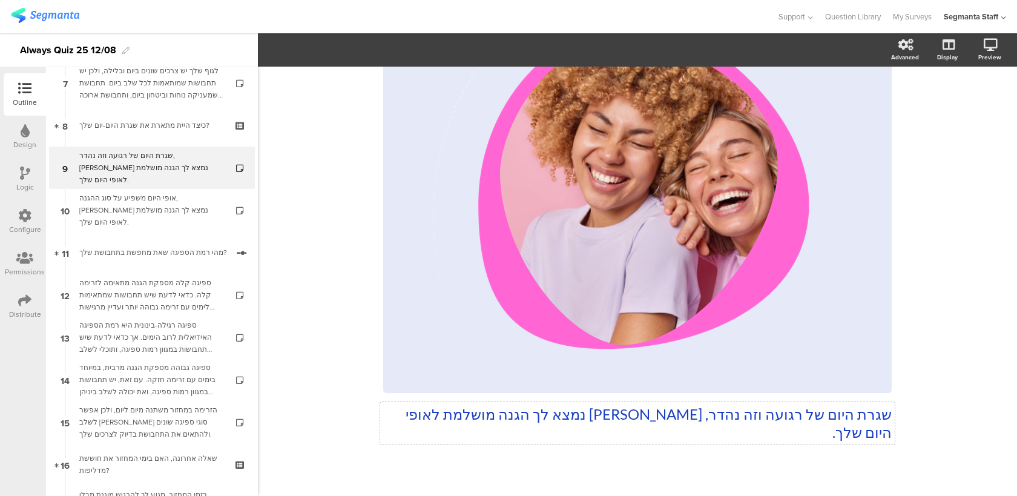
click at [702, 415] on div "שגרת היום של רגועה וזה נהדר, [PERSON_NAME] נמצא לך הגנה מושלמת לאופי היום שלך. …" at bounding box center [637, 195] width 508 height 518
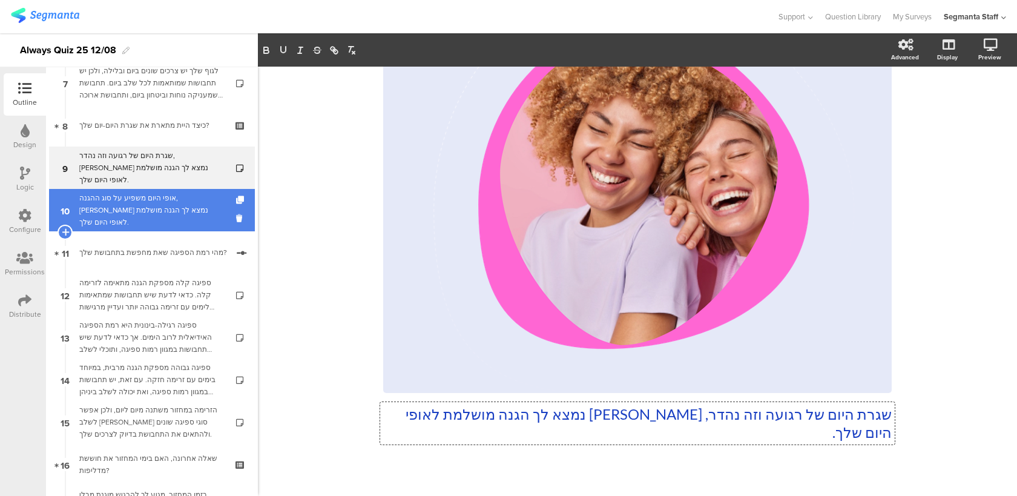
click at [200, 203] on div "אופי היום משפיע על סוג ההגנה, [PERSON_NAME] נמצא לך הגנה מושלמת לאופי היום שלך." at bounding box center [151, 210] width 145 height 36
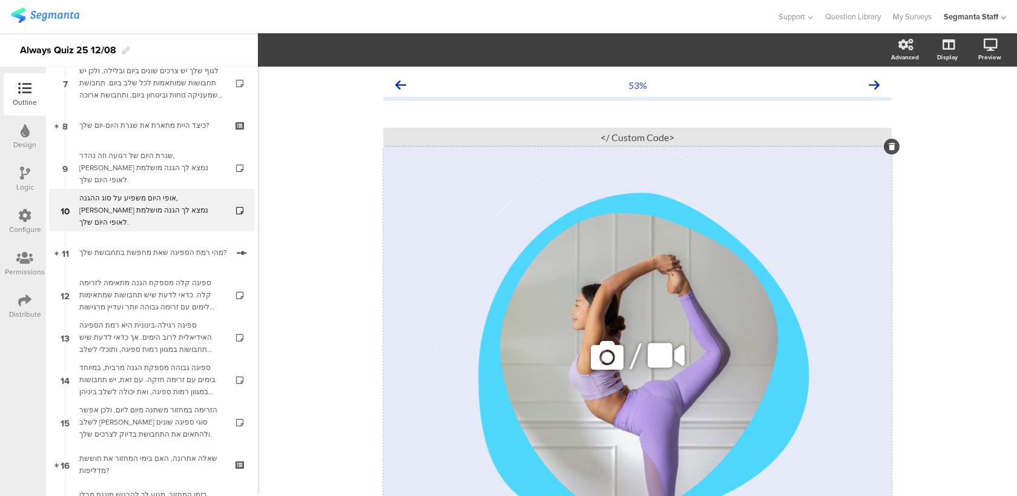
scroll to position [157, 0]
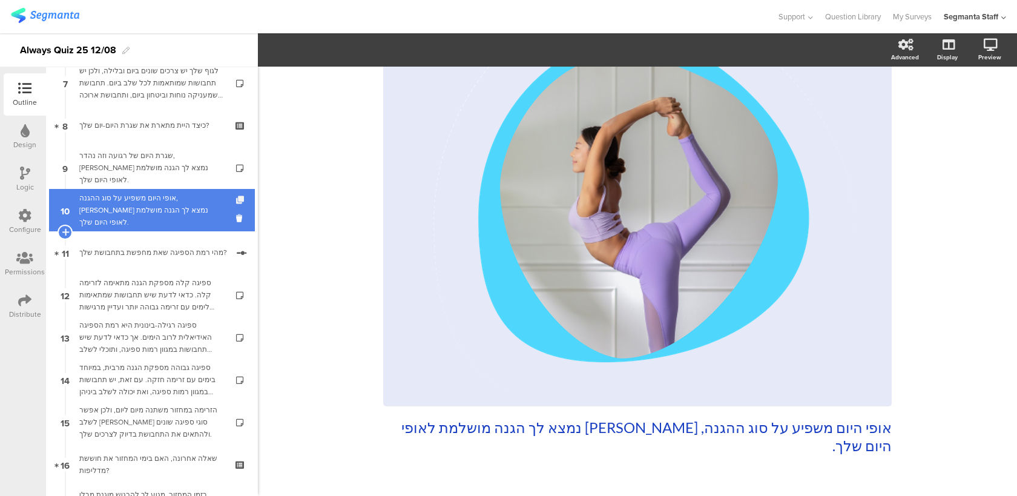
click at [242, 199] on icon at bounding box center [241, 200] width 10 height 8
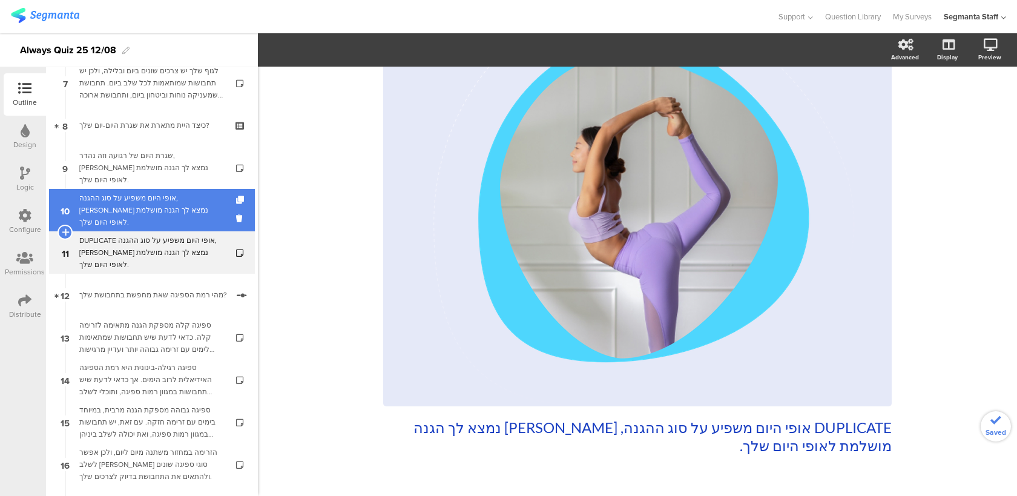
click at [202, 211] on div "אופי היום משפיע על סוג ההגנה, [PERSON_NAME] נמצא לך הגנה מושלמת לאופי היום שלך." at bounding box center [151, 210] width 145 height 36
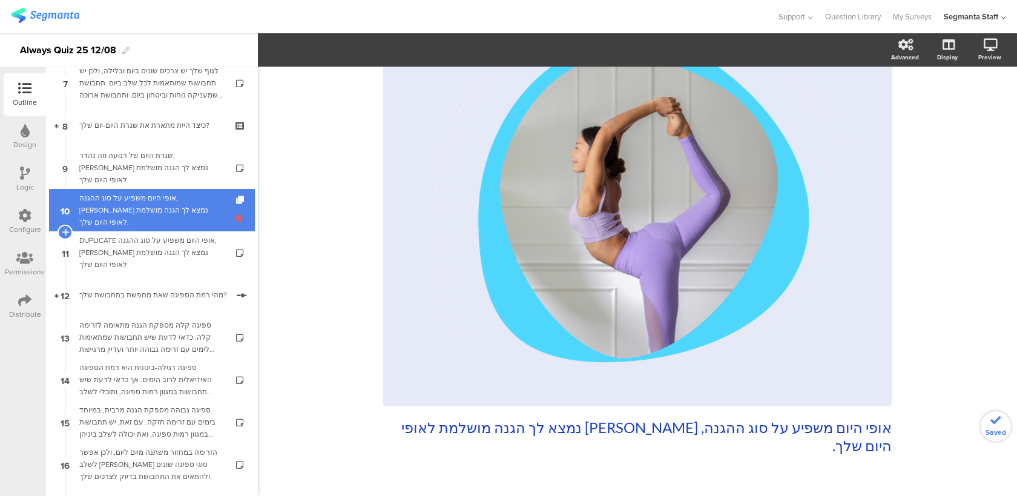
click at [240, 219] on icon at bounding box center [241, 218] width 10 height 12
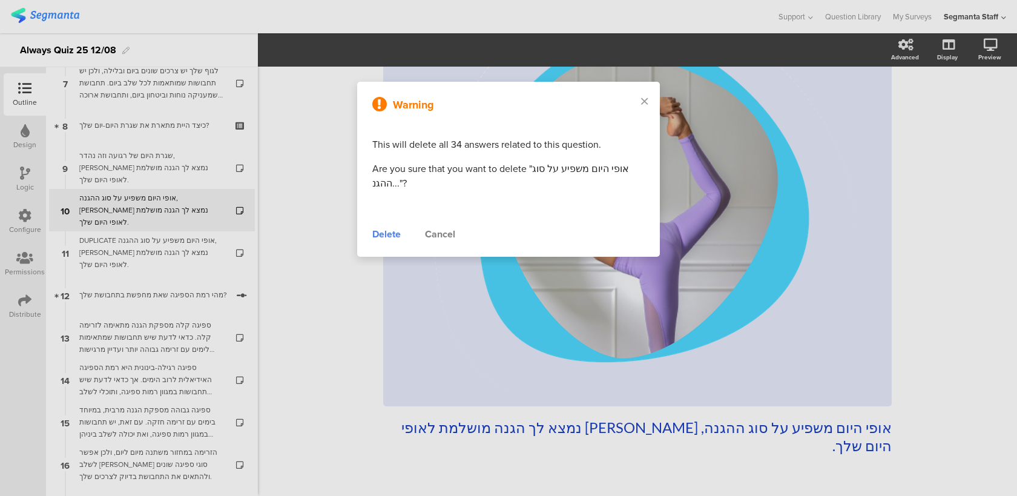
click at [441, 238] on div "Cancel" at bounding box center [440, 234] width 30 height 15
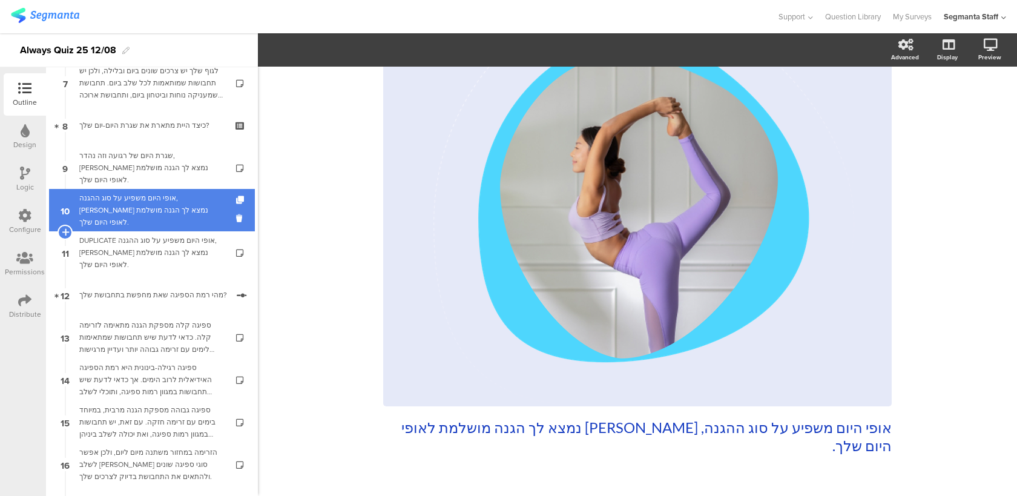
click at [196, 215] on div "אופי היום משפיע על סוג ההגנה, [PERSON_NAME] נמצא לך הגנה מושלמת לאופי היום שלך." at bounding box center [151, 210] width 145 height 36
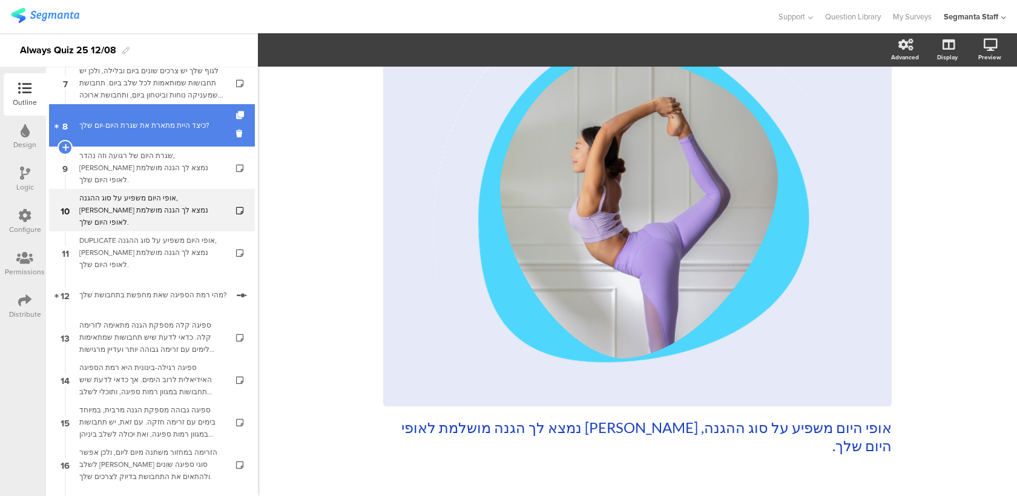
click at [198, 142] on link "8 כיצד היית מתארת את שגרת היום-יום שלך?" at bounding box center [152, 125] width 206 height 42
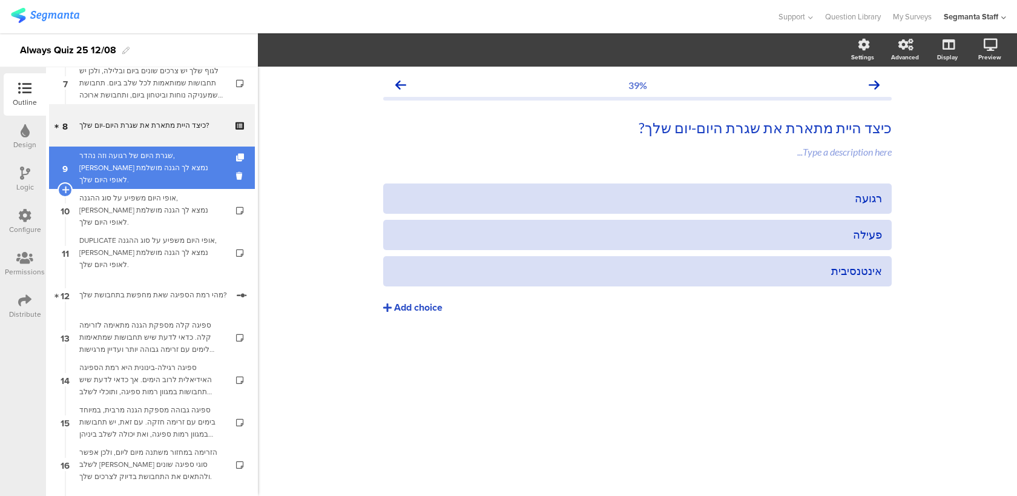
click at [185, 173] on div "שגרת היום של רגועה וזה נהדר, [PERSON_NAME] נמצא לך הגנה מושלמת לאופי היום שלך." at bounding box center [151, 168] width 145 height 36
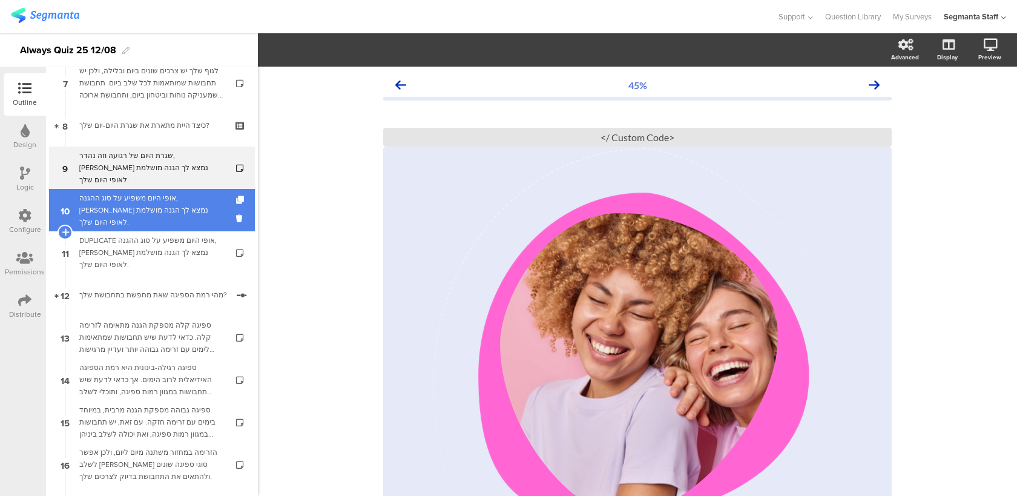
click at [182, 212] on div "אופי היום משפיע על סוג ההגנה, [PERSON_NAME] נמצא לך הגנה מושלמת לאופי היום שלך." at bounding box center [151, 210] width 145 height 36
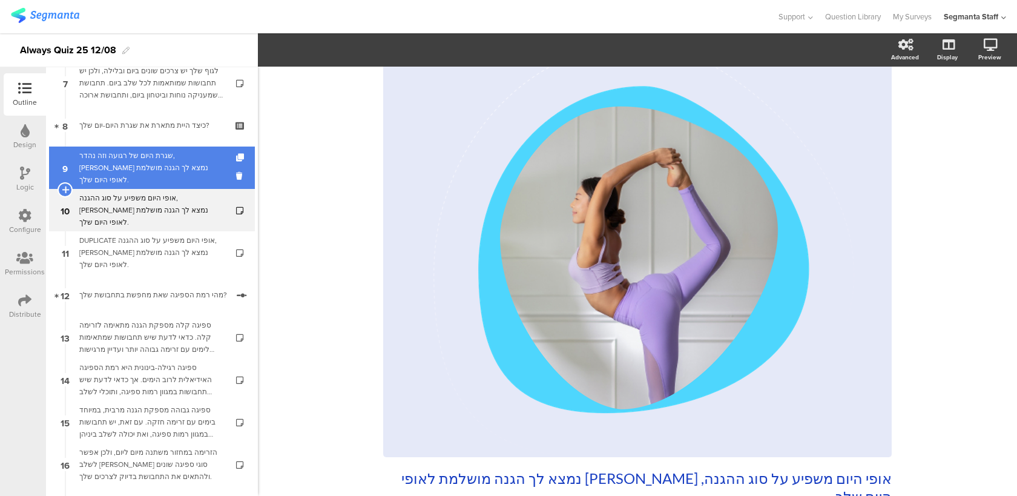
scroll to position [116, 0]
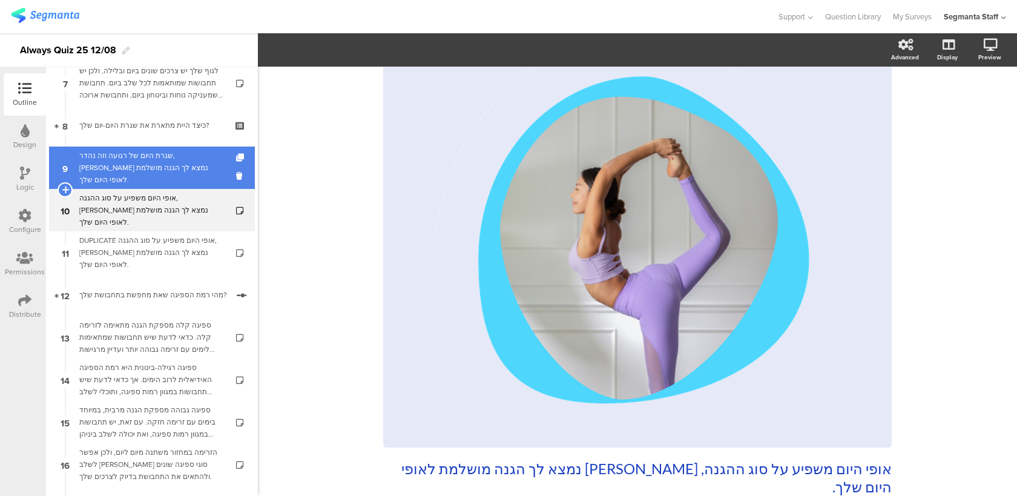
click at [200, 176] on div "שגרת היום של רגועה וזה נהדר, [PERSON_NAME] נמצא לך הגנה מושלמת לאופי היום שלך." at bounding box center [151, 168] width 145 height 36
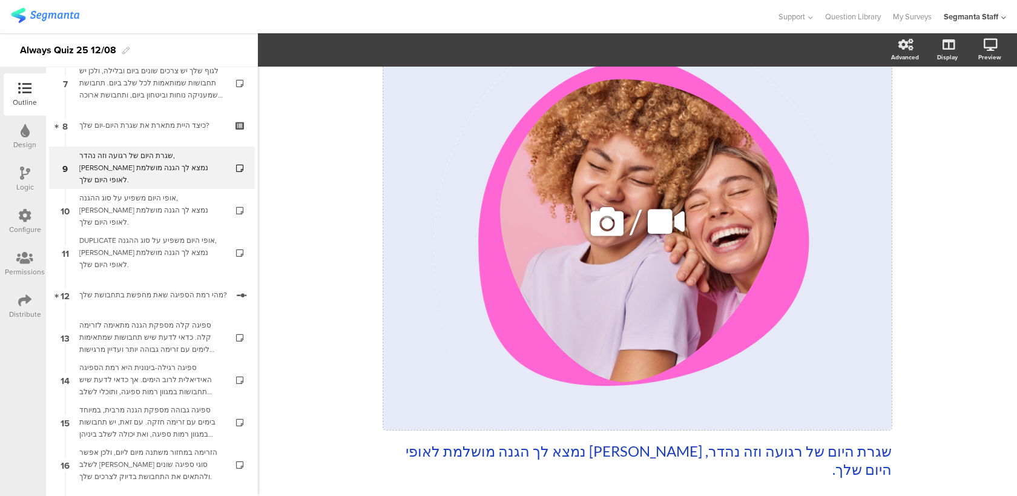
scroll to position [142, 0]
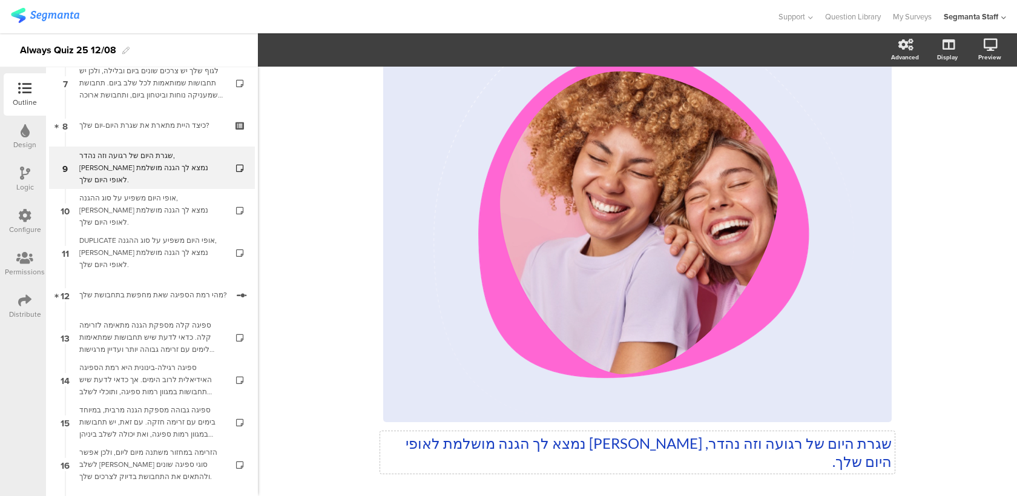
click at [804, 441] on div "שגרת היום של רגועה וזה נהדר, [PERSON_NAME] נמצא לך הגנה מושלמת לאופי היום שלך. …" at bounding box center [637, 224] width 508 height 518
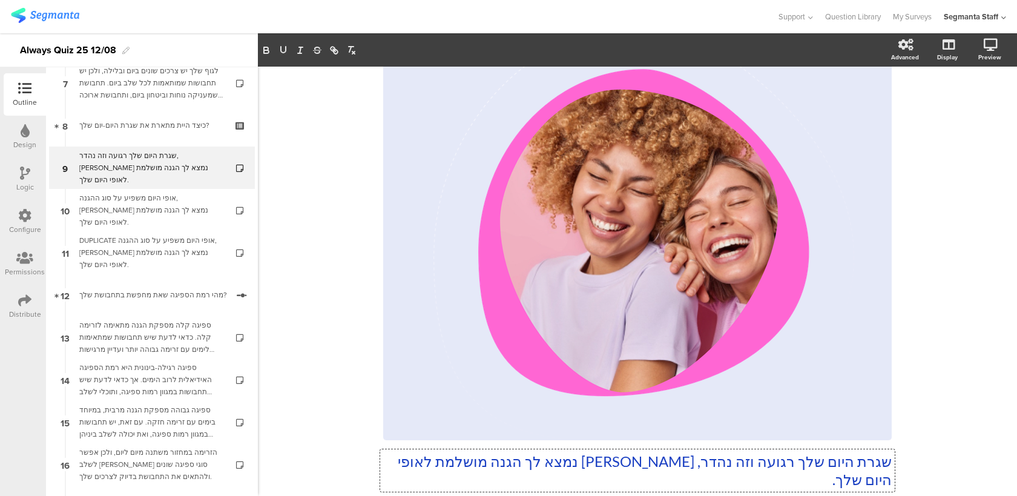
click at [825, 463] on p "שגרת היום שלך רגועה וזה נהדר, [PERSON_NAME] נמצא לך הגנה מושלמת לאופי היום שלך." at bounding box center [637, 470] width 508 height 36
click at [348, 408] on div "45% שגרת היום-יום שלך רגועה וזה נהדר, [PERSON_NAME] נמצא לך הגנה מושלמת לאופי ה…" at bounding box center [637, 252] width 759 height 618
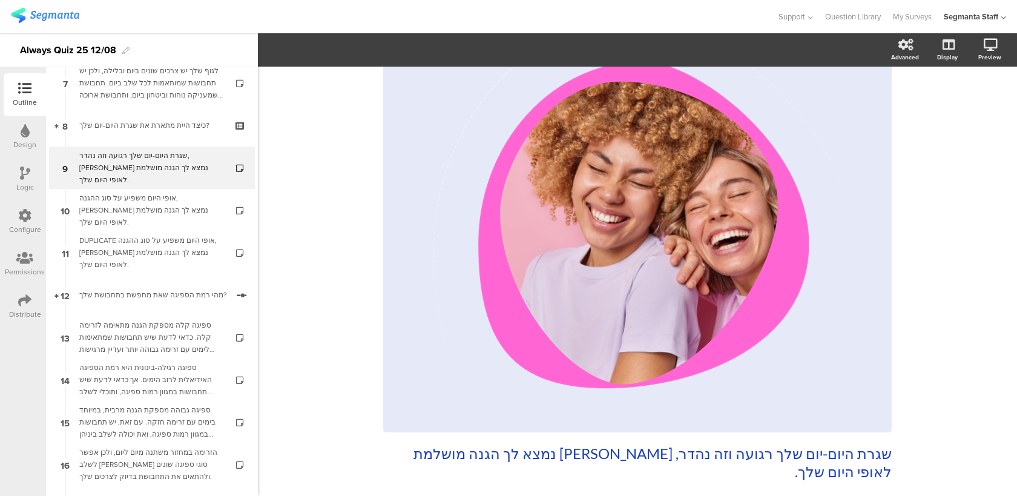
scroll to position [133, 0]
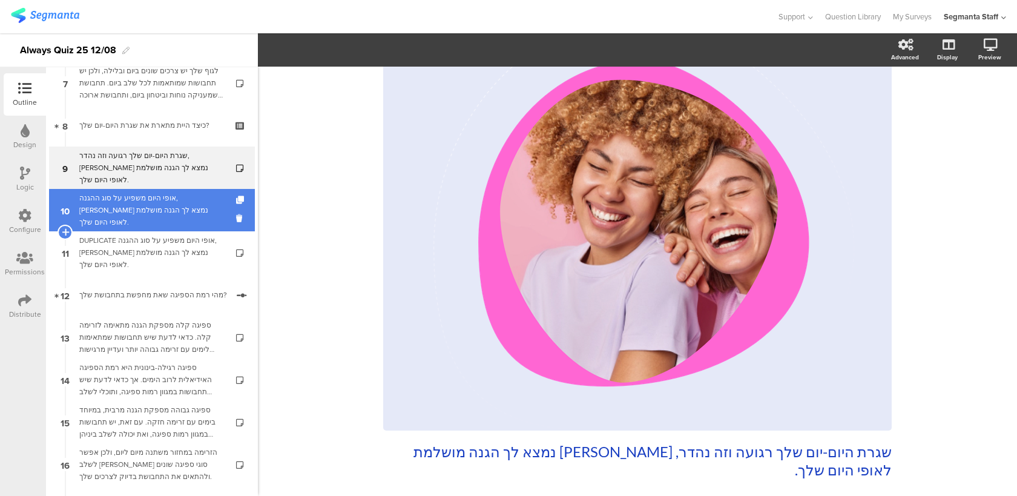
click at [185, 209] on div "אופי היום משפיע על סוג ההגנה, [PERSON_NAME] נמצא לך הגנה מושלמת לאופי היום שלך." at bounding box center [151, 210] width 145 height 36
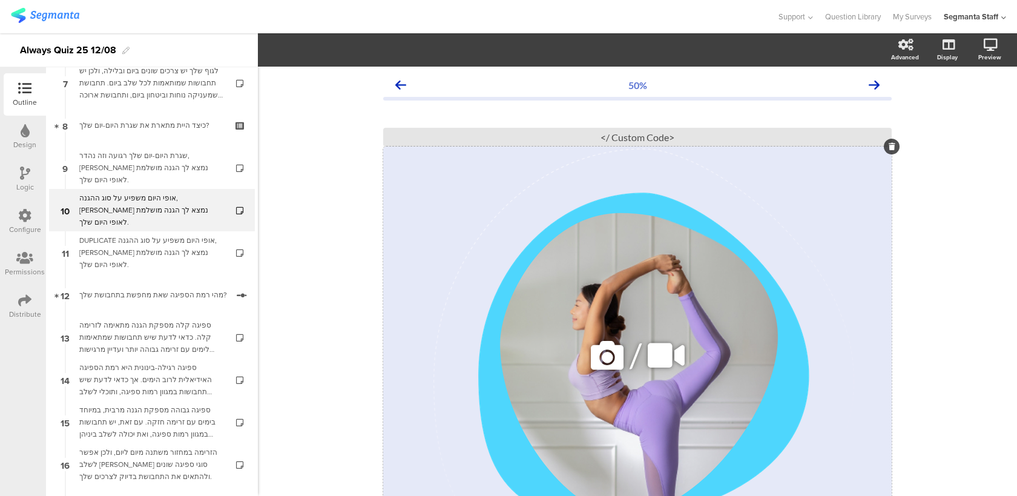
scroll to position [171, 0]
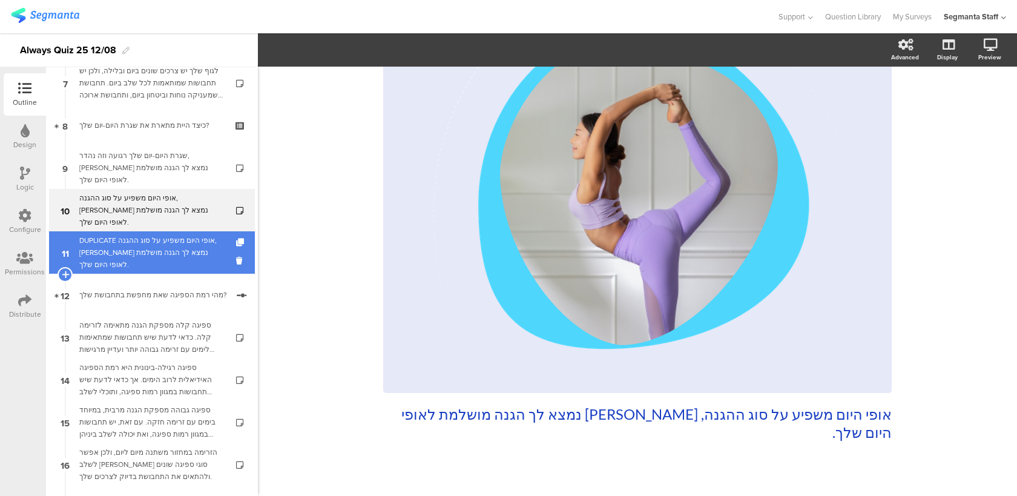
click at [200, 261] on div "DUPLICATE אופי היום משפיע על סוג ההגנה, [PERSON_NAME] נמצא לך הגנה מושלמת לאופי…" at bounding box center [151, 252] width 145 height 36
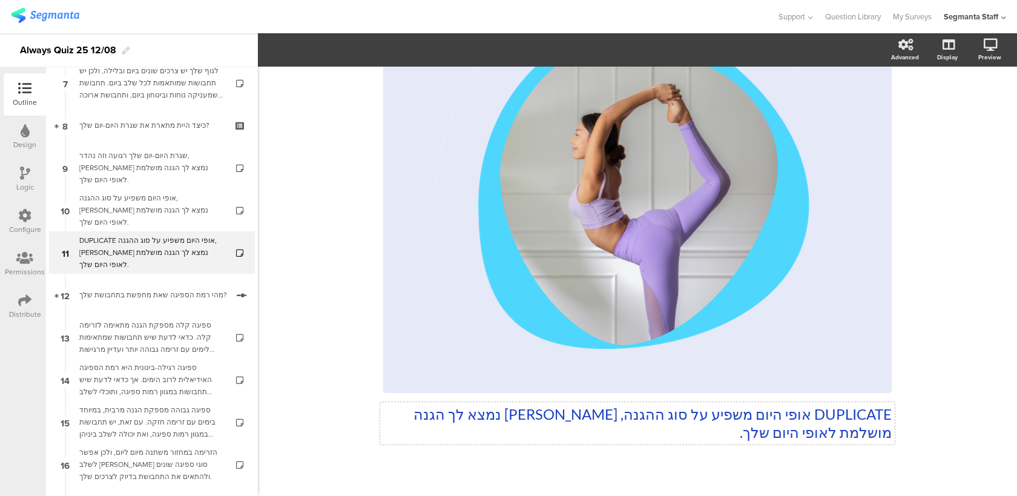
click at [629, 422] on div "DUPLICATE אופי היום משפיע על סוג ההגנה, [PERSON_NAME] נמצא לך הגנה מושלמת לאופי…" at bounding box center [637, 195] width 508 height 518
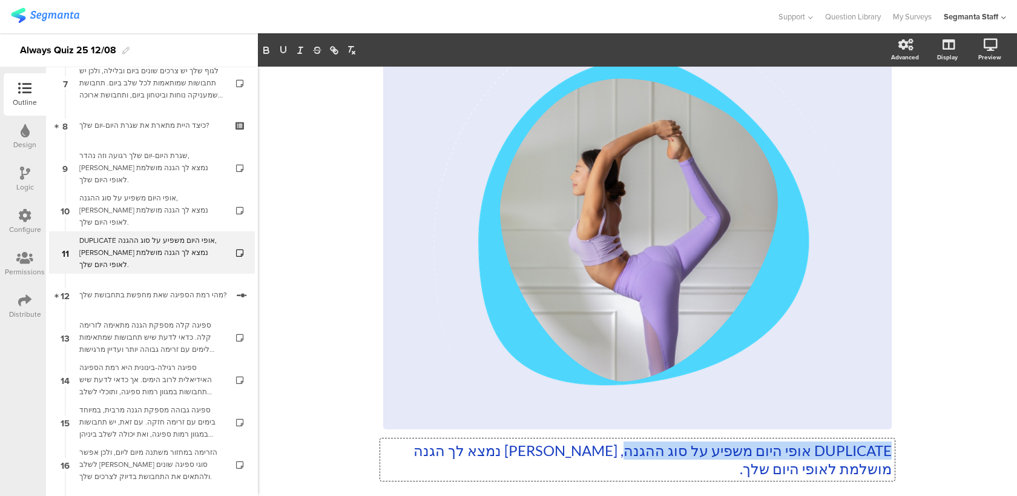
drag, startPoint x: 617, startPoint y: 450, endPoint x: 907, endPoint y: 442, distance: 290.1
click at [907, 442] on div "56% DUPLICATE אופי היום משפיע על סוג ההגנה, [PERSON_NAME] נמצא לך הגנה מושלמת ל…" at bounding box center [637, 241] width 759 height 618
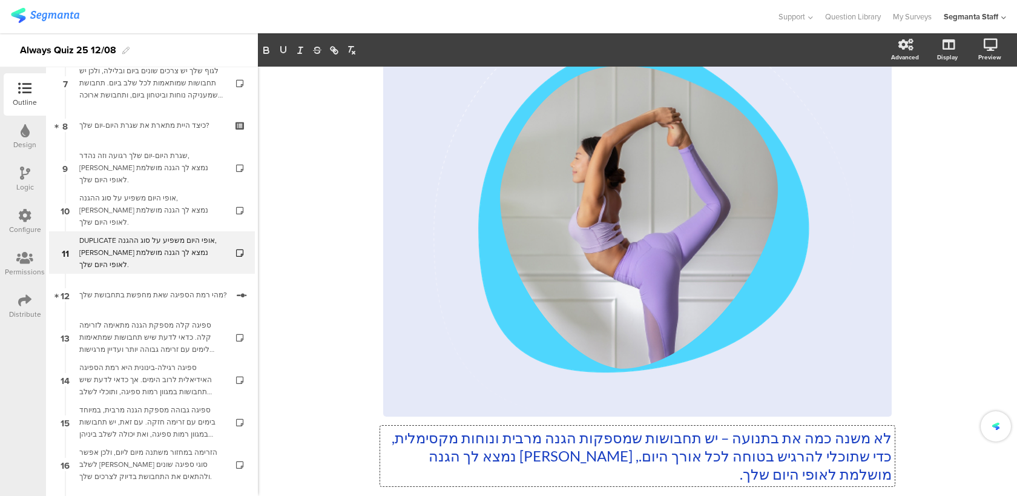
scroll to position [148, 0]
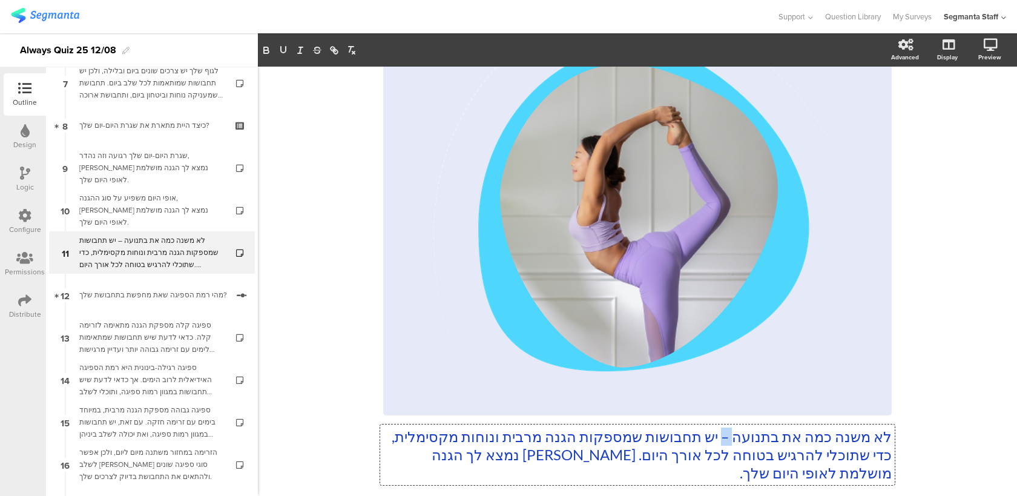
drag, startPoint x: 731, startPoint y: 436, endPoint x: 720, endPoint y: 438, distance: 11.0
click at [720, 438] on p "לא משנה כמה את בתנועה – יש תחבושות שמספקות הגנה מרבית ונוחות מקסימלית, כדי שתוכ…" at bounding box center [637, 454] width 508 height 54
click at [980, 111] on link at bounding box center [974, 109] width 27 height 23
click at [163, 212] on div "אופי היום משפיע על סוג ההגנה, [PERSON_NAME] נמצא לך הגנה מושלמת לאופי היום שלך." at bounding box center [151, 210] width 145 height 36
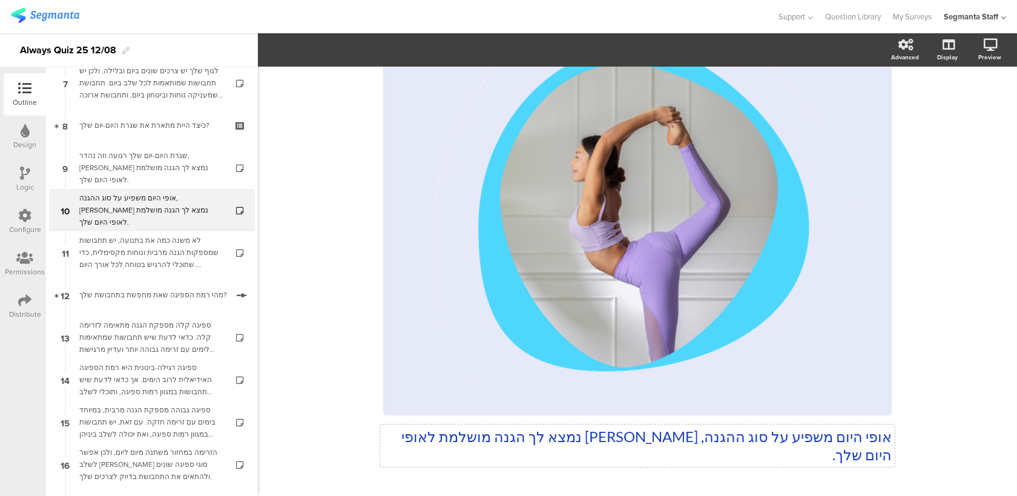
click at [889, 436] on div "אופי היום משפיע על סוג ההגנה, [PERSON_NAME] נמצא לך הגנה מושלמת לאופי היום שלך.…" at bounding box center [637, 217] width 508 height 518
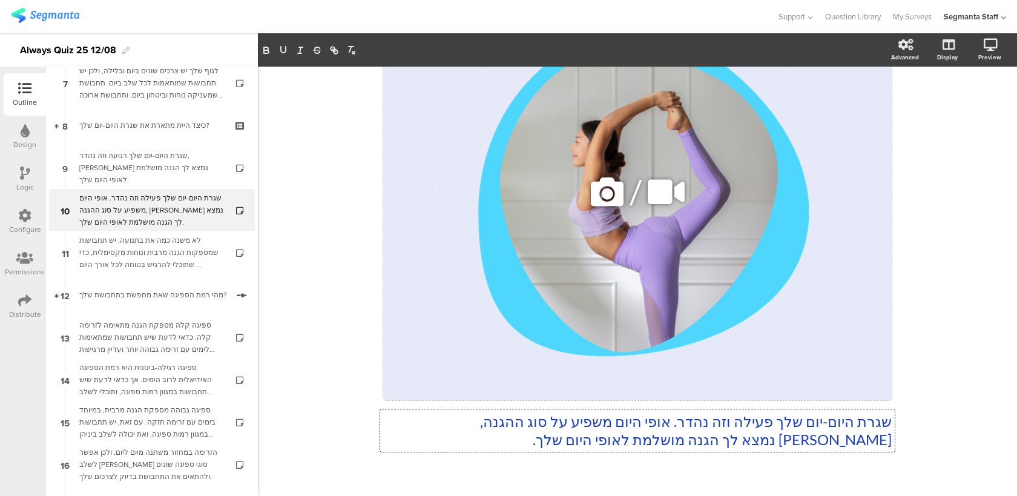
scroll to position [189, 0]
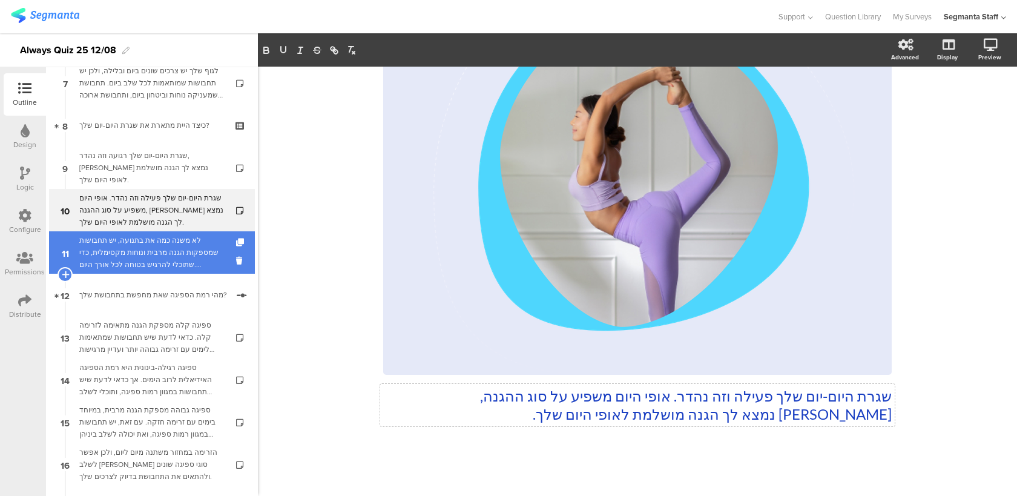
click at [104, 249] on div "לא משנה כמה את בתנועה, יש תחבושות שמספקות הגנה מרבית ונוחות מקסימלית, כדי שתוכל…" at bounding box center [151, 252] width 145 height 36
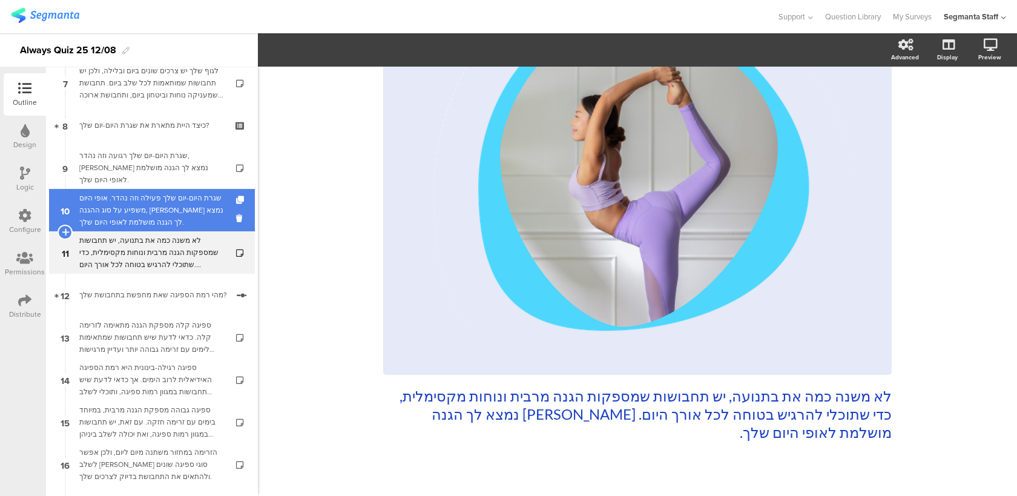
click at [185, 215] on div "שגרת היום-יום שלך פעילה וזה נהדר. אופי היום משפיע על סוג ההגנה, [PERSON_NAME] נ…" at bounding box center [151, 210] width 145 height 36
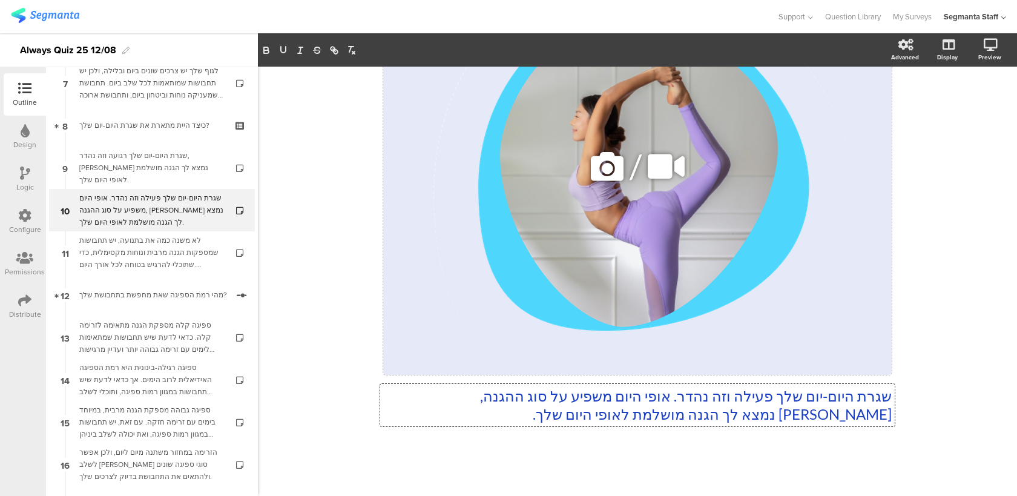
scroll to position [153, 0]
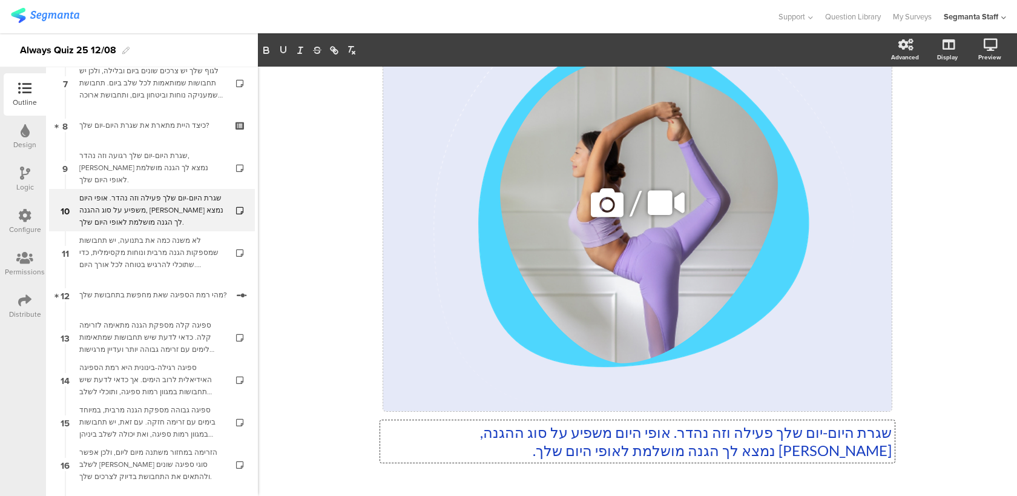
drag, startPoint x: 667, startPoint y: 396, endPoint x: 868, endPoint y: 396, distance: 201.0
click at [869, 396] on div "שגרת היום-יום שלך פעילה וזה נהדר. אופי היום משפיע על סוג ההגנה, [PERSON_NAME] נ…" at bounding box center [637, 213] width 508 height 518
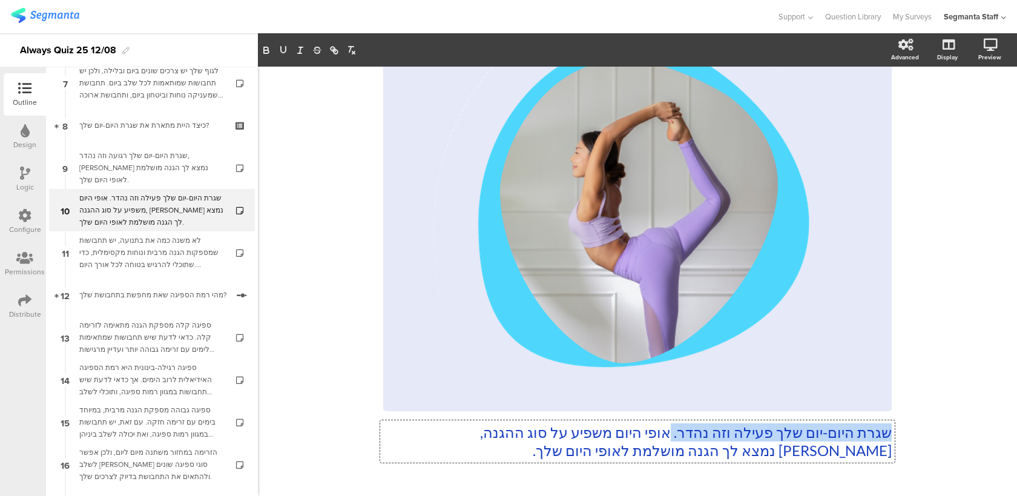
drag, startPoint x: 666, startPoint y: 435, endPoint x: 927, endPoint y: 435, distance: 260.9
click at [927, 435] on div "50% שגרת היום-יום שלך פעילה וזה נהדר. אופי היום משפיע על סוג ההגנה, [PERSON_NAM…" at bounding box center [637, 223] width 759 height 618
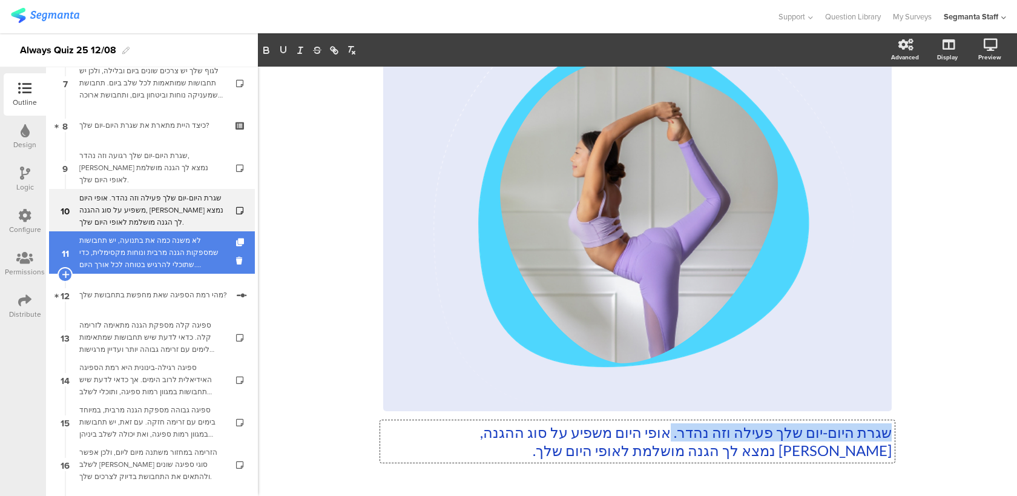
click at [169, 267] on div "לא משנה כמה את בתנועה, יש תחבושות שמספקות הגנה מרבית ונוחות מקסימלית, כדי שתוכל…" at bounding box center [151, 252] width 145 height 36
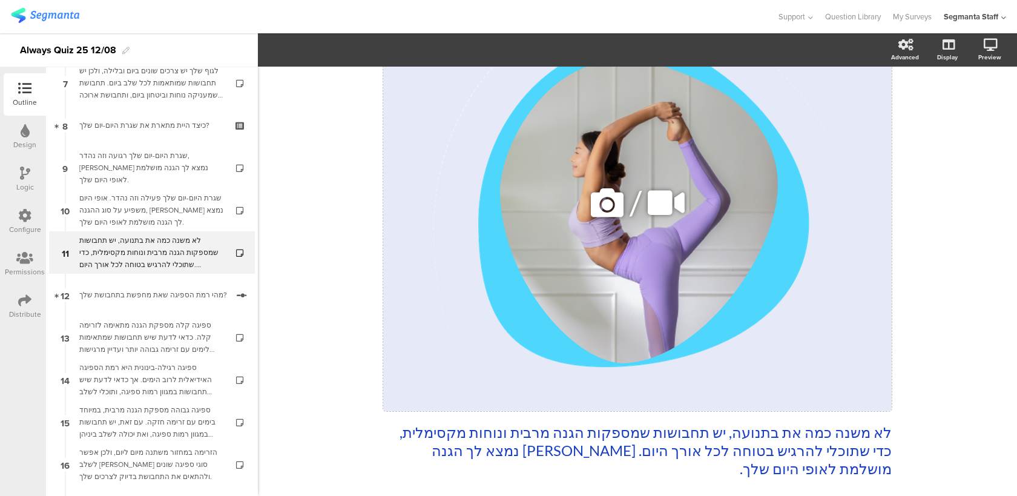
scroll to position [207, 0]
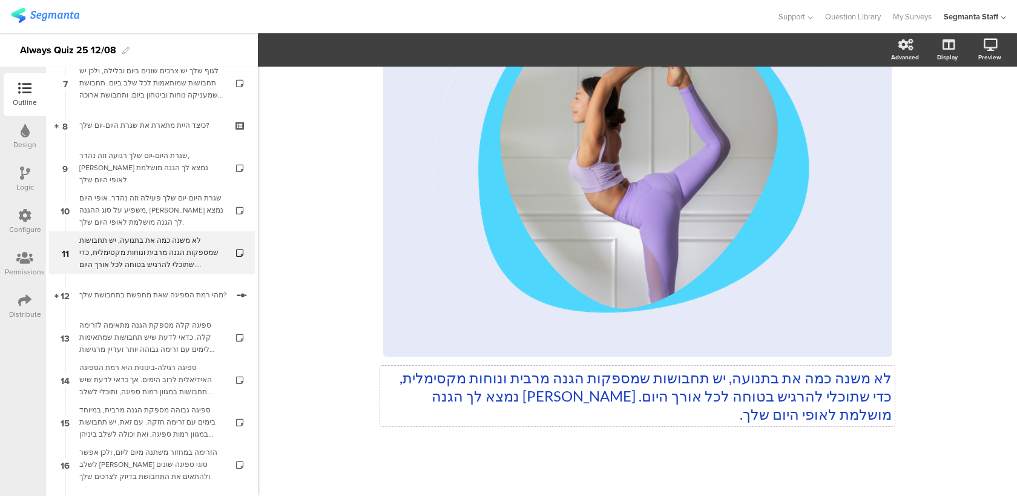
click at [889, 381] on div "לא משנה כמה את בתנועה, יש תחבושות שמספקות הגנה מרבית ונוחות מקסימלית, כדי שתוכל…" at bounding box center [637, 168] width 508 height 536
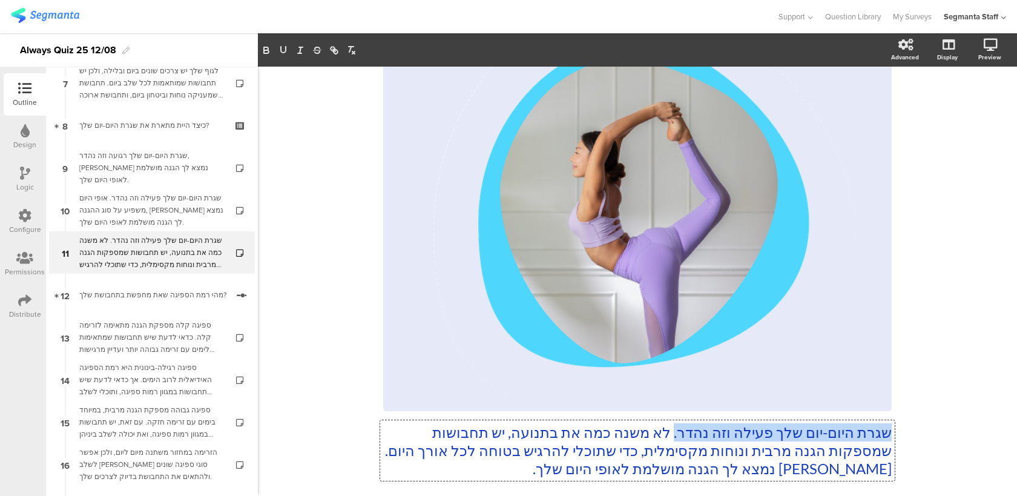
drag, startPoint x: 669, startPoint y: 431, endPoint x: 950, endPoint y: 430, distance: 280.9
click at [950, 430] on div "56% שגרת היום-יום שלך פעילה וזה נהדר. לא משנה כמה את בתנועה, יש תחבושות שמספקות…" at bounding box center [637, 232] width 759 height 636
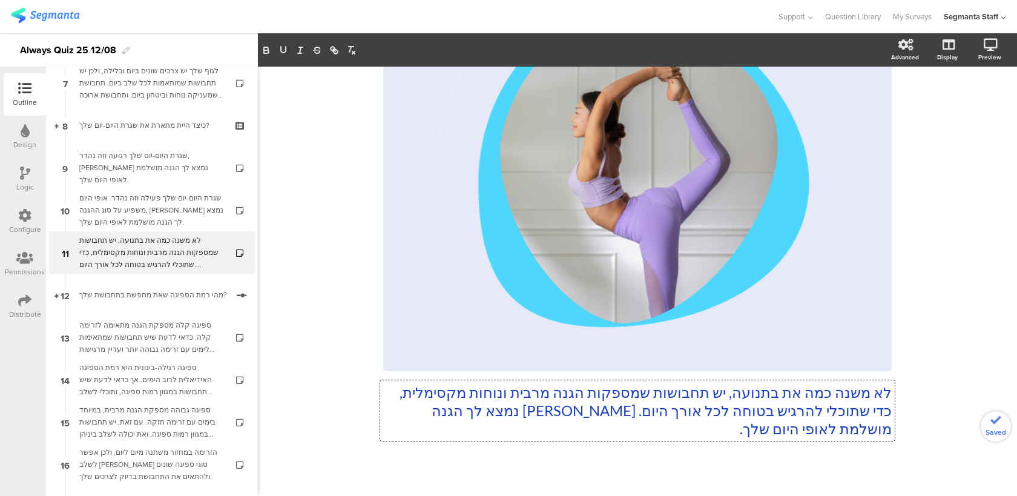
scroll to position [207, 0]
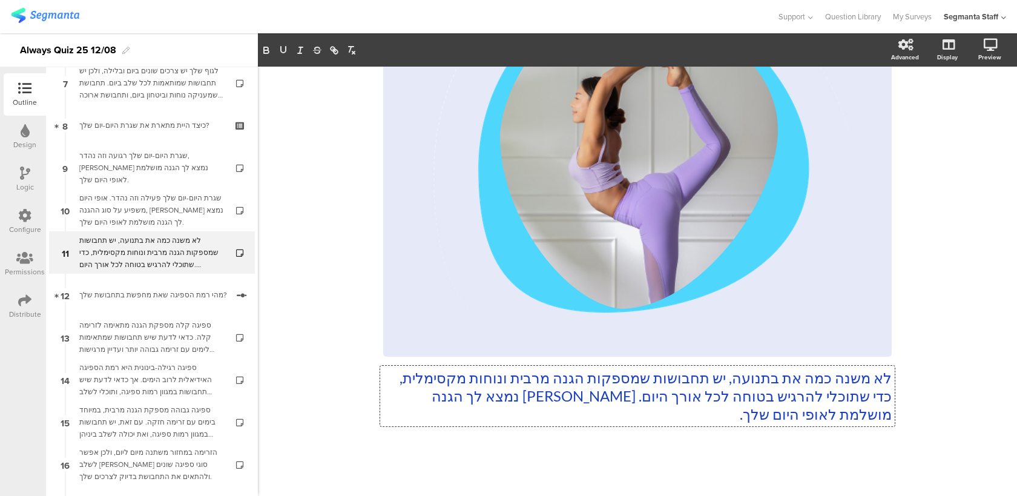
click at [783, 374] on p "לא משנה כמה את בתנועה, יש תחבושות שמספקות הגנה מרבית ונוחות מקסימלית, כדי שתוכל…" at bounding box center [637, 396] width 508 height 54
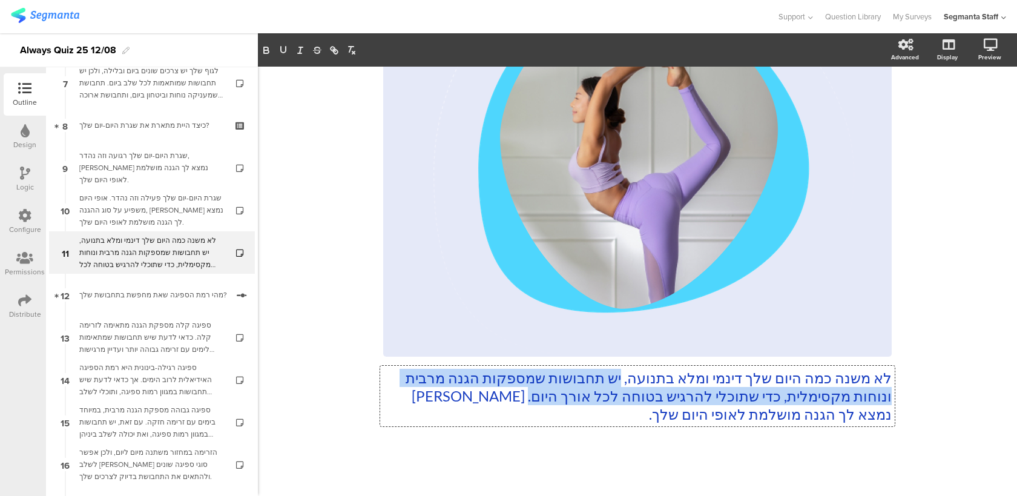
drag, startPoint x: 614, startPoint y: 377, endPoint x: 518, endPoint y: 393, distance: 97.5
click at [518, 393] on p "לא משנה כמה היום שלך דינמי ומלא בתנועה, יש תחבושות שמספקות הגנה מרבית ונוחות מק…" at bounding box center [637, 396] width 508 height 54
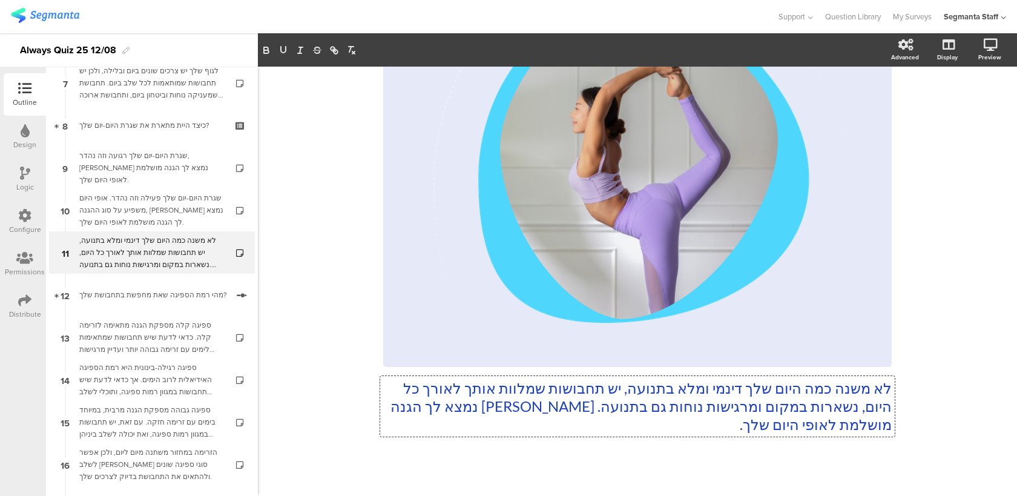
scroll to position [194, 0]
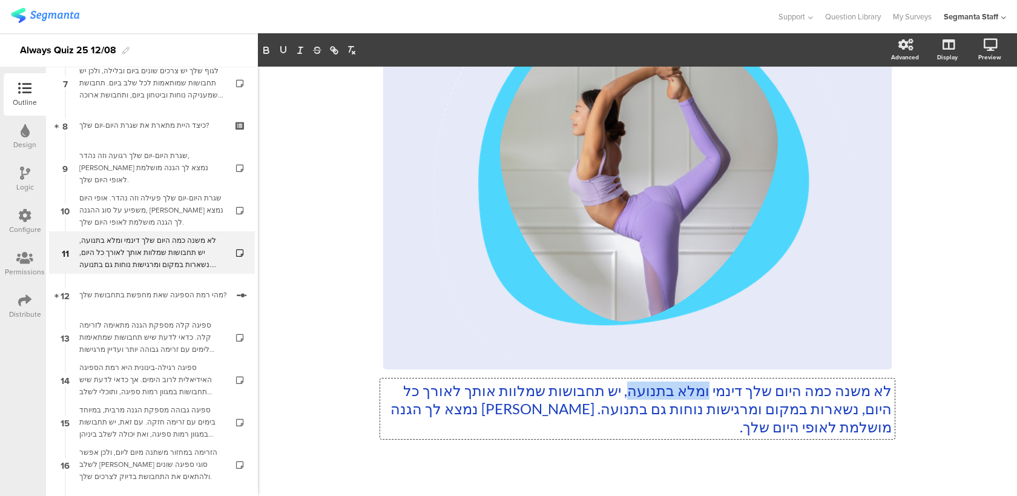
drag, startPoint x: 703, startPoint y: 389, endPoint x: 624, endPoint y: 389, distance: 79.3
click at [624, 389] on p "לא משנה כמה היום שלך דינמי ומלא בתנועה, יש תחבושות שמלוות אותך לאורך כל היום, נ…" at bounding box center [637, 408] width 508 height 54
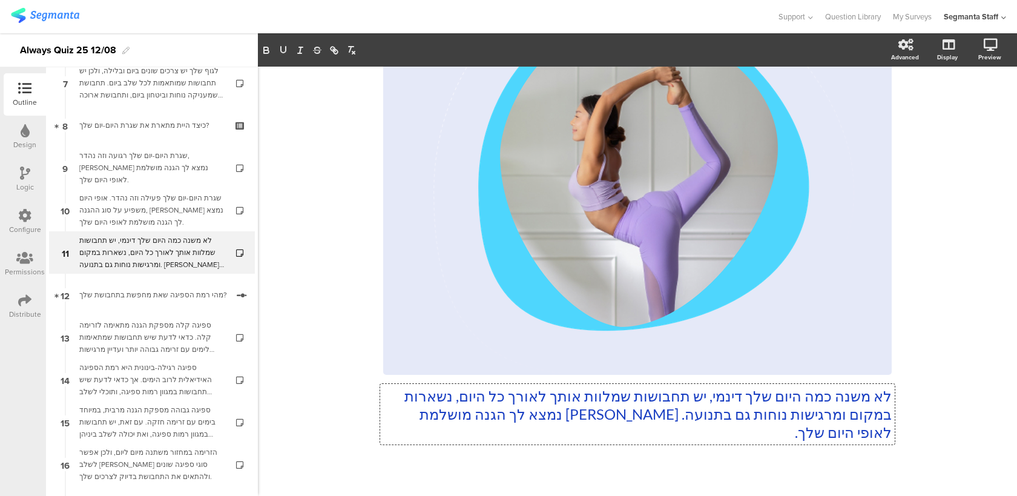
click at [445, 393] on p "לא משנה כמה היום שלך דינמי, יש תחבושות שמלוות אותך לאורך כל היום, נשארות במקום …" at bounding box center [637, 414] width 508 height 54
drag, startPoint x: 842, startPoint y: 415, endPoint x: 748, endPoint y: 415, distance: 94.4
click at [748, 415] on p "לא משנה כמה היום שלך דינמי, יש תחבושות שמלוות אותך לאורך כל היום ונשארות במקום …" at bounding box center [637, 414] width 508 height 54
click at [22, 220] on icon at bounding box center [24, 215] width 13 height 13
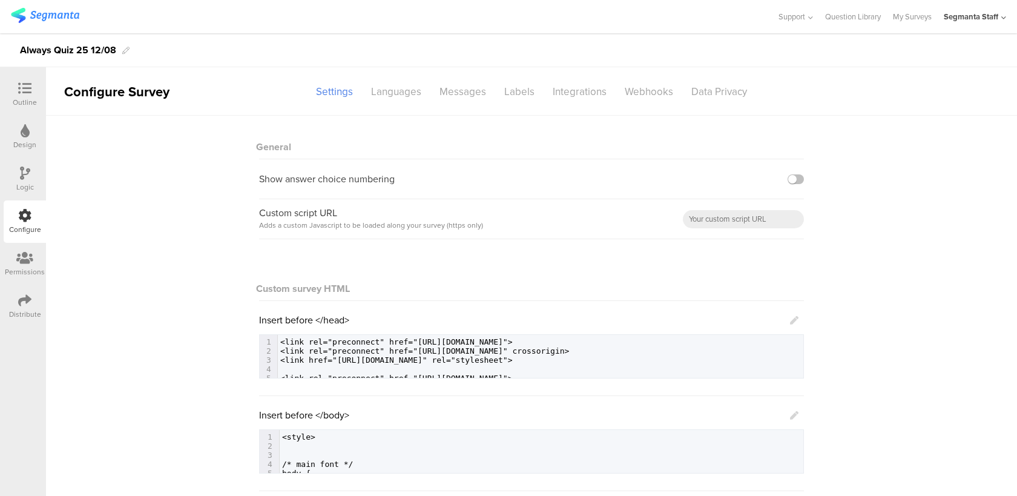
click at [22, 193] on div "Logic" at bounding box center [25, 179] width 42 height 42
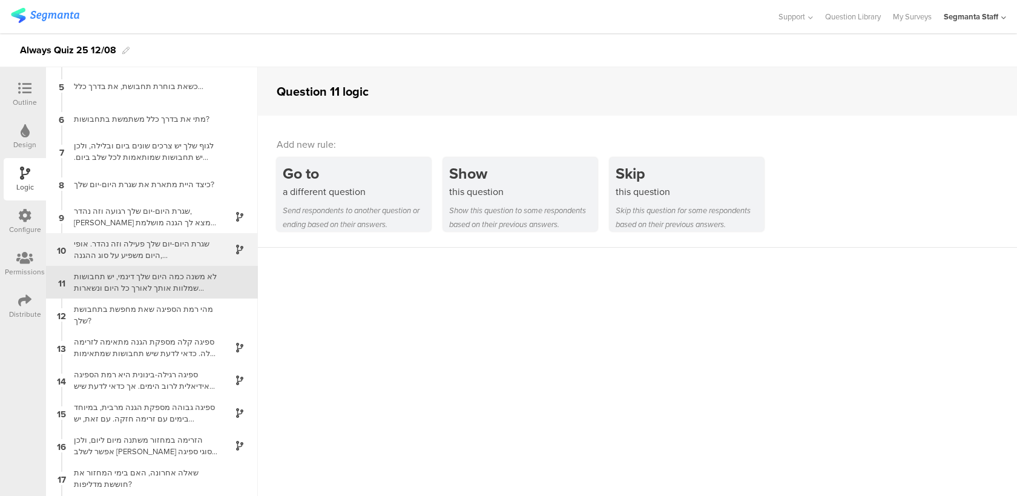
scroll to position [129, 0]
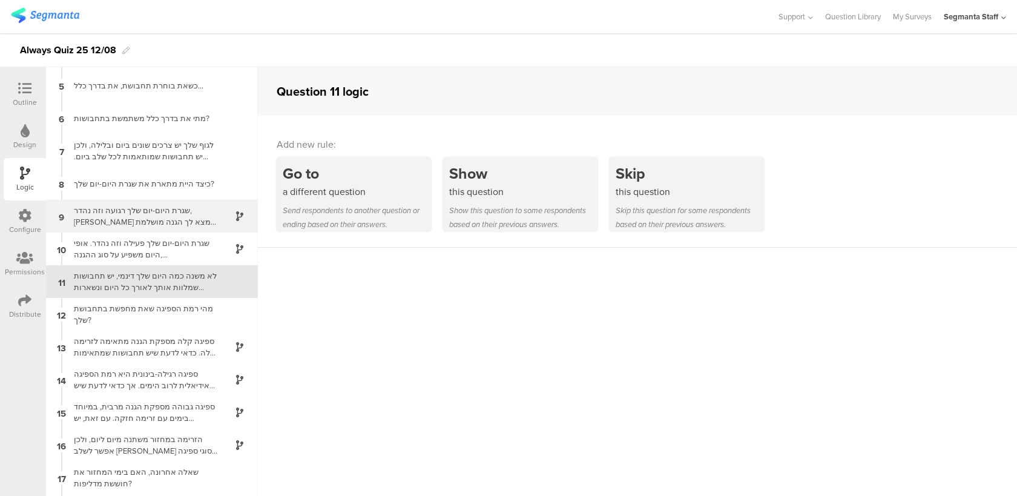
click at [201, 223] on div "שגרת היום-יום שלך רגועה וזה נהדר, [PERSON_NAME] נמצא לך הגנה מושלמת לאופי היום …" at bounding box center [142, 216] width 151 height 23
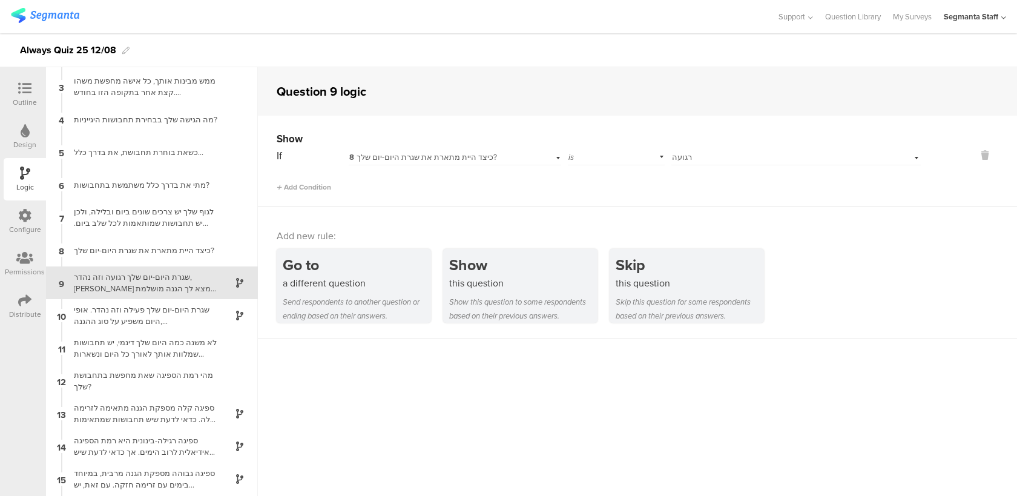
scroll to position [64, 0]
click at [160, 308] on div "שגרת היום-יום שלך פעילה וזה נהדר. אופי היום משפיע על סוג ההגנה, [PERSON_NAME] נ…" at bounding box center [142, 314] width 151 height 23
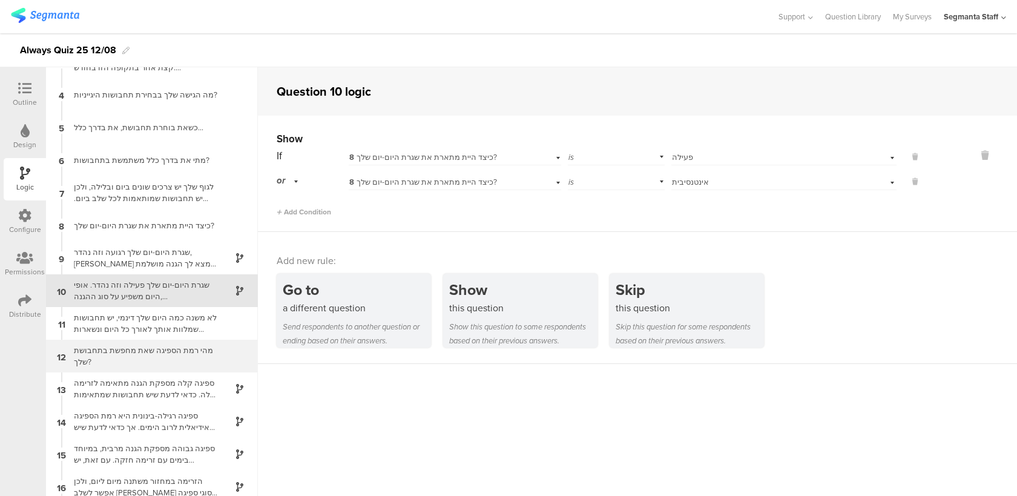
scroll to position [96, 0]
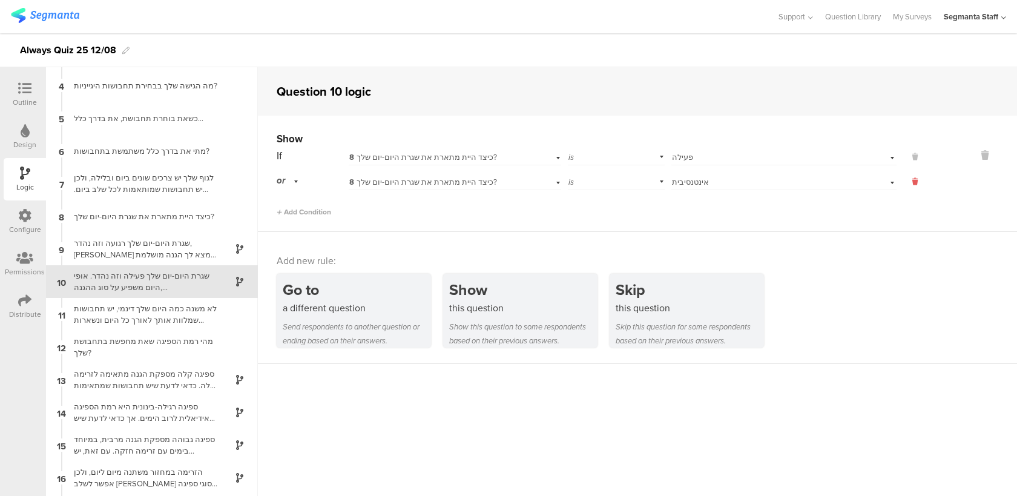
click at [914, 179] on icon at bounding box center [914, 181] width 5 height 11
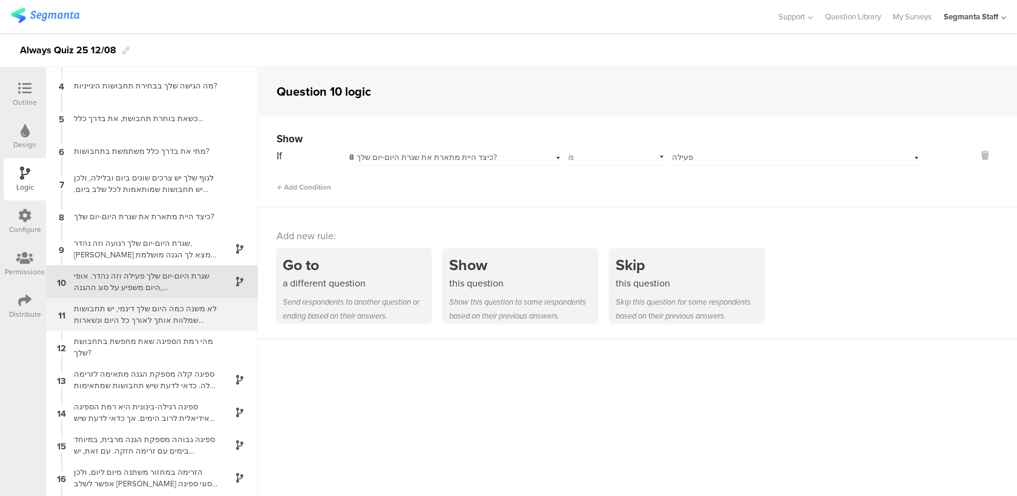
click at [174, 320] on div "לא משנה כמה היום שלך דינמי, יש תחבושות שמלוות אותך לאורך כל היום ונשארות במקום …" at bounding box center [142, 314] width 151 height 23
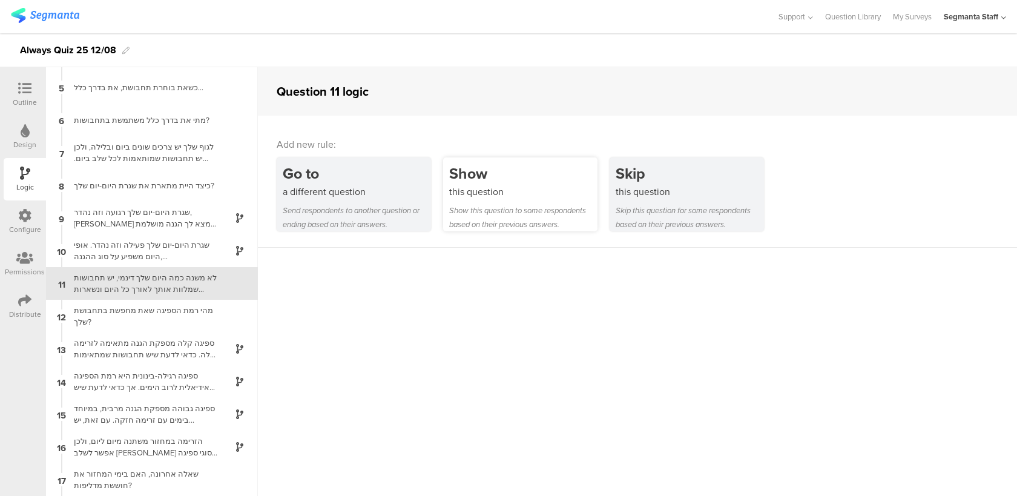
scroll to position [129, 0]
click at [510, 202] on div "Show this question Show this question to some respondents based on their previo…" at bounding box center [520, 194] width 154 height 74
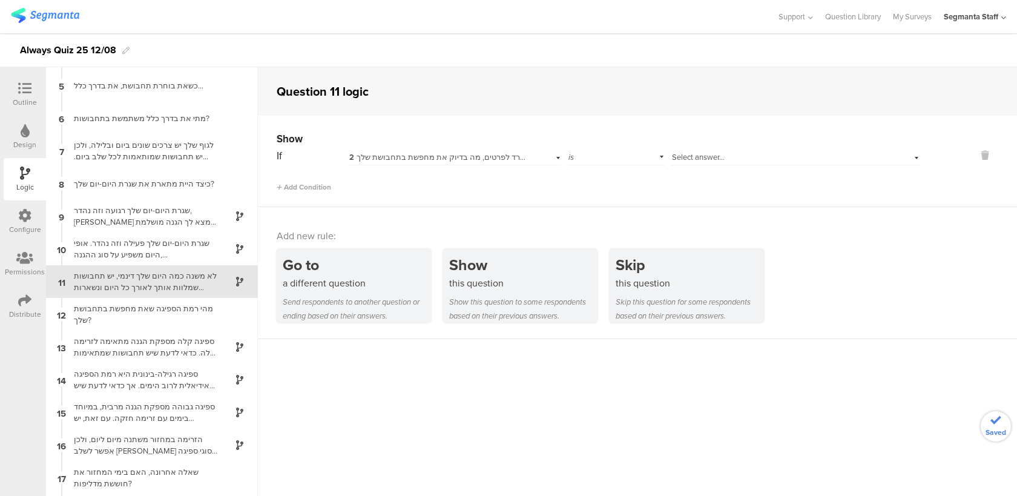
click at [691, 167] on div "If 2 ואם נרד לפרטים, מה בדיוק את מחפשת בתחבושת שלך? is Select answer... Add Con…" at bounding box center [599, 169] width 644 height 46
click at [691, 157] on span "Select answer..." at bounding box center [698, 157] width 53 height 12
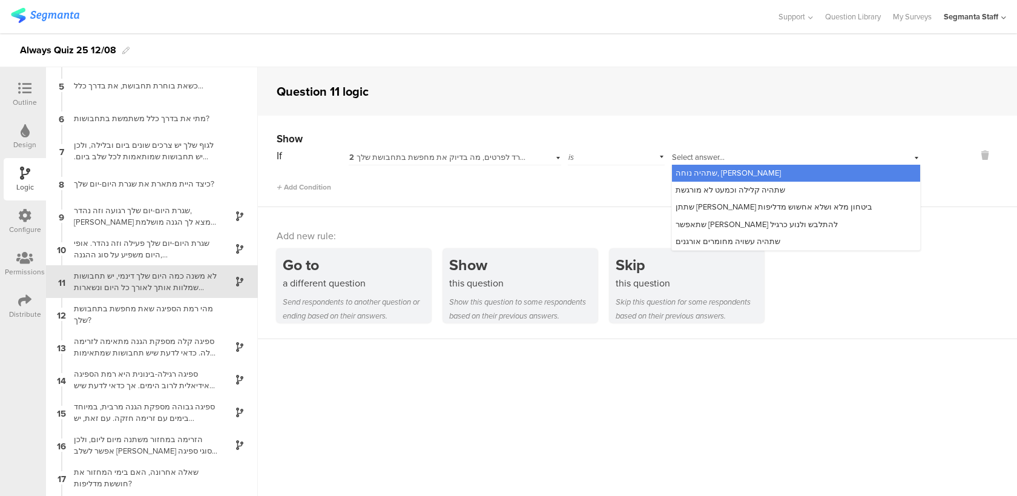
click at [421, 167] on div "If 2 ואם נרד לפרטים, מה בדיוק את מחפשת בתחבושת שלך? is Select answer... שתהיה נ…" at bounding box center [599, 169] width 644 height 46
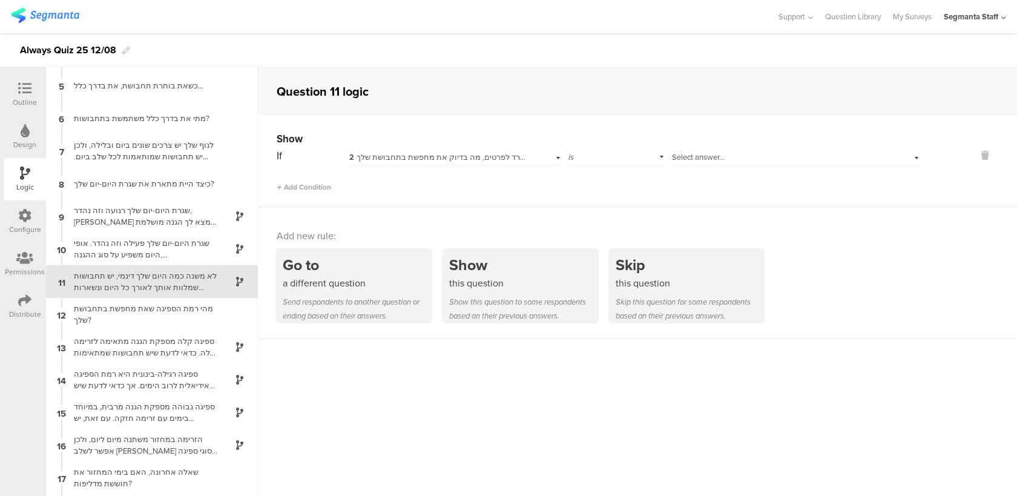
click at [421, 158] on span "2 ואם נרד לפרטים, מה בדיוק את מחפשת בתחבושת שלך?" at bounding box center [445, 157] width 192 height 12
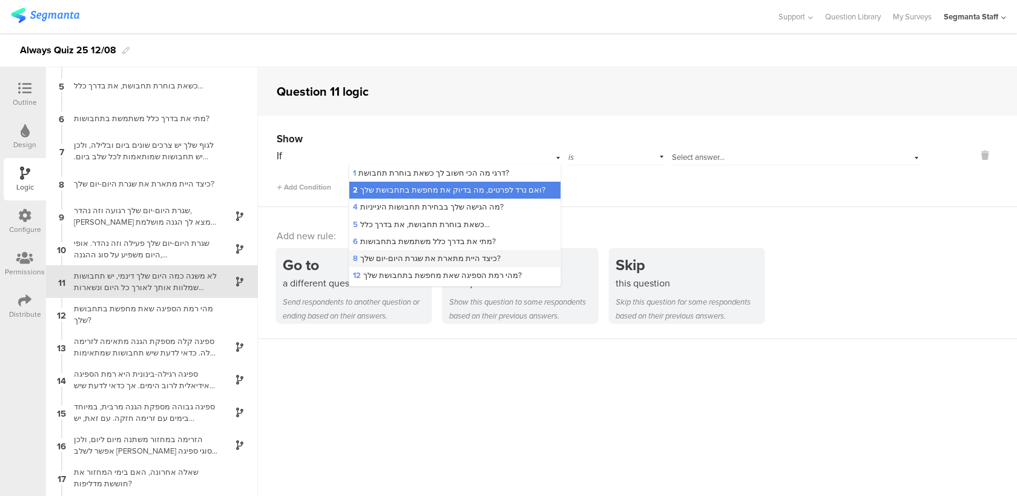
click at [425, 251] on div "8 כיצד היית מתארת את שגרת היום-יום שלך?" at bounding box center [454, 258] width 211 height 17
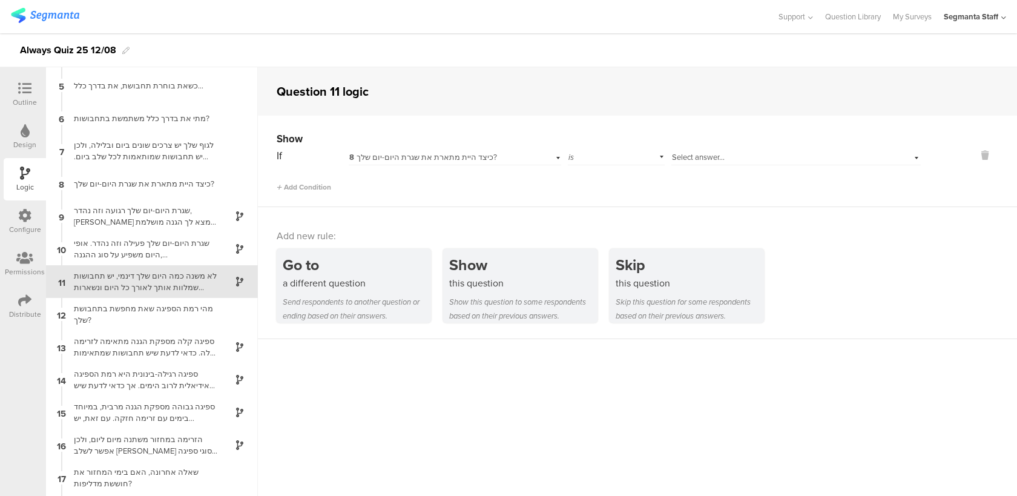
click at [735, 143] on div "Show" at bounding box center [599, 138] width 644 height 15
click at [732, 159] on div "Select answer..." at bounding box center [777, 157] width 210 height 11
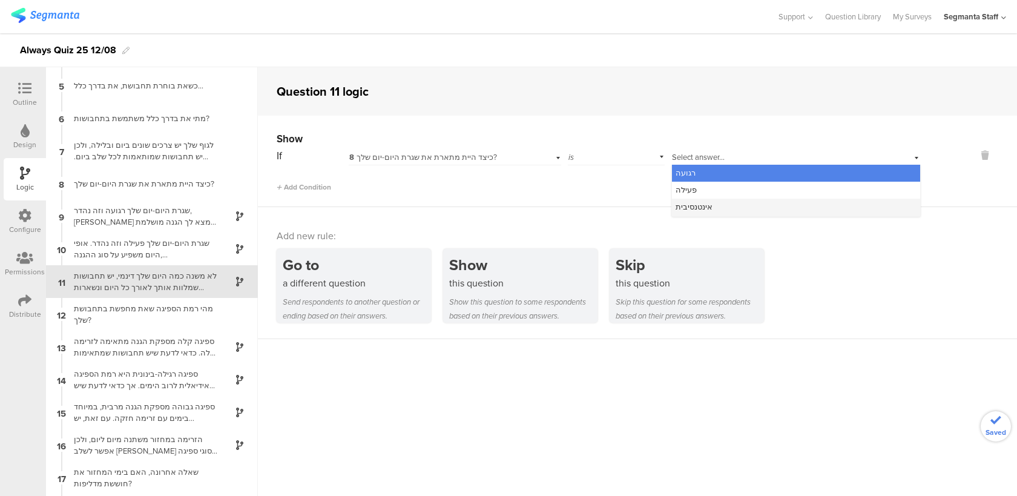
click at [725, 206] on div "אינטנסיבית" at bounding box center [796, 207] width 248 height 17
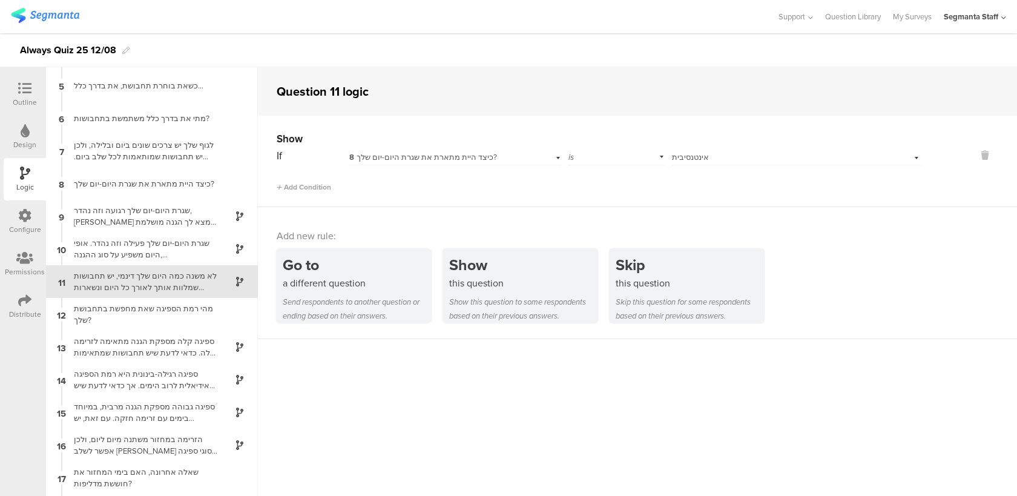
click at [31, 305] on icon at bounding box center [24, 300] width 13 height 13
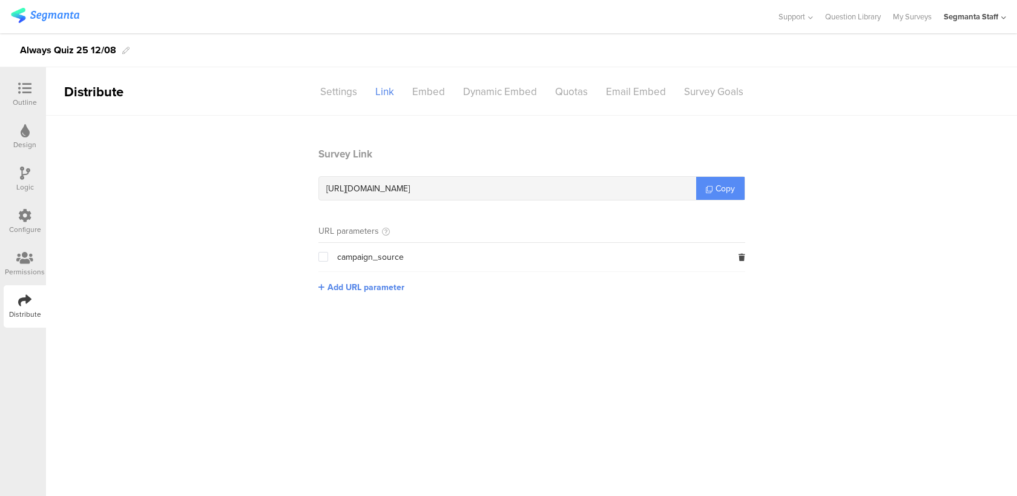
click at [732, 182] on link "Copy" at bounding box center [720, 188] width 48 height 23
click at [28, 99] on div "Outline" at bounding box center [25, 102] width 24 height 11
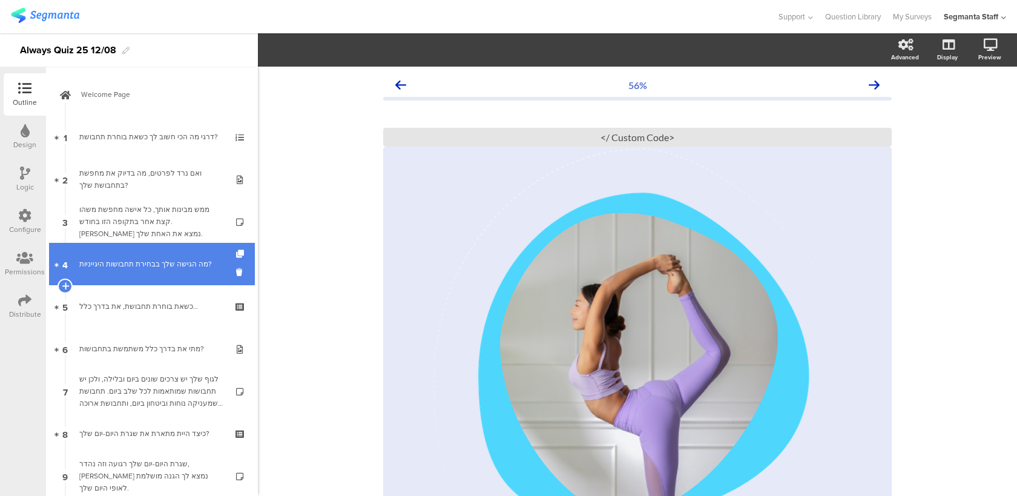
click at [186, 253] on link "4 מה הגישה שלך בבחירת תחבושות היגייניות?" at bounding box center [152, 264] width 206 height 42
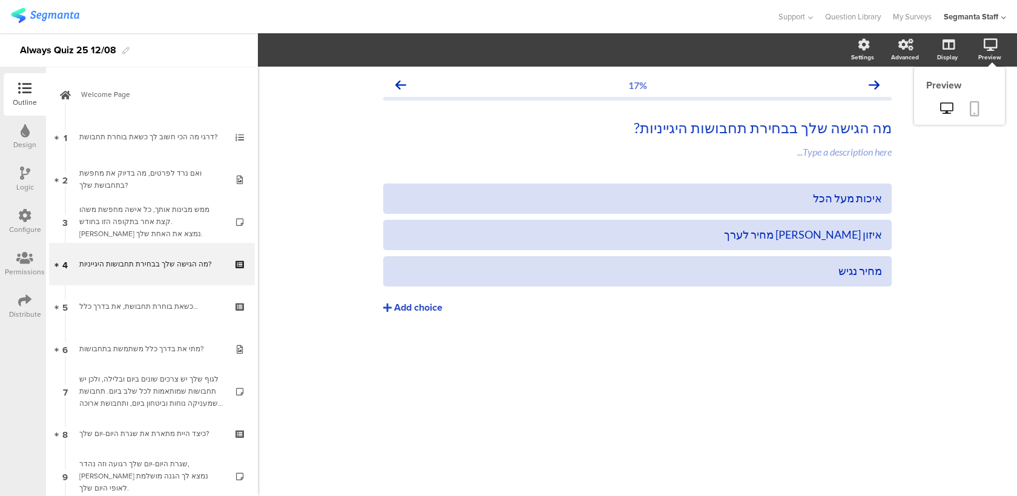
click at [979, 111] on link at bounding box center [974, 109] width 27 height 23
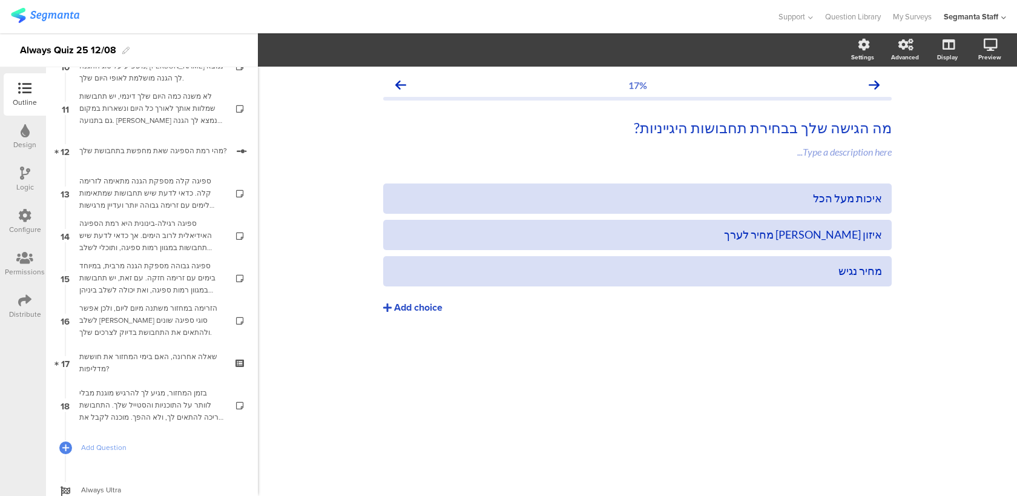
scroll to position [442, 0]
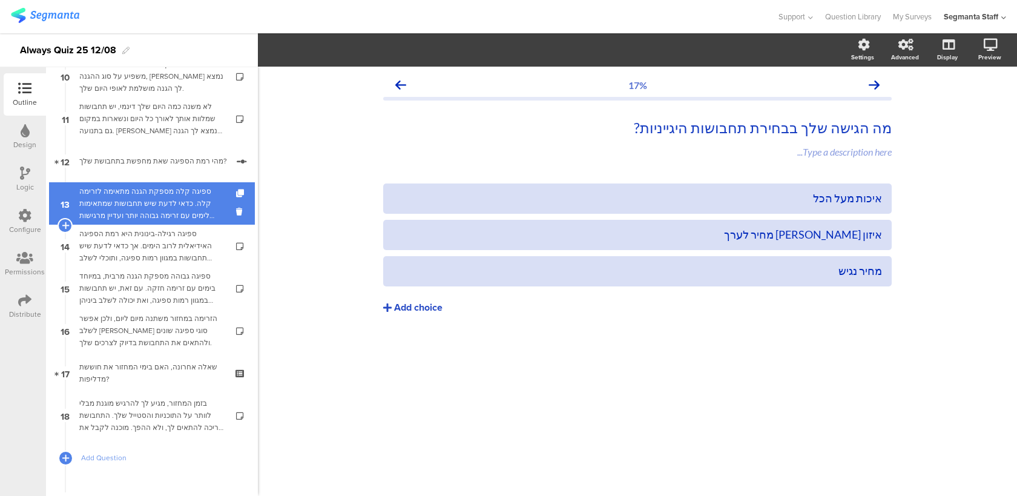
click at [180, 219] on div "ספיגה קלה מספקת הגנה מתאימה לזרימה קלה. כדאי לדעת שיש תחבושות שמתאימות לימים עם…" at bounding box center [151, 203] width 145 height 36
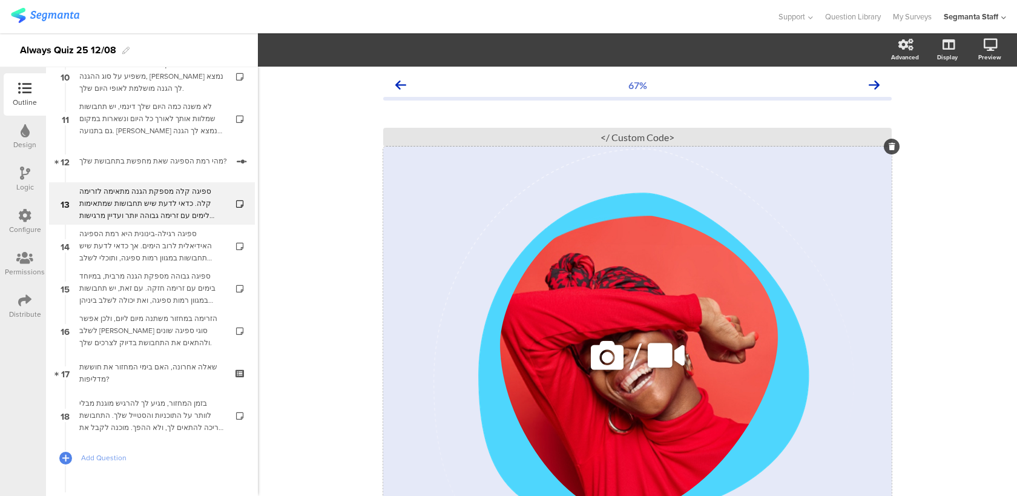
scroll to position [207, 0]
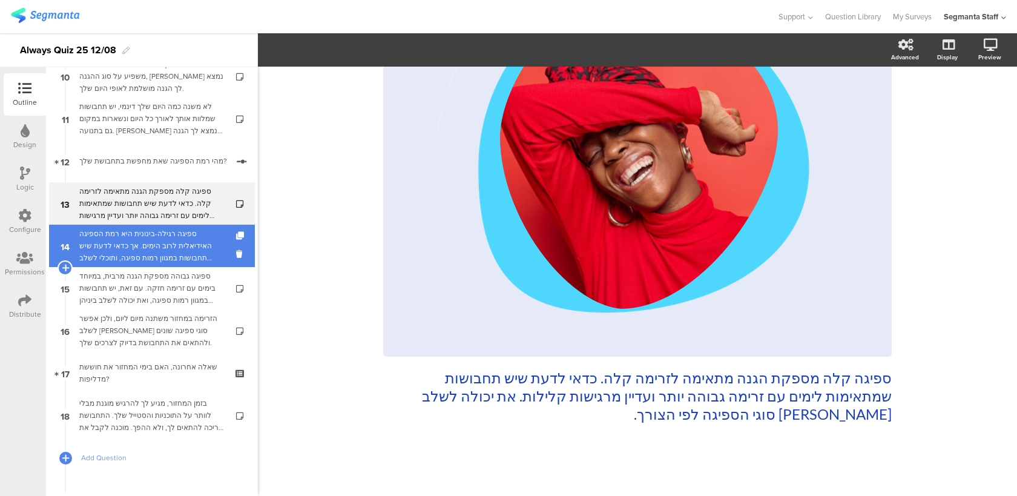
click at [190, 244] on div "ספיגה רגילה-בינונית היא רמת הספיגה האידיאלית לרוב הימים. אך כדאי לדעת שיש תחבוש…" at bounding box center [151, 246] width 145 height 36
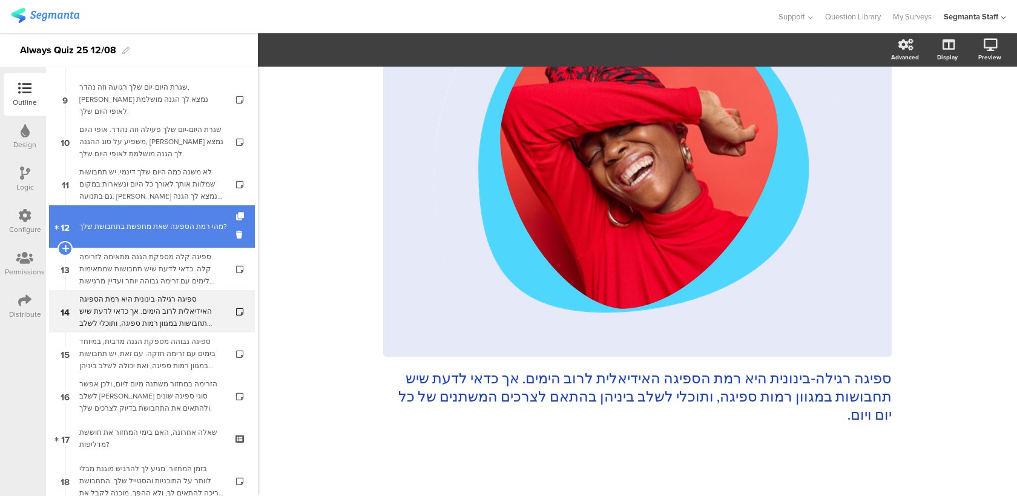
scroll to position [357, 0]
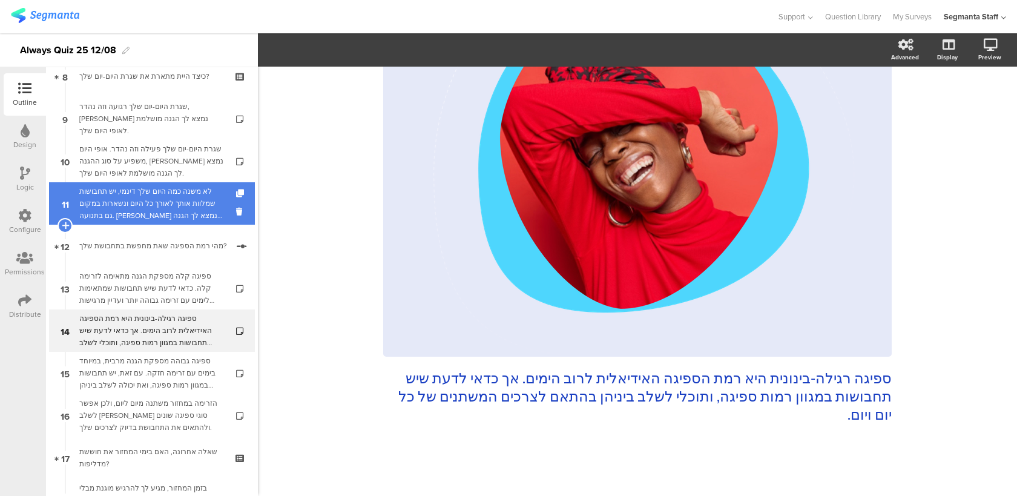
click at [193, 211] on div "לא משנה כמה היום שלך דינמי, יש תחבושות שמלוות אותך לאורך כל היום ונשארות במקום …" at bounding box center [151, 203] width 145 height 36
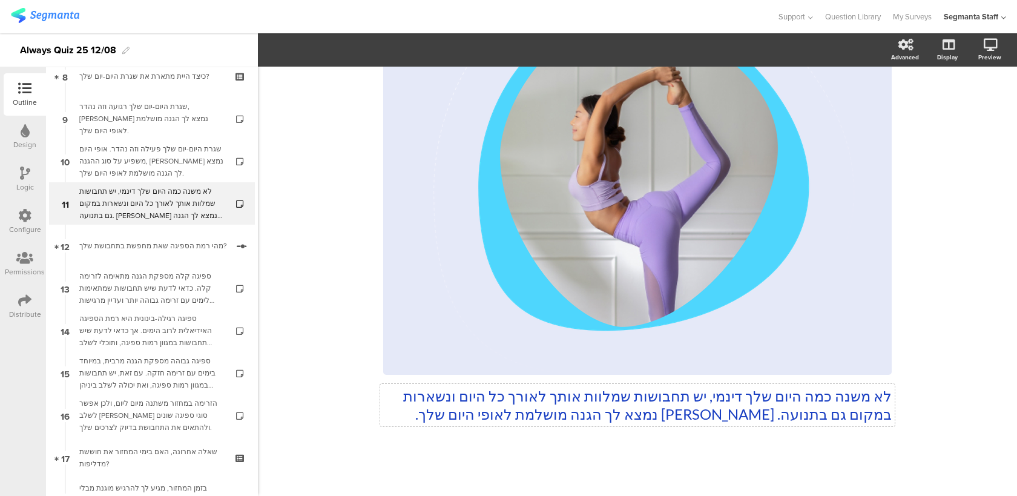
click at [691, 406] on div "לא משנה כמה היום שלך דינמי, יש תחבושות שמלוות אותך לאורך כל היום ונשארות במקום …" at bounding box center [637, 177] width 508 height 518
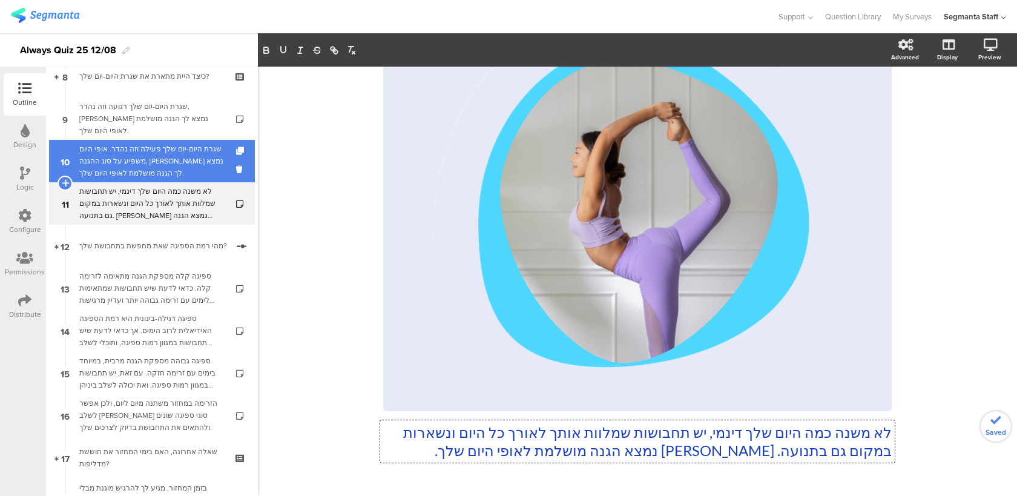
click at [203, 160] on div "שגרת היום-יום שלך פעילה וזה נהדר. אופי היום משפיע על סוג ההגנה, [PERSON_NAME] נ…" at bounding box center [151, 161] width 145 height 36
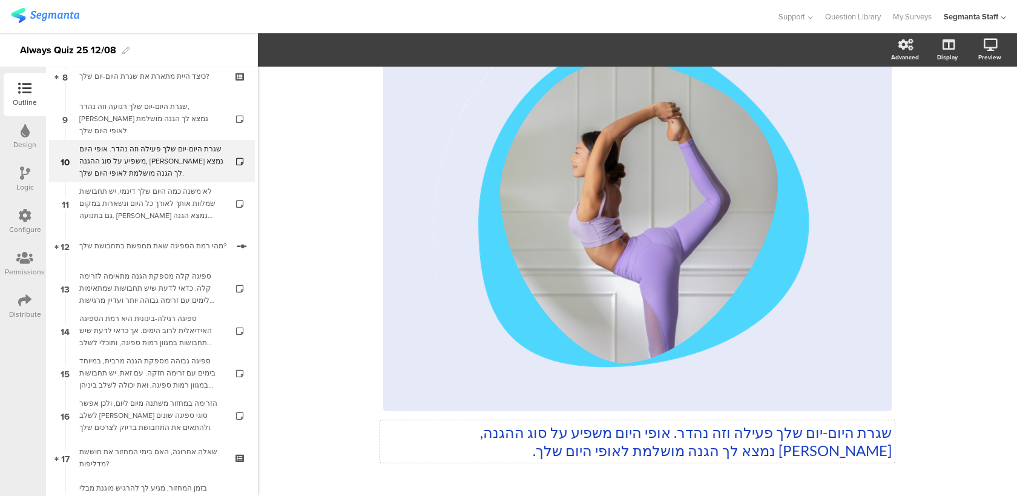
click at [387, 436] on div "שגרת היום-יום שלך פעילה וזה נהדר. אופי היום משפיע על סוג ההגנה, [PERSON_NAME] נ…" at bounding box center [637, 213] width 508 height 518
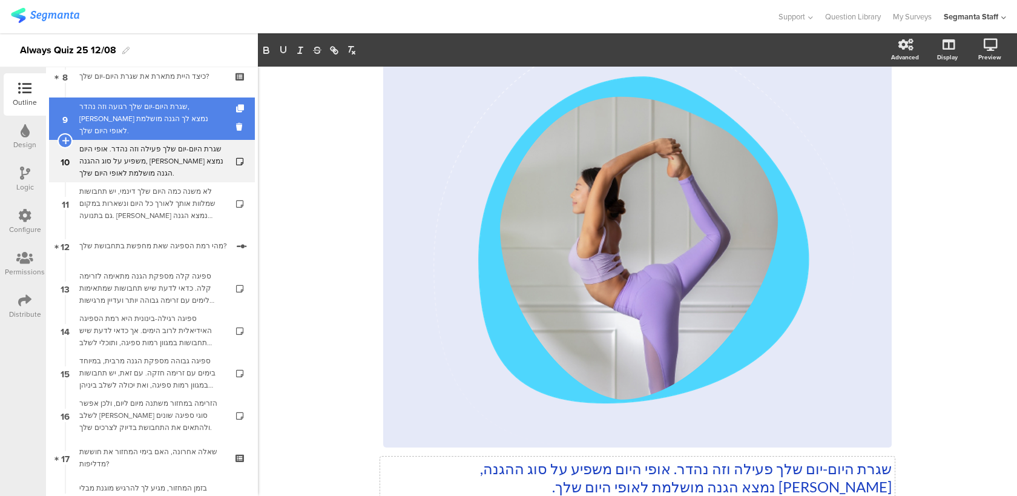
click at [215, 120] on div "שגרת היום-יום שלך רגועה וזה נהדר, [PERSON_NAME] נמצא לך הגנה מושלמת לאופי היום …" at bounding box center [151, 118] width 145 height 36
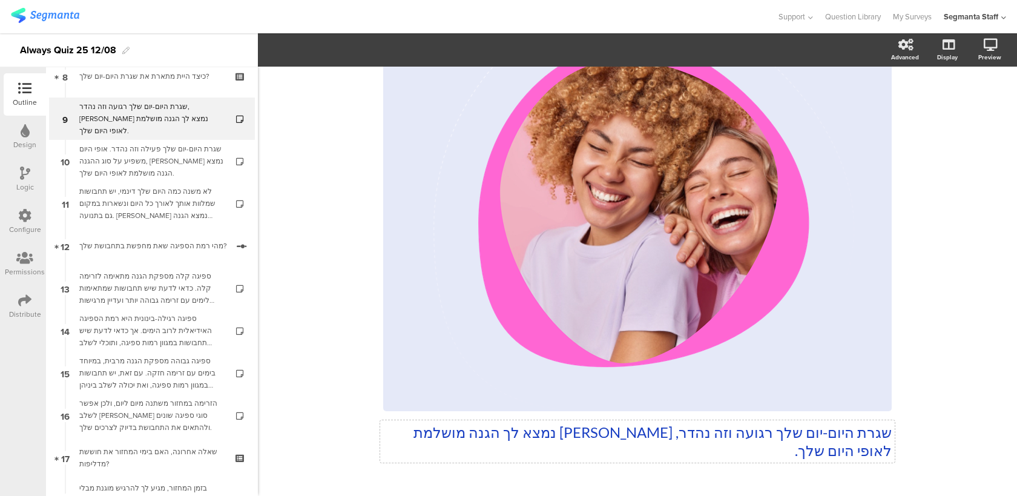
click at [586, 434] on div "שגרת היום-יום שלך רגועה וזה נהדר, [PERSON_NAME] נמצא לך הגנה מושלמת לאופי היום …" at bounding box center [637, 213] width 508 height 518
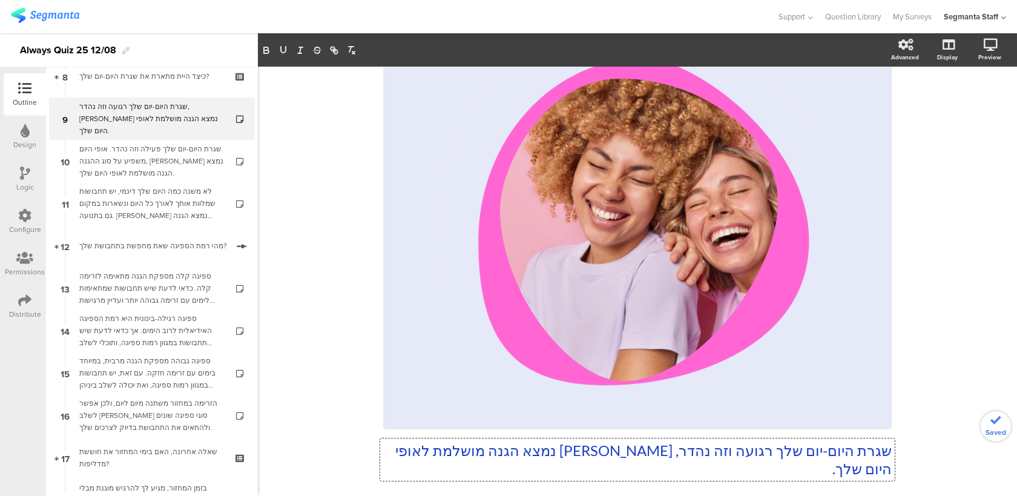
click at [14, 90] on div at bounding box center [25, 89] width 24 height 15
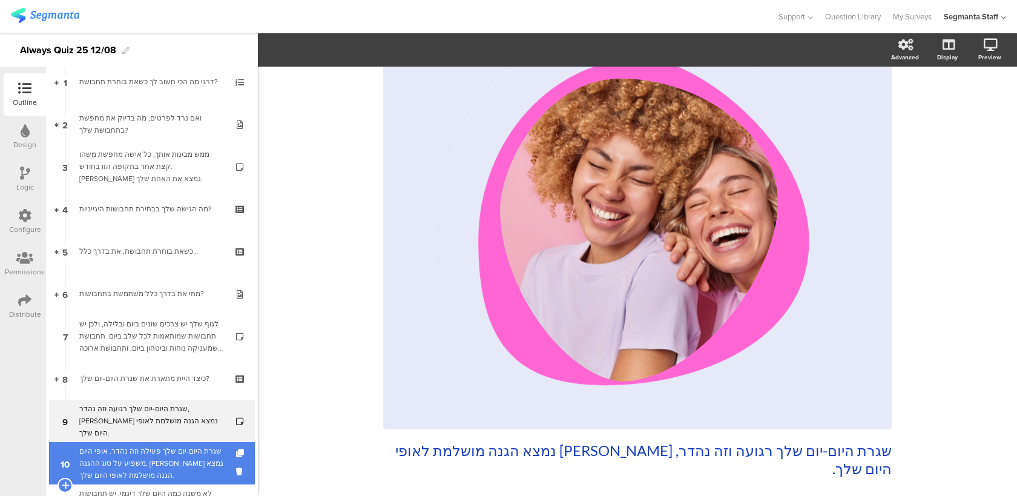
scroll to position [0, 0]
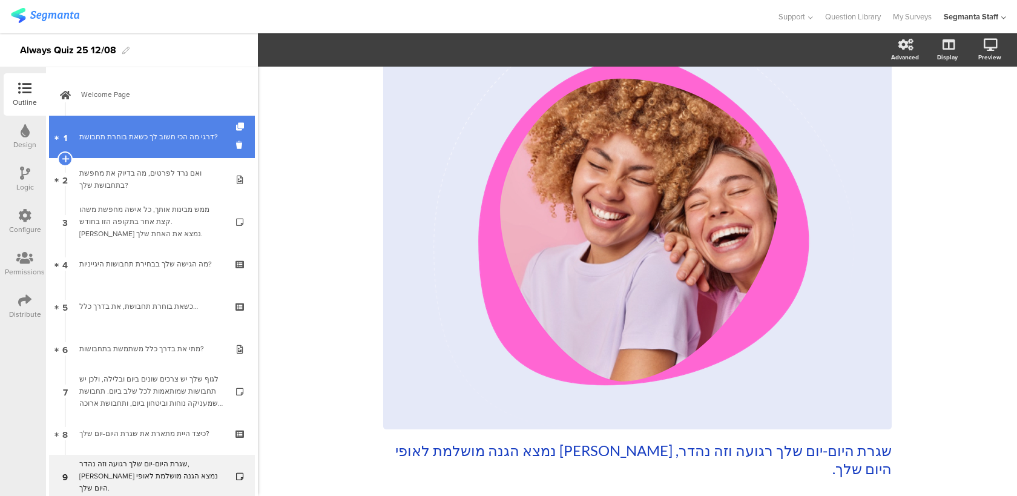
click at [127, 140] on div "דרגי מה הכי חשוב לך כשאת בוחרת תחבושת?" at bounding box center [151, 137] width 145 height 12
